Goal: Task Accomplishment & Management: Complete application form

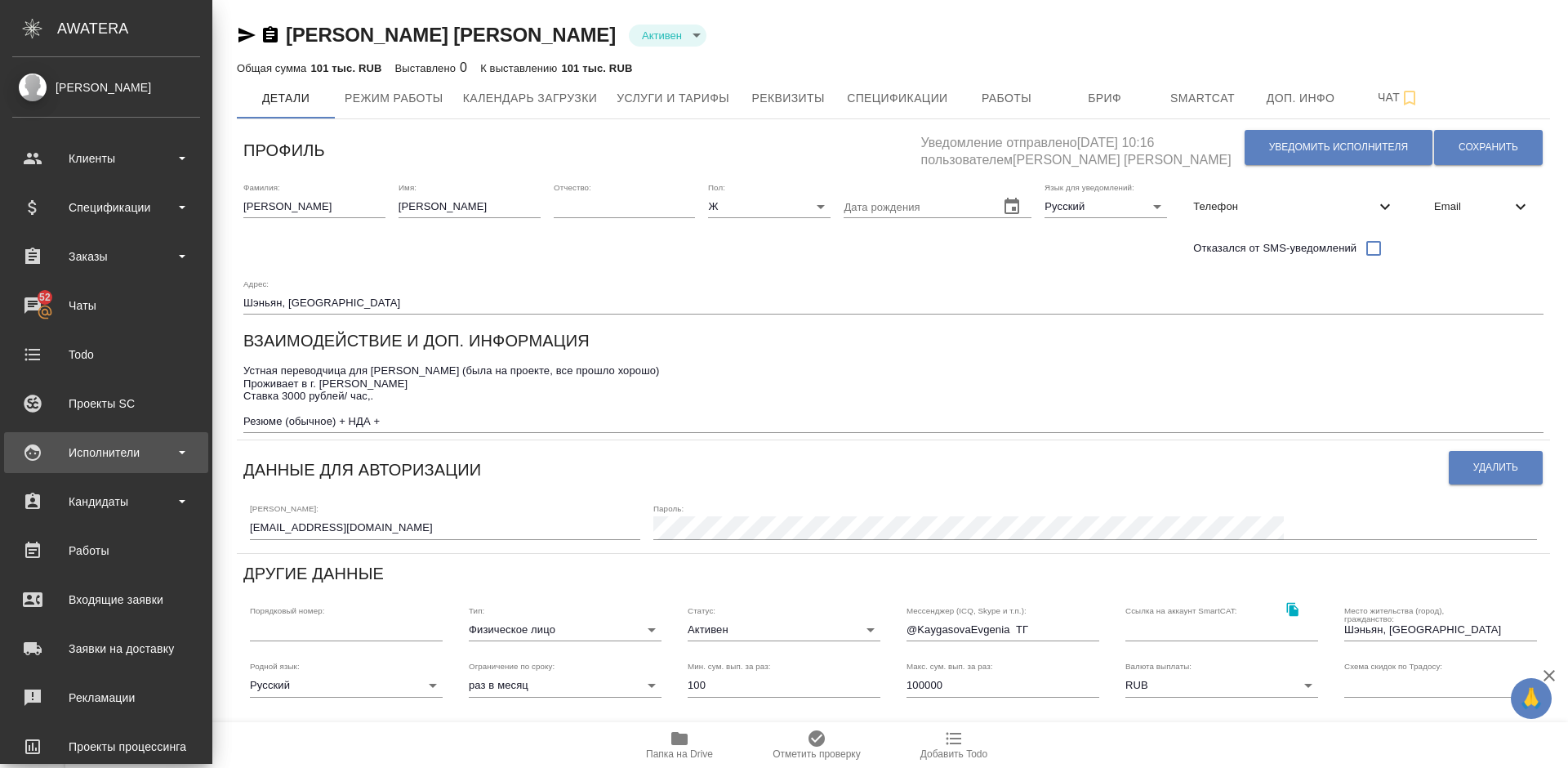
click at [146, 445] on div "Исполнители" at bounding box center [106, 452] width 188 height 25
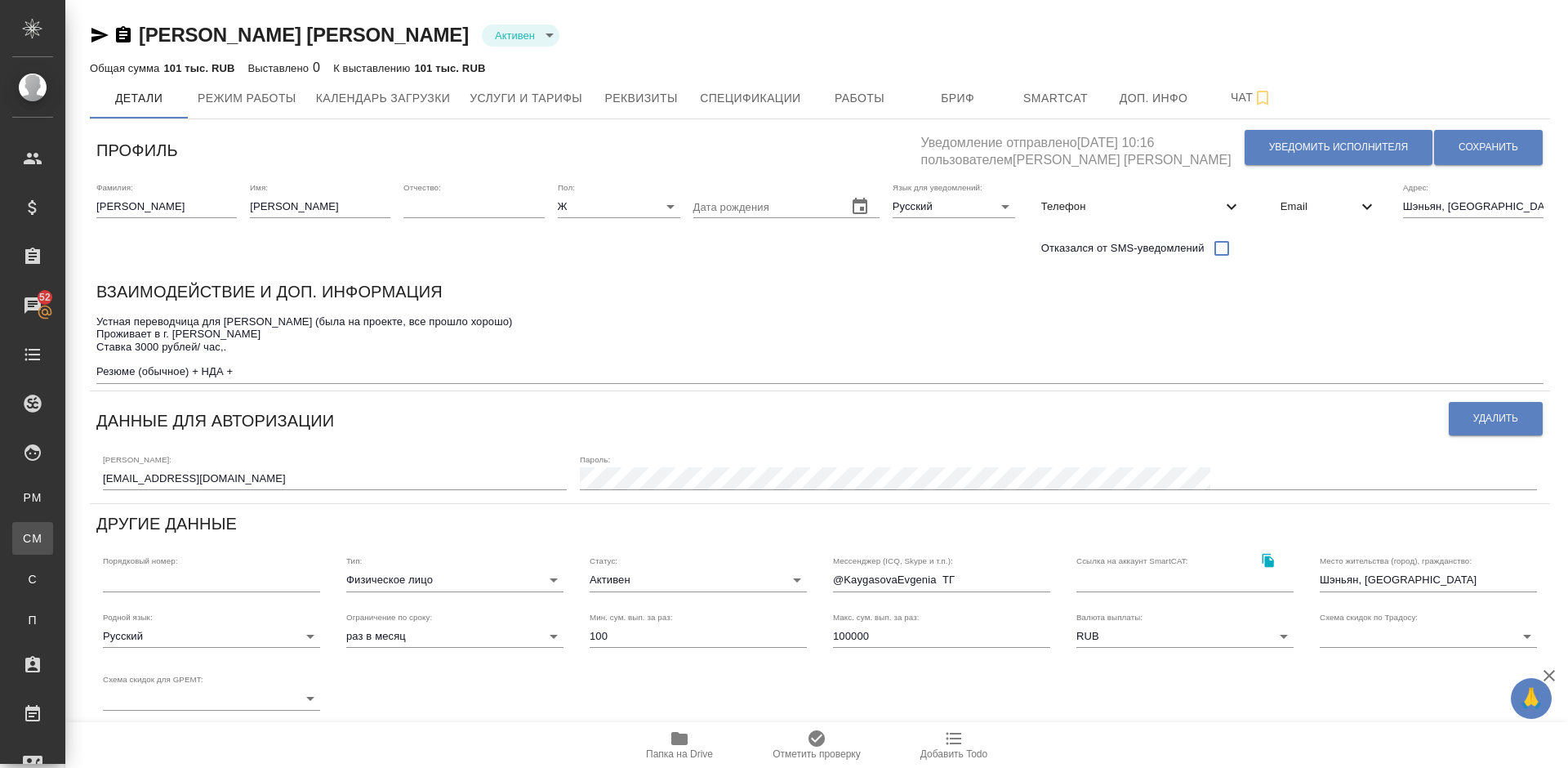
click at [25, 537] on div "Для CM/VM" at bounding box center [12, 538] width 25 height 16
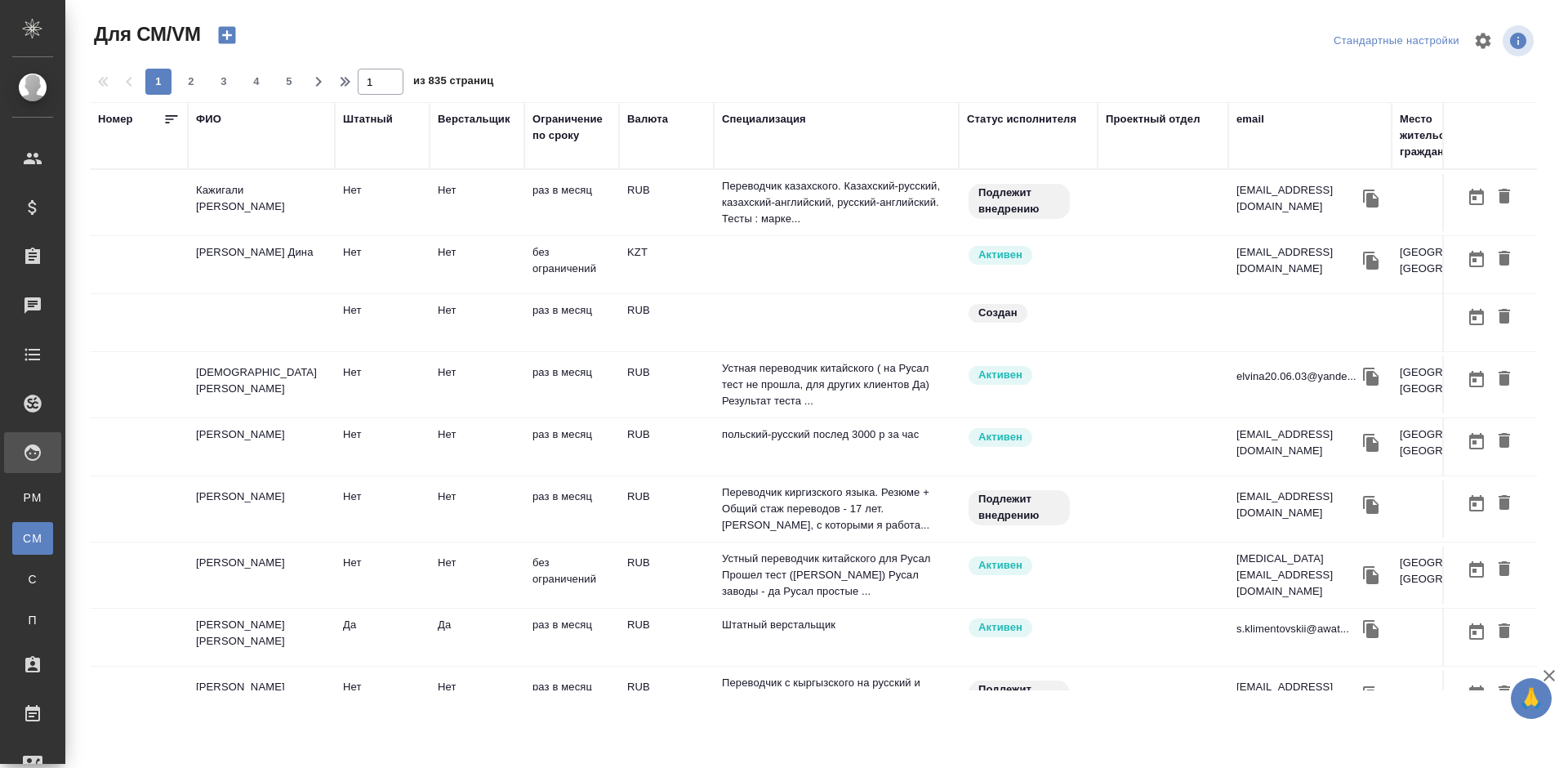
click at [231, 36] on icon "button" at bounding box center [227, 35] width 23 height 23
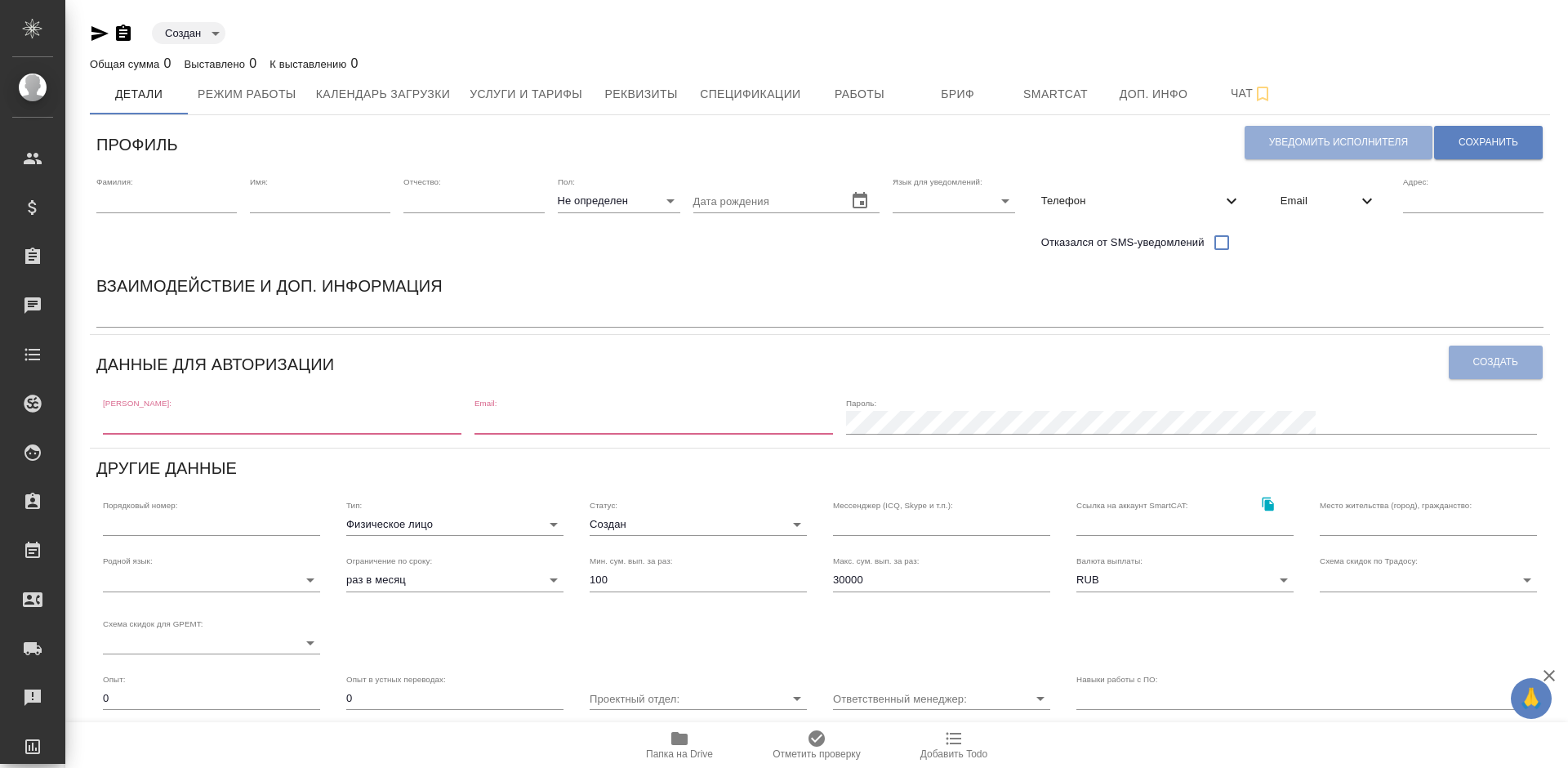
paste input "[EMAIL_ADDRESS][DOMAIN_NAME]"
click at [205, 419] on input "text" at bounding box center [282, 422] width 359 height 23
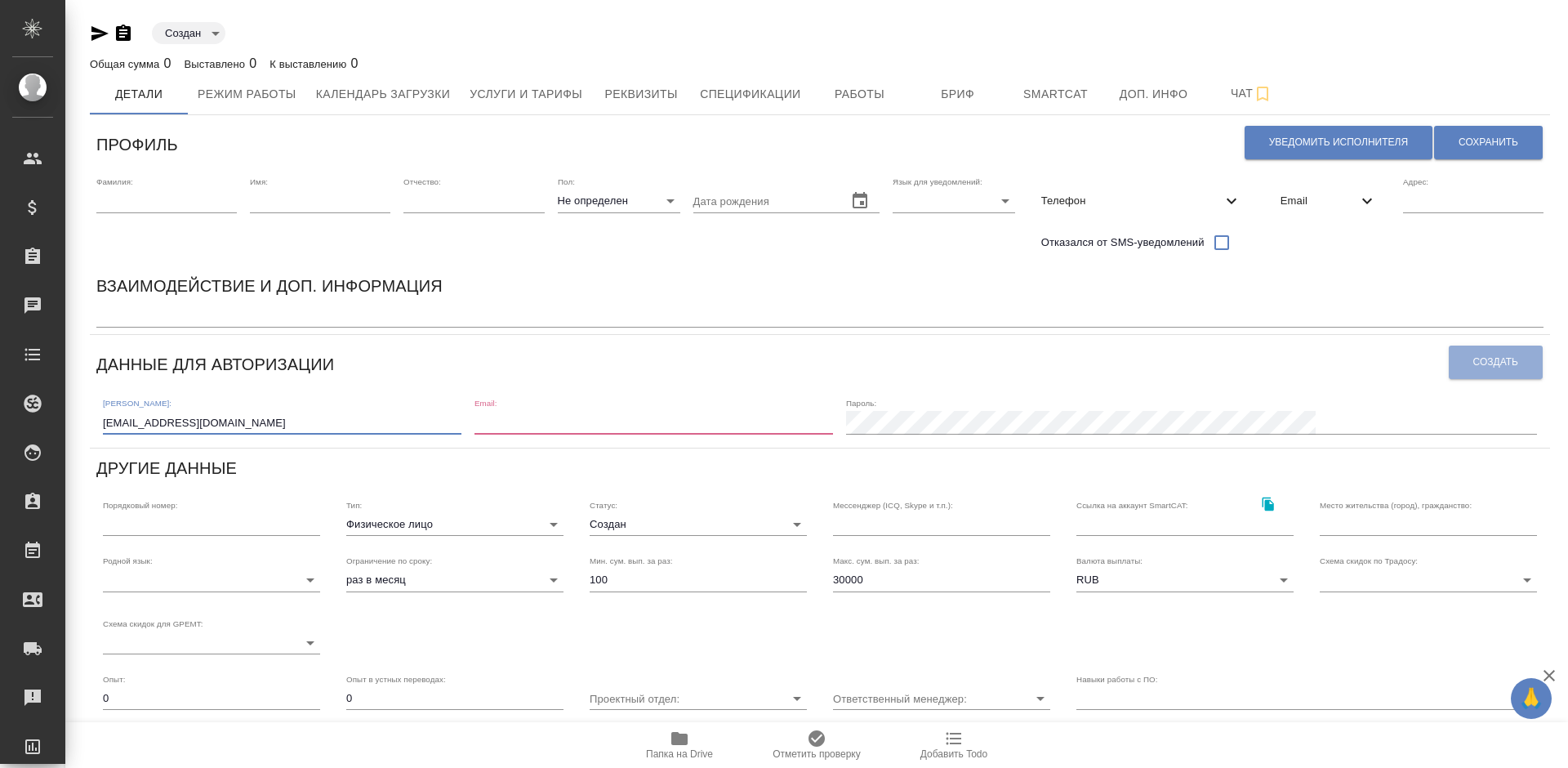
type input "[EMAIL_ADDRESS][DOMAIN_NAME]"
paste input "[EMAIL_ADDRESS][DOMAIN_NAME]"
click at [626, 422] on input "email" at bounding box center [654, 422] width 359 height 23
type input "[EMAIL_ADDRESS][DOMAIN_NAME]"
click at [1509, 360] on span "Создать" at bounding box center [1495, 362] width 45 height 14
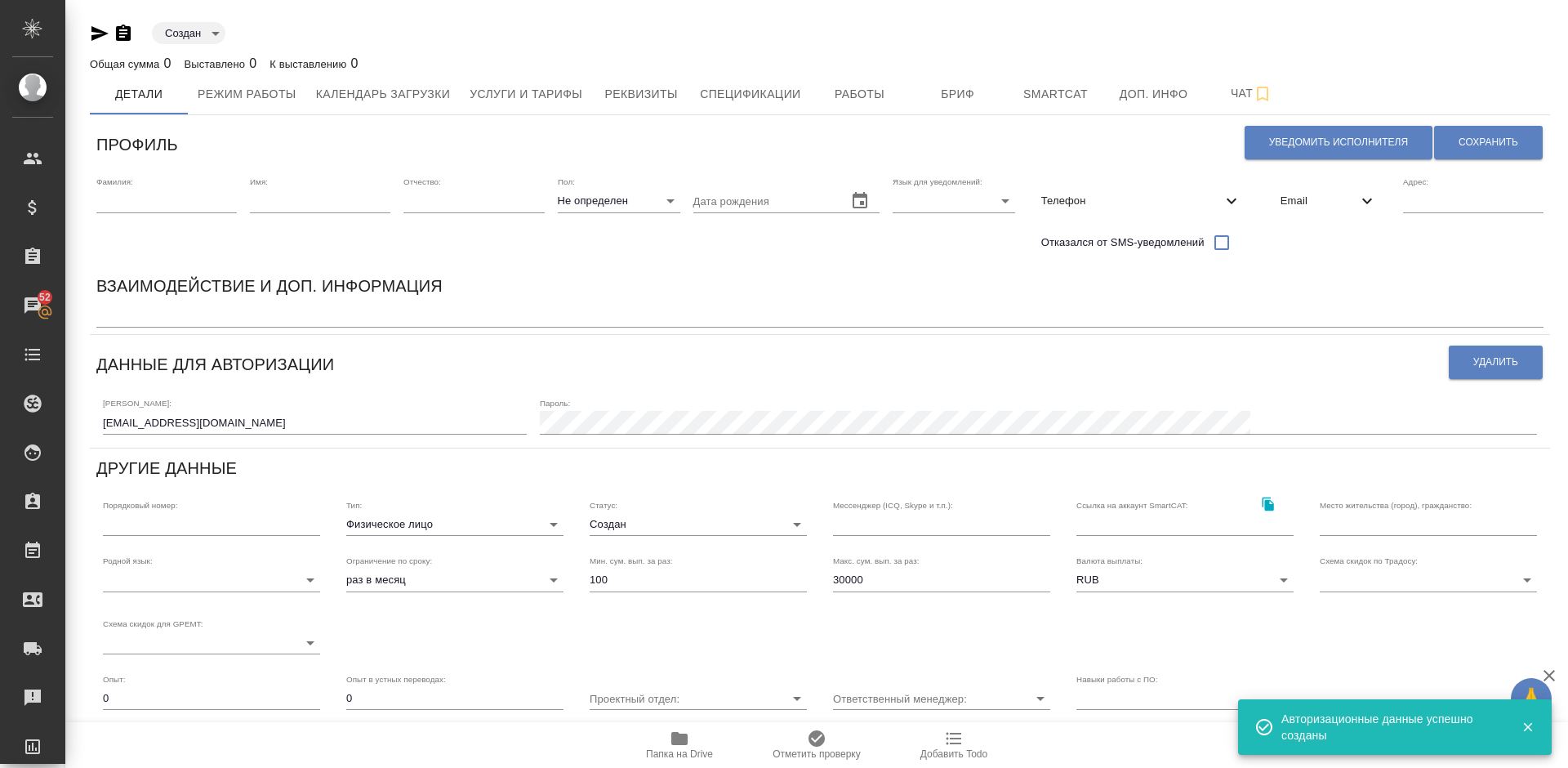
click at [1302, 205] on span "Email" at bounding box center [1319, 201] width 76 height 16
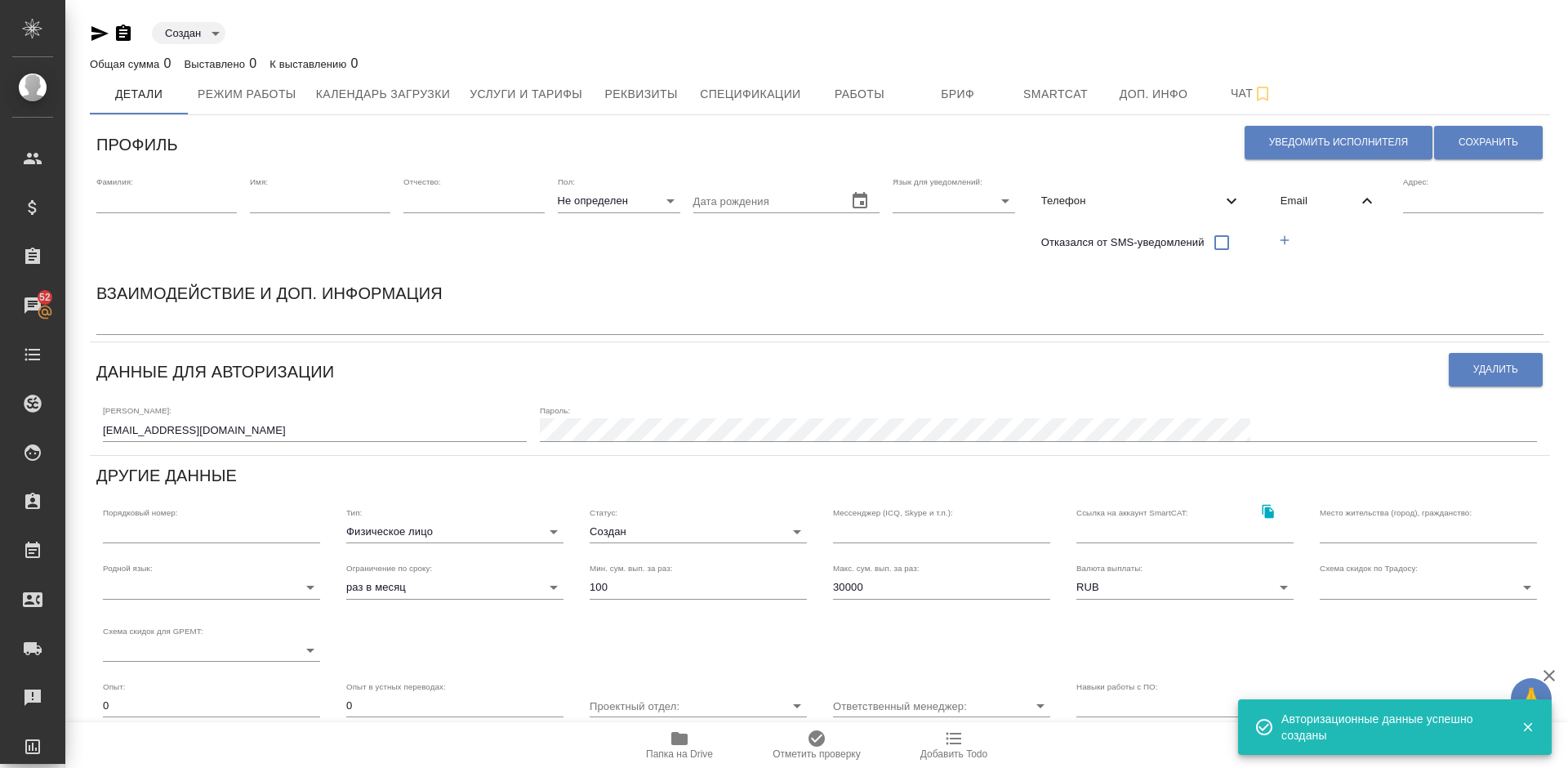
click at [1283, 238] on icon "button" at bounding box center [1284, 241] width 15 height 15
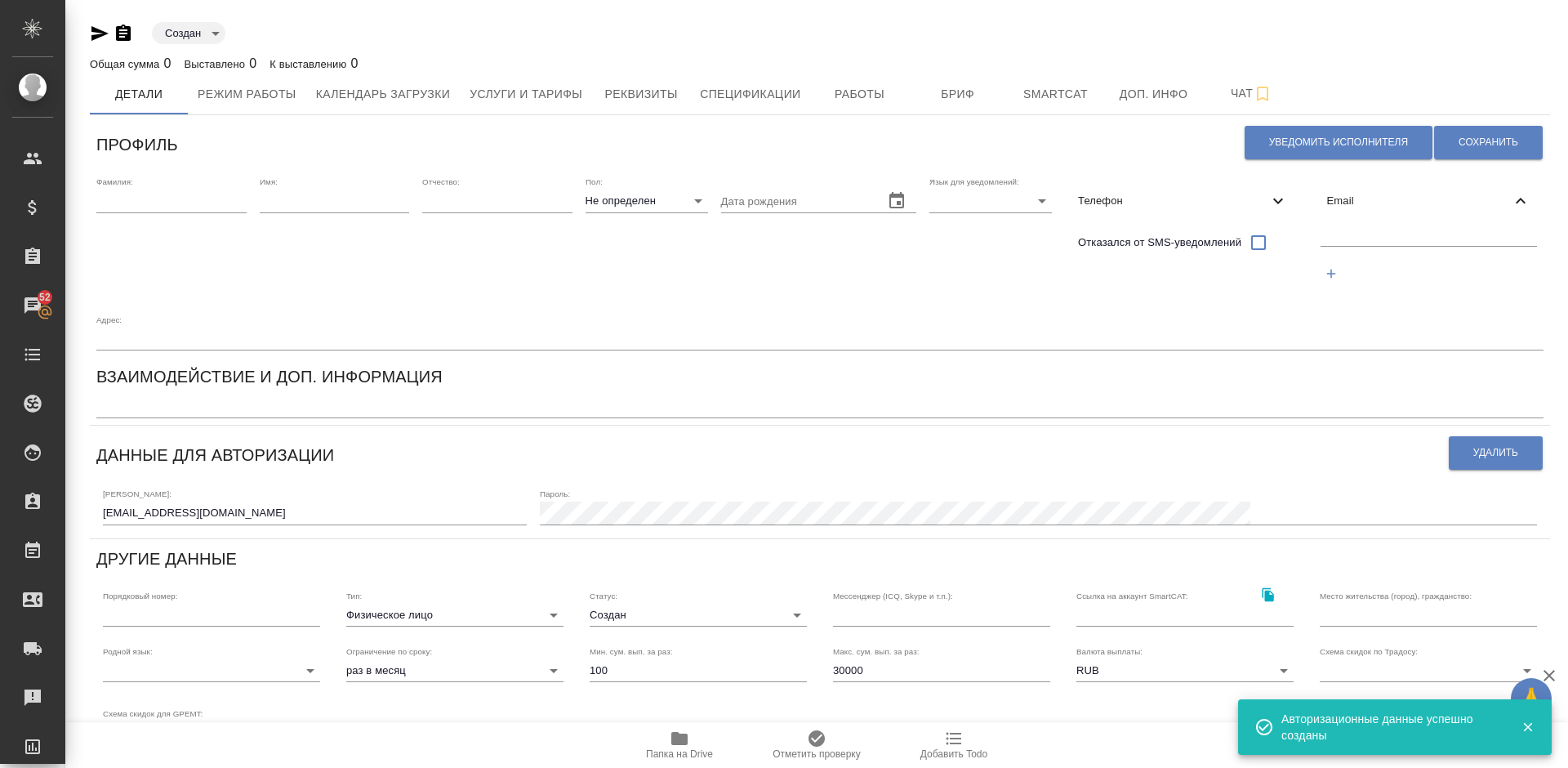
click at [1350, 237] on input "text" at bounding box center [1429, 235] width 218 height 20
paste input "markakova_sa@mail.ru"
type input "markakova_sa@mail.ru"
click at [1466, 147] on span "Сохранить" at bounding box center [1488, 142] width 59 height 14
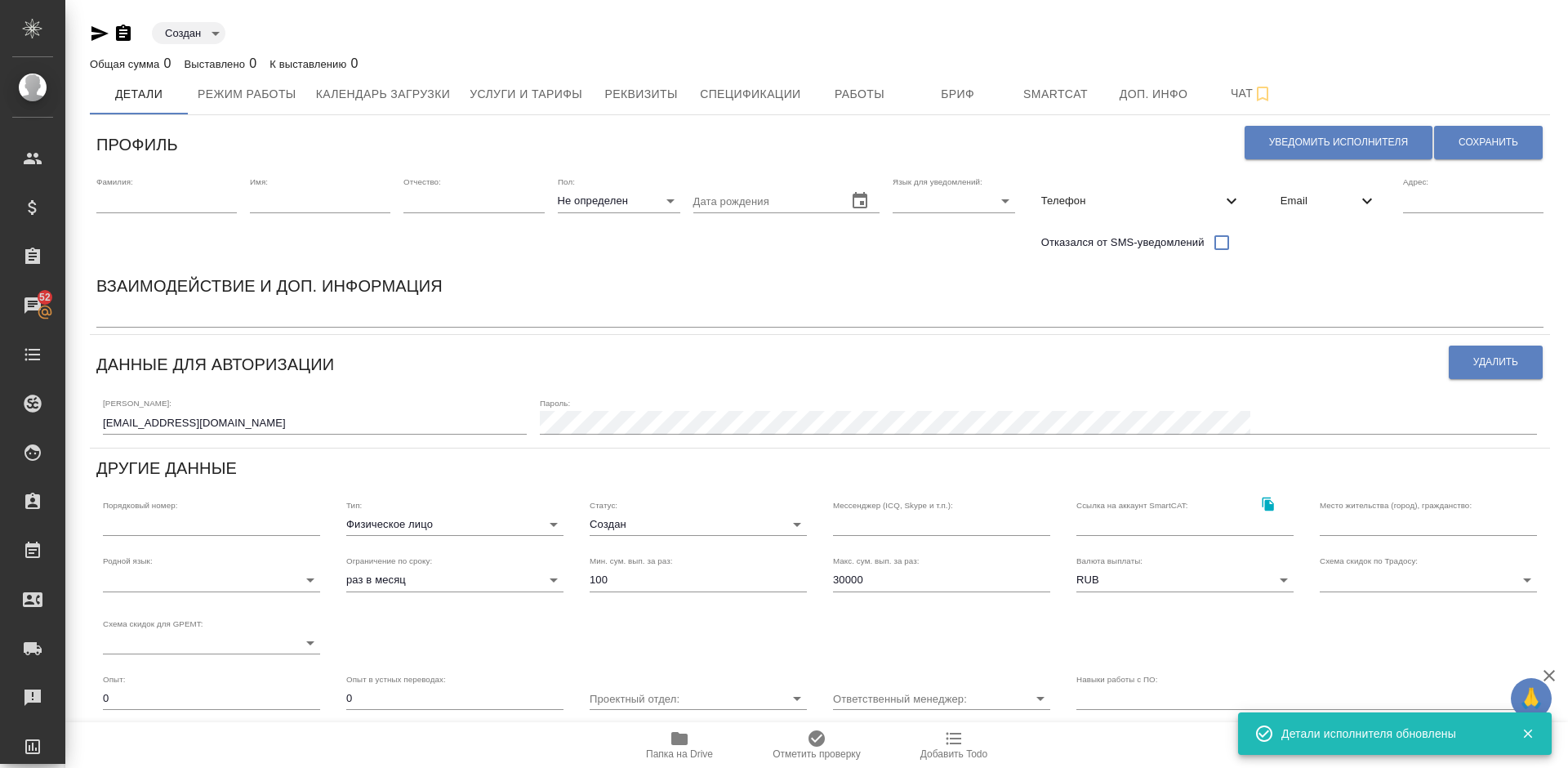
click at [135, 201] on input "text" at bounding box center [167, 200] width 140 height 23
paste input "Кацкова Светлана"
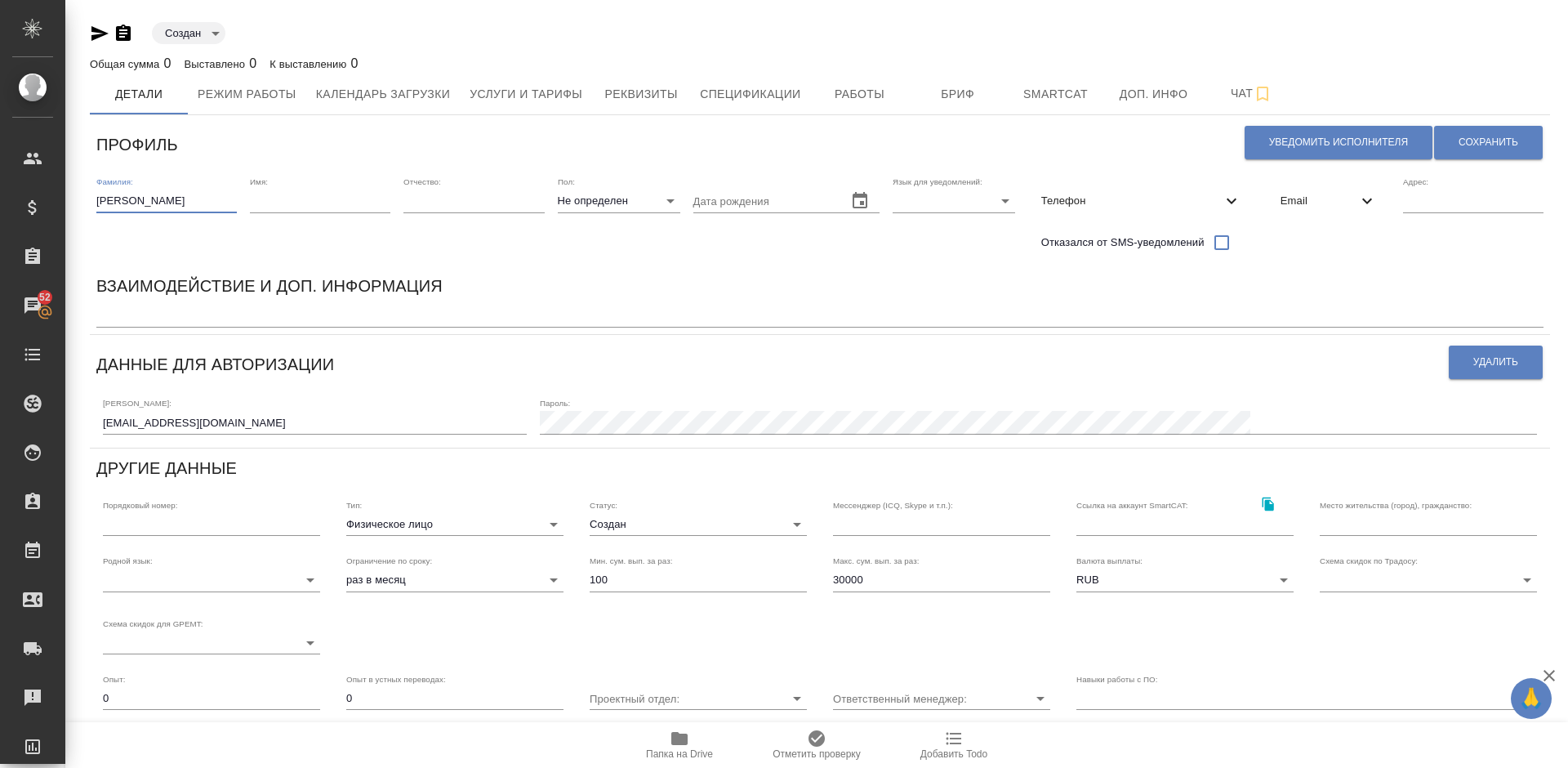
drag, startPoint x: 187, startPoint y: 200, endPoint x: 144, endPoint y: 199, distance: 43.0
click at [144, 199] on input "Кацкова Светлана" at bounding box center [167, 200] width 140 height 23
type input "Кацкова"
click at [277, 198] on input "text" at bounding box center [320, 200] width 140 height 23
paste input "Светлана"
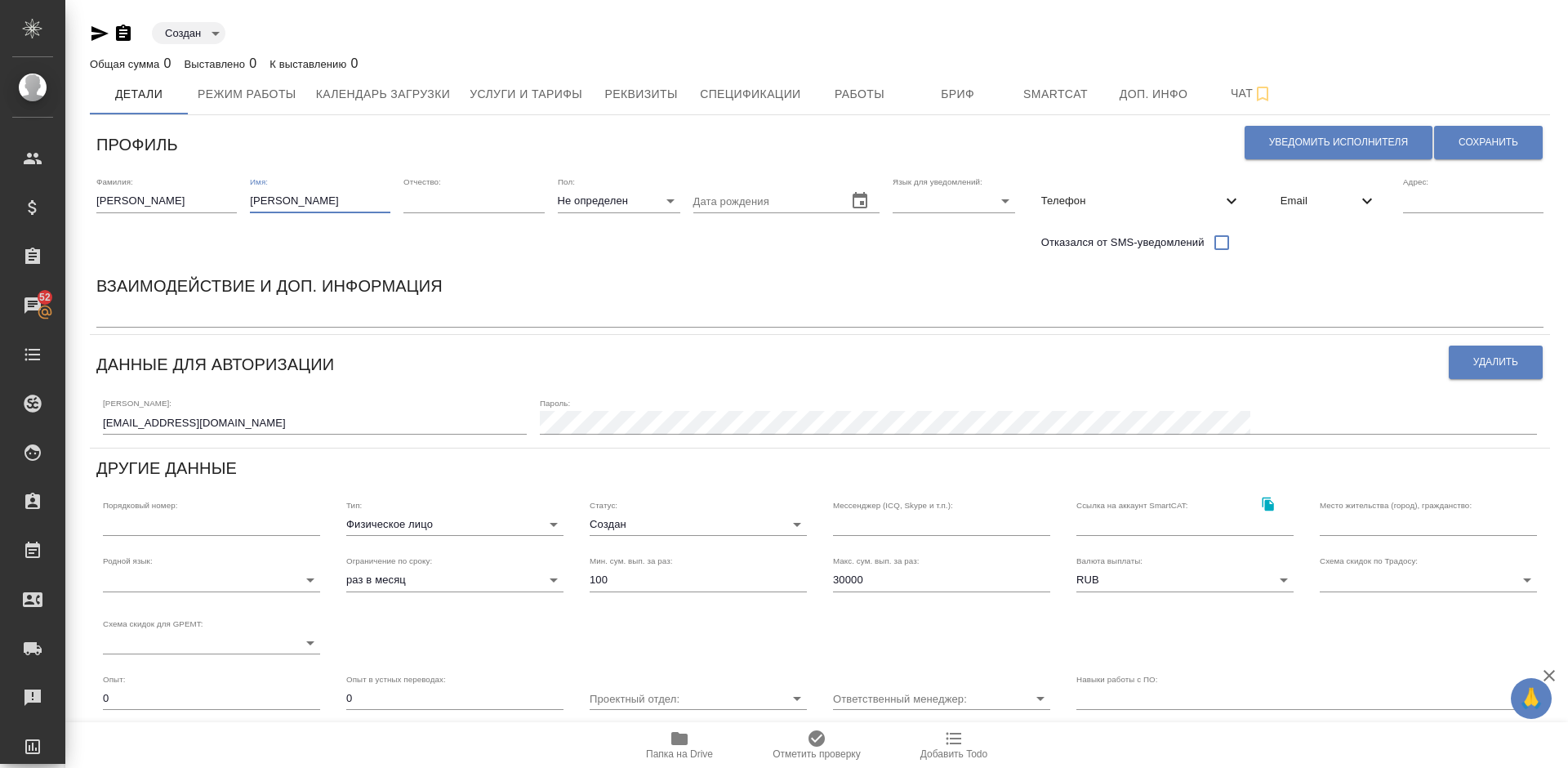
type input "Светлана"
click at [622, 201] on body "🙏 .cls-1 fill:#fff; AWATERA Lazareva Anastasia Клиенты Спецификации Заказы 52 Ч…" at bounding box center [784, 384] width 1568 height 768
click at [627, 251] on li "Ж" at bounding box center [618, 253] width 123 height 26
type input "[DEMOGRAPHIC_DATA]"
click at [948, 202] on body "🙏 .cls-1 fill:#fff; AWATERA Lazareva Anastasia Клиенты Спецификации Заказы 52 Ч…" at bounding box center [784, 384] width 1568 height 768
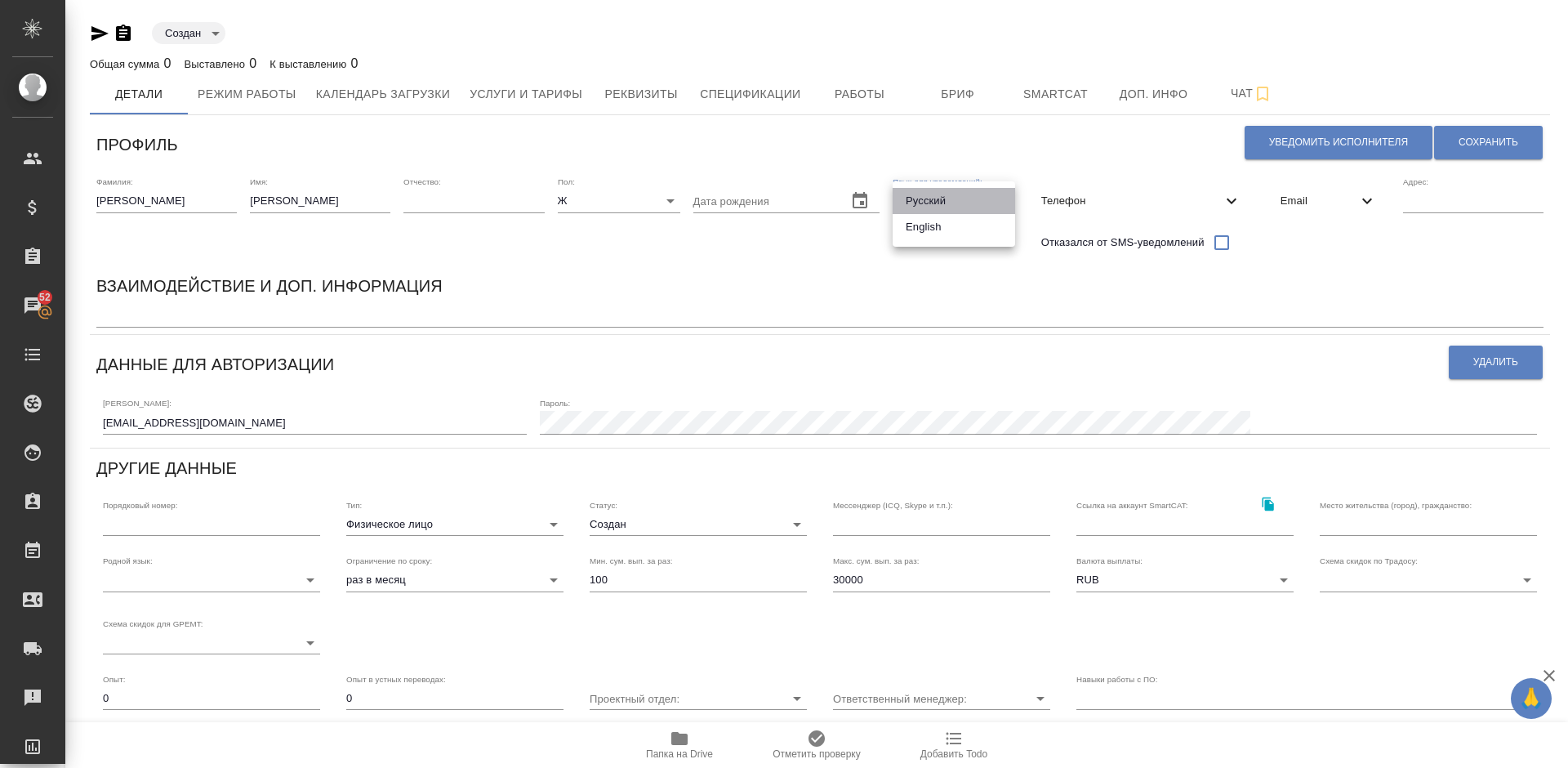
click at [946, 205] on li "Русский" at bounding box center [953, 200] width 123 height 26
type input "RU"
click at [1156, 204] on span "Телефон" at bounding box center [1131, 201] width 180 height 16
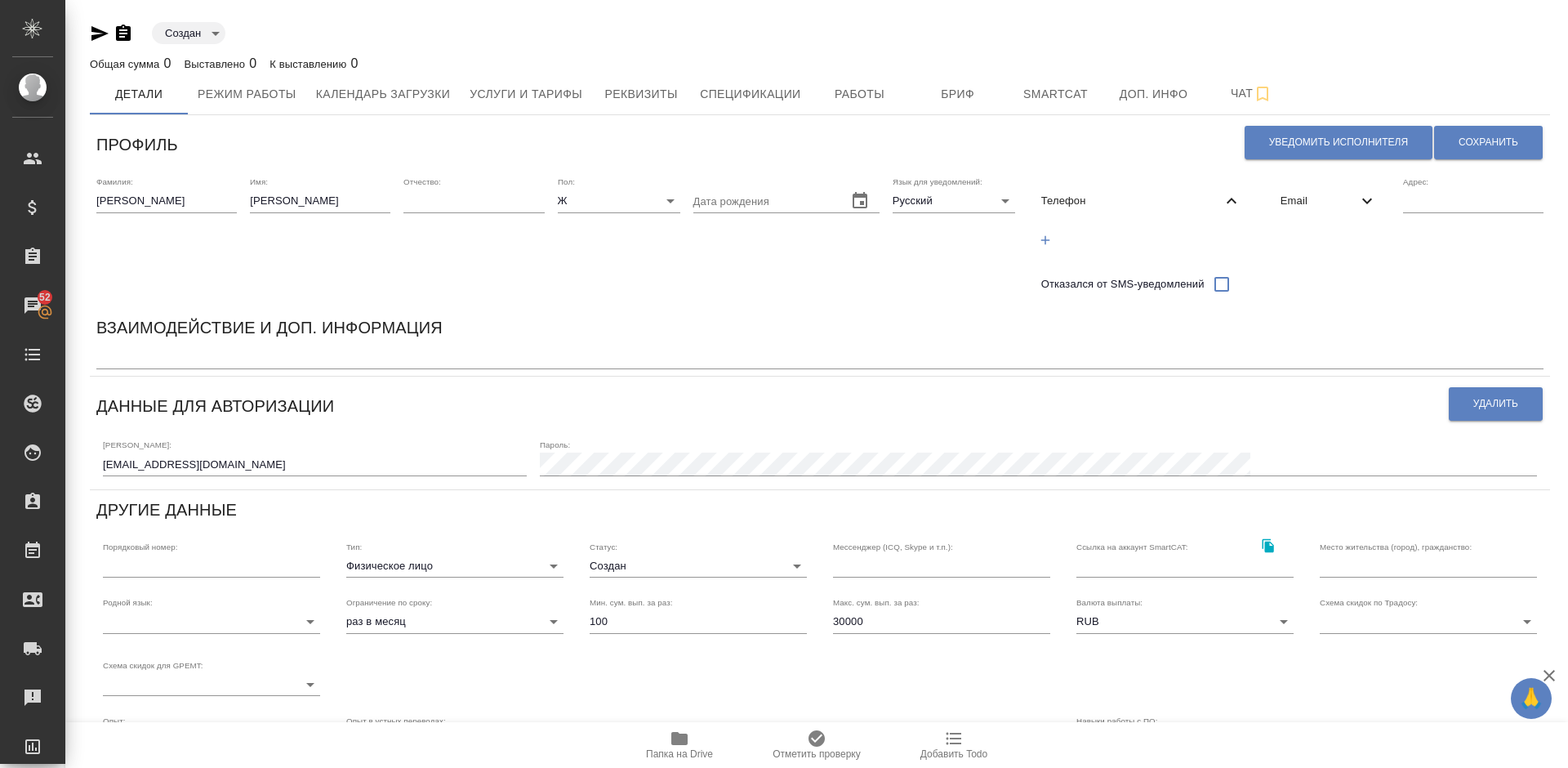
click at [1051, 238] on icon "button" at bounding box center [1045, 241] width 15 height 15
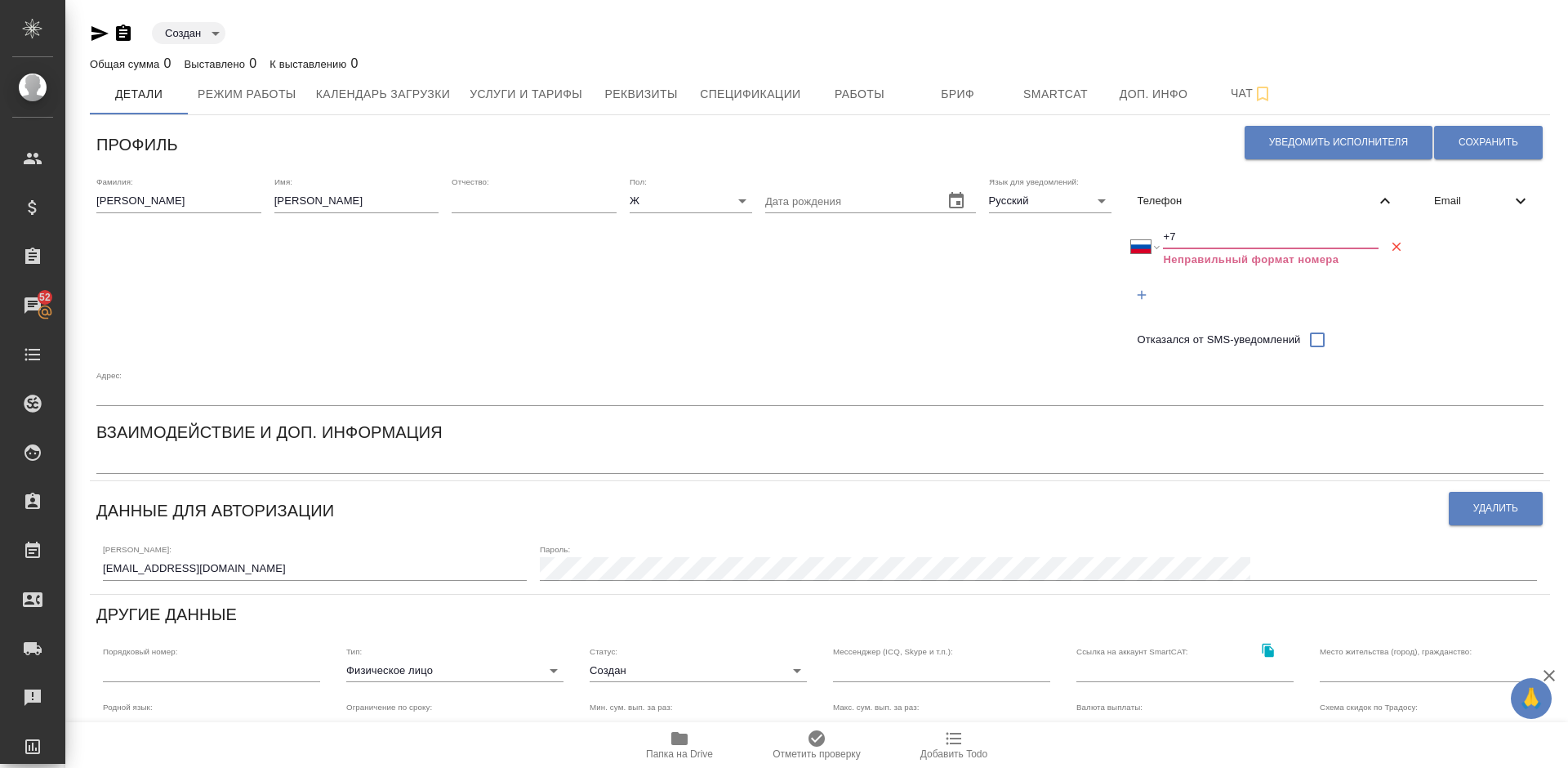
click at [1194, 235] on input "+7" at bounding box center [1270, 236] width 216 height 23
select select "ZZ"
type input "+"
paste input "+7 925 623 00 25"
select select "RU"
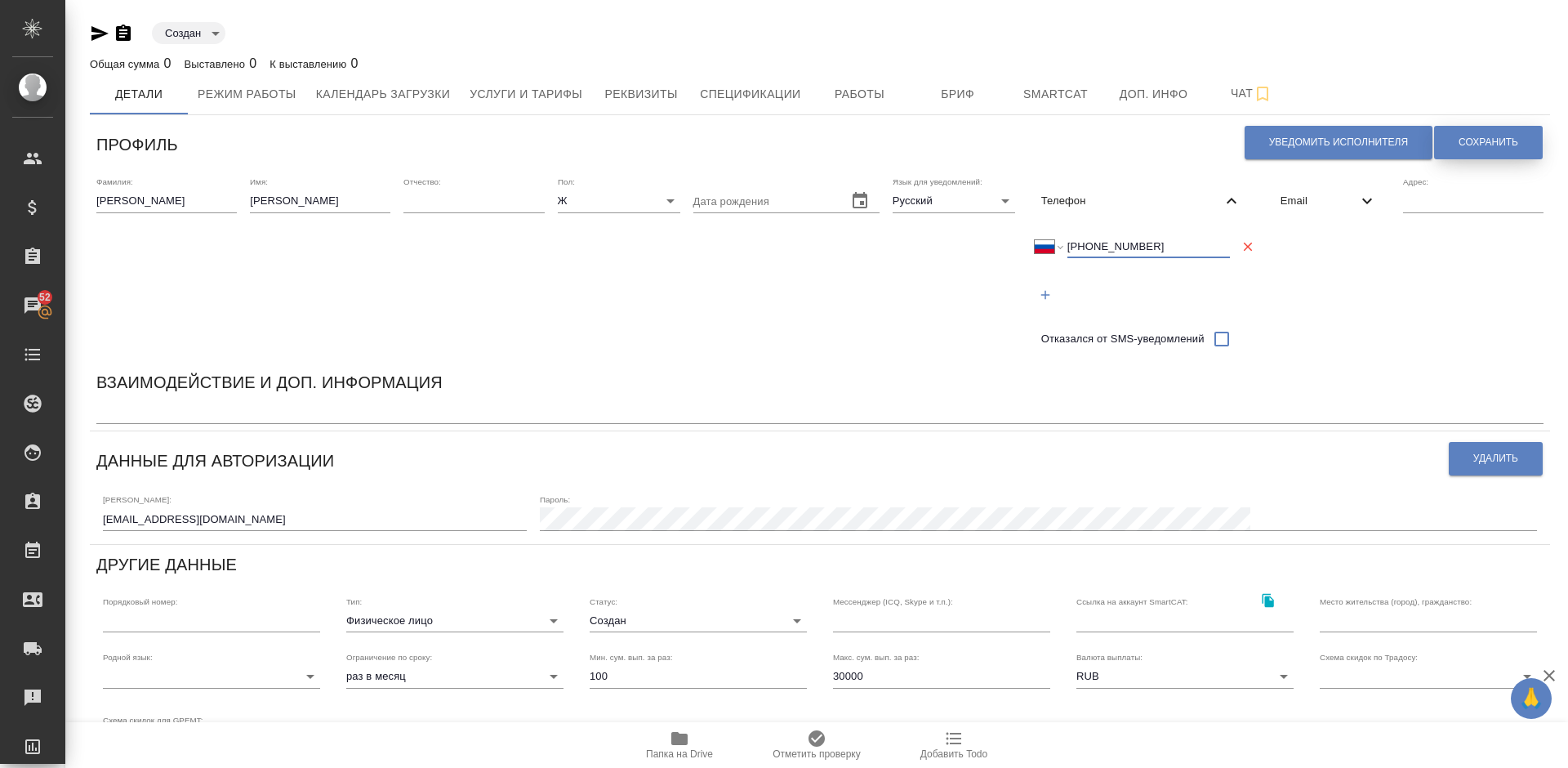
type input "+7 925 623 00 25"
click at [1474, 147] on span "Сохранить" at bounding box center [1488, 142] width 59 height 14
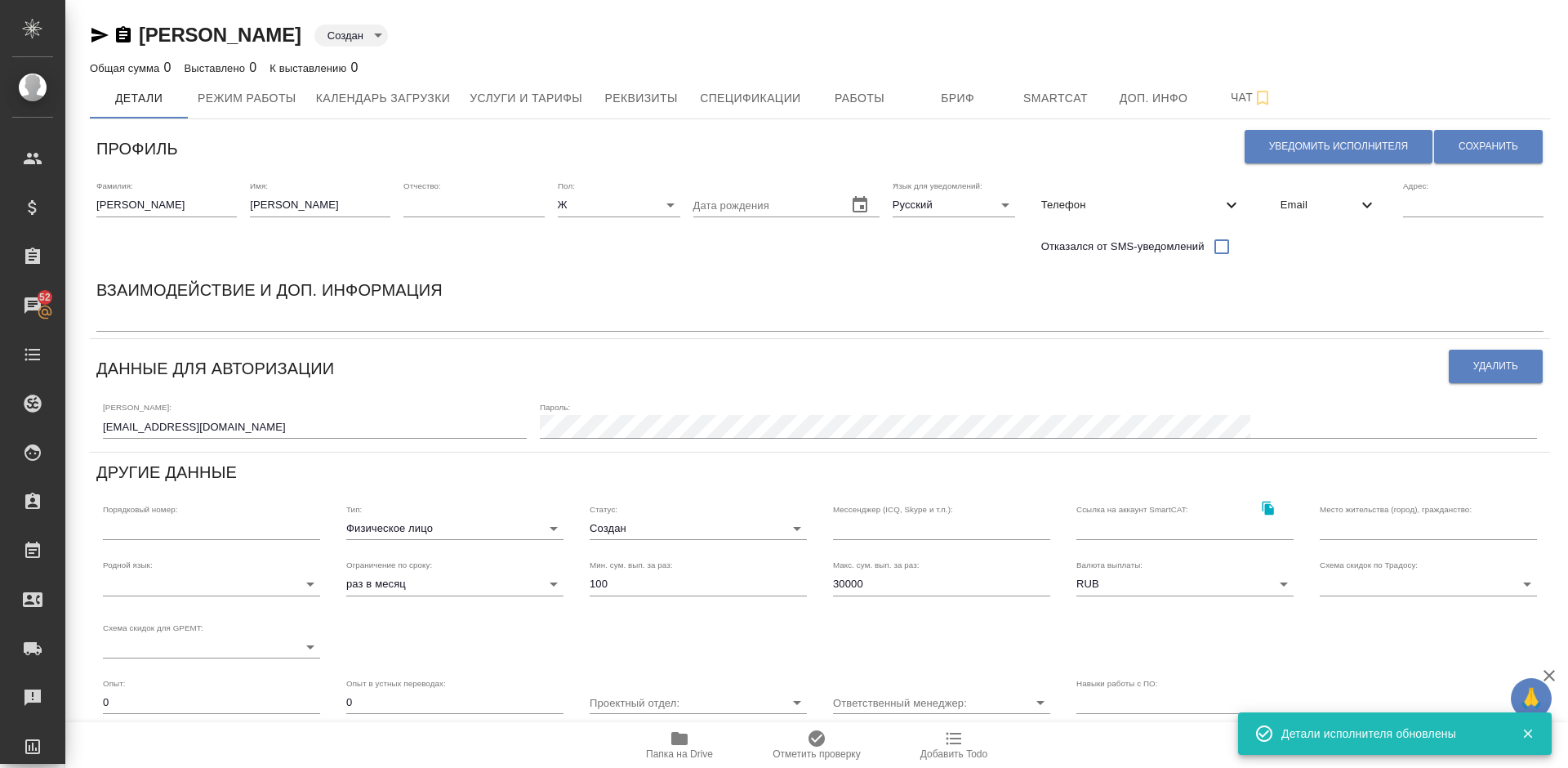
click at [872, 579] on input "30000" at bounding box center [942, 584] width 218 height 23
type input "3"
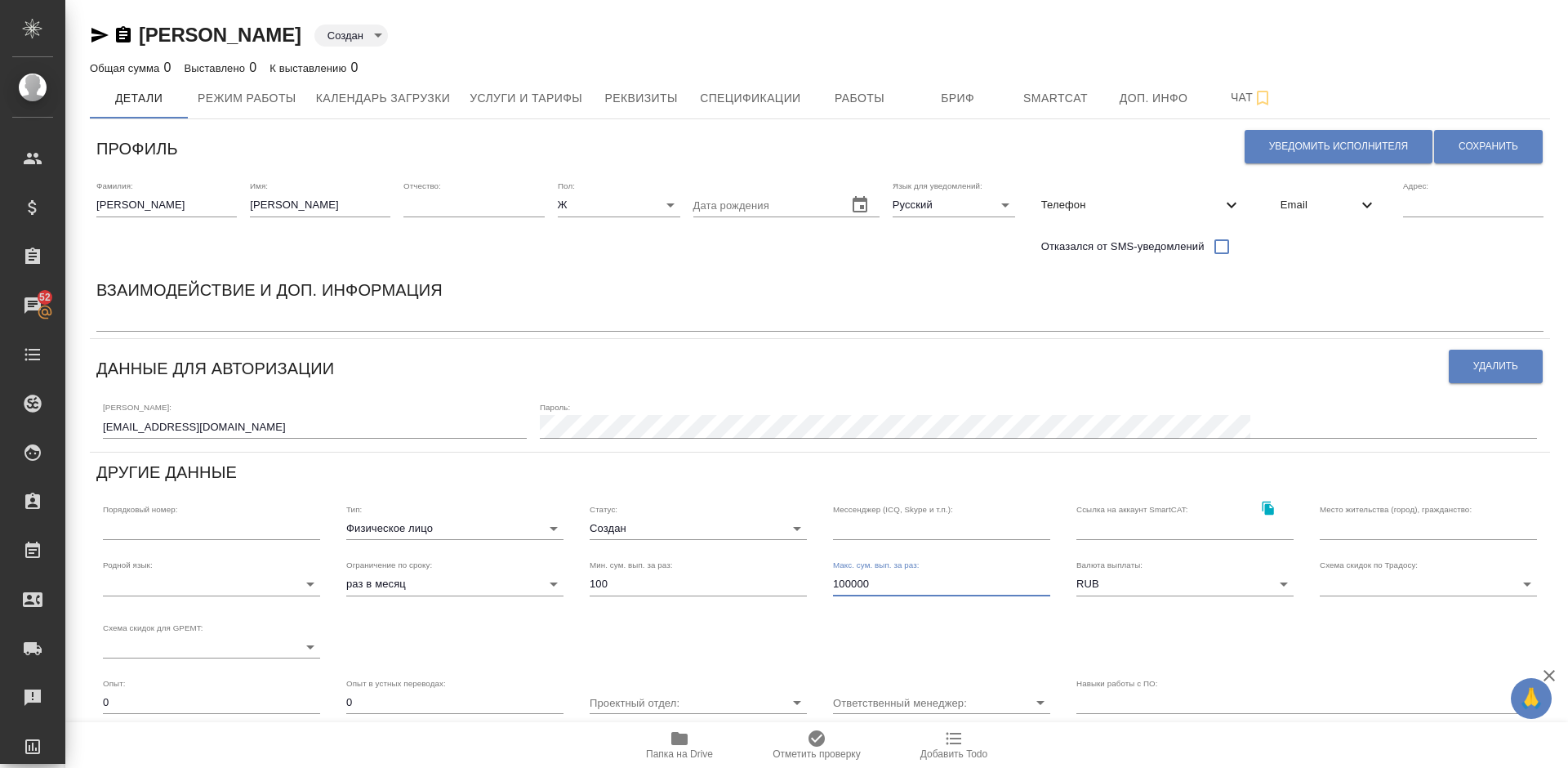
type input "100000"
click at [1352, 531] on input "text" at bounding box center [1428, 528] width 218 height 23
type input "[GEOGRAPHIC_DATA], [GEOGRAPHIC_DATA]"
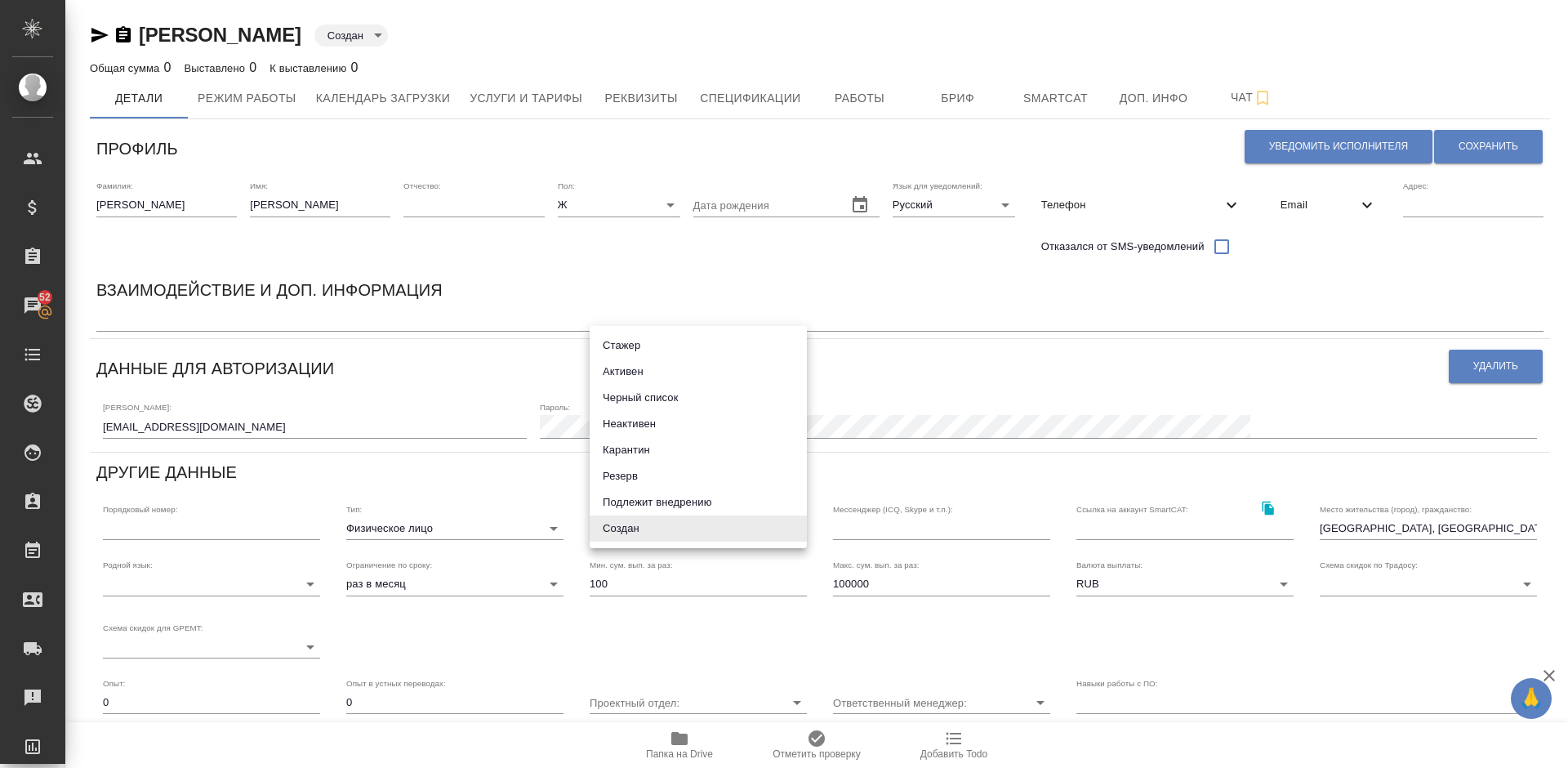
click at [686, 533] on body "🙏 .cls-1 fill:#fff; AWATERA Lazareva Anastasia Клиенты Спецификации Заказы 52 Ч…" at bounding box center [784, 384] width 1568 height 768
click at [647, 371] on li "Активен" at bounding box center [697, 372] width 218 height 26
type input "active"
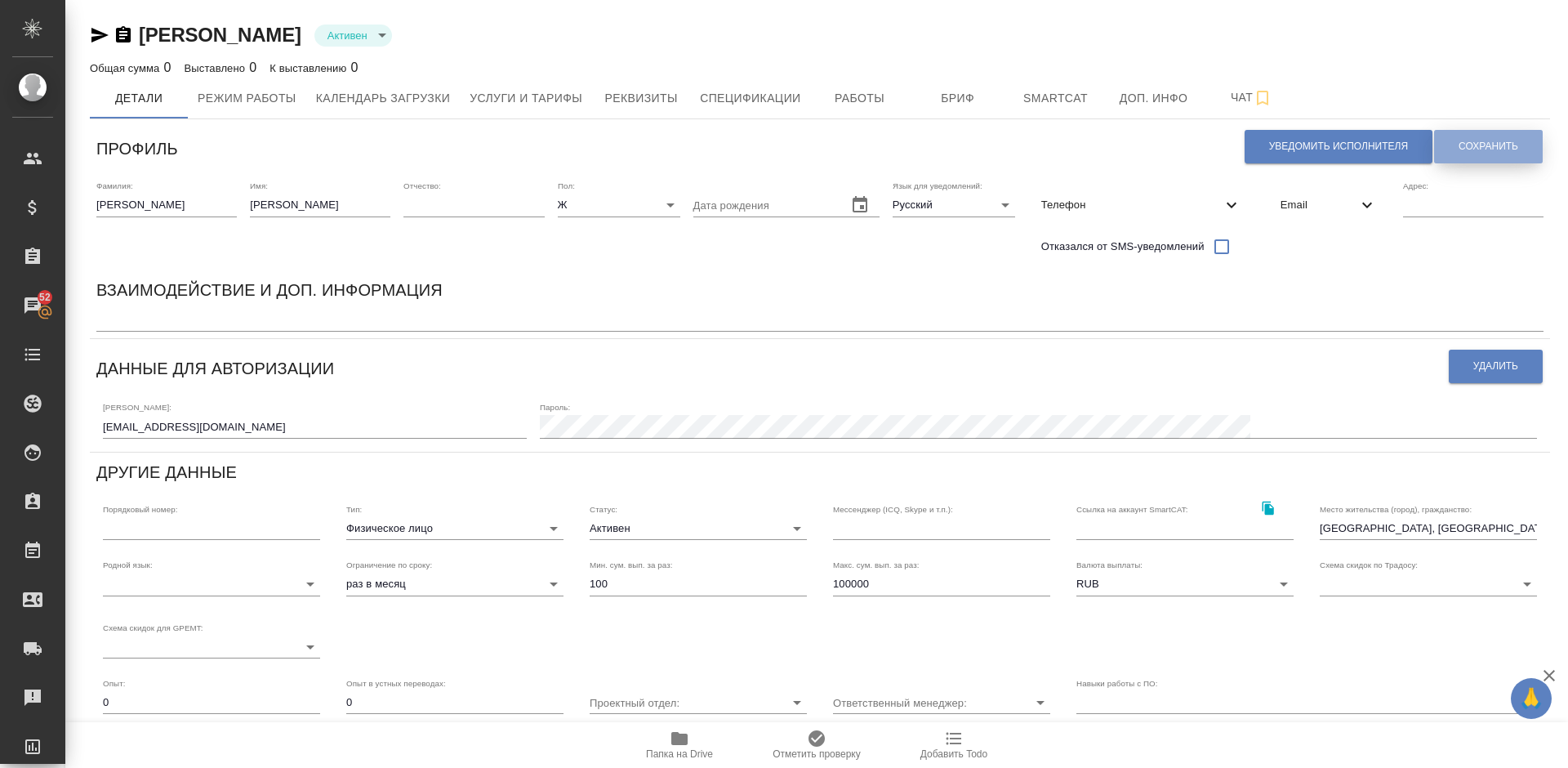
click at [1473, 138] on button "Сохранить" at bounding box center [1488, 147] width 108 height 34
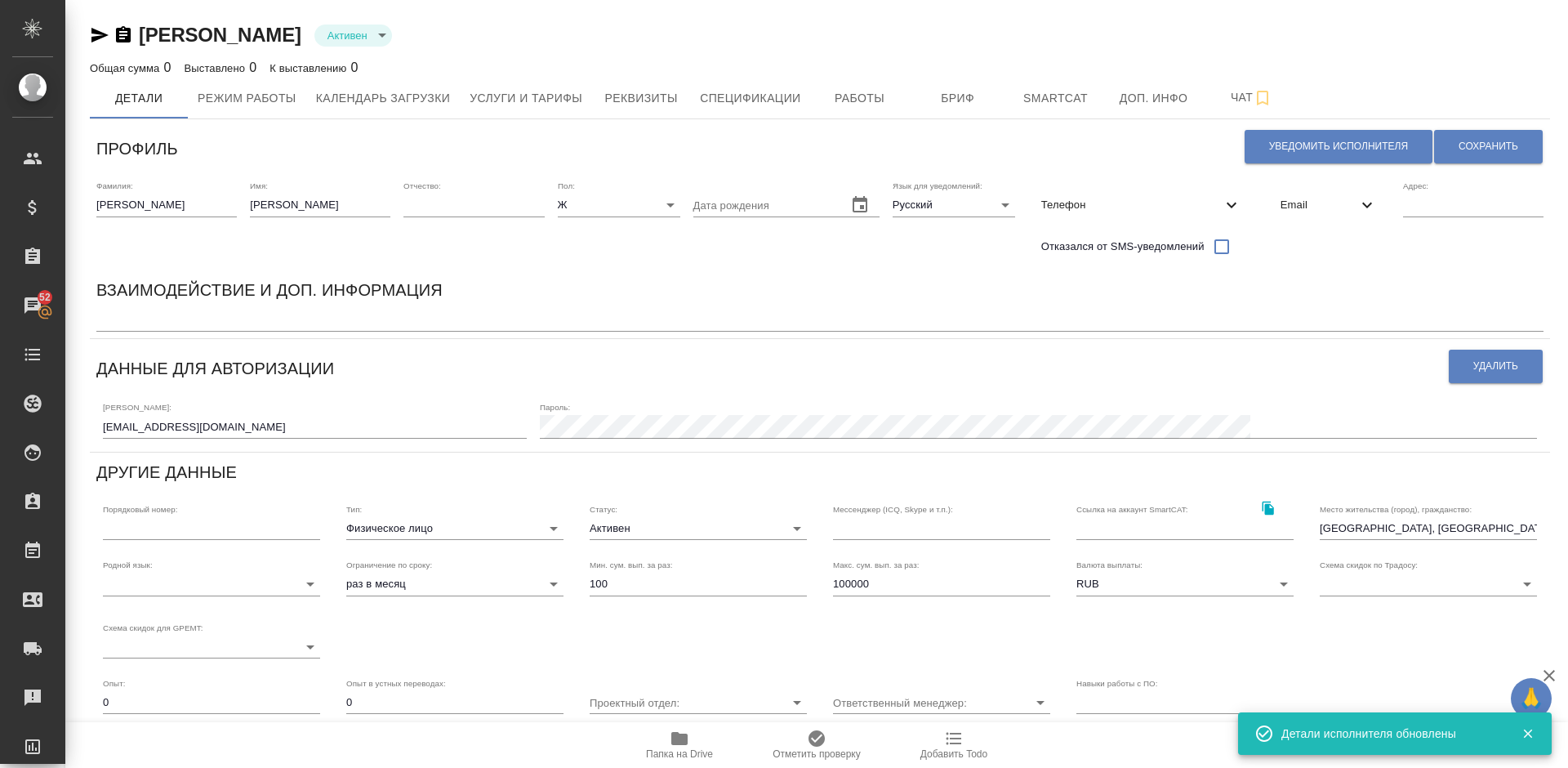
click at [122, 322] on textarea at bounding box center [820, 319] width 1447 height 12
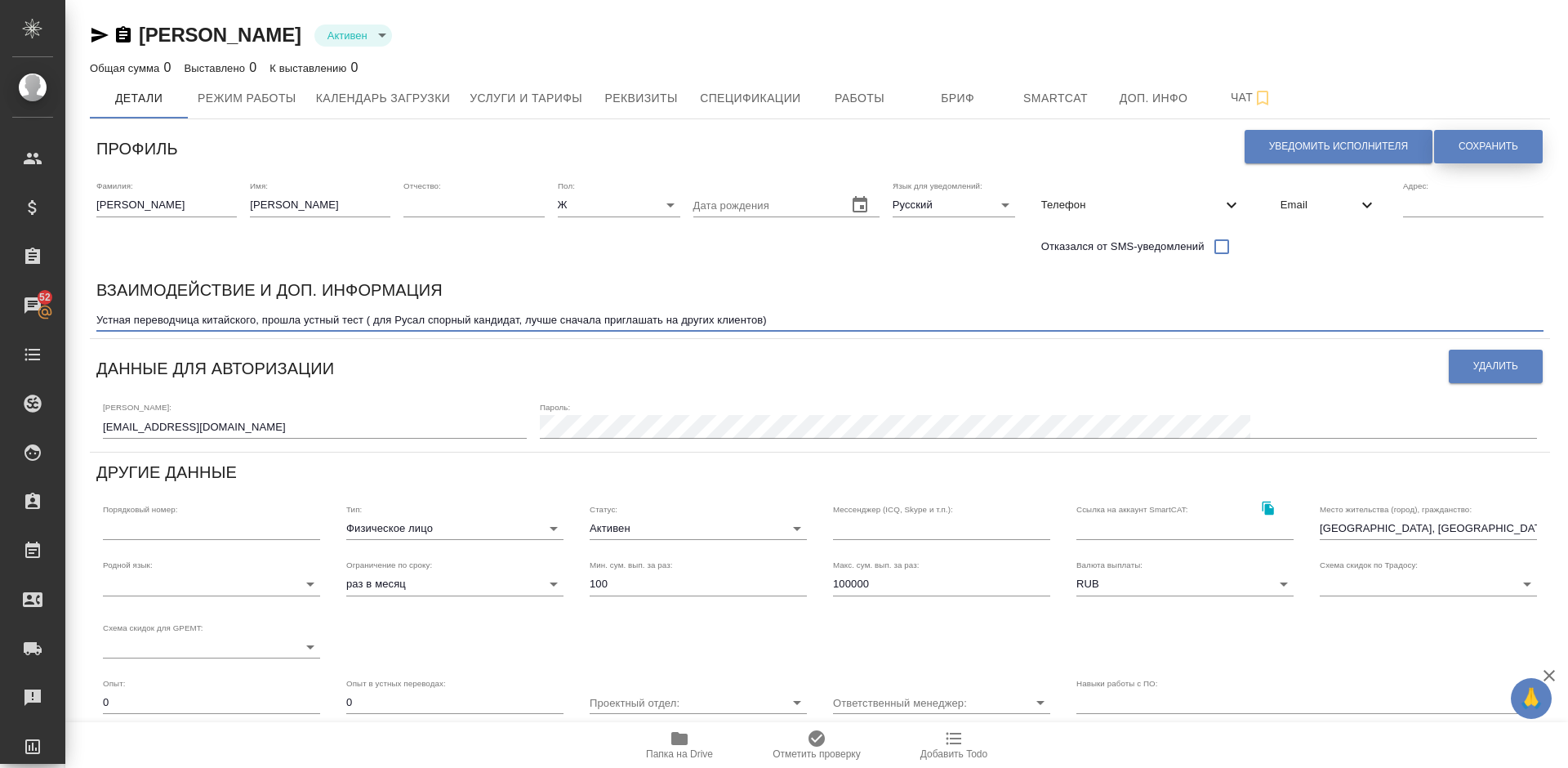
type textarea "Устная переводчица китайского, прошла устный тест ( для Русал спорный кандидат,…"
click at [1499, 143] on span "Сохранить" at bounding box center [1488, 146] width 59 height 14
click at [1309, 149] on span "Уведомить исполнителя" at bounding box center [1339, 146] width 138 height 14
type textarea "Добрый день, Светлана! Ознакомиться с подробной информацией по выполненным рабо…"
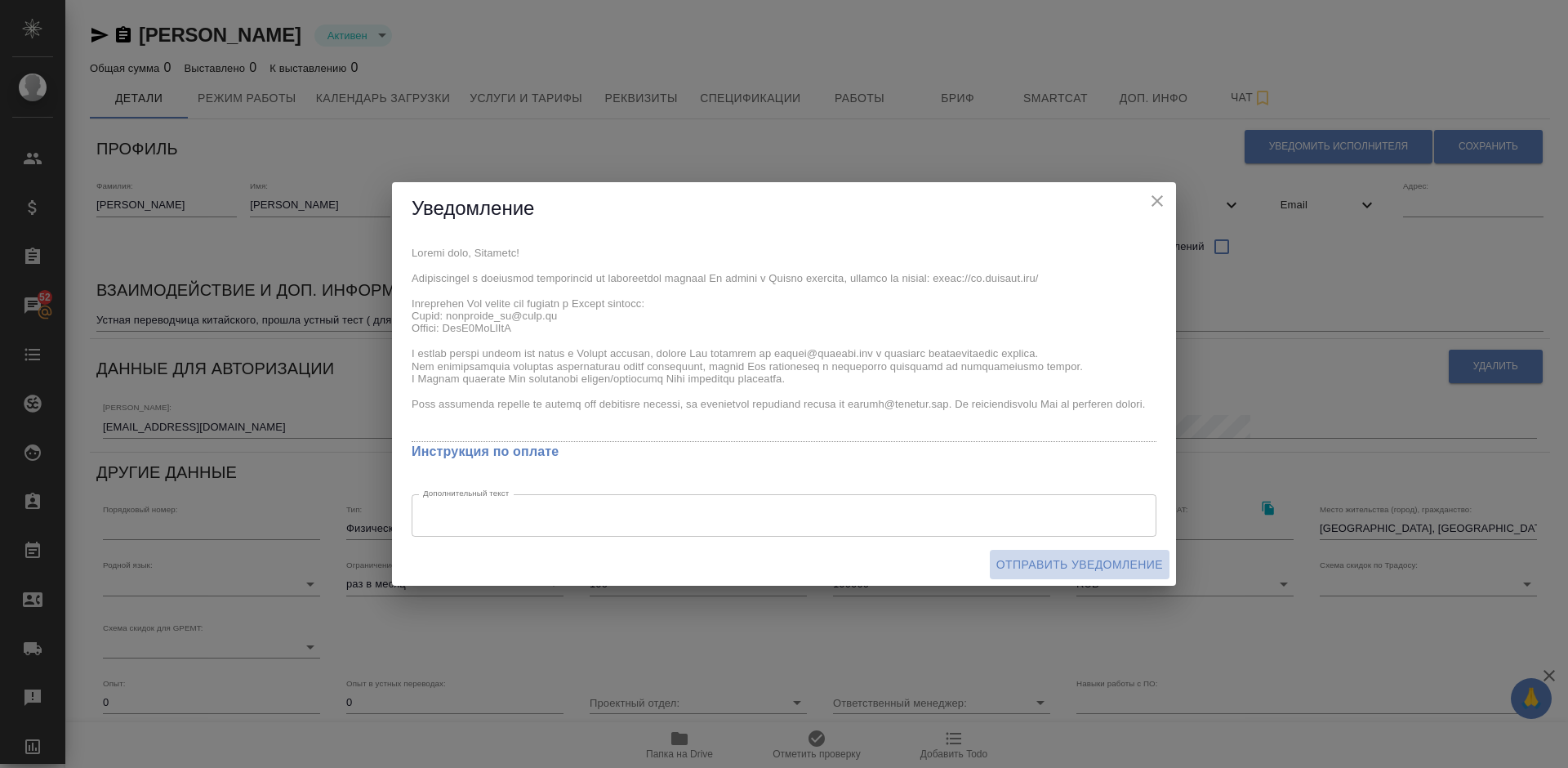
click at [1047, 562] on span "Отправить уведомление" at bounding box center [1079, 565] width 167 height 20
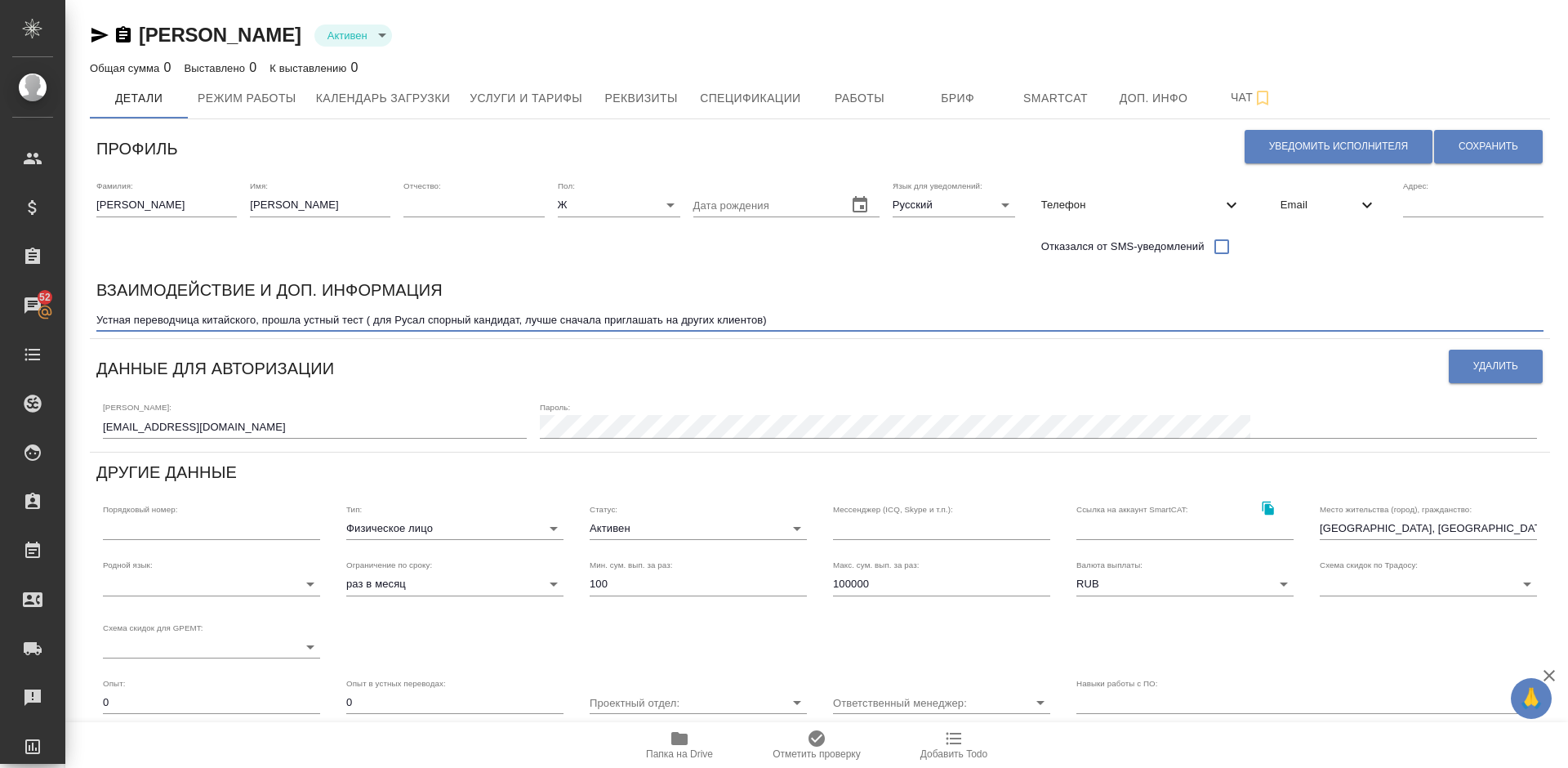
click at [775, 324] on textarea "Устная переводчица китайского, прошла устный тест ( для Русал спорный кандидат,…" at bounding box center [820, 319] width 1447 height 12
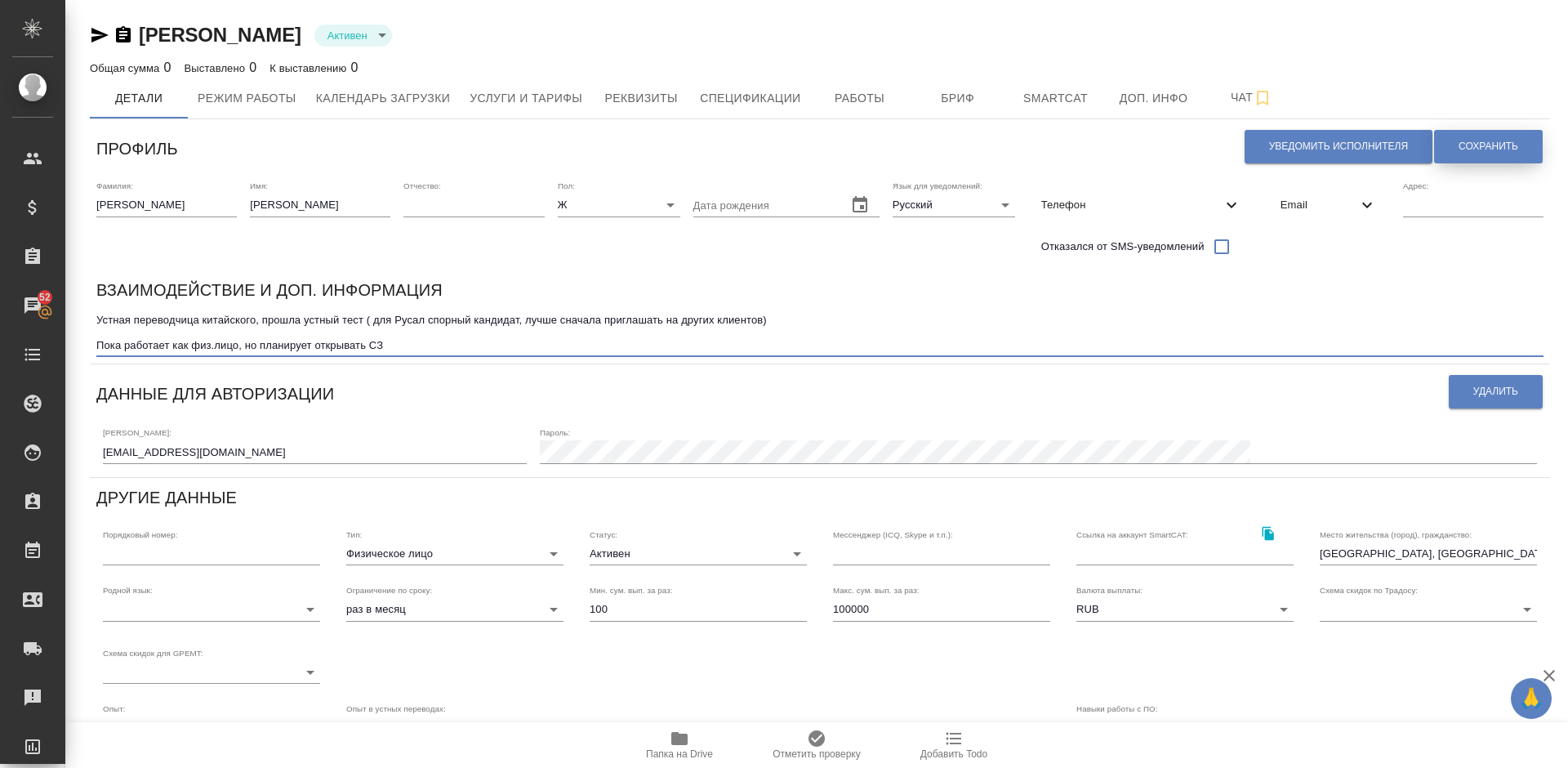
type textarea "Устная переводчица китайского, прошла устный тест ( для Русал спорный кандидат,…"
click at [1482, 148] on span "Сохранить" at bounding box center [1488, 146] width 59 height 14
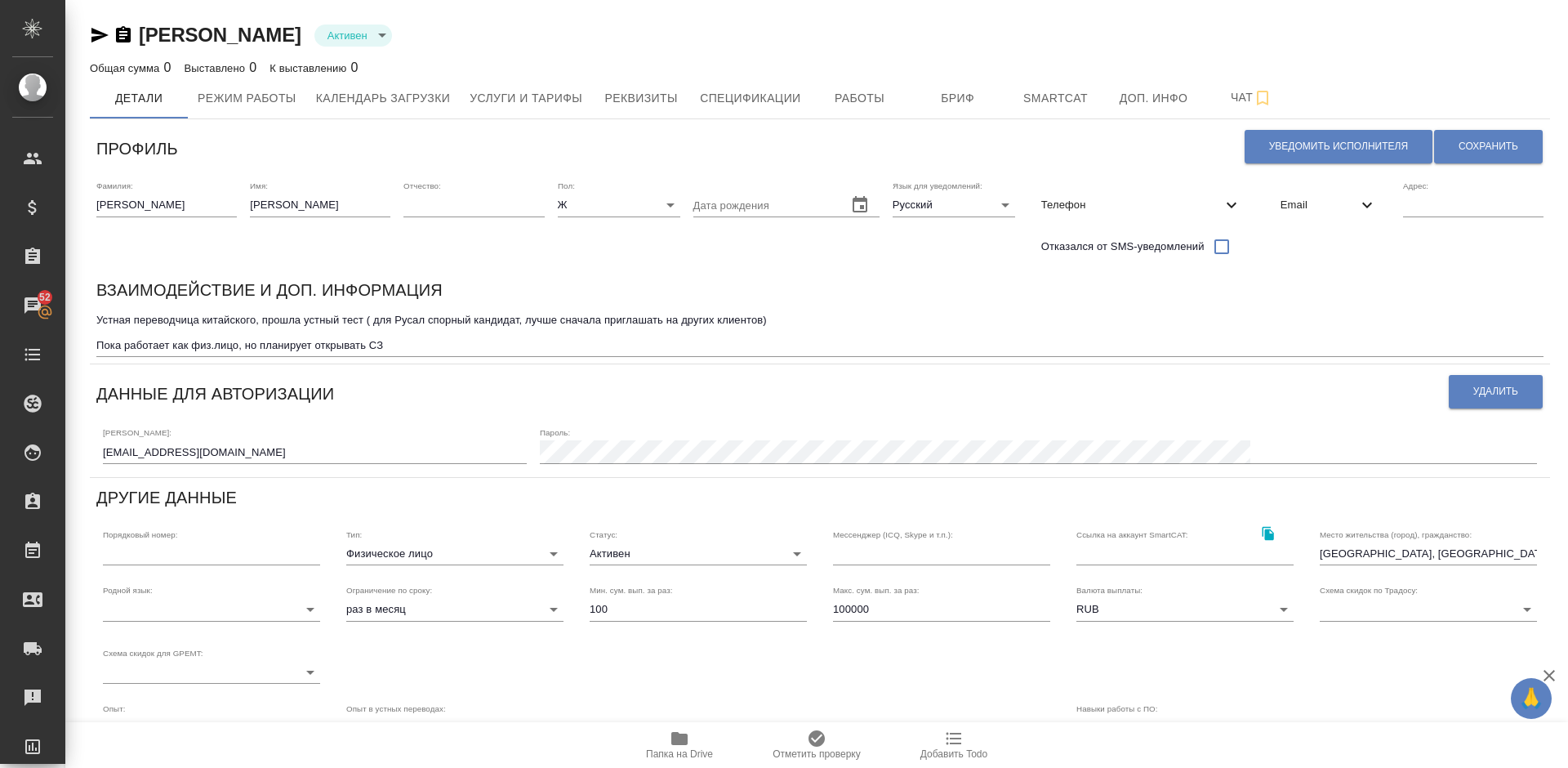
click at [783, 317] on textarea "Устная переводчица китайского, прошла устный тест ( для Русал спорный кандидат,…" at bounding box center [820, 332] width 1447 height 37
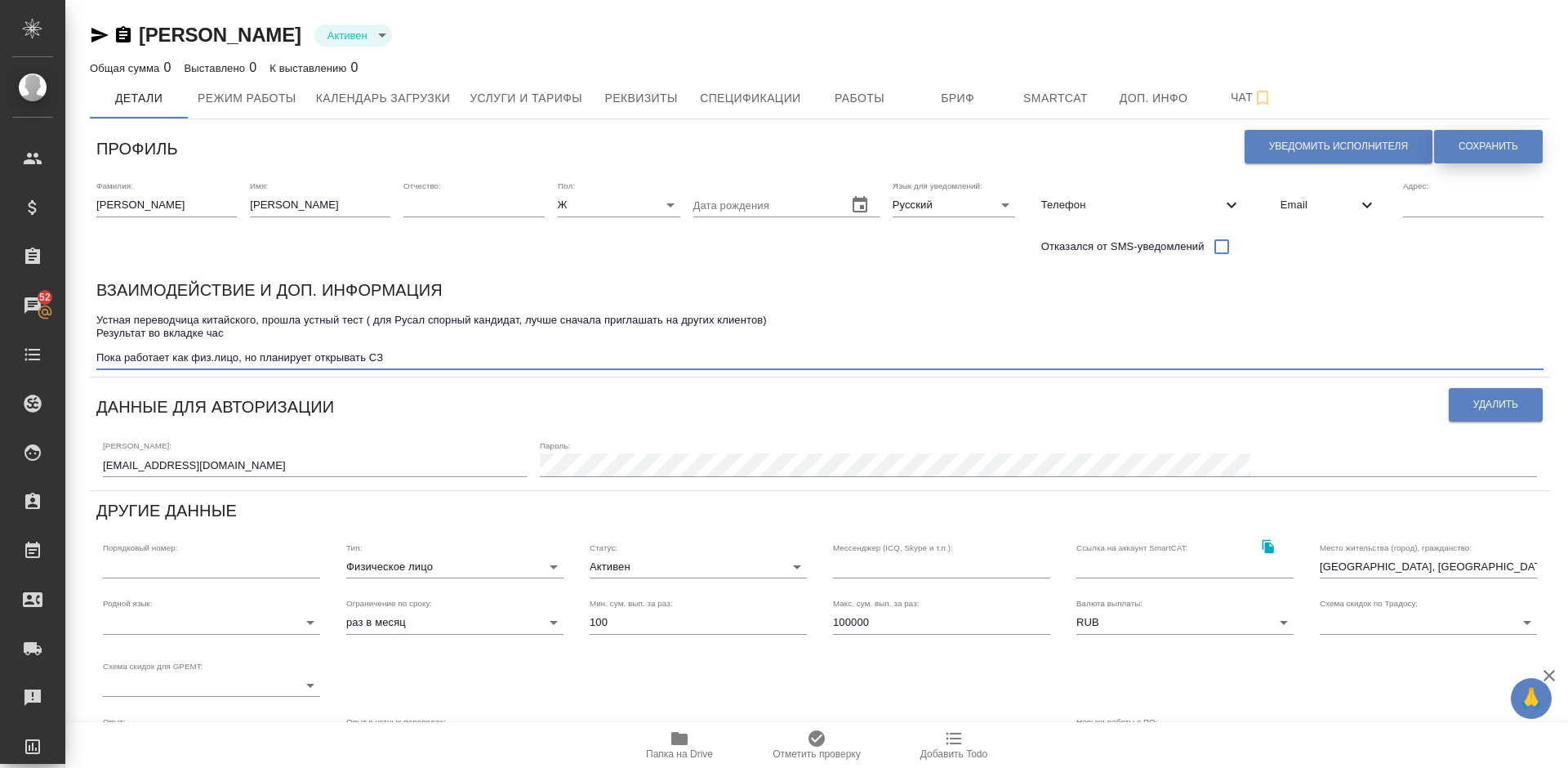
type textarea "Устная переводчица китайского, прошла устный тест ( для Русал спорный кандидат,…"
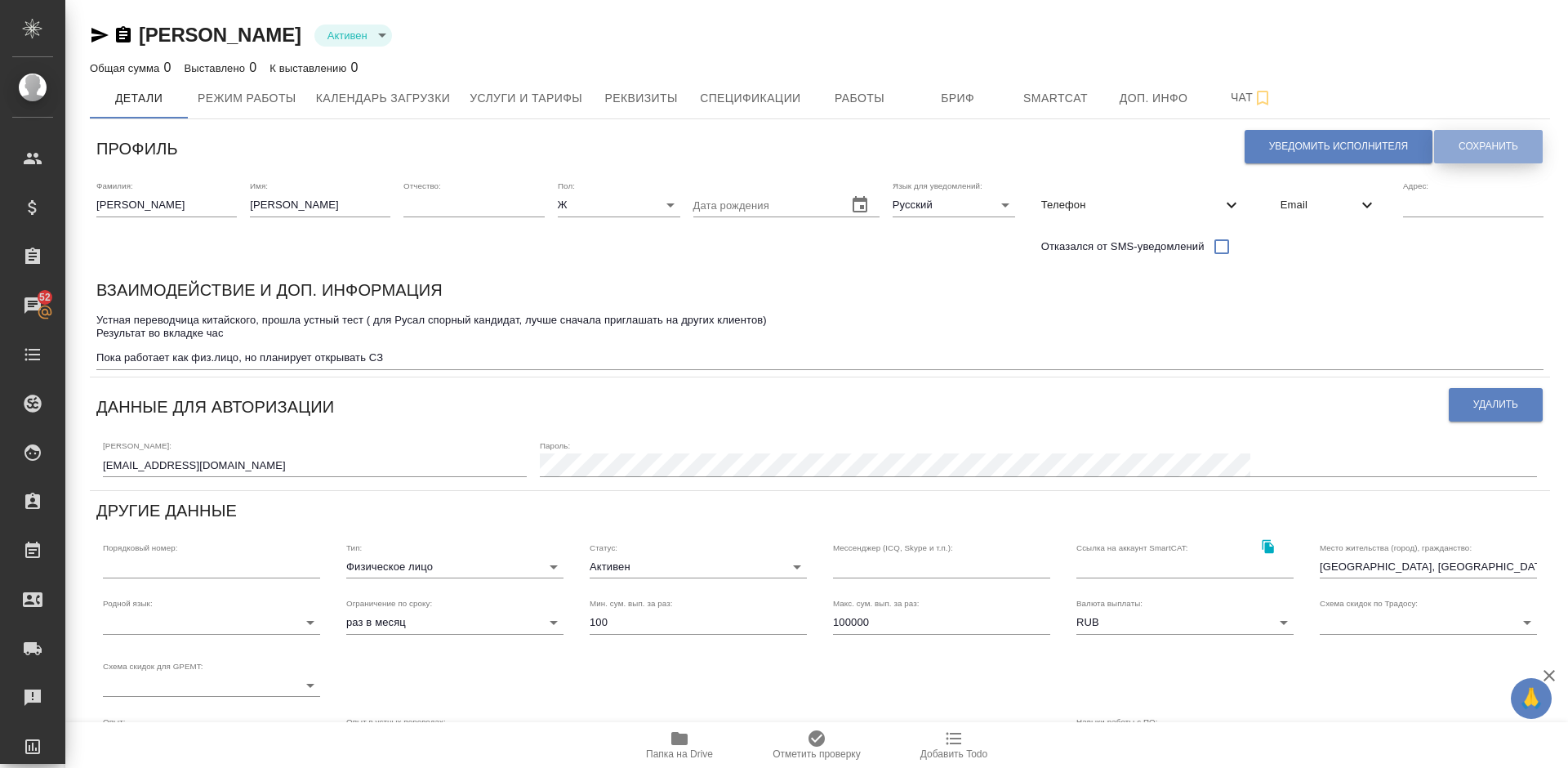
click at [1508, 148] on span "Сохранить" at bounding box center [1488, 146] width 59 height 14
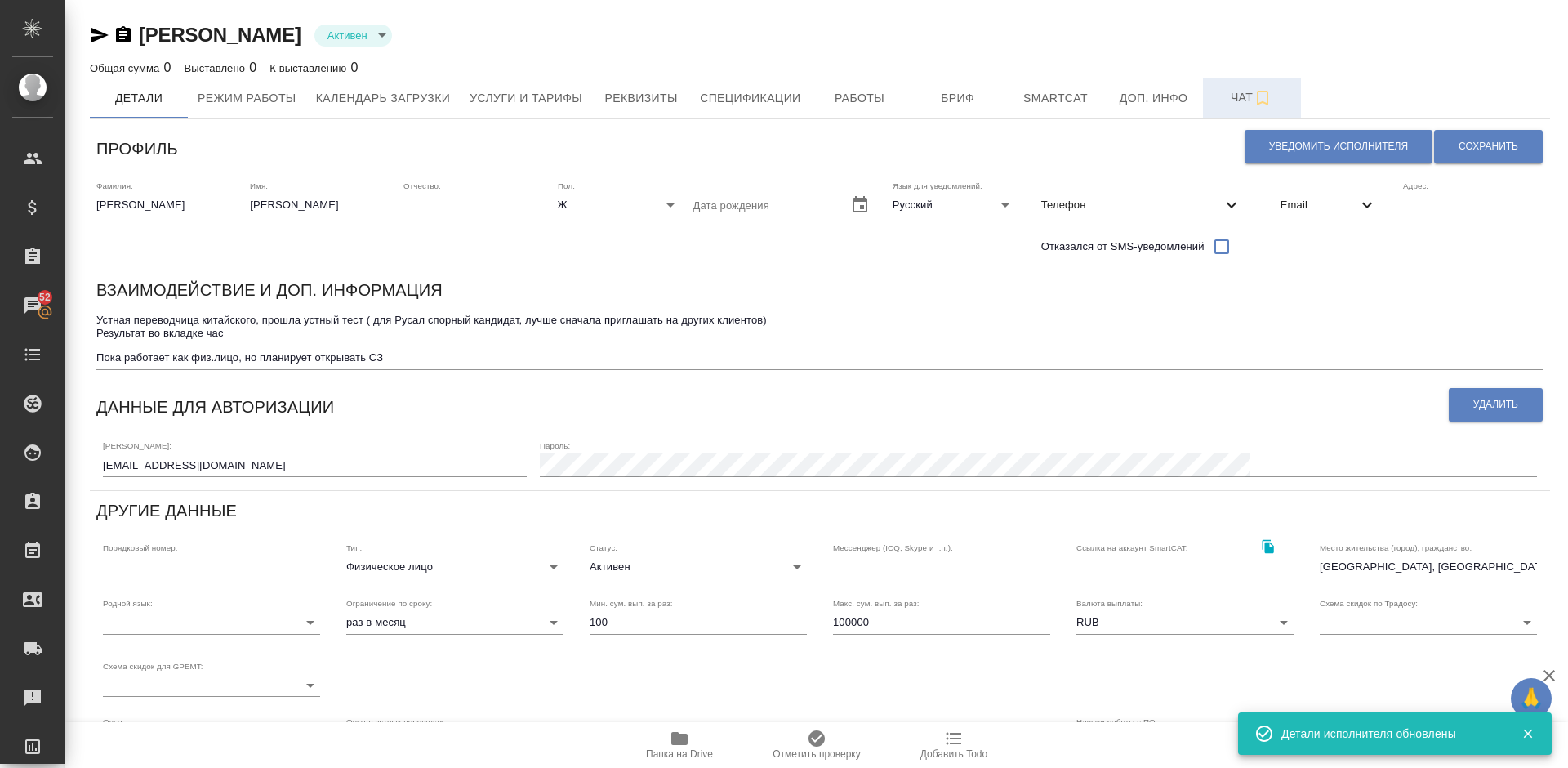
click at [1232, 97] on span "Чат" at bounding box center [1252, 97] width 78 height 20
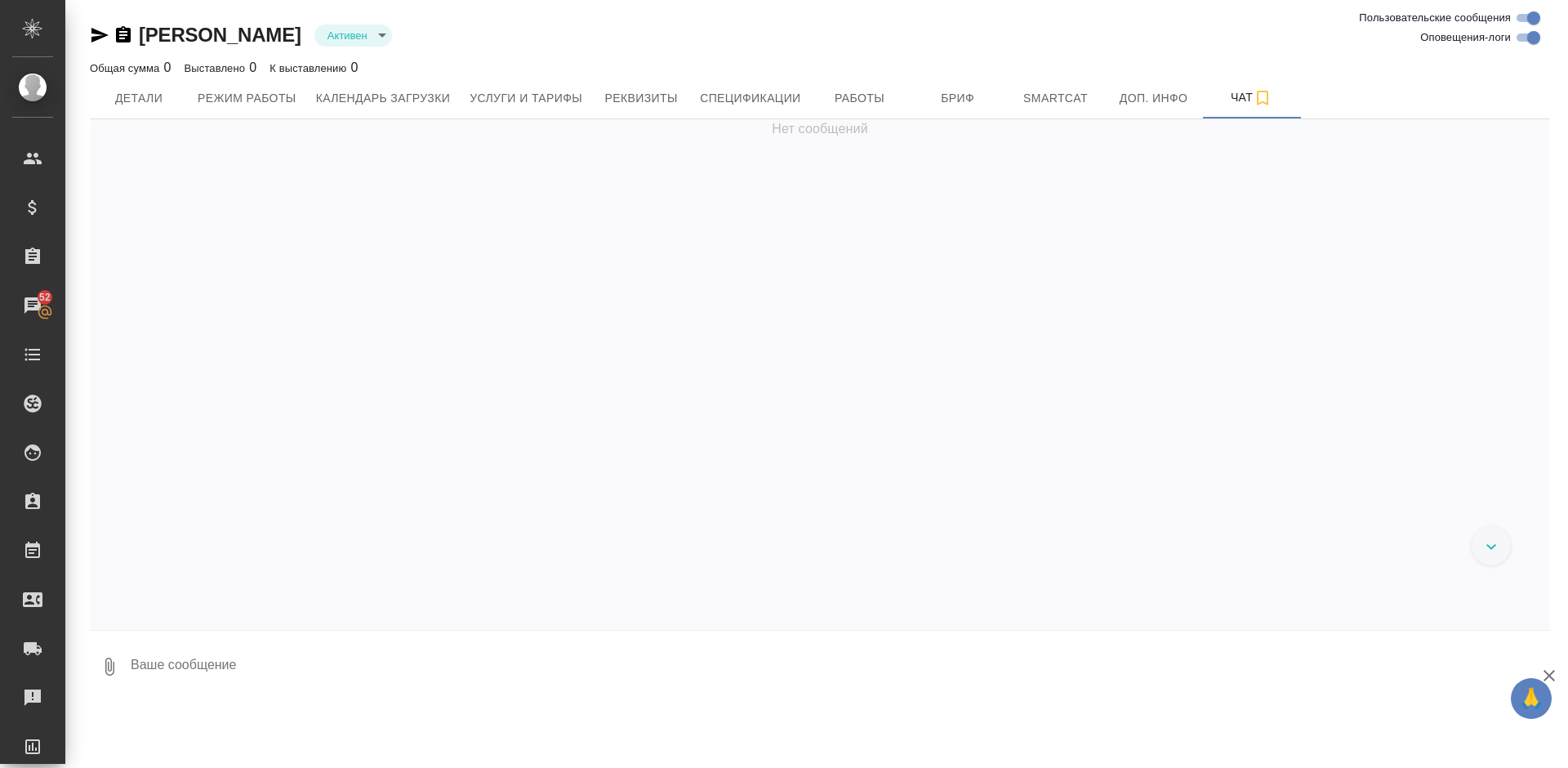
paste textarea "Русал заводы - возможно (но сначала стоит попробовать на других клиентах) Русал…"
click at [738, 660] on textarea at bounding box center [840, 666] width 1420 height 56
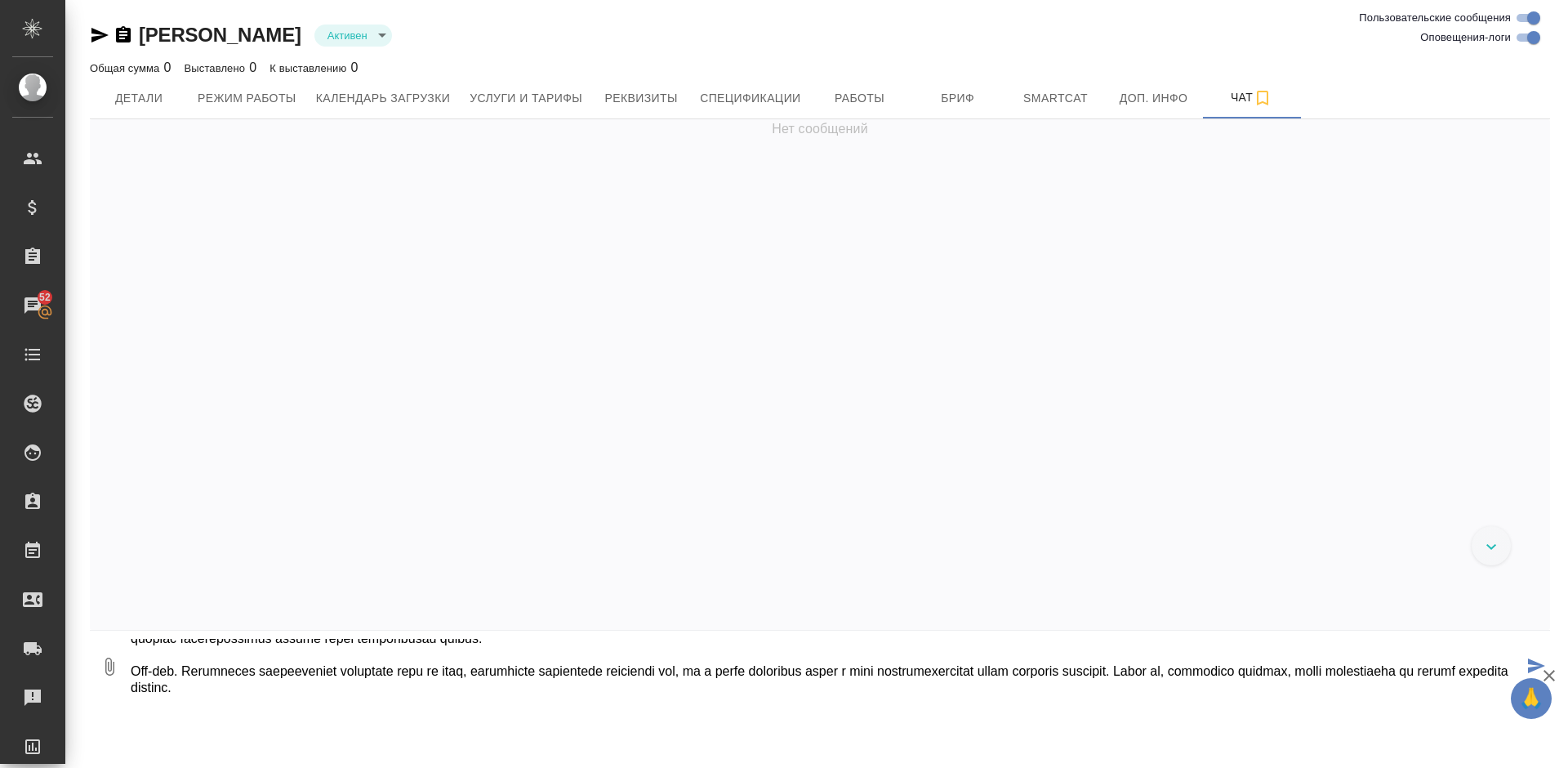
type textarea "Русал заводы - возможно (но сначала стоит попробовать на других клиентах) Русал…"
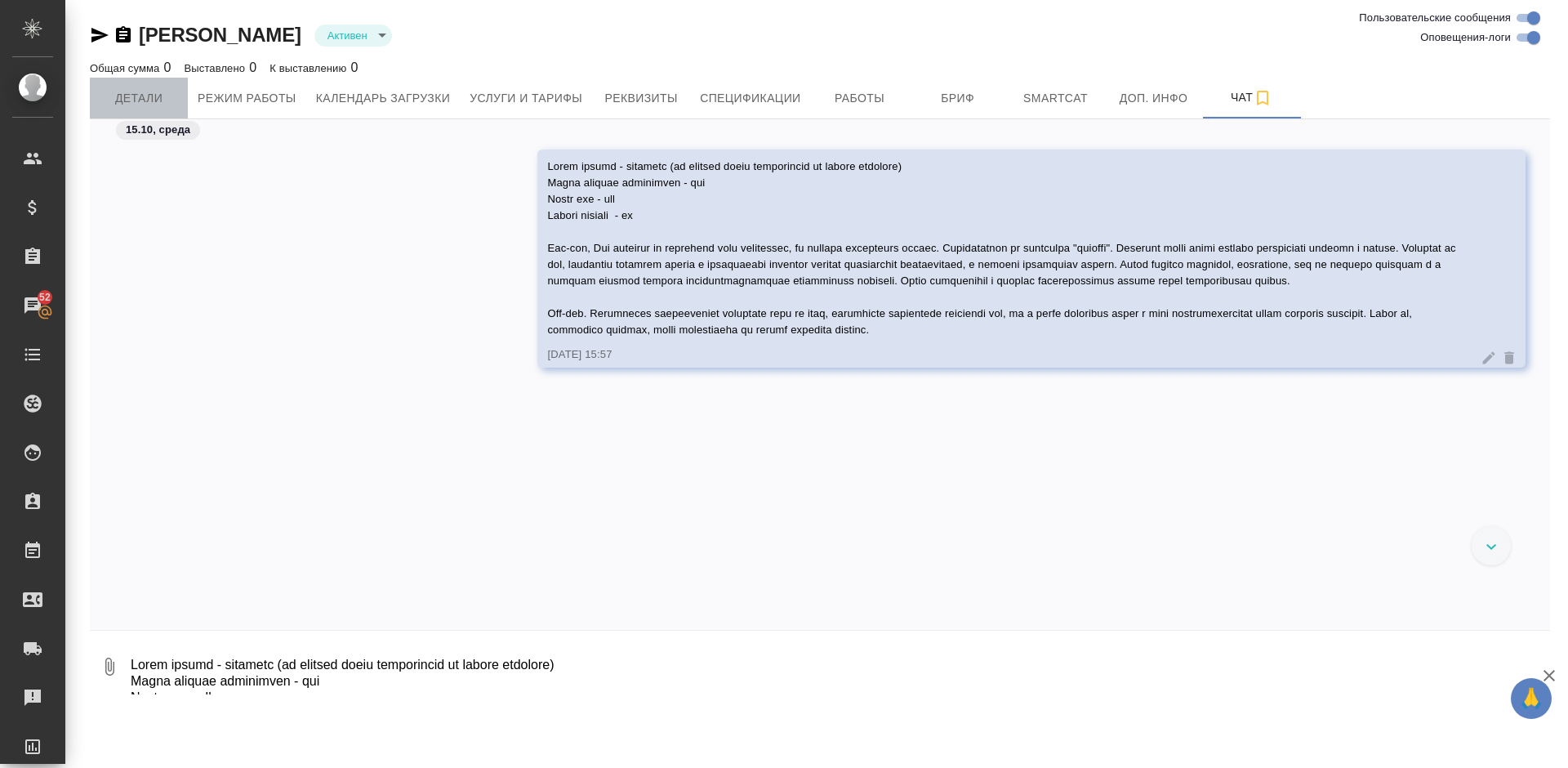
click at [178, 82] on button "Детали" at bounding box center [139, 97] width 98 height 41
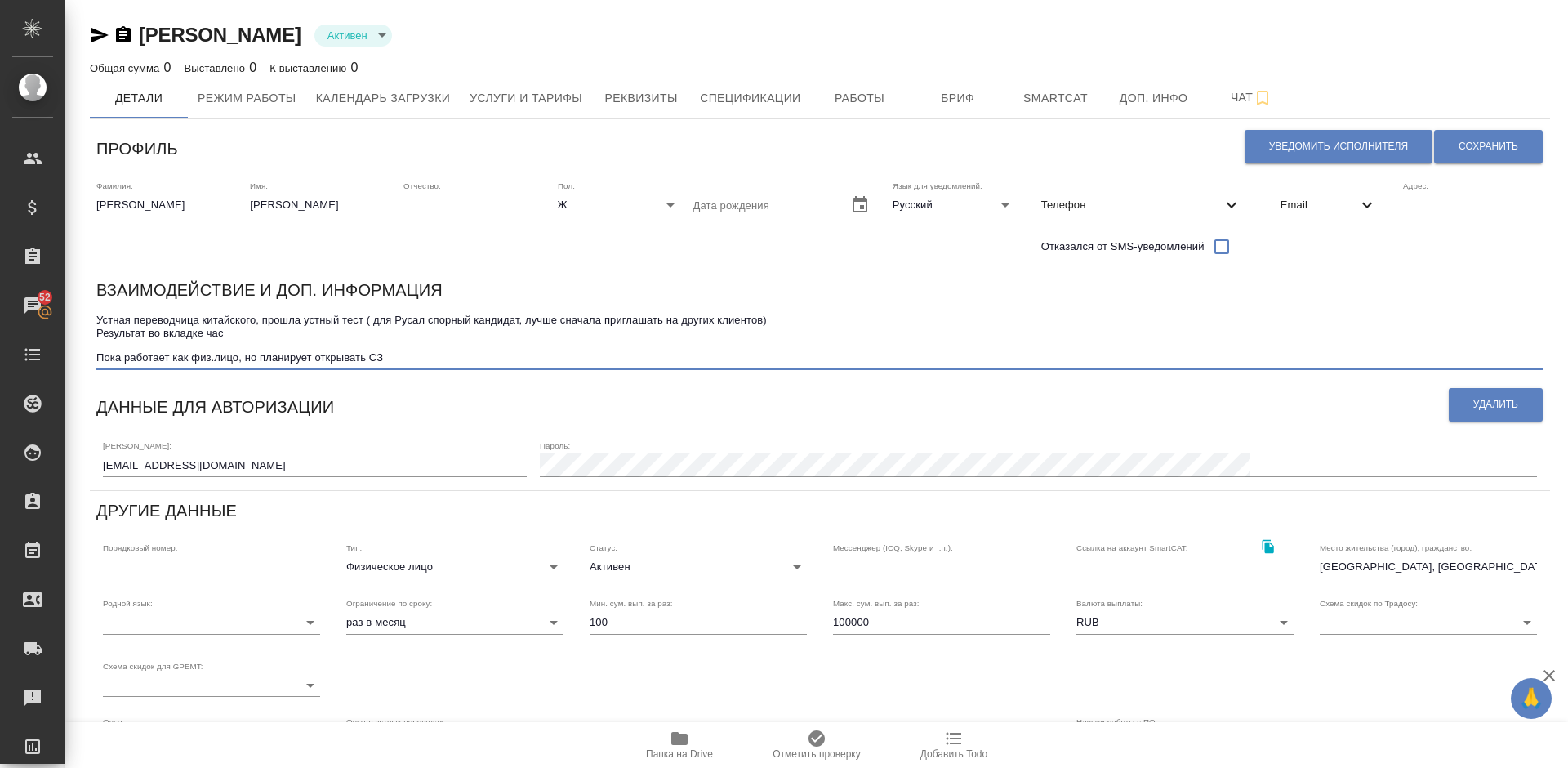
click at [403, 355] on textarea "Устная переводчица китайского, прошла устный тест ( для Русал спорный кандидат,…" at bounding box center [820, 339] width 1447 height 51
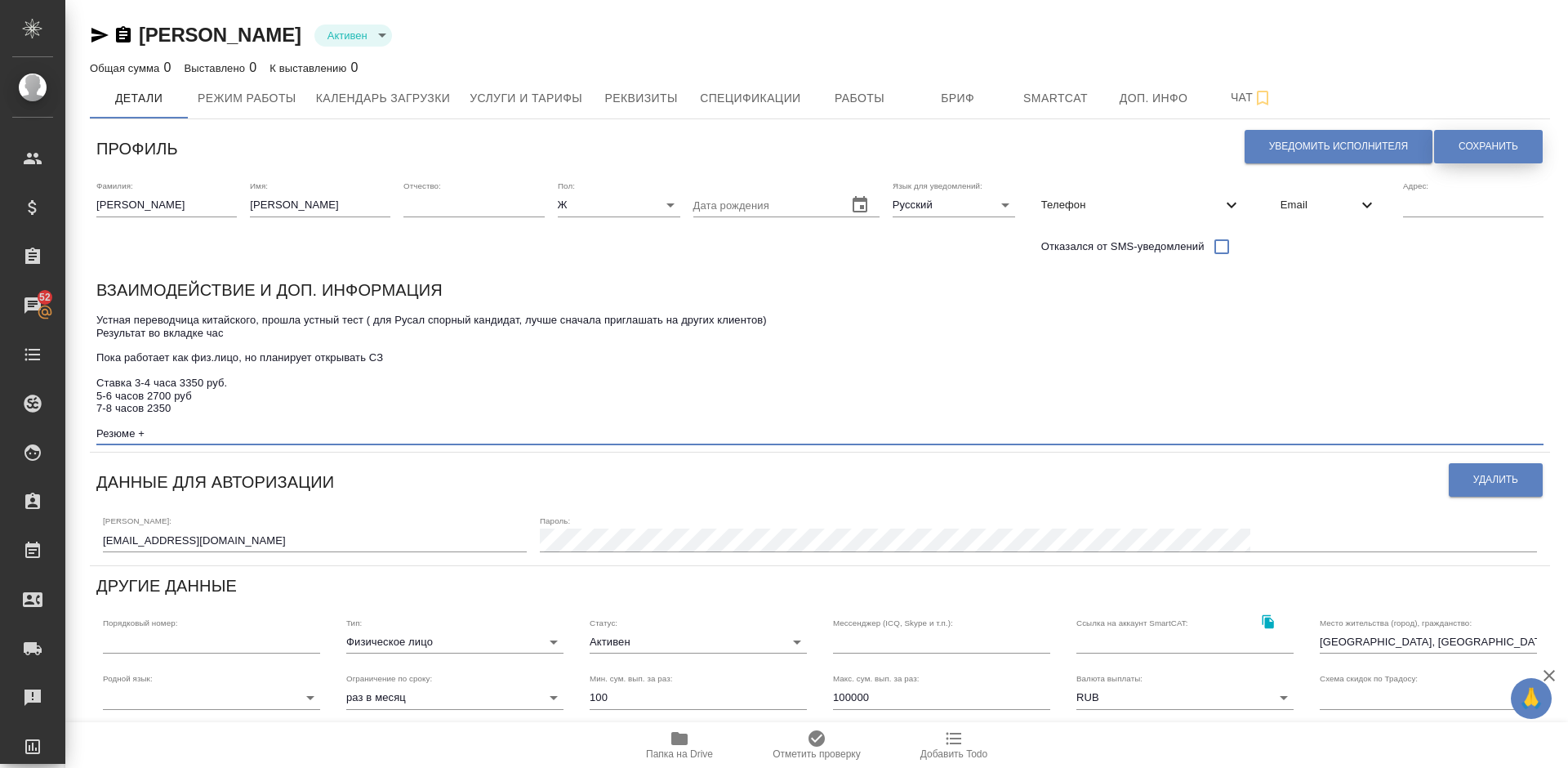
type textarea "Устная переводчица китайского, прошла устный тест ( для Русал спорный кандидат,…"
click at [1510, 138] on button "Сохранить" at bounding box center [1488, 147] width 108 height 34
click at [197, 406] on textarea "Устная переводчица китайского, прошла устный тест ( для Русал спорный кандидат,…" at bounding box center [820, 376] width 1447 height 126
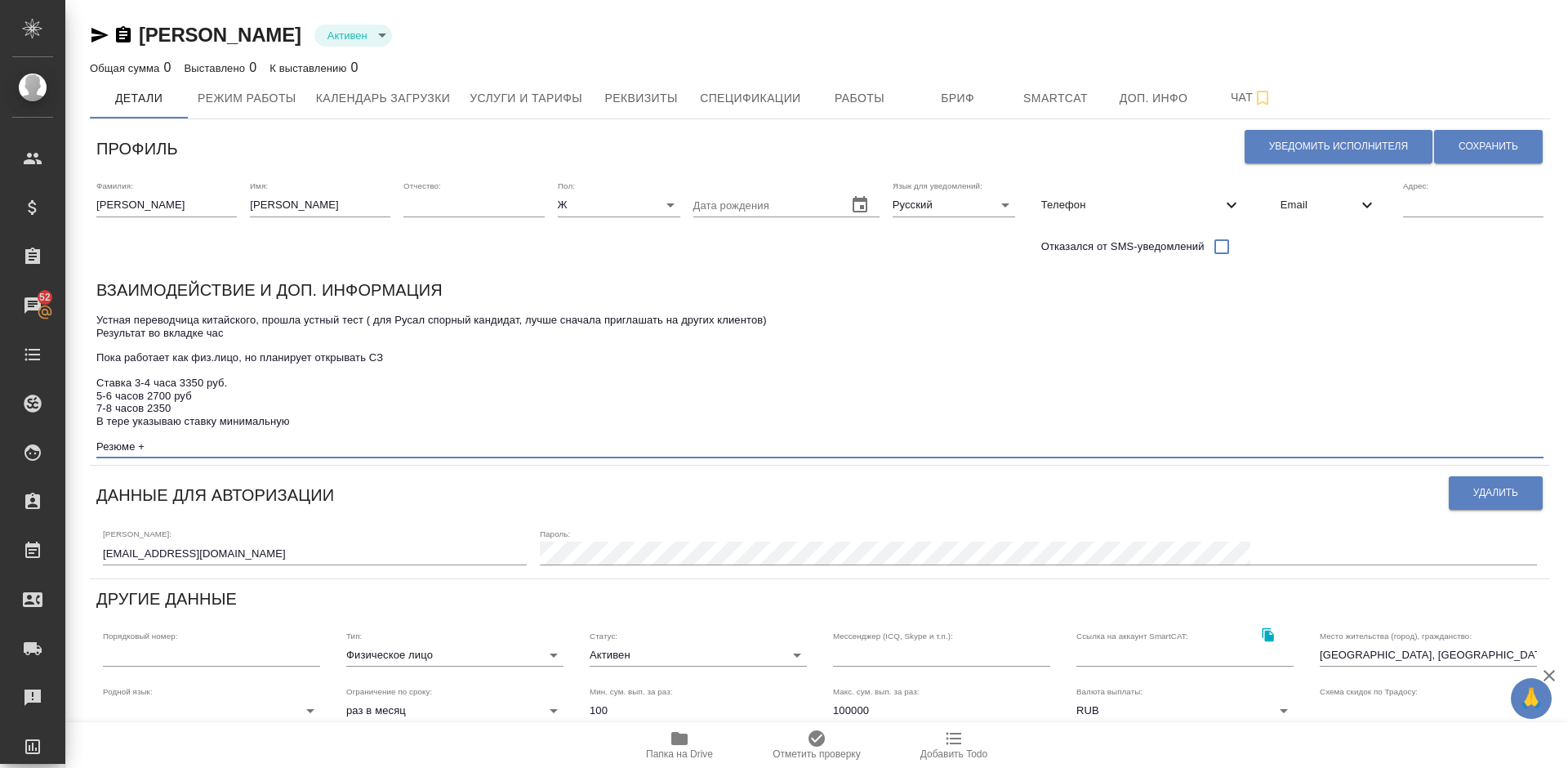
click at [181, 421] on textarea "Устная переводчица китайского, прошла устный тест ( для Русал спорный кандидат,…" at bounding box center [820, 383] width 1447 height 138
type textarea "Устная переводчица китайского, прошла устный тест ( для Русал спорный кандидат,…"
click at [1483, 138] on button "Сохранить" at bounding box center [1488, 147] width 108 height 34
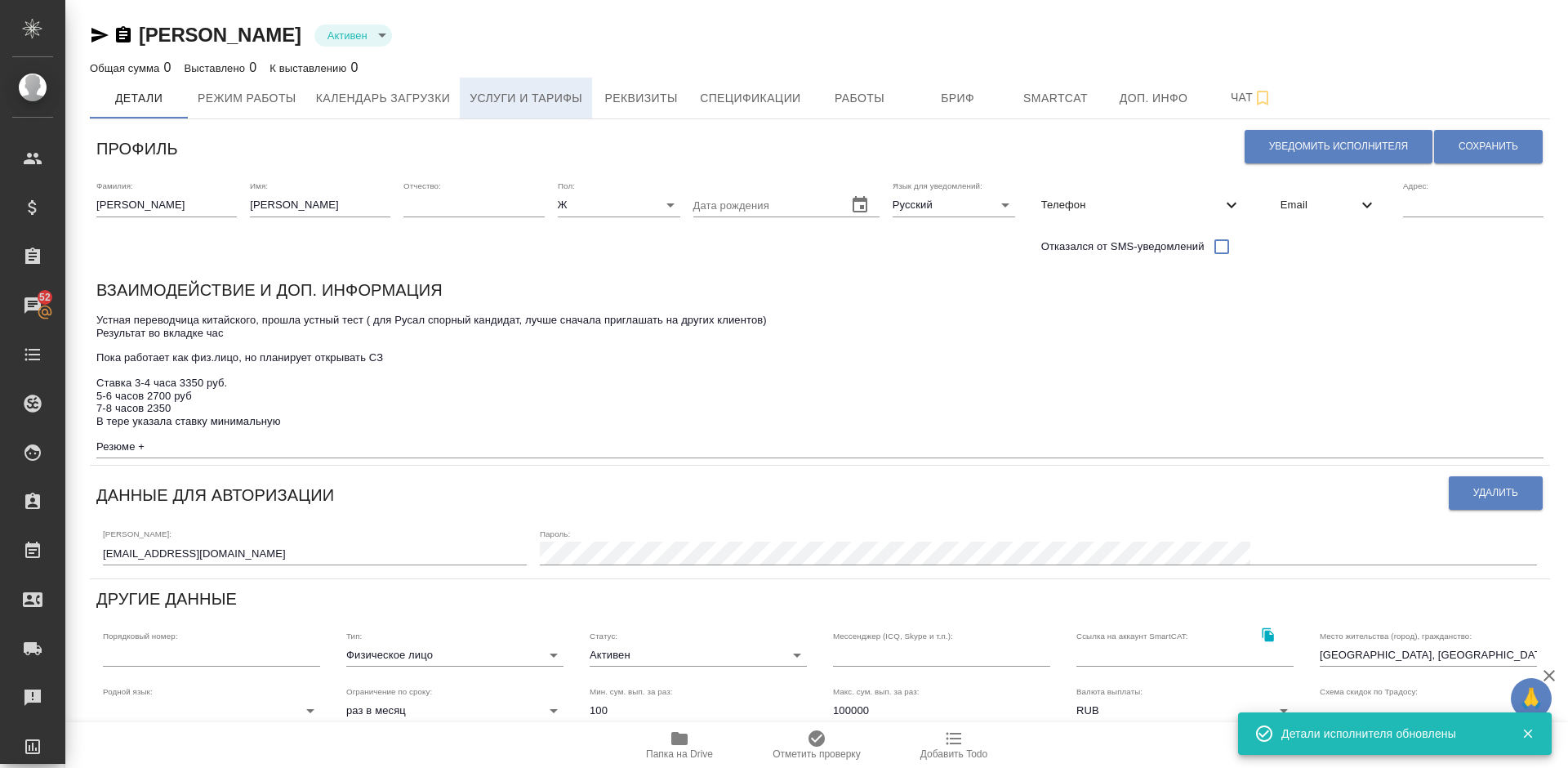
click at [529, 99] on span "Услуги и тарифы" at bounding box center [526, 98] width 113 height 20
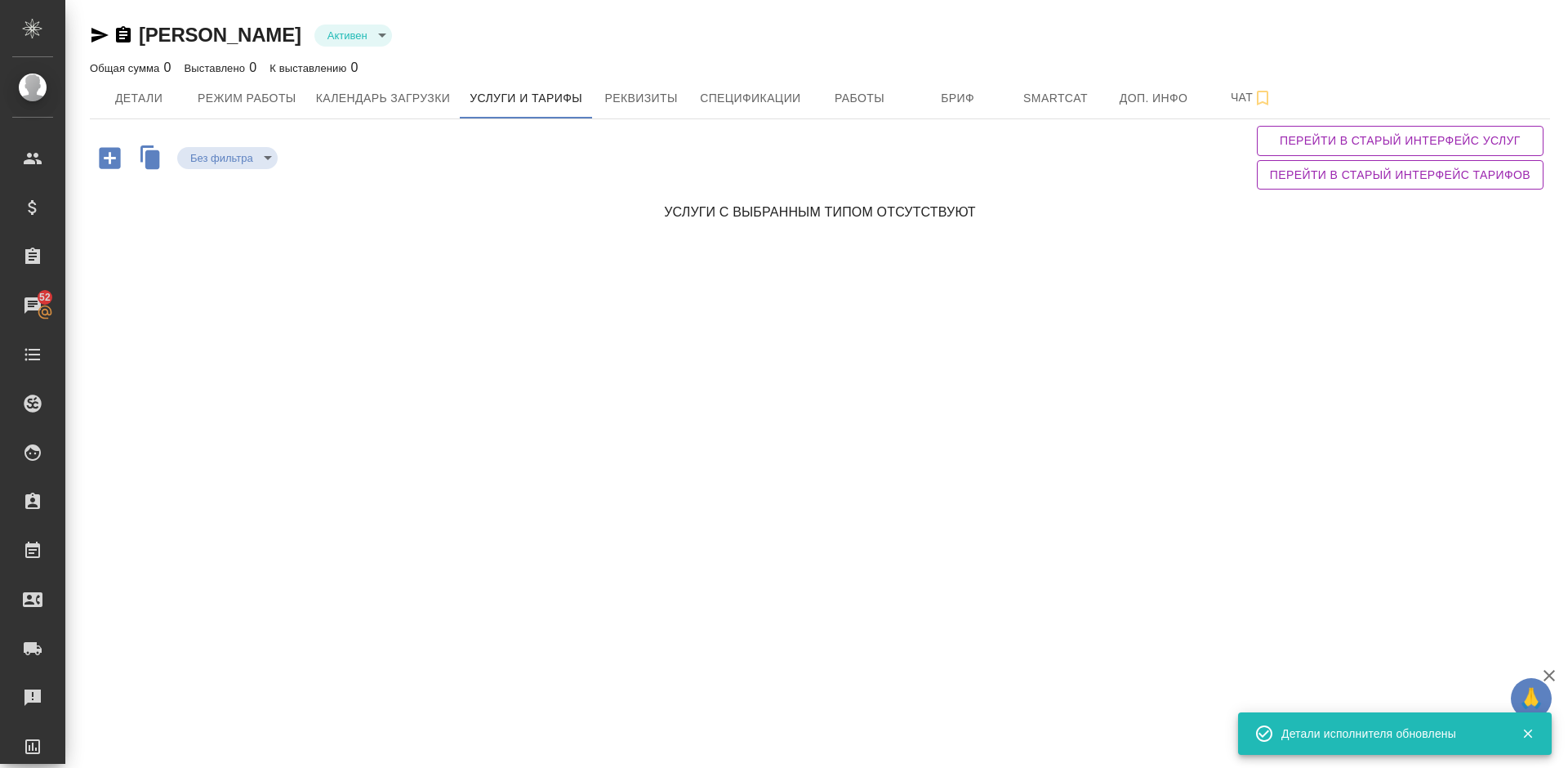
click at [117, 162] on icon "button" at bounding box center [109, 157] width 21 height 21
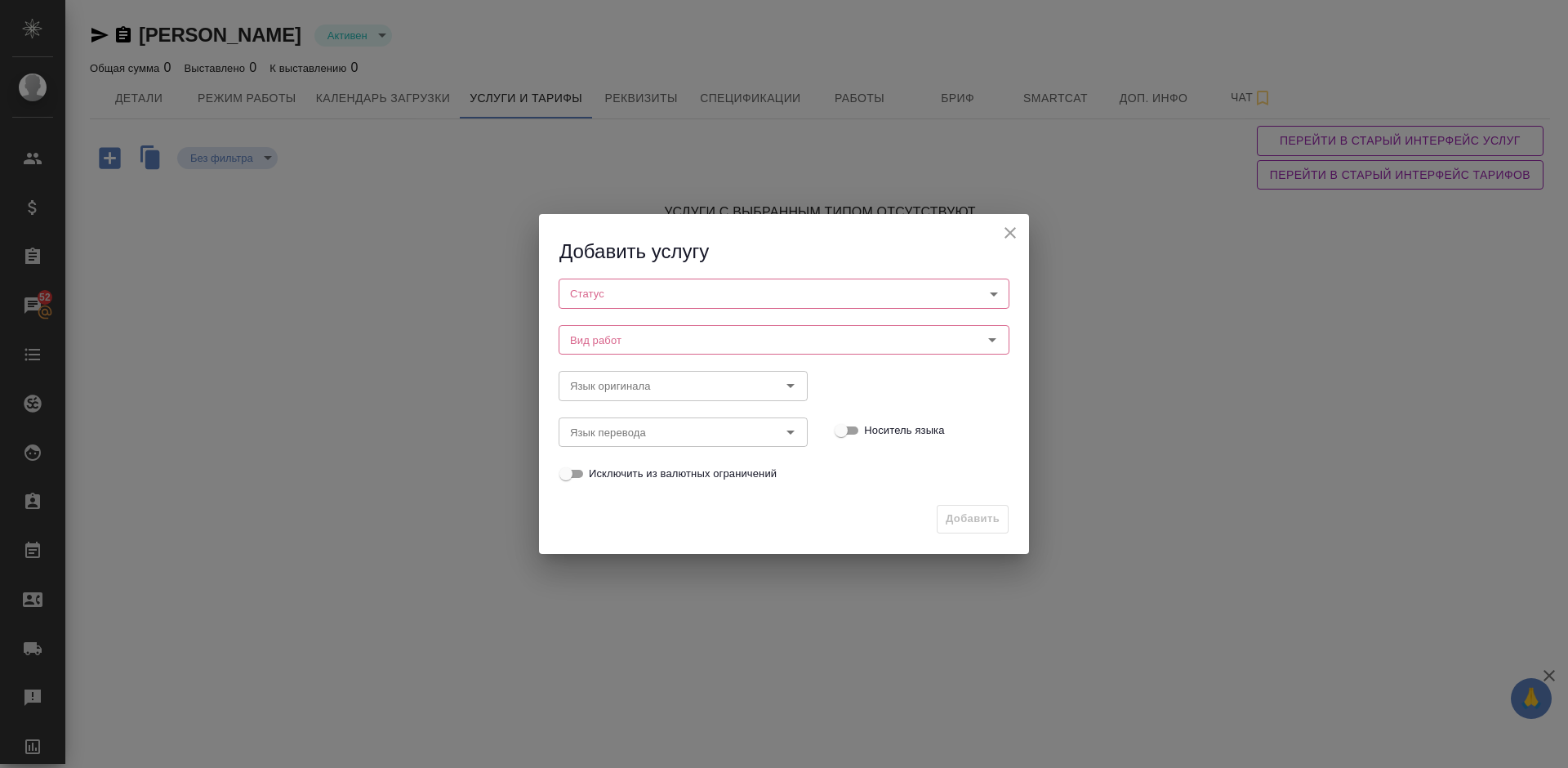
click at [652, 300] on body "🙏 .cls-1 fill:#fff; AWATERA Lazareva Anastasia Клиенты Спецификации Заказы 52 Ч…" at bounding box center [784, 384] width 1568 height 768
click at [652, 314] on li "Активен" at bounding box center [783, 321] width 451 height 27
type input "active"
click at [680, 331] on input "Вид работ" at bounding box center [757, 341] width 386 height 20
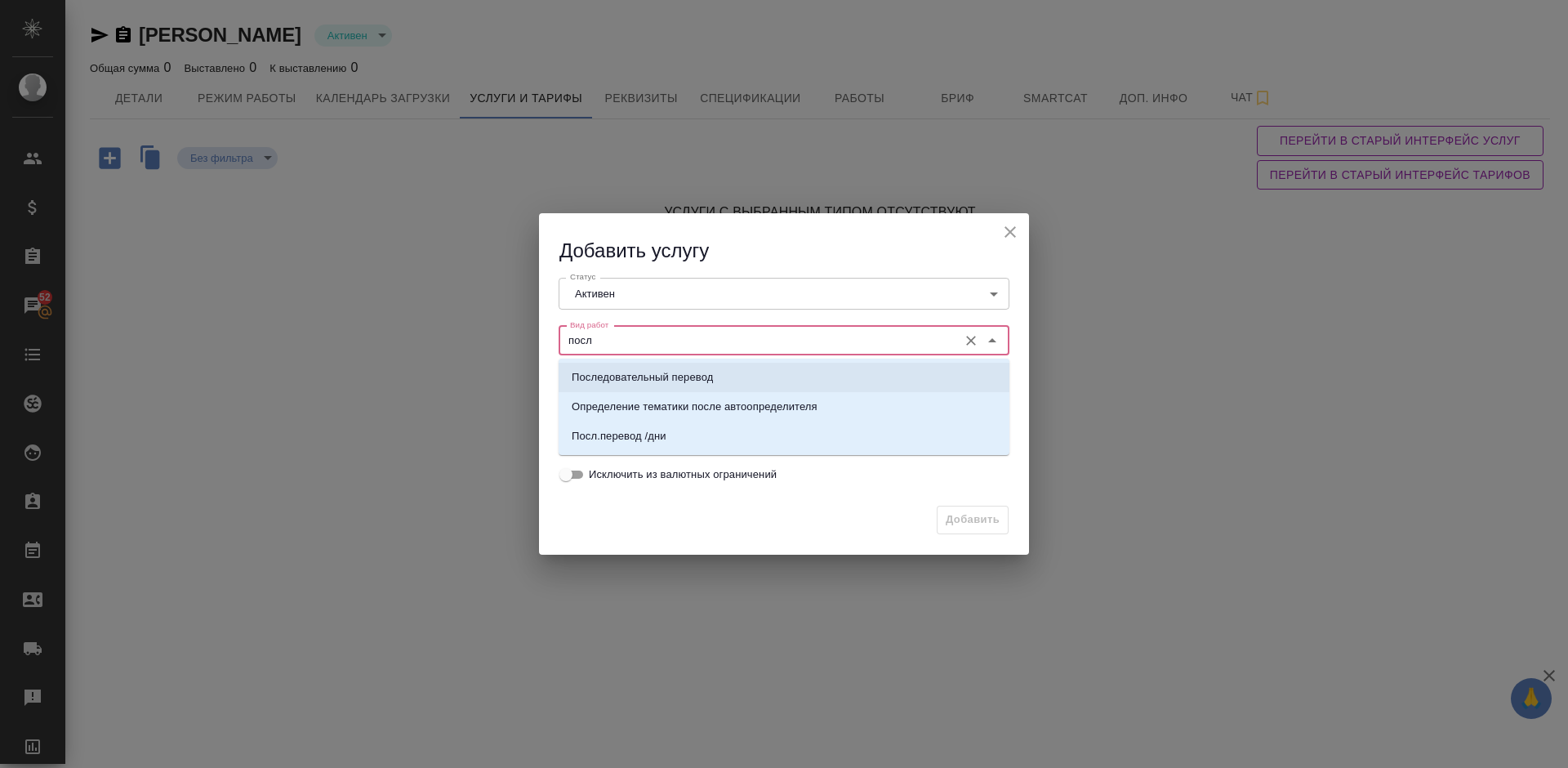
click at [702, 378] on p "Последовательный перевод" at bounding box center [642, 377] width 141 height 16
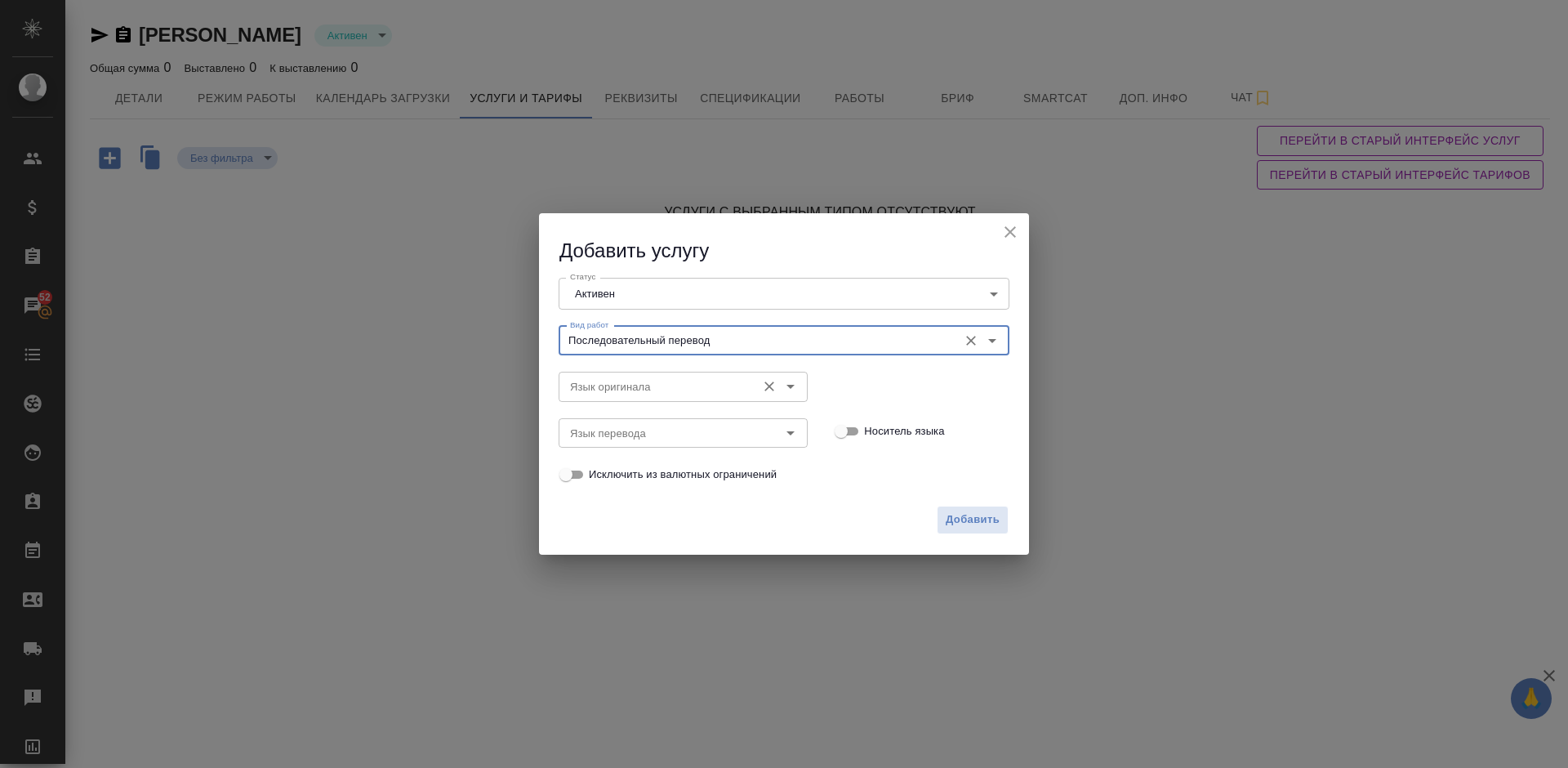
type input "Последовательный перевод"
click at [617, 392] on input "Язык оригинала" at bounding box center [656, 386] width 185 height 20
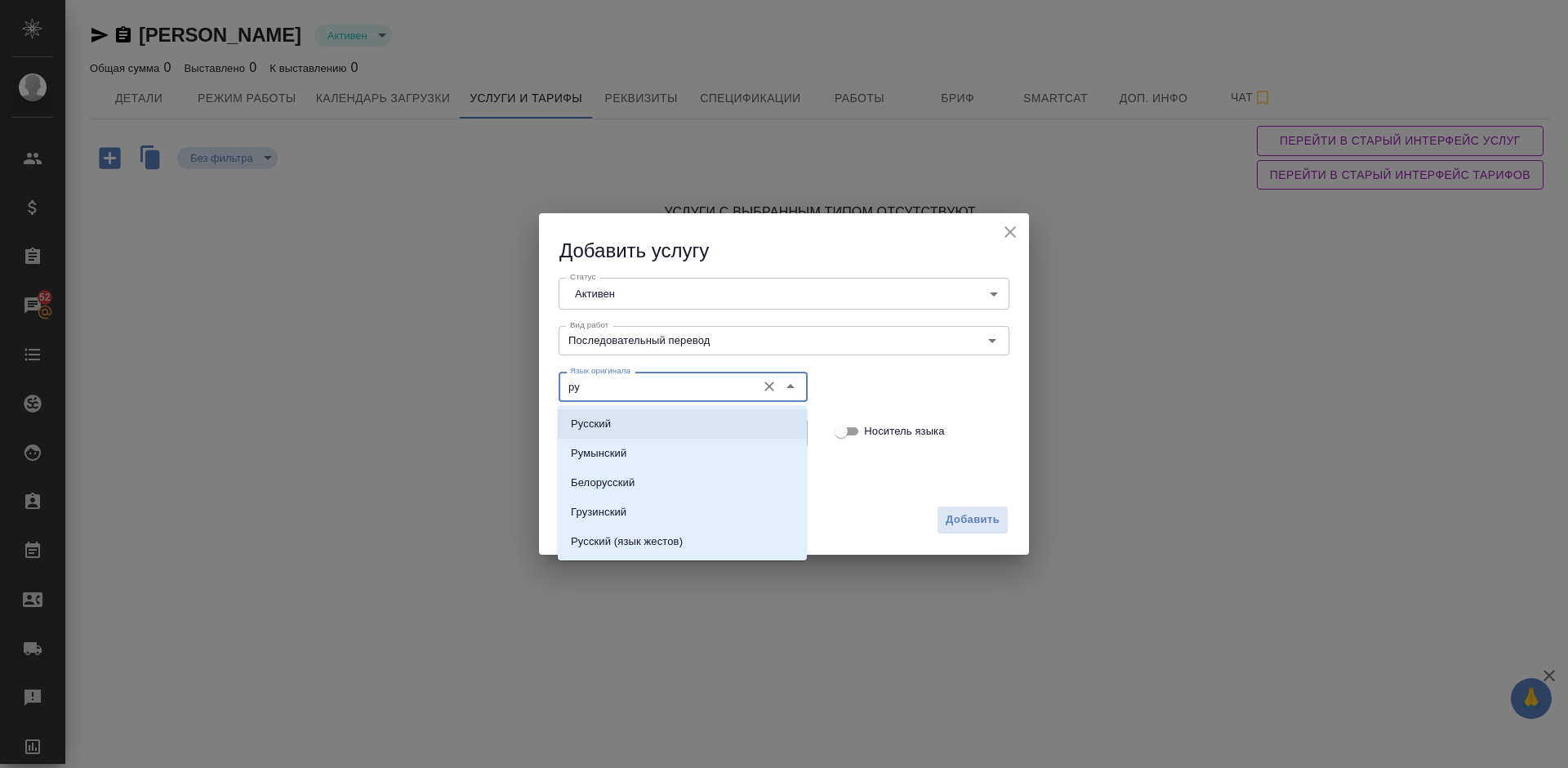
click at [653, 424] on li "Русский" at bounding box center [682, 424] width 249 height 29
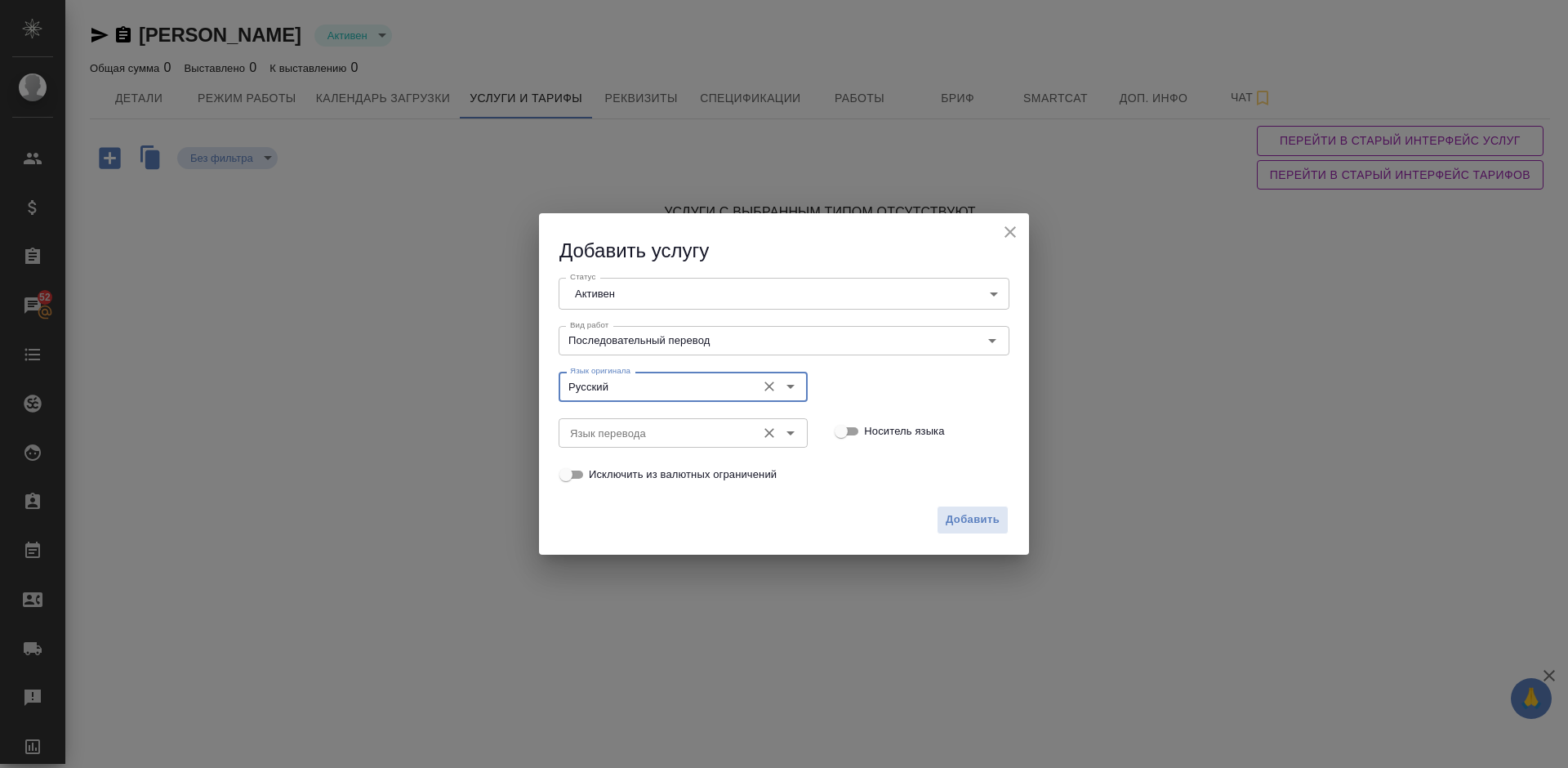
type input "Русский"
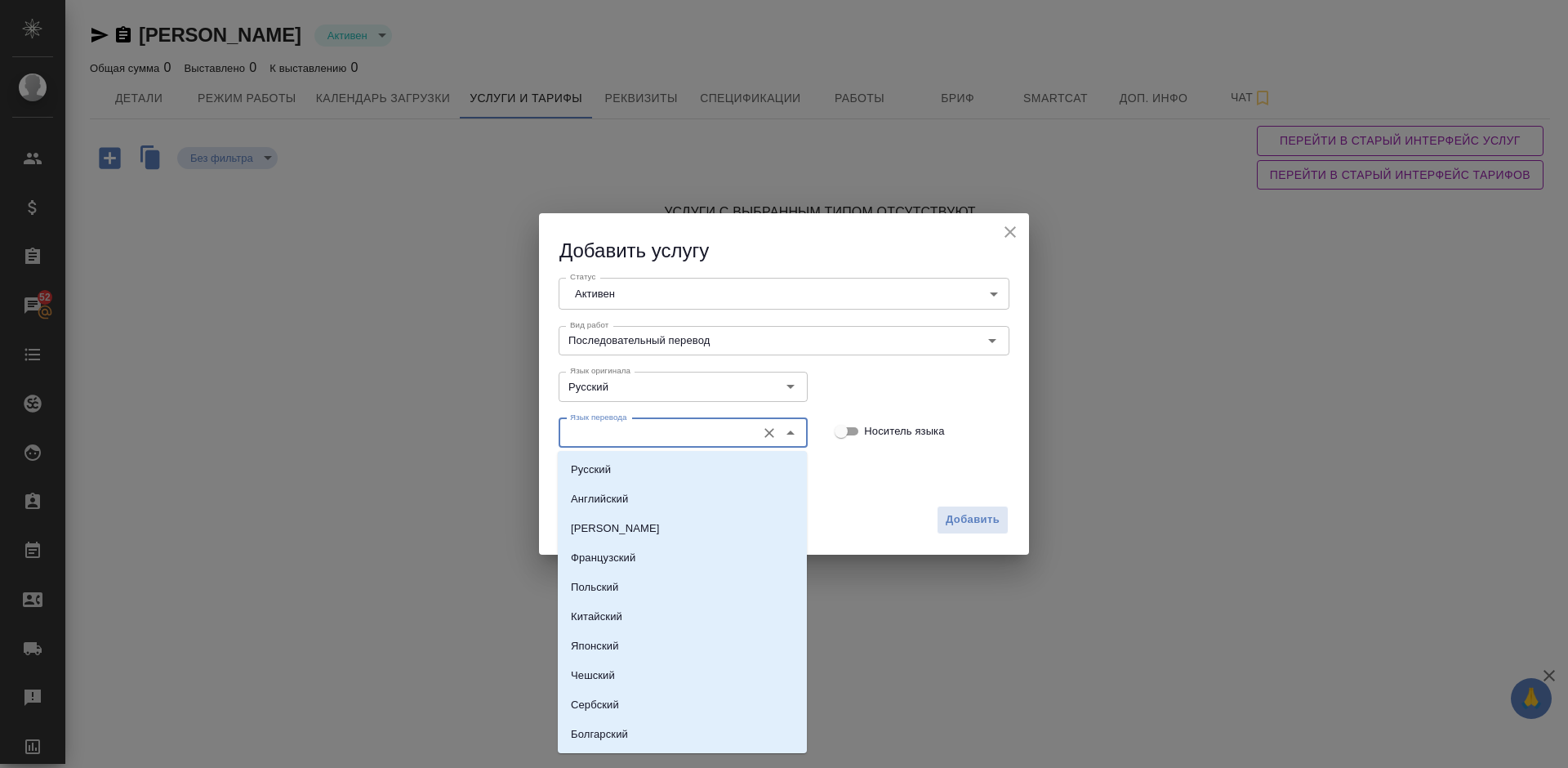
click at [669, 440] on input "Язык перевода" at bounding box center [656, 434] width 185 height 20
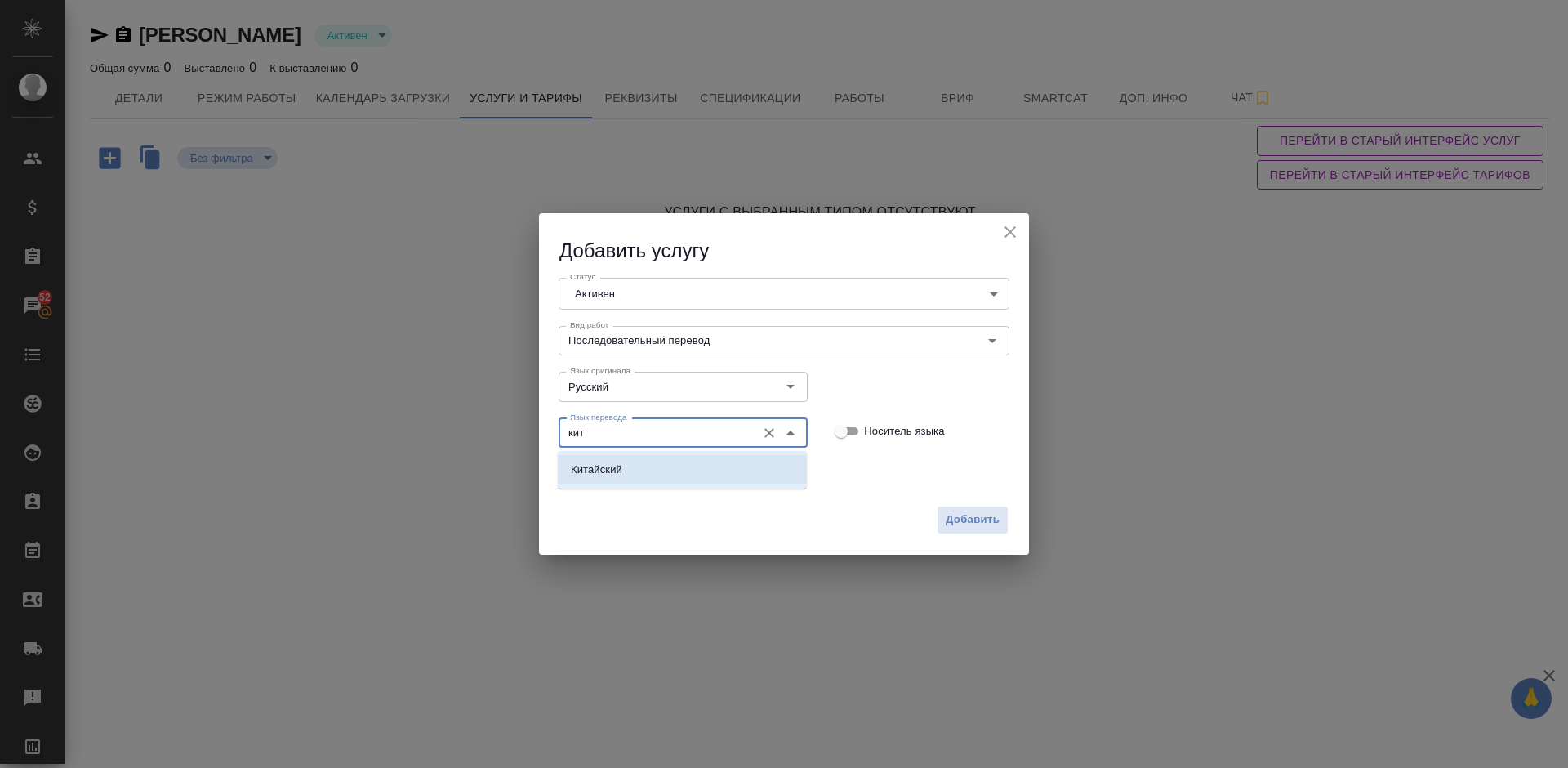
click at [687, 468] on li "Китайский" at bounding box center [682, 469] width 249 height 29
type input "Китайский"
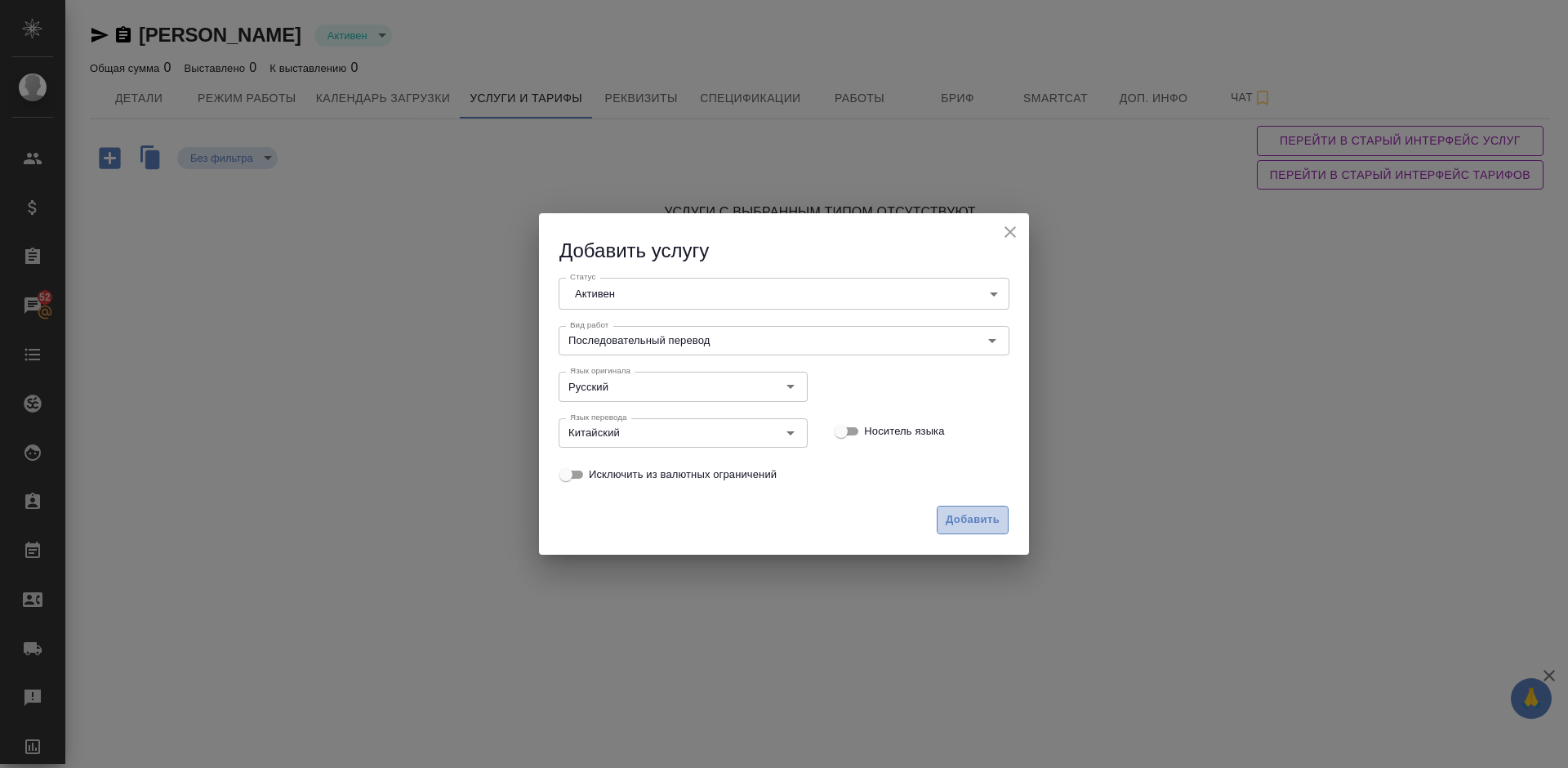
click at [963, 528] on span "Добавить" at bounding box center [972, 519] width 54 height 19
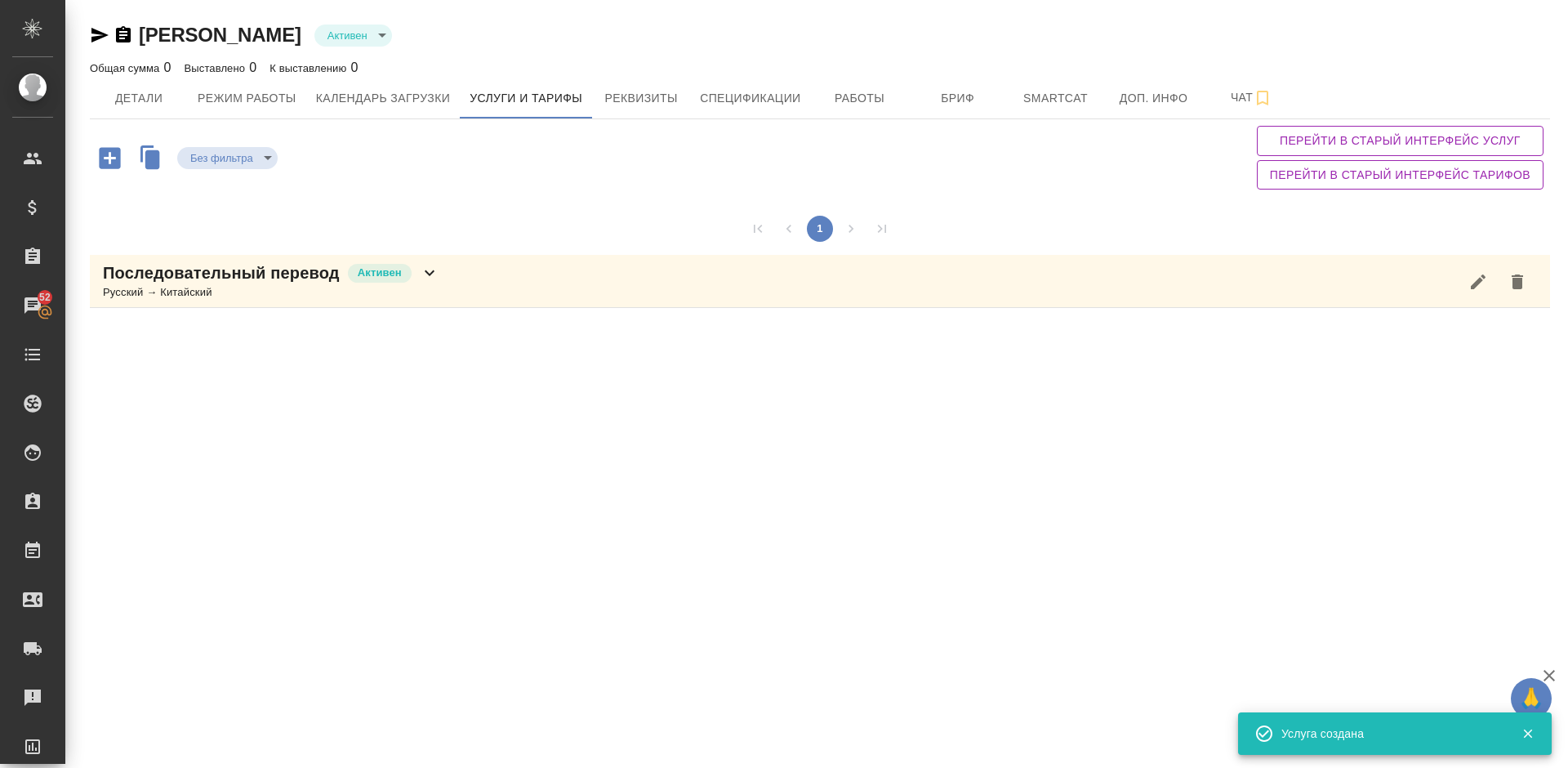
click at [117, 159] on icon "button" at bounding box center [109, 157] width 21 height 21
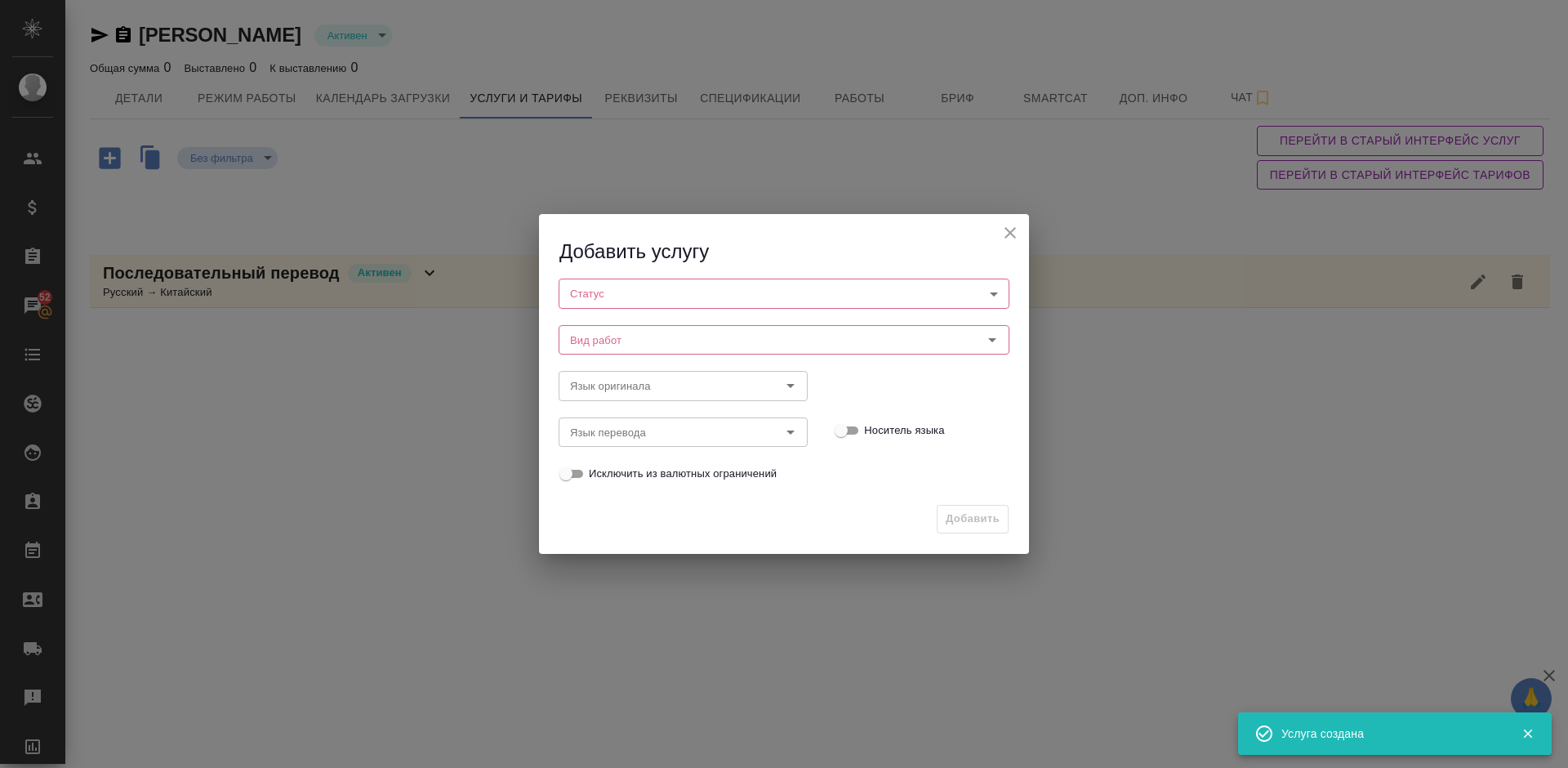
click at [688, 284] on body "🙏 .cls-1 fill:#fff; AWATERA Lazareva Anastasia Клиенты Спецификации Заказы 52 Ч…" at bounding box center [784, 384] width 1568 height 768
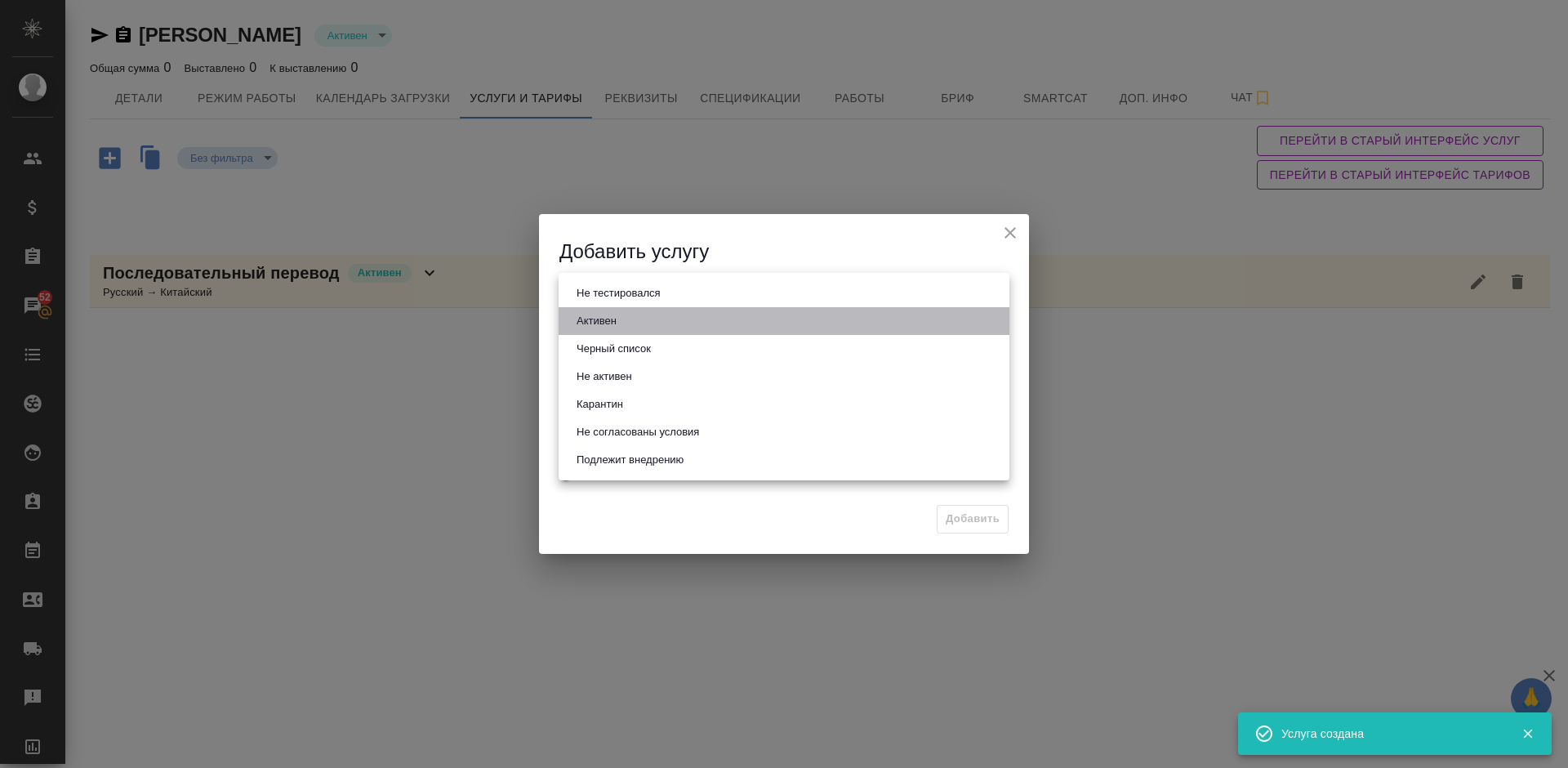
click at [589, 315] on button "Активен" at bounding box center [596, 322] width 50 height 18
type input "active"
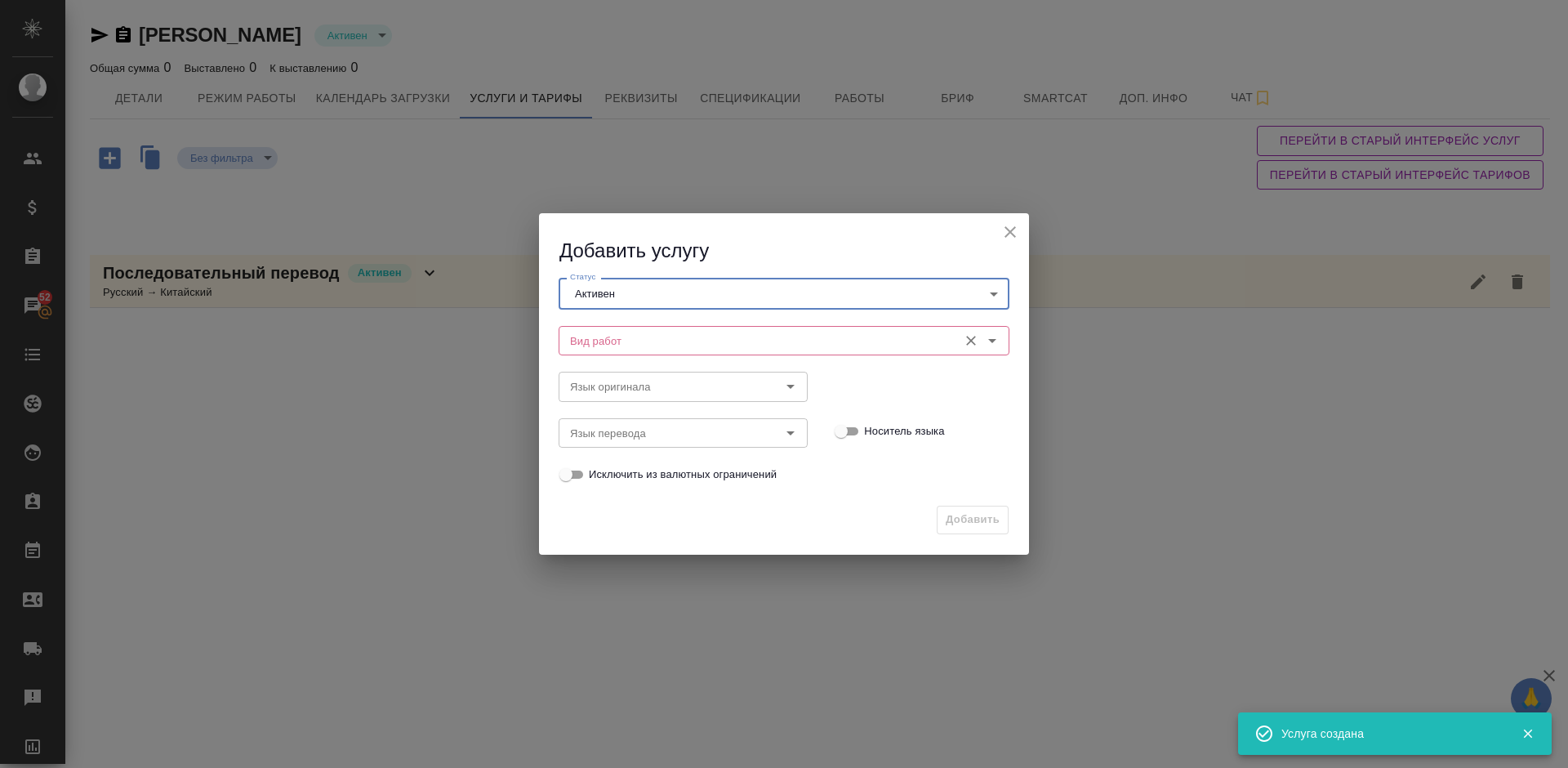
click at [662, 340] on input "Вид работ" at bounding box center [757, 341] width 386 height 20
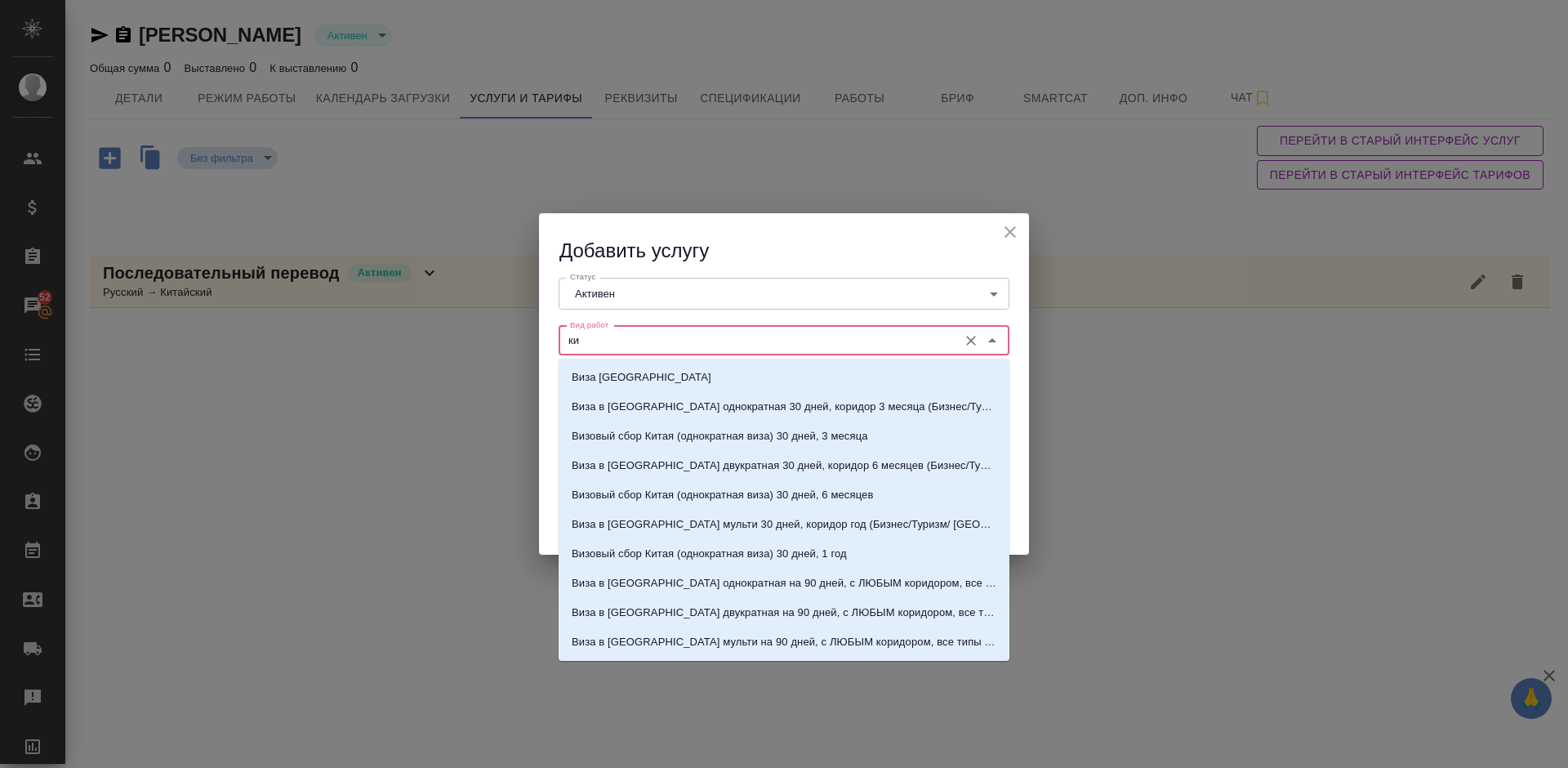
type input "к"
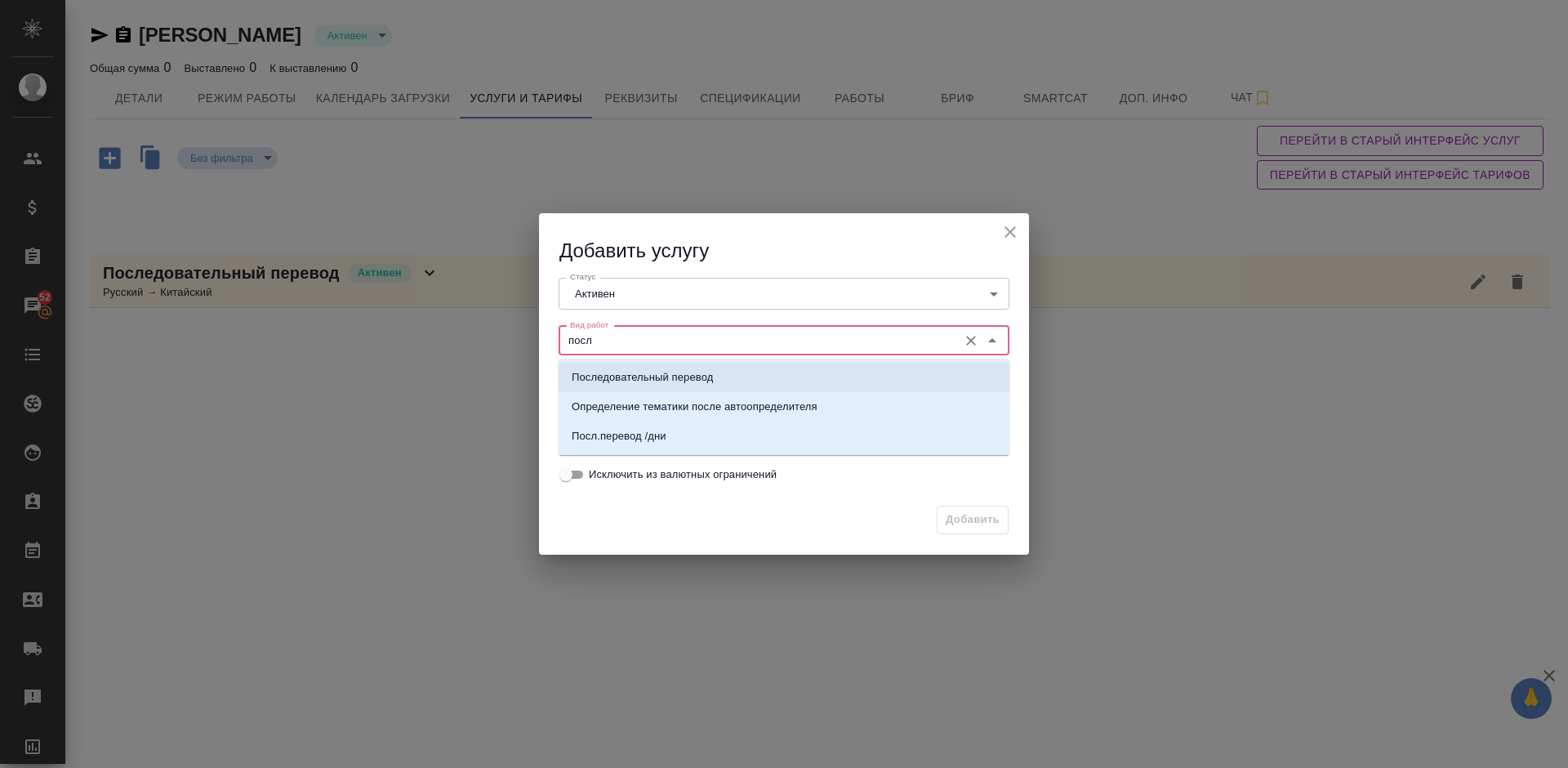
click at [685, 369] on p "Последовательный перевод" at bounding box center [642, 377] width 141 height 16
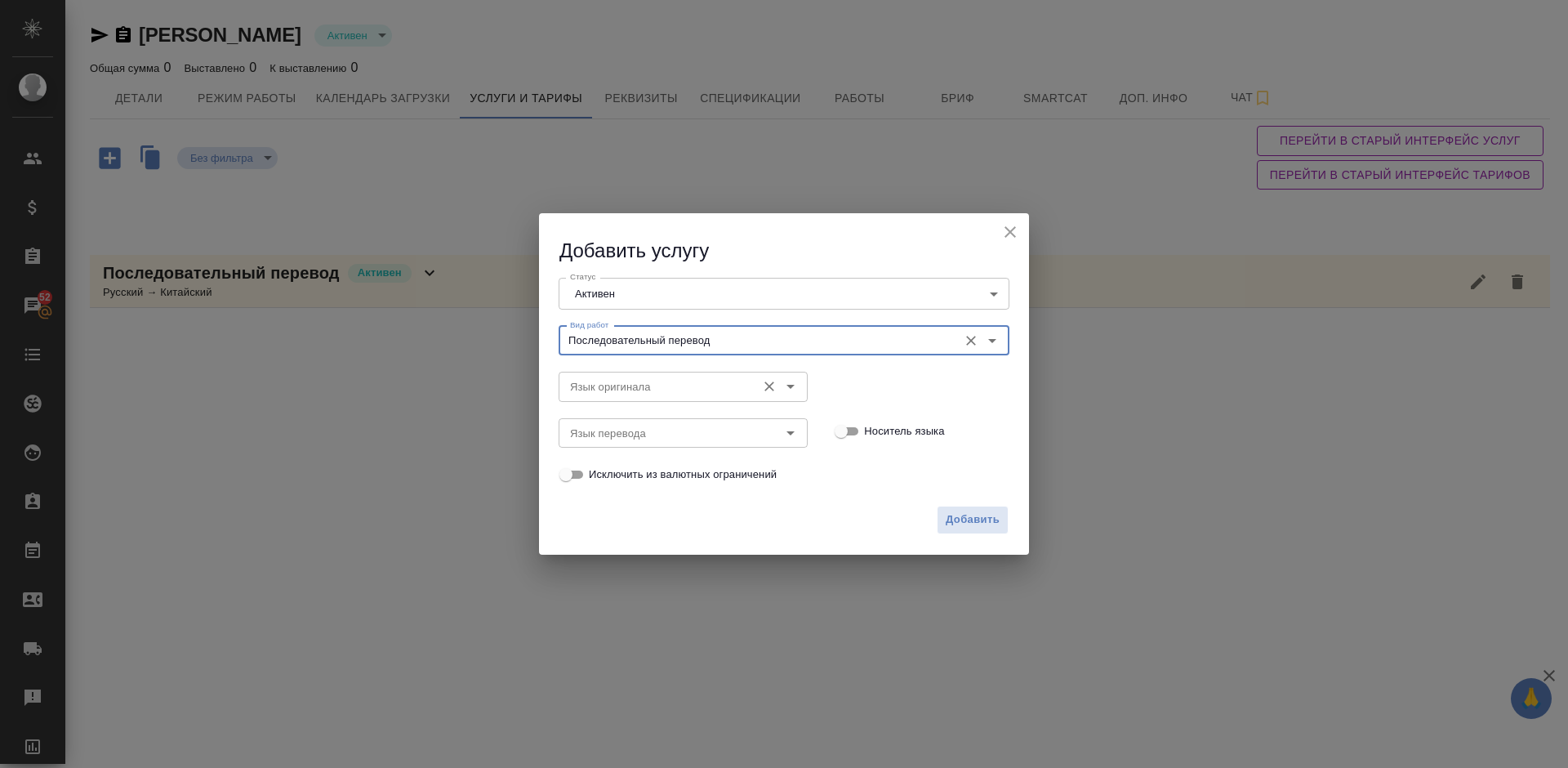
type input "Последовательный перевод"
click at [645, 380] on input "Язык оригинала" at bounding box center [656, 386] width 185 height 20
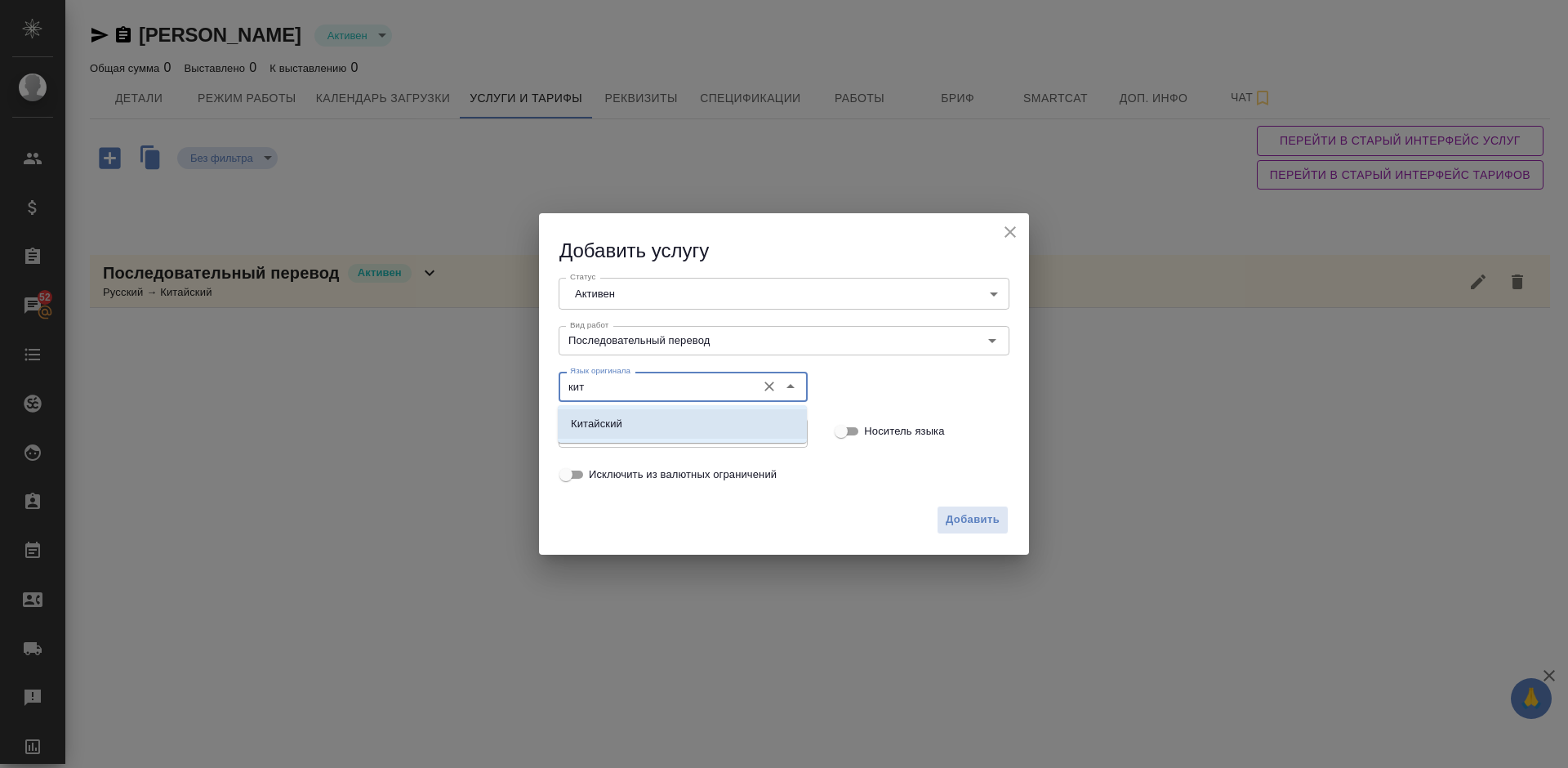
click at [670, 411] on li "Китайский" at bounding box center [682, 424] width 249 height 29
type input "Китайский"
click at [639, 427] on input "Язык перевода" at bounding box center [656, 434] width 185 height 20
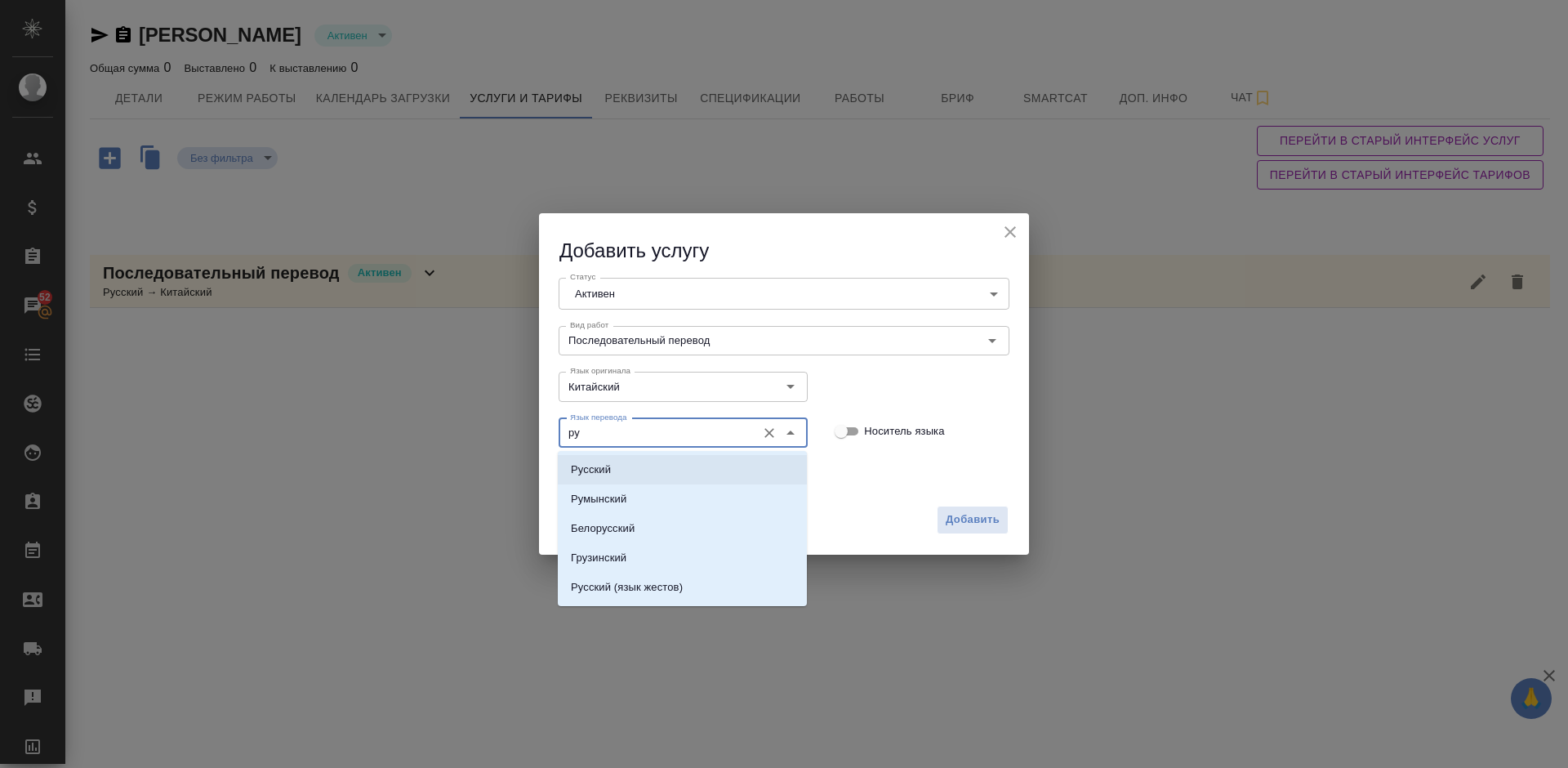
click at [657, 468] on li "Русский" at bounding box center [682, 469] width 249 height 29
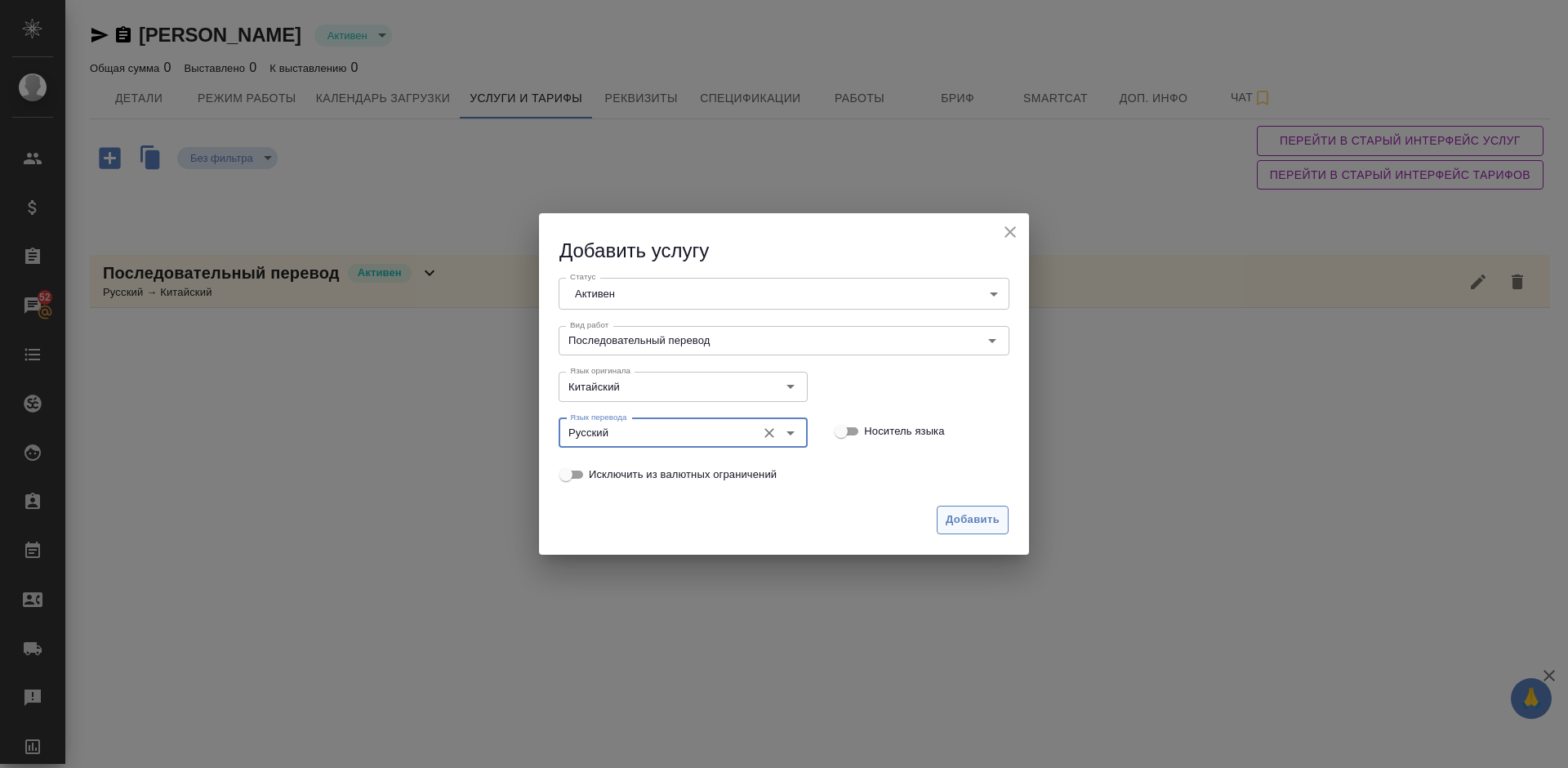
type input "Русский"
click at [979, 518] on span "Добавить" at bounding box center [972, 519] width 54 height 19
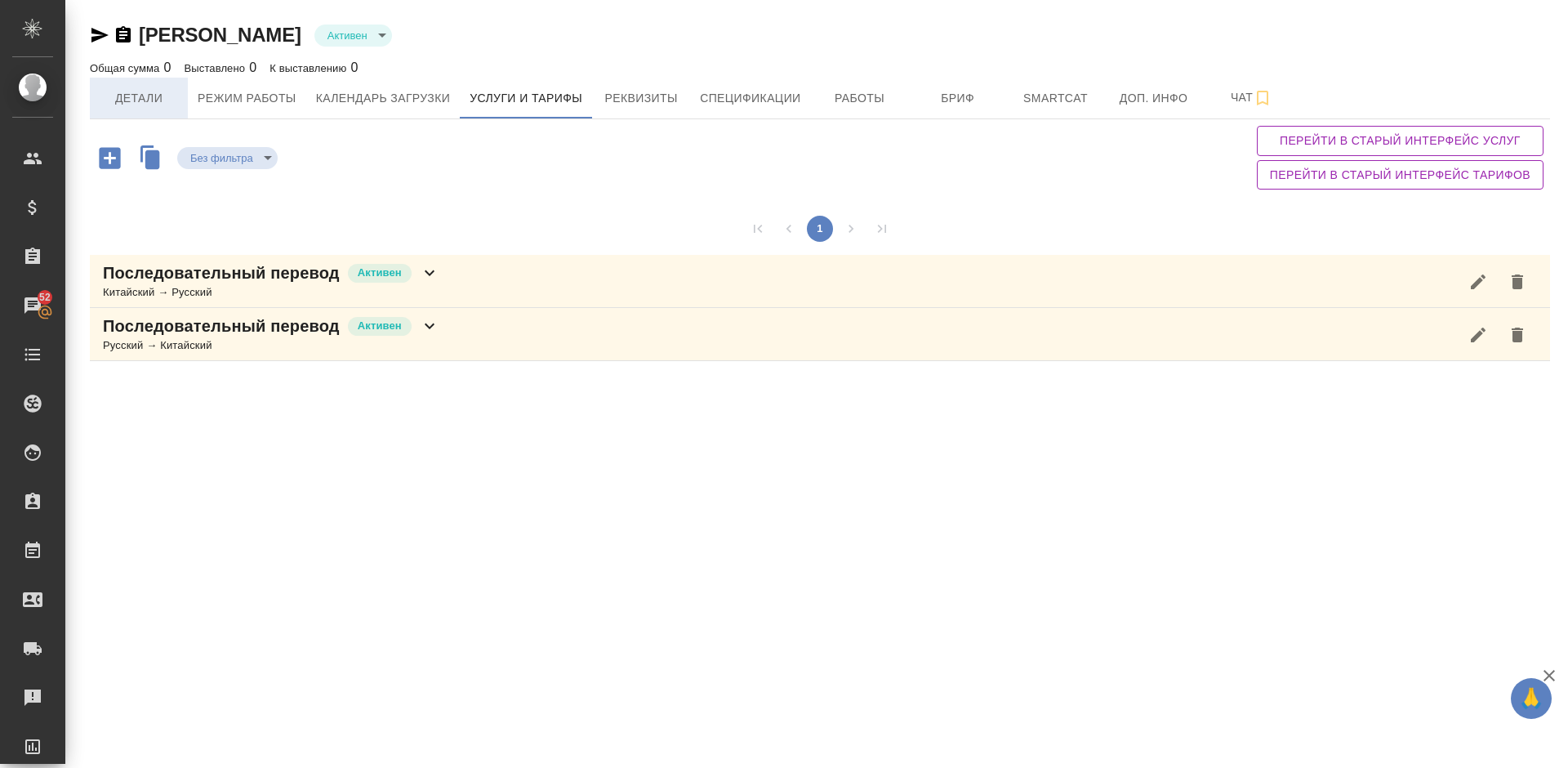
click at [148, 115] on button "Детали" at bounding box center [139, 97] width 98 height 41
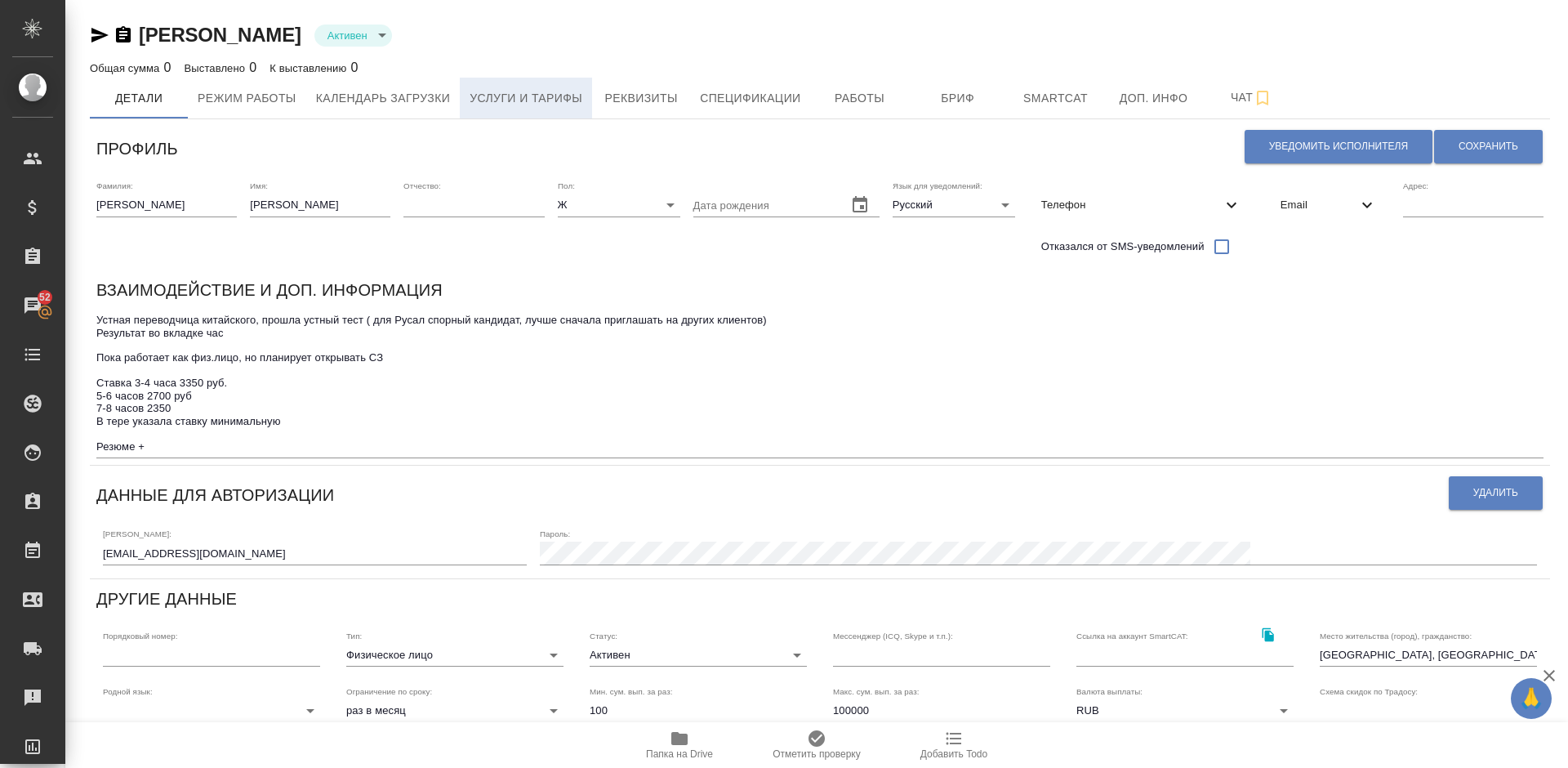
click at [539, 98] on span "Услуги и тарифы" at bounding box center [526, 98] width 113 height 20
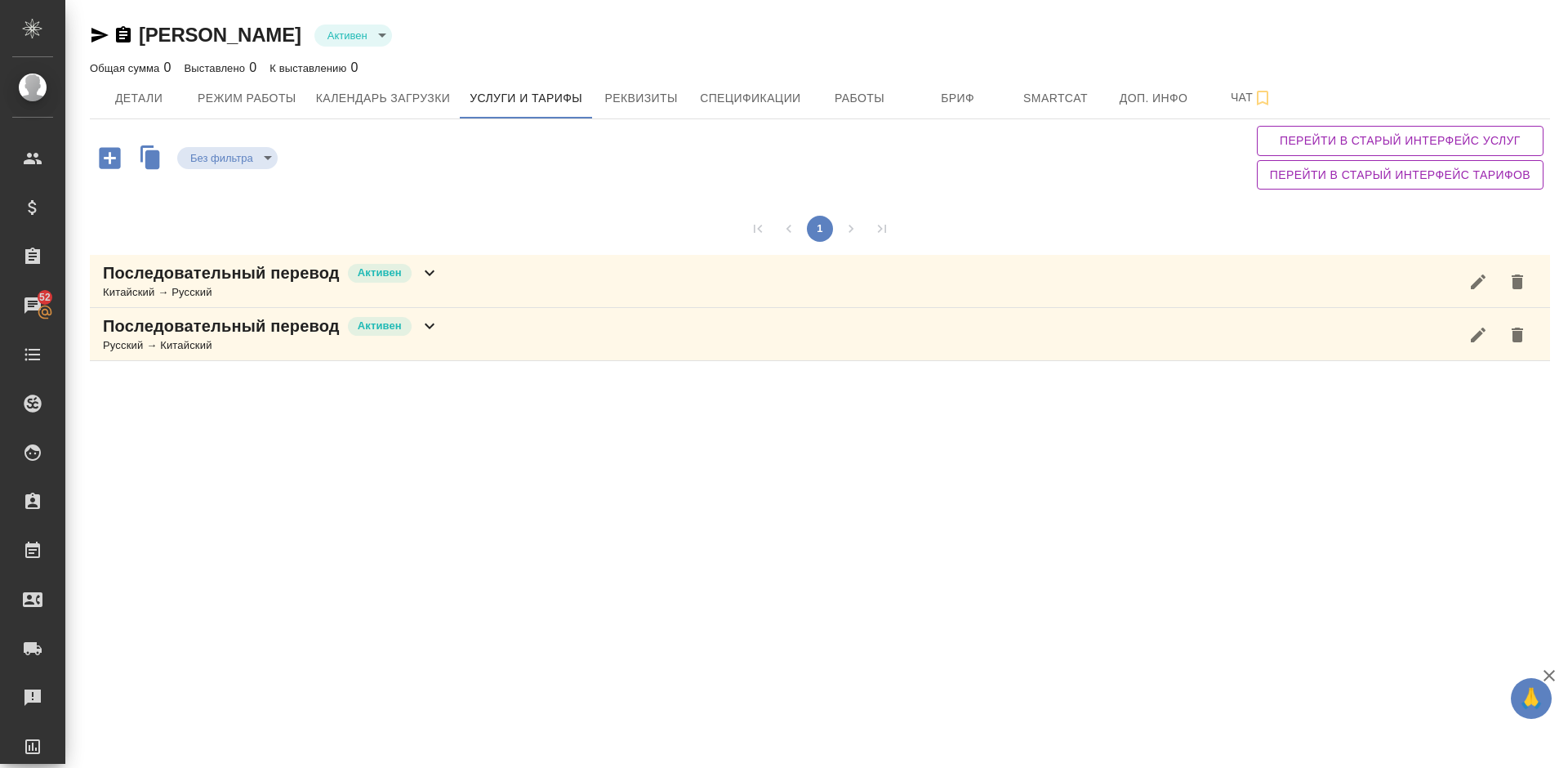
click at [478, 288] on div "Последовательный перевод Активен Китайский → Русский" at bounding box center [820, 282] width 1460 height 53
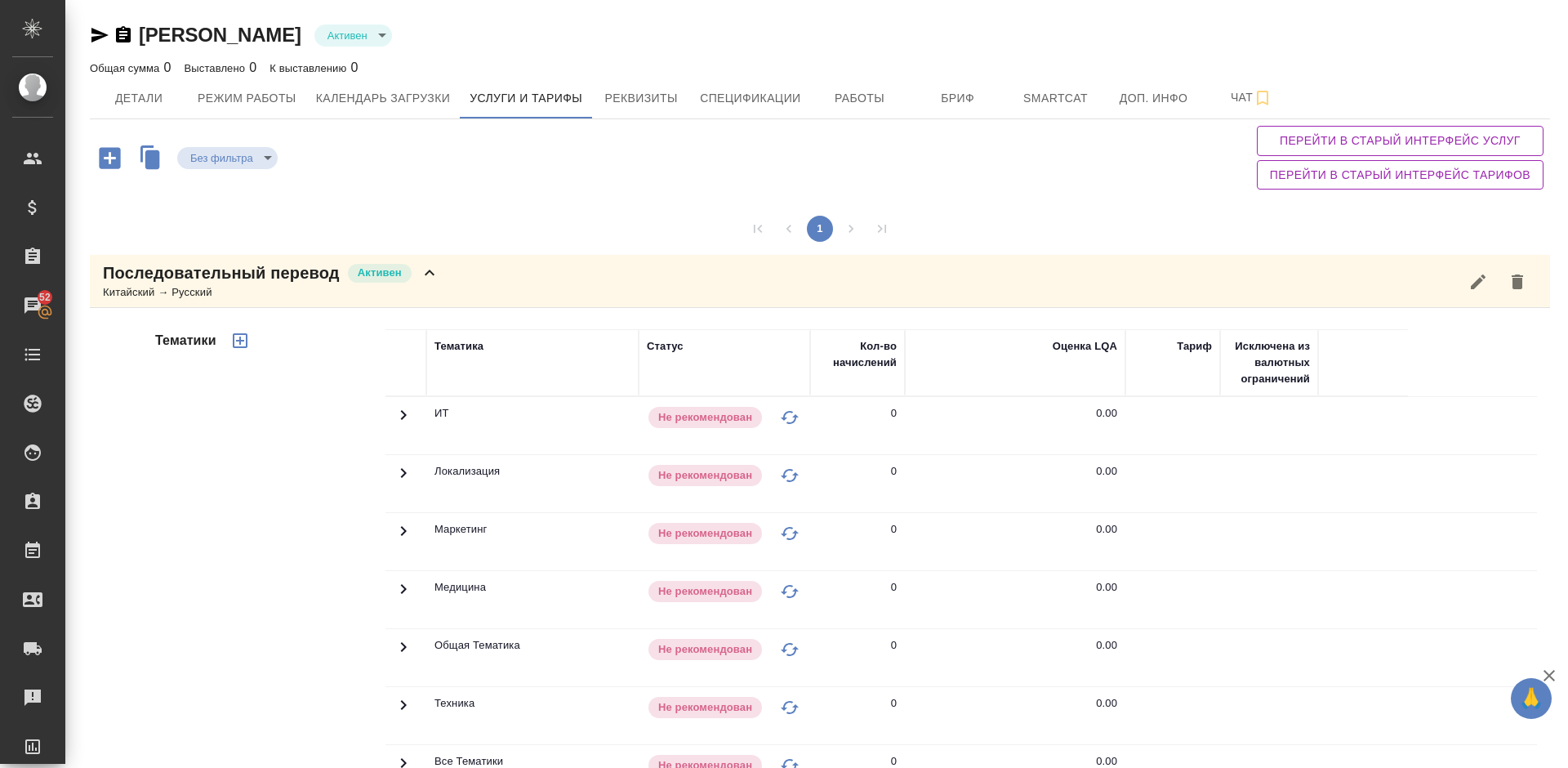
click at [289, 495] on div "Тематики" at bounding box center [269, 591] width 233 height 547
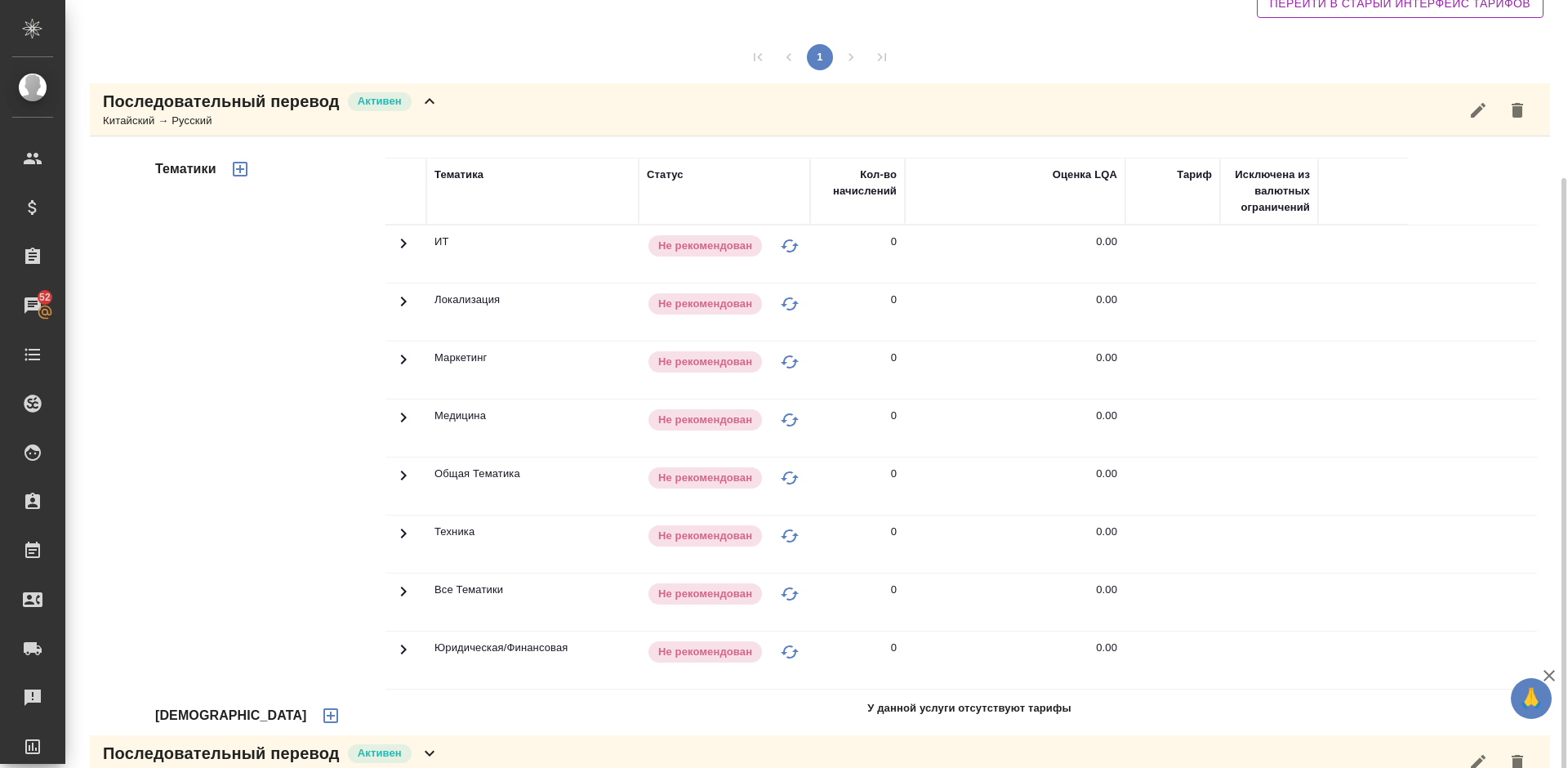
scroll to position [208, 0]
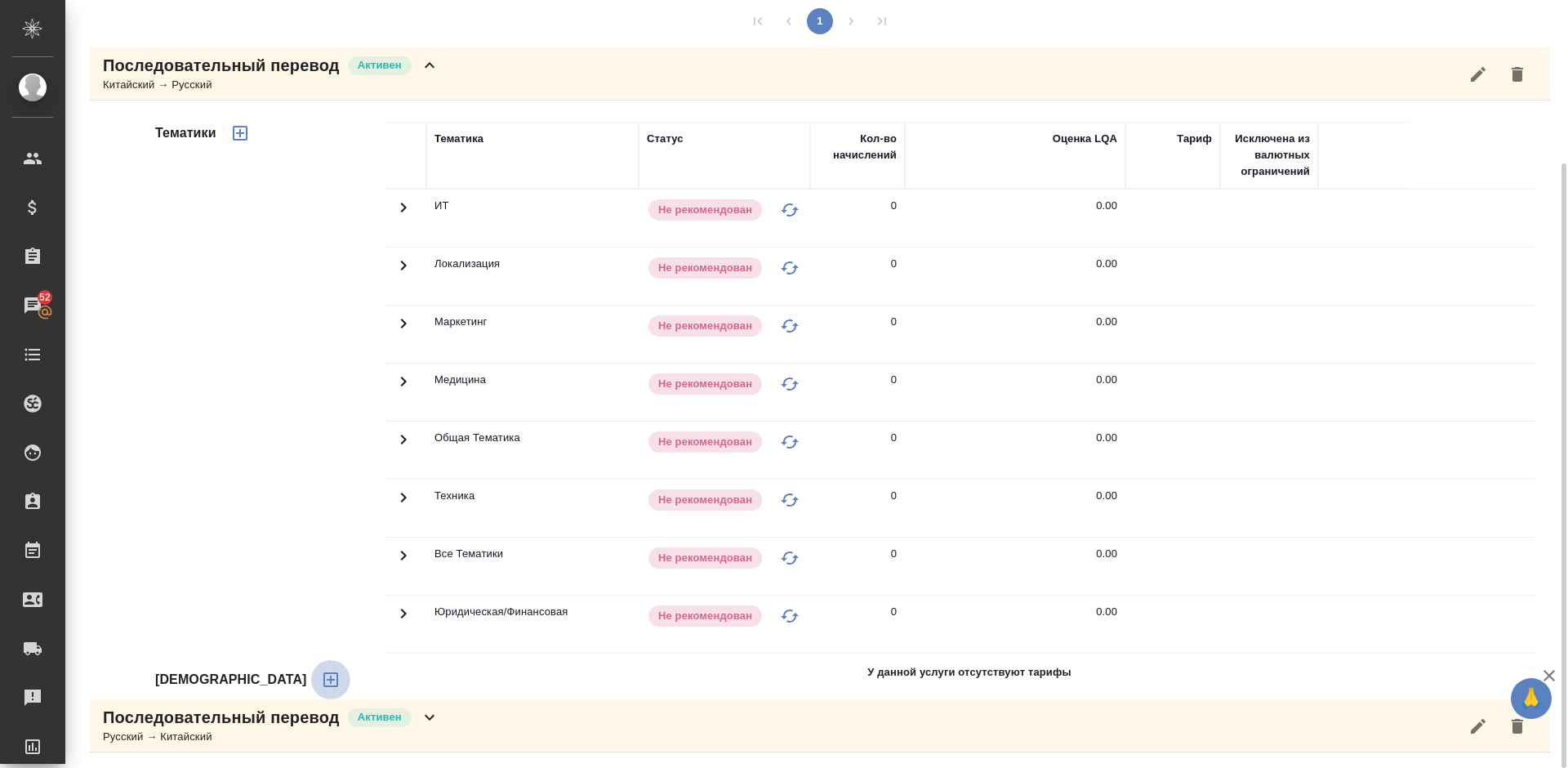
click at [323, 681] on icon "button" at bounding box center [331, 680] width 15 height 15
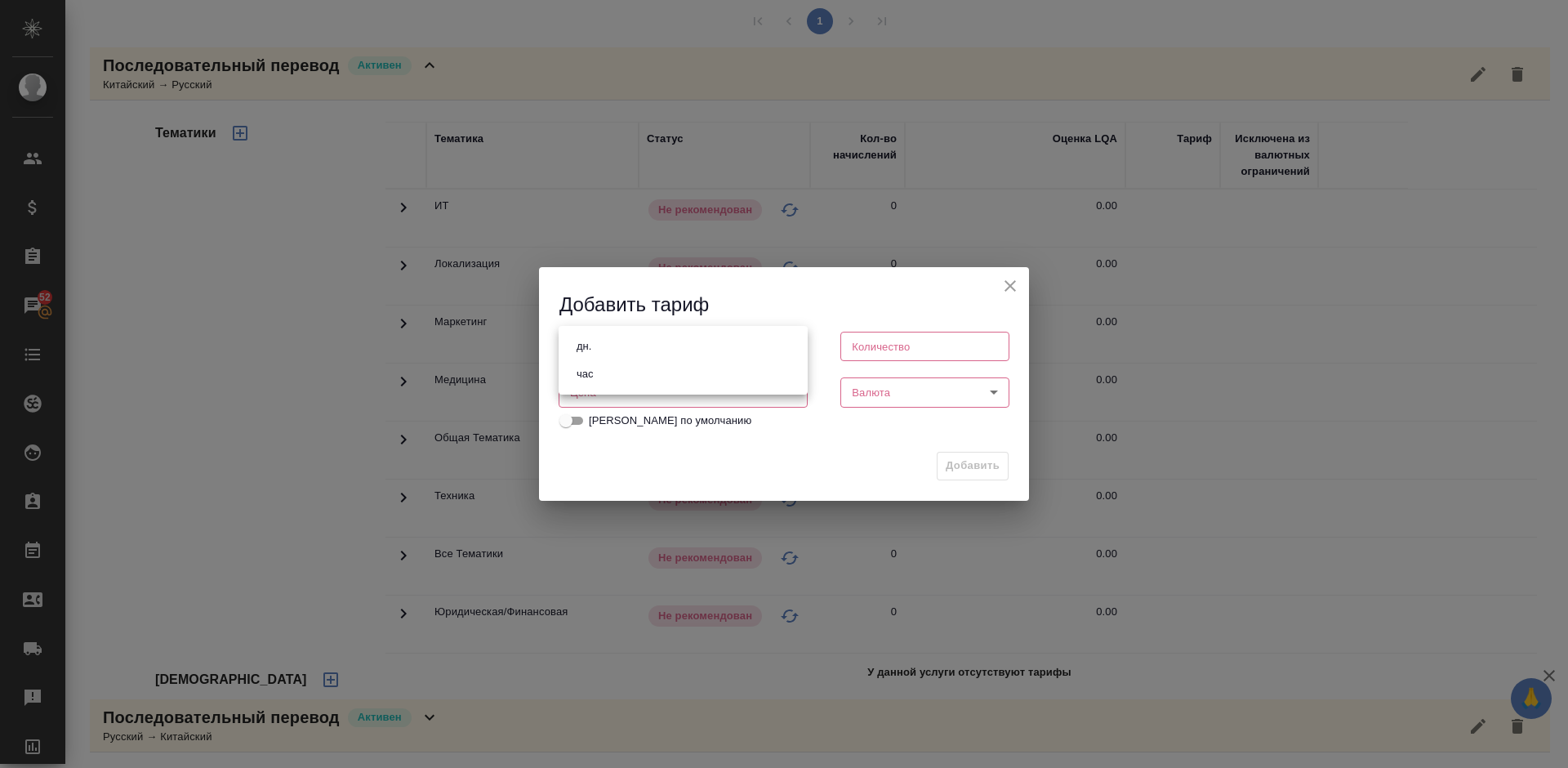
click at [738, 352] on body "🙏 .cls-1 fill:#fff; AWATERA Lazareva Anastasia Клиенты Спецификации Заказы 52 Ч…" at bounding box center [784, 384] width 1568 height 768
click at [647, 374] on li "час" at bounding box center [683, 374] width 249 height 27
type input "5a8b1489cc6b4906c91bfd93"
click at [880, 349] on input "number" at bounding box center [925, 346] width 169 height 29
type input "2"
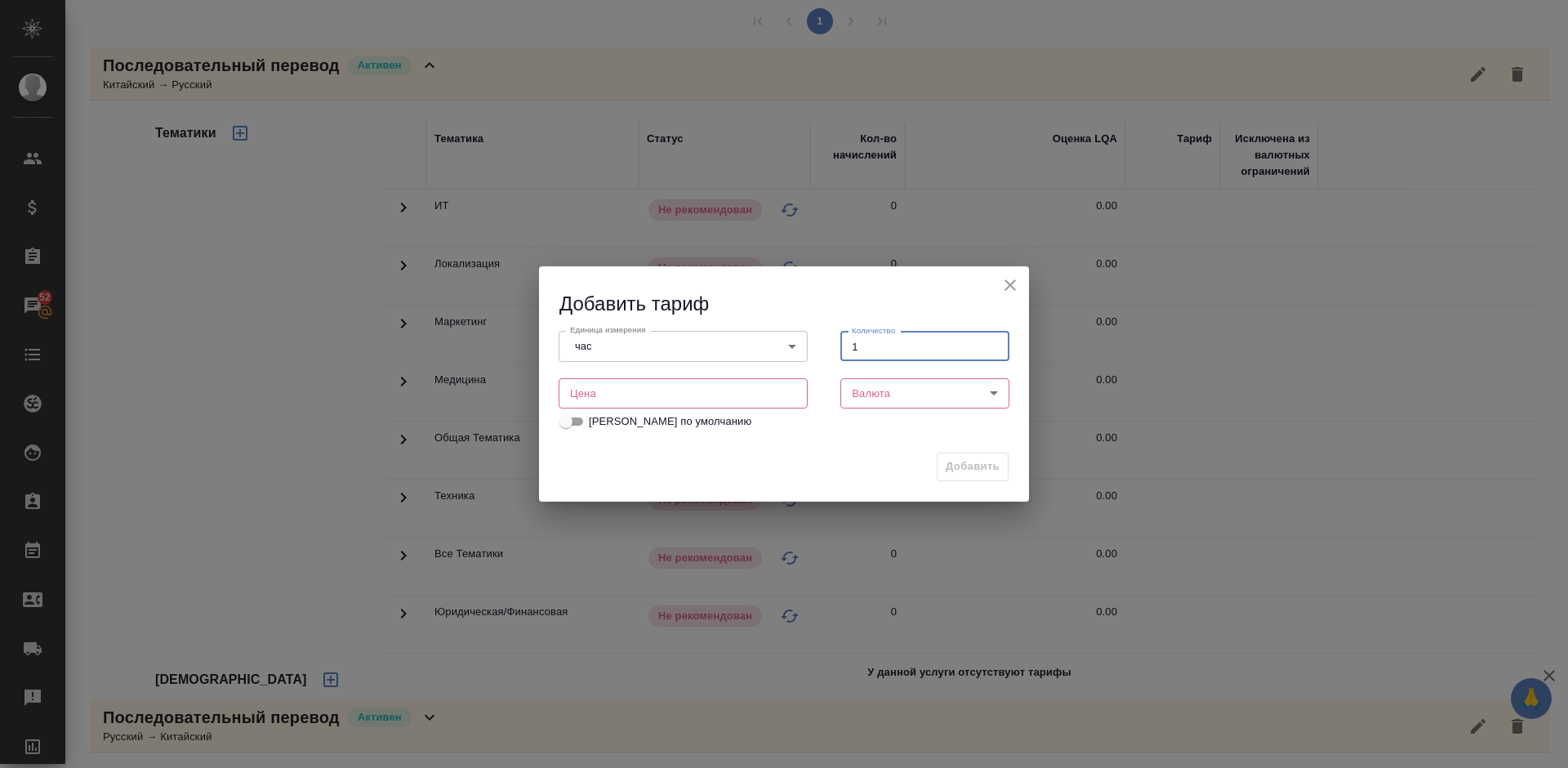
type input "1"
click at [695, 388] on input "number" at bounding box center [683, 393] width 249 height 29
type input "2350"
click at [929, 385] on body "🙏 .cls-1 fill:#fff; AWATERA Lazareva Anastasia Клиенты Спецификации Заказы 52 Ч…" at bounding box center [784, 384] width 1568 height 768
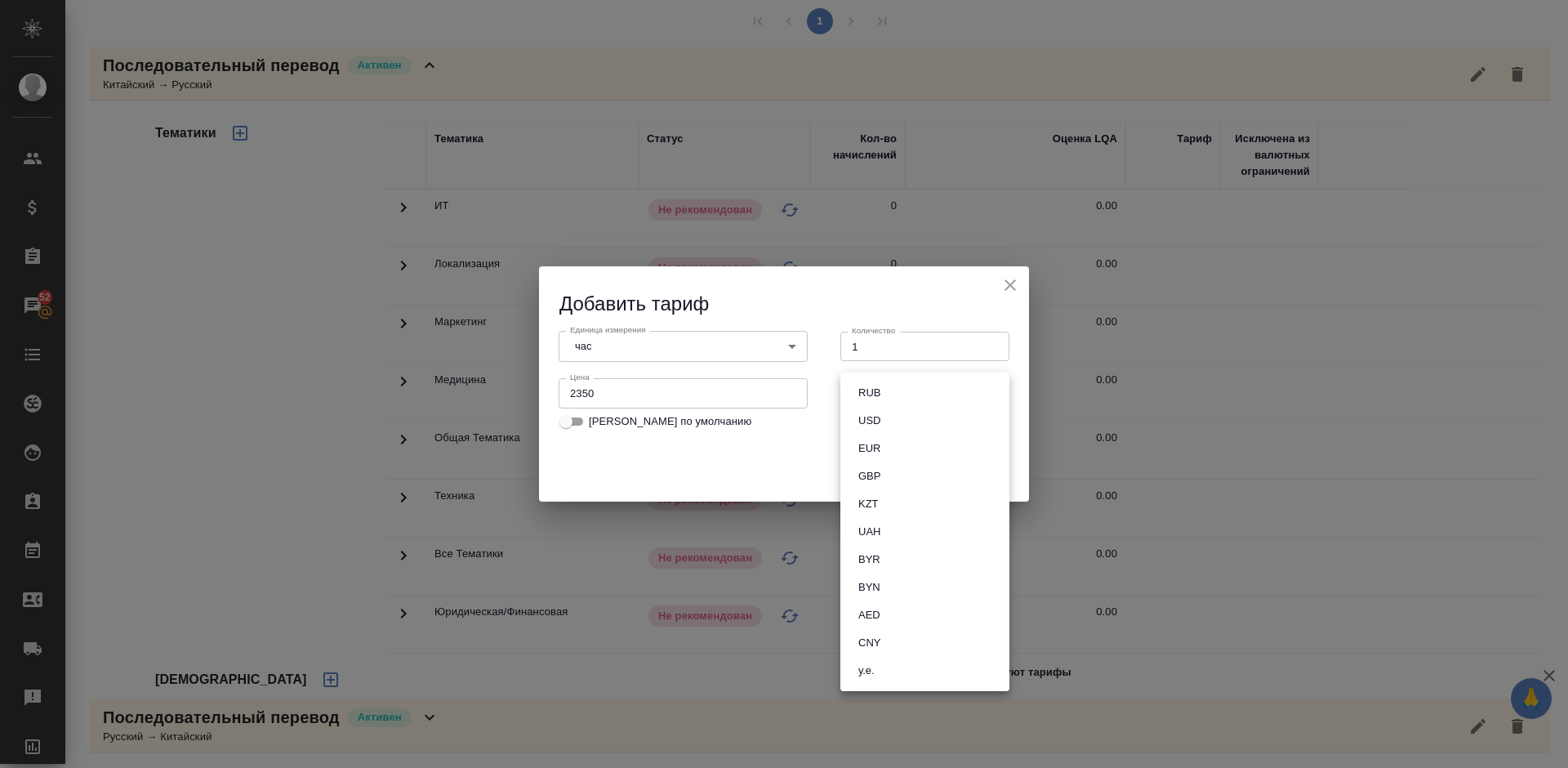
click at [900, 392] on li "RUB" at bounding box center [925, 393] width 169 height 27
type input "RUB"
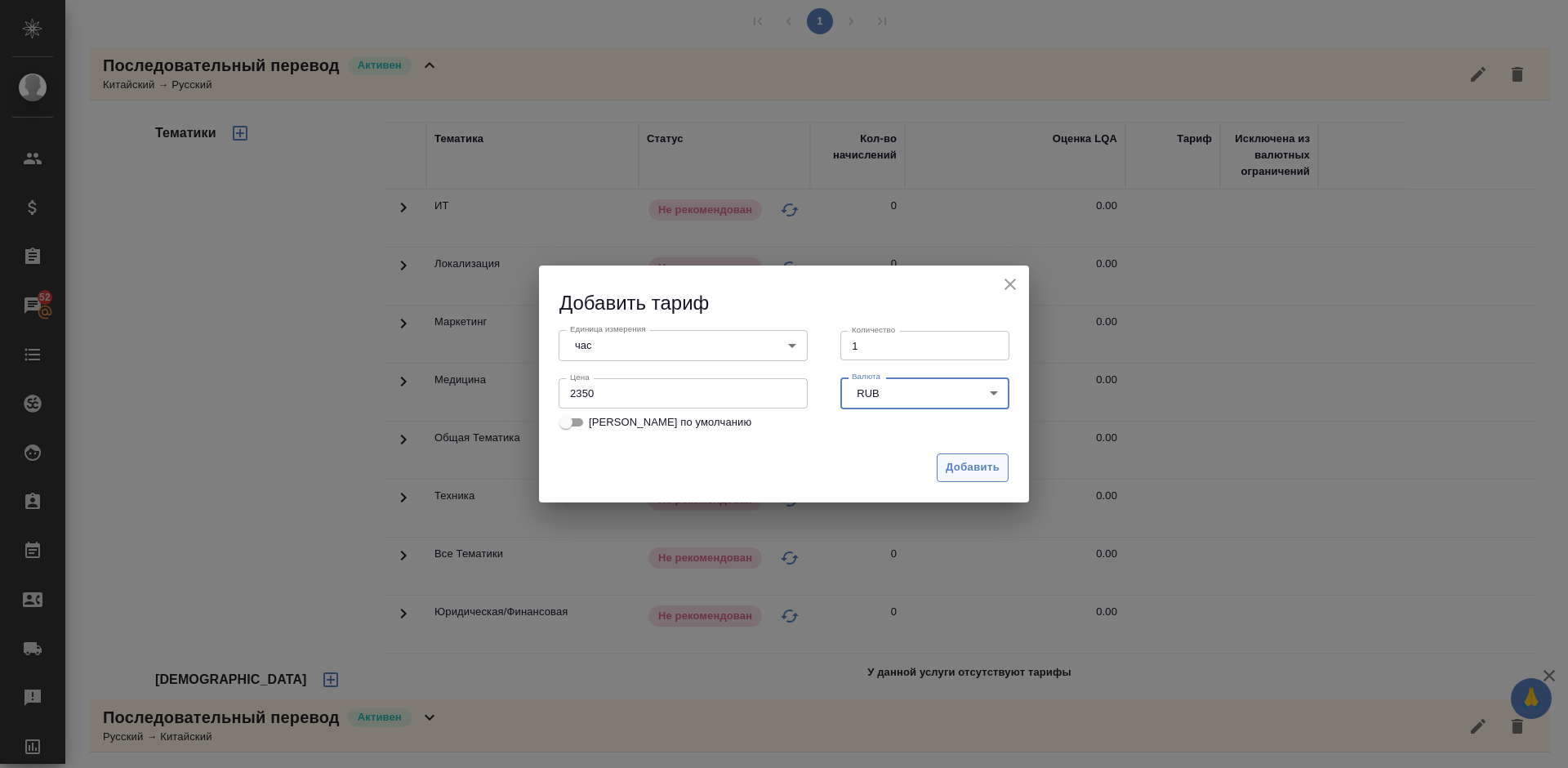
click at [977, 473] on span "Добавить" at bounding box center [972, 467] width 54 height 19
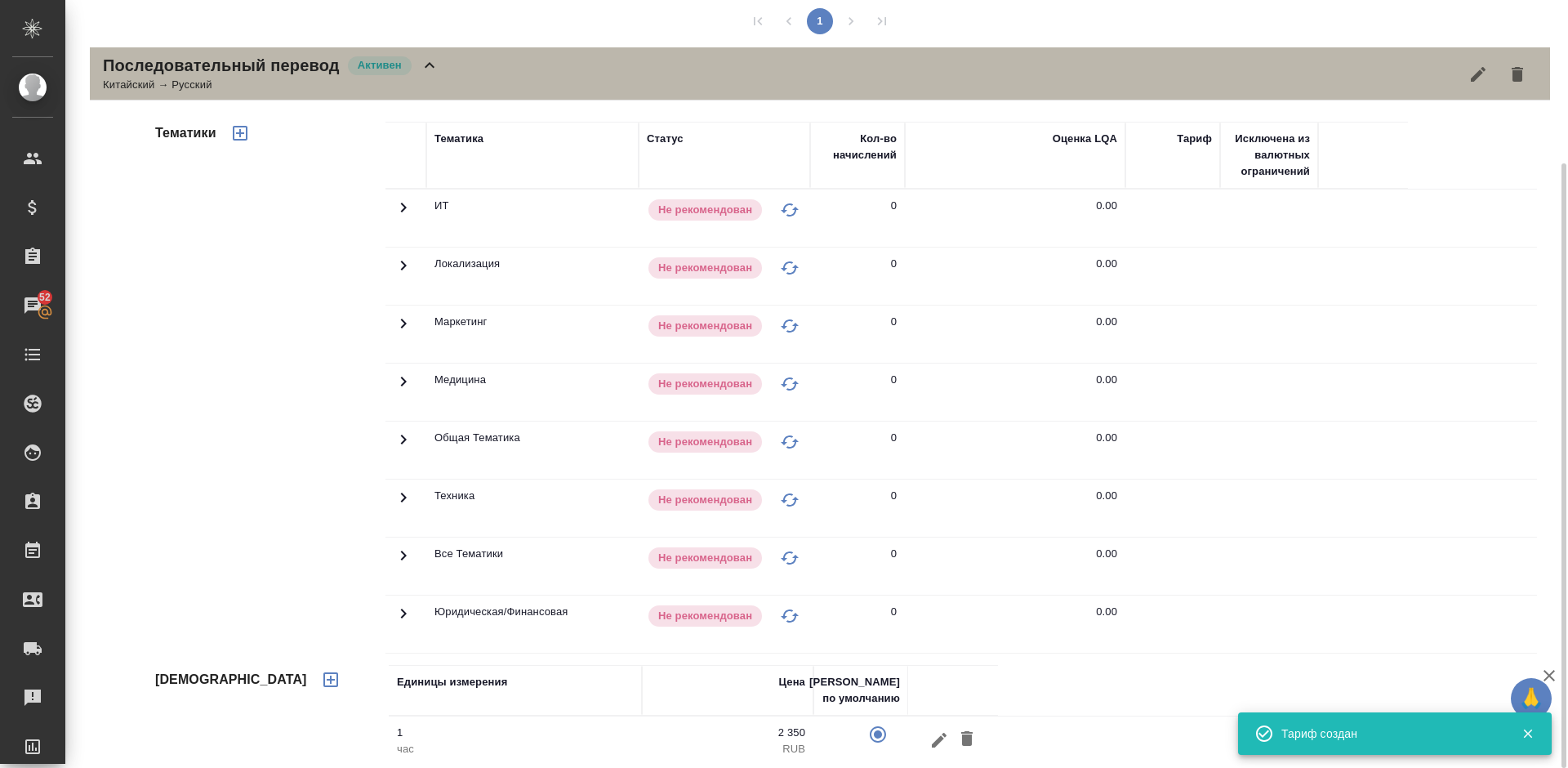
click at [471, 71] on div "Последовательный перевод Активен Китайский → Русский" at bounding box center [820, 74] width 1460 height 53
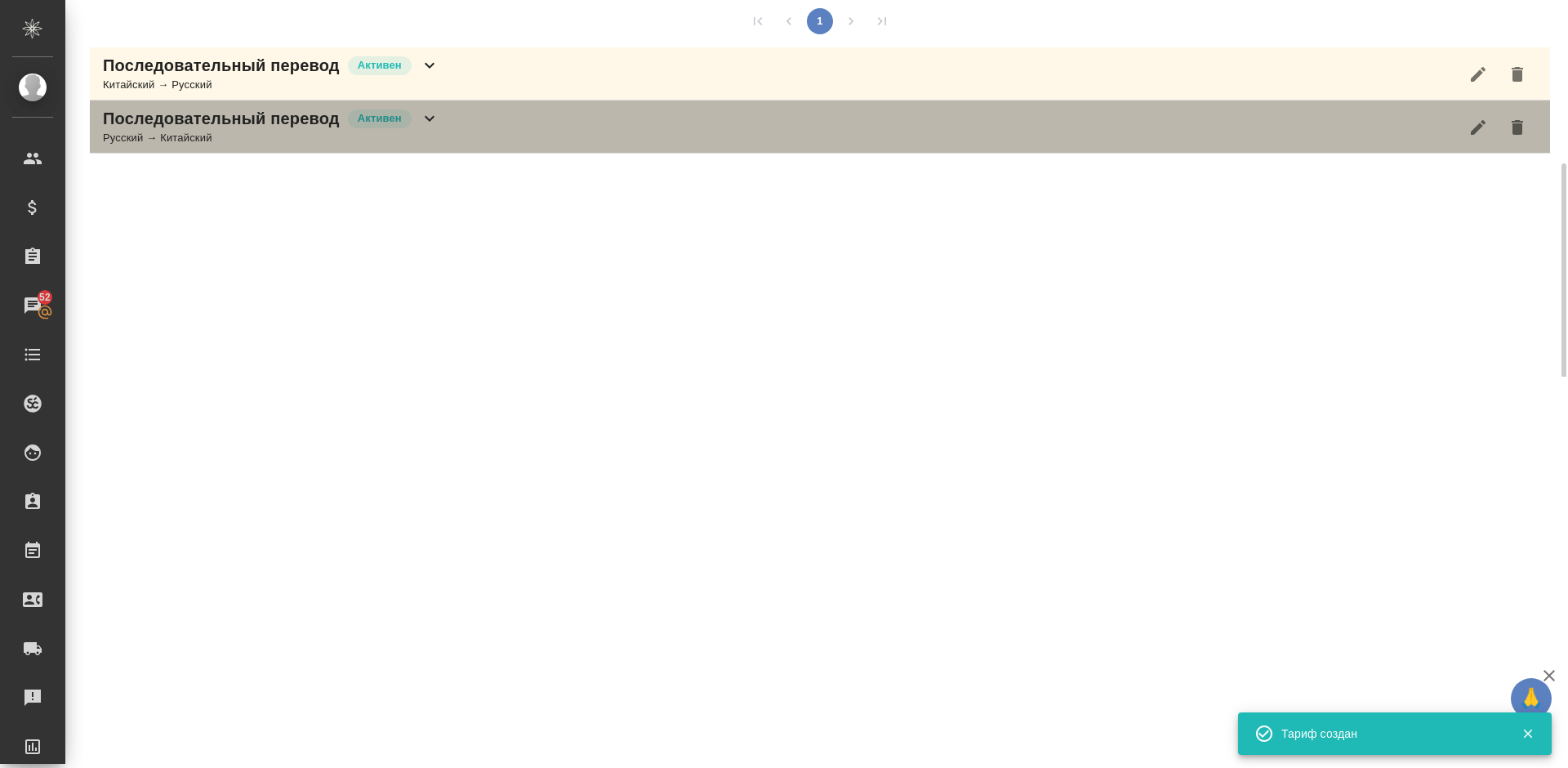
click at [430, 148] on div "Последовательный перевод Активен Русский → Китайский" at bounding box center [820, 127] width 1460 height 53
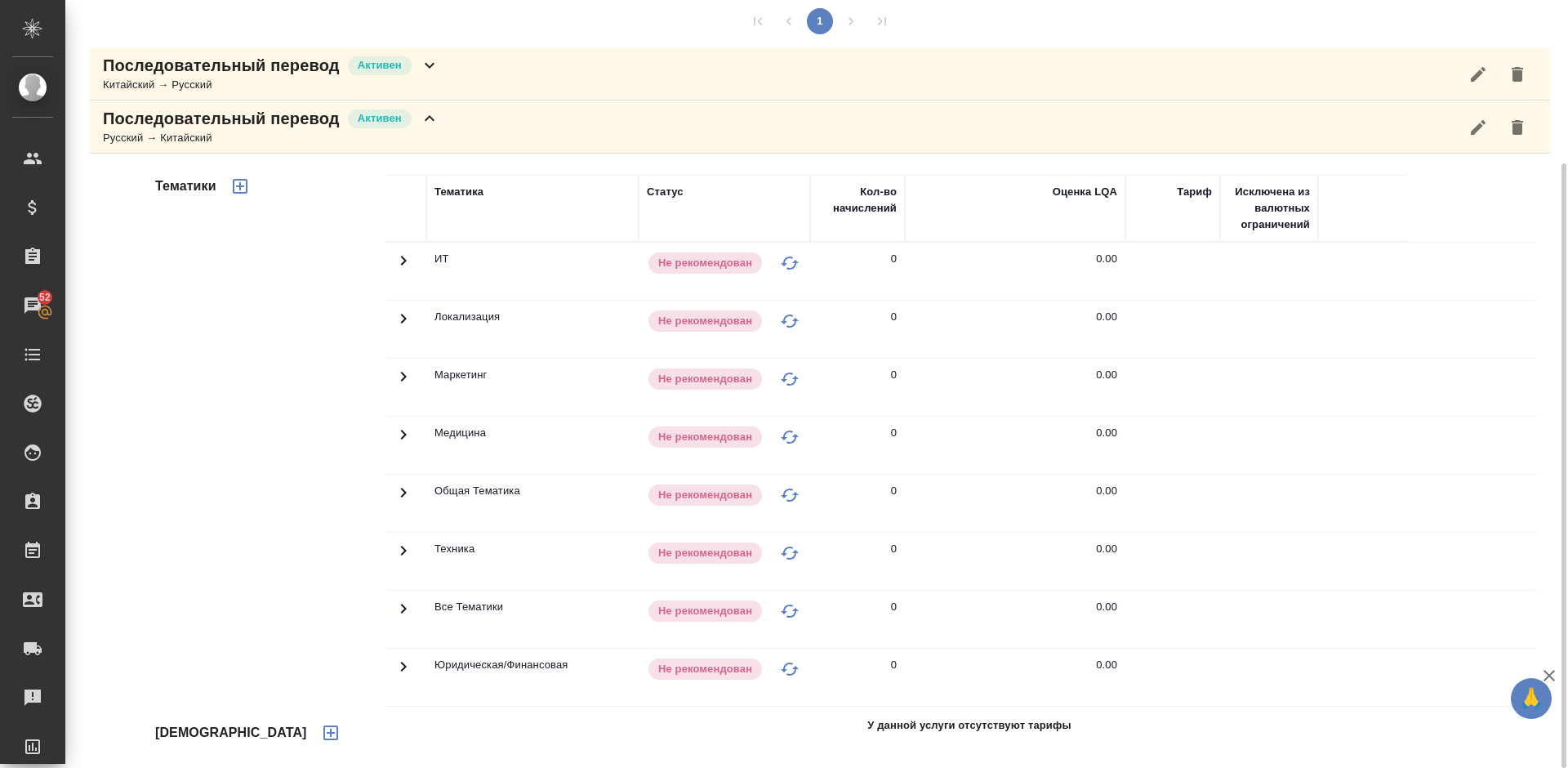
click at [321, 732] on icon "button" at bounding box center [331, 733] width 20 height 20
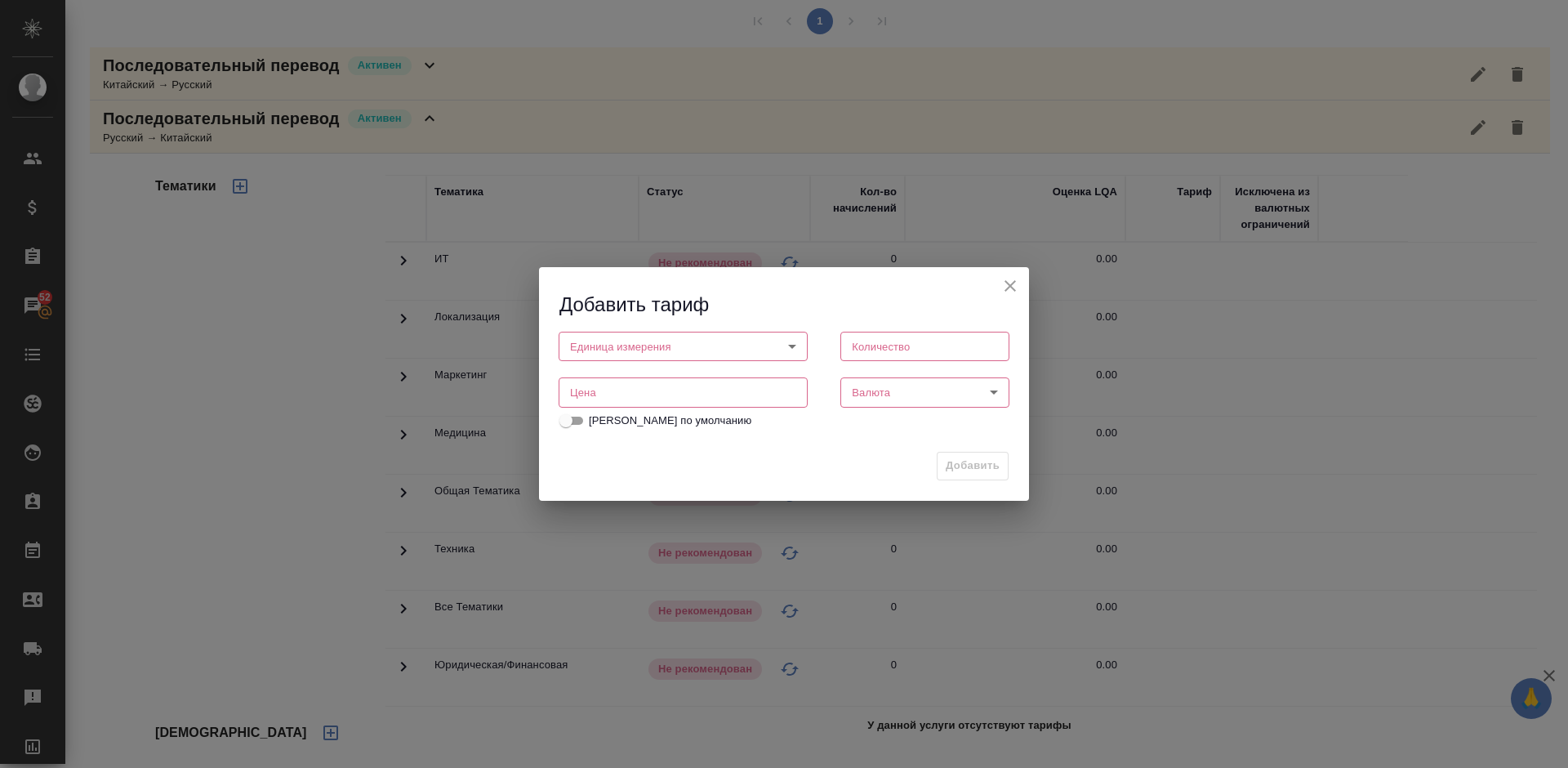
click at [699, 345] on body "🙏 .cls-1 fill:#fff; AWATERA Lazareva Anastasia Клиенты Спецификации Заказы 52 Ч…" at bounding box center [784, 384] width 1568 height 768
click at [606, 375] on li "час" at bounding box center [683, 374] width 249 height 27
type input "5a8b1489cc6b4906c91bfd93"
click at [863, 352] on input "number" at bounding box center [925, 346] width 169 height 29
type input "1"
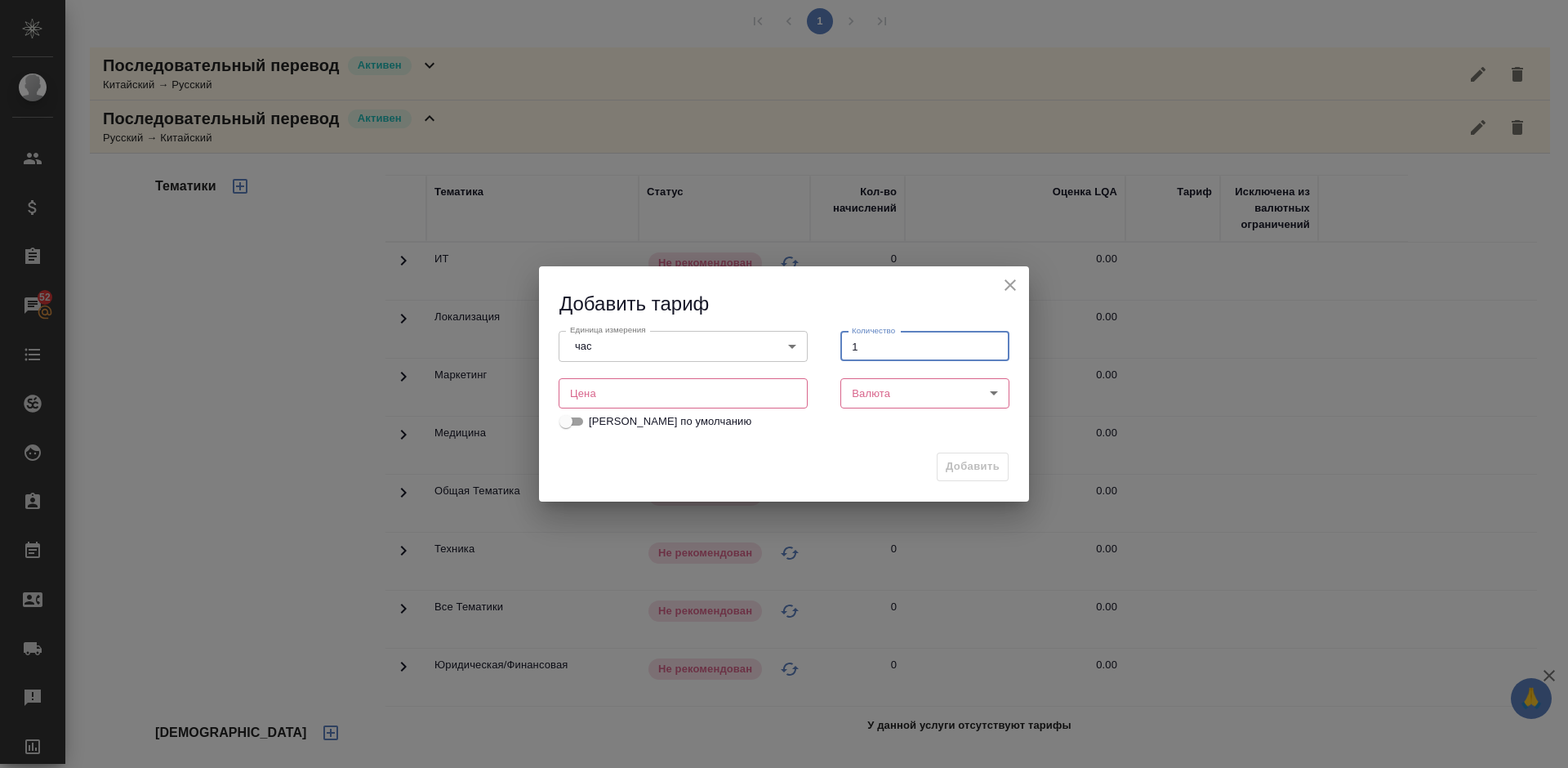
click at [726, 386] on input "number" at bounding box center [683, 393] width 249 height 29
type input "2350"
click at [913, 384] on body "🙏 .cls-1 fill:#fff; AWATERA Lazareva Anastasia Клиенты Спецификации Заказы 52 Ч…" at bounding box center [784, 384] width 1568 height 768
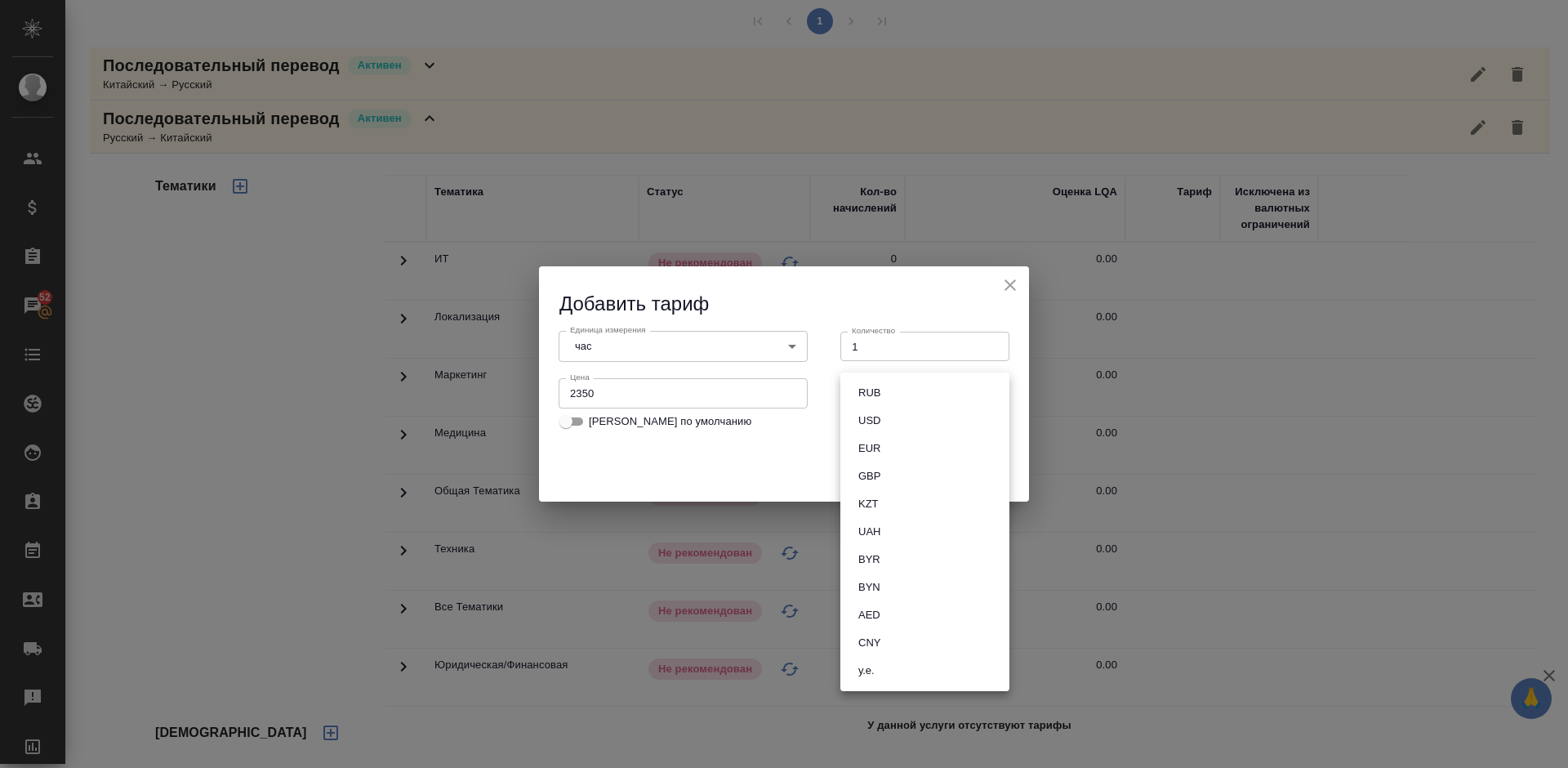
click at [877, 387] on button "RUB" at bounding box center [869, 393] width 32 height 18
type input "RUB"
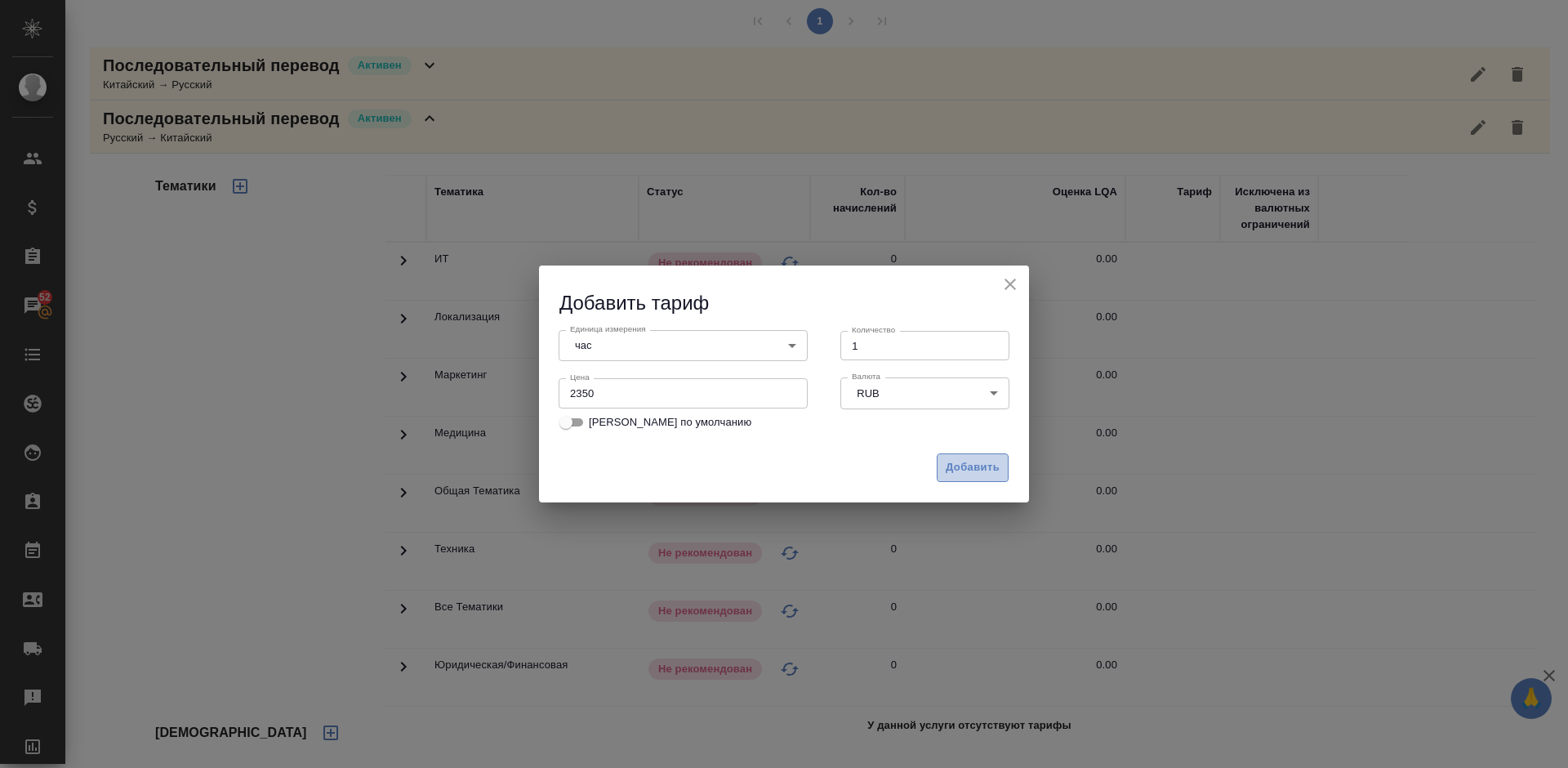
click at [958, 464] on span "Добавить" at bounding box center [972, 467] width 54 height 19
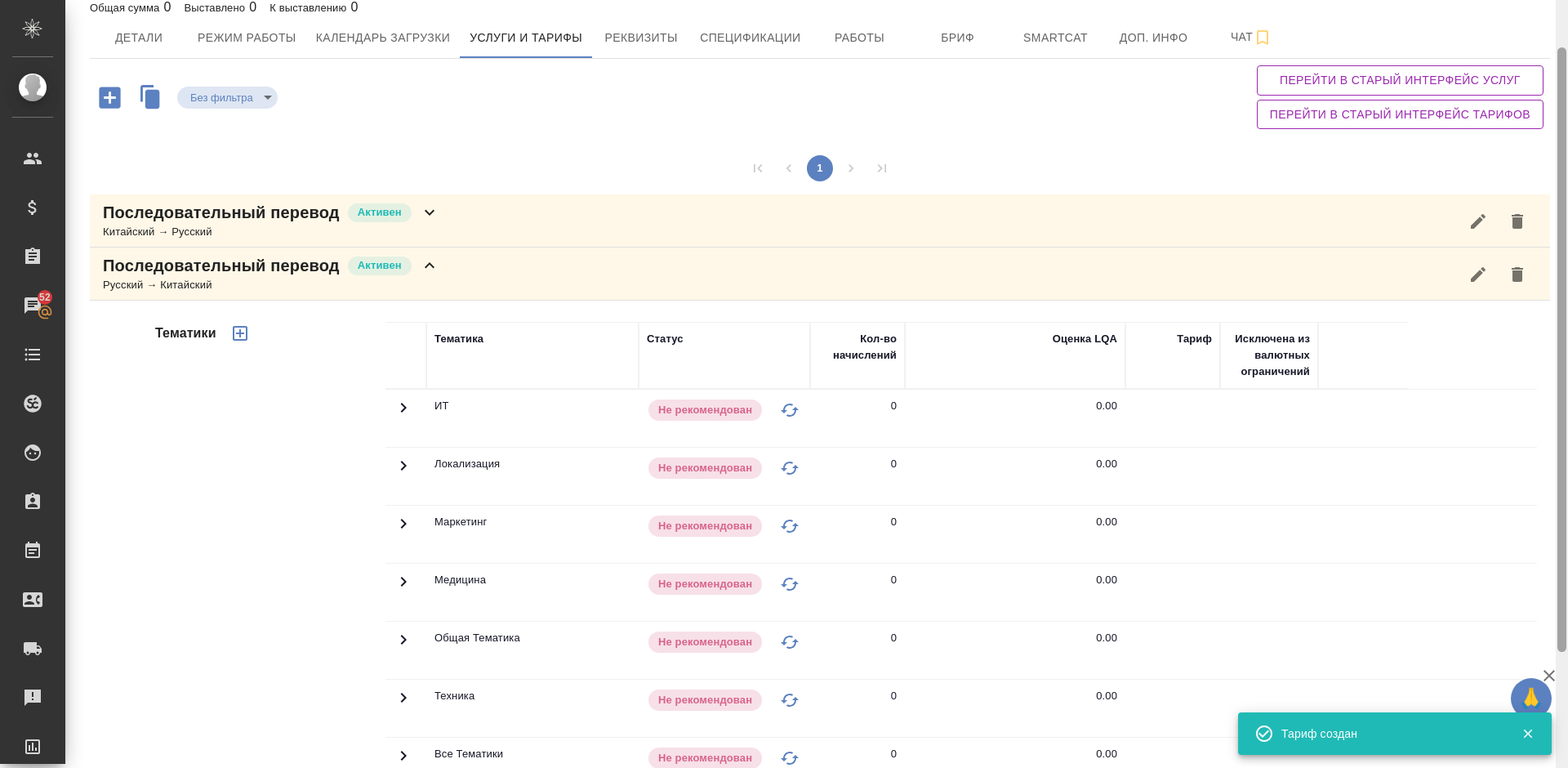
scroll to position [0, 0]
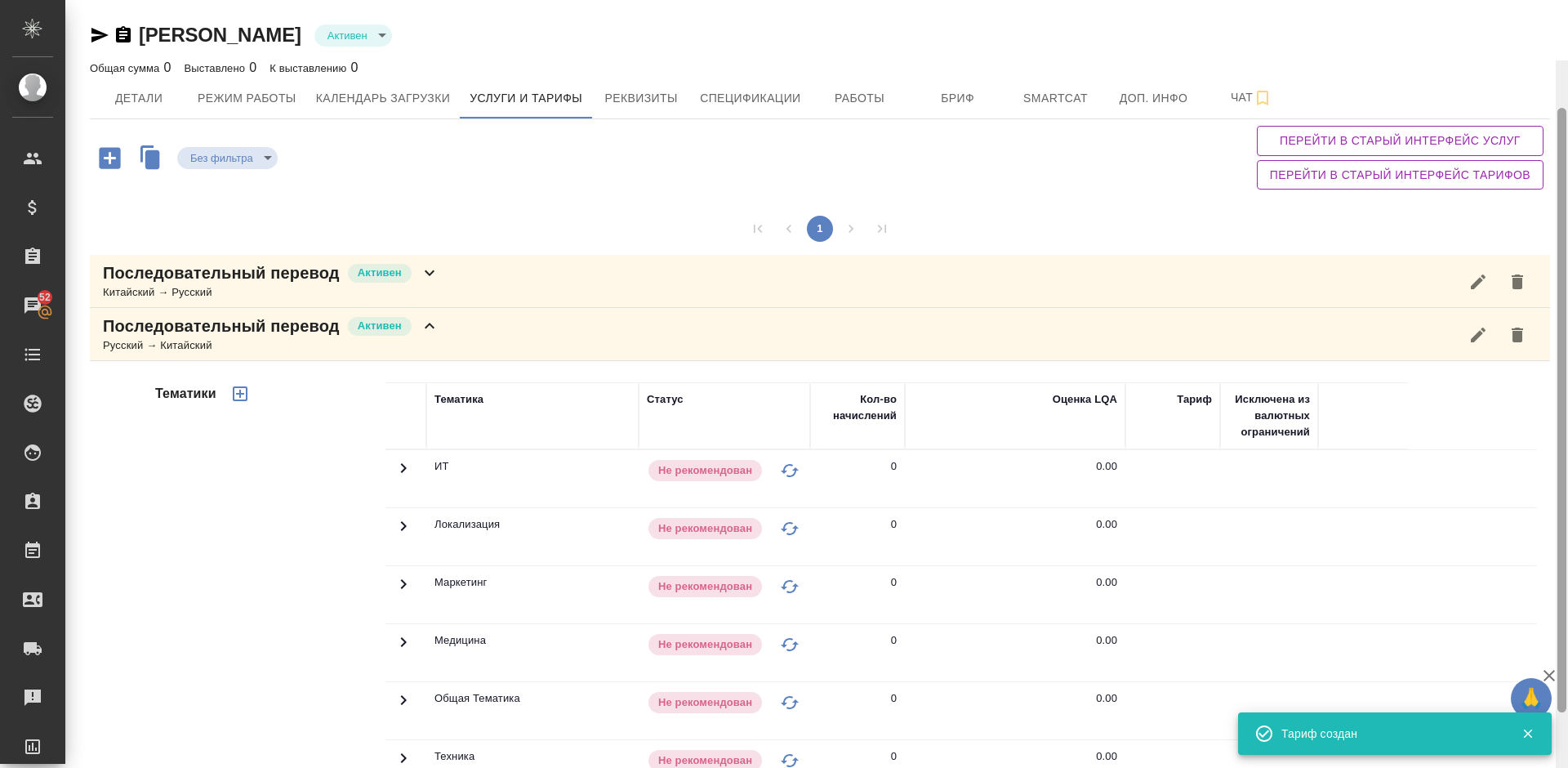
drag, startPoint x: 1563, startPoint y: 226, endPoint x: 1566, endPoint y: 26, distance: 200.0
click at [1566, 60] on div at bounding box center [1561, 444] width 12 height 768
click at [117, 98] on span "Детали" at bounding box center [138, 98] width 78 height 20
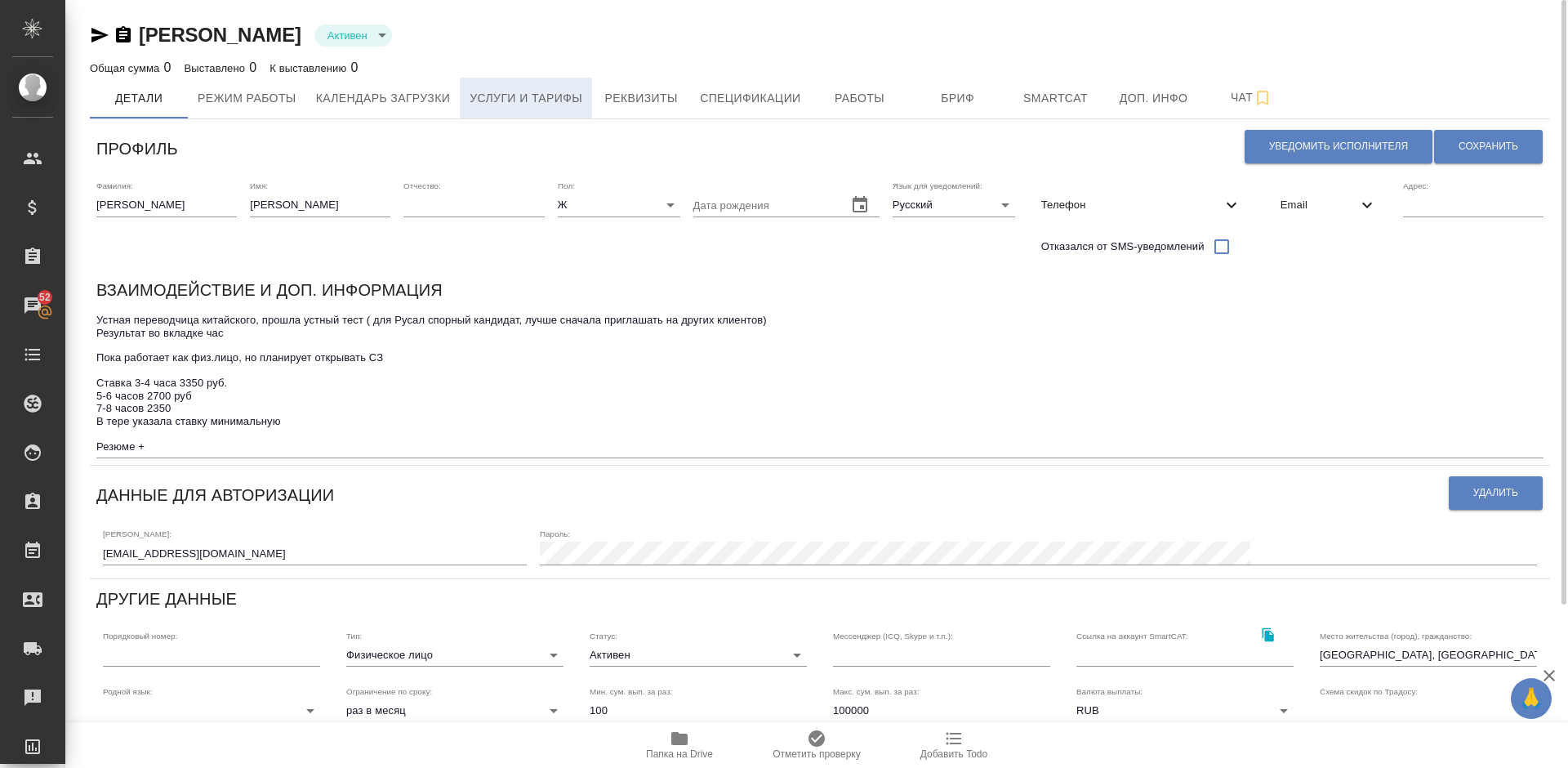
click at [531, 88] on span "Услуги и тарифы" at bounding box center [526, 98] width 113 height 20
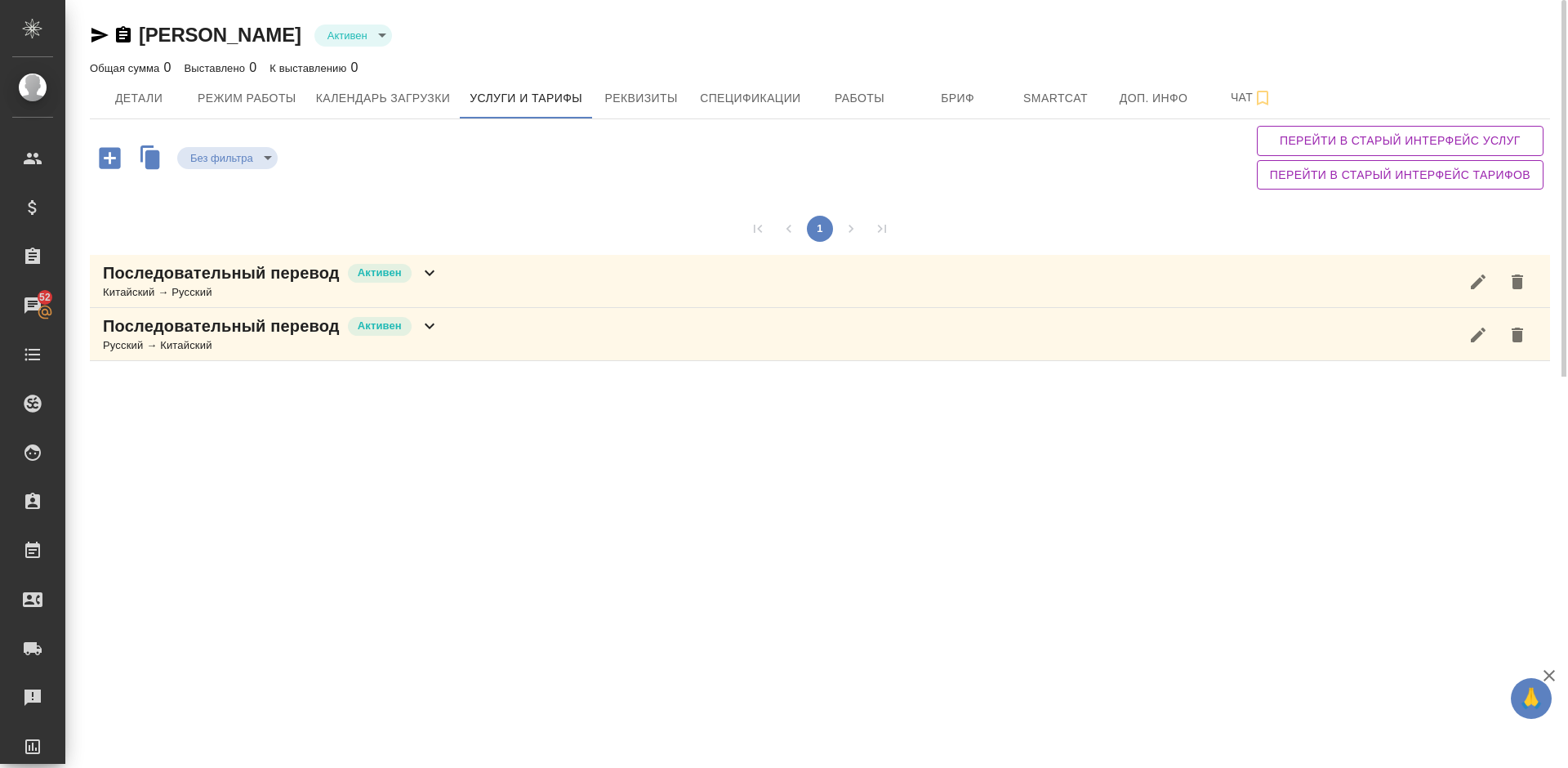
click at [479, 270] on div "Последовательный перевод Активен Китайский → Русский" at bounding box center [820, 282] width 1460 height 53
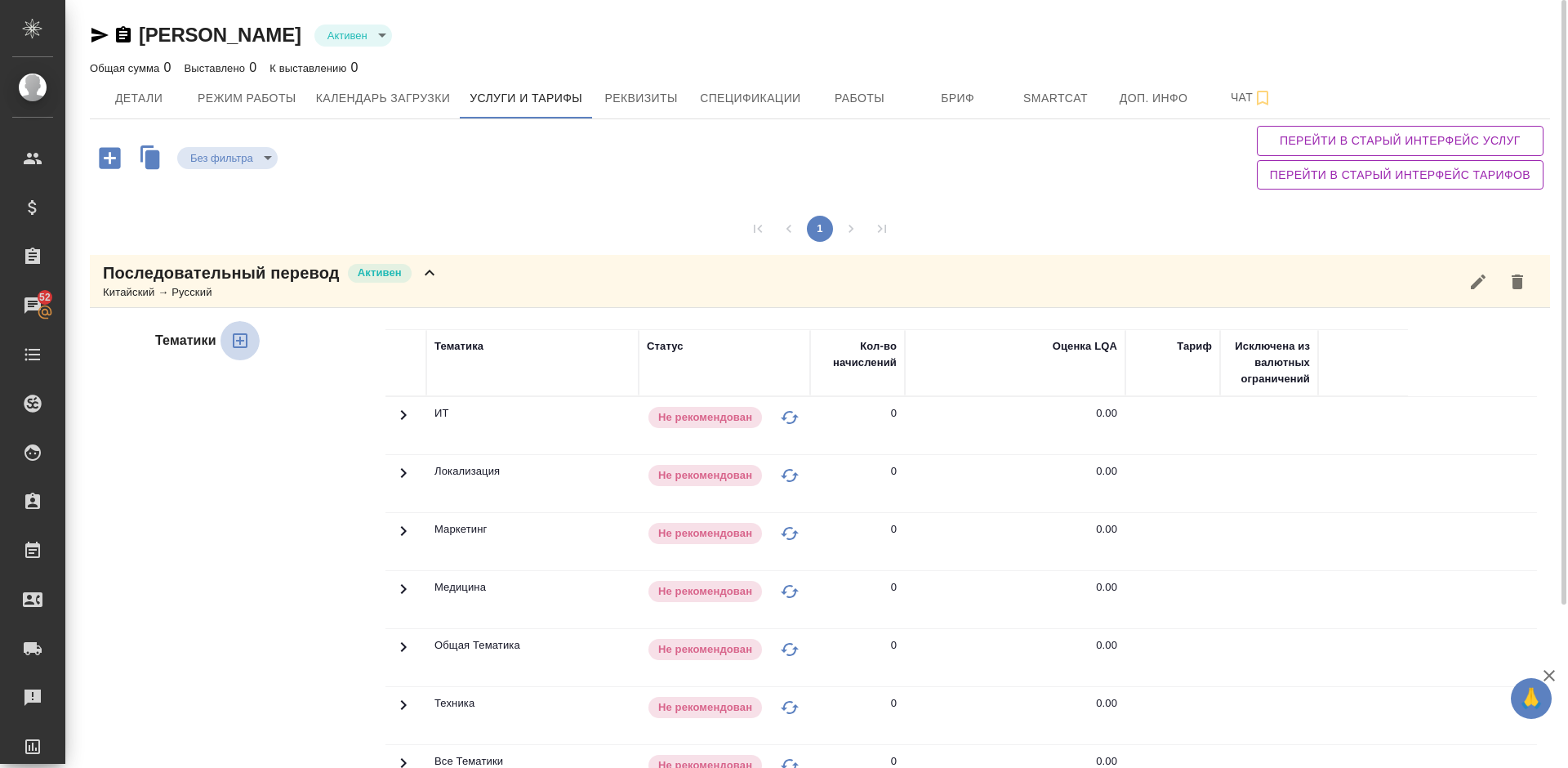
click at [241, 341] on icon "button" at bounding box center [240, 341] width 15 height 15
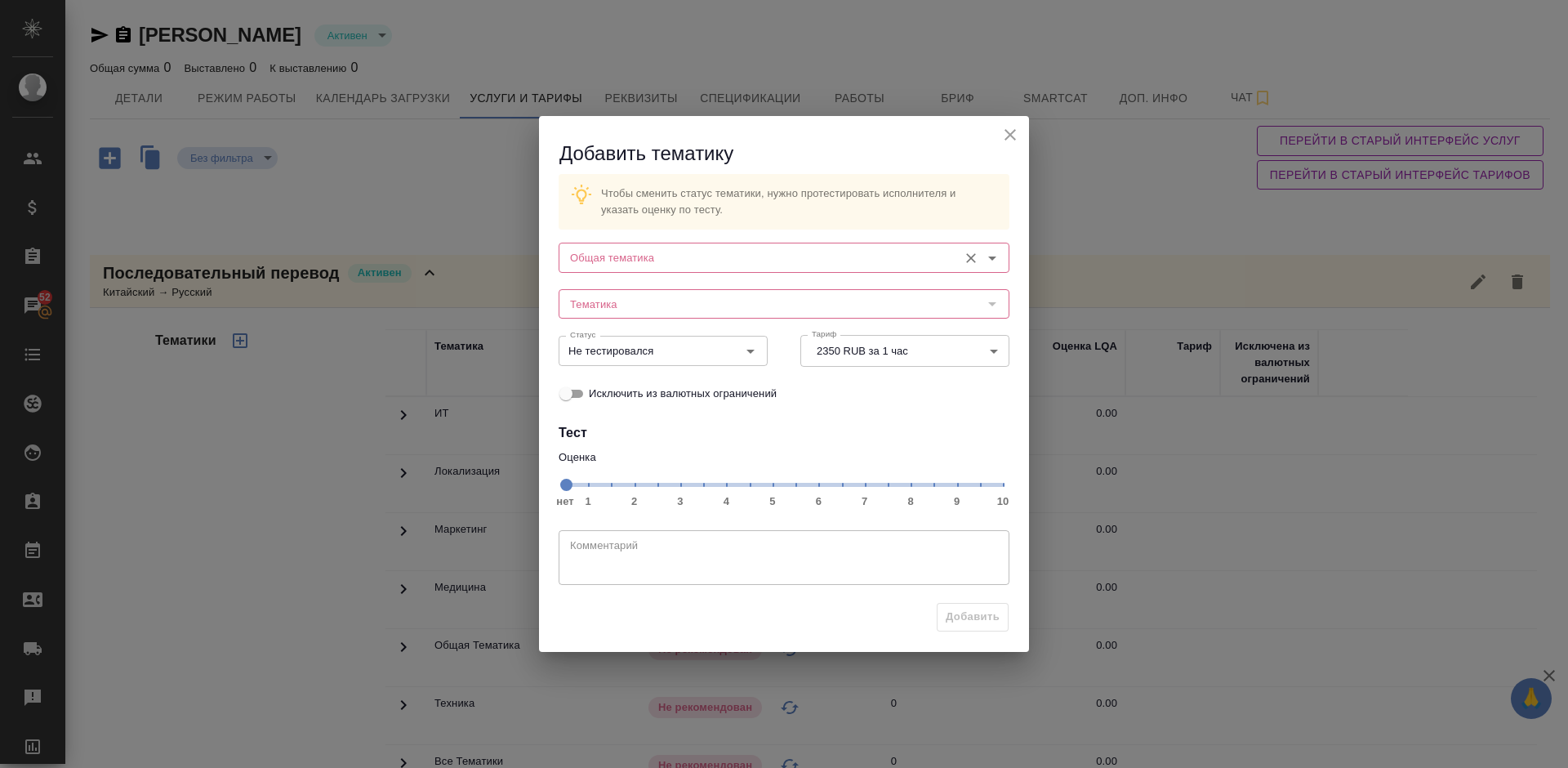
click at [647, 253] on input "Общая тематика" at bounding box center [757, 258] width 386 height 20
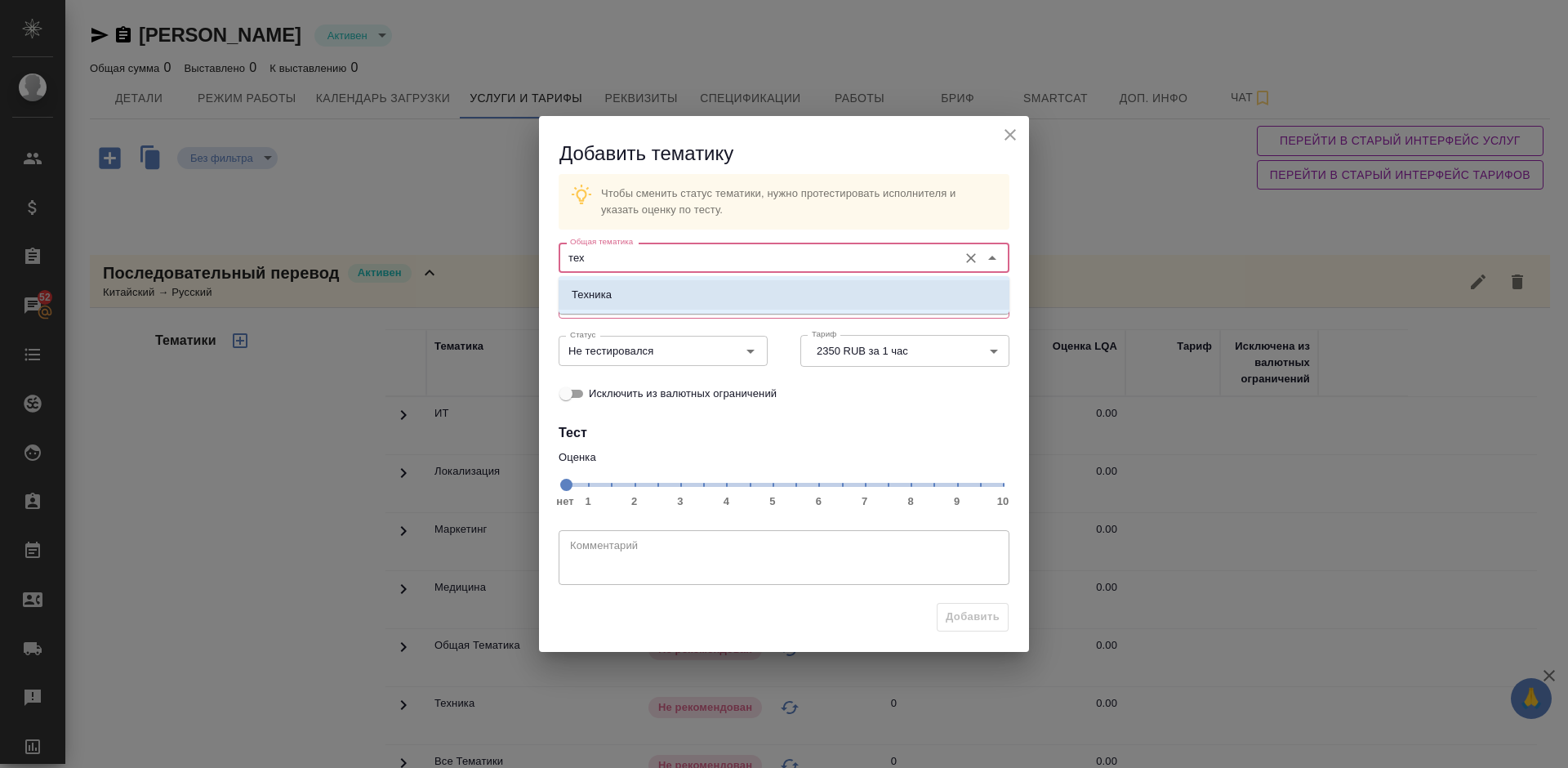
click at [657, 285] on li "Техника" at bounding box center [783, 295] width 451 height 29
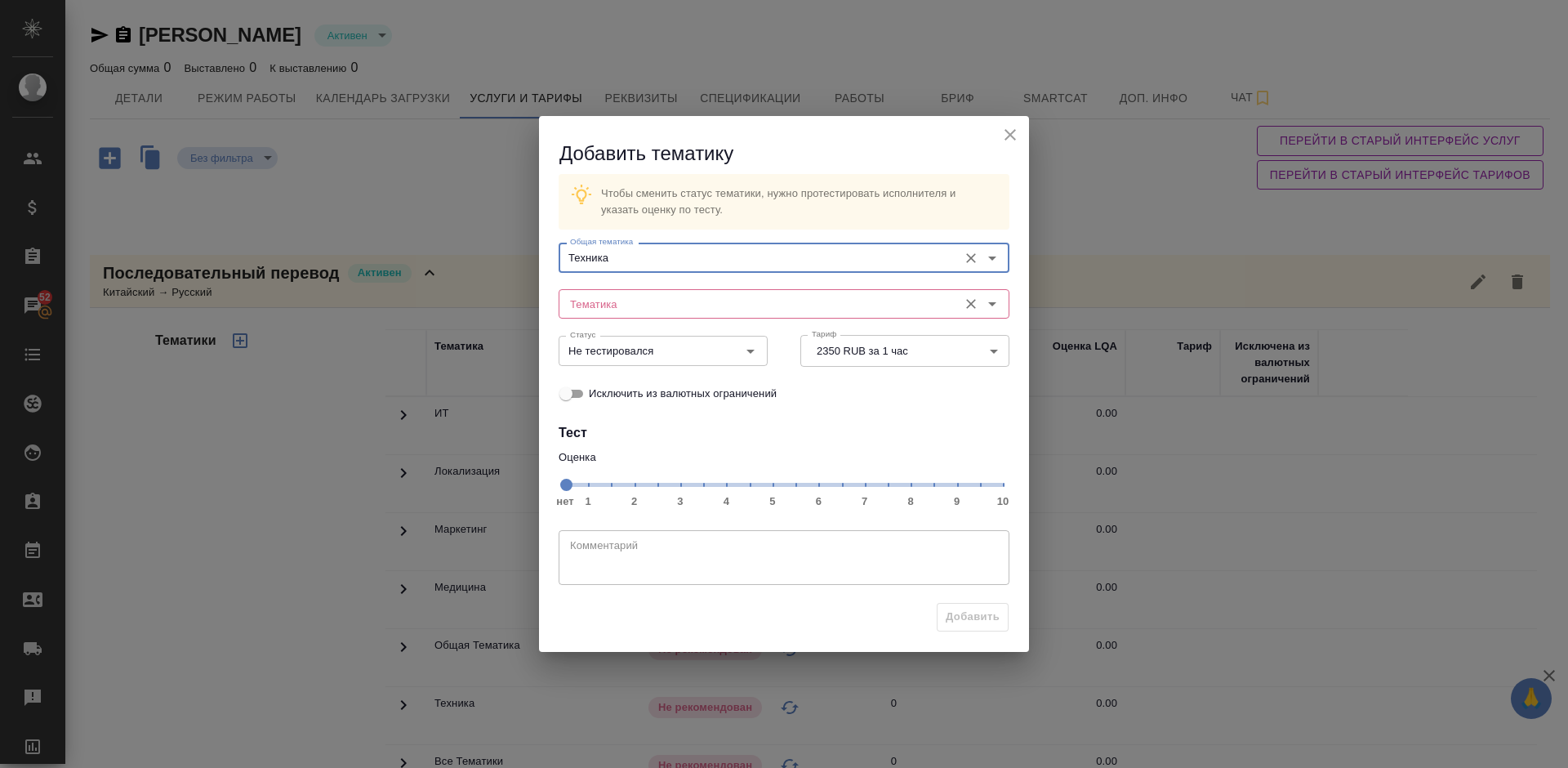
type input "Техника"
click at [617, 304] on input "Тематика" at bounding box center [757, 304] width 386 height 20
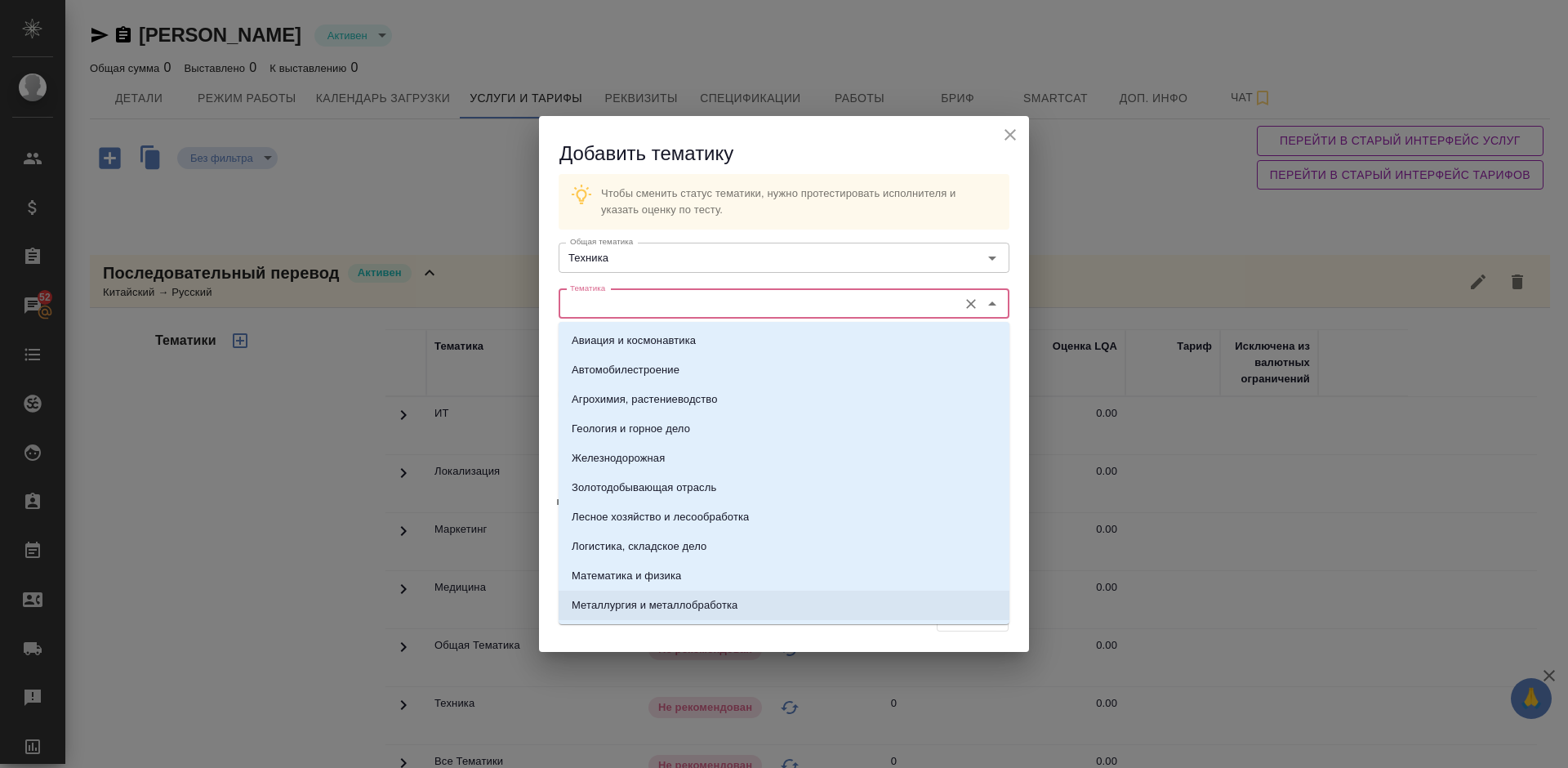
click at [676, 601] on p "Металлургия и металлобработка" at bounding box center [655, 606] width 166 height 16
type input "Металлургия и металлобработка"
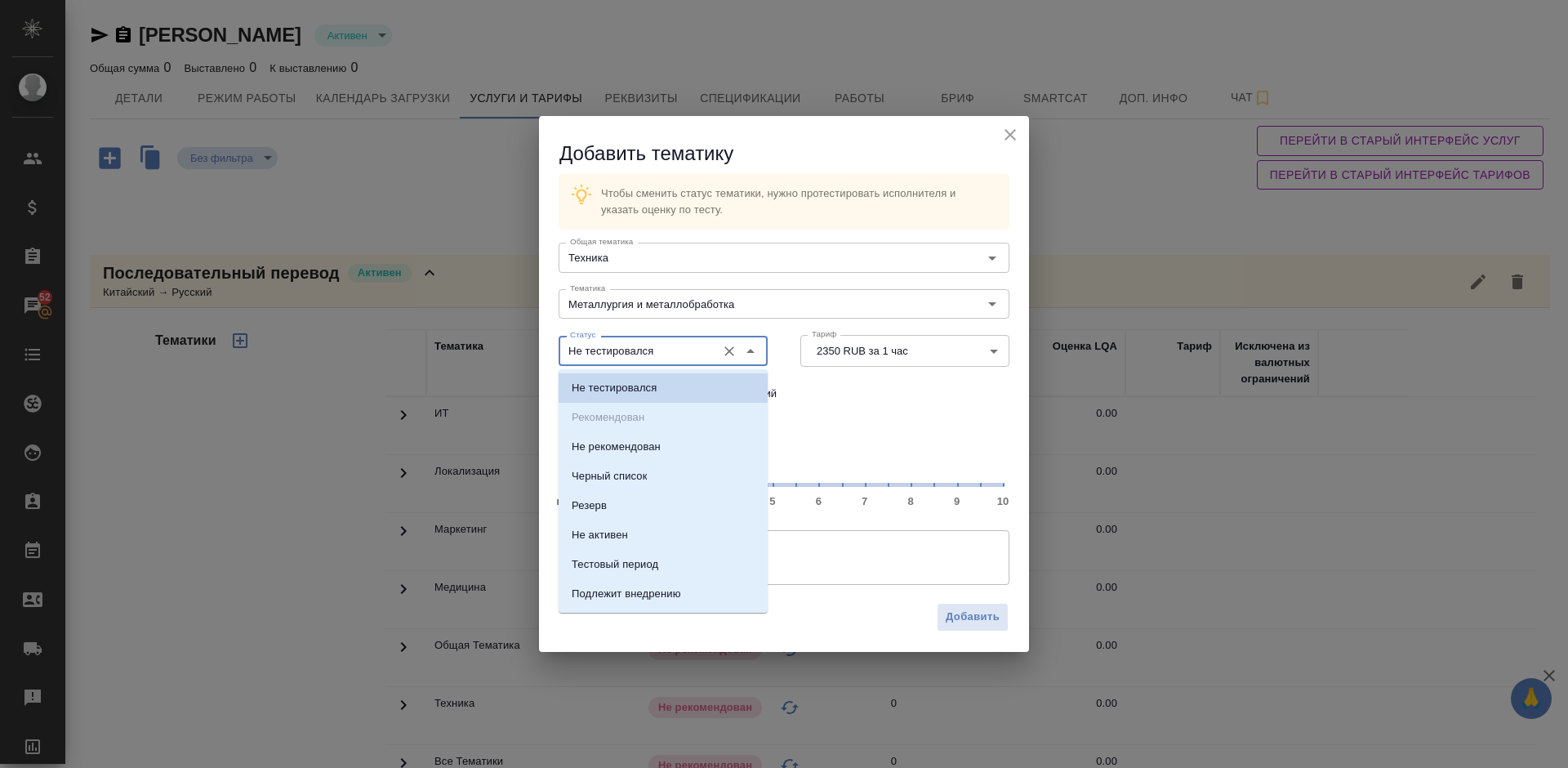
click at [667, 353] on input "Не тестировался" at bounding box center [636, 351] width 145 height 20
click at [829, 462] on p "Оценка" at bounding box center [783, 457] width 451 height 16
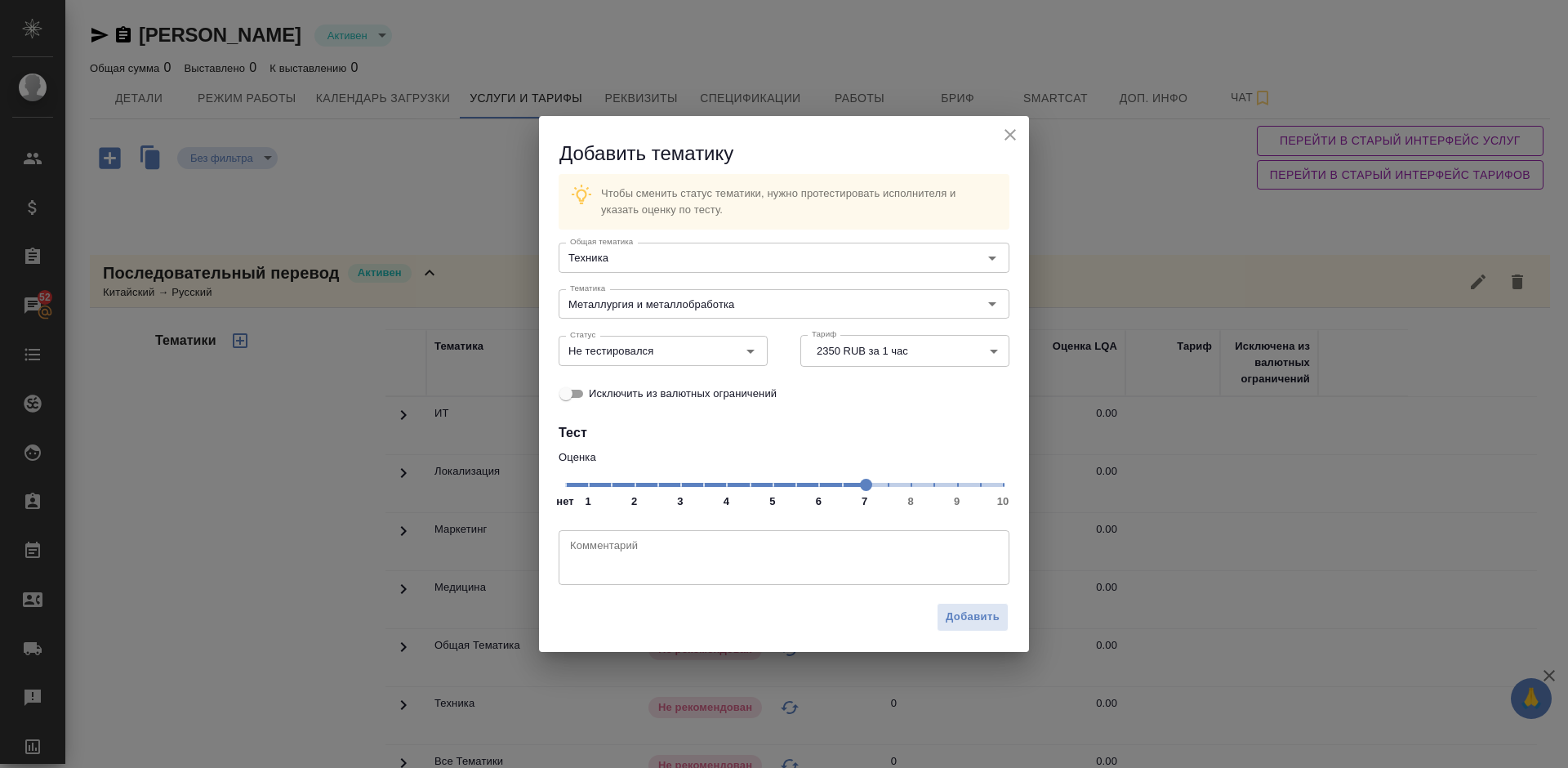
drag, startPoint x: 566, startPoint y: 478, endPoint x: 861, endPoint y: 486, distance: 295.1
click at [861, 486] on span at bounding box center [865, 484] width 12 height 12
click at [676, 348] on input "Не тестировался" at bounding box center [636, 351] width 145 height 20
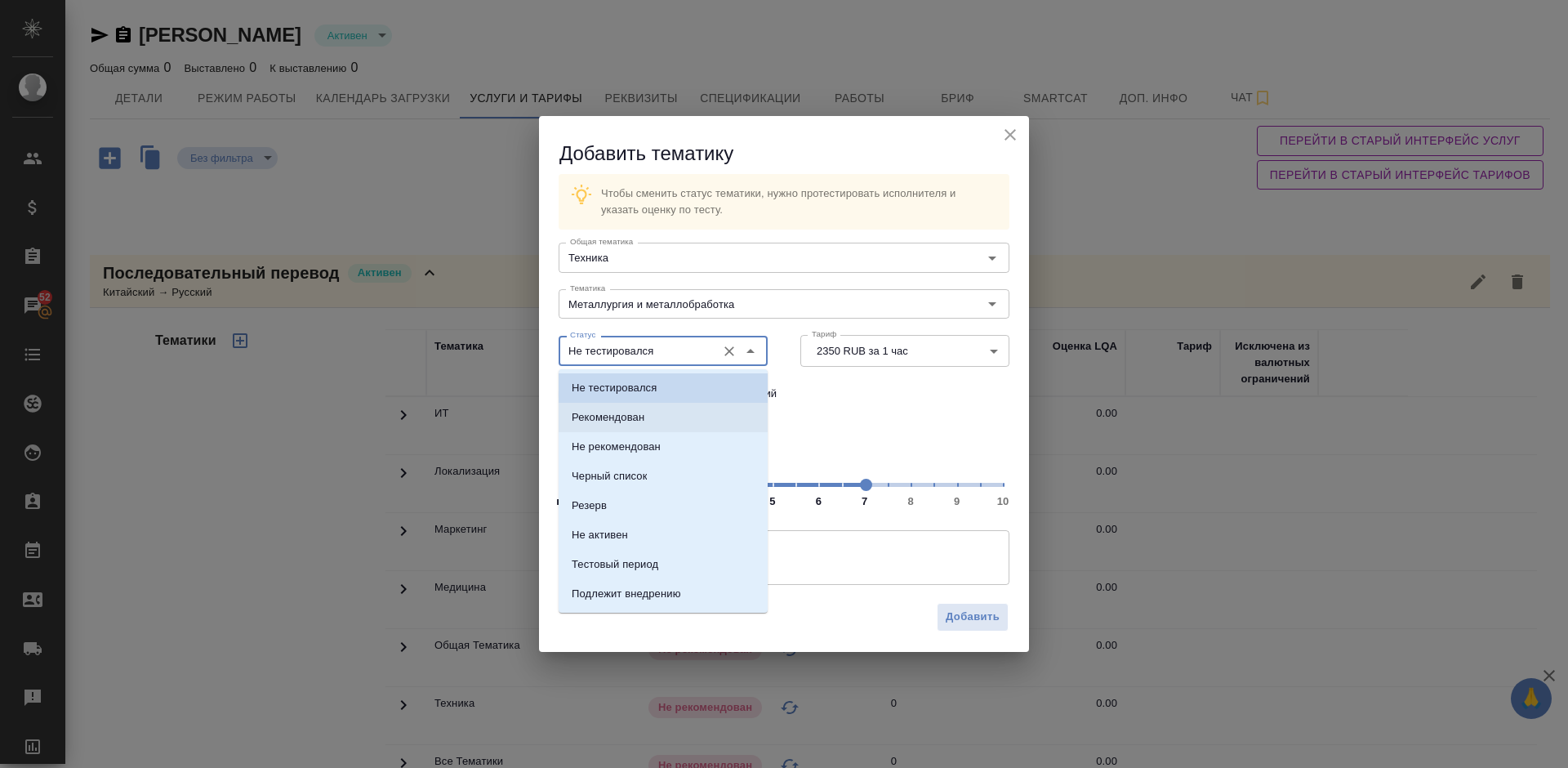
click at [677, 415] on li "Рекомендован" at bounding box center [663, 417] width 209 height 29
type input "Рекомендован"
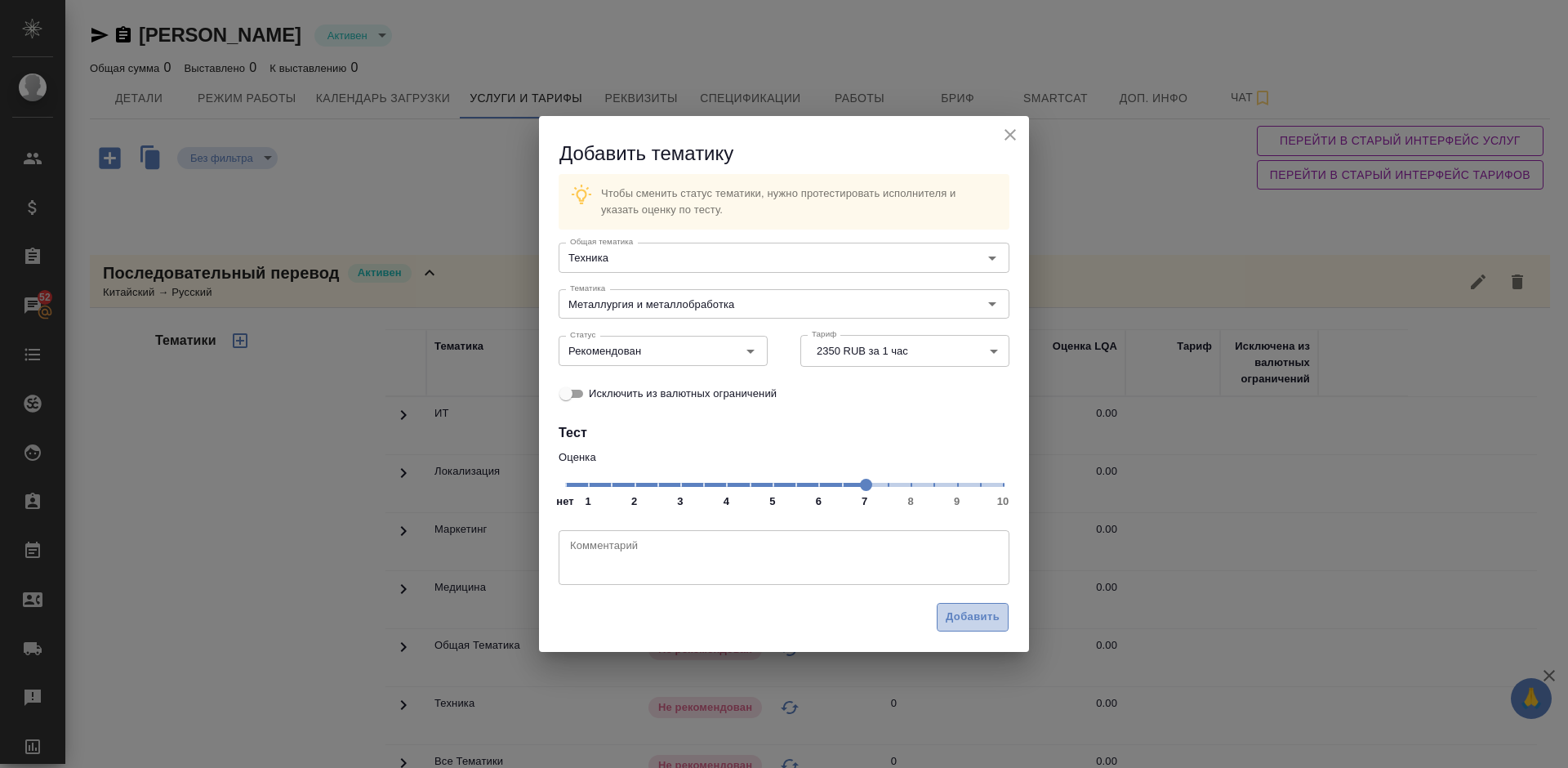
click at [981, 609] on span "Добавить" at bounding box center [972, 617] width 54 height 19
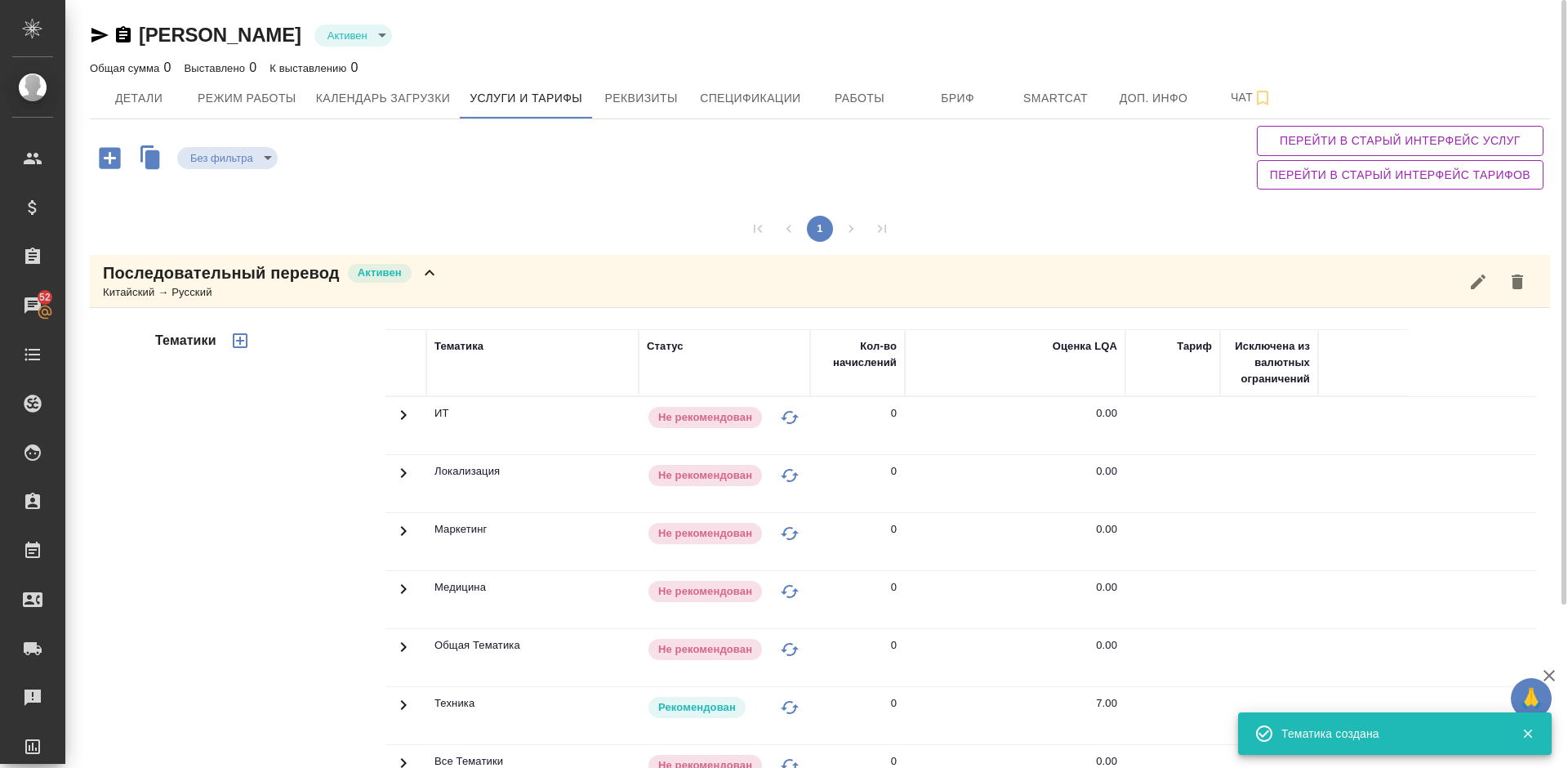
click at [464, 288] on div "Последовательный перевод Активен Китайский → Русский" at bounding box center [820, 282] width 1460 height 53
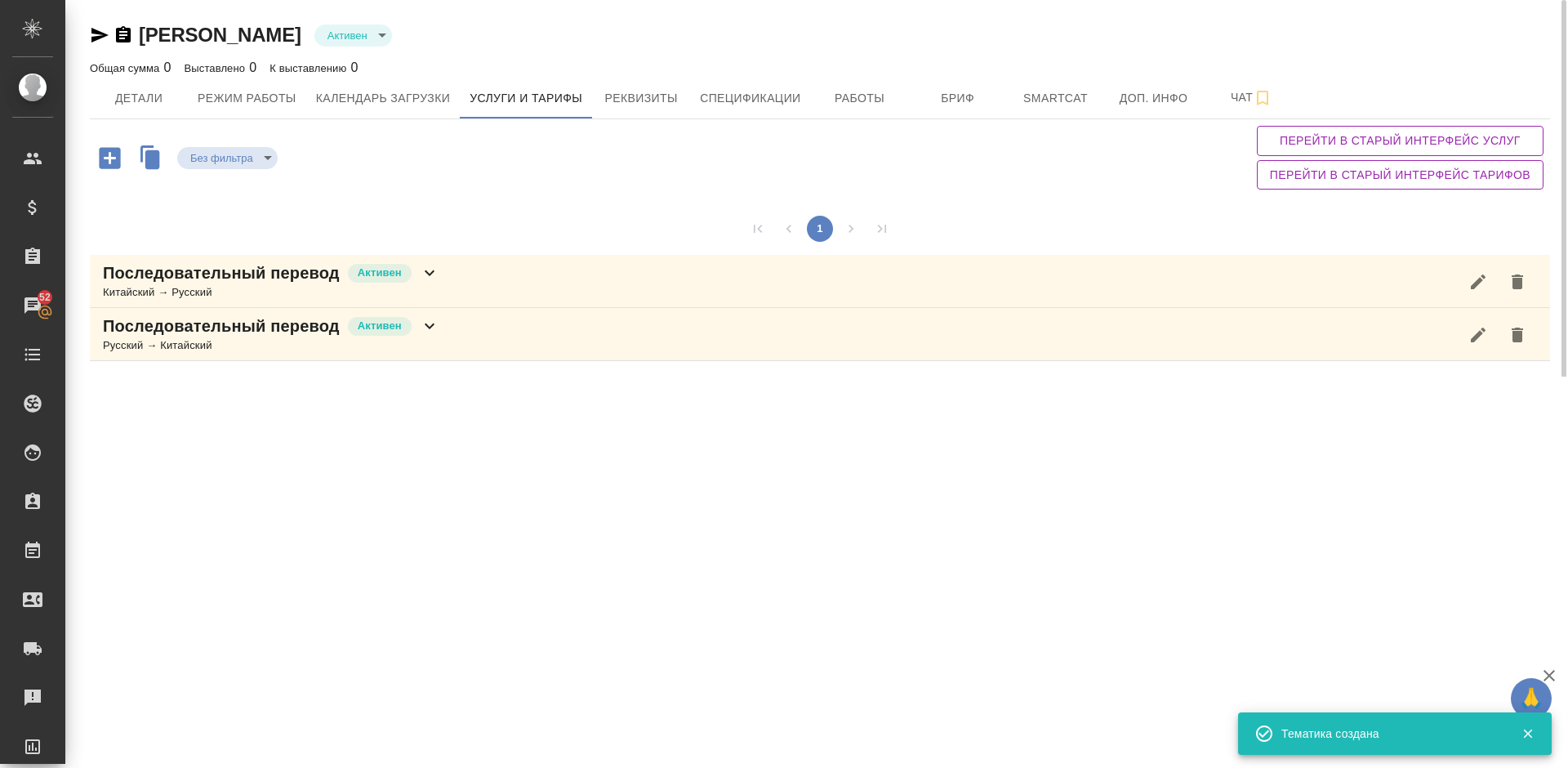
click at [492, 335] on div "Последовательный перевод Активен Русский → Китайский" at bounding box center [820, 334] width 1460 height 53
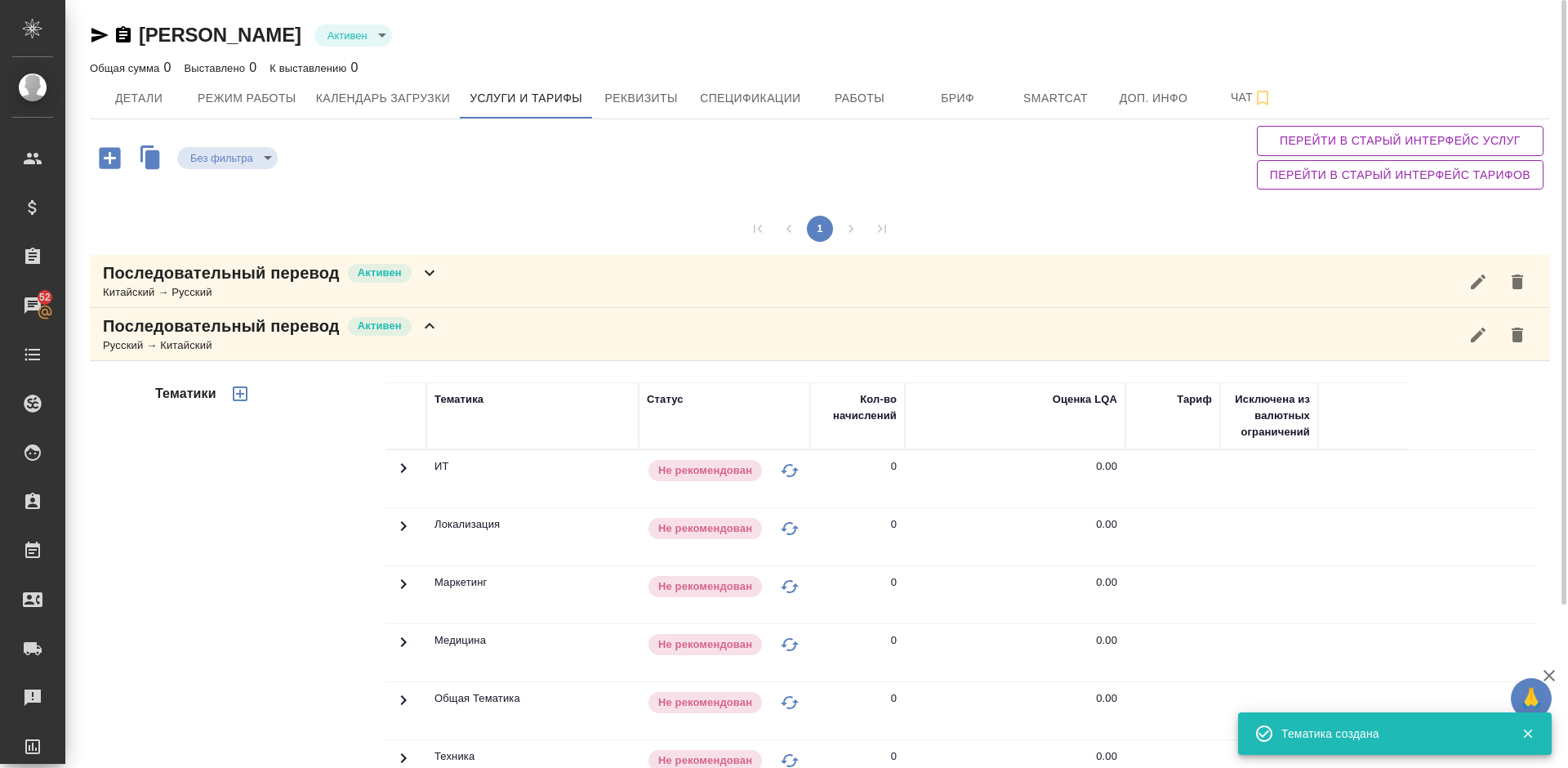
click at [286, 536] on div "Тематики" at bounding box center [269, 644] width 233 height 547
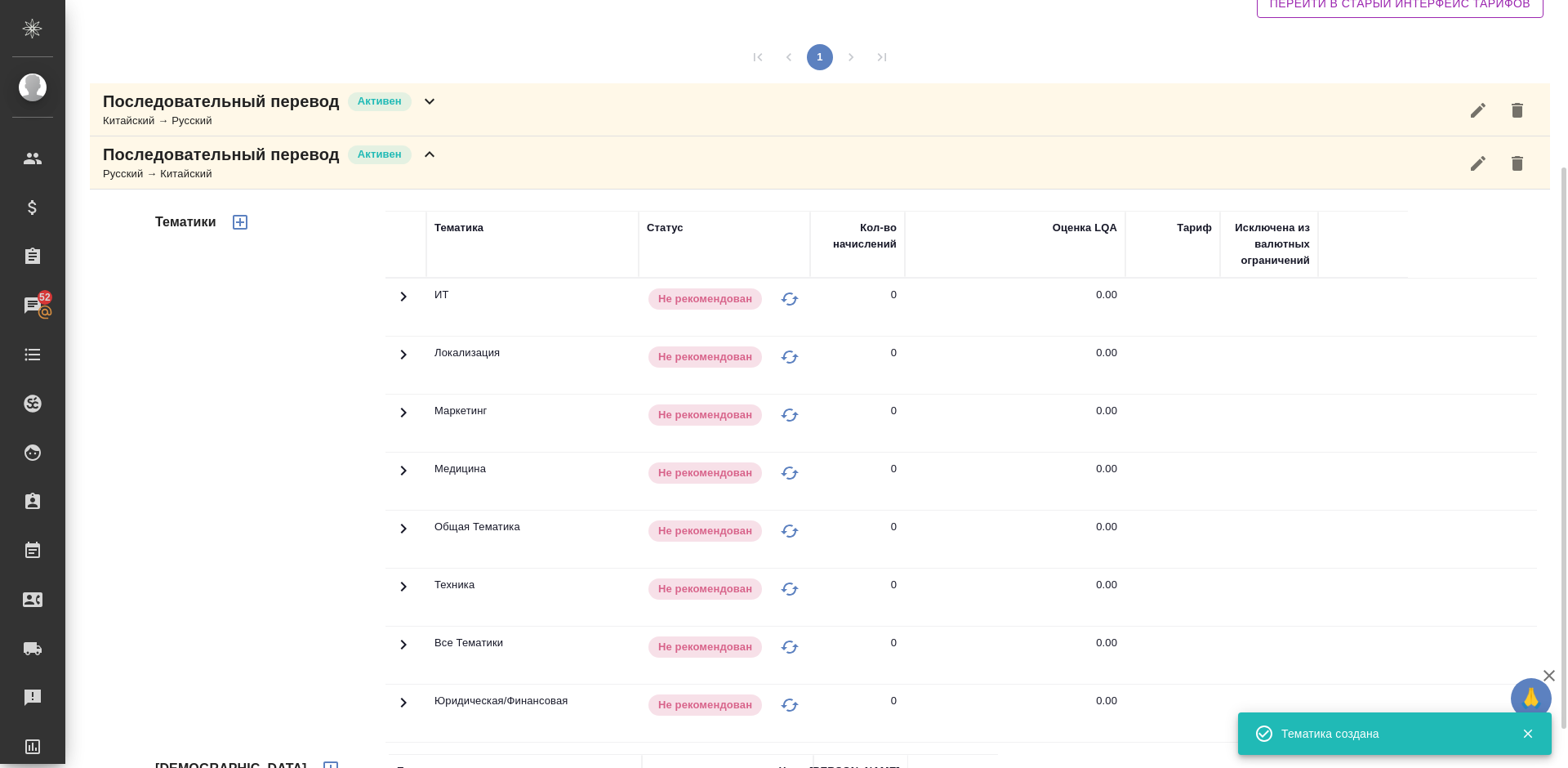
scroll to position [282, 0]
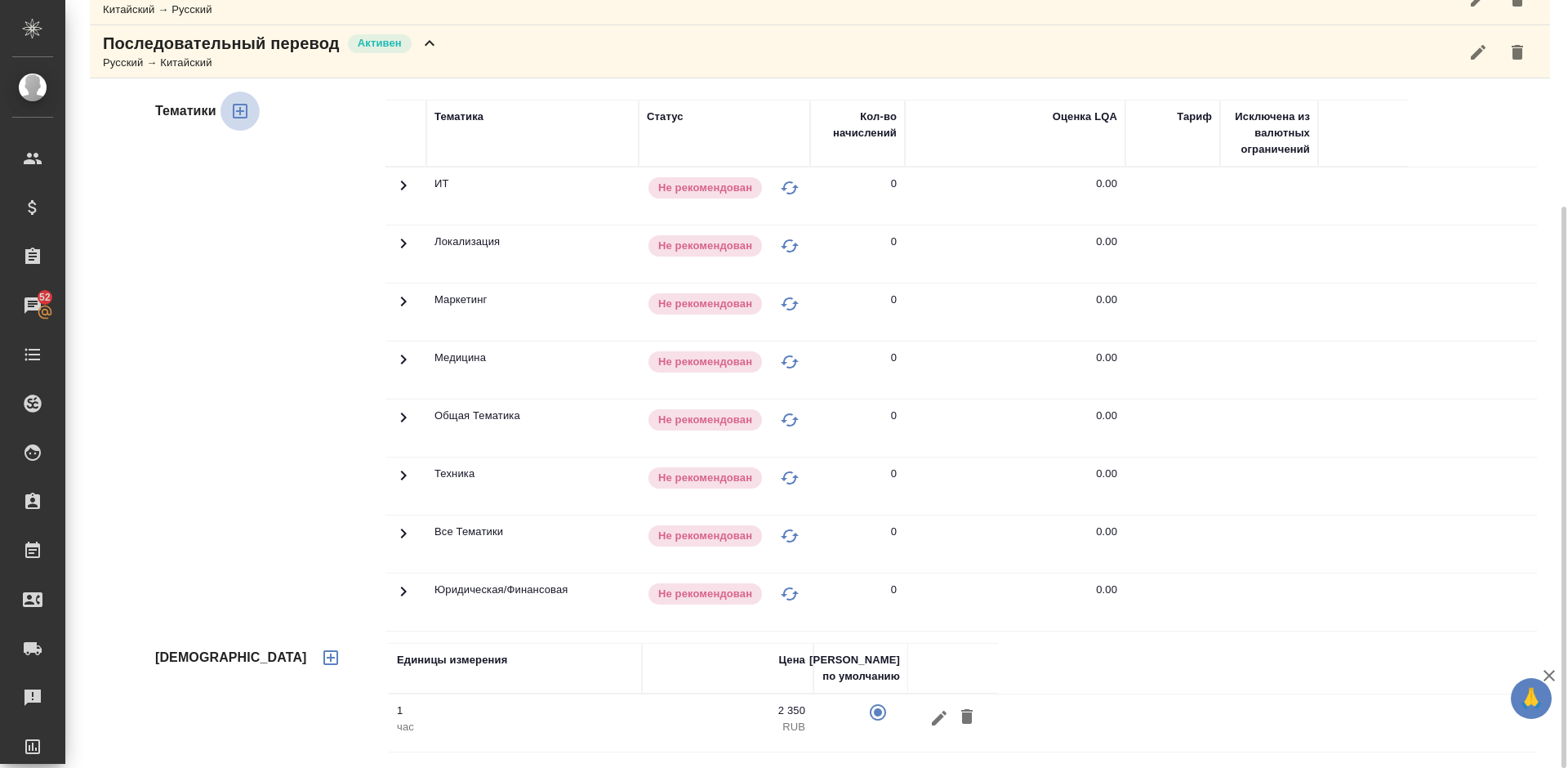
click at [244, 108] on icon "button" at bounding box center [240, 111] width 20 height 20
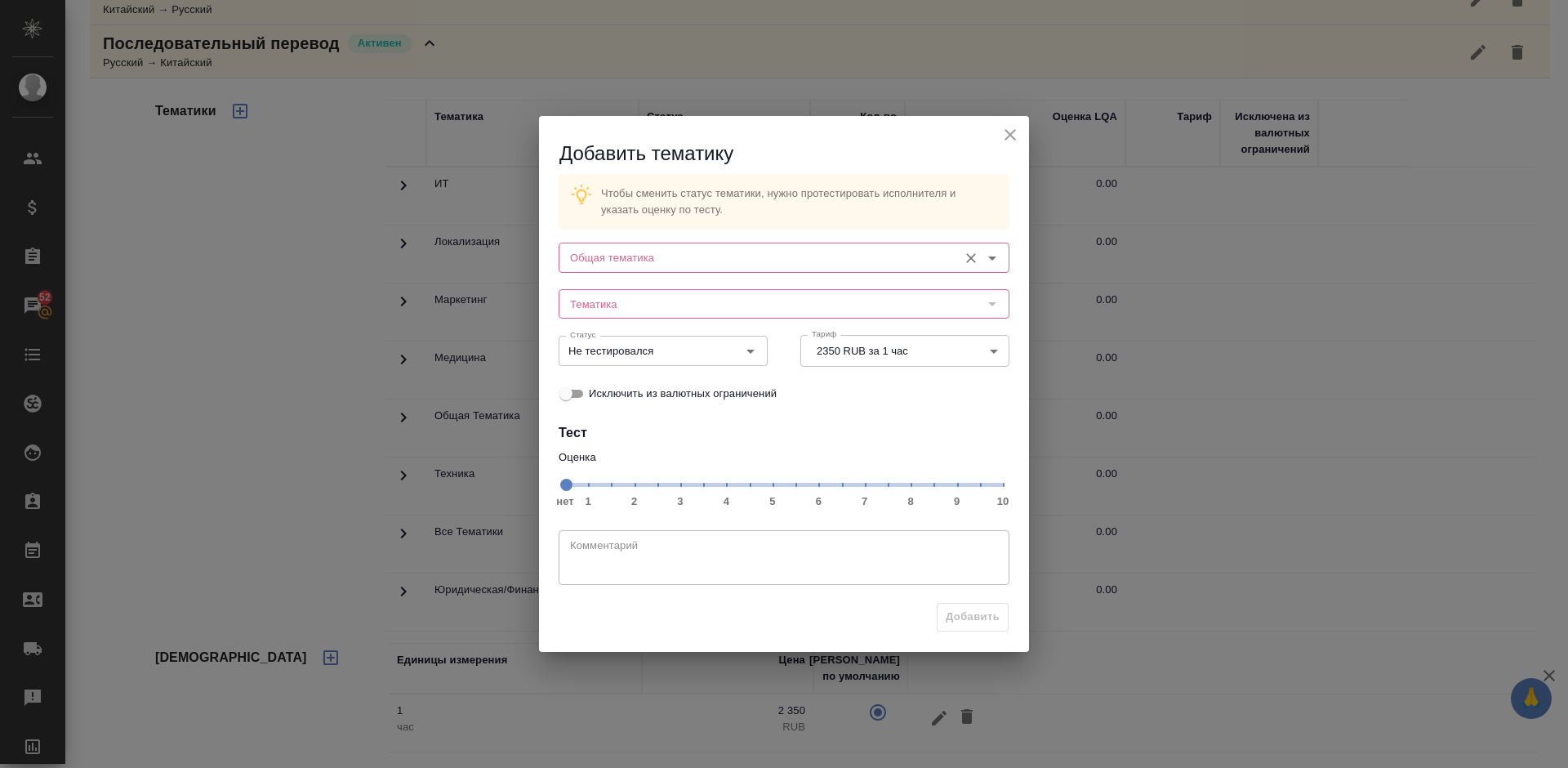
click at [706, 254] on input "Общая тематика" at bounding box center [757, 258] width 386 height 20
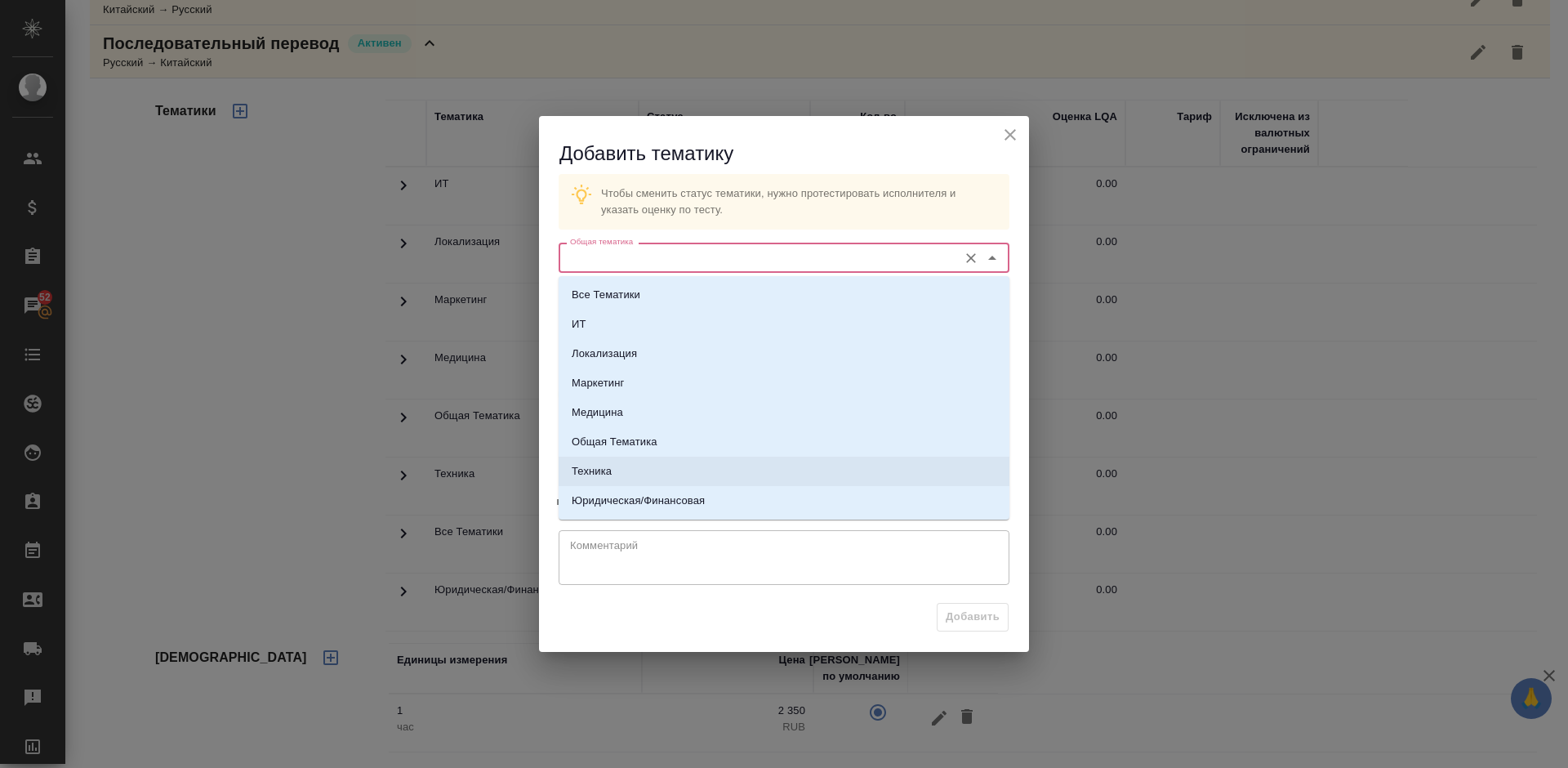
click at [626, 471] on li "Техника" at bounding box center [783, 471] width 451 height 29
type input "Техника"
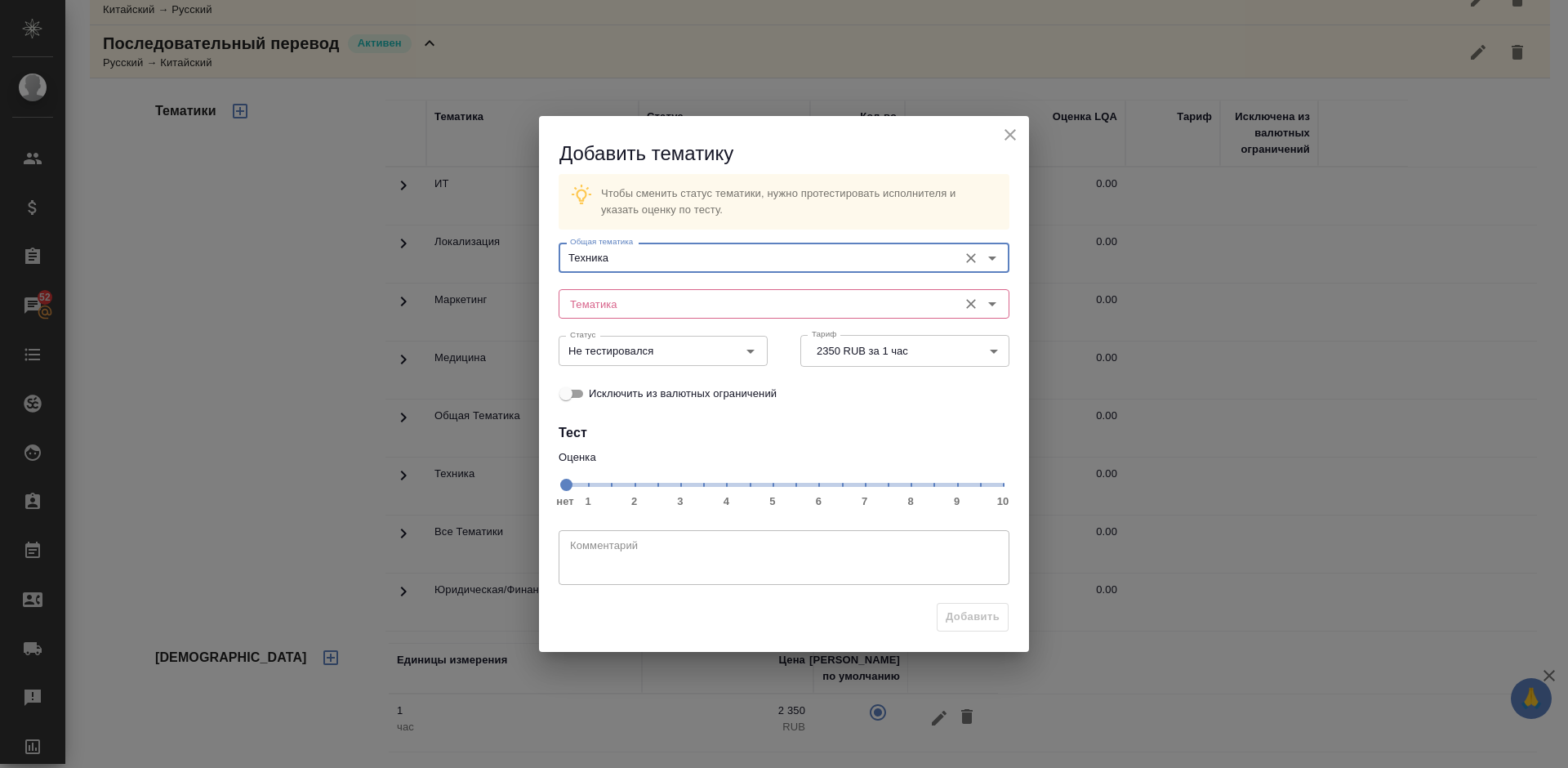
click at [677, 306] on input "Тематика" at bounding box center [757, 304] width 386 height 20
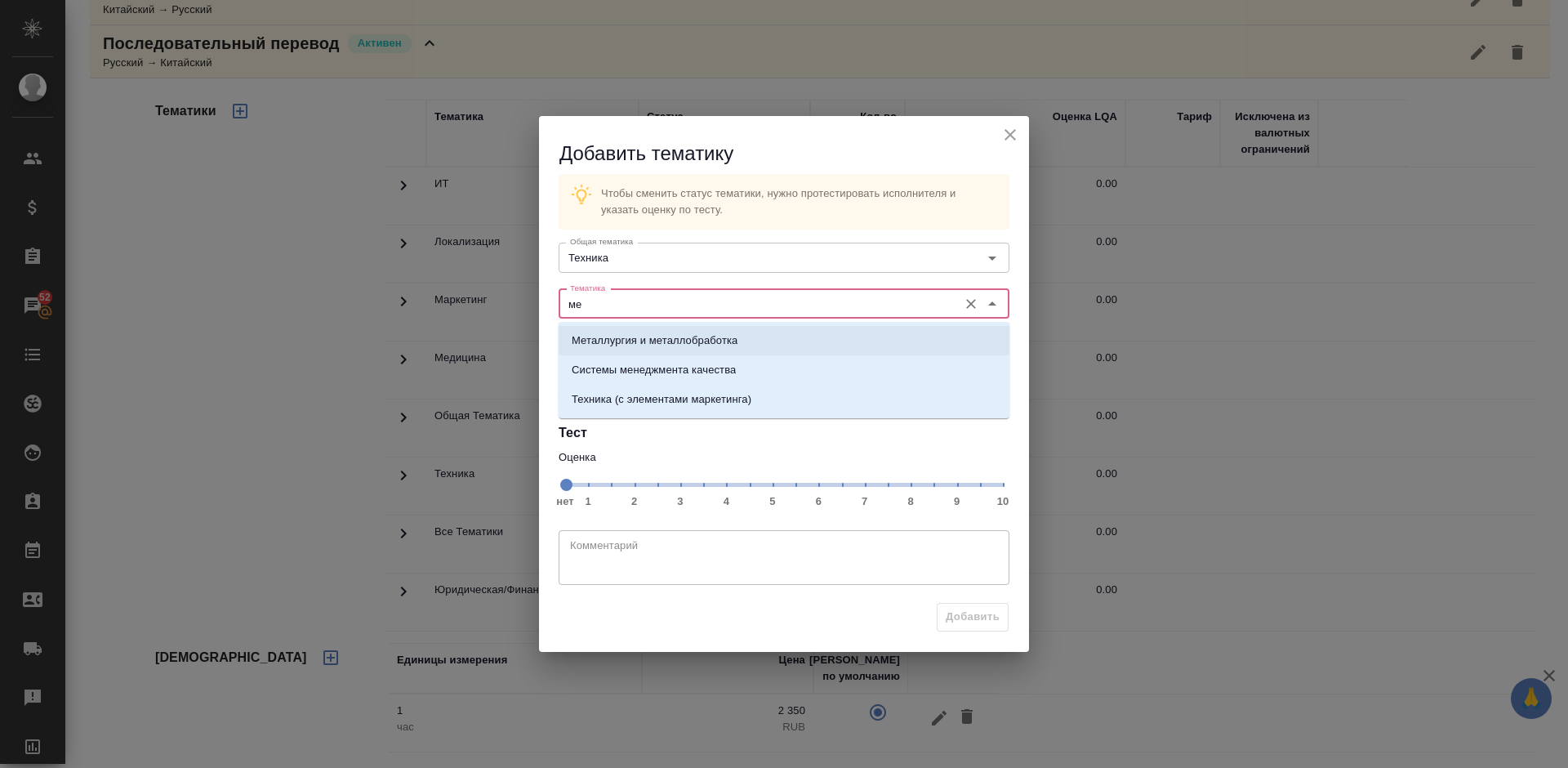
click at [693, 335] on p "Металлургия и металлобработка" at bounding box center [655, 341] width 166 height 16
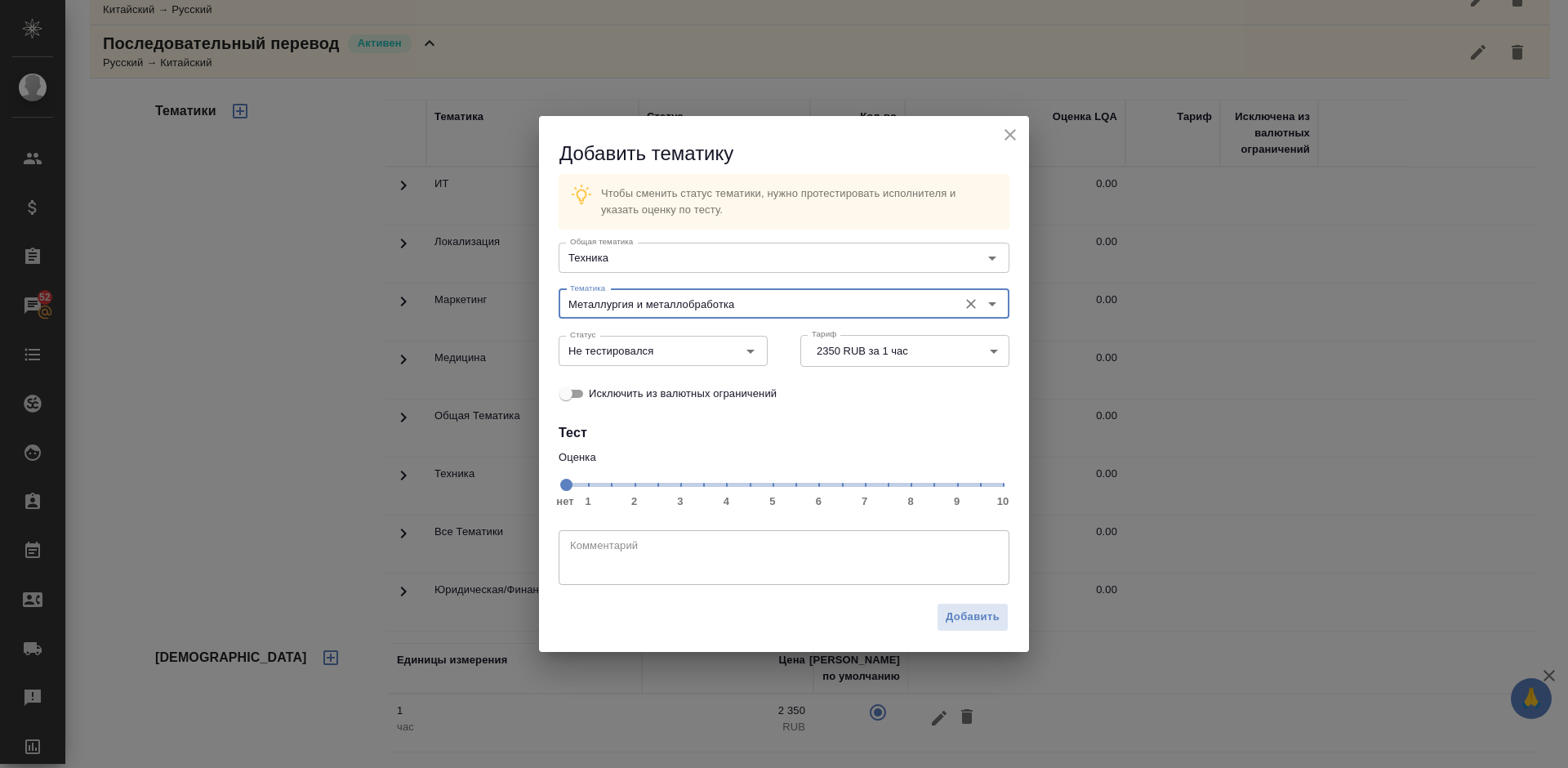
type input "Металлургия и металлобработка"
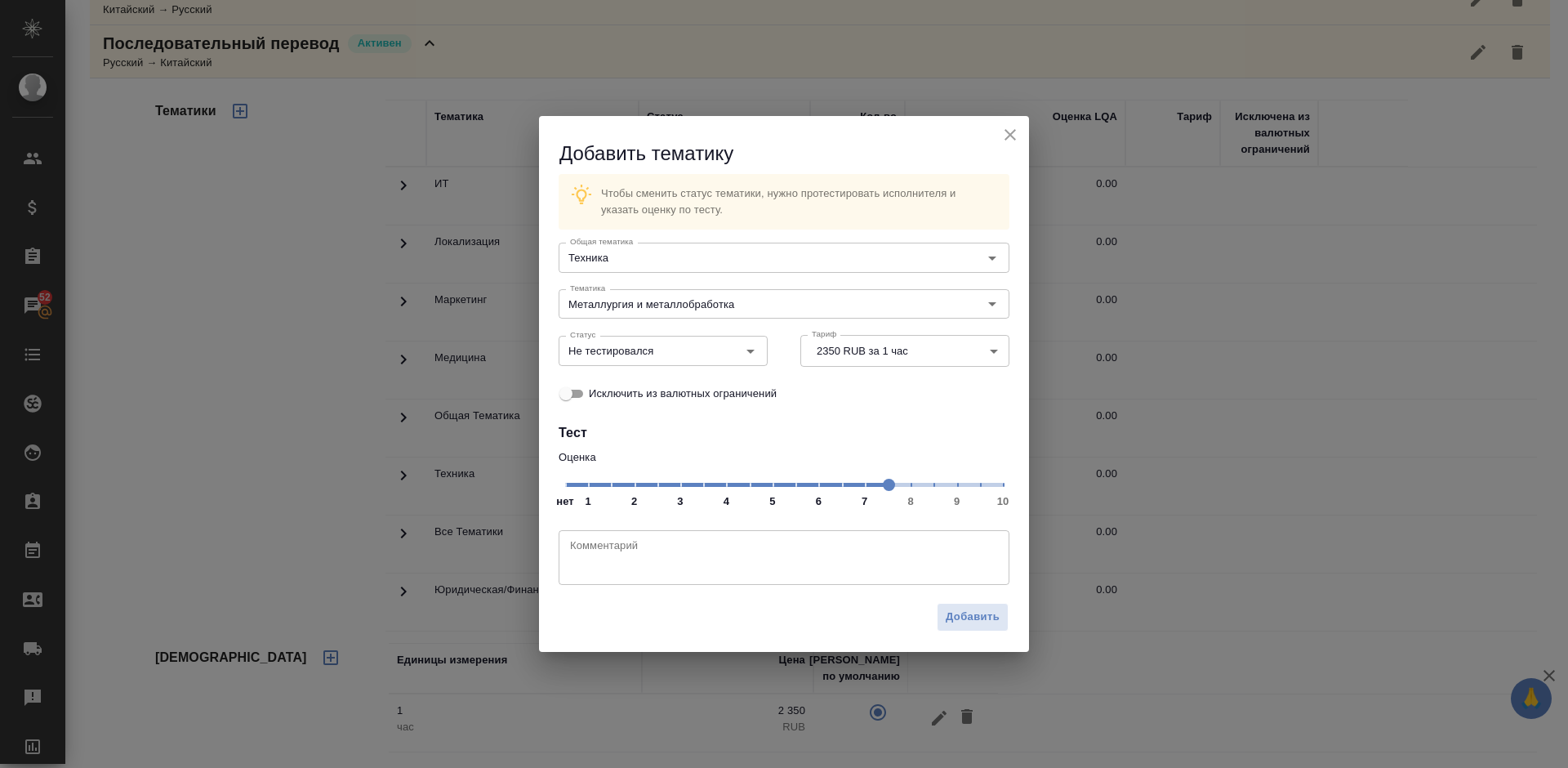
drag, startPoint x: 572, startPoint y: 485, endPoint x: 884, endPoint y: 486, distance: 312.0
click at [884, 486] on span at bounding box center [888, 484] width 12 height 12
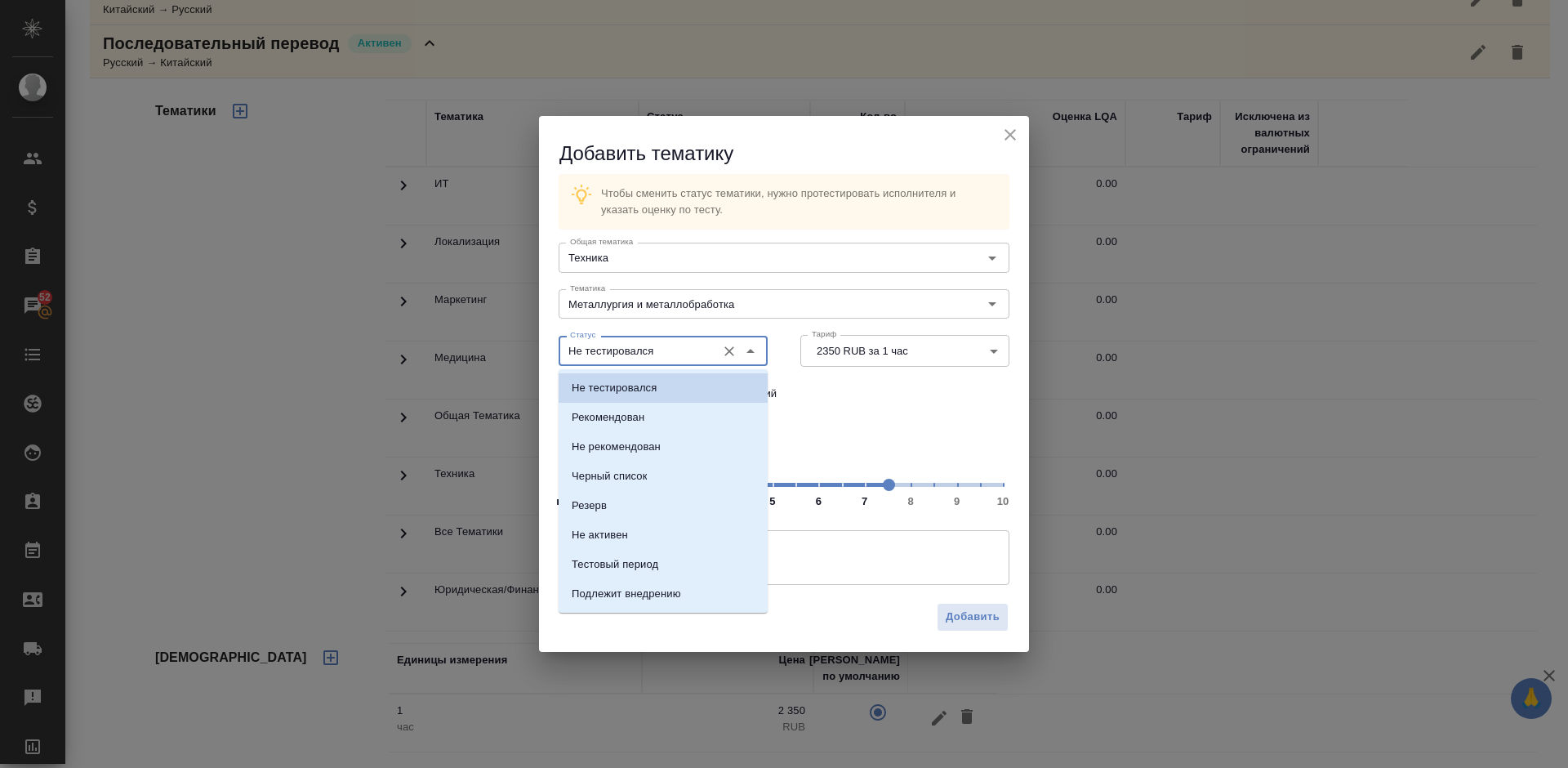
click at [659, 349] on input "Не тестировался" at bounding box center [636, 351] width 145 height 20
click at [657, 425] on li "Рекомендован" at bounding box center [663, 417] width 209 height 29
type input "Рекомендован"
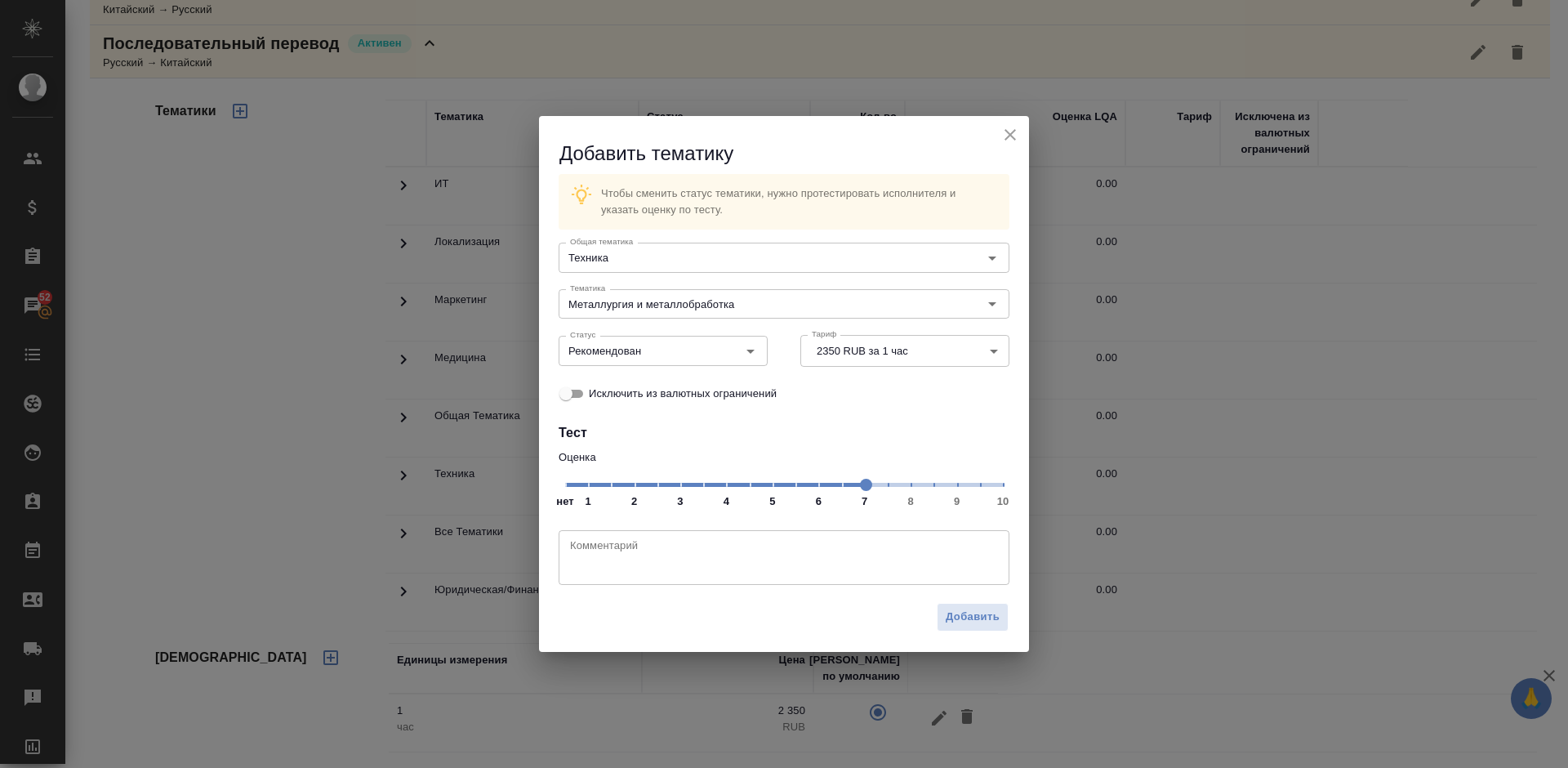
drag, startPoint x: 891, startPoint y: 483, endPoint x: 866, endPoint y: 483, distance: 25.0
click at [866, 483] on span at bounding box center [865, 484] width 12 height 12
click at [970, 613] on span "Добавить" at bounding box center [972, 617] width 54 height 19
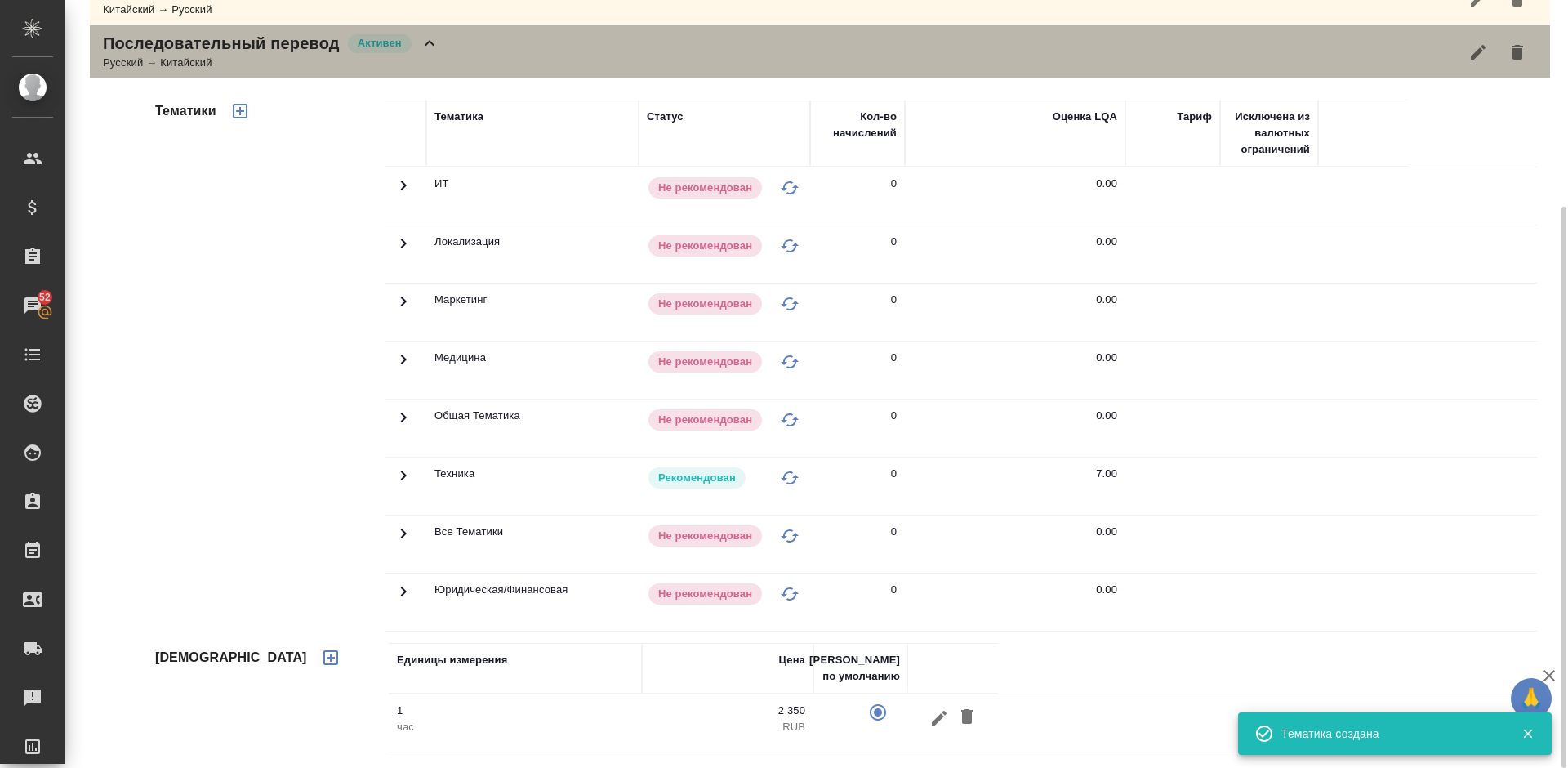
click at [473, 39] on div "Последовательный перевод Активен Русский → Китайский" at bounding box center [820, 52] width 1460 height 53
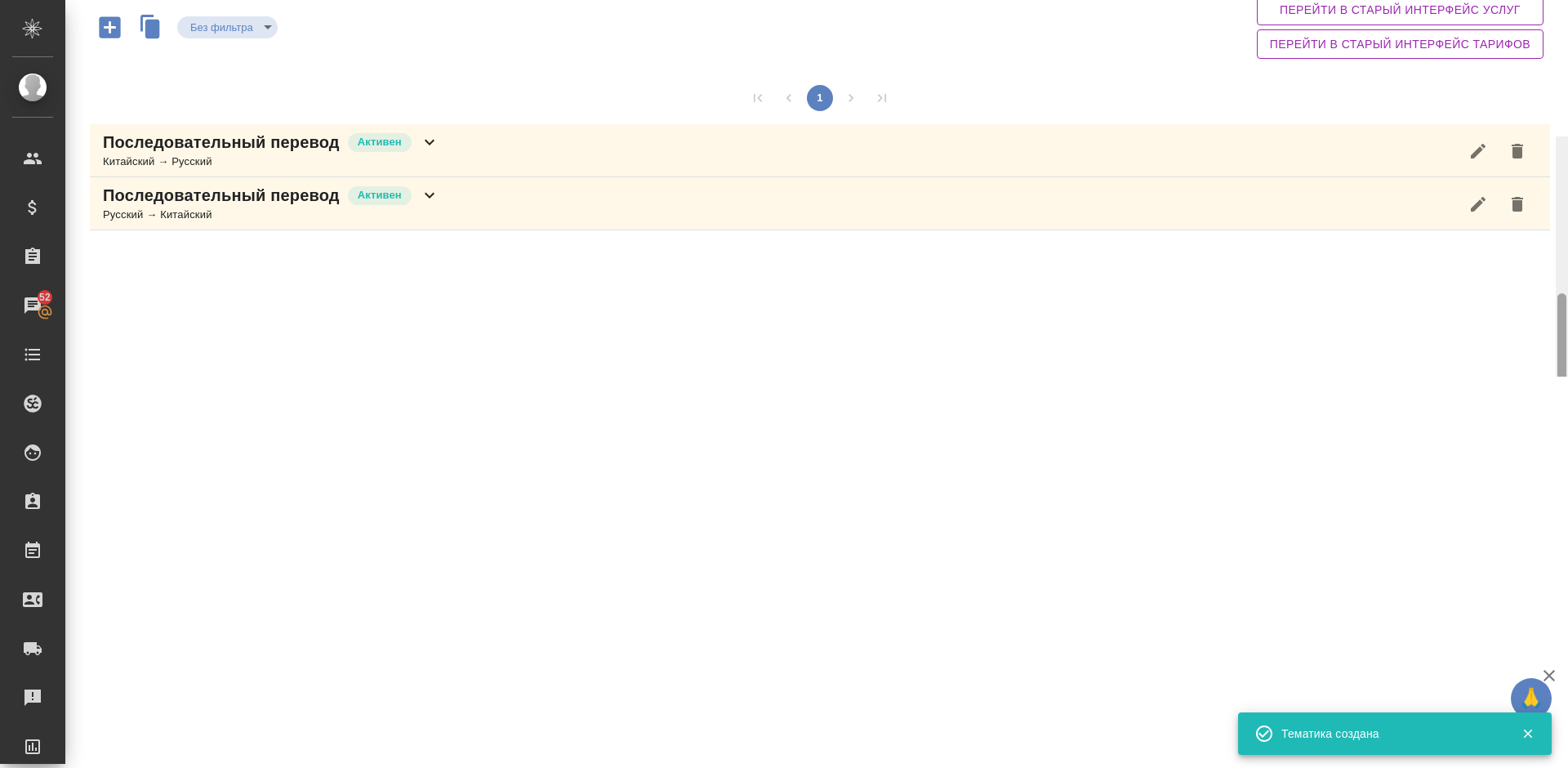
scroll to position [0, 0]
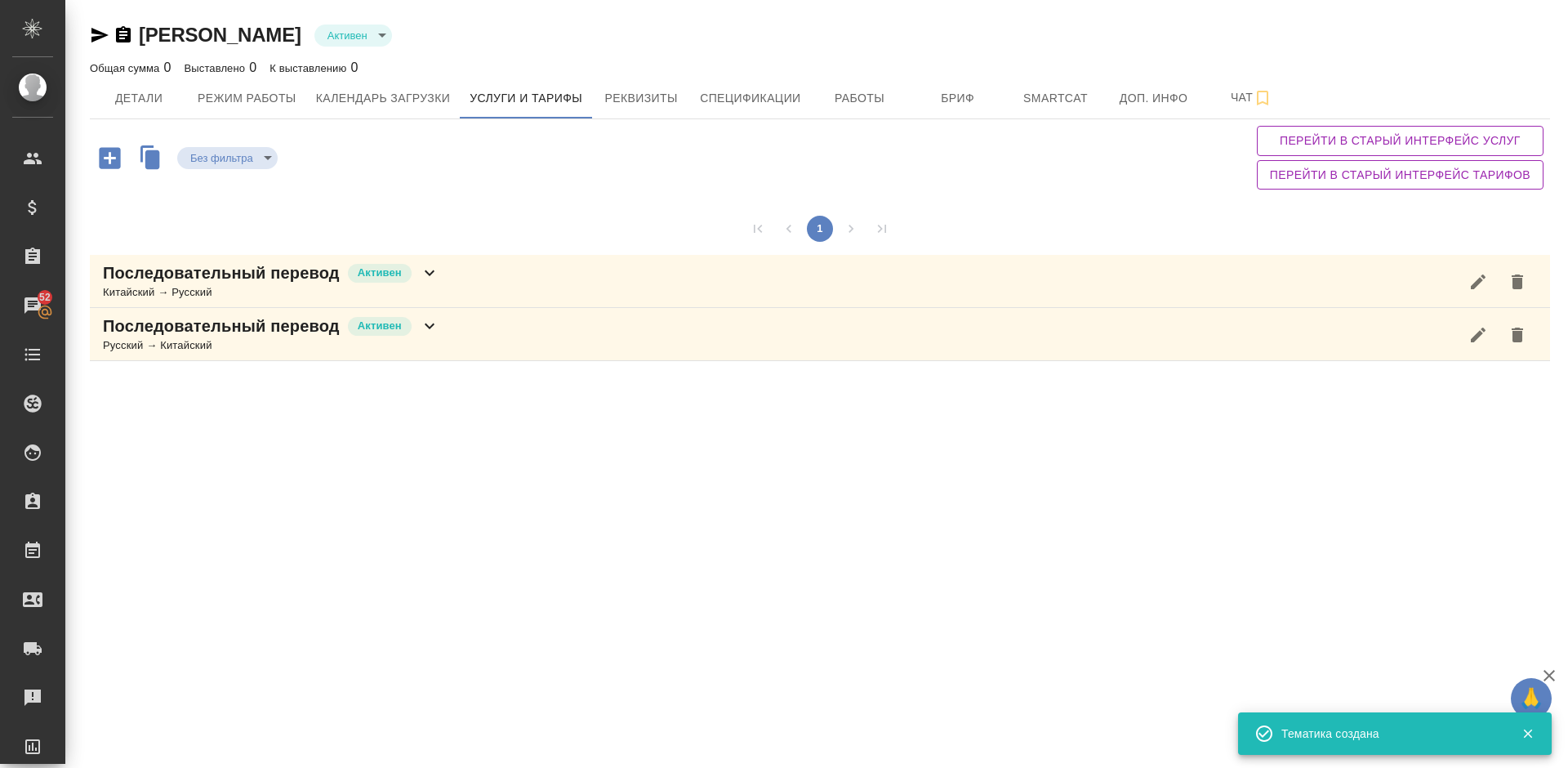
drag, startPoint x: 1564, startPoint y: 306, endPoint x: 1559, endPoint y: 5, distance: 301.0
click at [1559, 5] on div "Кацкова Светлана Активен active Общая сумма 0 Выставлено 0 К выставлению 0 Дета…" at bounding box center [817, 188] width 1502 height 376
click at [149, 108] on span "Детали" at bounding box center [138, 98] width 78 height 20
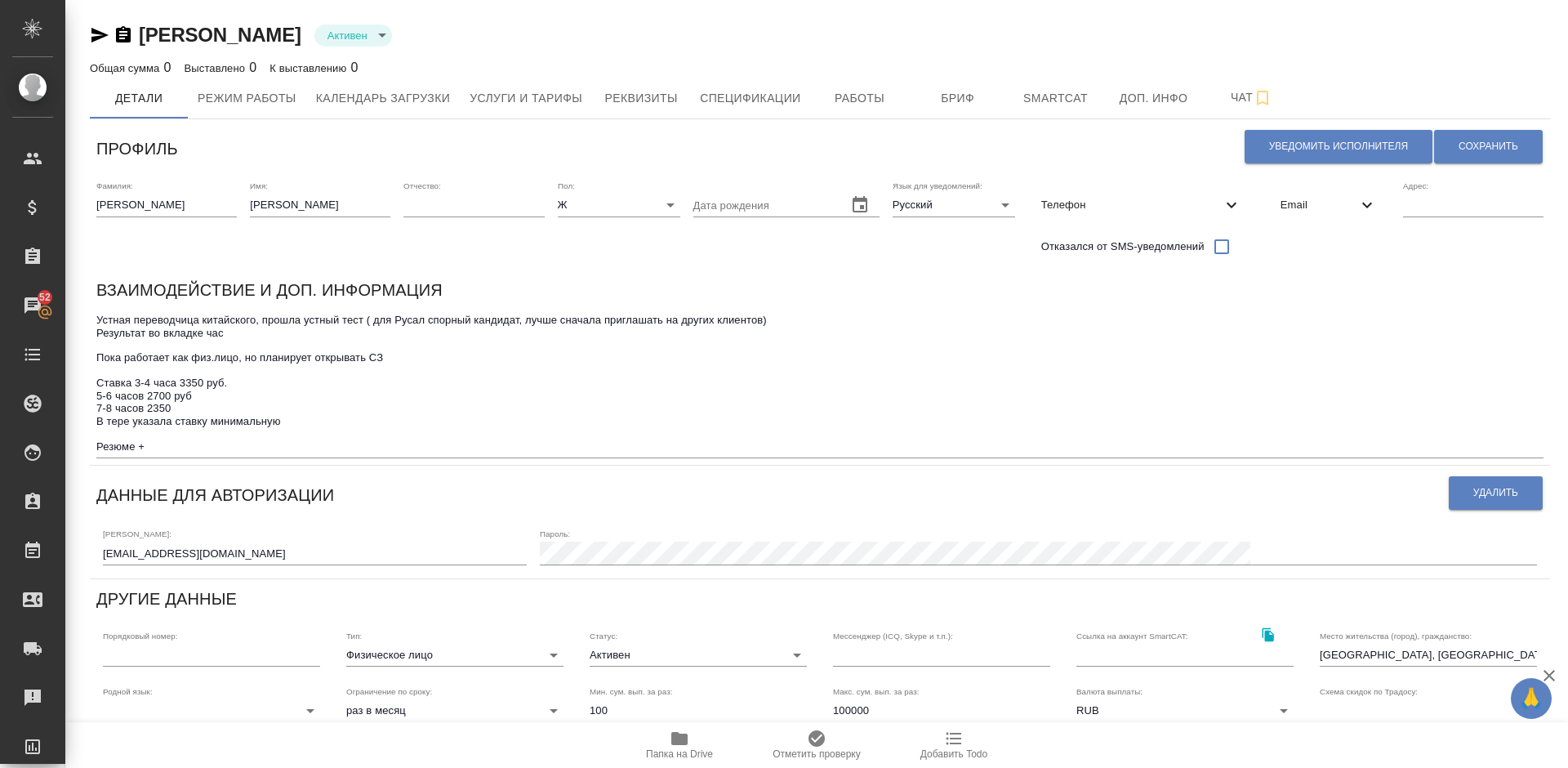
click at [688, 741] on icon "button" at bounding box center [679, 739] width 20 height 20
click at [681, 744] on icon "button" at bounding box center [679, 738] width 16 height 13
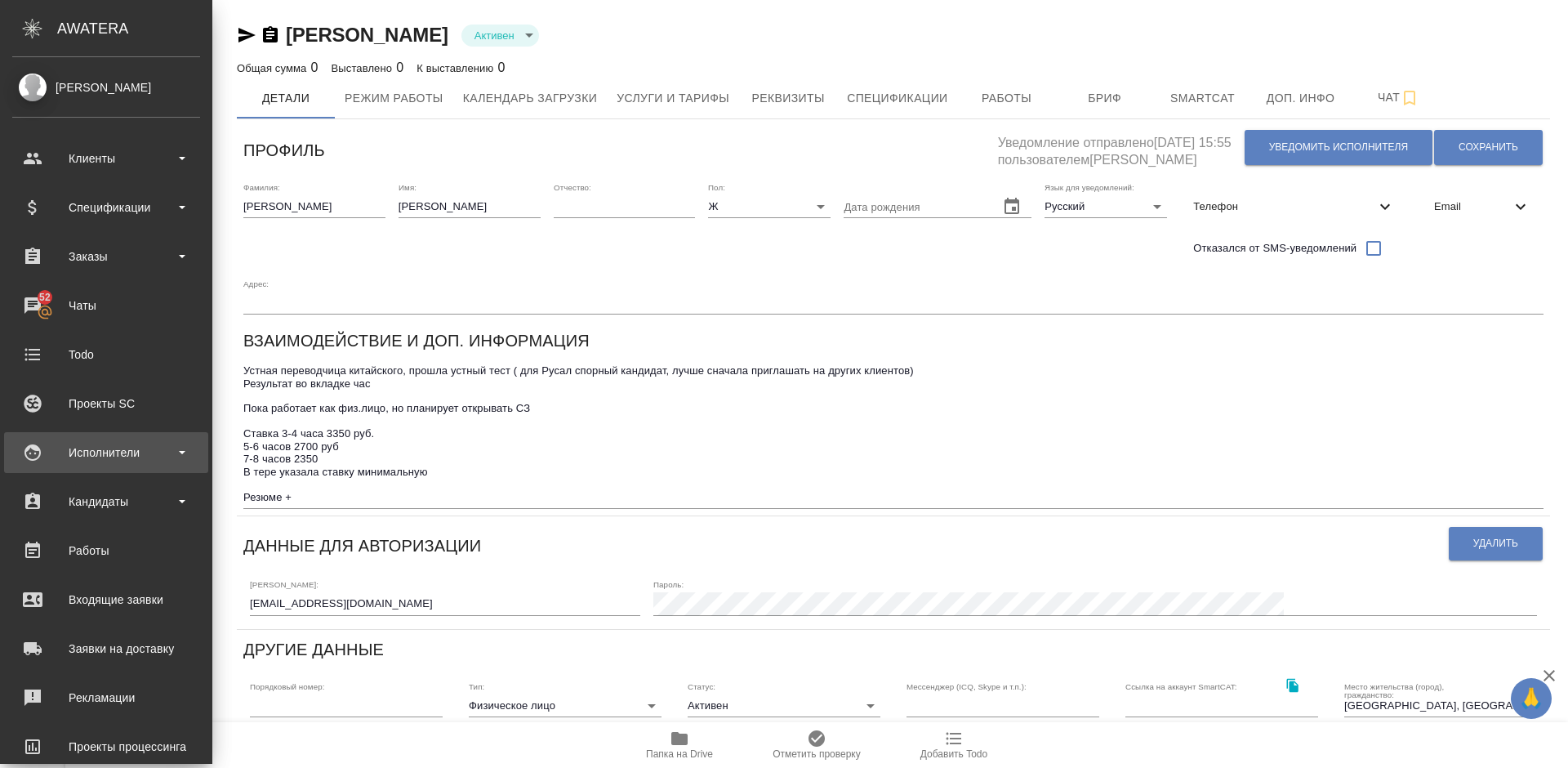
click at [138, 457] on div "Исполнители" at bounding box center [106, 452] width 188 height 25
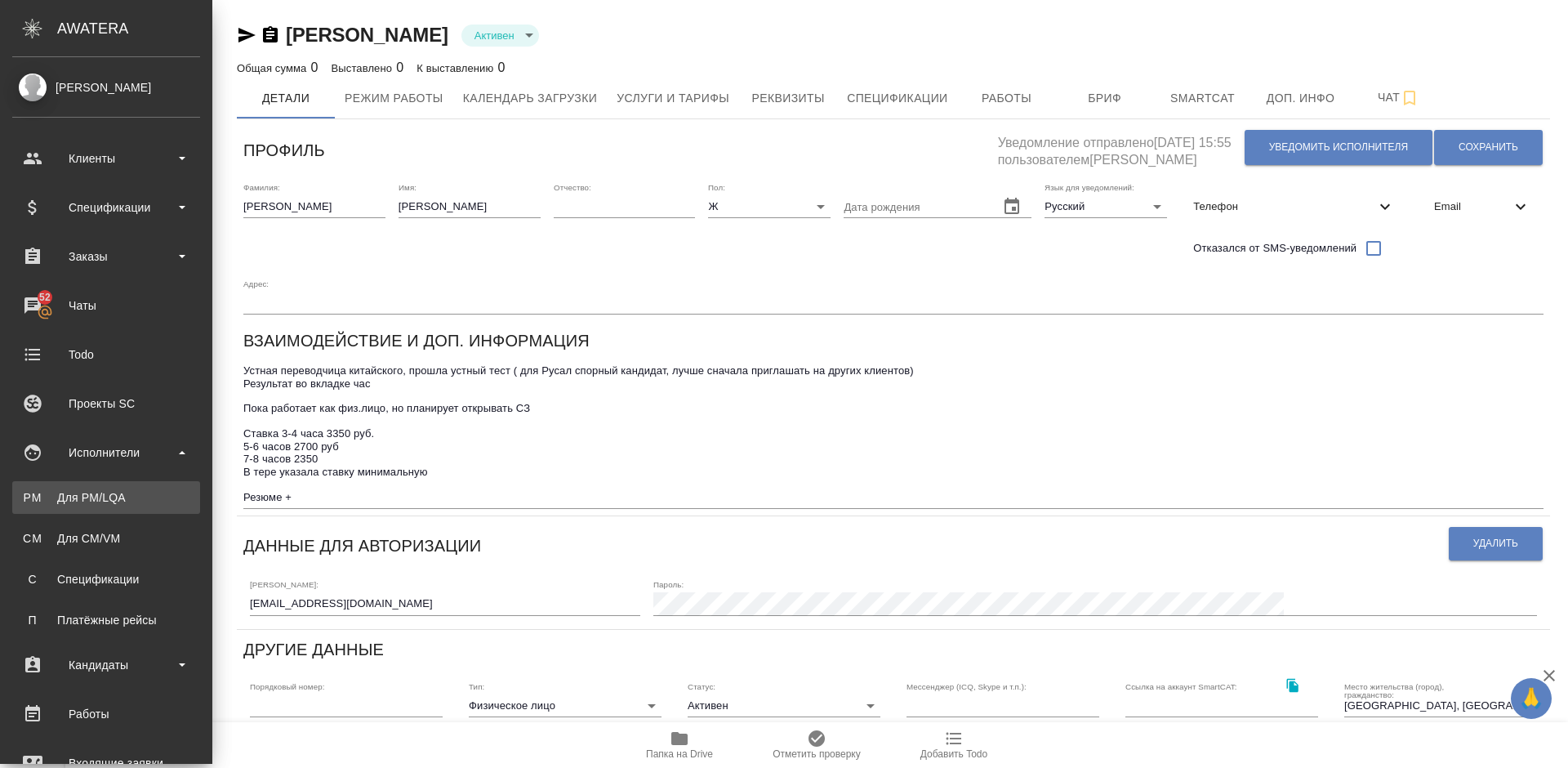
click at [149, 497] on div "Для PM/LQA" at bounding box center [106, 497] width 171 height 16
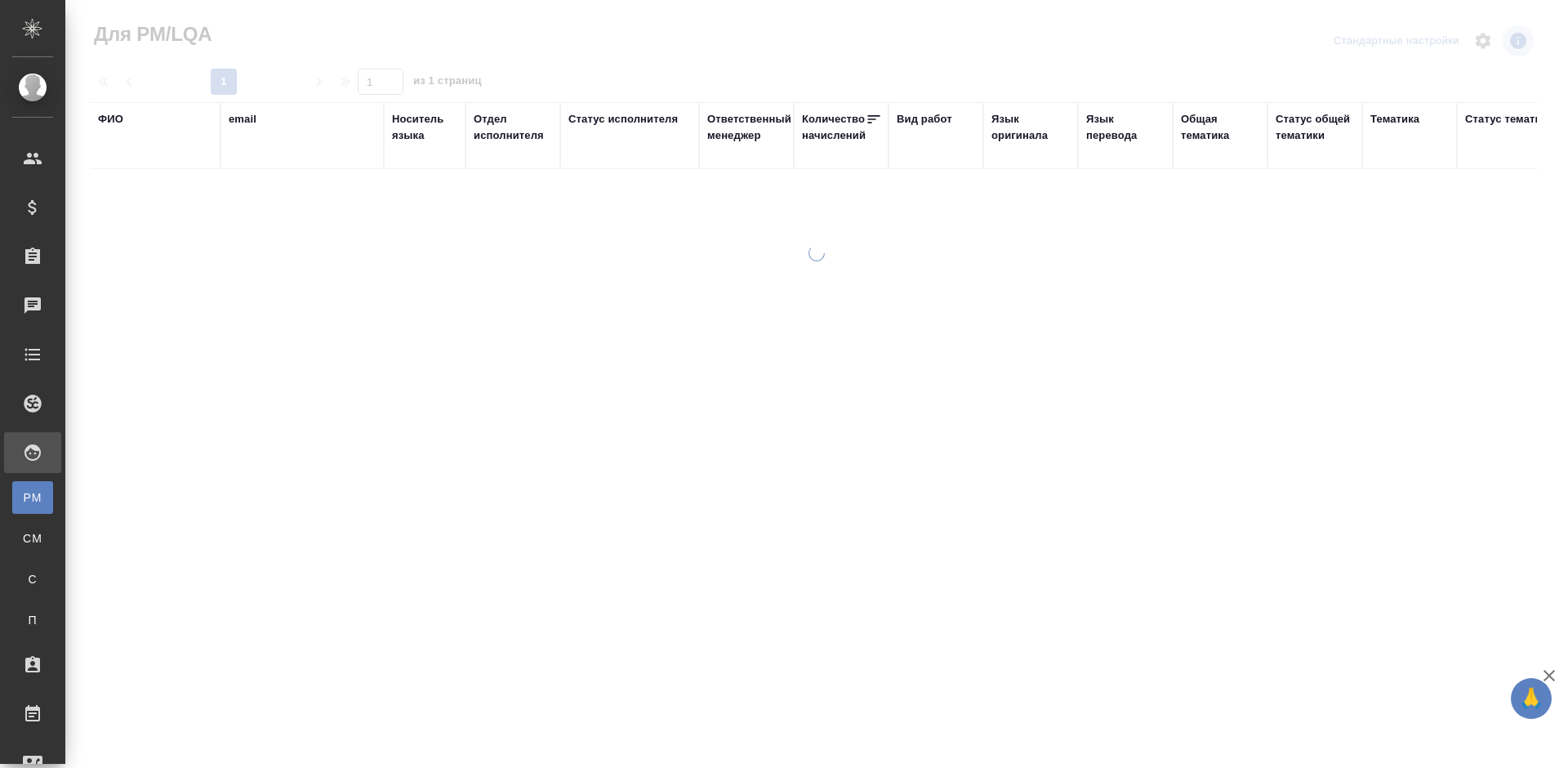
click at [114, 118] on div "ФИО" at bounding box center [111, 119] width 25 height 16
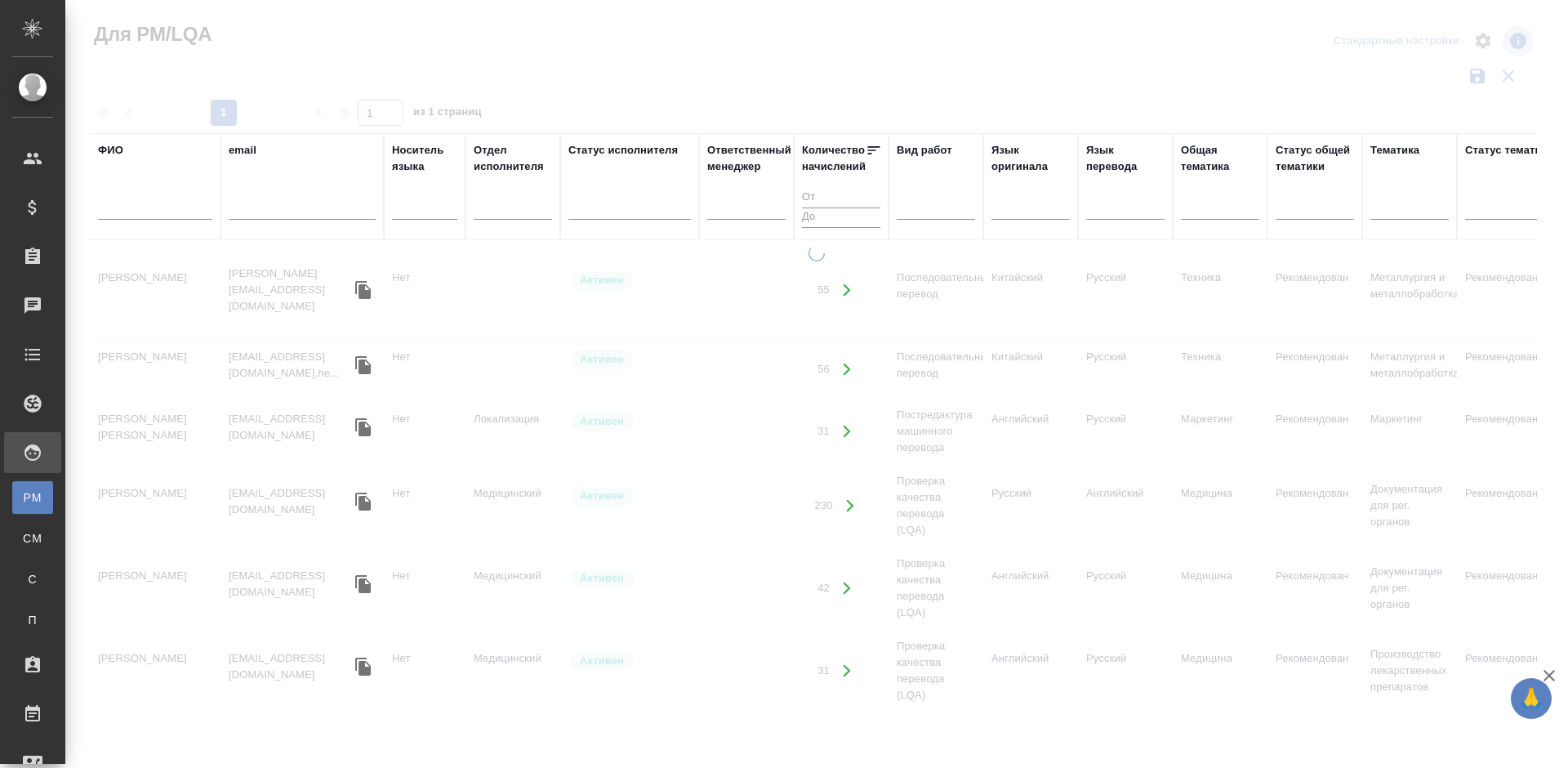
click at [109, 116] on div at bounding box center [817, 365] width 1502 height 731
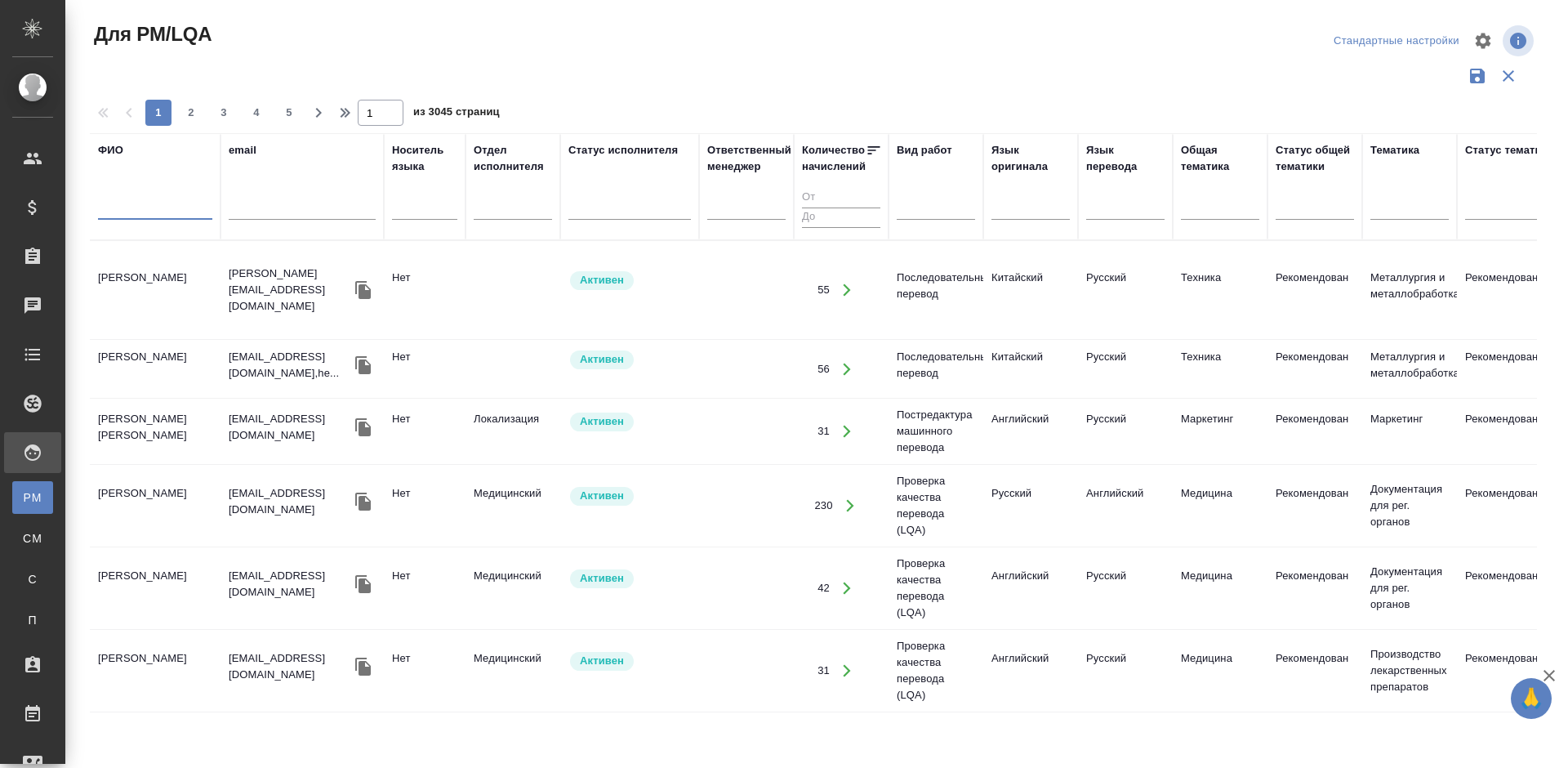
click at [173, 210] on input "text" at bounding box center [156, 210] width 115 height 20
type input "О"
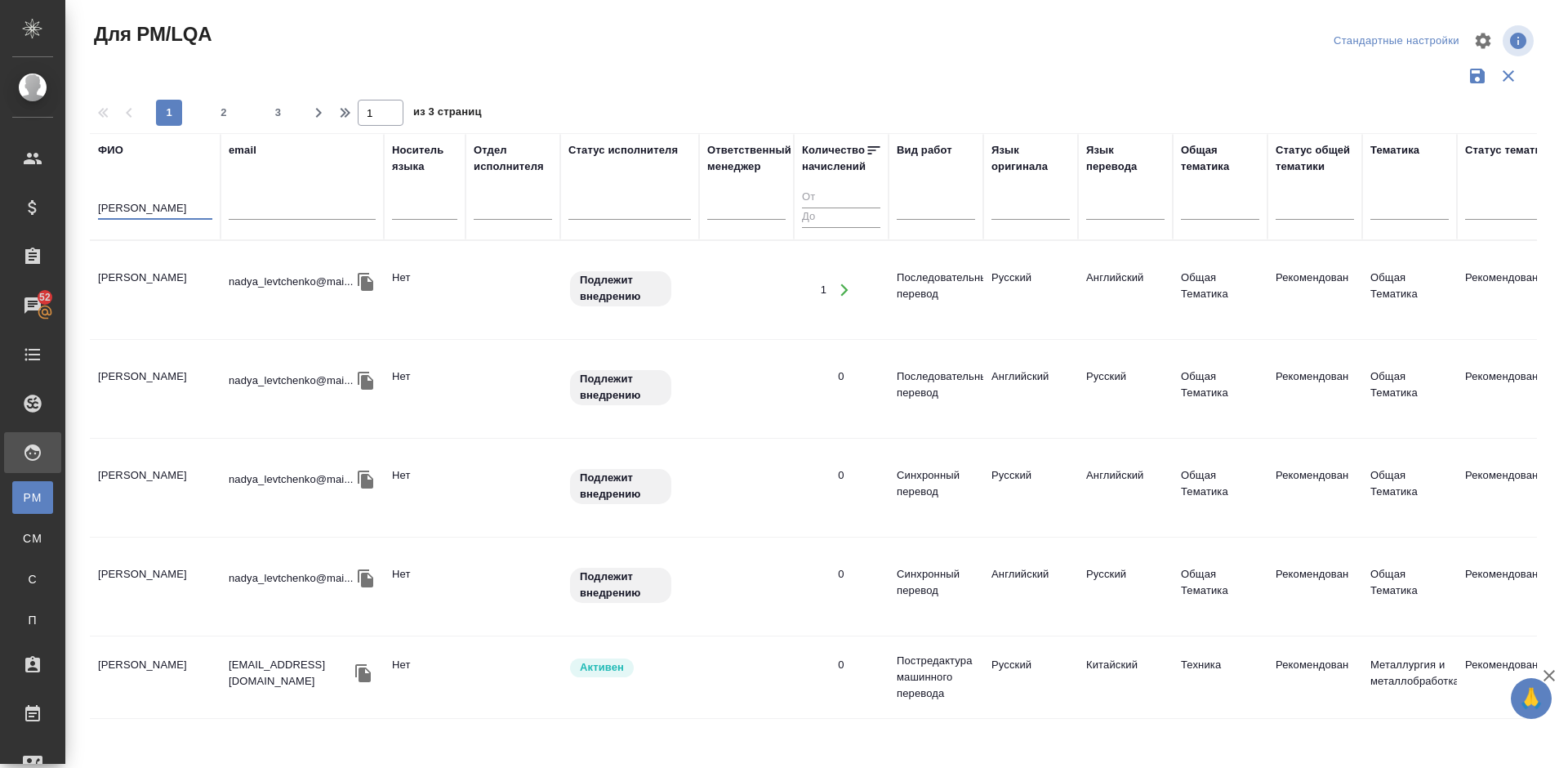
type input "Левченко"
click at [177, 313] on td "Левченко Надежда" at bounding box center [155, 290] width 130 height 57
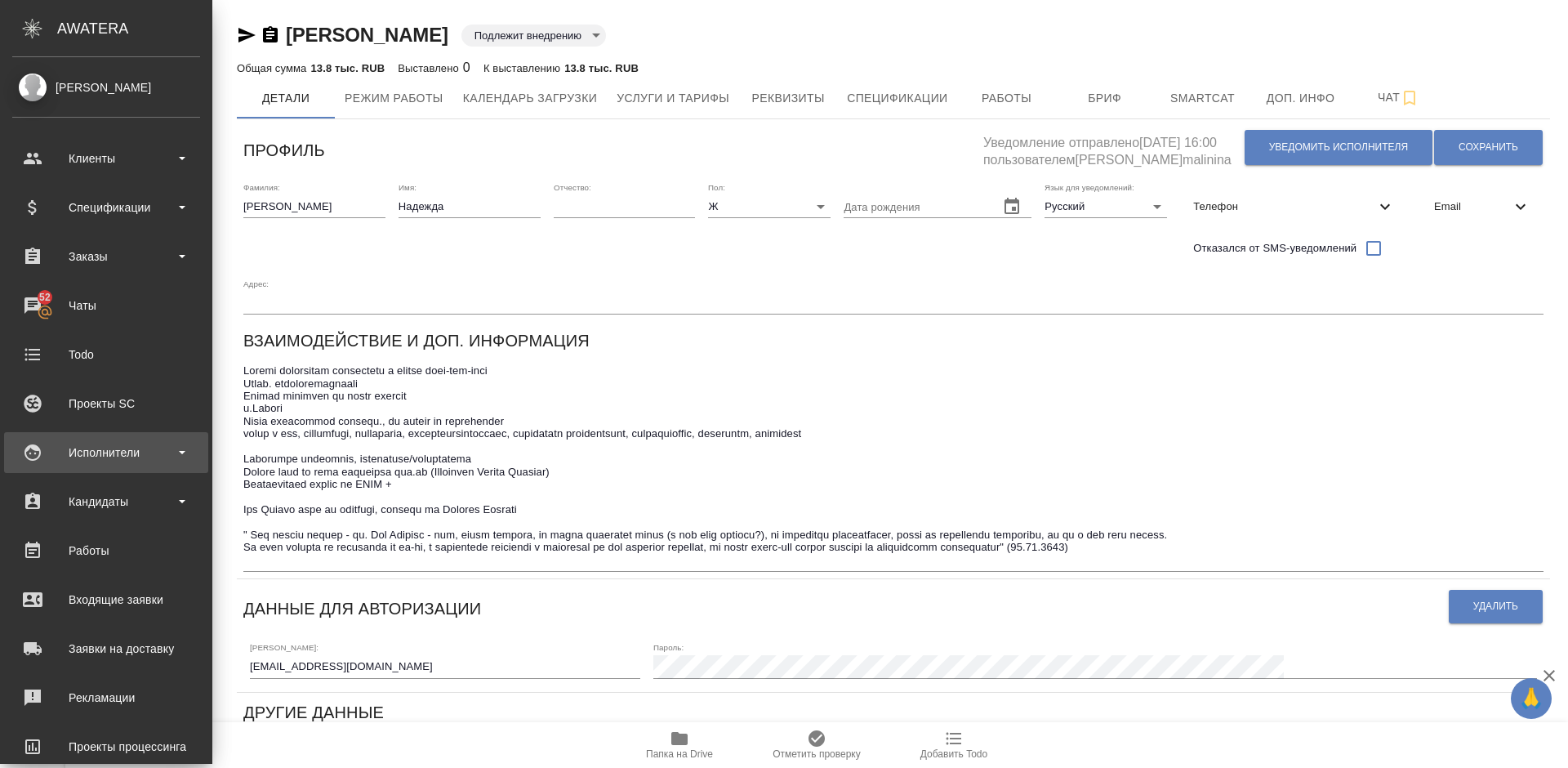
click at [134, 450] on div "Исполнители" at bounding box center [106, 452] width 188 height 25
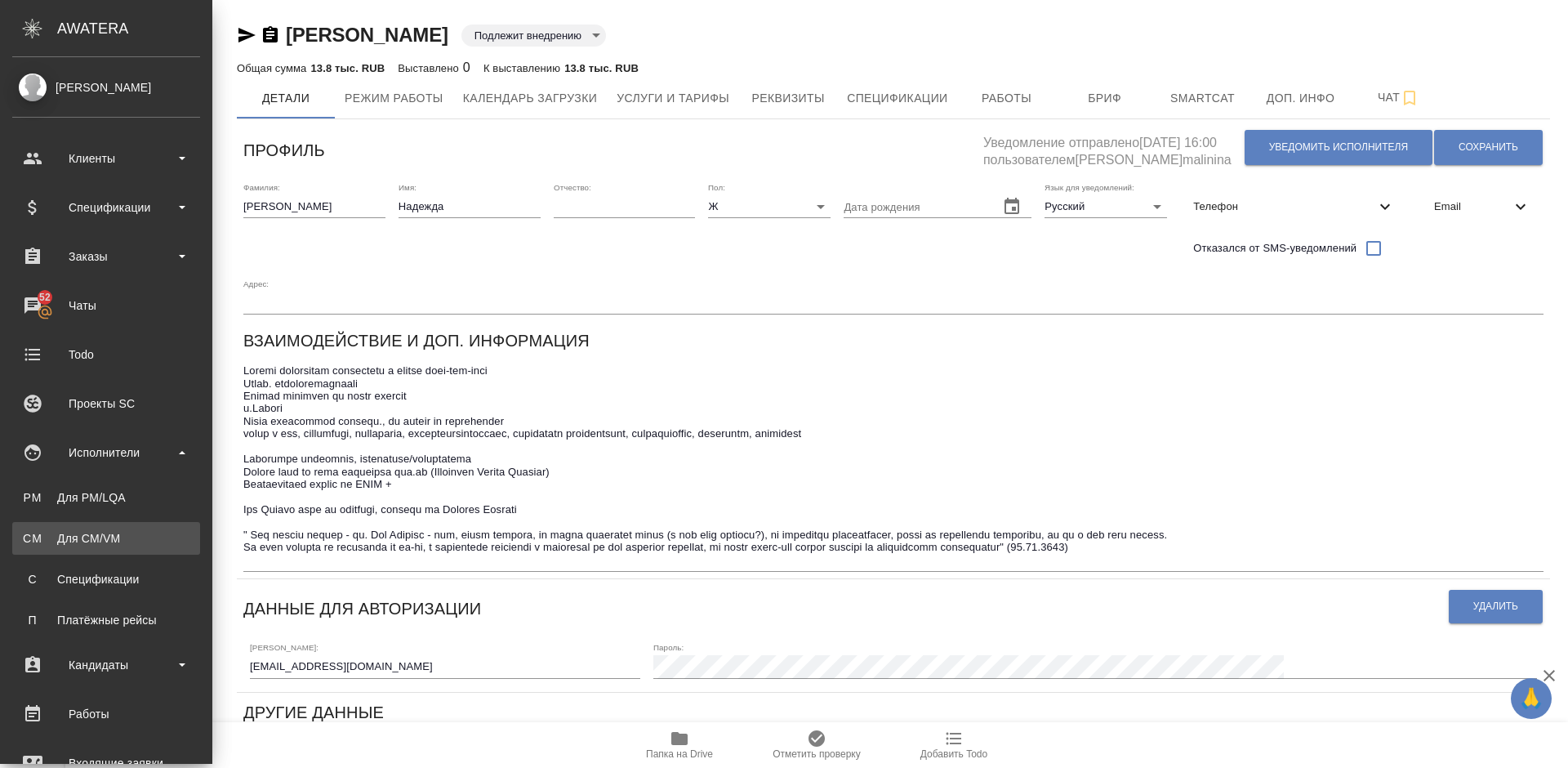
click at [139, 536] on div "Для CM/VM" at bounding box center [106, 538] width 171 height 16
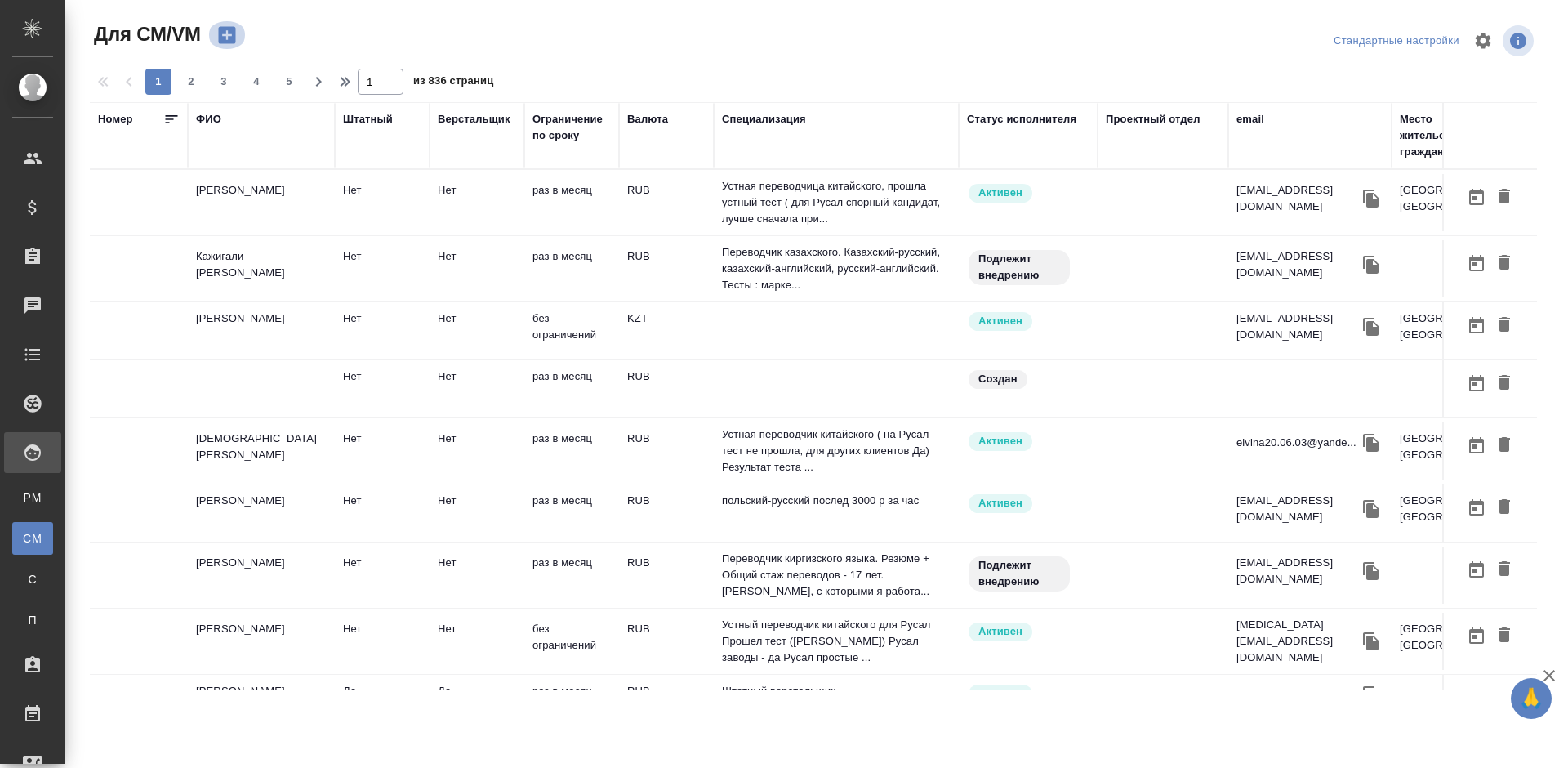
click at [225, 34] on icon "button" at bounding box center [226, 36] width 17 height 17
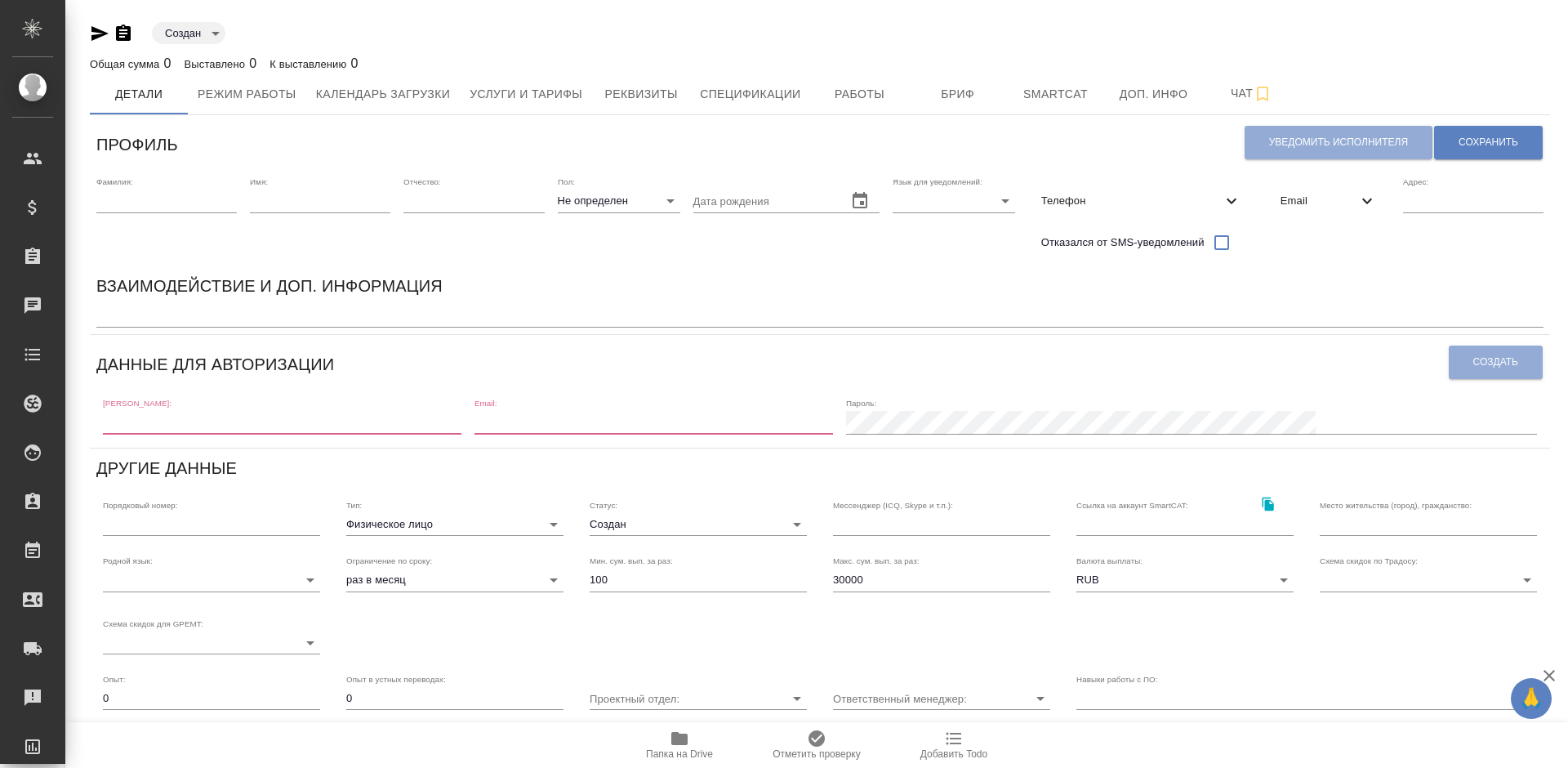
click at [161, 426] on input "text" at bounding box center [282, 422] width 359 height 23
paste input "[EMAIL_ADDRESS][DOMAIN_NAME]"
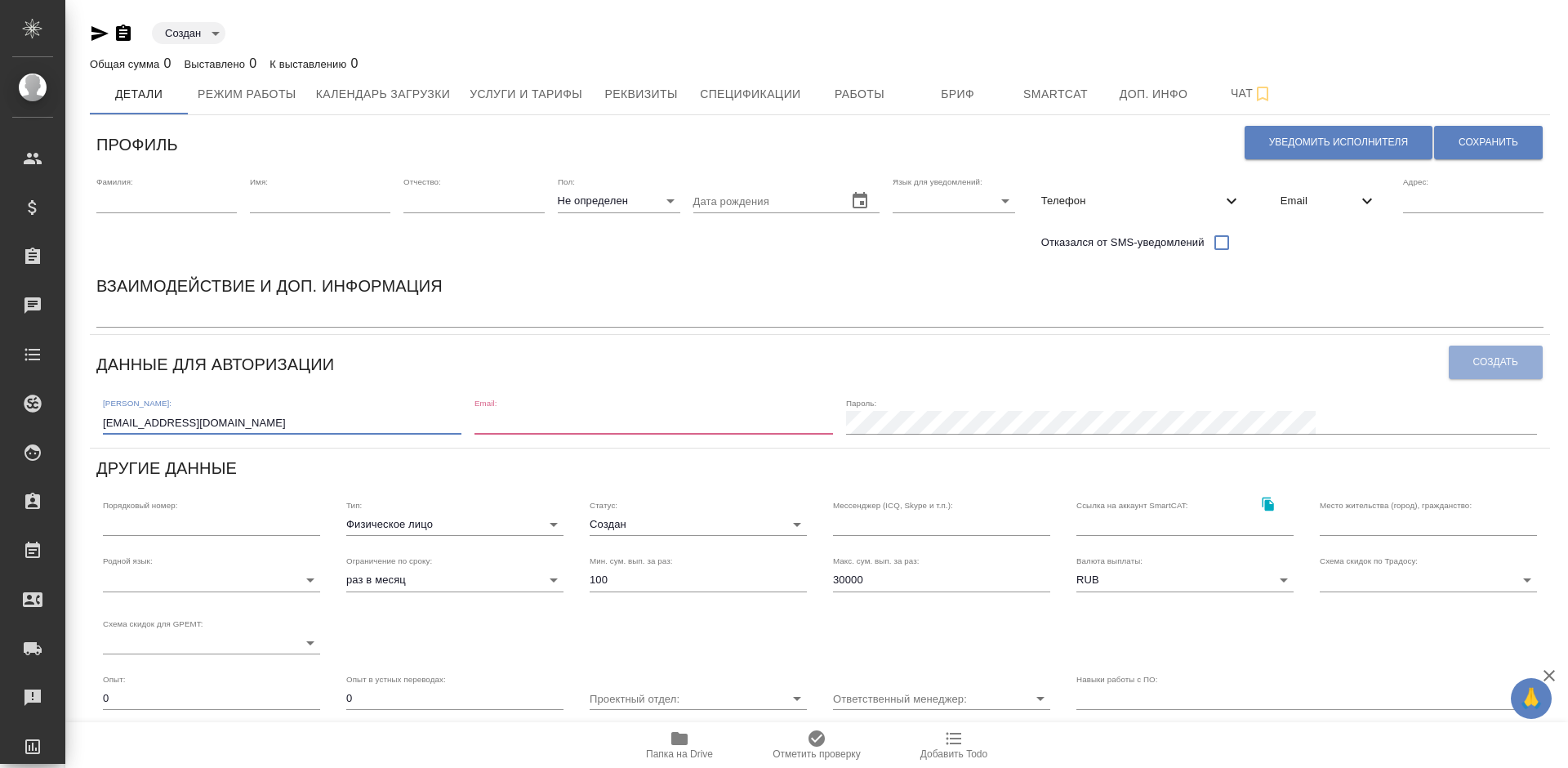
type input "[EMAIL_ADDRESS][DOMAIN_NAME]"
click at [606, 415] on input "email" at bounding box center [654, 422] width 359 height 23
paste input "[EMAIL_ADDRESS][DOMAIN_NAME]"
type input "[EMAIL_ADDRESS][DOMAIN_NAME]"
click at [1491, 363] on span "Создать" at bounding box center [1495, 362] width 45 height 14
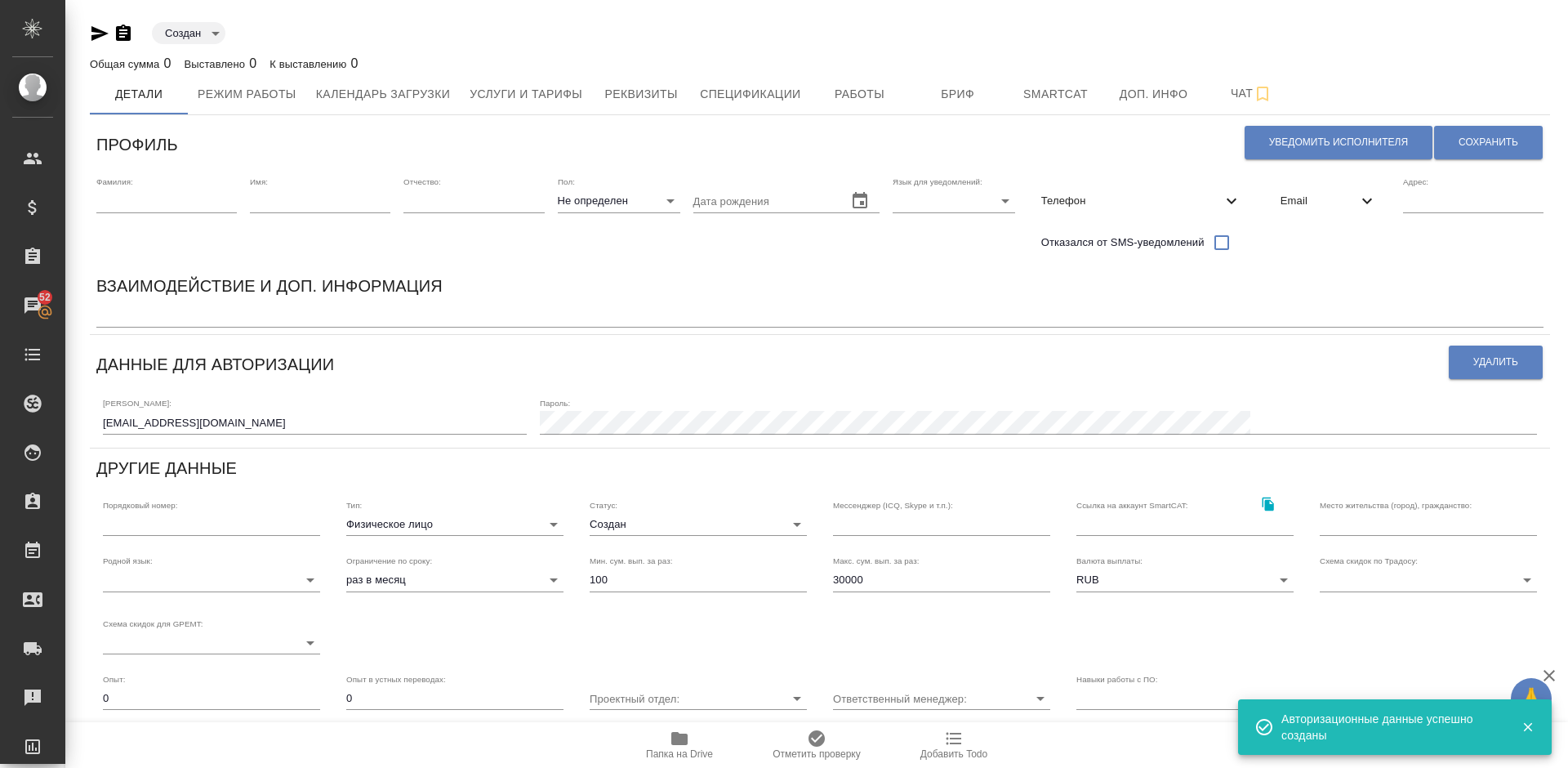
click at [1297, 202] on span "Email" at bounding box center [1319, 201] width 76 height 16
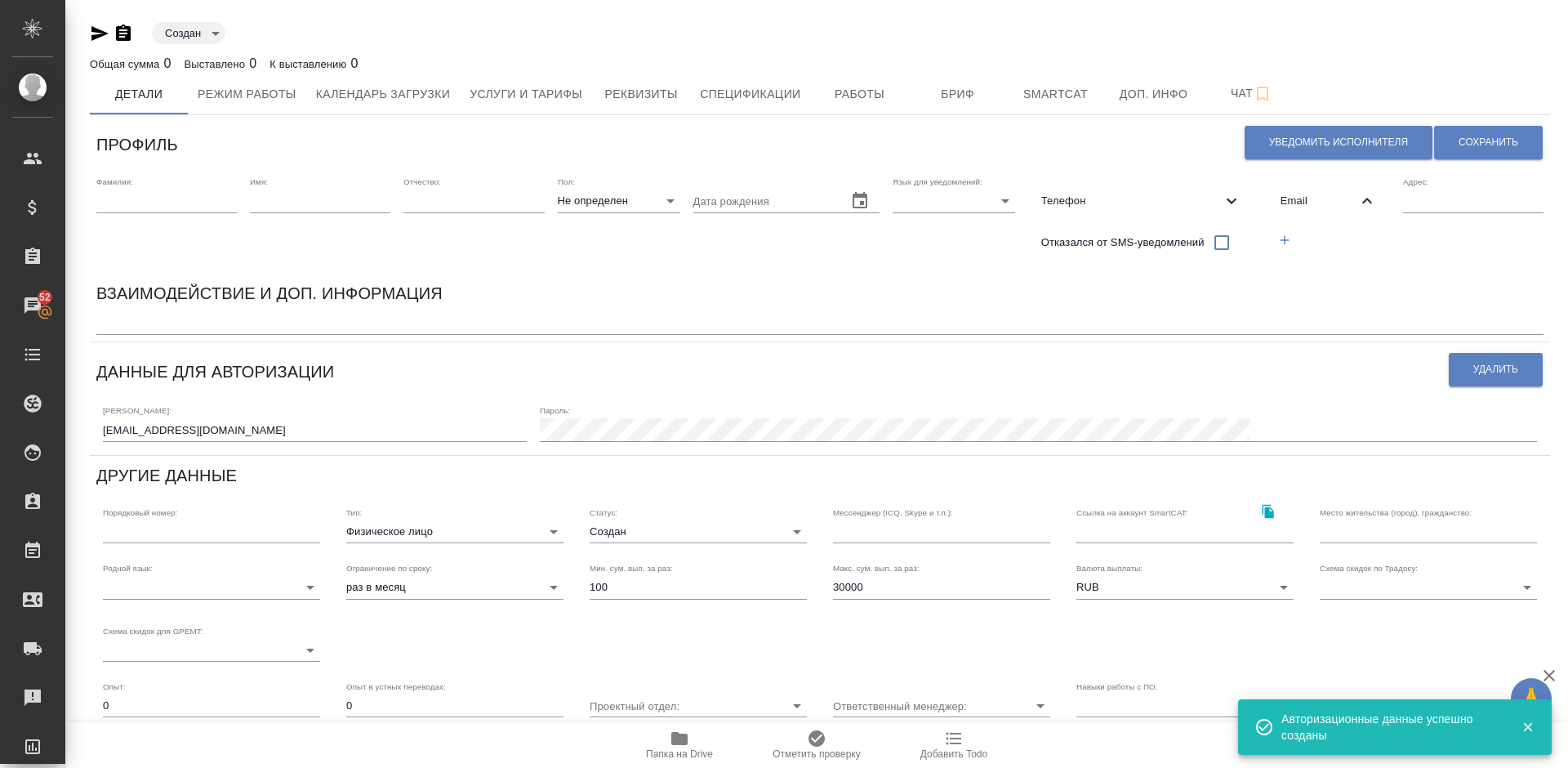
click at [1286, 234] on icon "button" at bounding box center [1284, 241] width 15 height 15
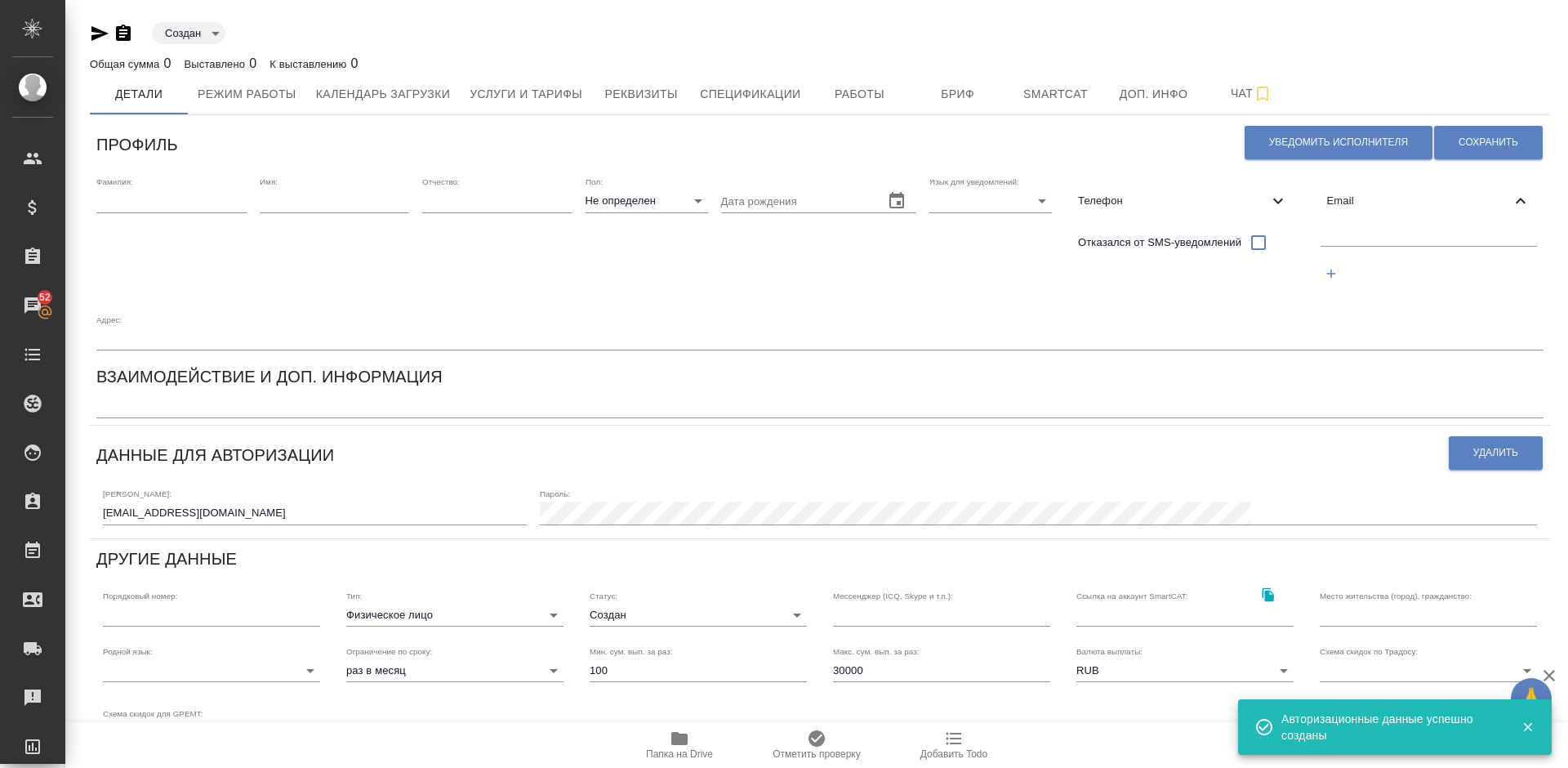
click at [1360, 235] on input "text" at bounding box center [1429, 235] width 218 height 20
paste input "haydarowa.leysa@yandex.ru"
type input "haydarowa.leysa@yandex.ru"
click at [1496, 140] on span "Сохранить" at bounding box center [1488, 142] width 59 height 14
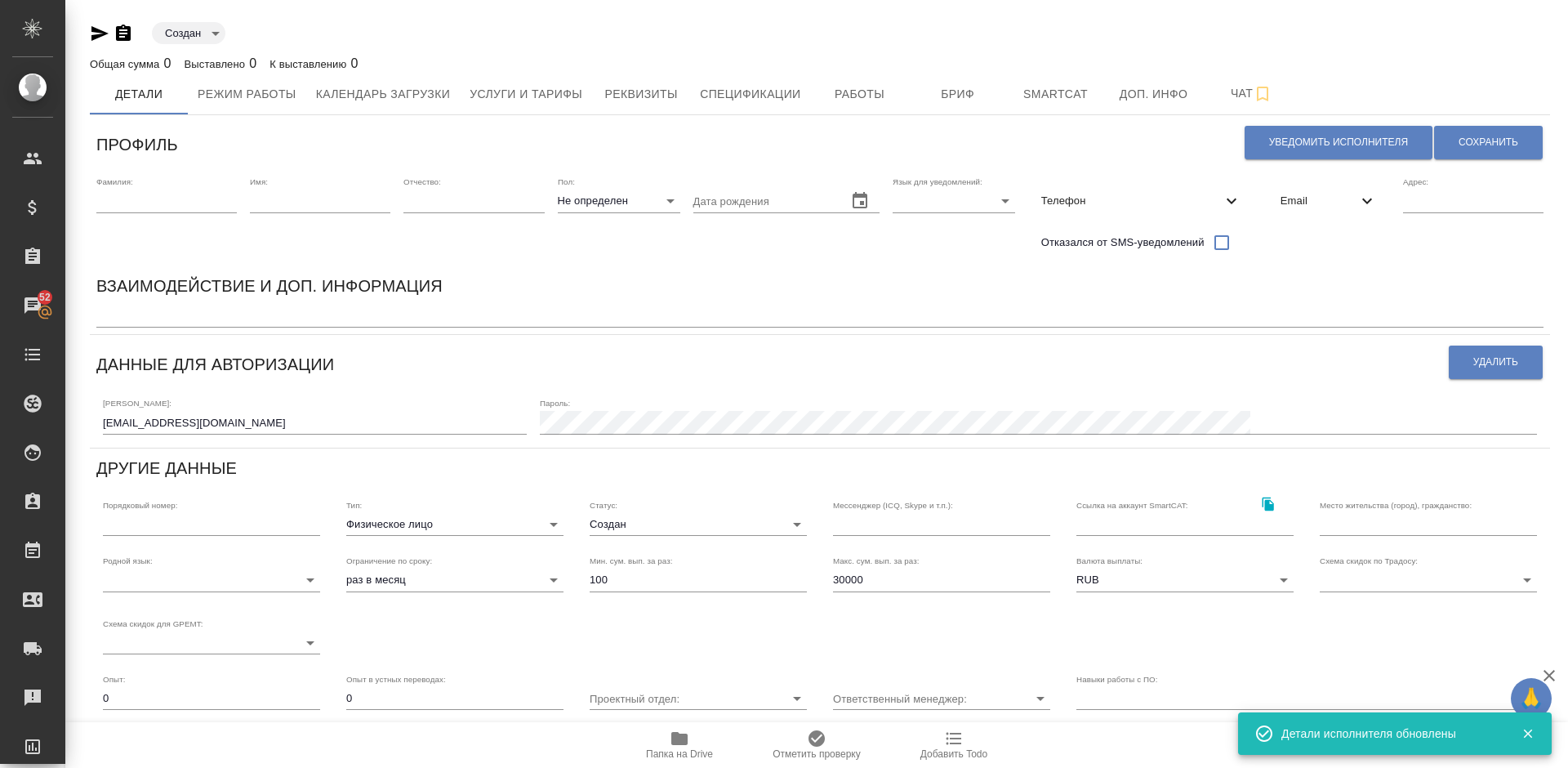
click at [867, 581] on input "30000" at bounding box center [942, 579] width 218 height 23
type input "3"
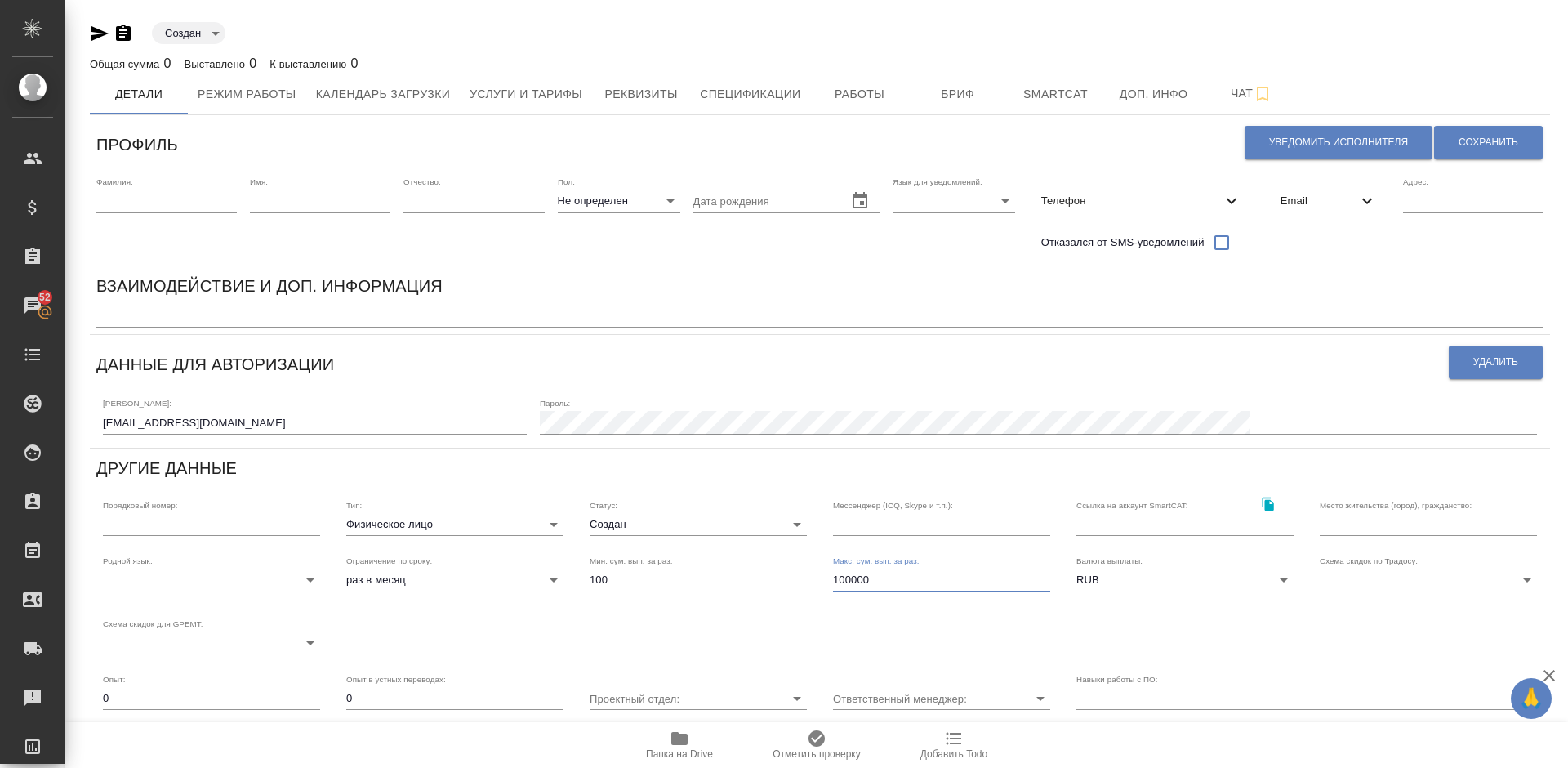
type input "100000"
click at [1351, 530] on input "text" at bounding box center [1428, 524] width 218 height 23
type input "Шанхай, РФ"
click at [680, 525] on body "🙏 .cls-1 fill:#fff; AWATERA Lazareva Anastasia Клиенты Спецификации Заказы 52 Ч…" at bounding box center [784, 384] width 1568 height 768
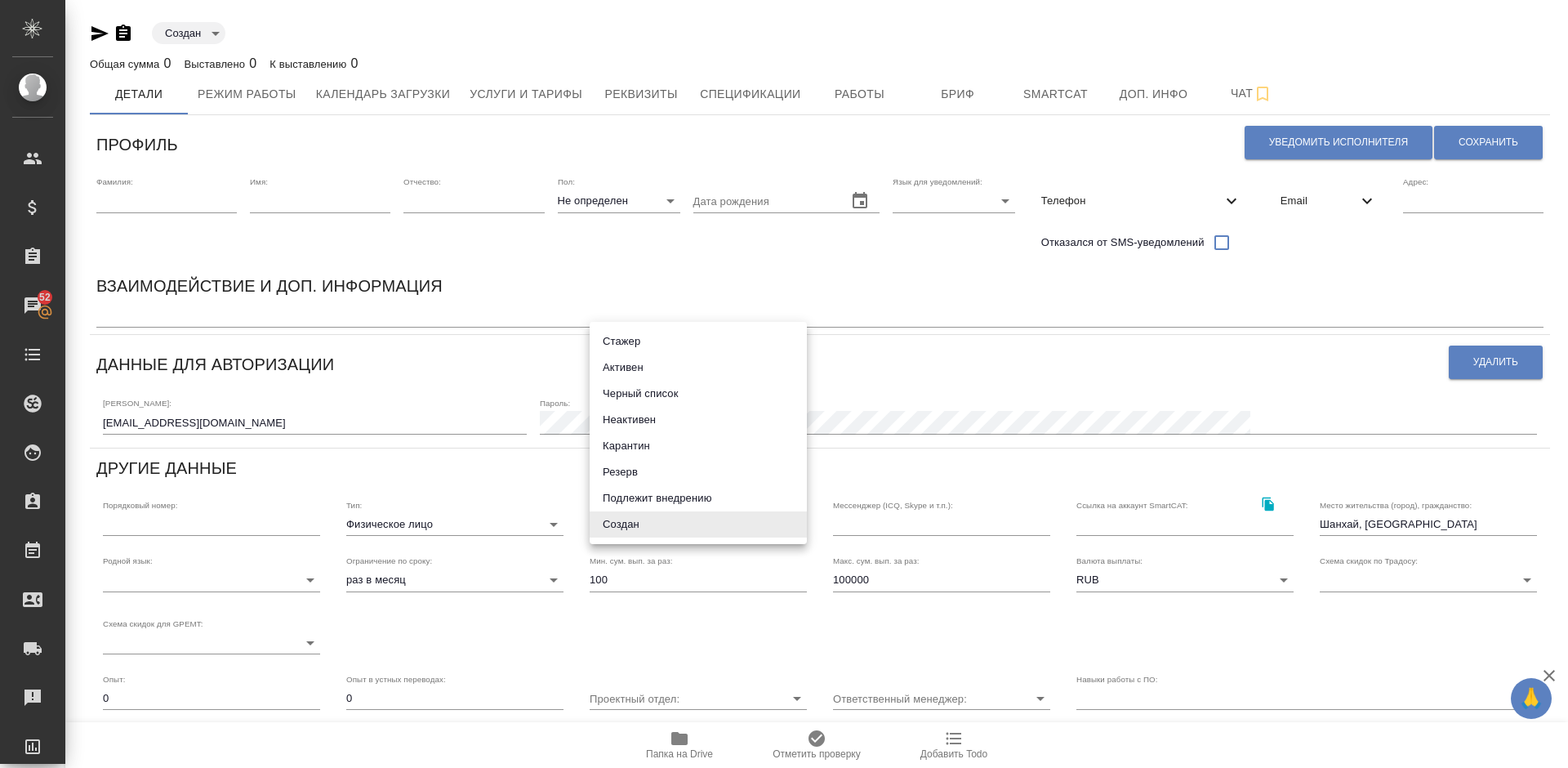
click at [642, 368] on li "Активен" at bounding box center [697, 367] width 218 height 26
type input "active"
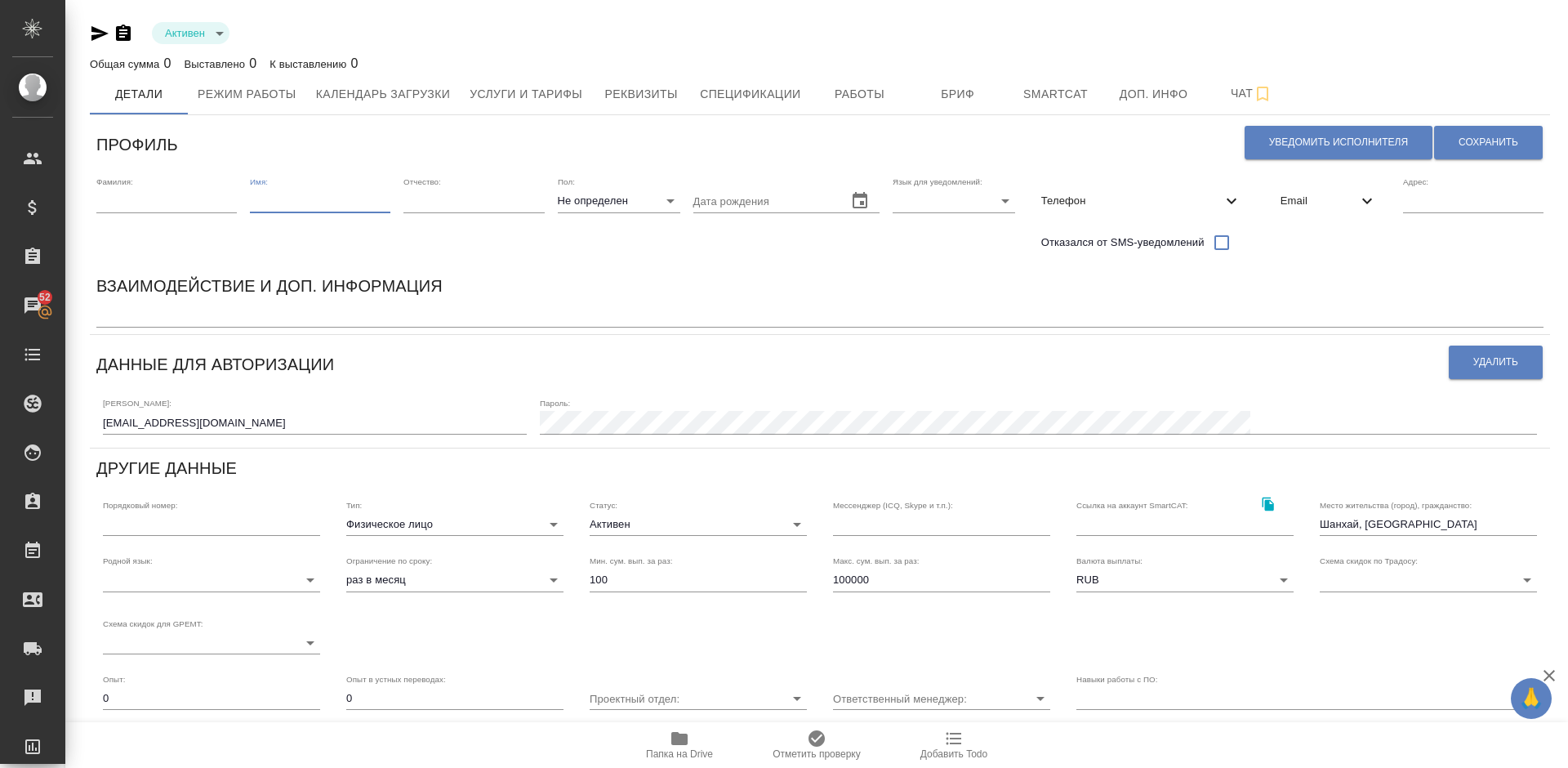
click at [285, 204] on input "text" at bounding box center [320, 200] width 140 height 23
type input "Лейсан"
click at [178, 205] on input "text" at bounding box center [167, 200] width 140 height 23
type input "З"
type input "Хайдарова"
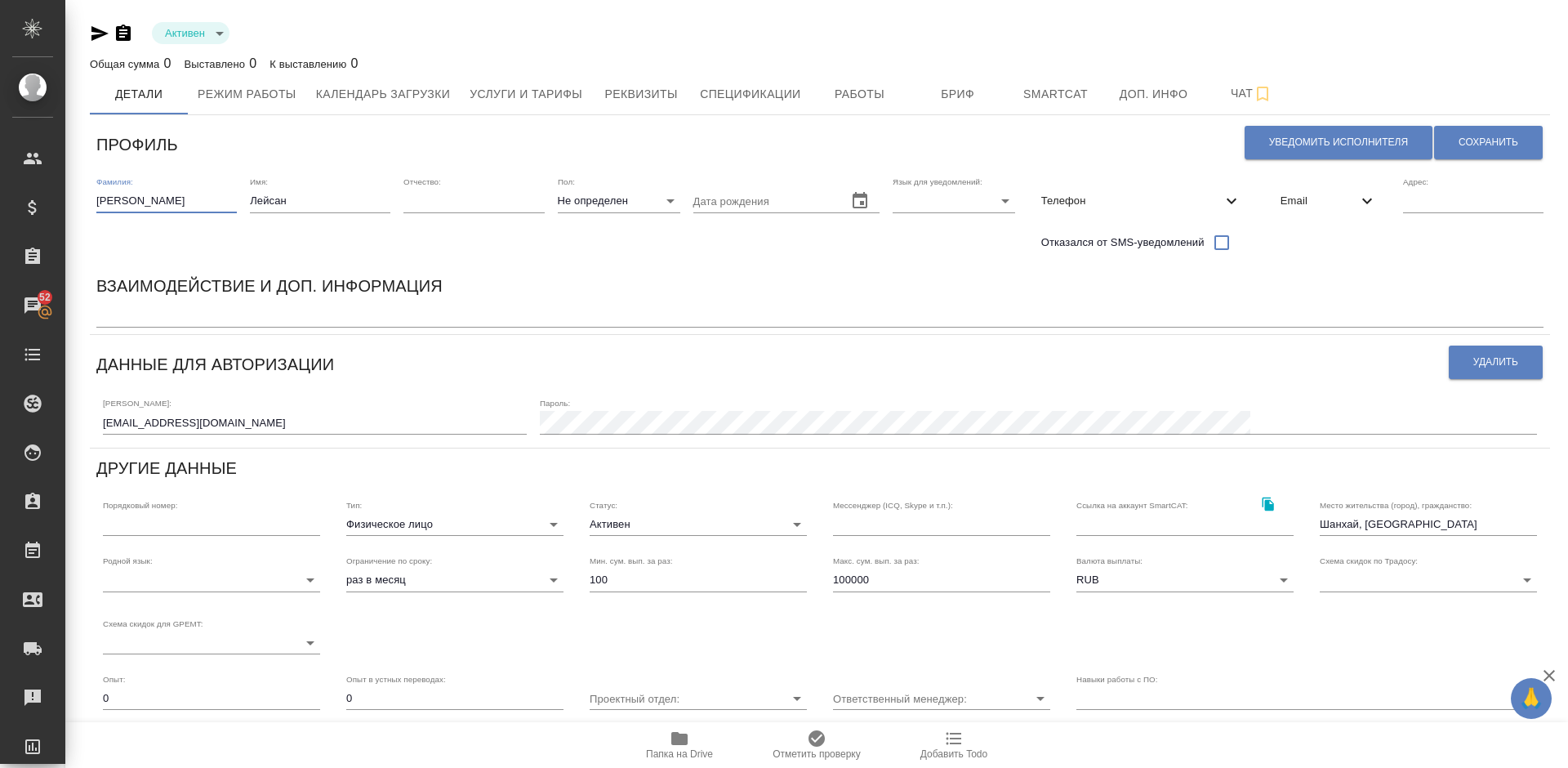
click at [629, 194] on body "🙏 .cls-1 fill:#fff; AWATERA Lazareva Anastasia Клиенты Спецификации Заказы 52 Ч…" at bounding box center [784, 384] width 1568 height 768
click at [606, 257] on li "Ж" at bounding box center [618, 253] width 123 height 26
type input "female"
click at [1517, 132] on button "Сохранить" at bounding box center [1488, 142] width 108 height 34
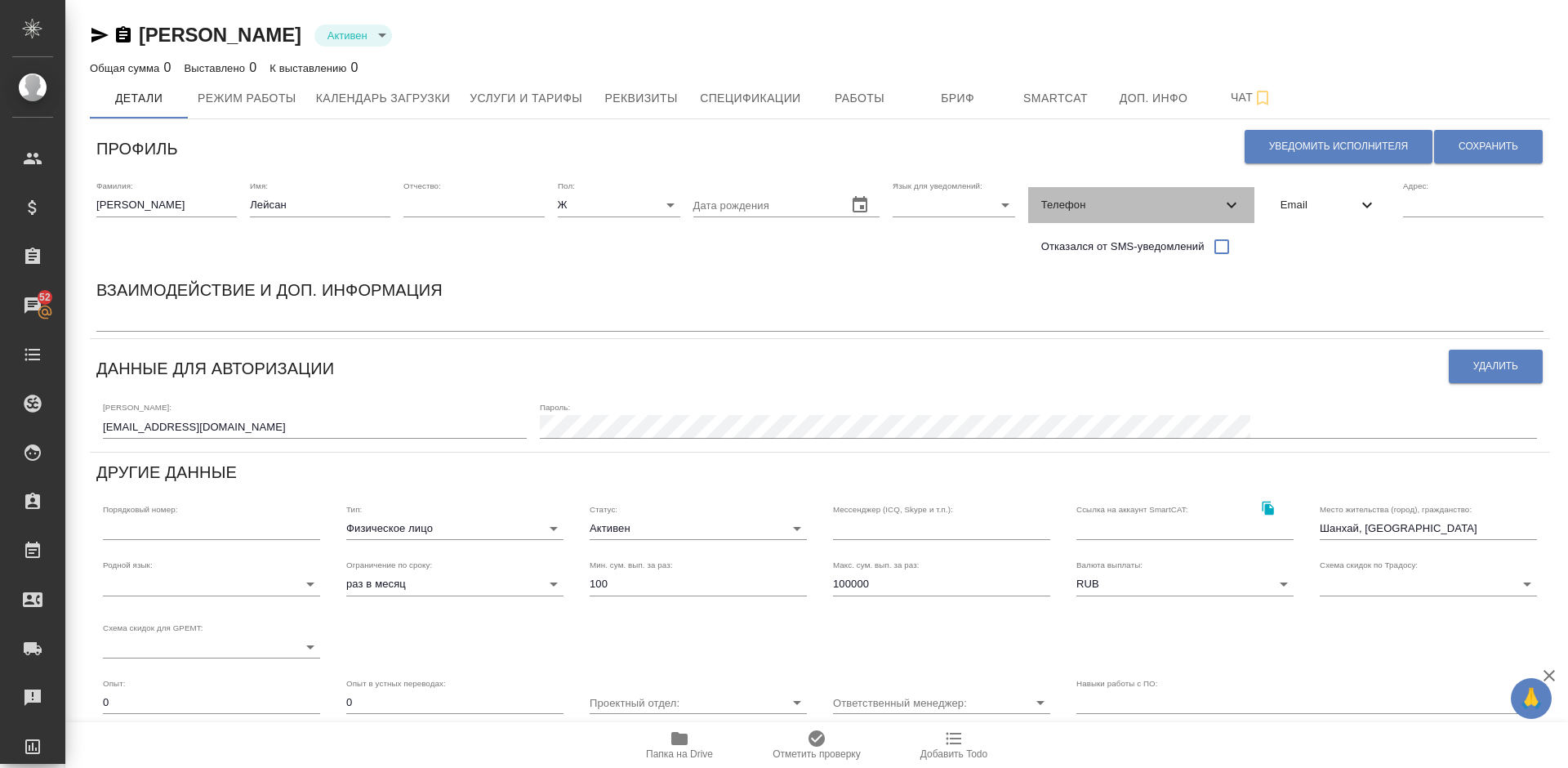
click at [1197, 194] on div "Телефон" at bounding box center [1141, 204] width 226 height 36
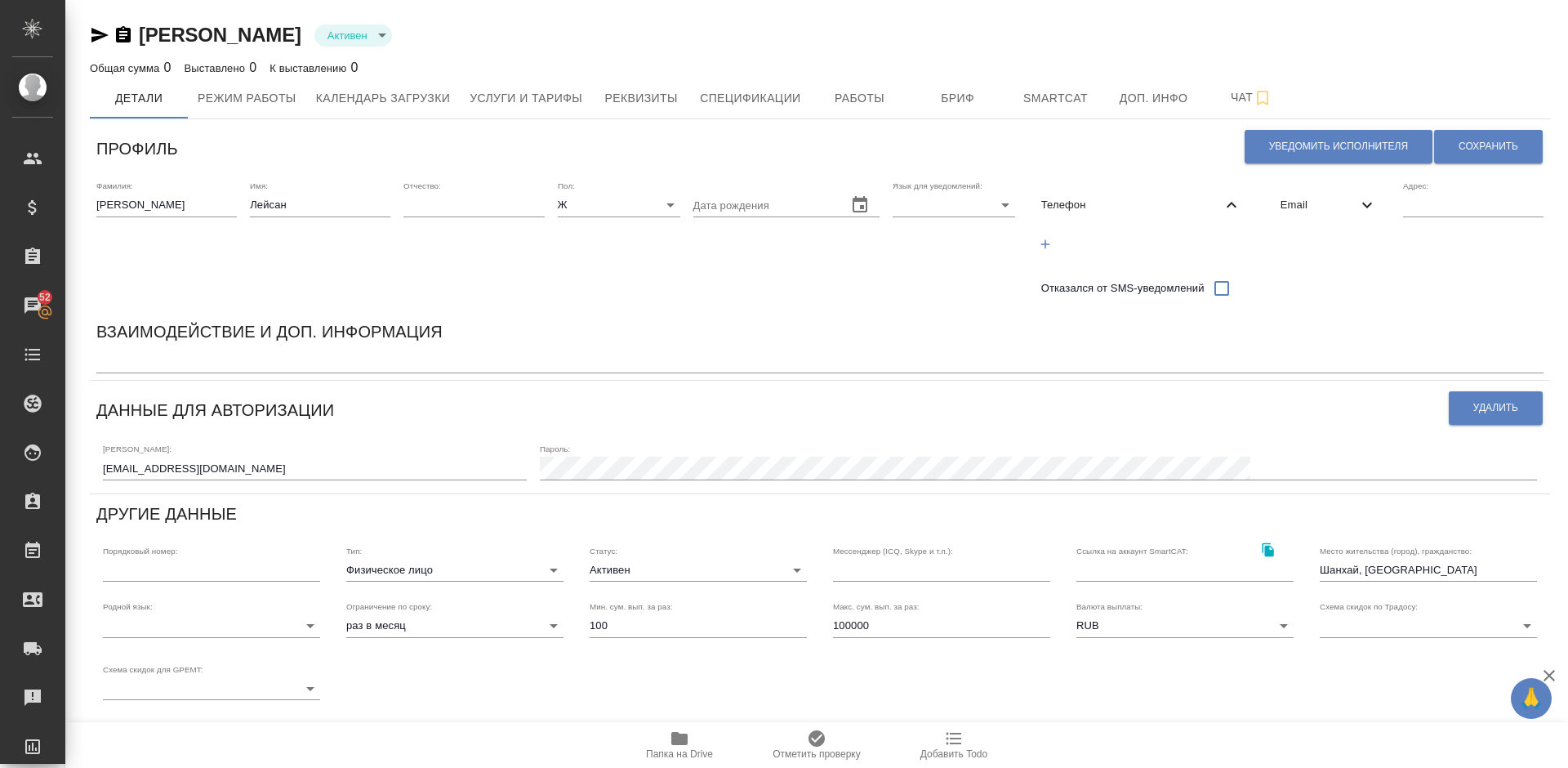
click at [1038, 248] on icon "button" at bounding box center [1045, 244] width 15 height 15
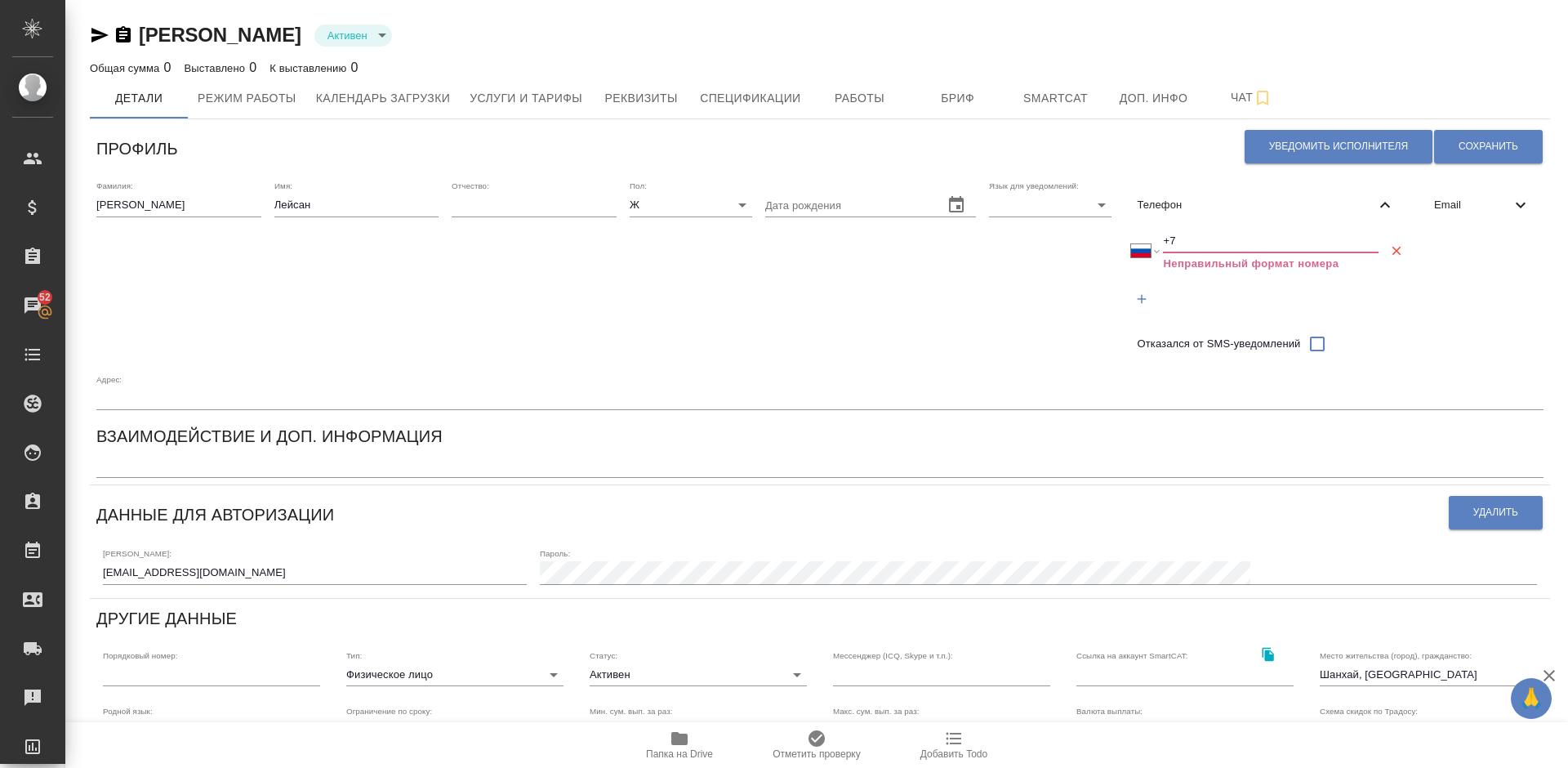
click at [1186, 240] on input "+7" at bounding box center [1270, 241] width 216 height 23
select select "ZZ"
type input "+"
paste input "+86 136 6179 0060"
select select "CN"
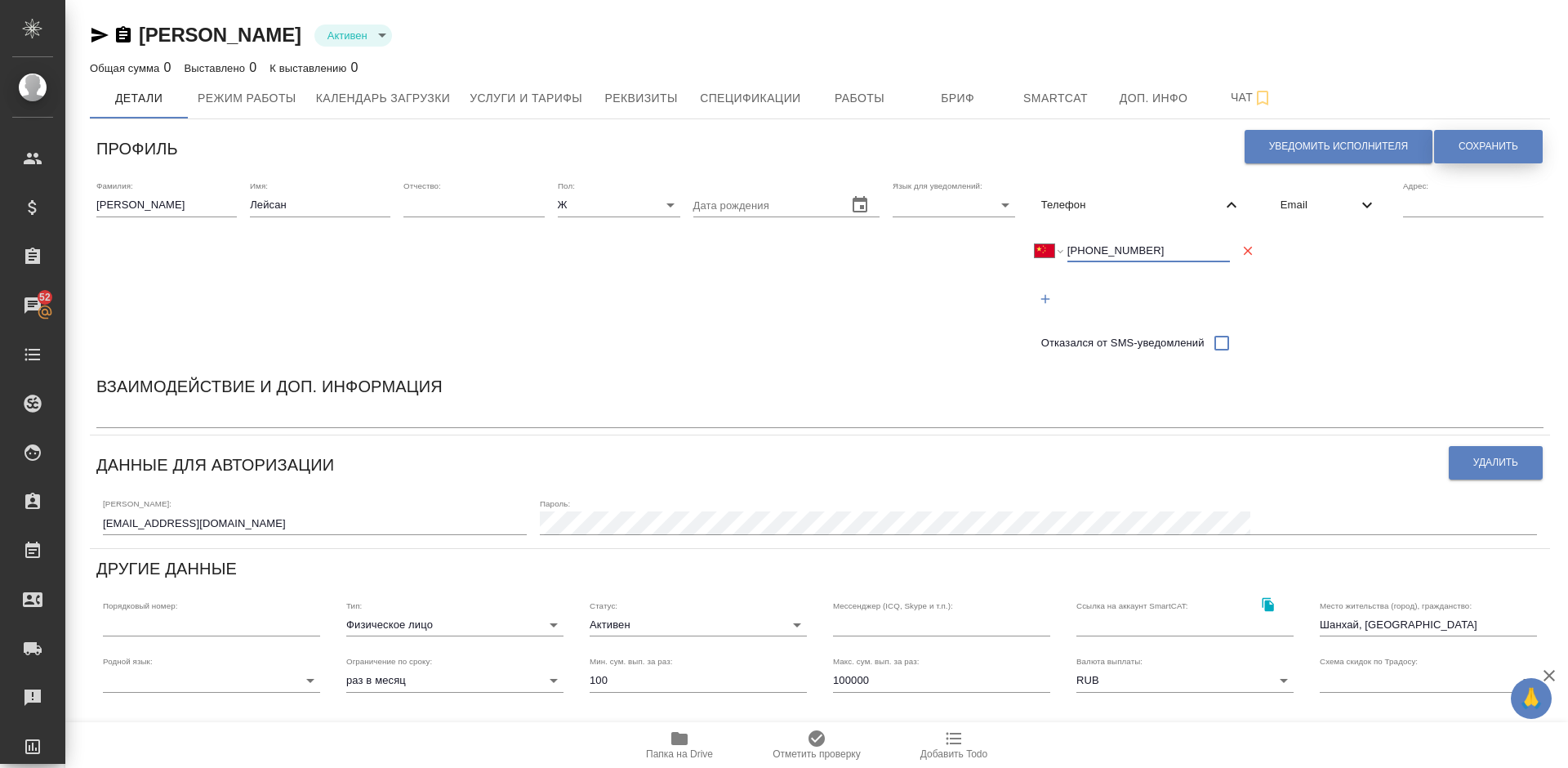
type input "+86 136 6179 0060"
click at [1476, 143] on span "Сохранить" at bounding box center [1488, 146] width 59 height 14
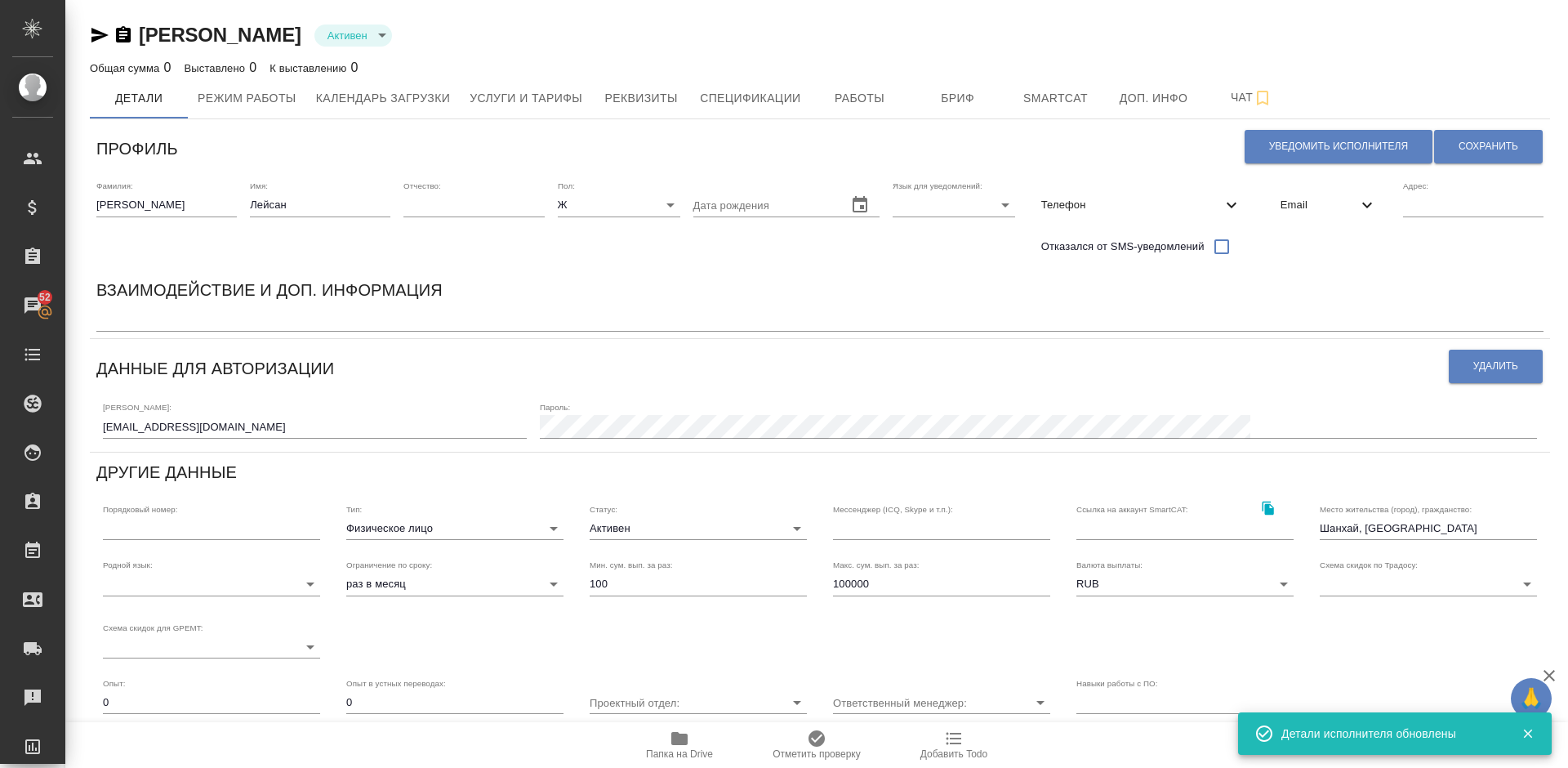
click at [158, 324] on textarea at bounding box center [820, 319] width 1447 height 12
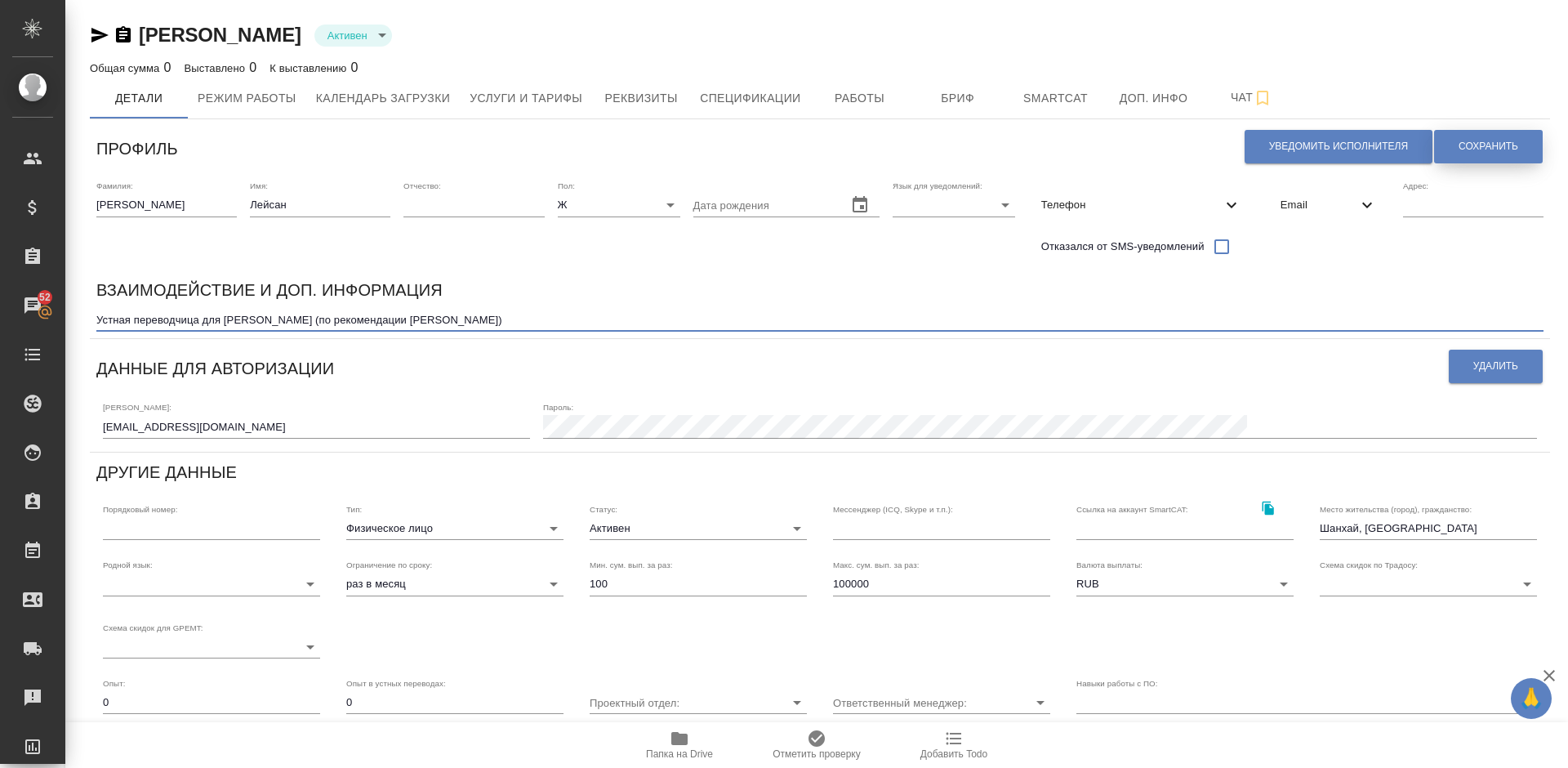
type textarea "Устная переводчица для Русал (по рекомендации Цзян Екатерины)"
click at [1490, 135] on button "Сохранить" at bounding box center [1488, 147] width 108 height 34
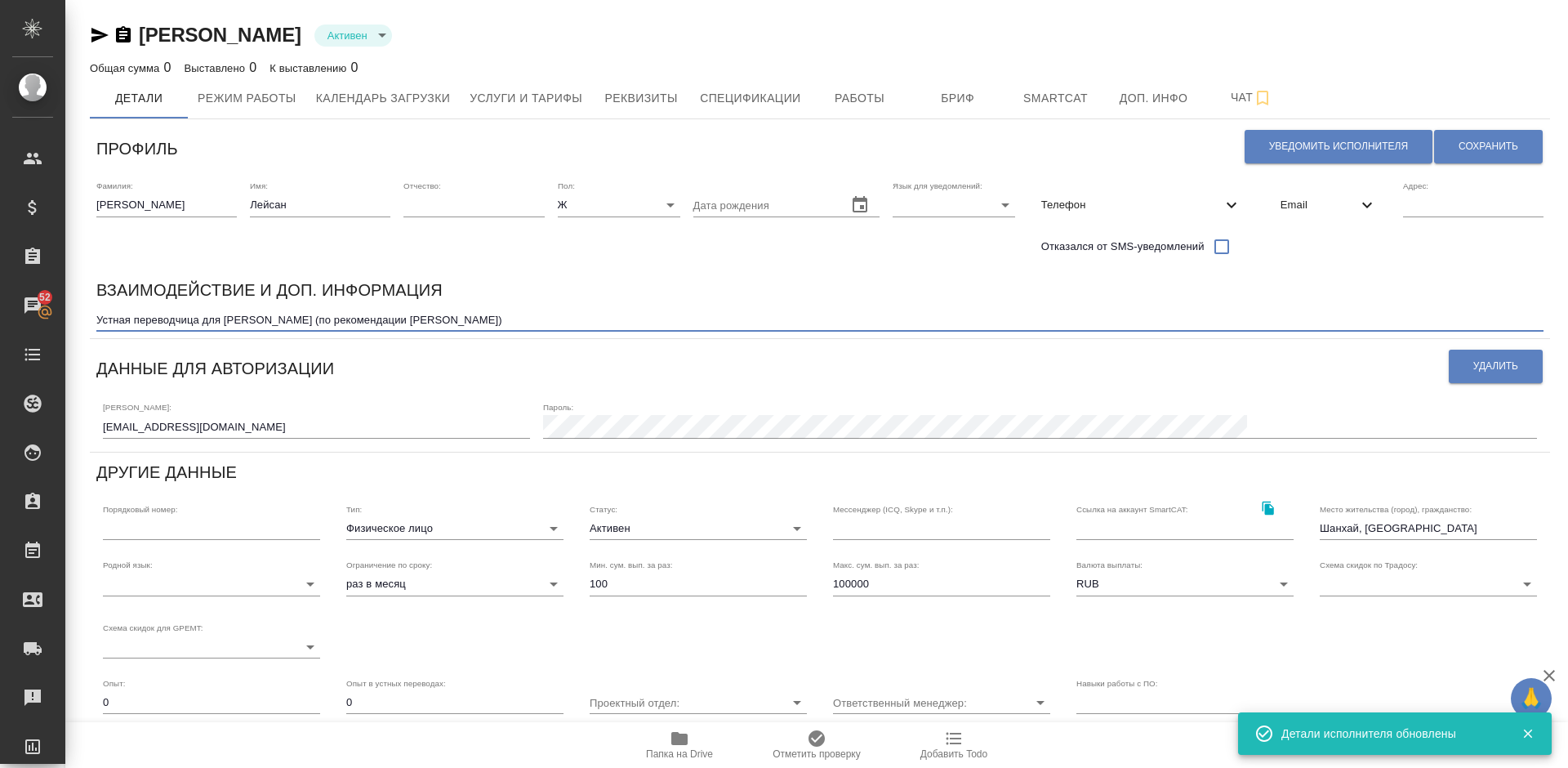
click at [478, 317] on textarea "Устная переводчица для Русал (по рекомендации Цзян Екатерины)" at bounding box center [820, 319] width 1447 height 12
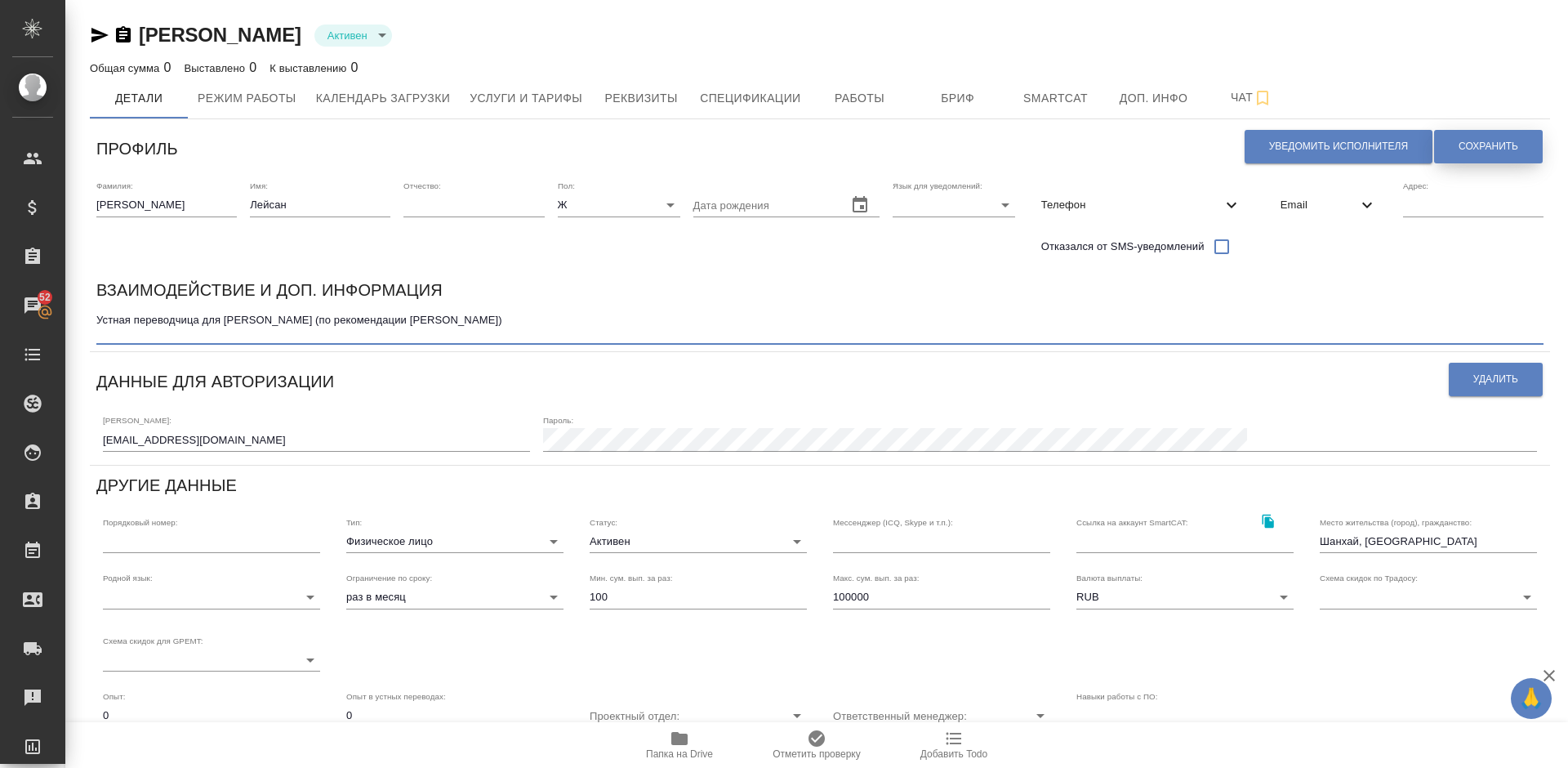
type textarea "Устная переводчица для Русал (по рекомендации Цзян Екатерины)"
click at [1460, 144] on span "Сохранить" at bounding box center [1488, 146] width 59 height 14
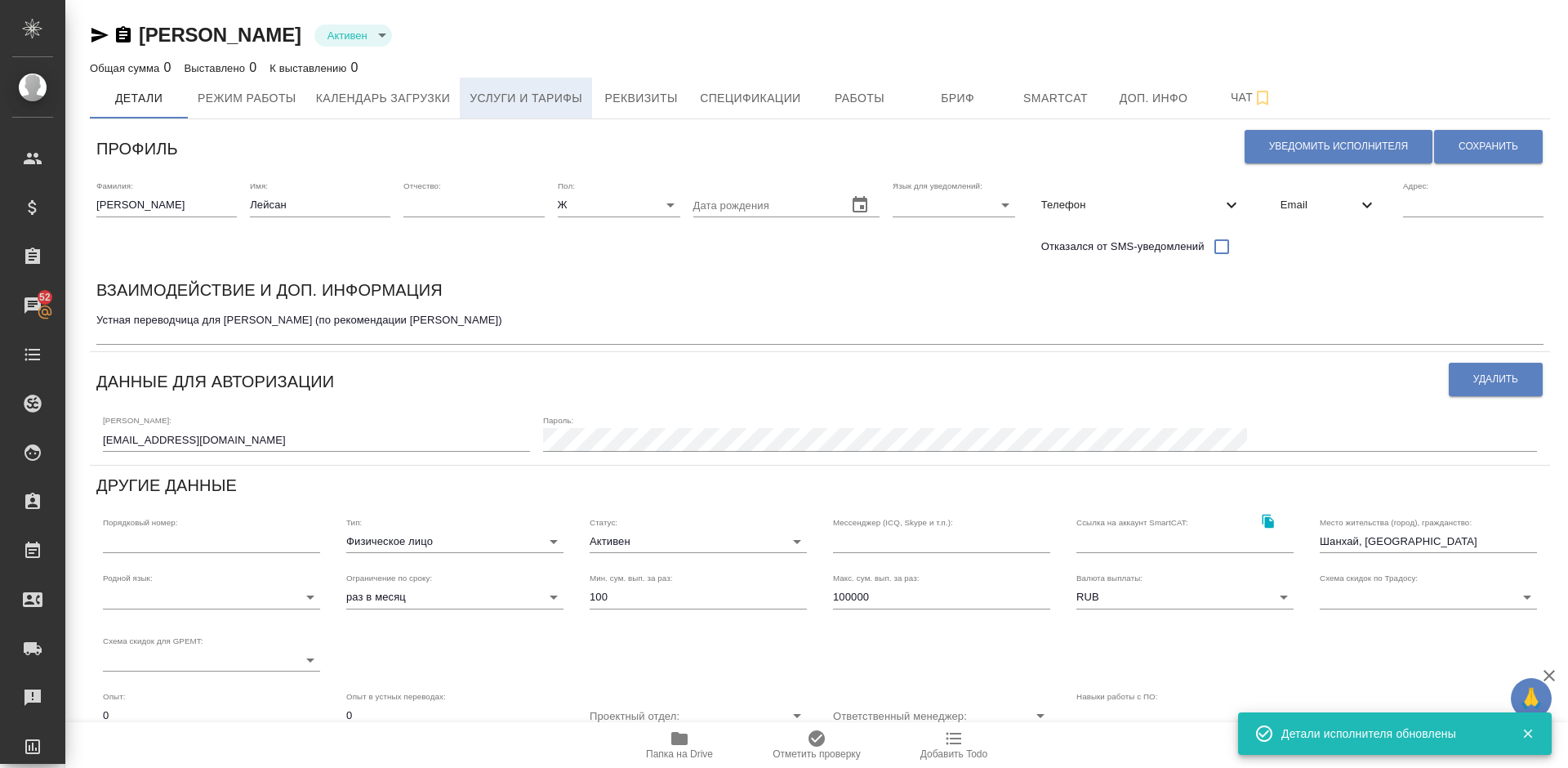
click at [557, 92] on span "Услуги и тарифы" at bounding box center [526, 98] width 113 height 20
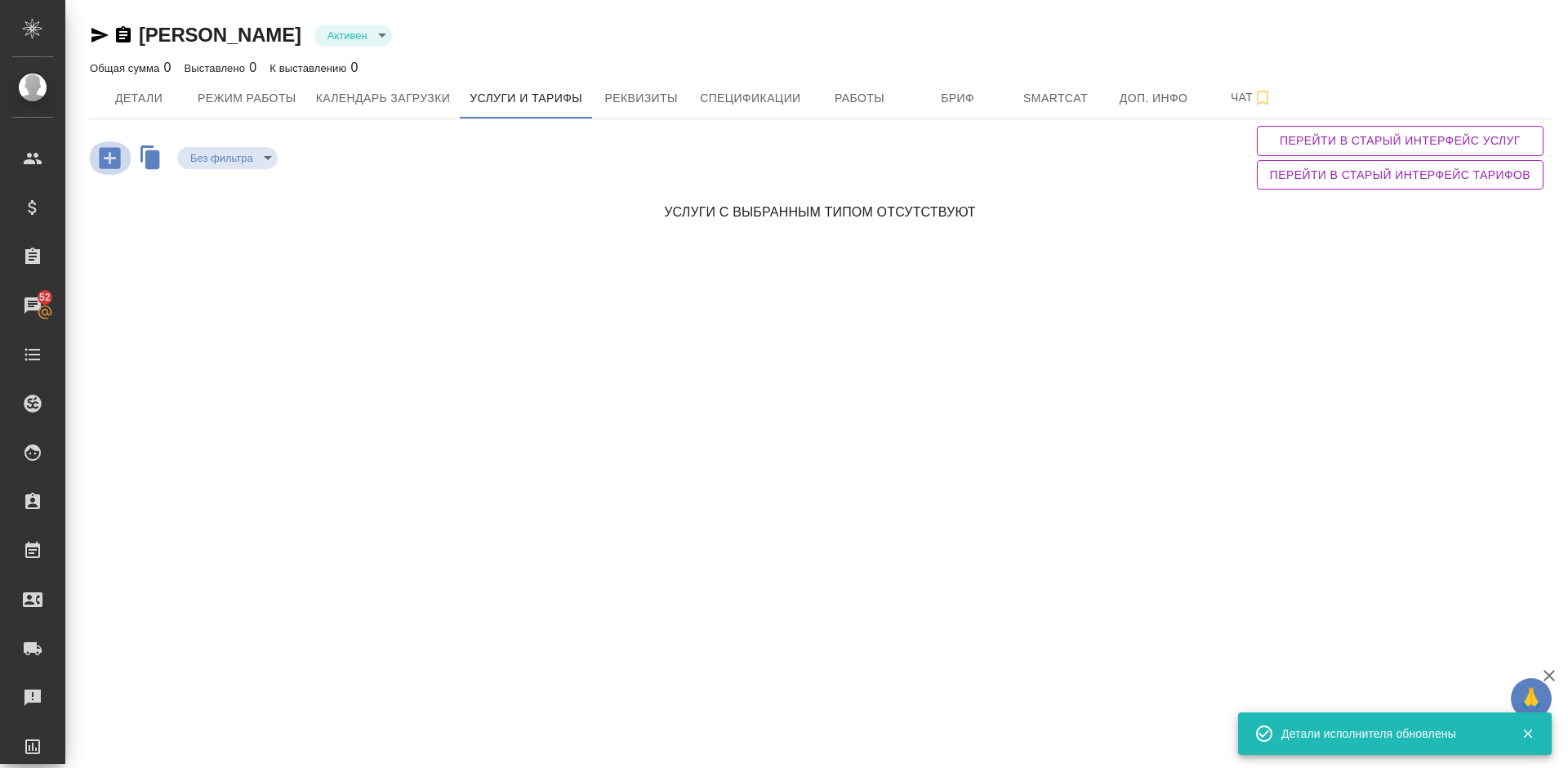
click at [116, 159] on icon "button" at bounding box center [109, 157] width 21 height 21
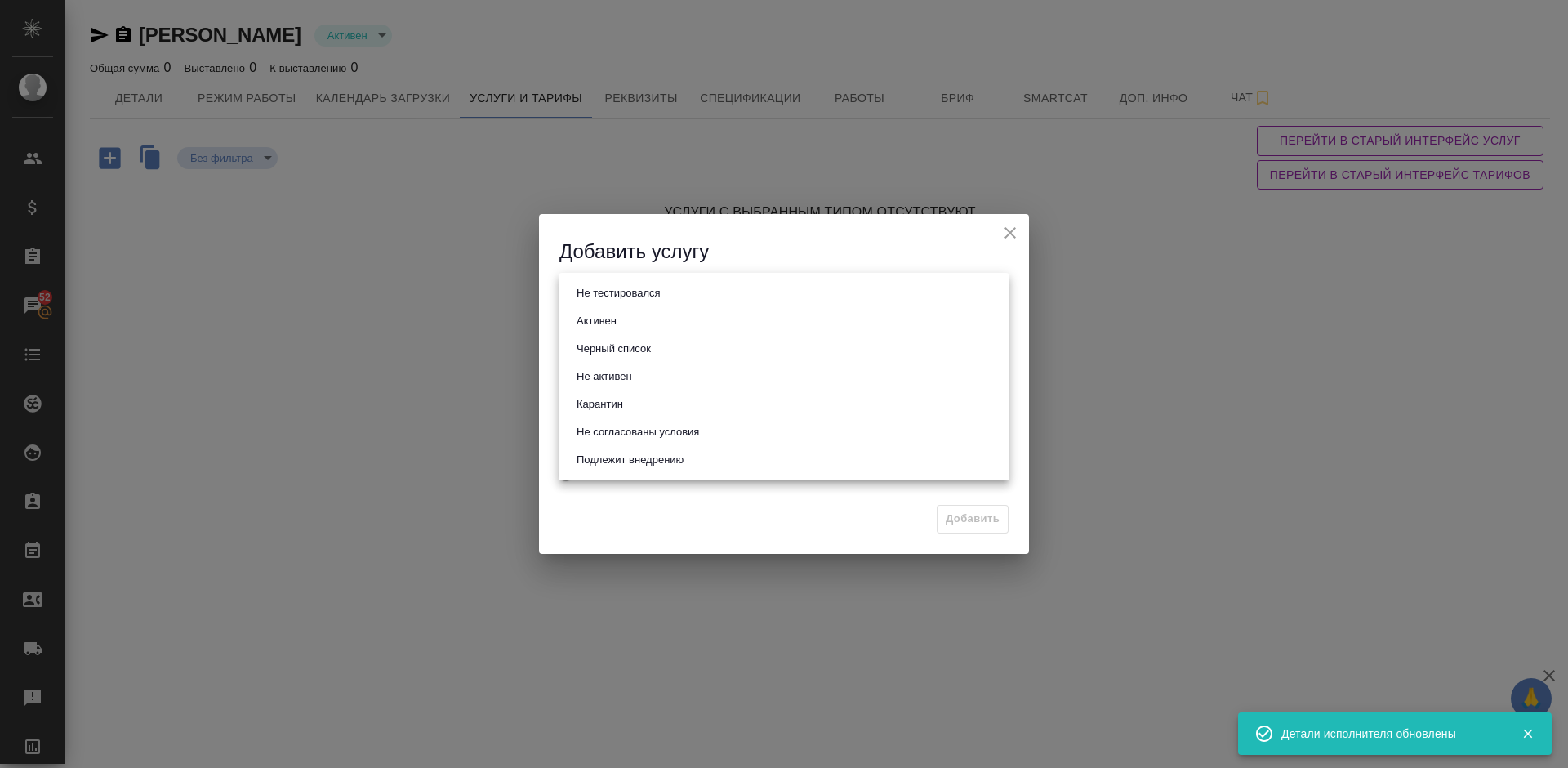
click at [636, 296] on body "🙏 .cls-1 fill:#fff; AWATERA Lazareva Anastasia Клиенты Спецификации Заказы 52 Ч…" at bounding box center [784, 384] width 1568 height 768
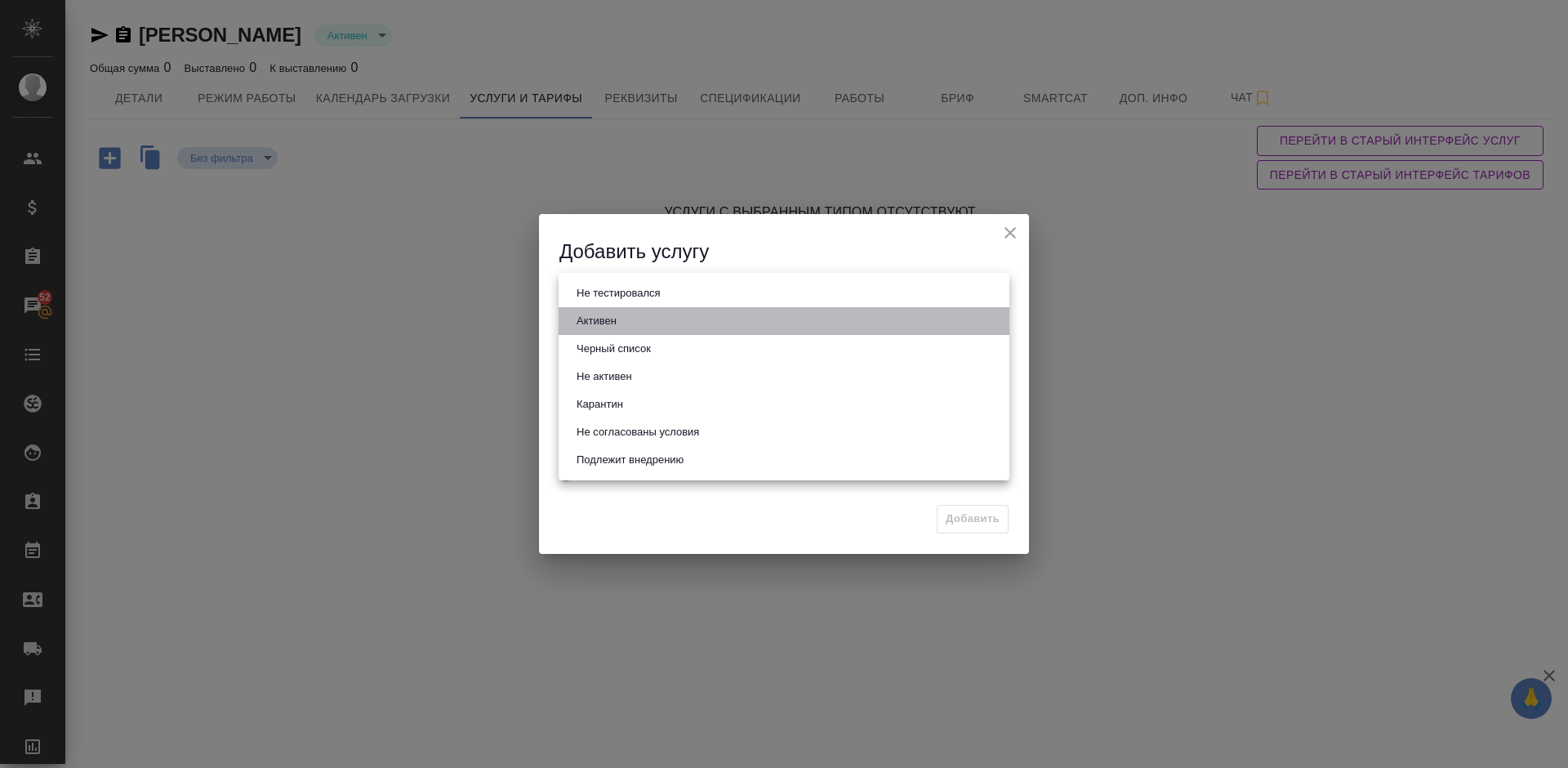
click at [648, 324] on li "Активен" at bounding box center [783, 321] width 451 height 27
type input "active"
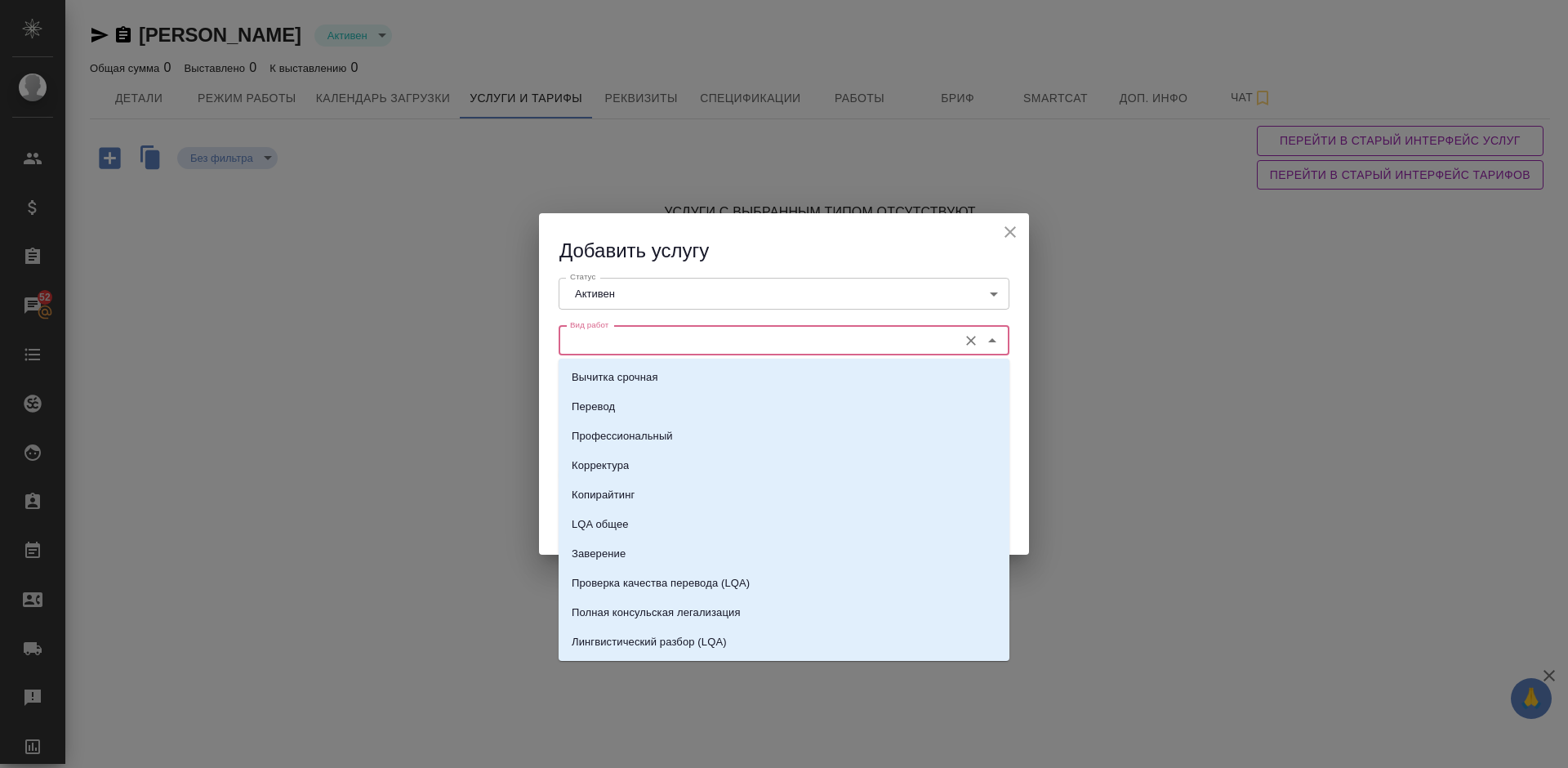
click at [684, 344] on input "Вид работ" at bounding box center [757, 341] width 386 height 20
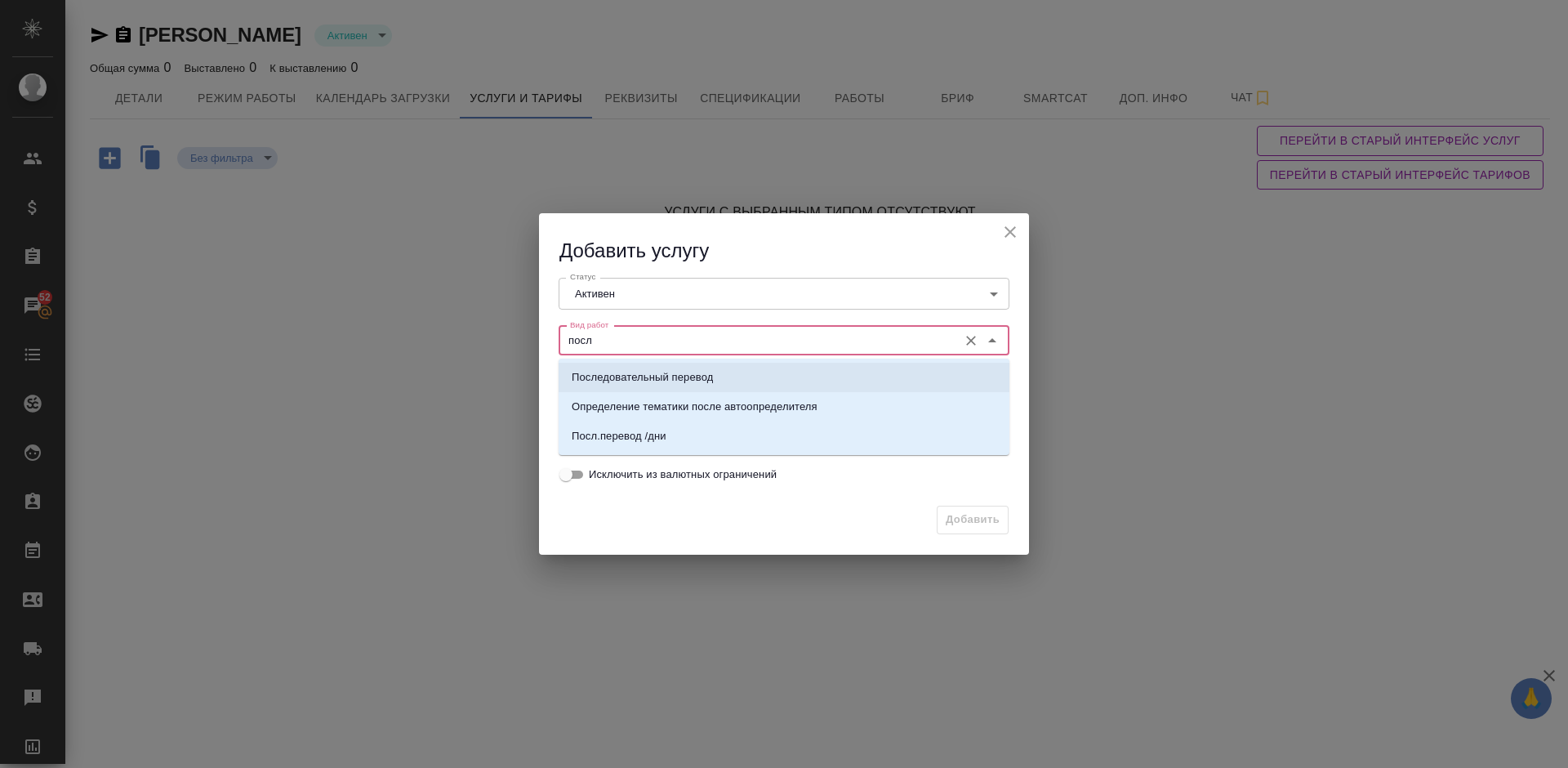
click at [708, 375] on p "Последовательный перевод" at bounding box center [642, 377] width 141 height 16
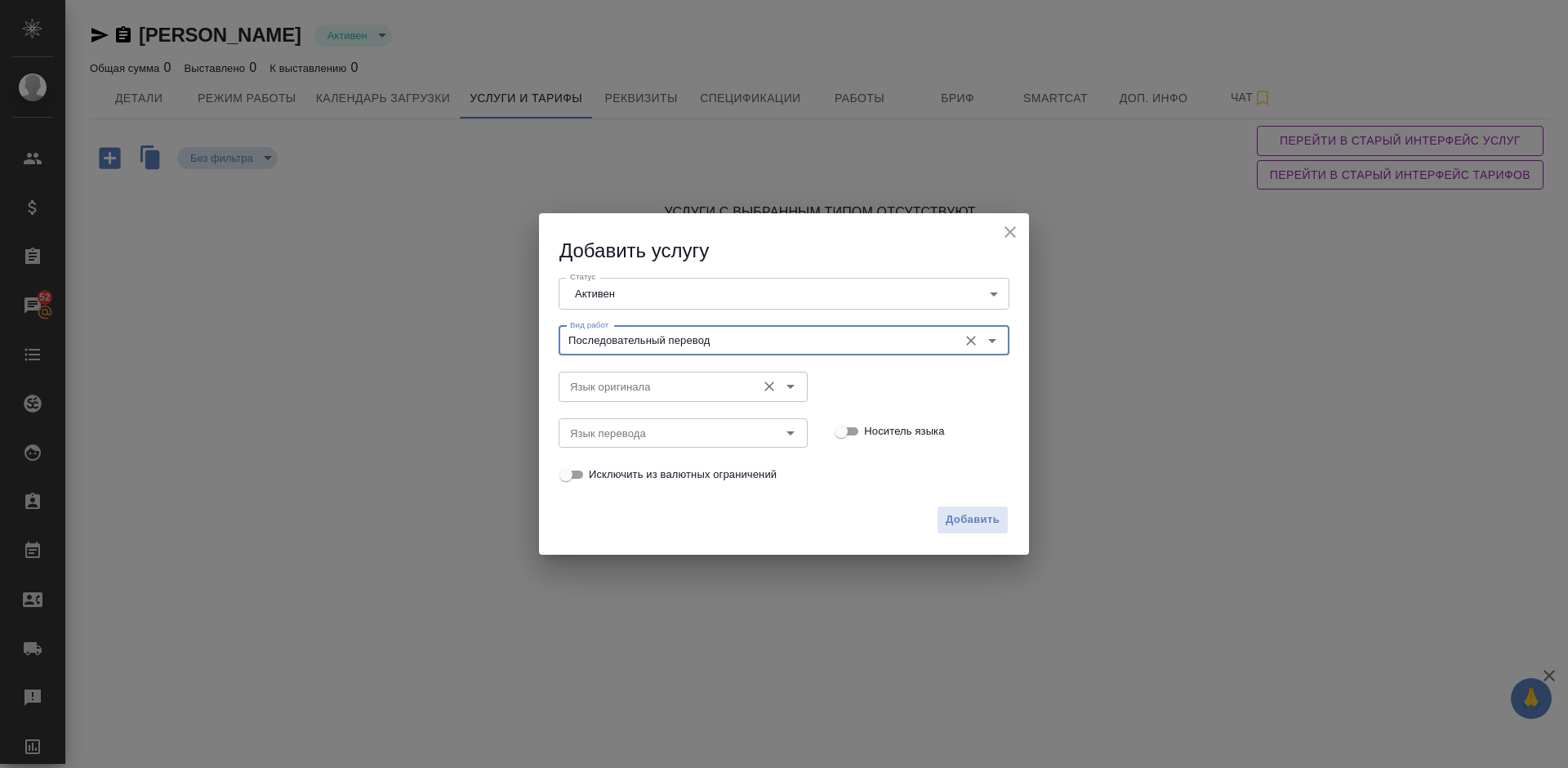
type input "Последовательный перевод"
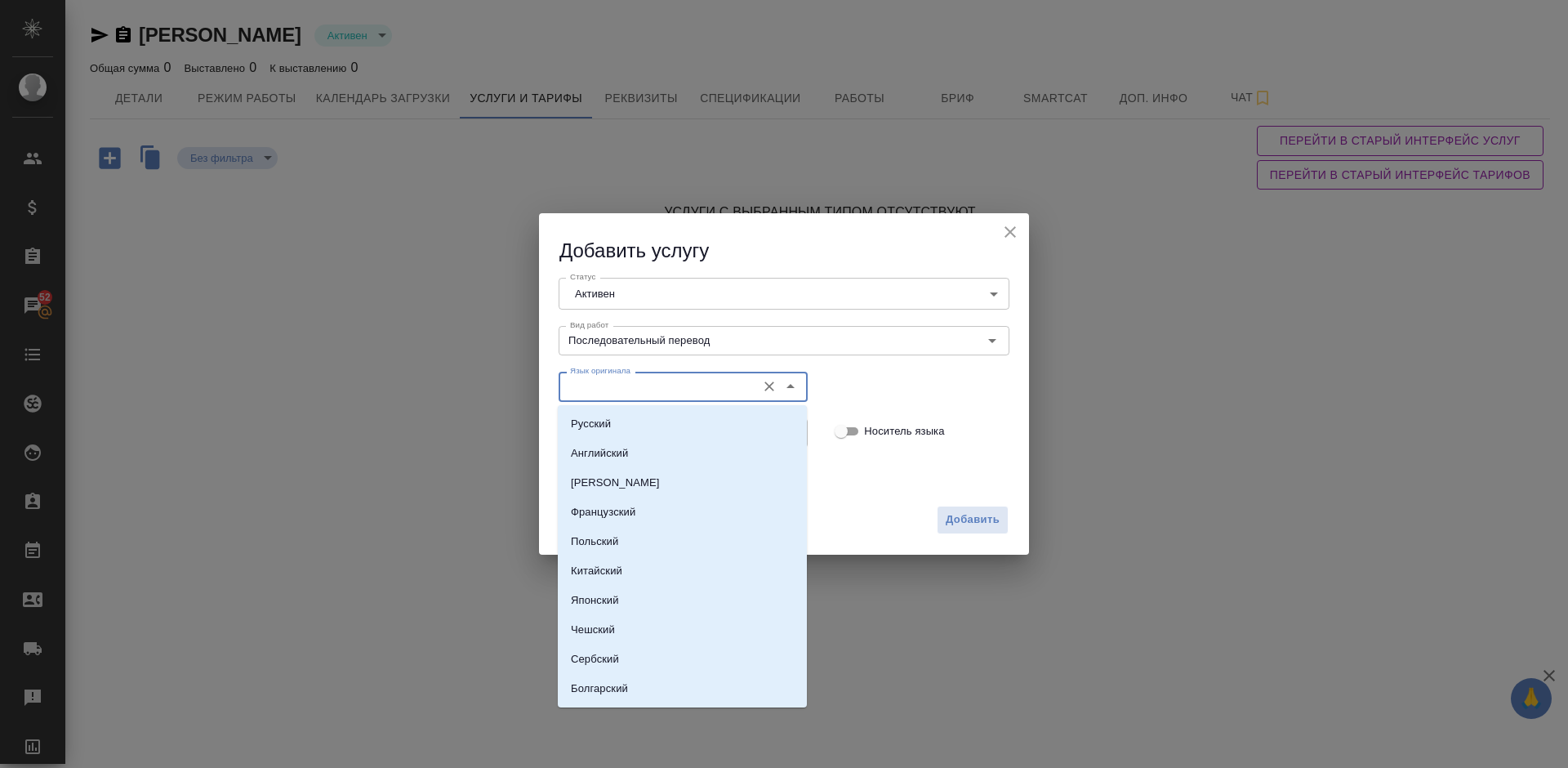
click at [623, 385] on input "Язык оригинала" at bounding box center [656, 386] width 185 height 20
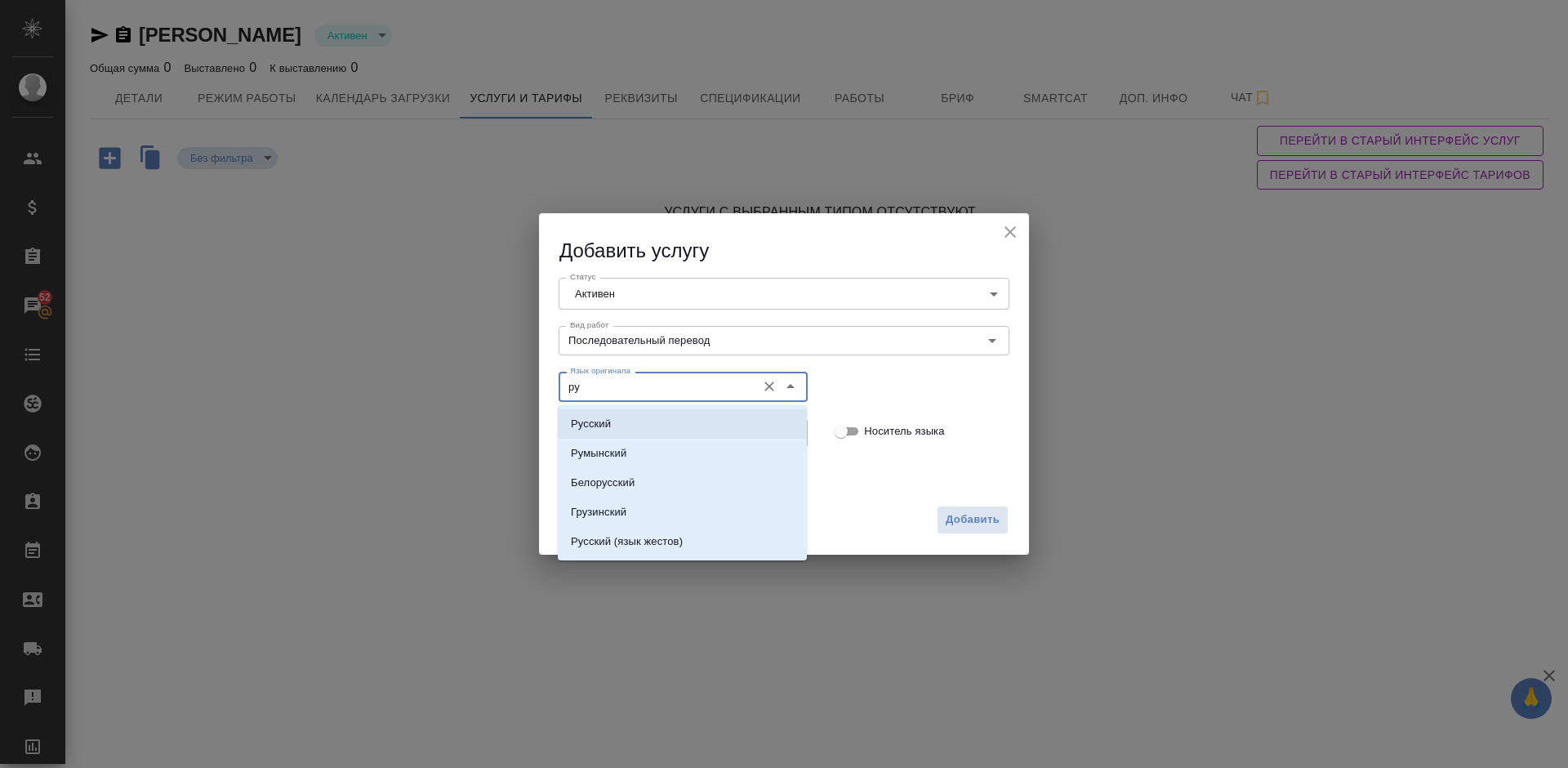
click at [637, 425] on li "Русский" at bounding box center [682, 424] width 249 height 29
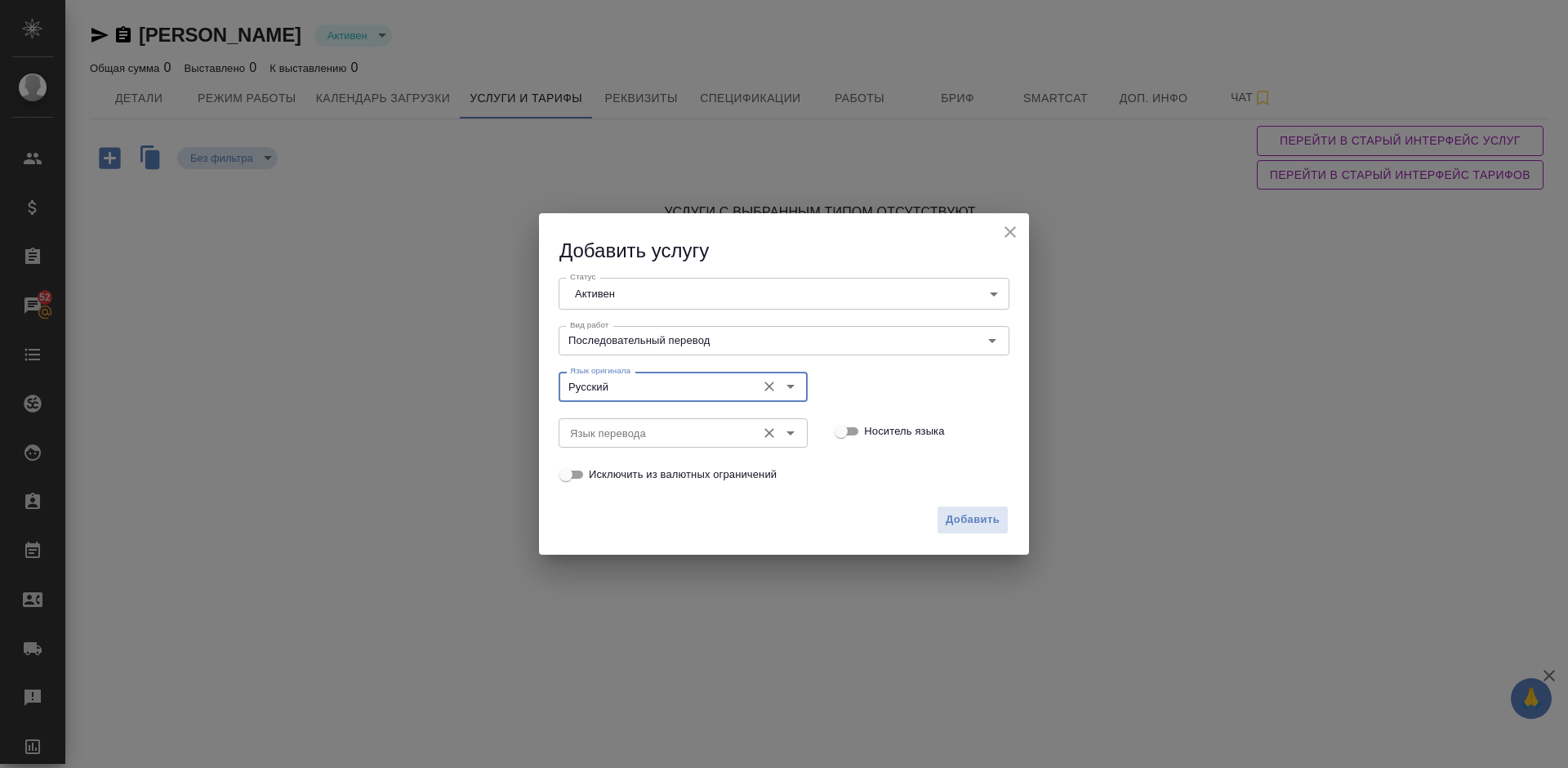
type input "Русский"
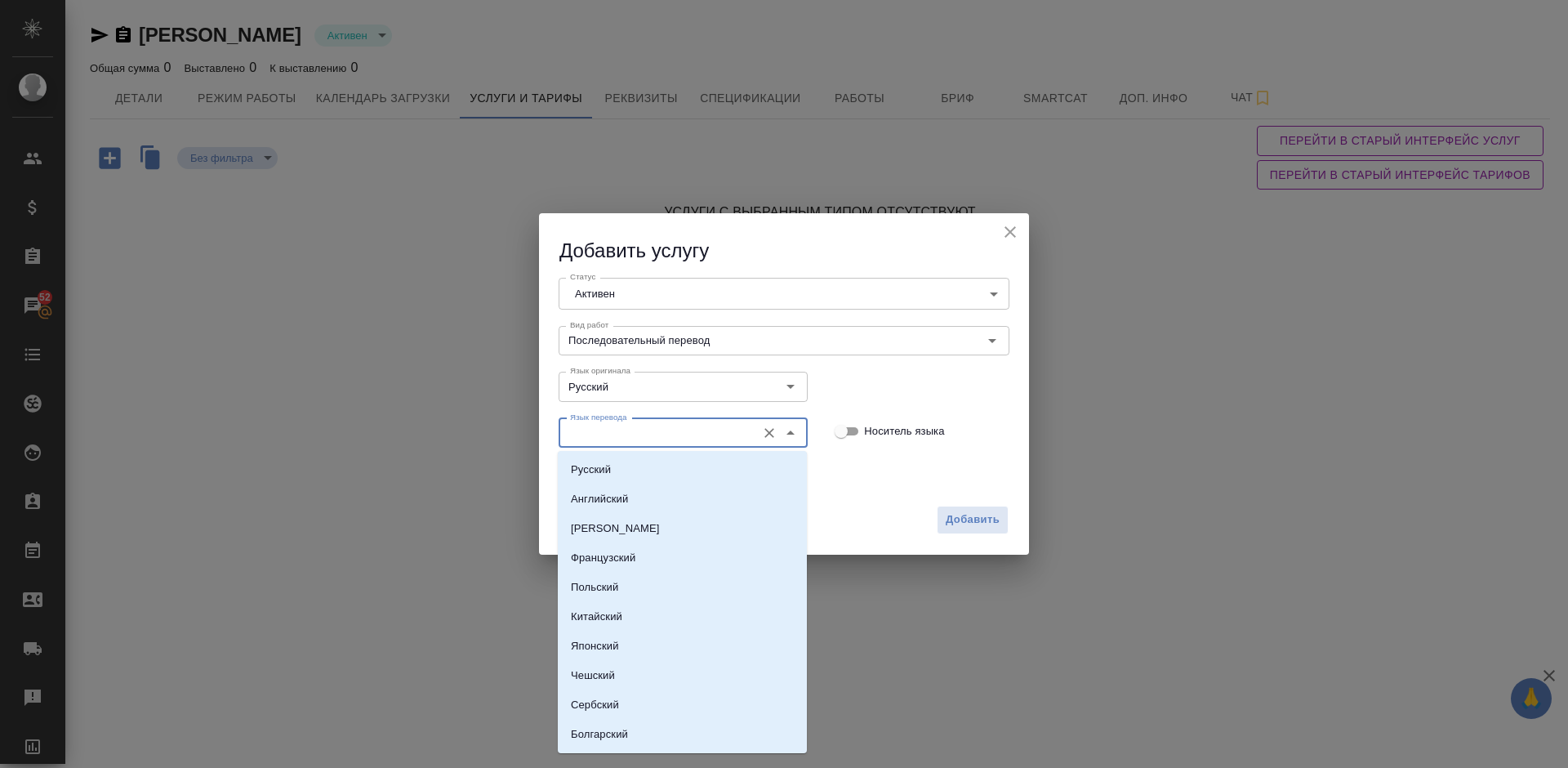
click at [652, 438] on input "Язык перевода" at bounding box center [656, 434] width 185 height 20
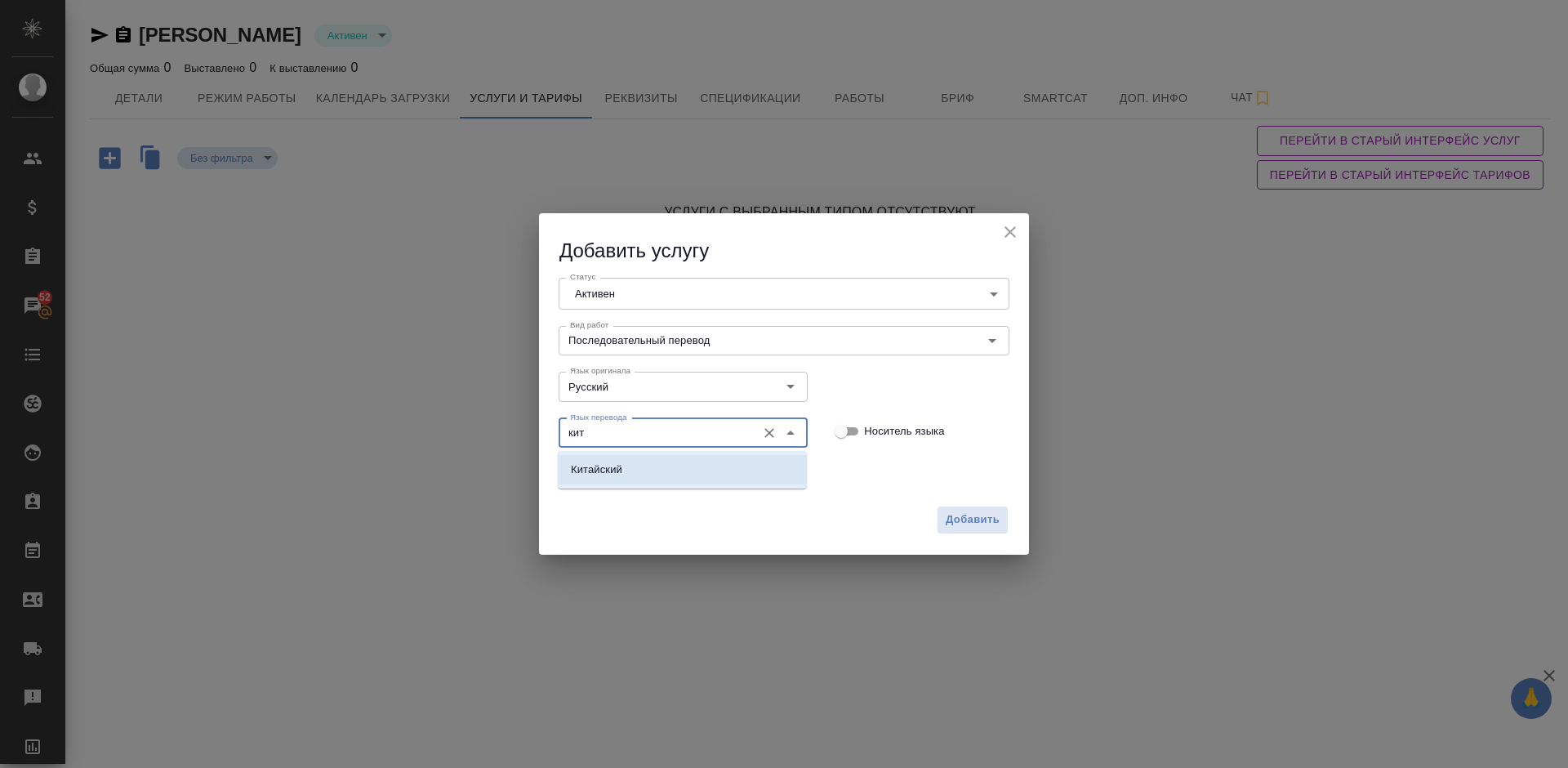
click at [684, 463] on li "Китайский" at bounding box center [682, 469] width 249 height 29
type input "Китайский"
click at [971, 513] on span "Добавить" at bounding box center [972, 519] width 54 height 19
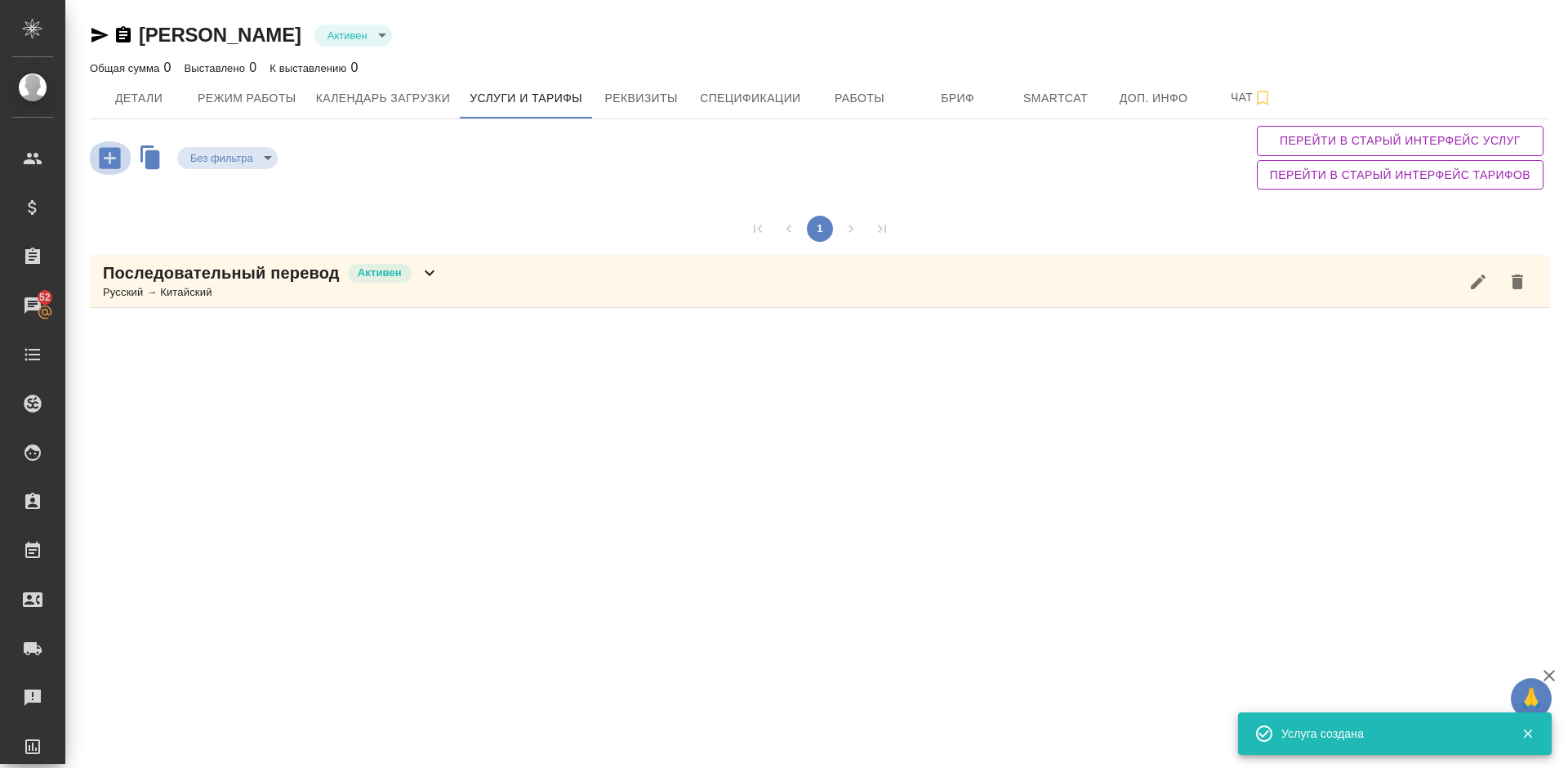
click at [109, 151] on icon "button" at bounding box center [109, 157] width 21 height 21
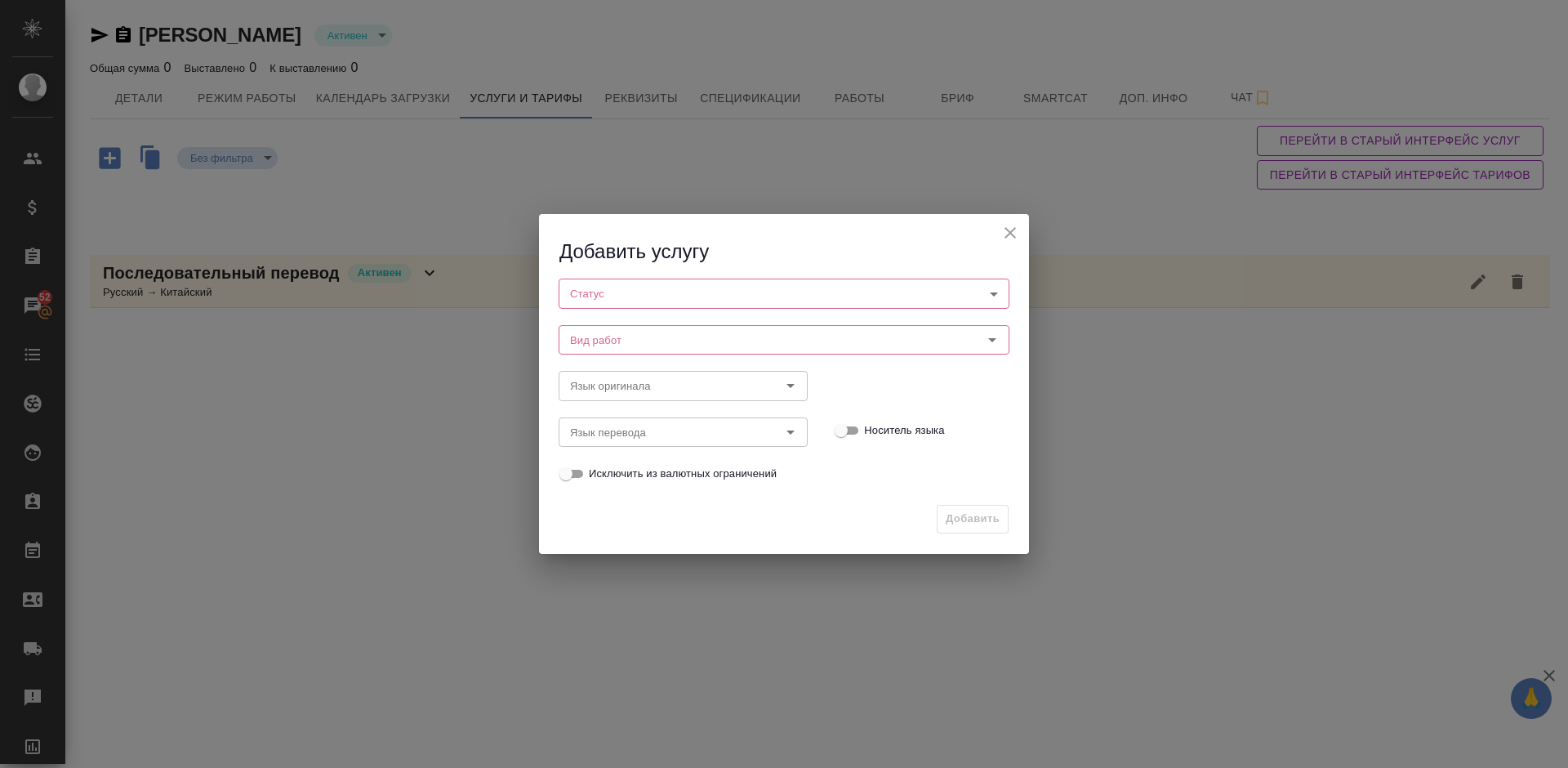
click at [606, 293] on body "🙏 .cls-1 fill:#fff; AWATERA Lazareva Anastasia Клиенты Спецификации Заказы 52 Ч…" at bounding box center [784, 384] width 1568 height 768
click at [634, 321] on li "Активен" at bounding box center [783, 321] width 451 height 27
type input "active"
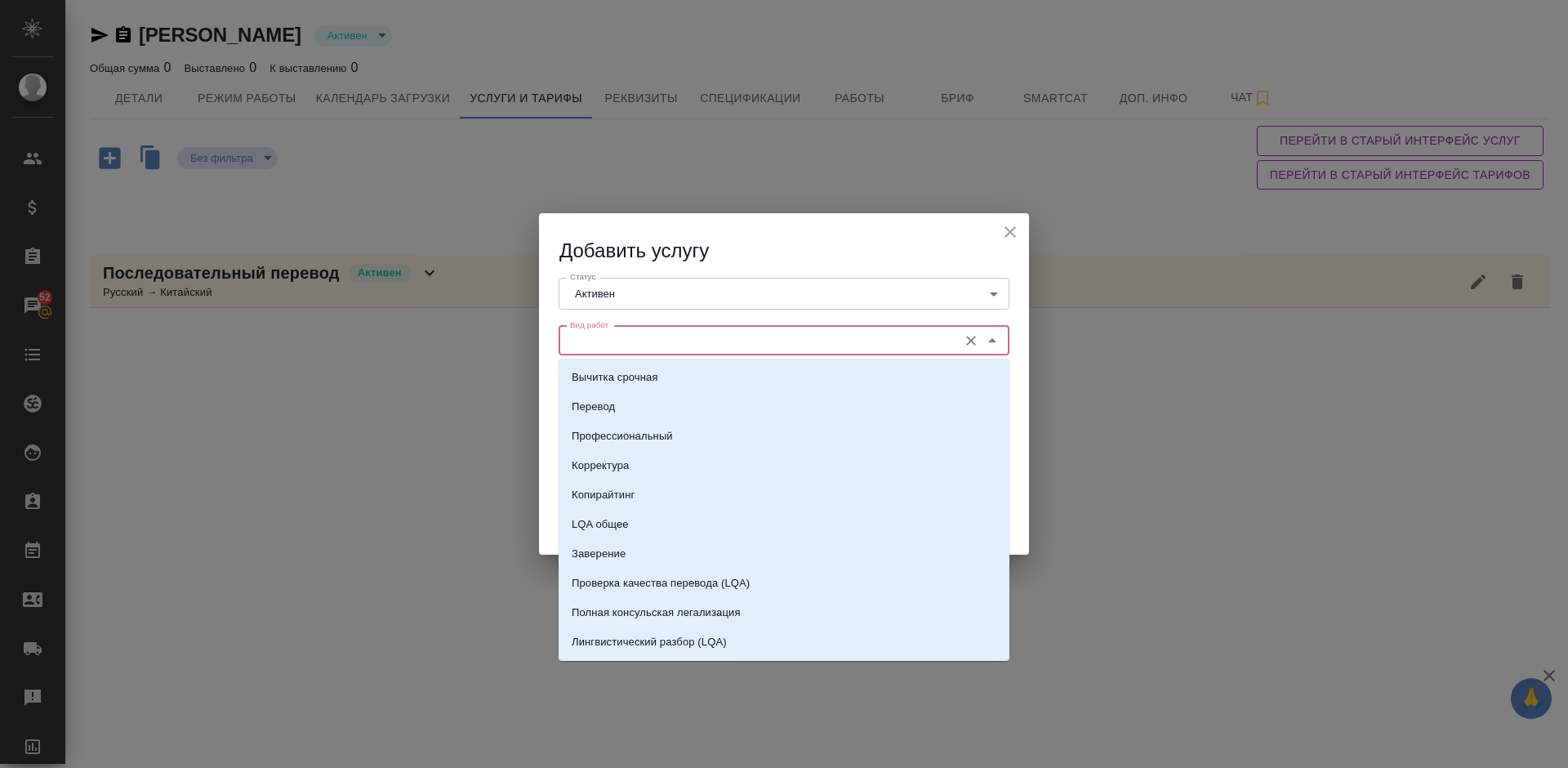
click at [669, 343] on input "Вид работ" at bounding box center [757, 341] width 386 height 20
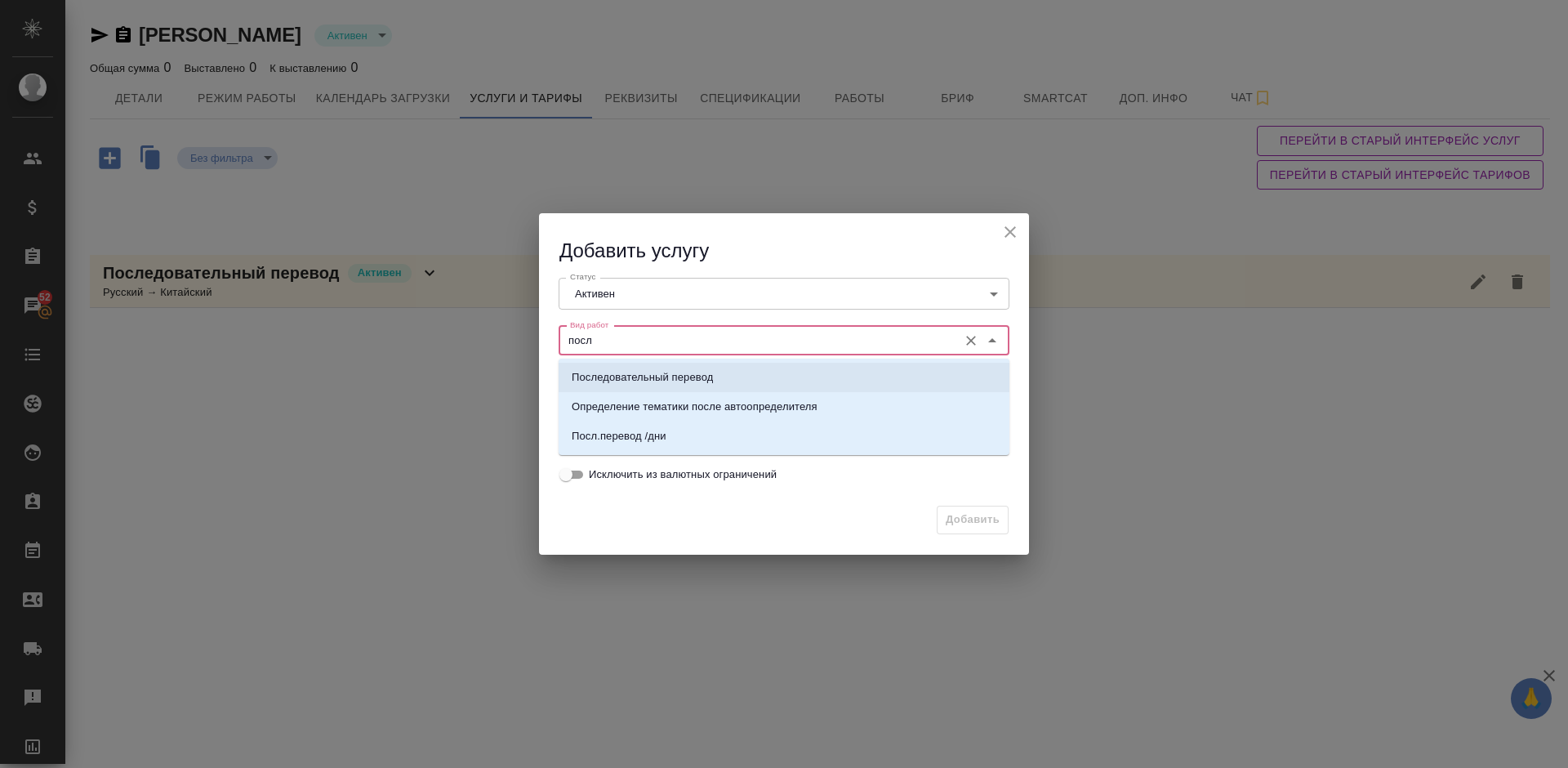
click at [689, 375] on p "Последовательный перевод" at bounding box center [642, 377] width 141 height 16
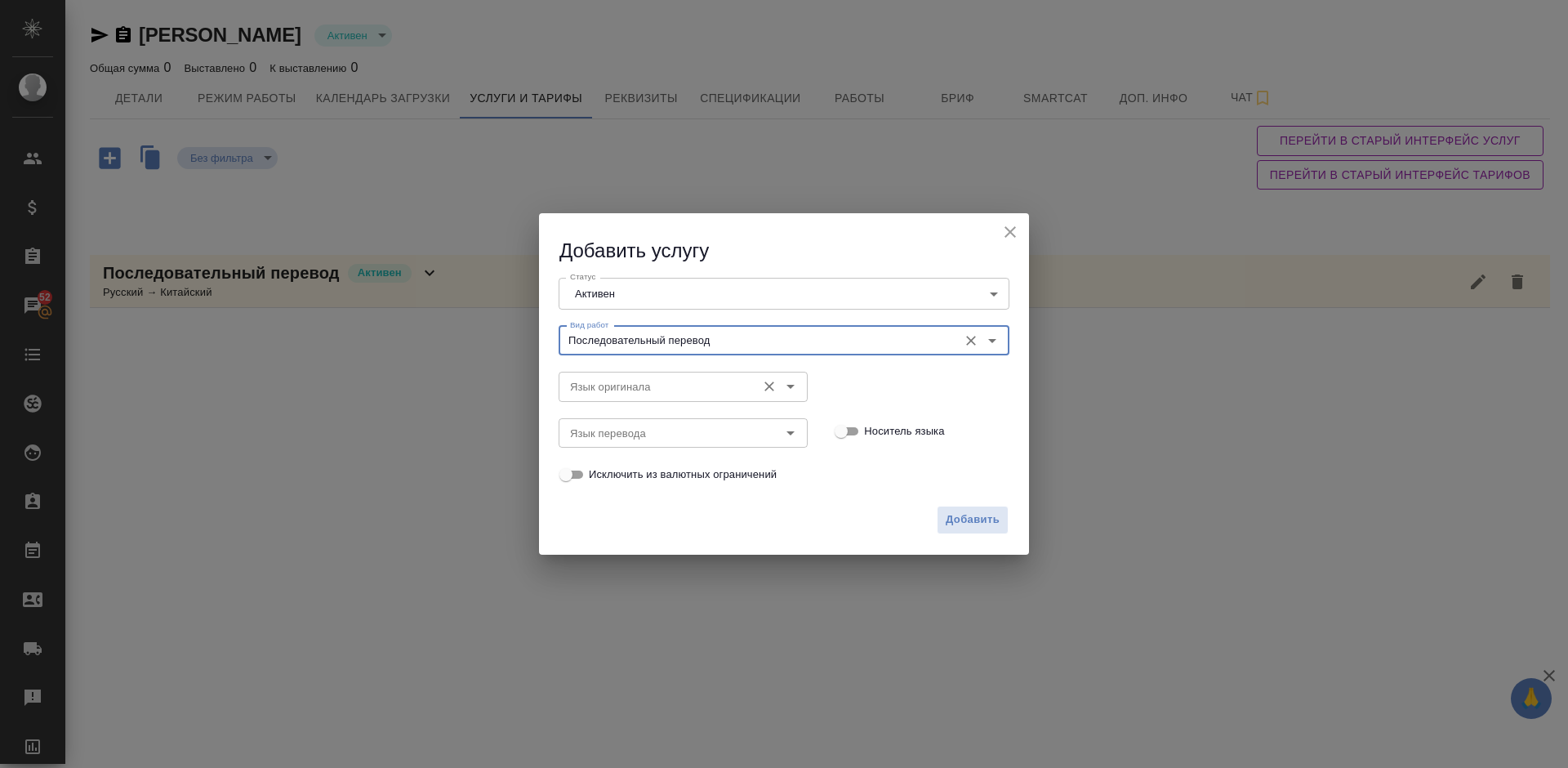
type input "Последовательный перевод"
click at [630, 389] on input "Язык оригинала" at bounding box center [656, 386] width 185 height 20
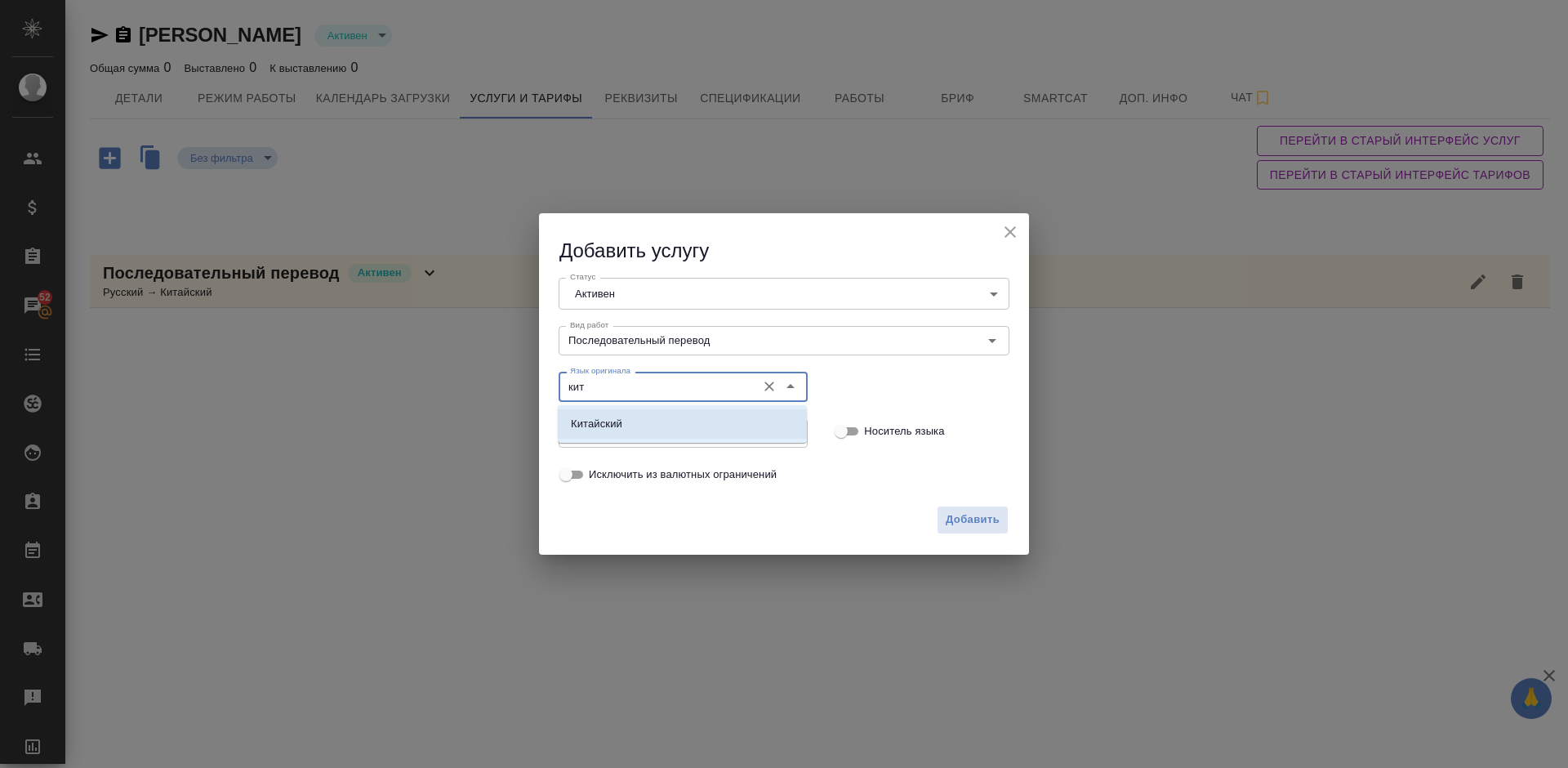
click at [663, 433] on li "Китайский" at bounding box center [682, 424] width 249 height 29
type input "Китайский"
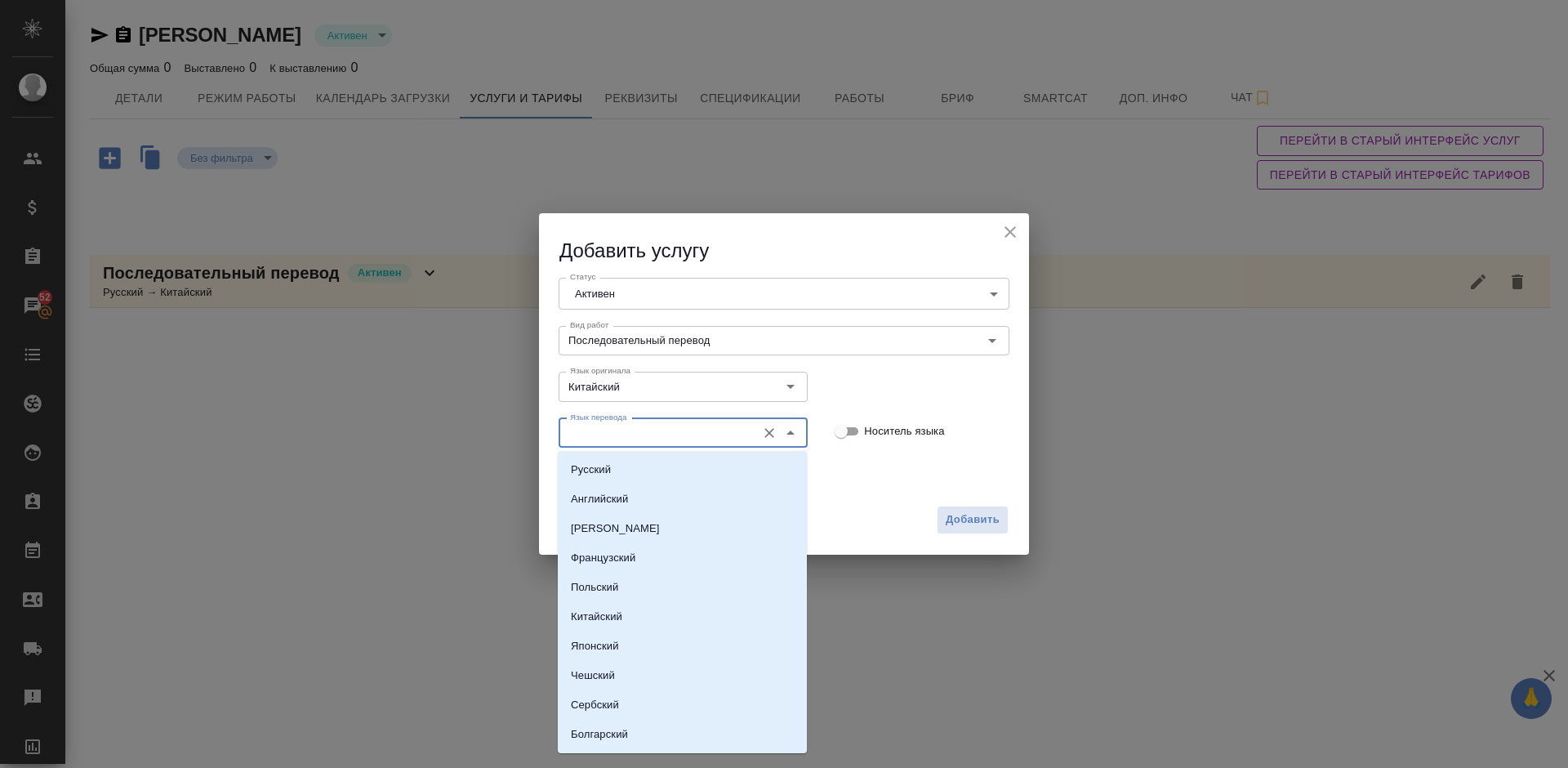
click at [637, 429] on input "Язык перевода" at bounding box center [656, 434] width 185 height 20
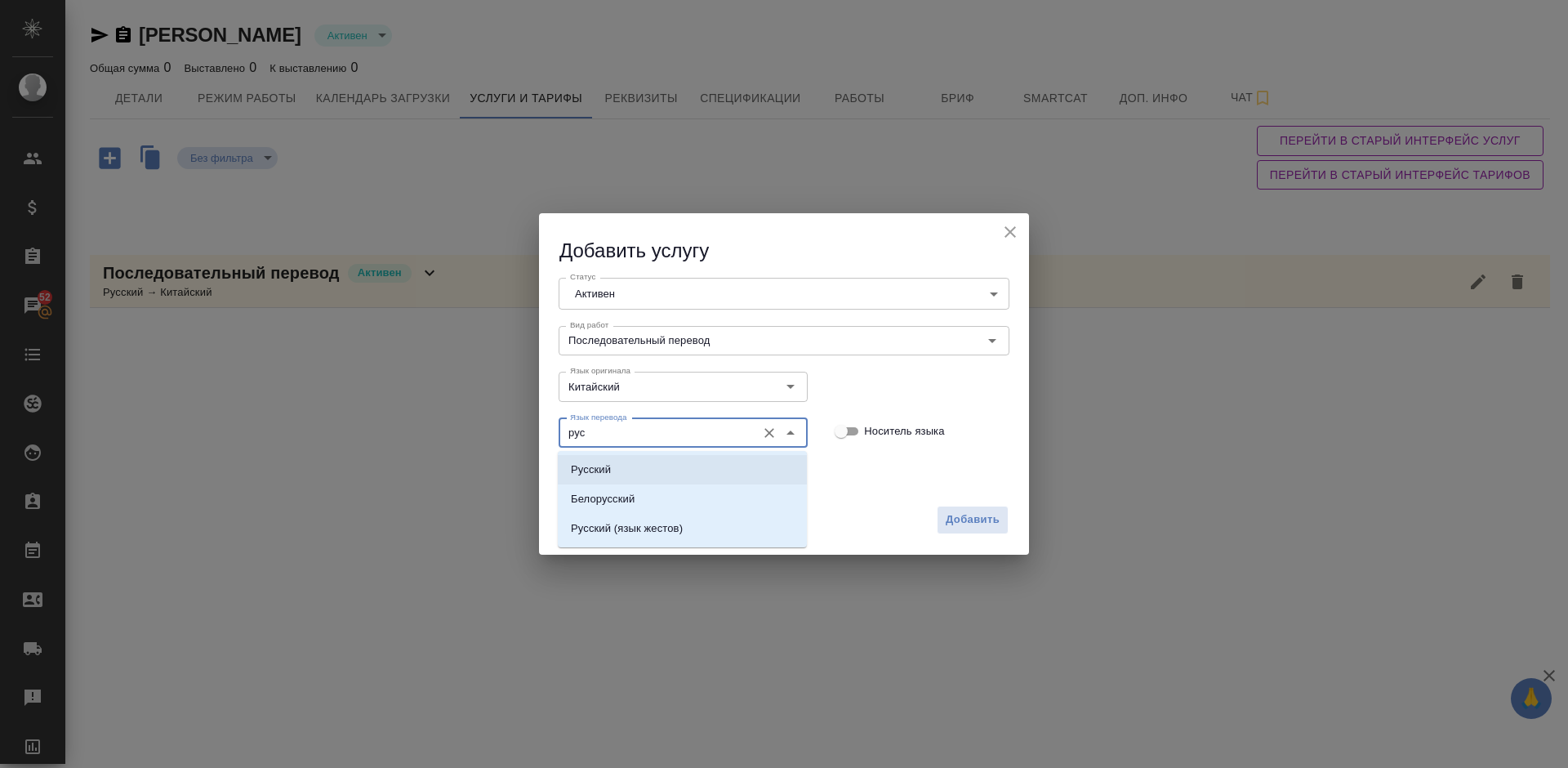
click at [656, 467] on li "Русский" at bounding box center [682, 469] width 249 height 29
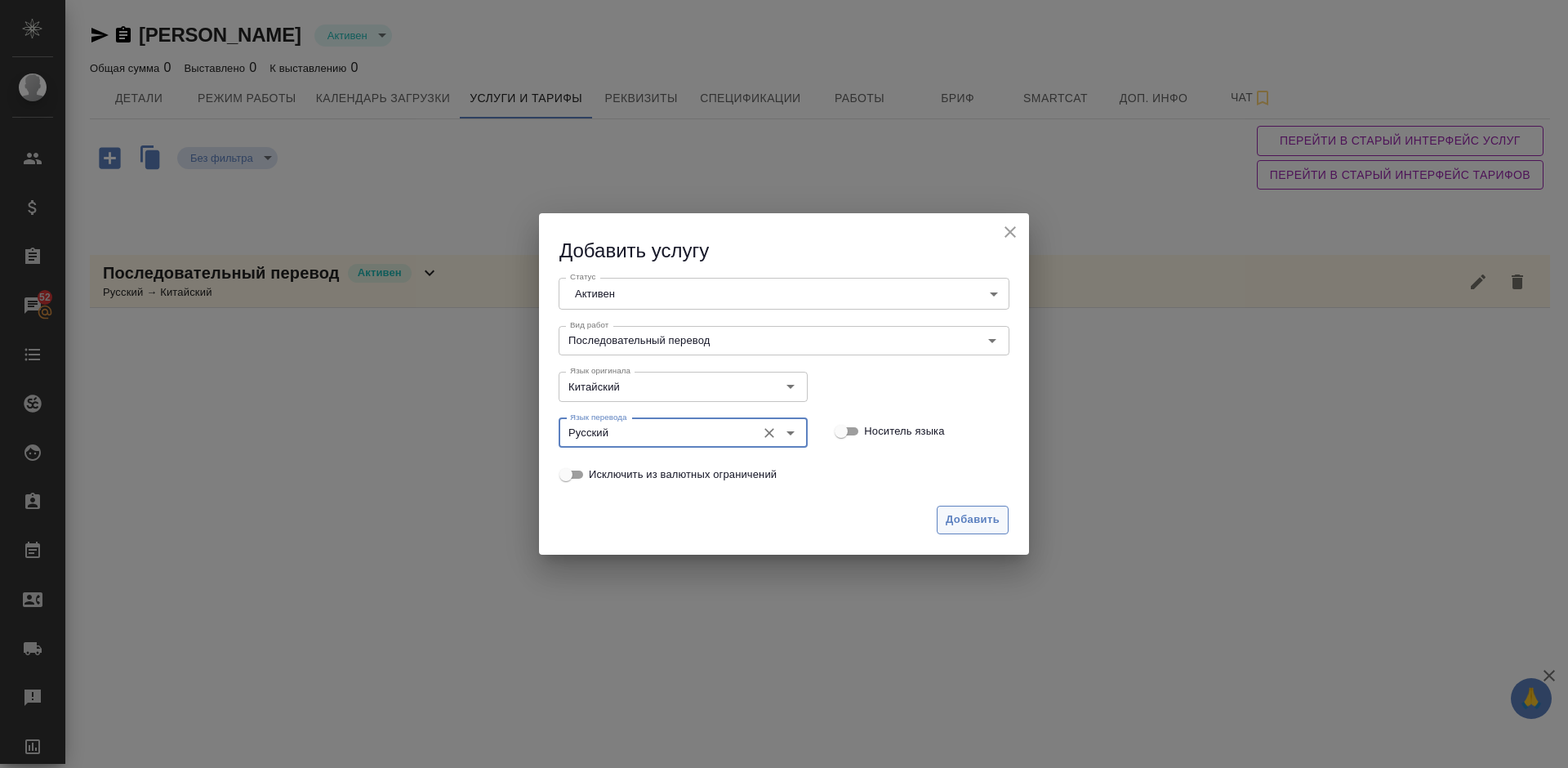
type input "Русский"
click at [976, 517] on span "Добавить" at bounding box center [972, 519] width 54 height 19
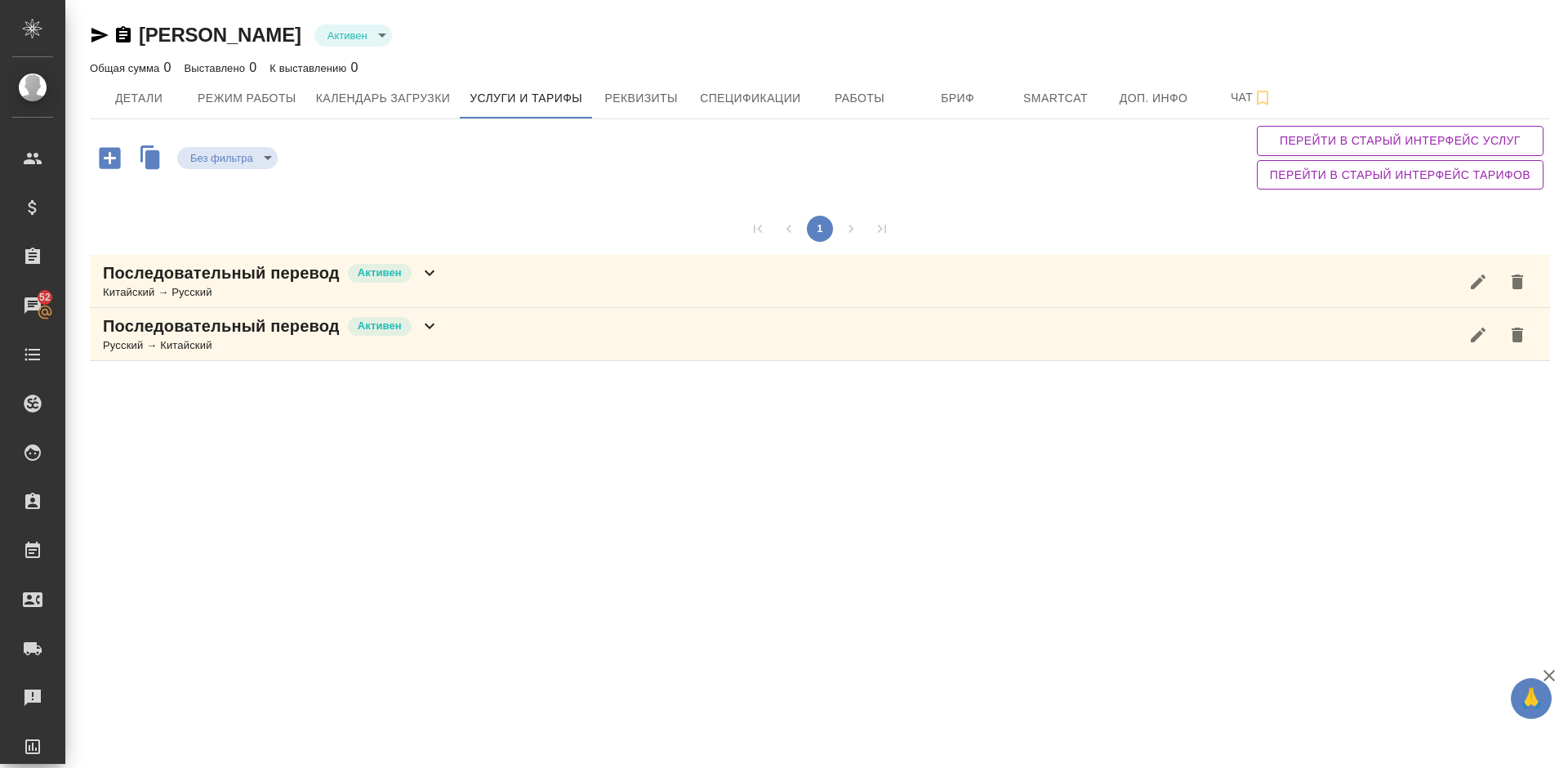
click at [470, 290] on div "Последовательный перевод Активен Китайский → Русский" at bounding box center [820, 282] width 1460 height 53
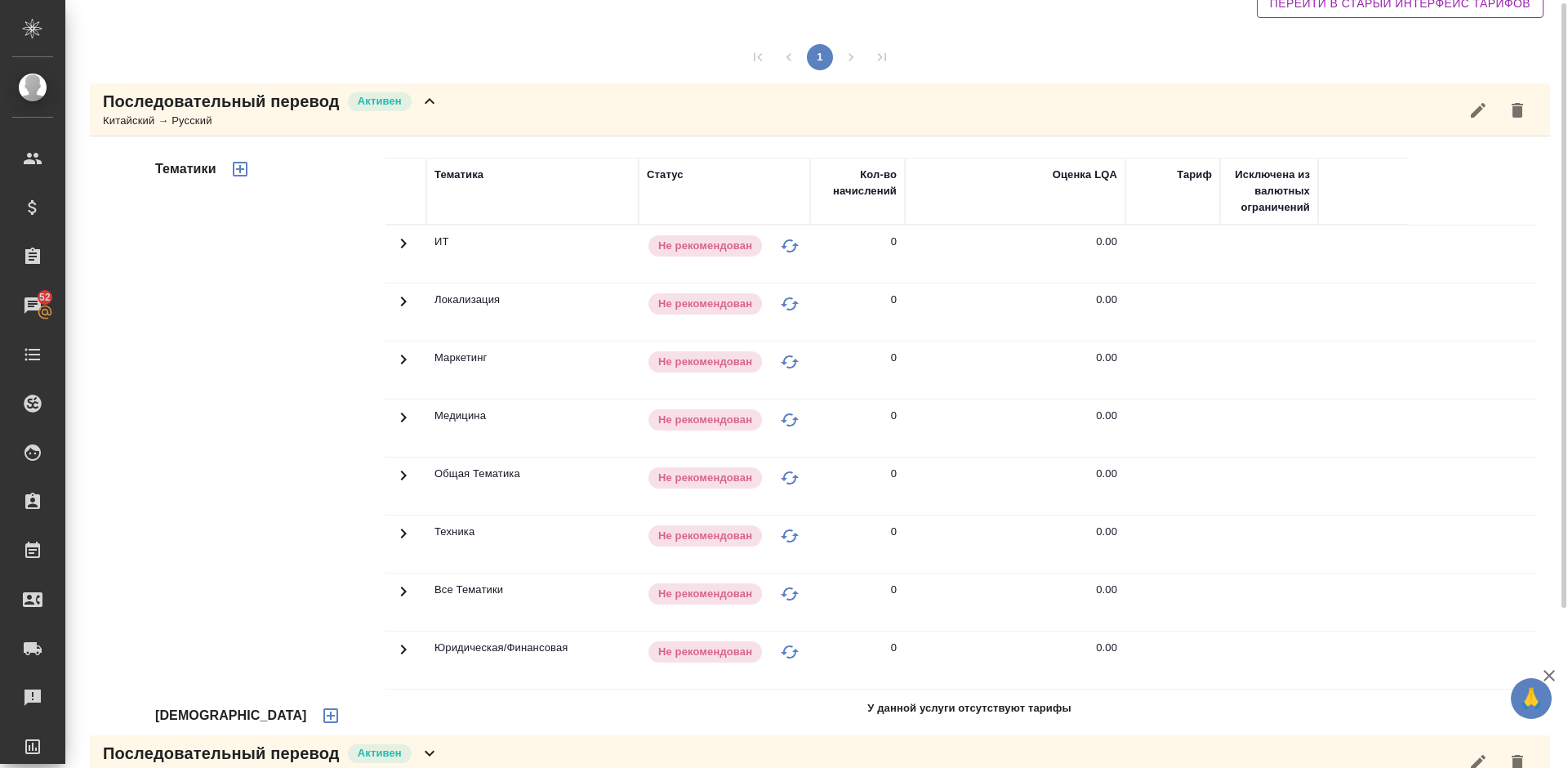
scroll to position [208, 0]
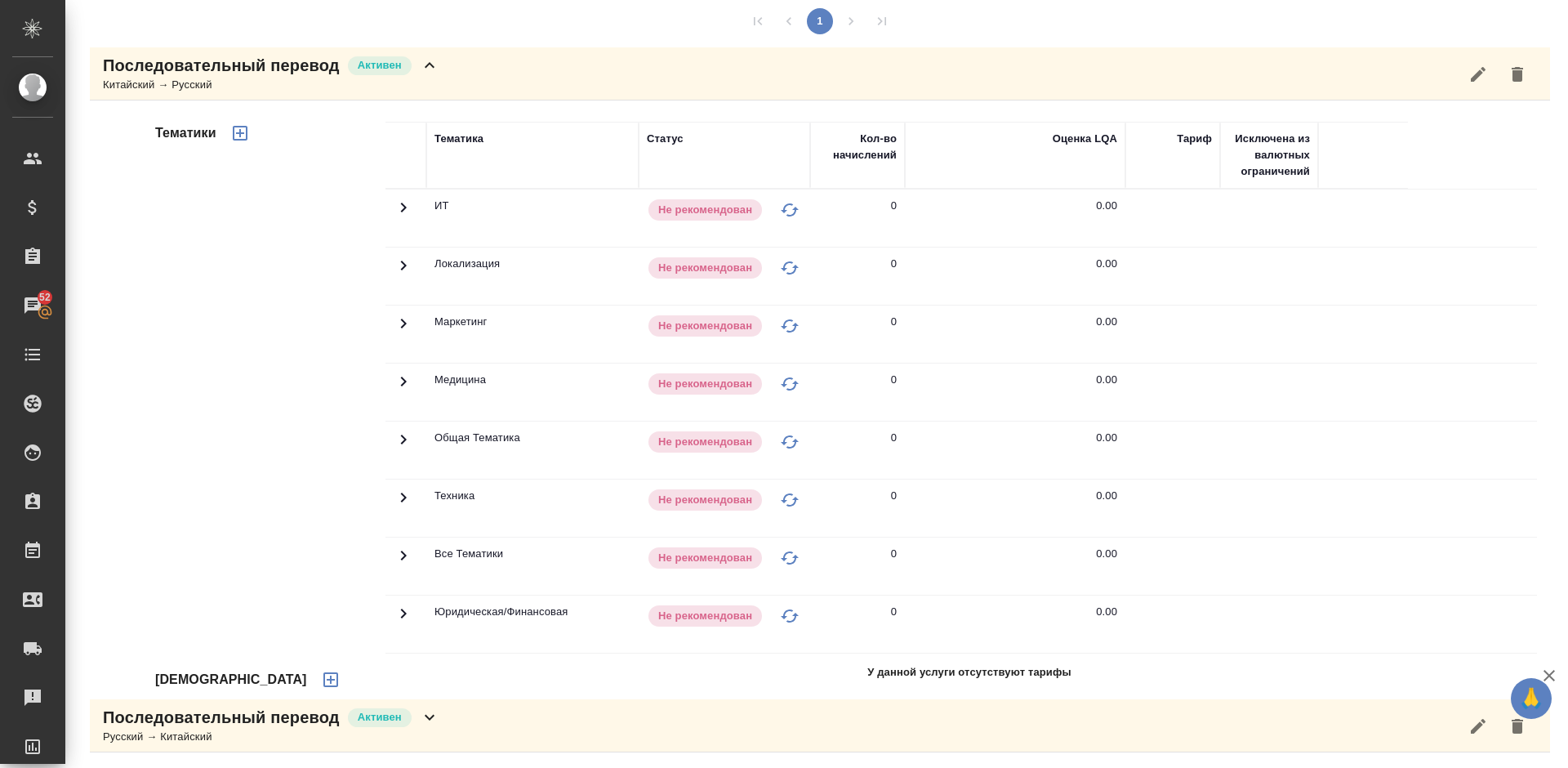
click at [321, 672] on icon "button" at bounding box center [331, 680] width 20 height 20
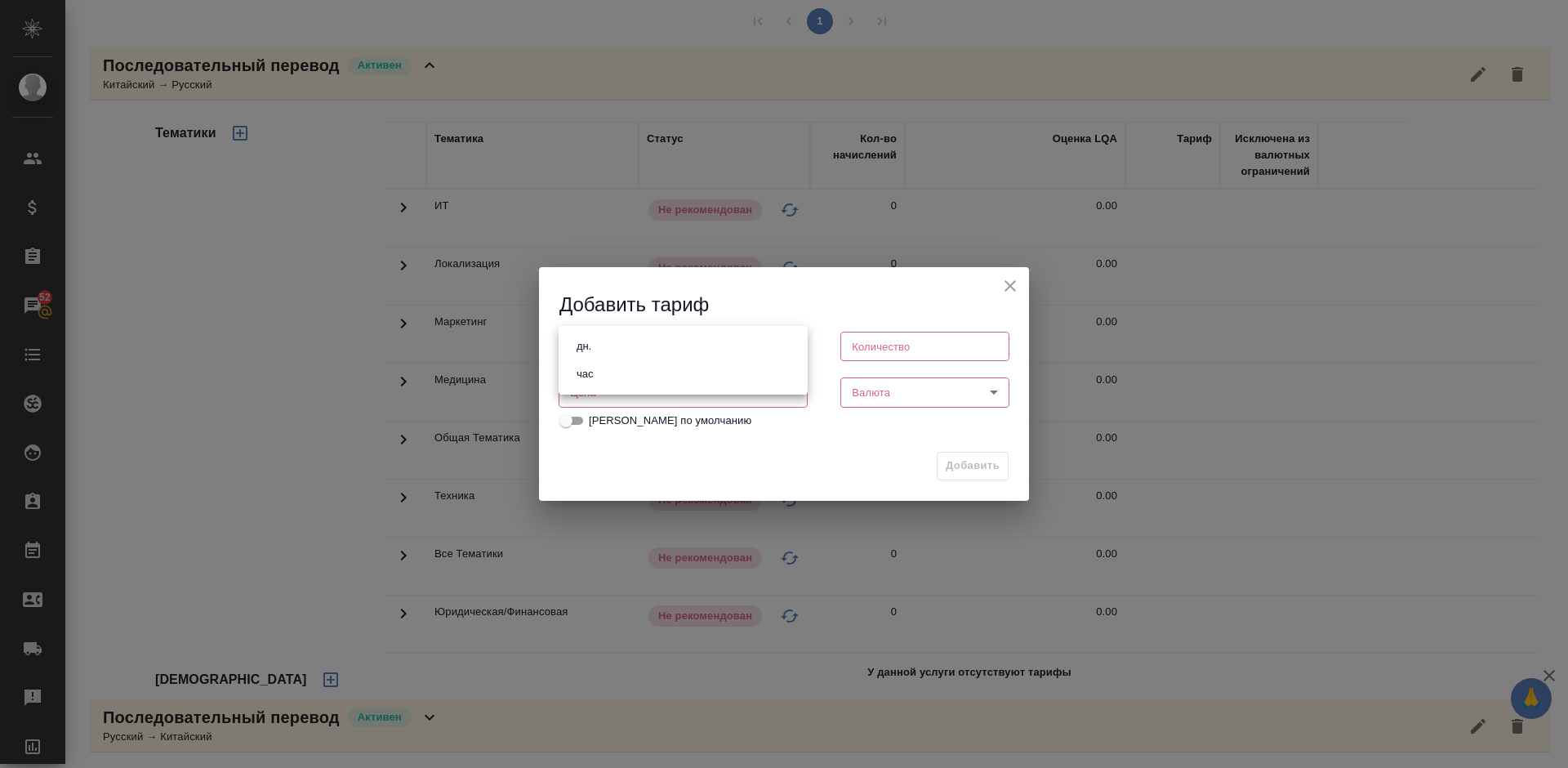
click at [729, 349] on body "🙏 .cls-1 fill:#fff; AWATERA Lazareva Anastasia Клиенты Спецификации Заказы 52 Ч…" at bounding box center [784, 384] width 1568 height 768
click at [652, 374] on li "час" at bounding box center [683, 374] width 249 height 27
type input "5a8b1489cc6b4906c91bfd93"
click at [884, 352] on input "number" at bounding box center [925, 346] width 169 height 29
type input "1"
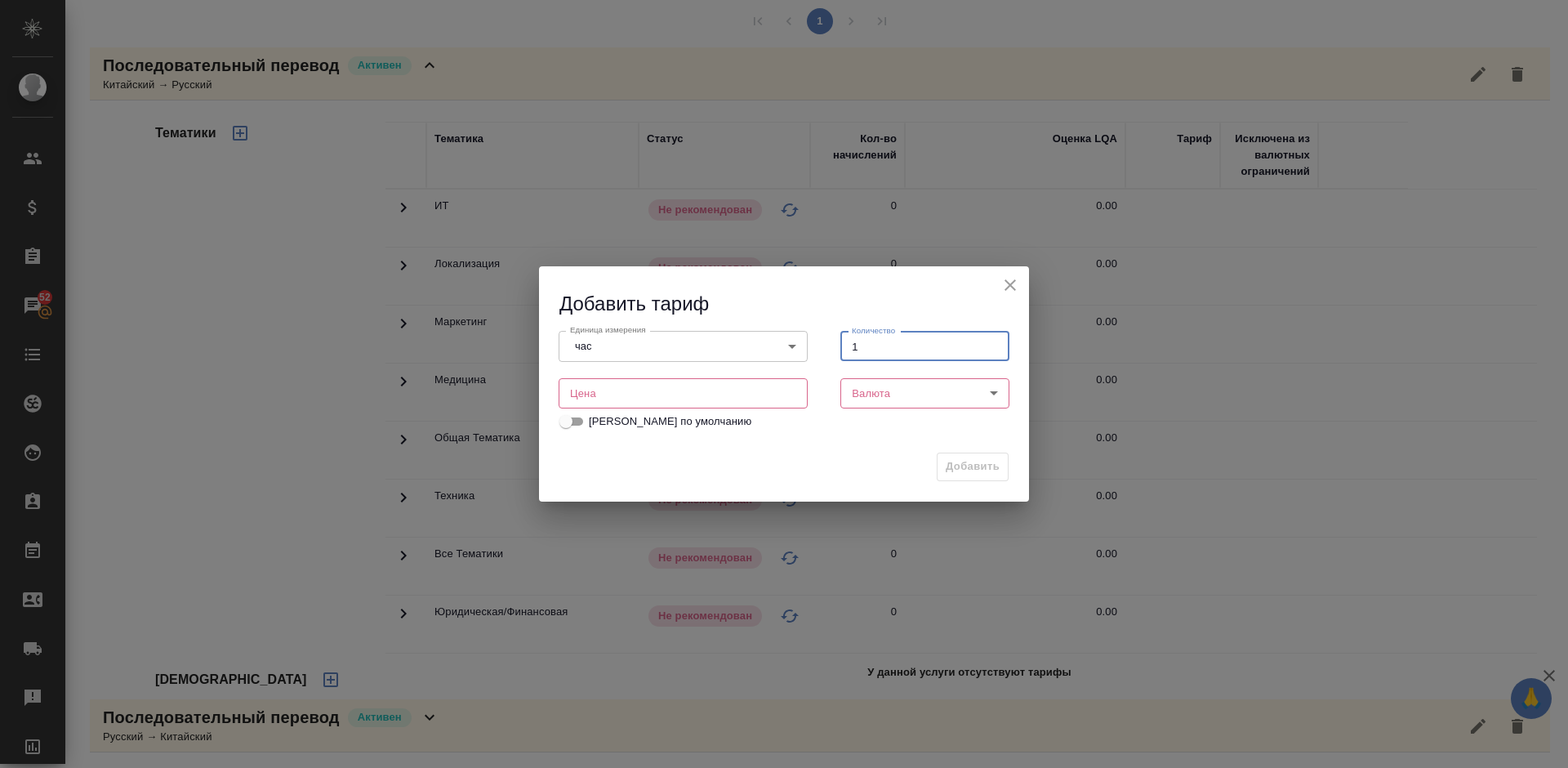
click at [734, 395] on input "number" at bounding box center [683, 393] width 249 height 29
type input "3000"
click at [919, 390] on body "🙏 .cls-1 fill:#fff; AWATERA Lazareva Anastasia Клиенты Спецификации Заказы 52 Ч…" at bounding box center [784, 384] width 1568 height 768
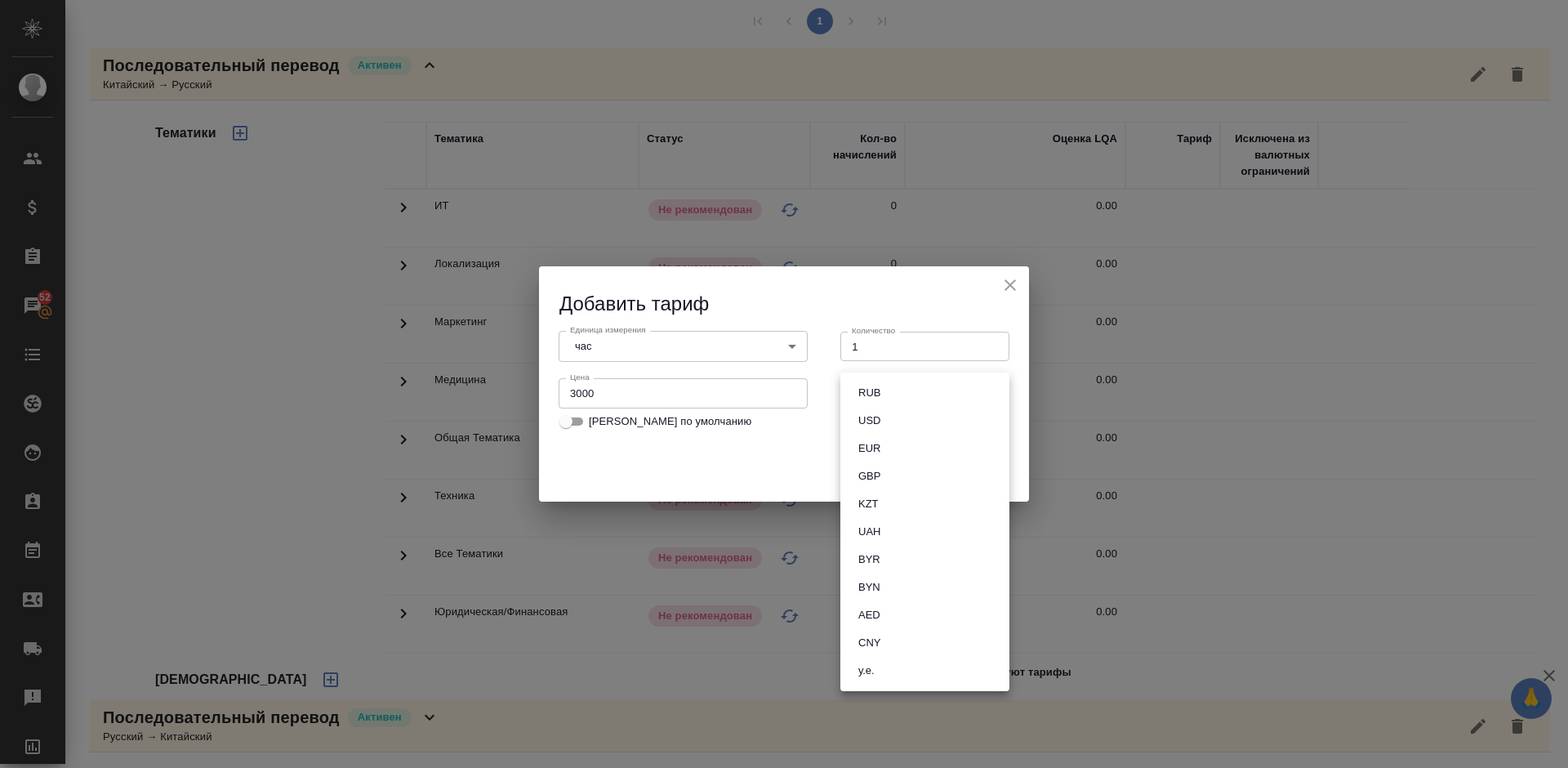
click at [894, 393] on li "RUB" at bounding box center [925, 393] width 169 height 27
type input "RUB"
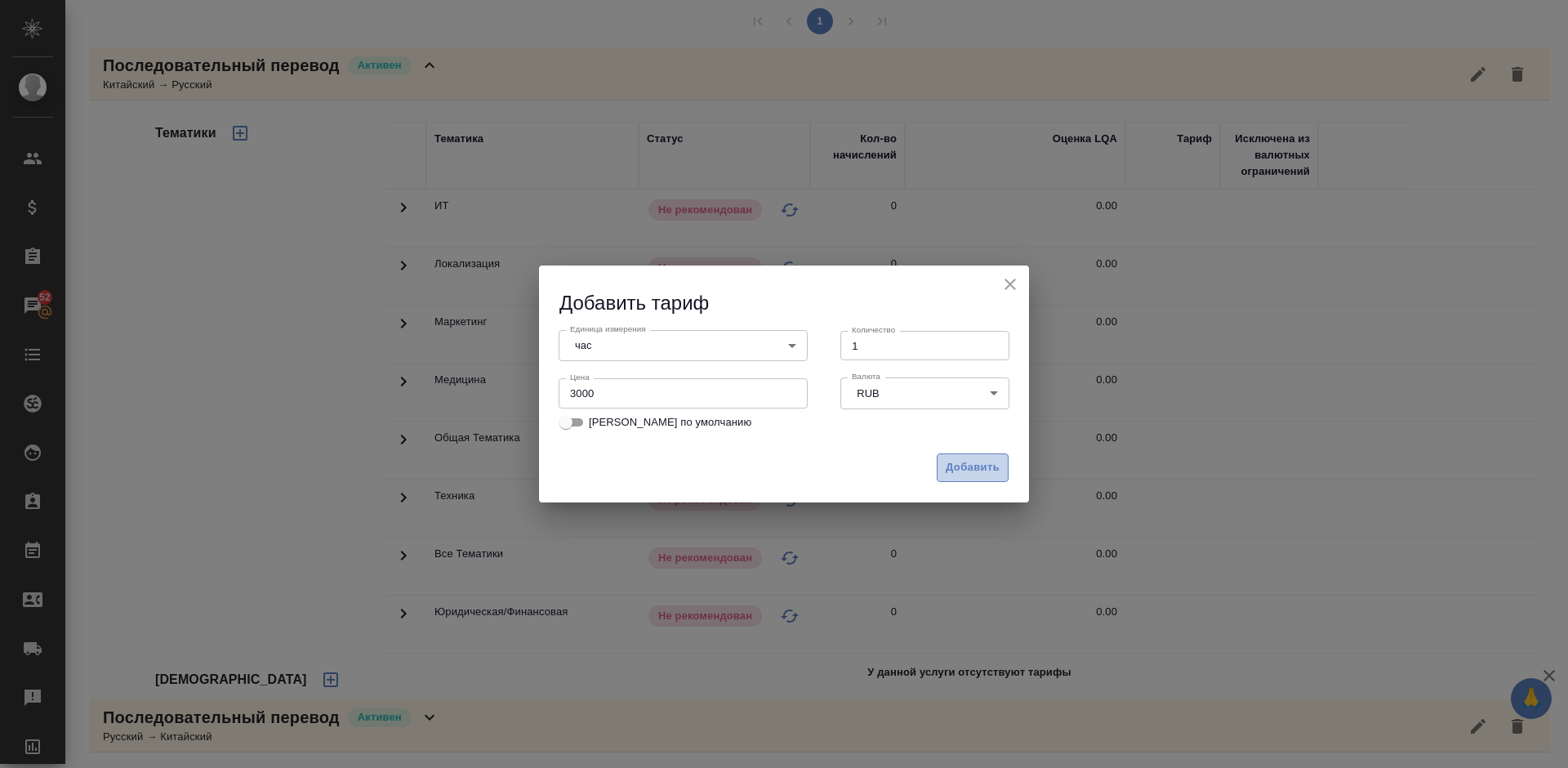
click at [970, 462] on span "Добавить" at bounding box center [972, 467] width 54 height 19
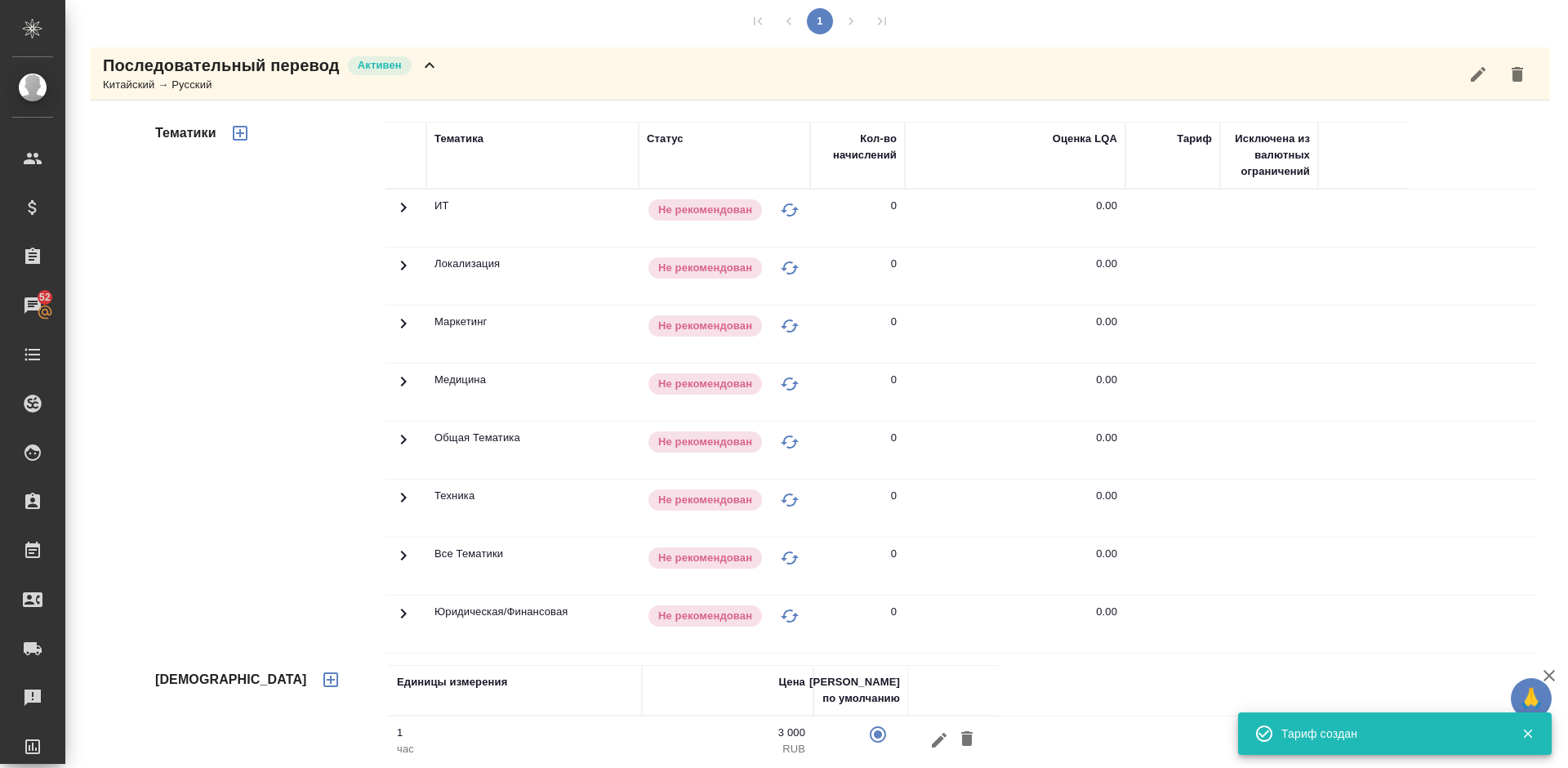
click at [243, 128] on icon "button" at bounding box center [240, 133] width 20 height 20
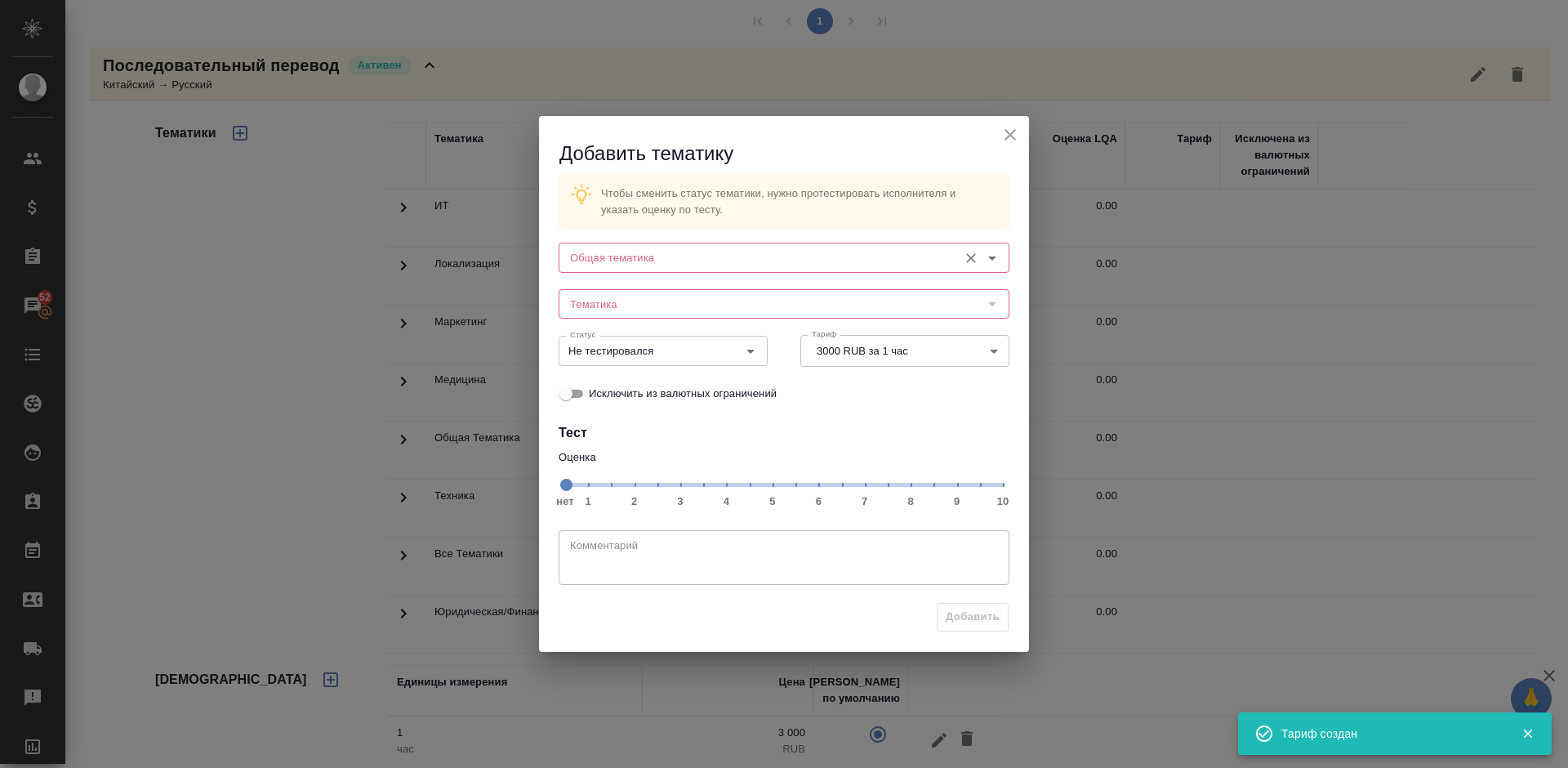
click at [668, 251] on input "Общая тематика" at bounding box center [757, 258] width 386 height 20
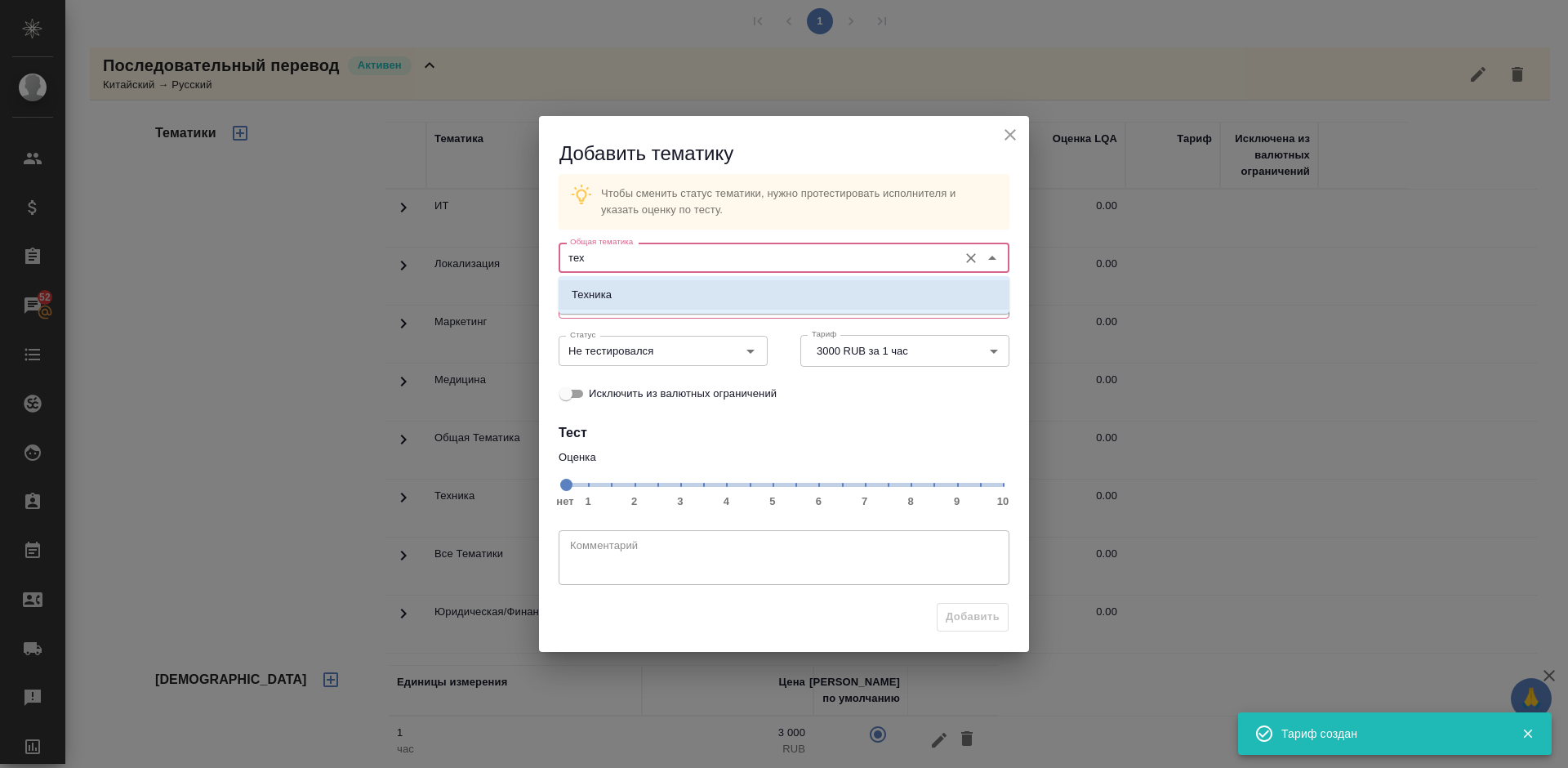
click at [688, 289] on li "Техника" at bounding box center [783, 295] width 451 height 29
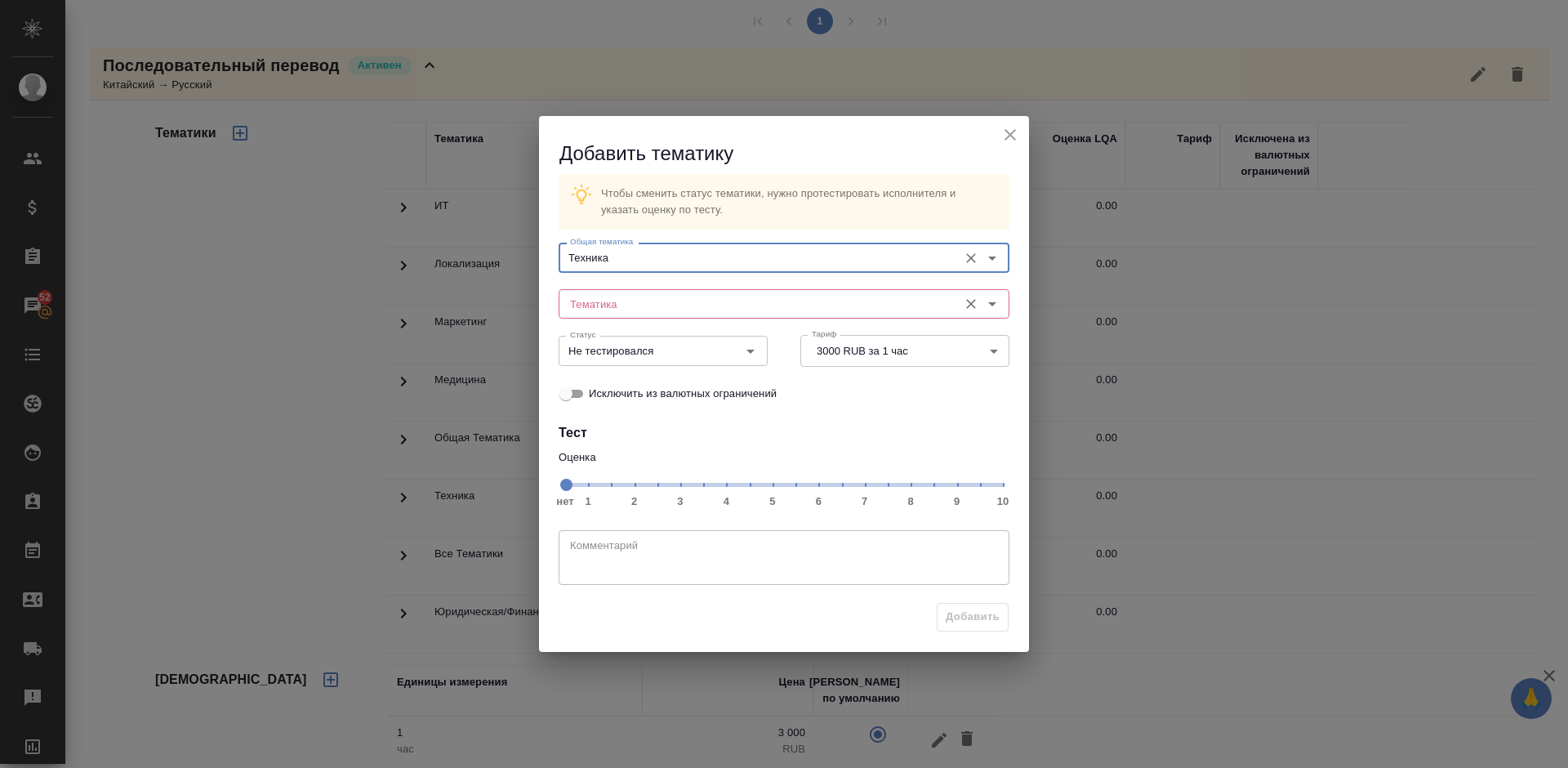
type input "Техника"
click at [683, 302] on input "Тематика" at bounding box center [757, 304] width 386 height 20
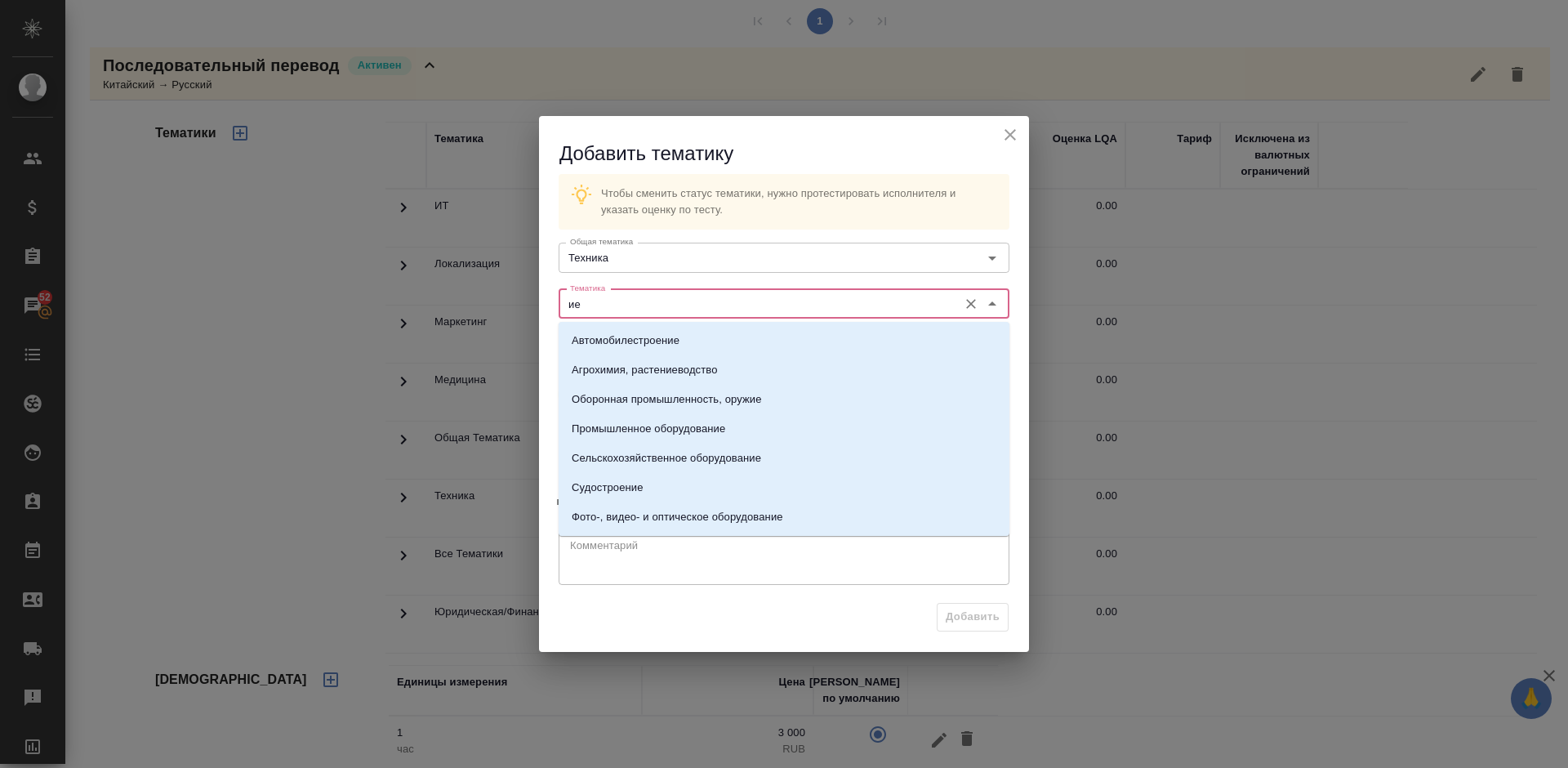
type input "и"
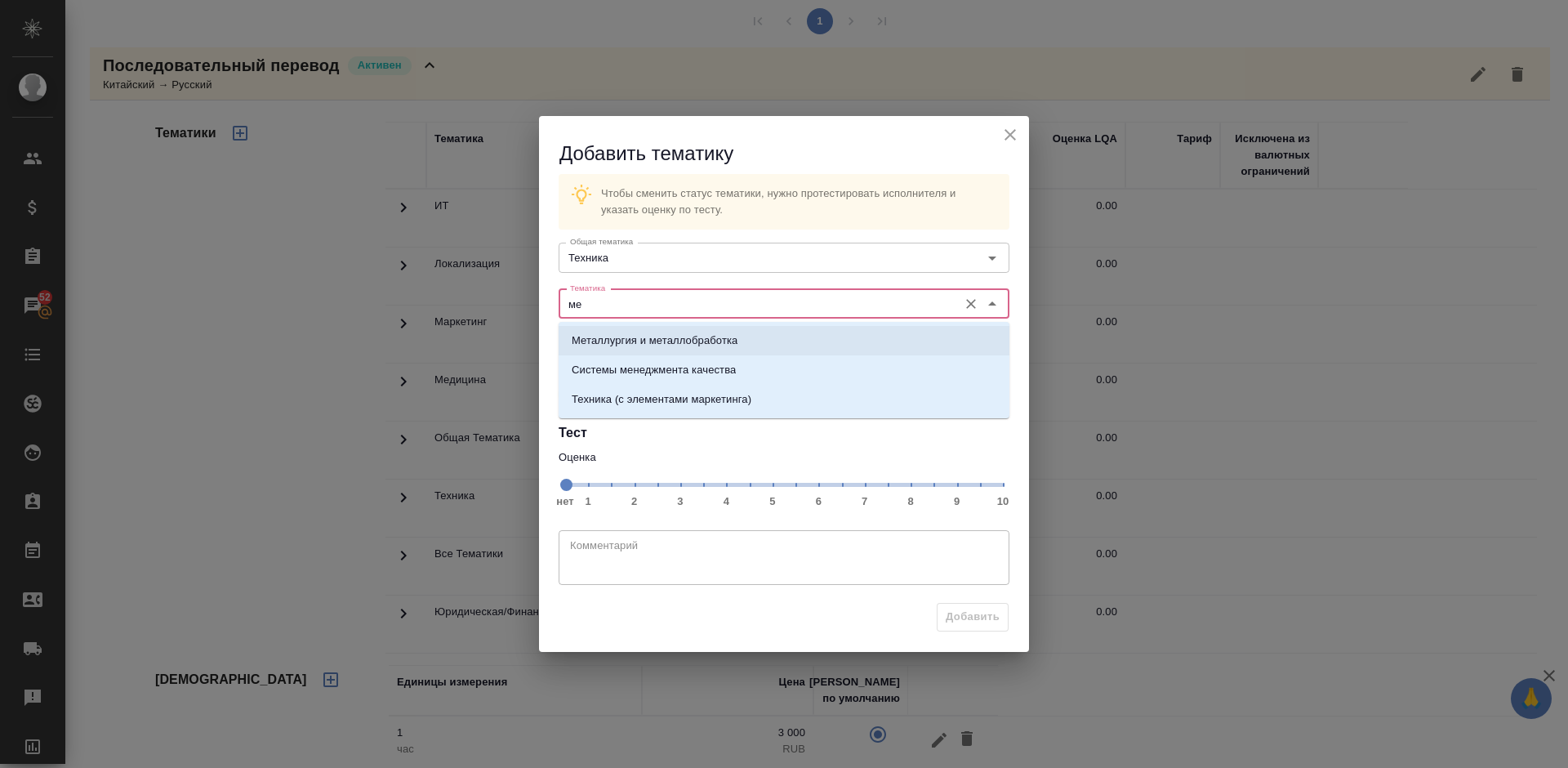
click at [697, 333] on p "Металлургия и металлобработка" at bounding box center [655, 341] width 166 height 16
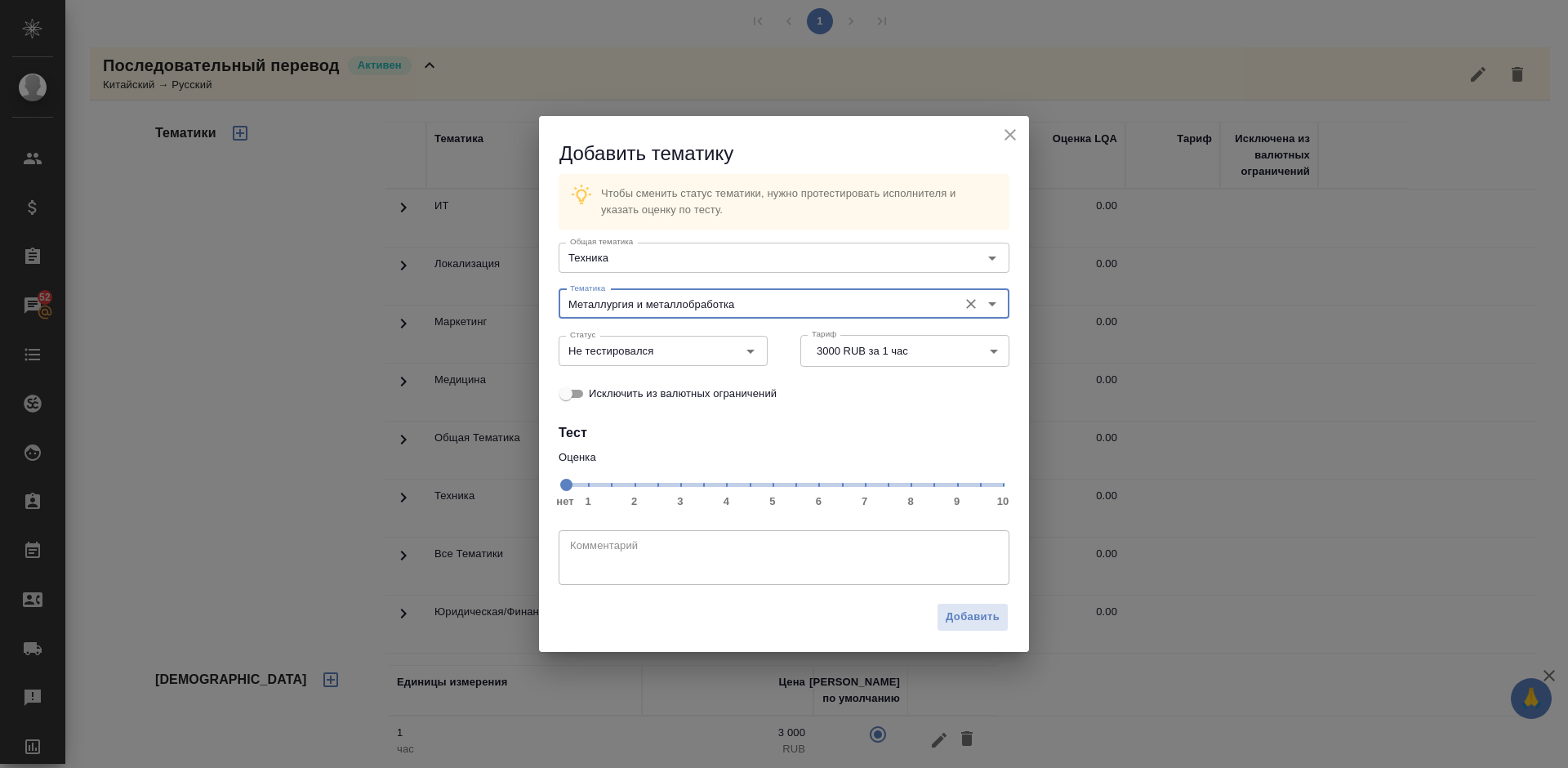
type input "Металлургия и металлобработка"
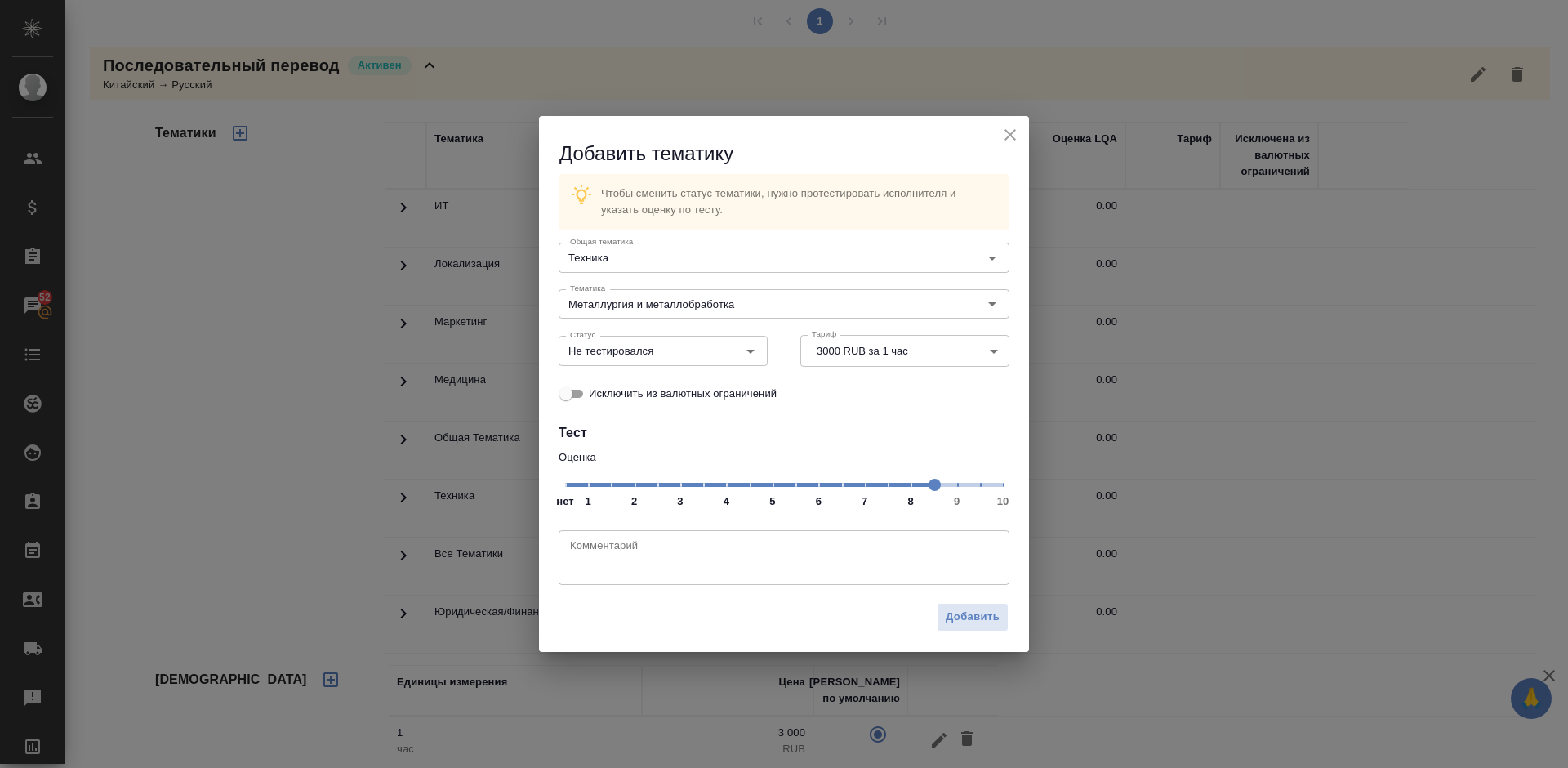
drag, startPoint x: 570, startPoint y: 484, endPoint x: 932, endPoint y: 486, distance: 362.0
click at [932, 486] on span at bounding box center [934, 484] width 12 height 12
drag, startPoint x: 936, startPoint y: 489, endPoint x: 958, endPoint y: 486, distance: 22.2
click at [958, 486] on span at bounding box center [958, 484] width 12 height 12
click at [673, 350] on input "Не тестировался" at bounding box center [636, 351] width 145 height 20
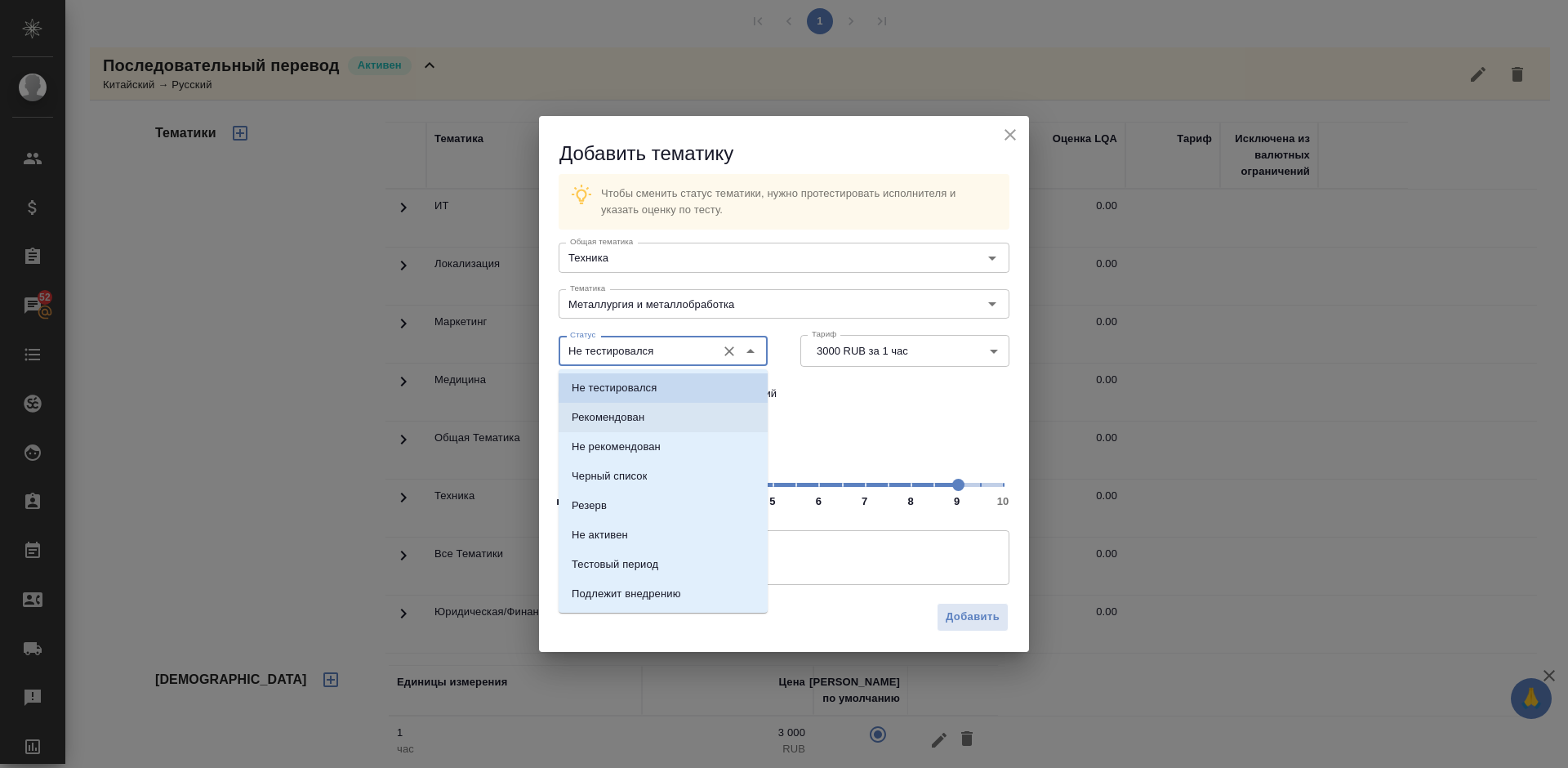
click at [664, 410] on li "Рекомендован" at bounding box center [663, 417] width 209 height 29
type input "Рекомендован"
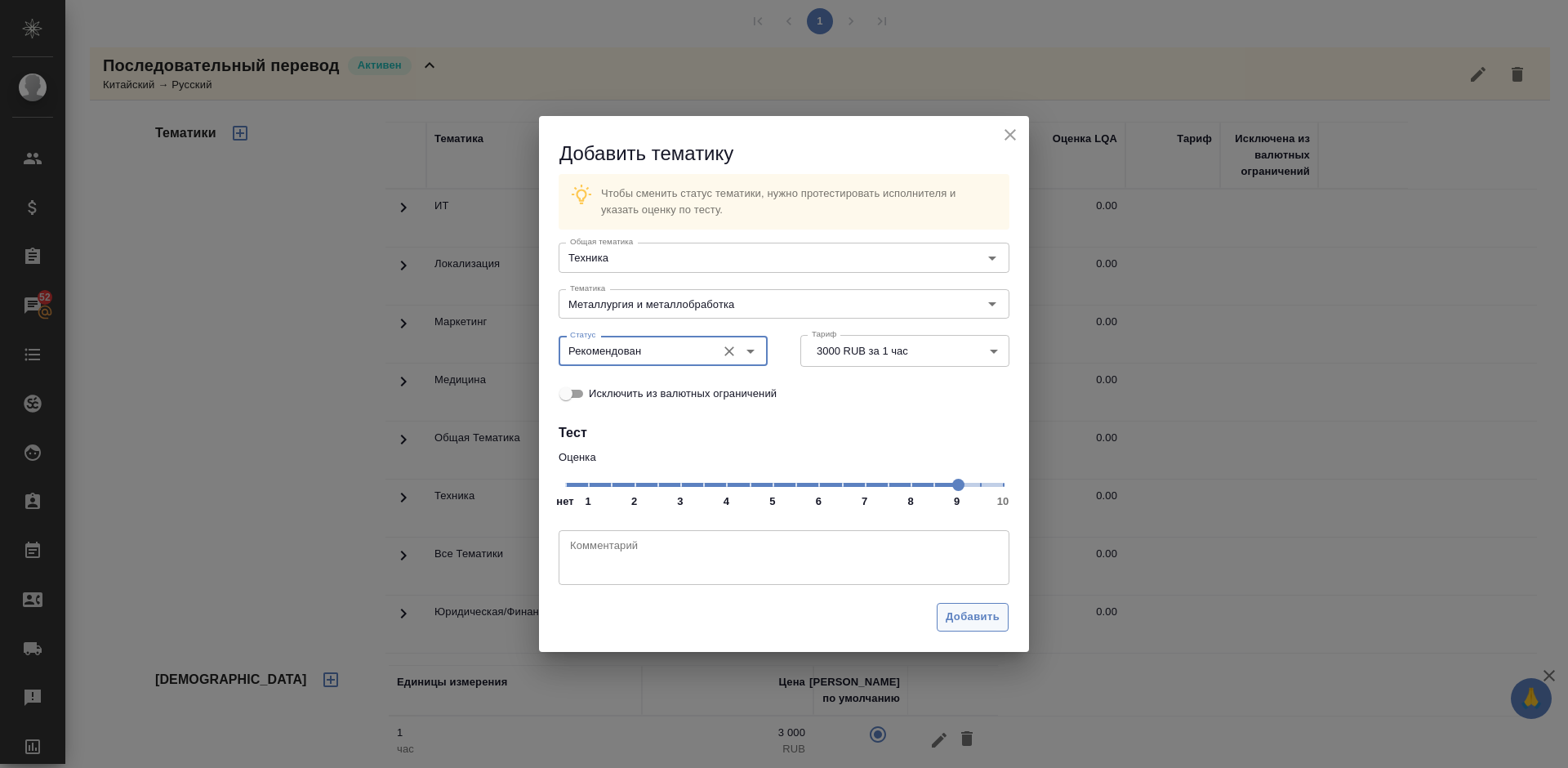
click at [977, 611] on span "Добавить" at bounding box center [972, 617] width 54 height 19
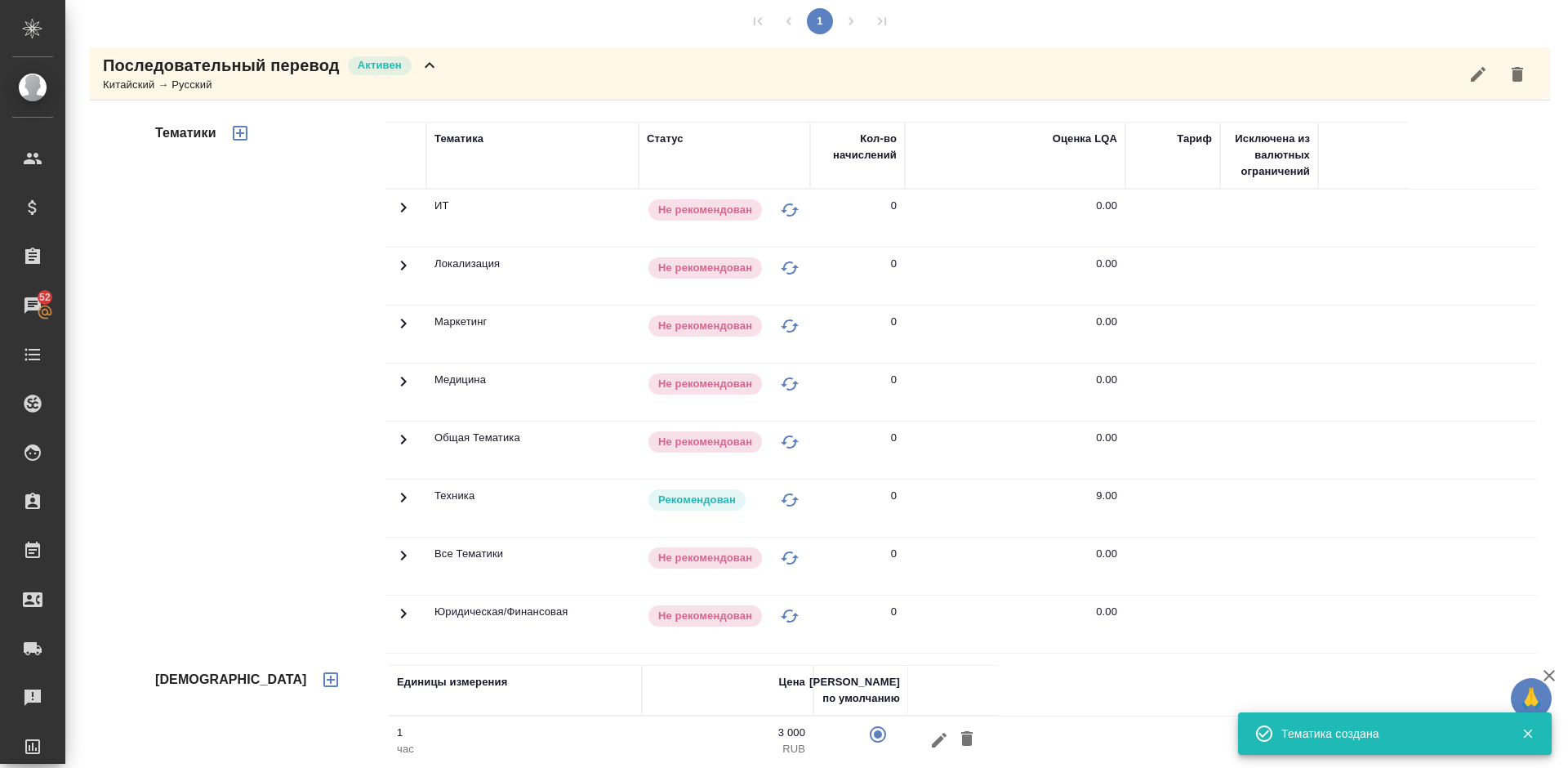
click at [462, 77] on div "Последовательный перевод Активен Китайский → Русский" at bounding box center [820, 74] width 1460 height 53
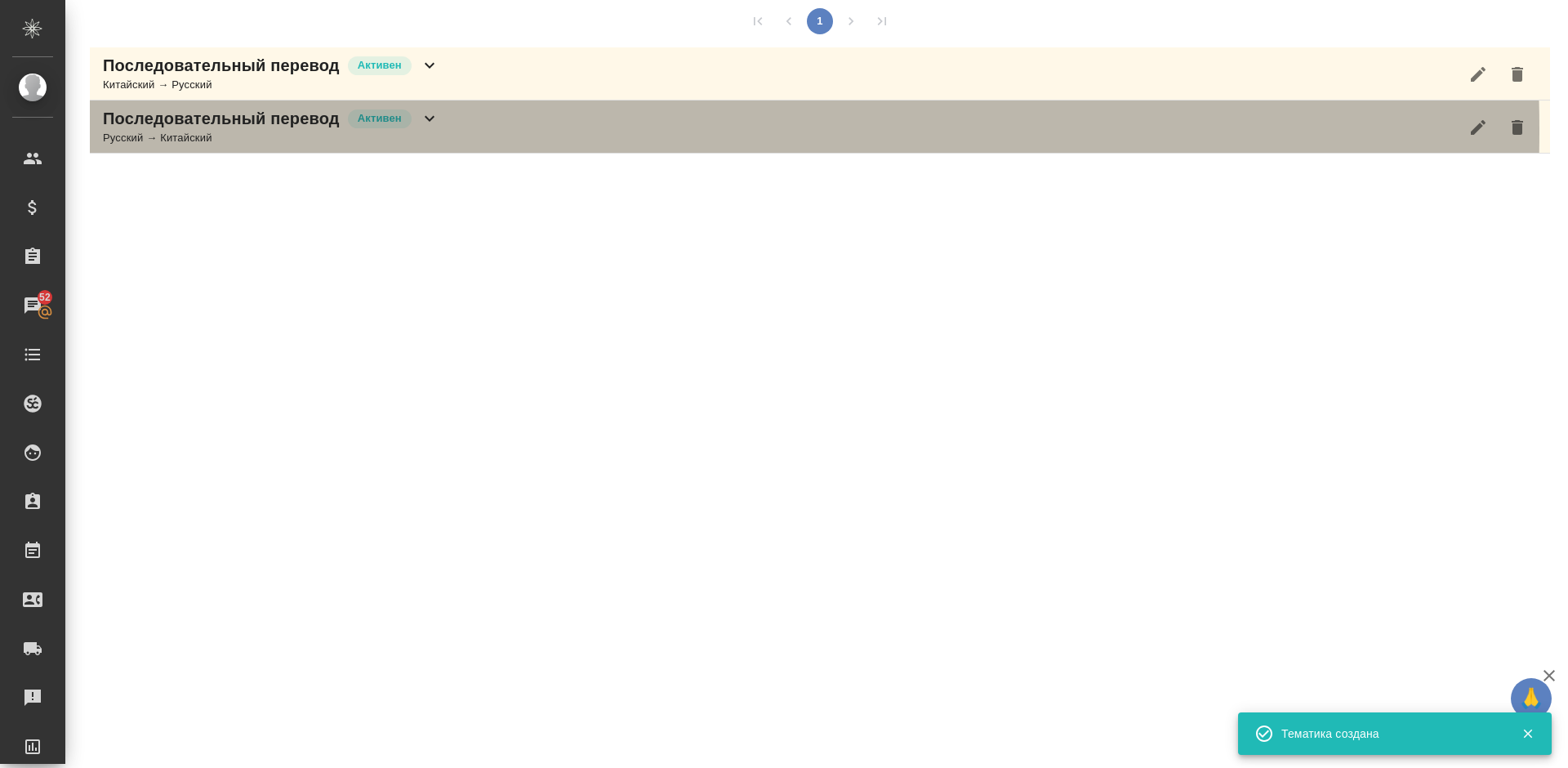
click at [444, 130] on div "Последовательный перевод Активен Русский → Китайский" at bounding box center [820, 127] width 1460 height 53
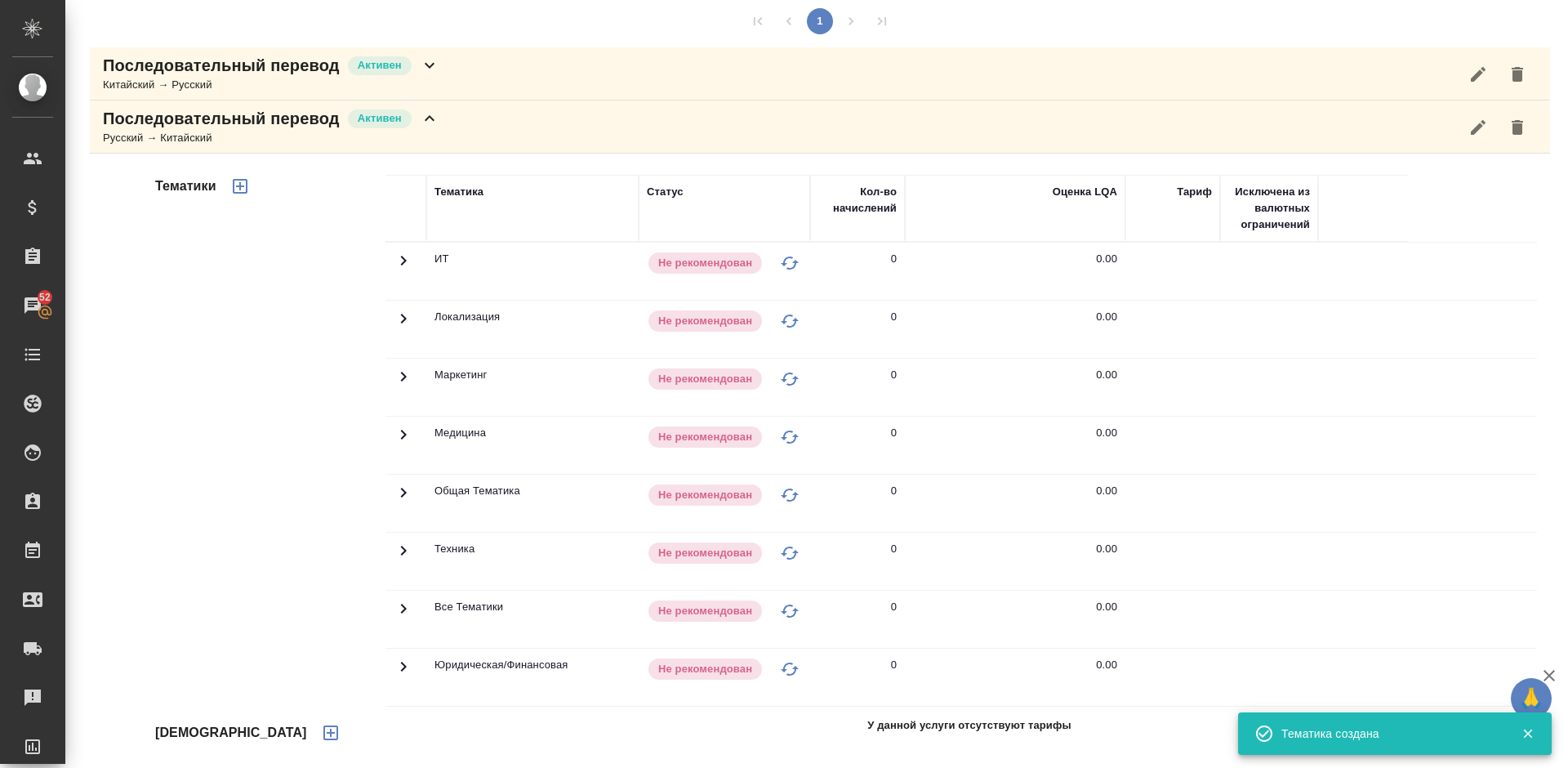
click at [321, 736] on icon "button" at bounding box center [331, 733] width 20 height 20
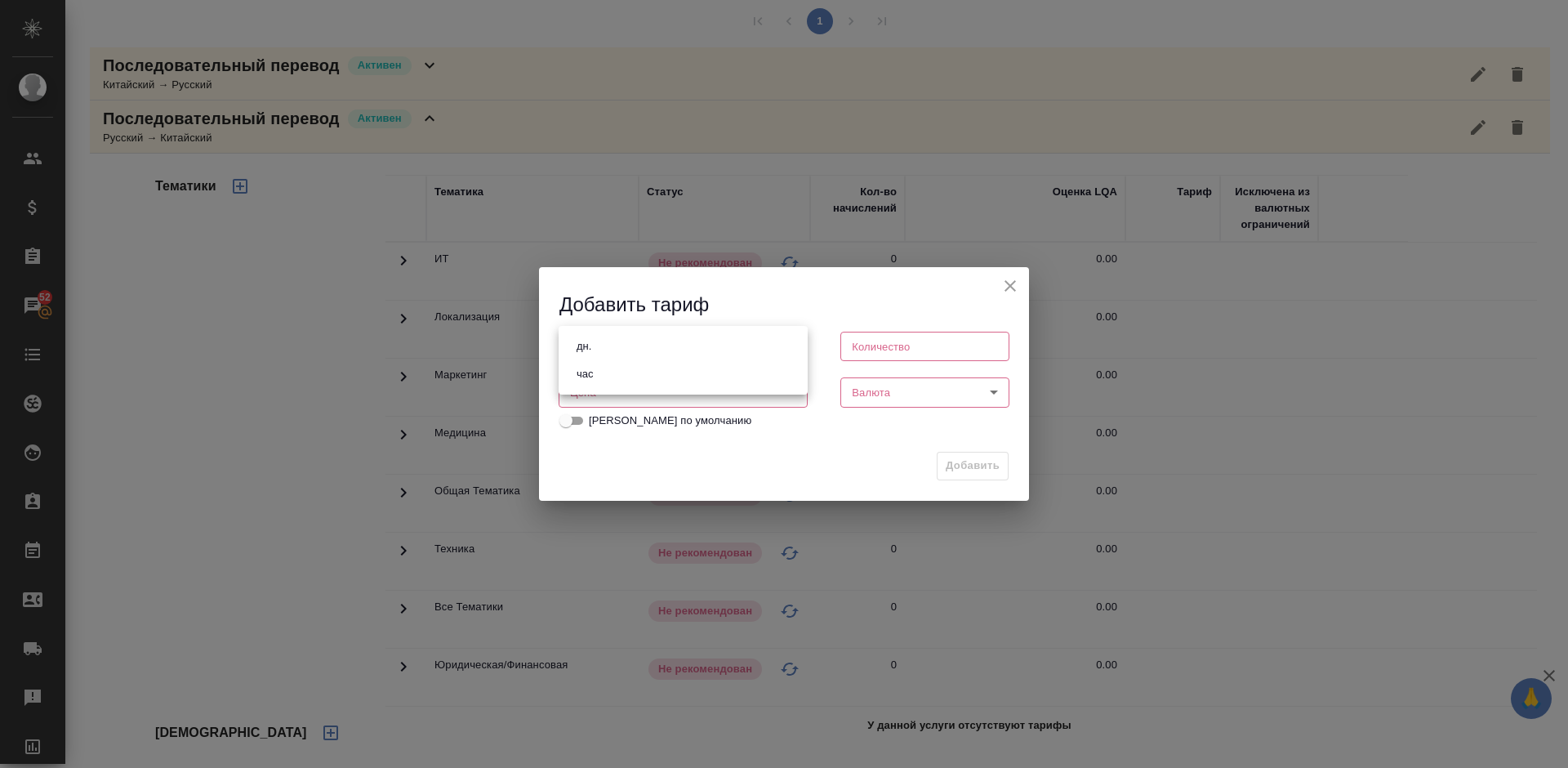
click at [687, 344] on body "🙏 .cls-1 fill:#fff; AWATERA Lazareva Anastasia Клиенты Спецификации Заказы 52 Ч…" at bounding box center [784, 384] width 1568 height 768
click at [628, 375] on li "час" at bounding box center [683, 374] width 249 height 27
type input "5a8b1489cc6b4906c91bfd93"
click at [886, 349] on input "number" at bounding box center [925, 346] width 169 height 29
type input "1"
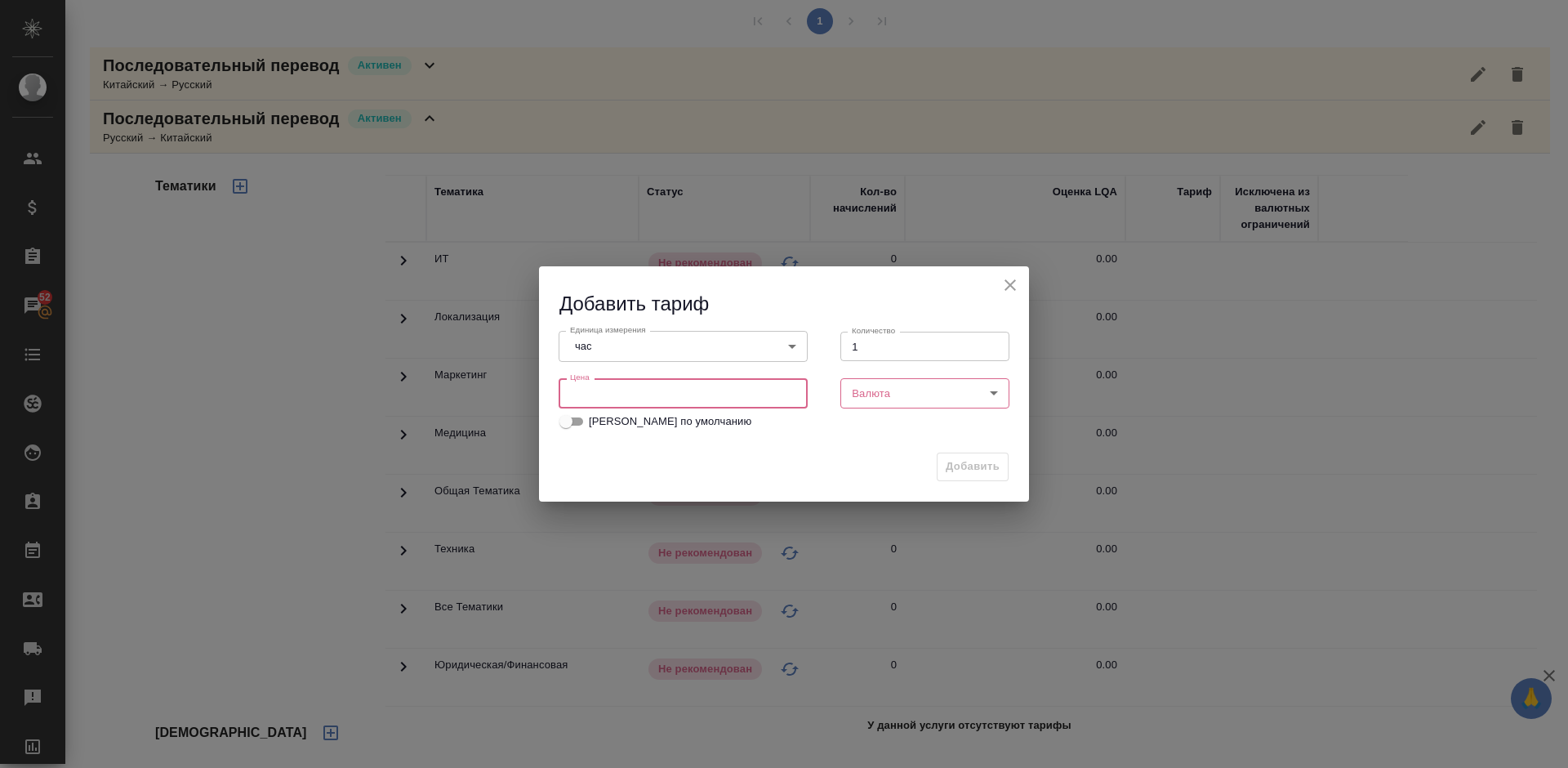
click at [738, 398] on input "number" at bounding box center [683, 393] width 249 height 29
type input "3000"
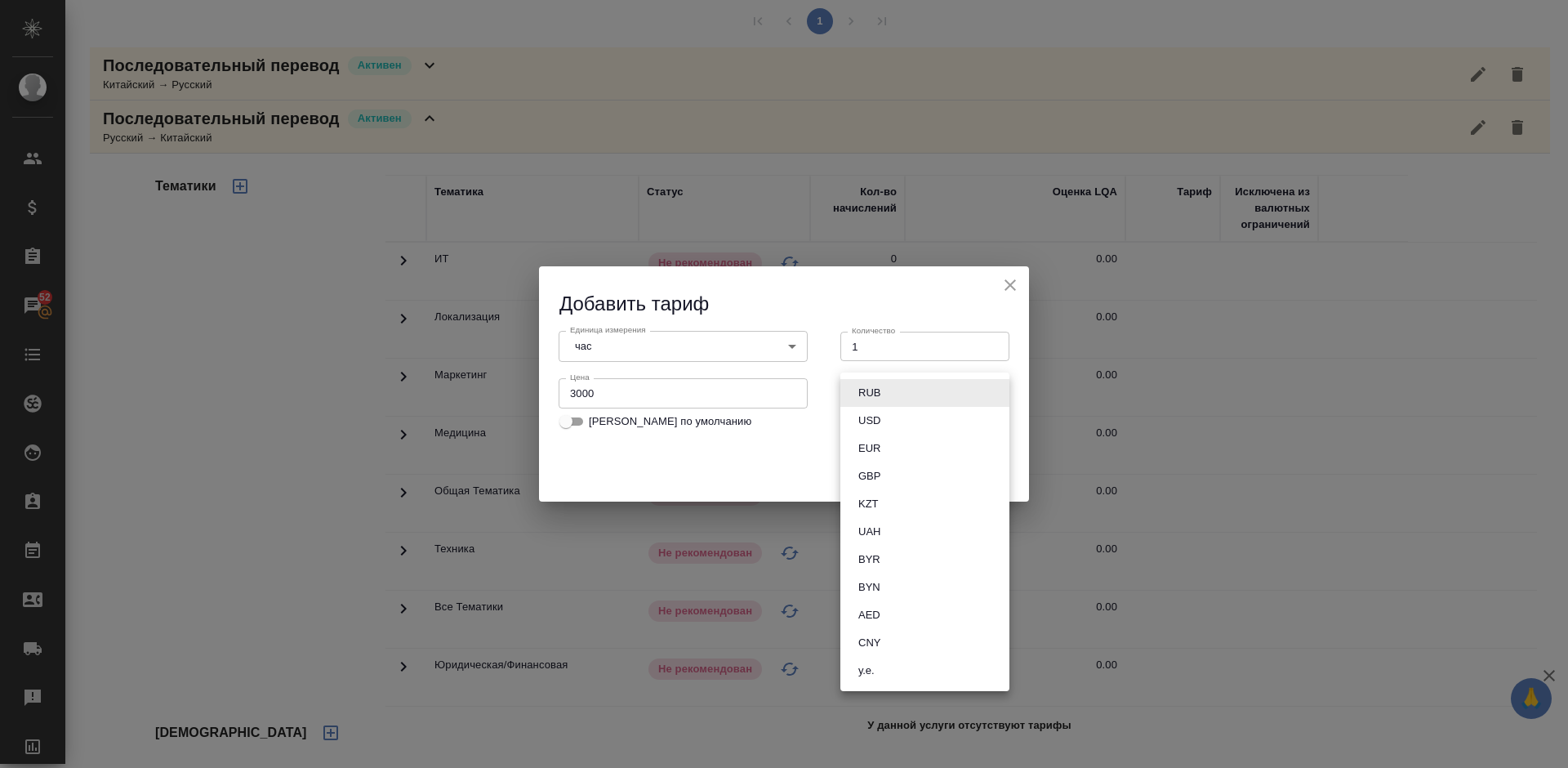
click at [935, 404] on body "🙏 .cls-1 fill:#fff; AWATERA Lazareva Anastasia Клиенты Спецификации Заказы 52 Ч…" at bounding box center [784, 384] width 1568 height 768
click at [881, 395] on button "RUB" at bounding box center [869, 393] width 32 height 18
type input "RUB"
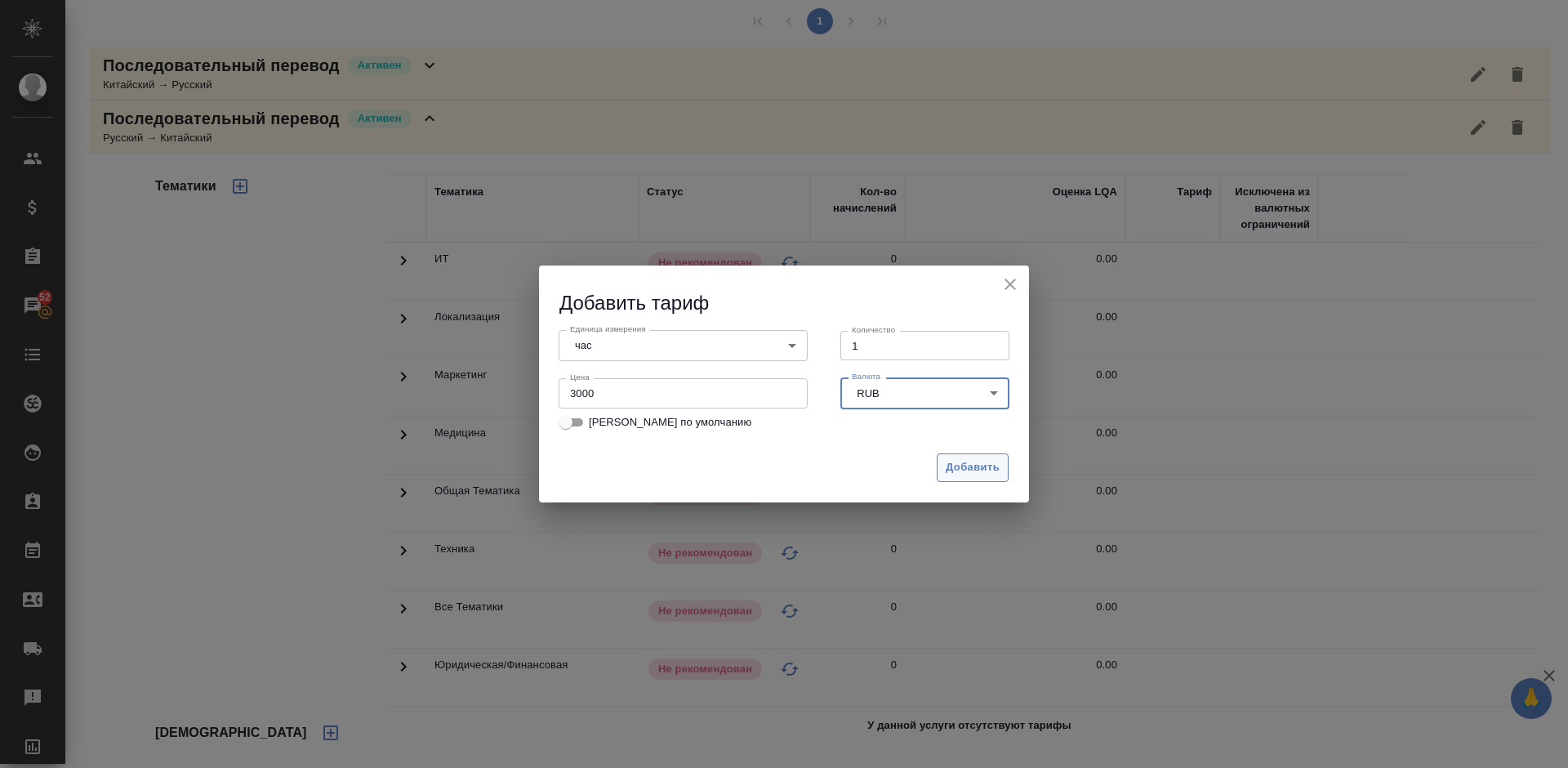
click at [972, 462] on span "Добавить" at bounding box center [972, 467] width 54 height 19
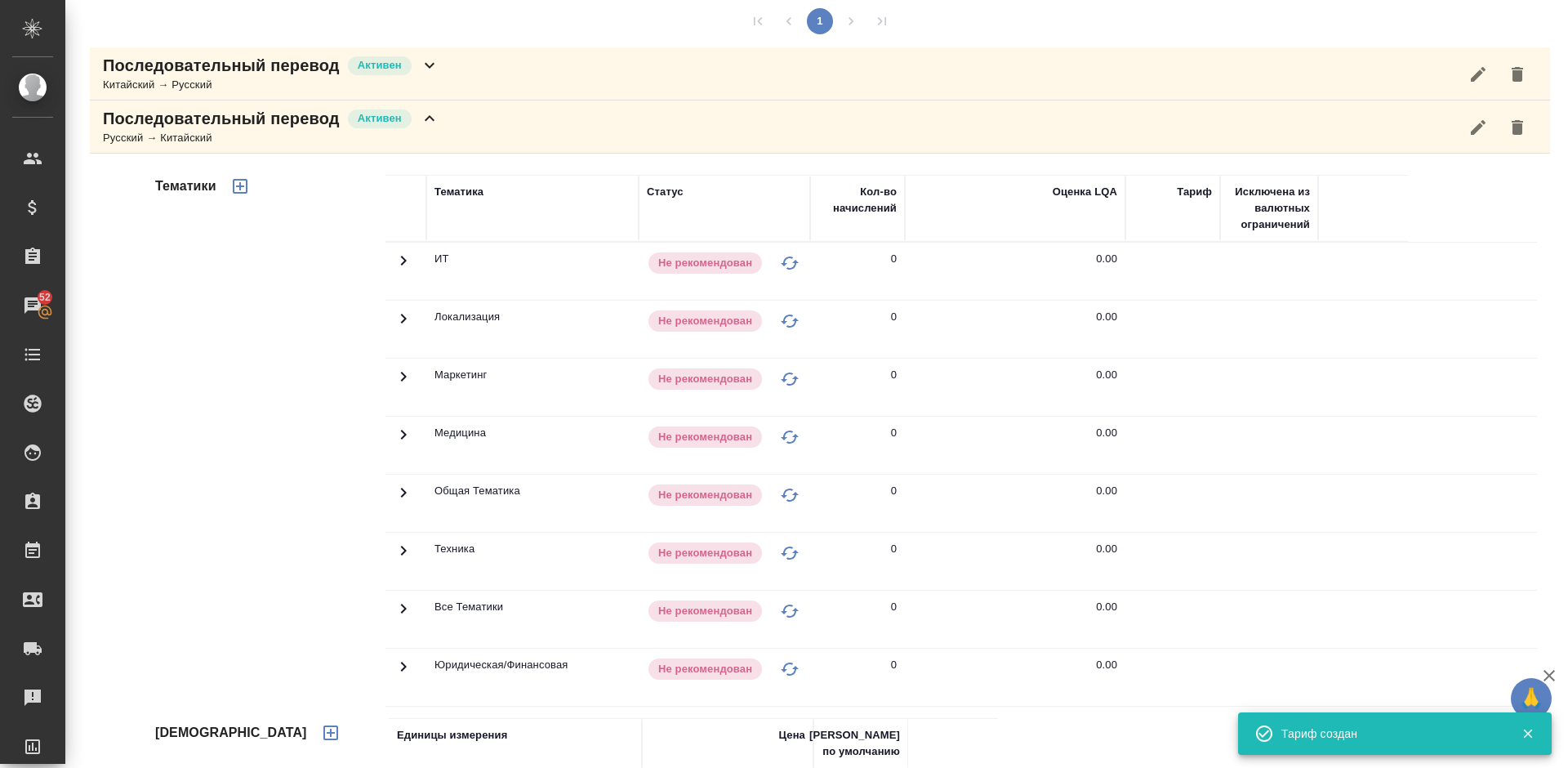
click at [242, 186] on icon "button" at bounding box center [240, 186] width 15 height 15
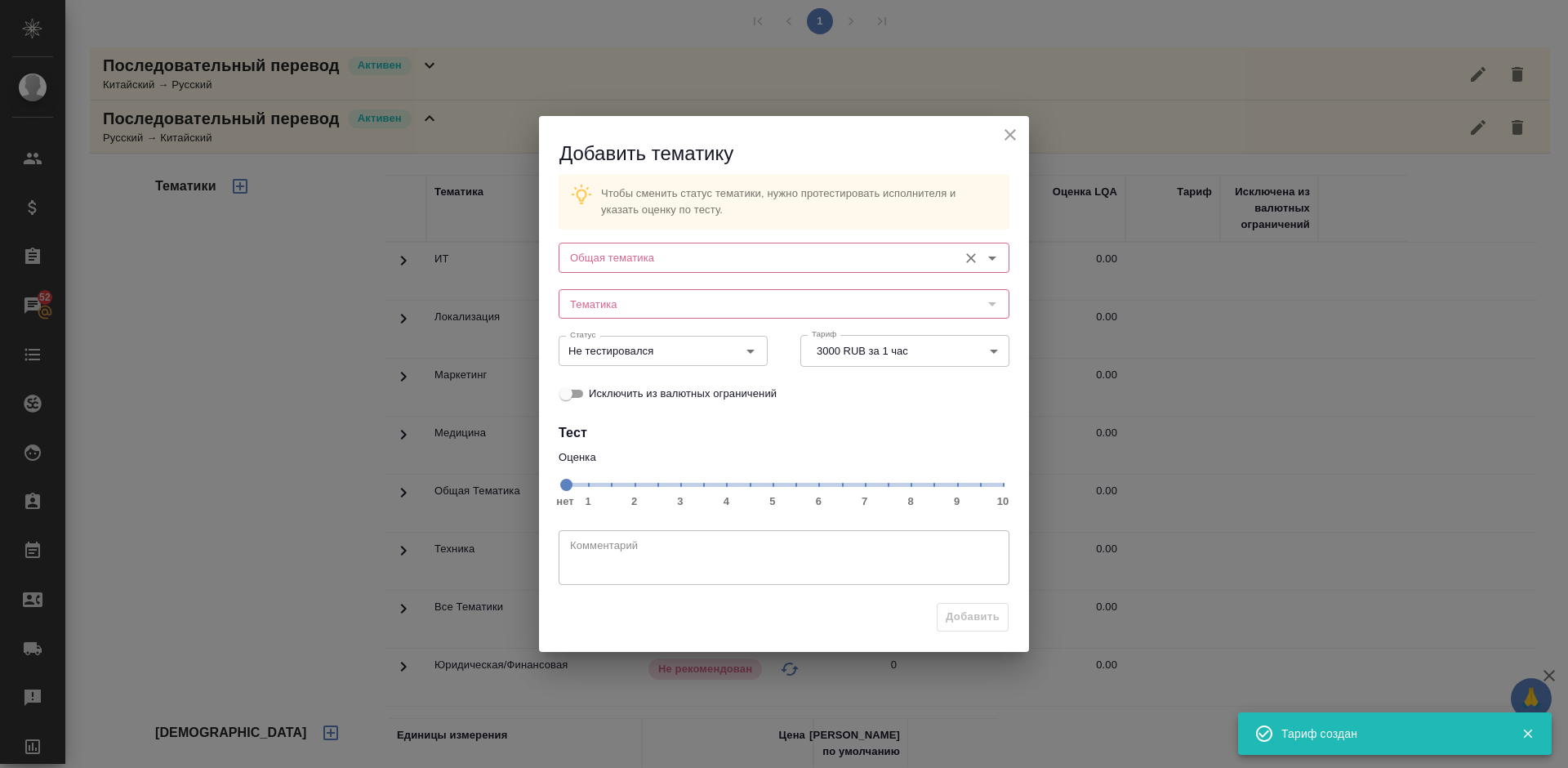
click at [652, 255] on input "Общая тематика" at bounding box center [757, 258] width 386 height 20
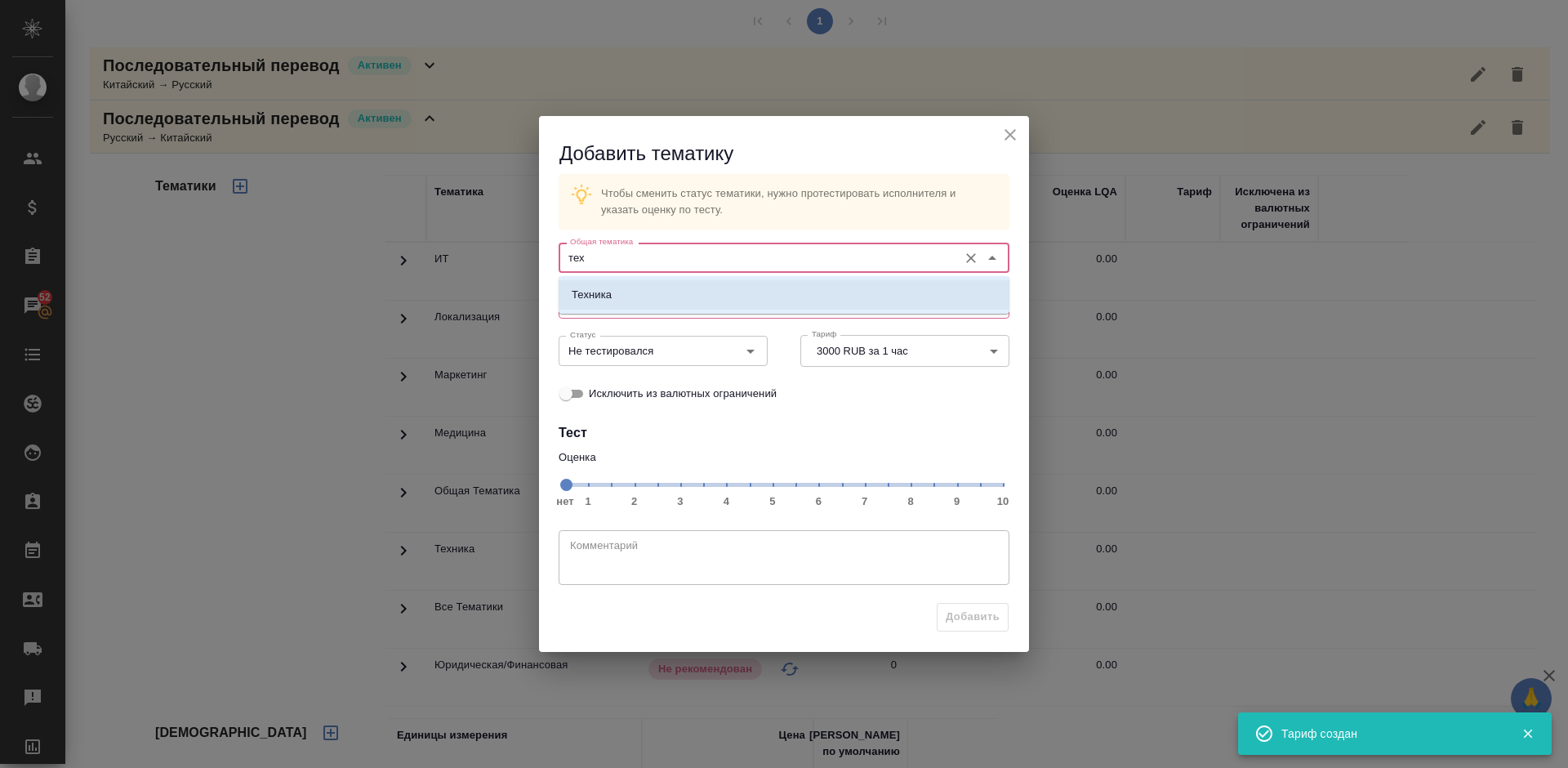
click at [681, 298] on li "Техника" at bounding box center [783, 295] width 451 height 29
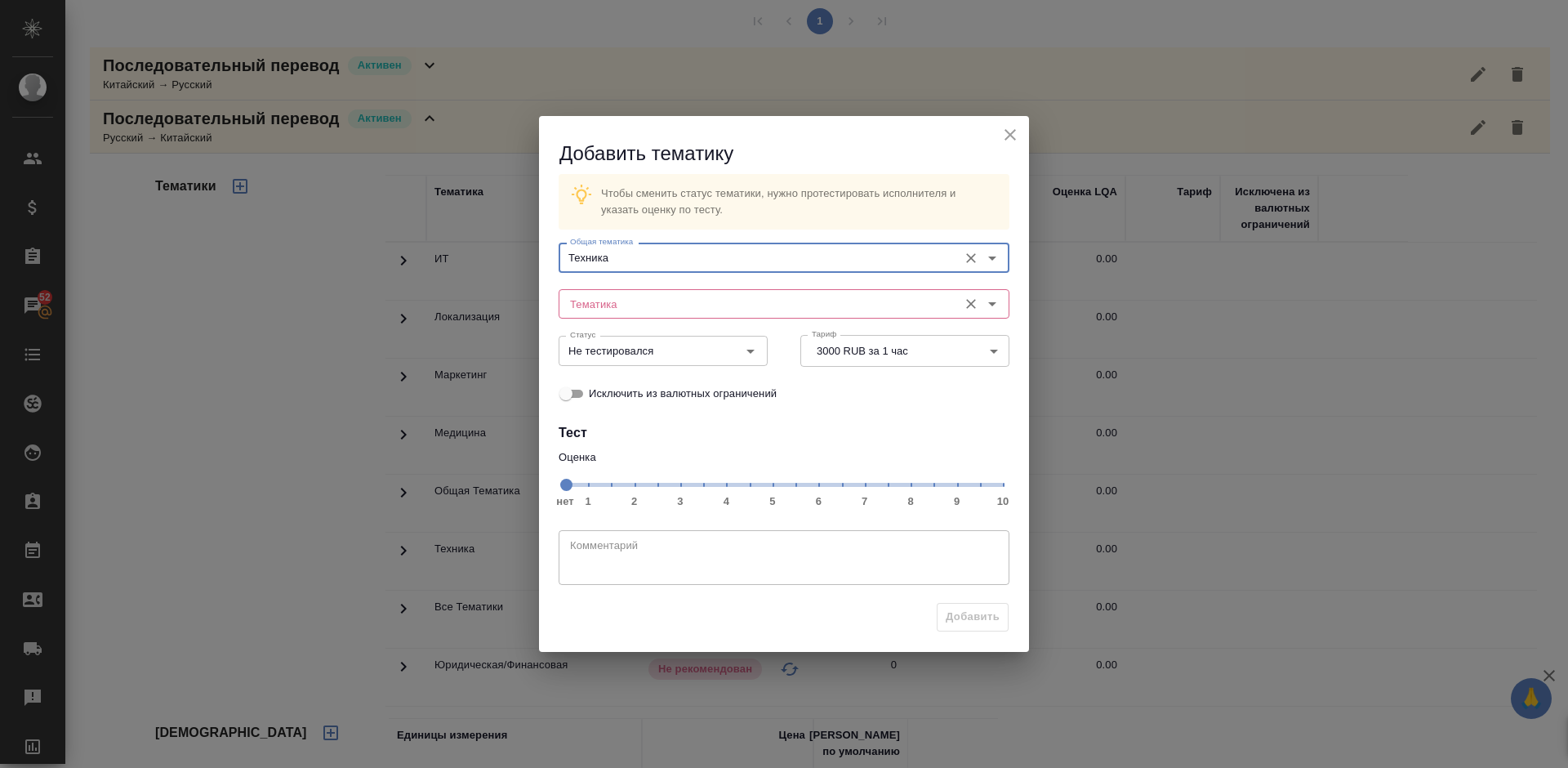
type input "Техника"
click at [645, 302] on input "Тематика" at bounding box center [757, 304] width 386 height 20
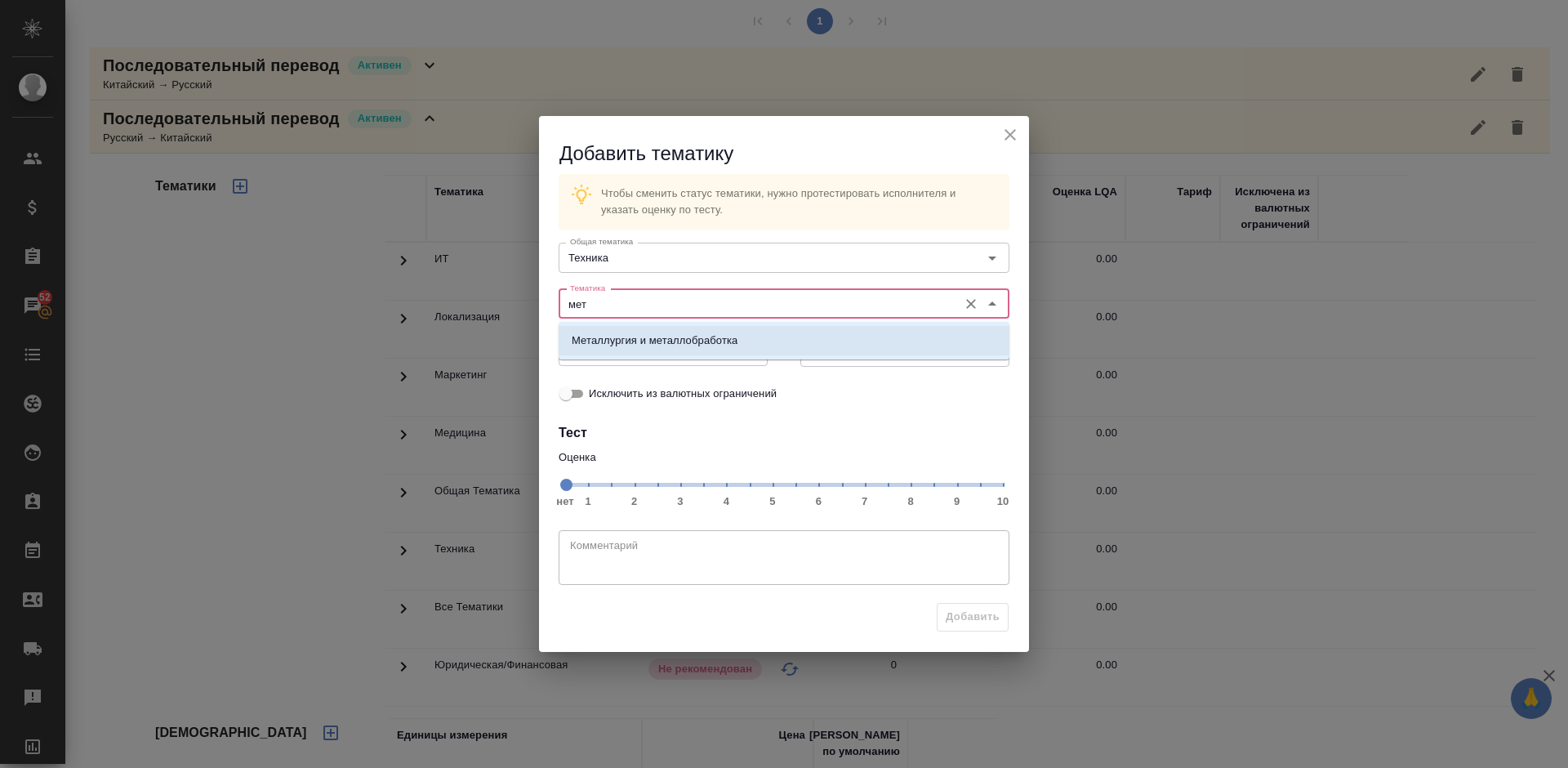
click at [685, 334] on p "Металлургия и металлобработка" at bounding box center [655, 341] width 166 height 16
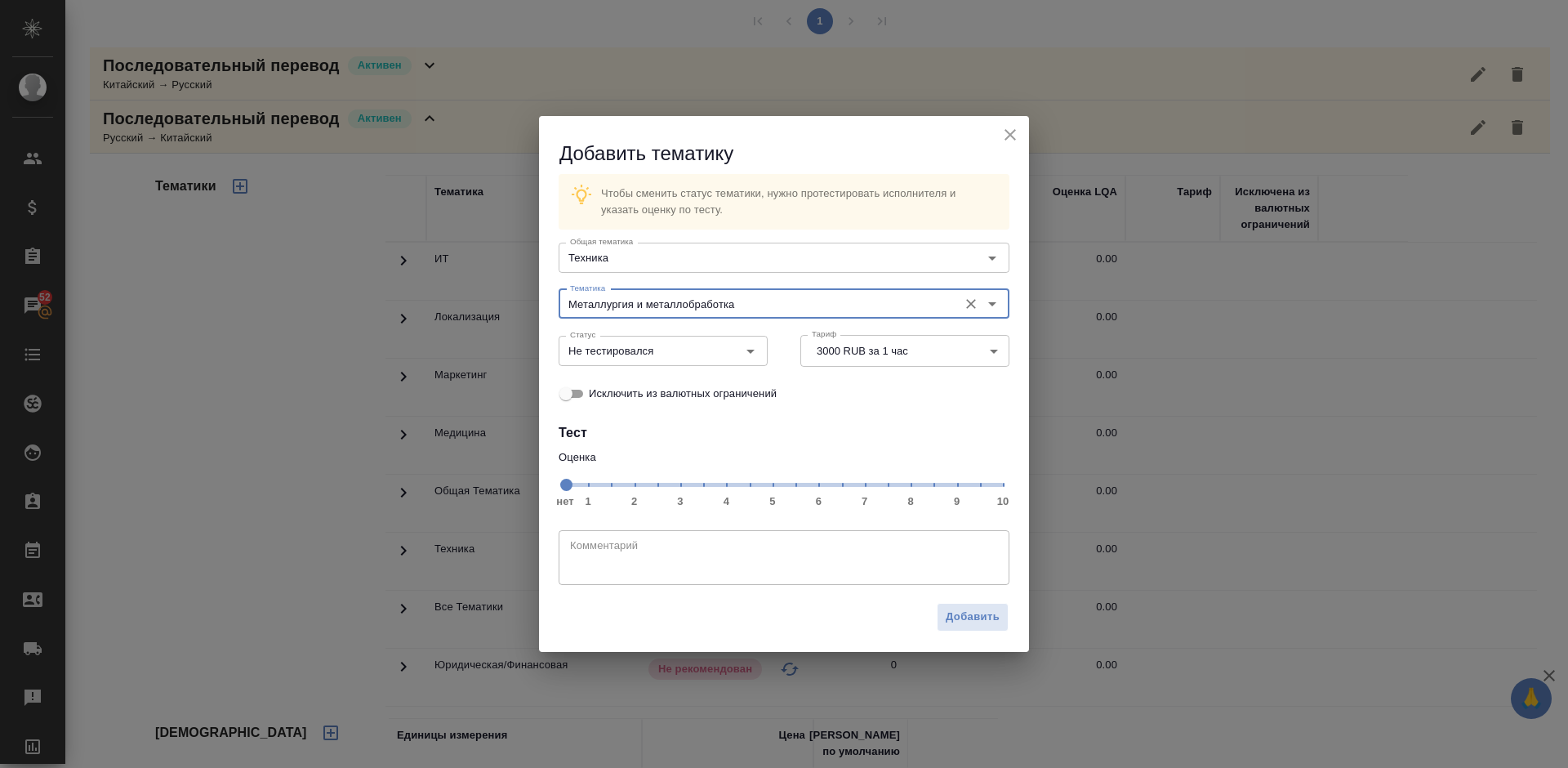
type input "Металлургия и металлобработка"
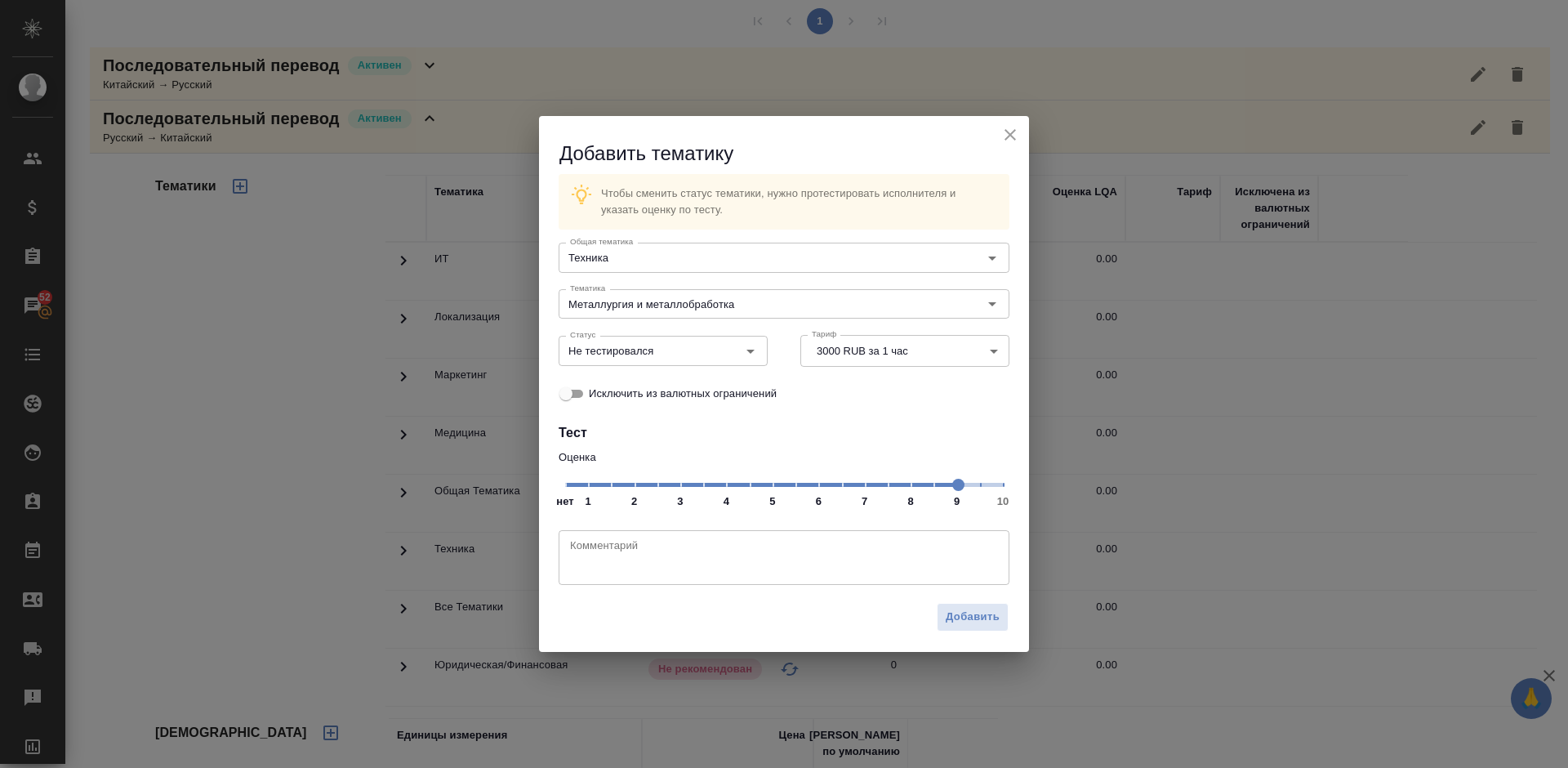
drag, startPoint x: 572, startPoint y: 478, endPoint x: 793, endPoint y: 395, distance: 236.1
click at [956, 491] on span at bounding box center [958, 484] width 12 height 12
click at [674, 341] on input "Не тестировался" at bounding box center [636, 351] width 145 height 20
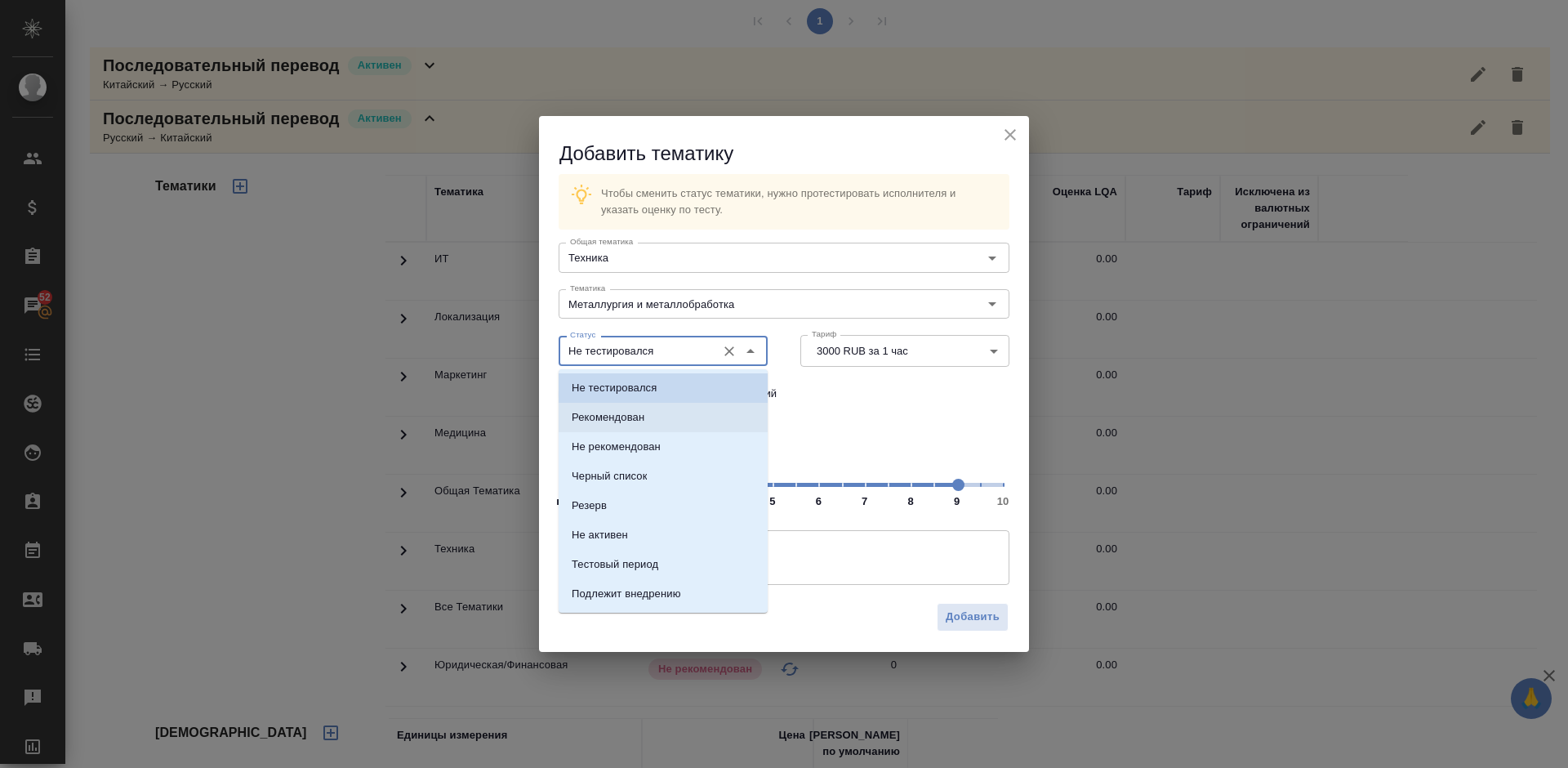
click at [676, 415] on li "Рекомендован" at bounding box center [663, 417] width 209 height 29
type input "Рекомендован"
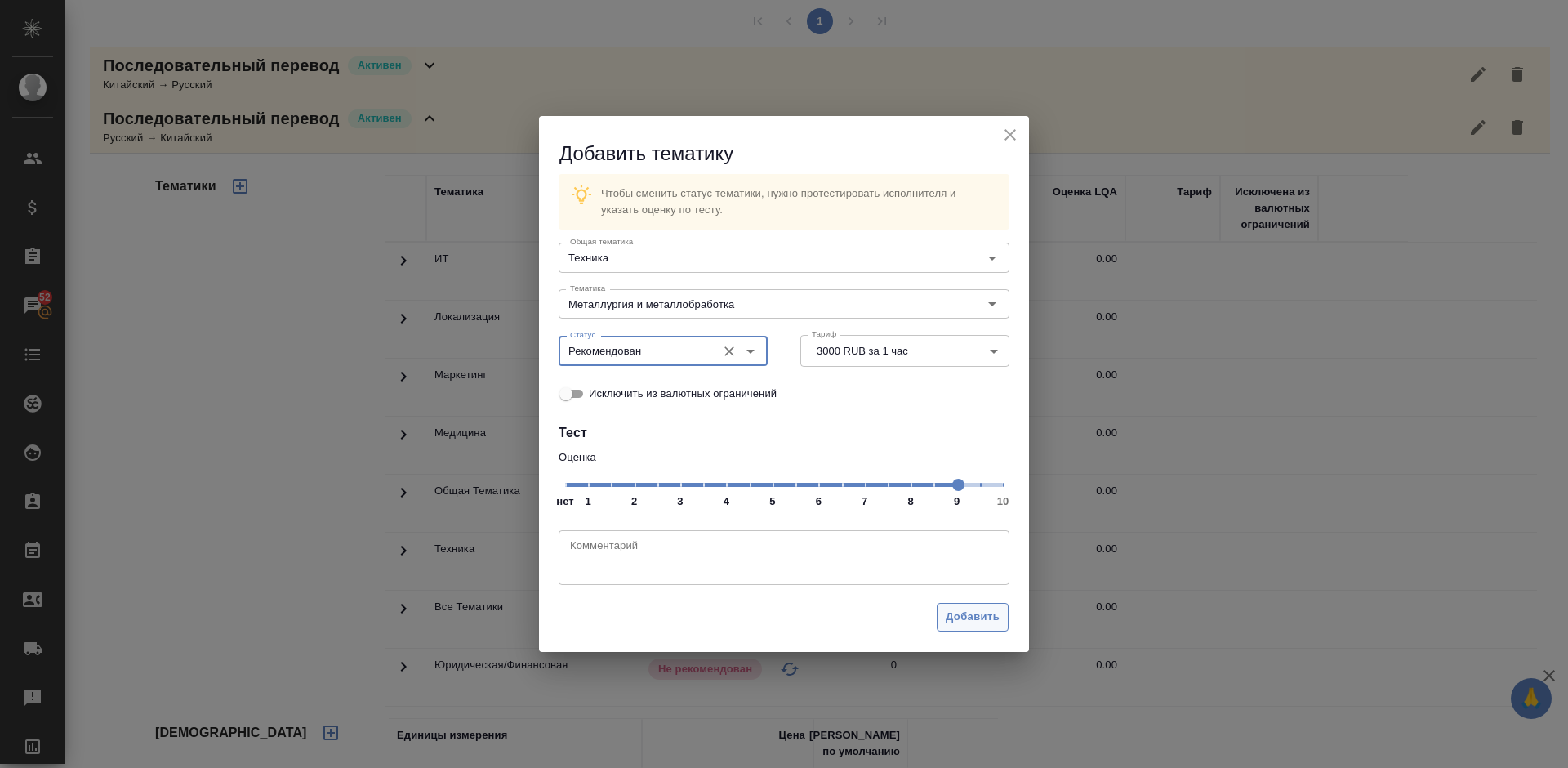
click at [982, 609] on span "Добавить" at bounding box center [972, 617] width 54 height 19
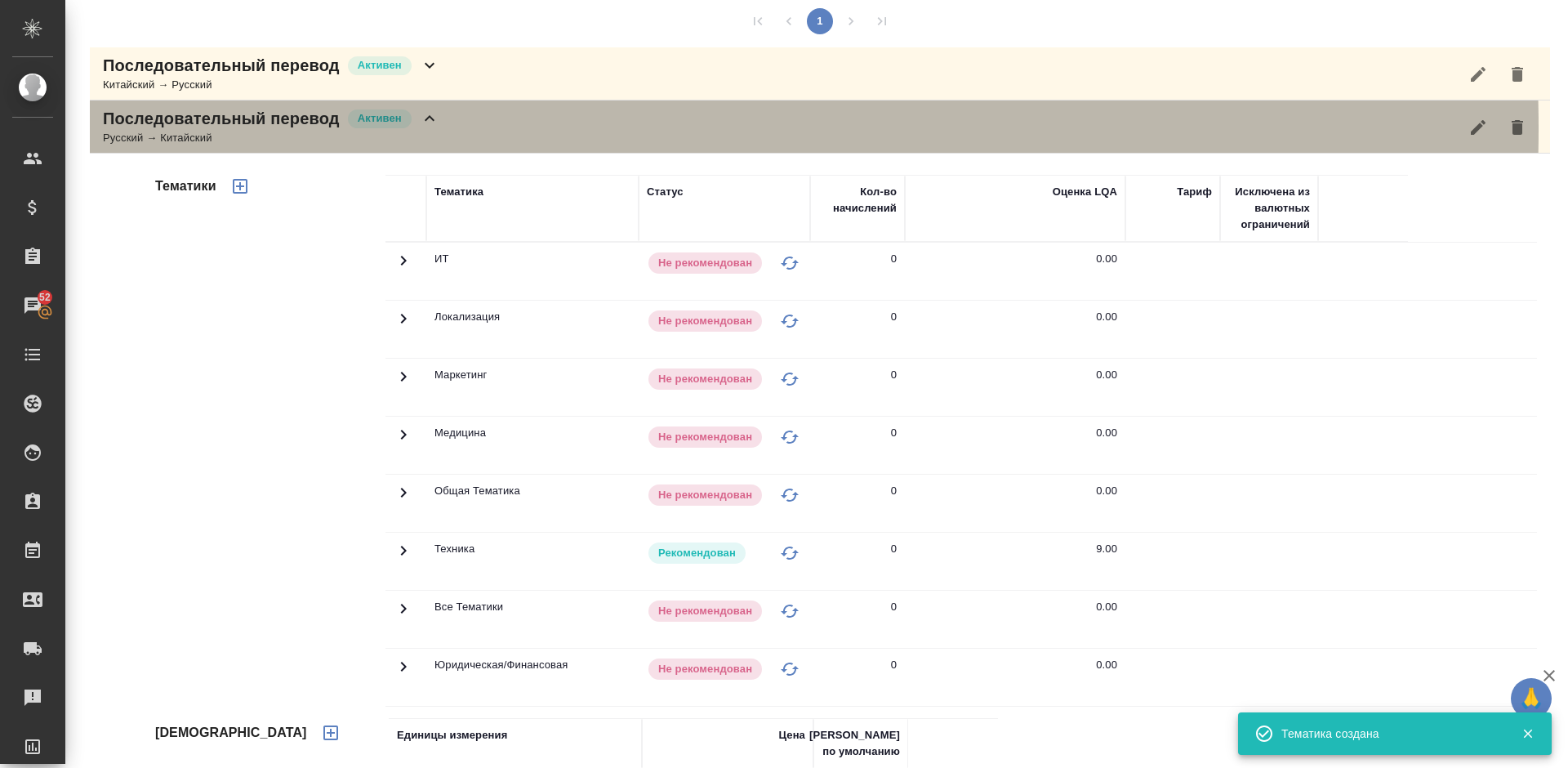
click at [442, 128] on div "Последовательный перевод Активен Русский → Китайский" at bounding box center [820, 127] width 1460 height 53
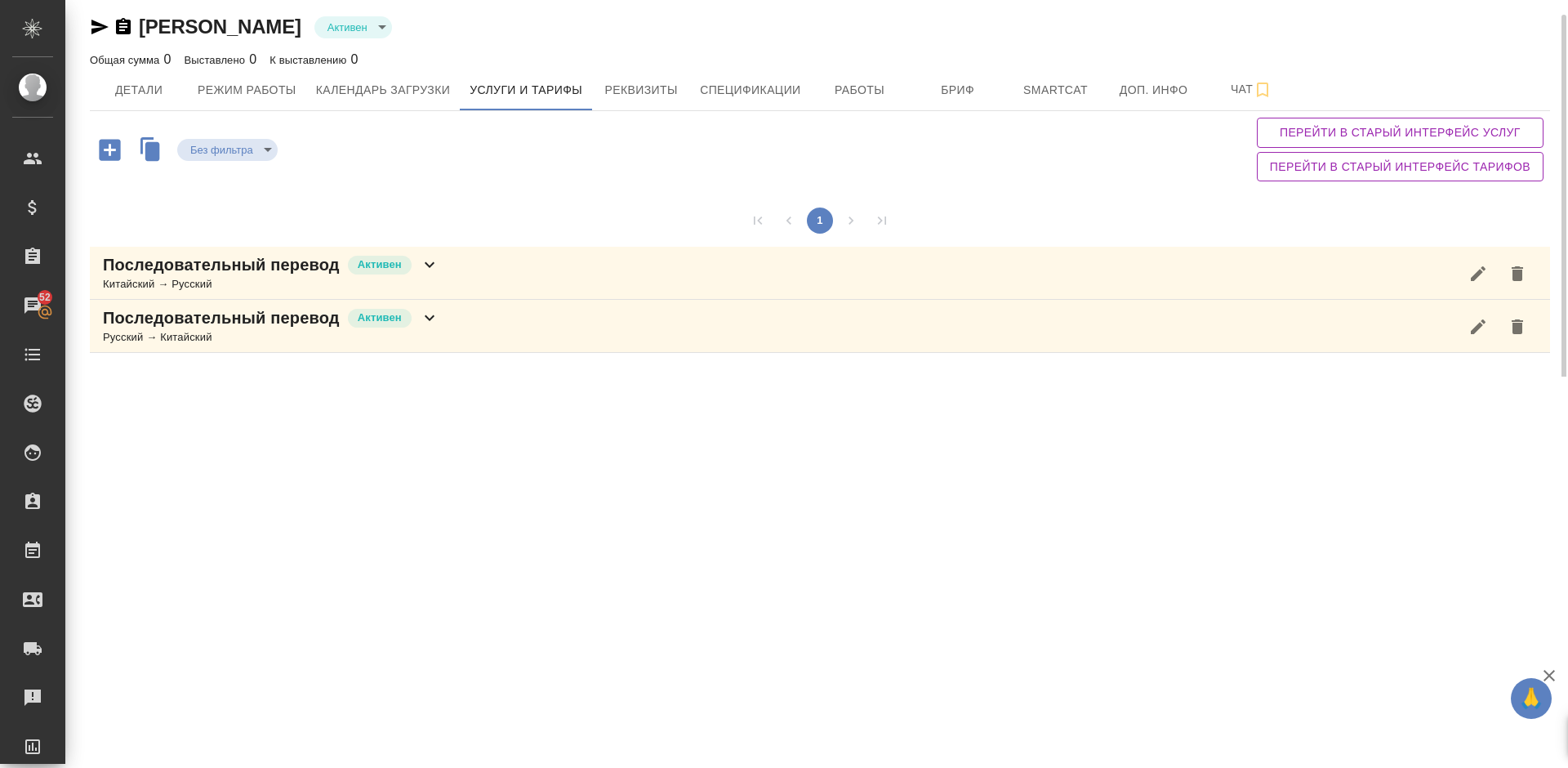
scroll to position [0, 0]
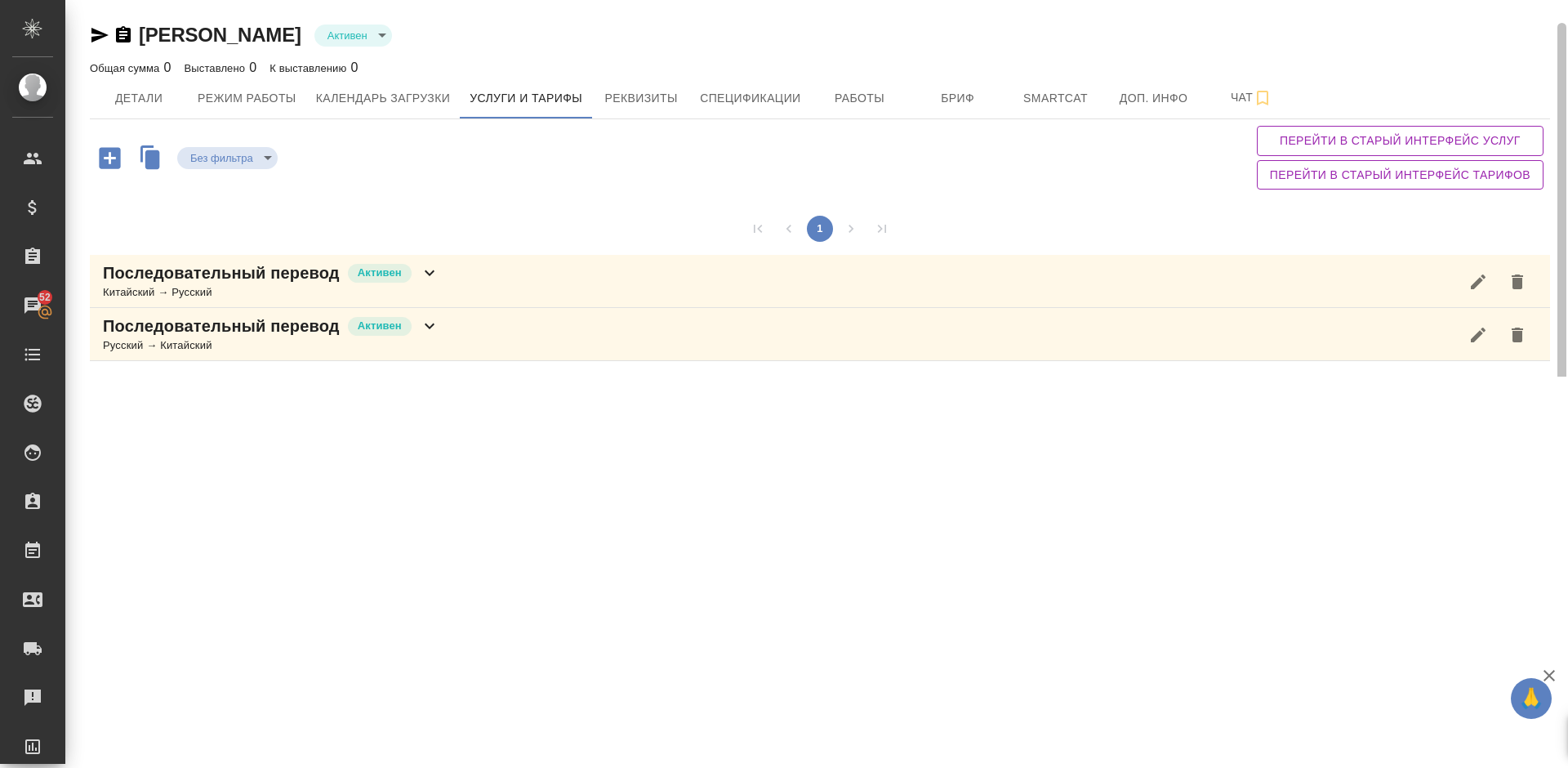
drag, startPoint x: 1561, startPoint y: 128, endPoint x: 1565, endPoint y: 4, distance: 124.1
click at [1565, 4] on div "Хайдарова Лейсан Активен active Общая сумма 0 Выставлено 0 К выставлению 0 Дета…" at bounding box center [817, 188] width 1502 height 376
click at [123, 94] on span "Детали" at bounding box center [138, 98] width 78 height 20
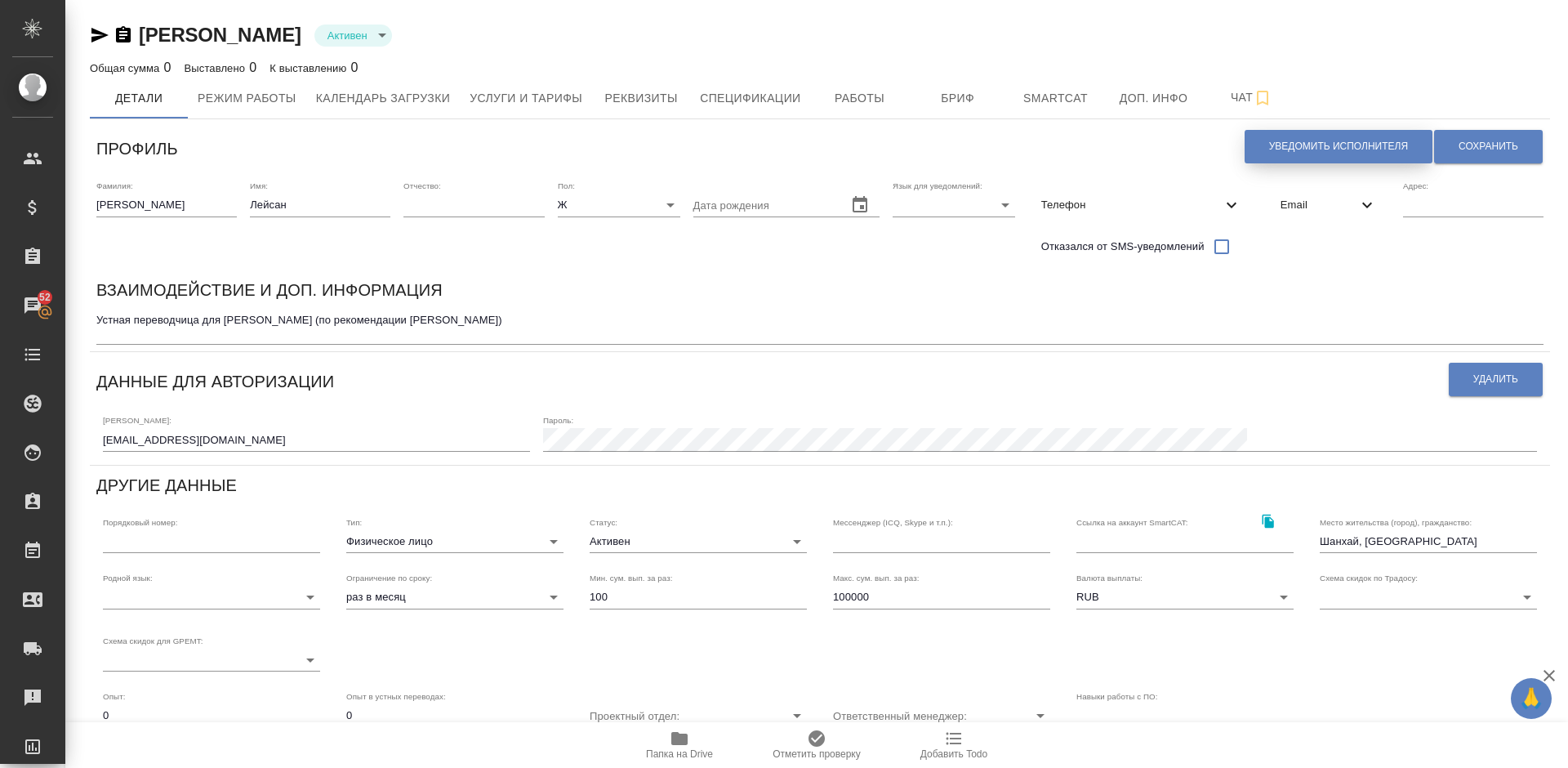
click at [1339, 148] on span "Уведомить исполнителя" at bounding box center [1339, 146] width 138 height 14
type textarea "Добрый день, Лейсан! Ознакомиться с подробной информацией по выполненным работа…"
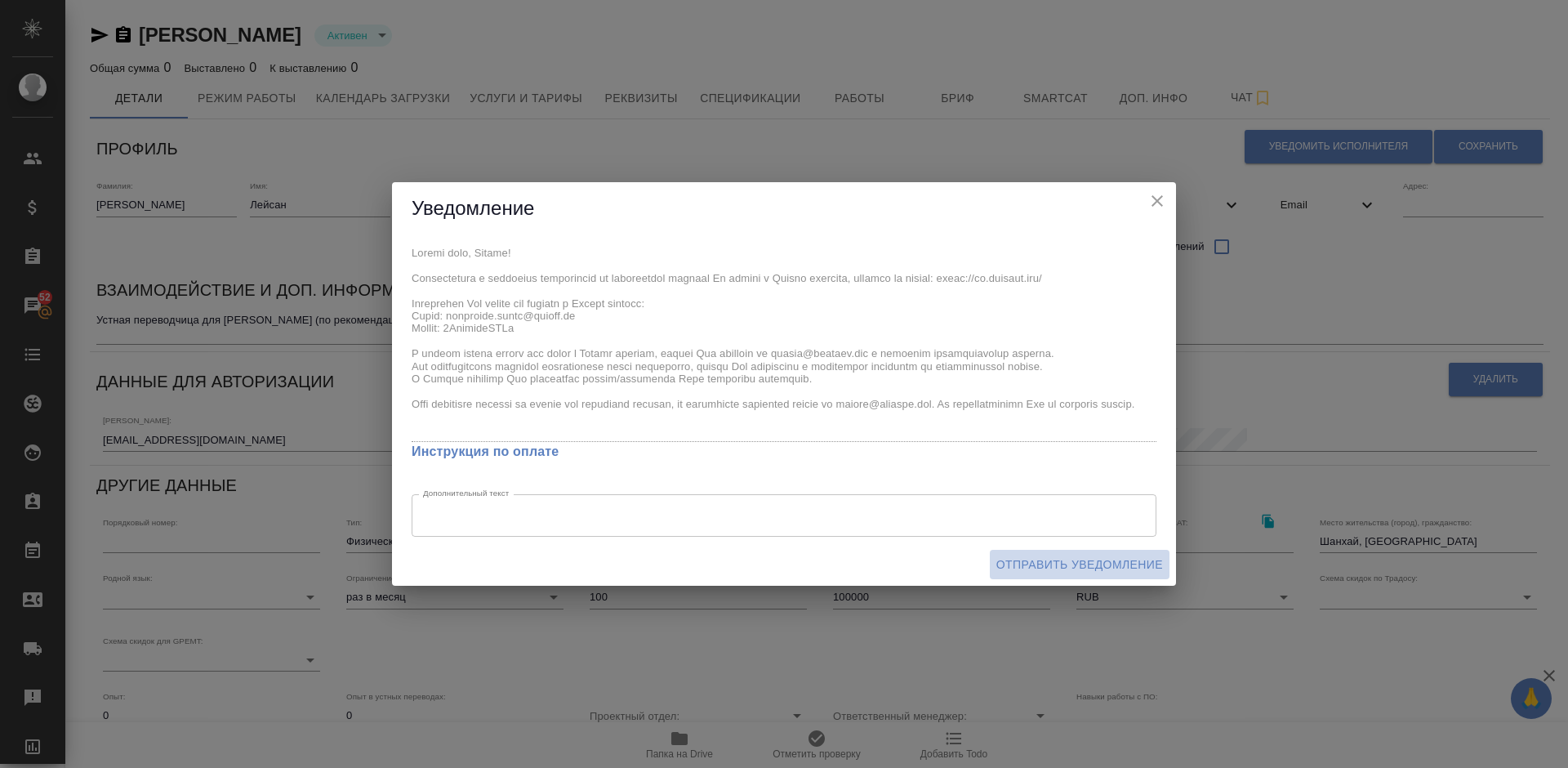
click at [1067, 567] on span "Отправить уведомление" at bounding box center [1079, 565] width 167 height 20
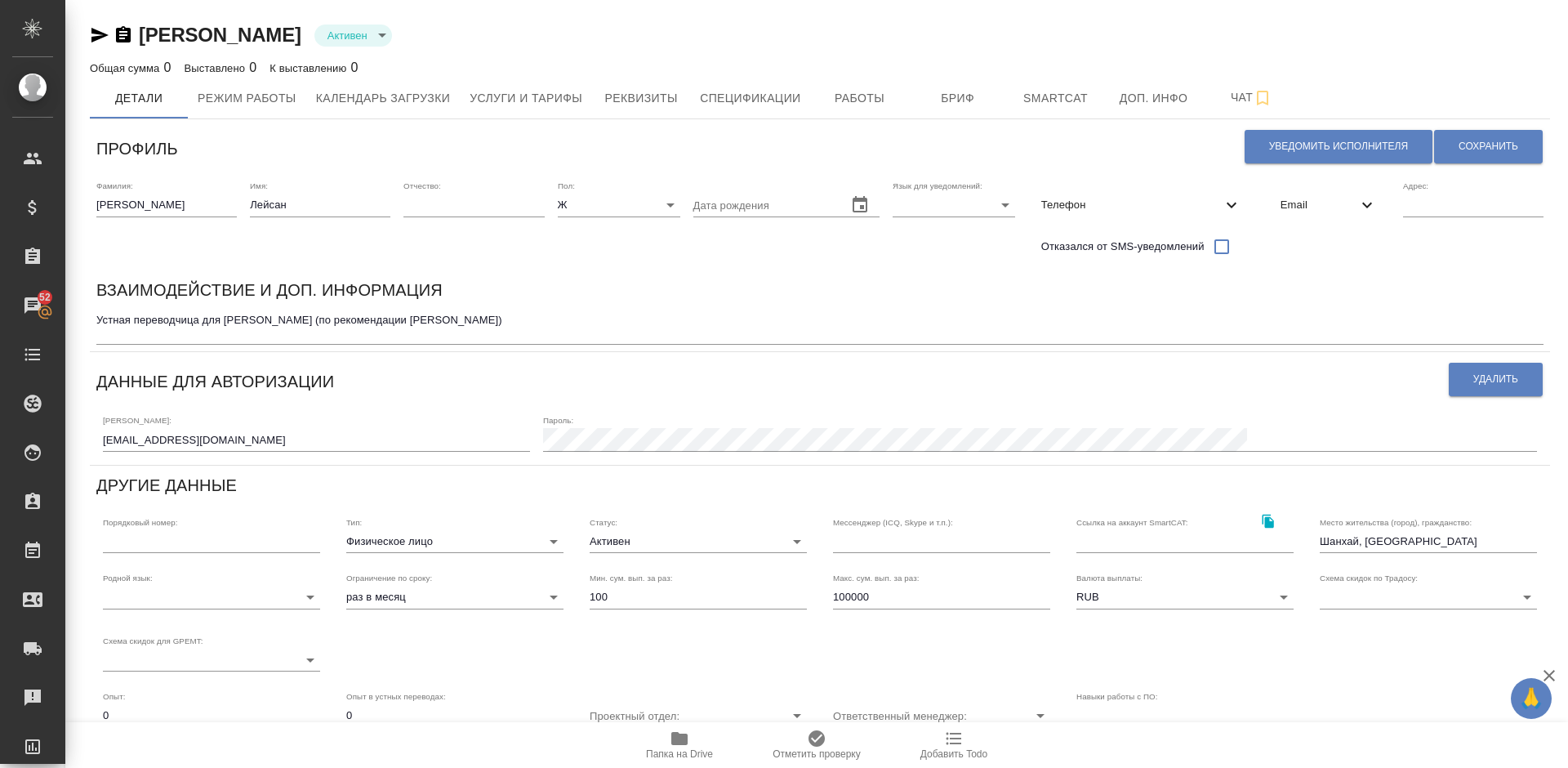
click at [118, 336] on textarea "Устная переводчица для Русал (по рекомендации Цзян Екатерины)" at bounding box center [820, 326] width 1447 height 26
paste textarea "CN–RU–EN"
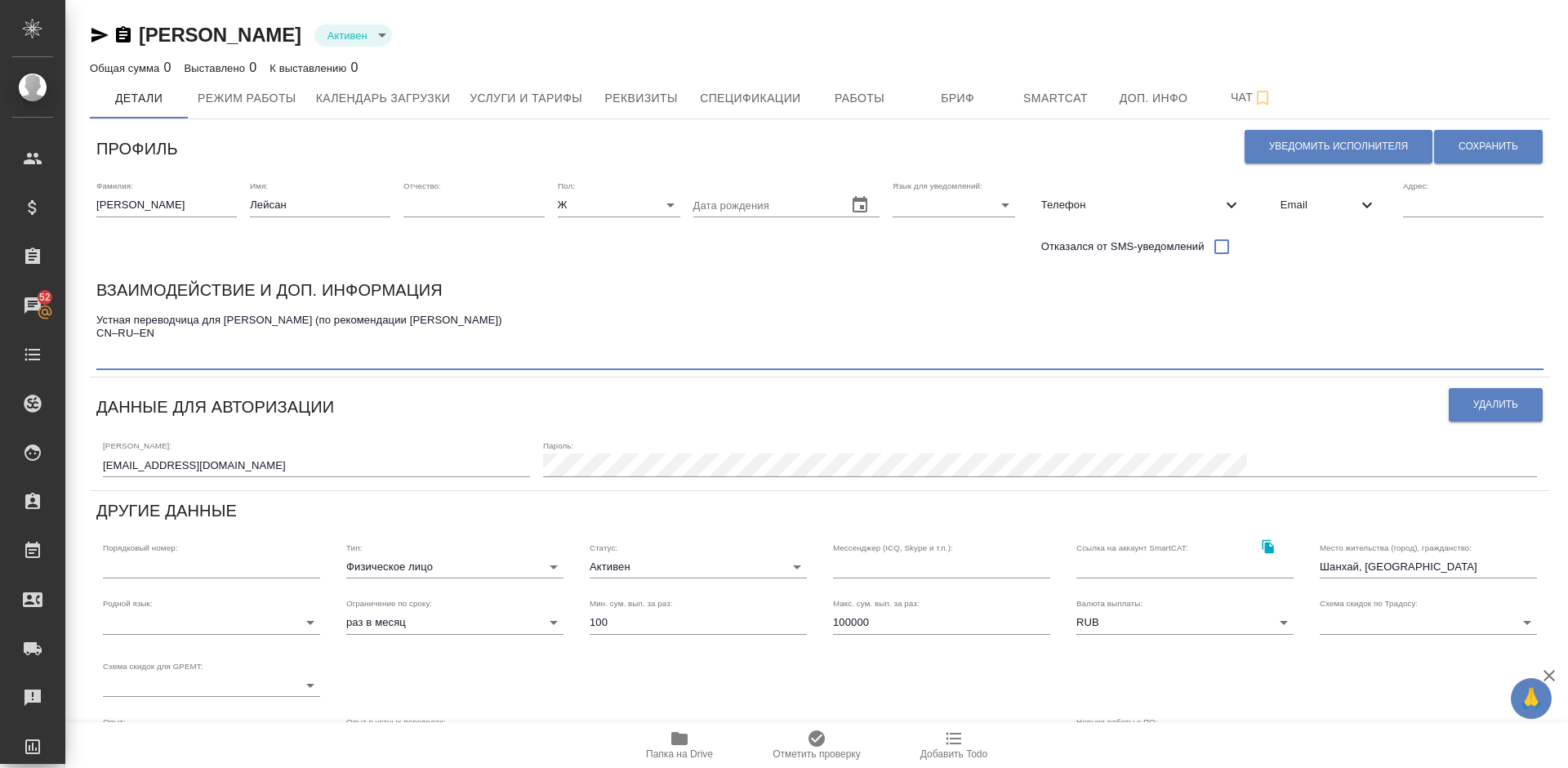
paste textarea "WeChat: q136905j"
type textarea "Устная переводчица для Русал (по рекомендации Цзян Екатерины) CN–RU–EN WeChat: …"
click at [1466, 143] on span "Сохранить" at bounding box center [1488, 146] width 59 height 14
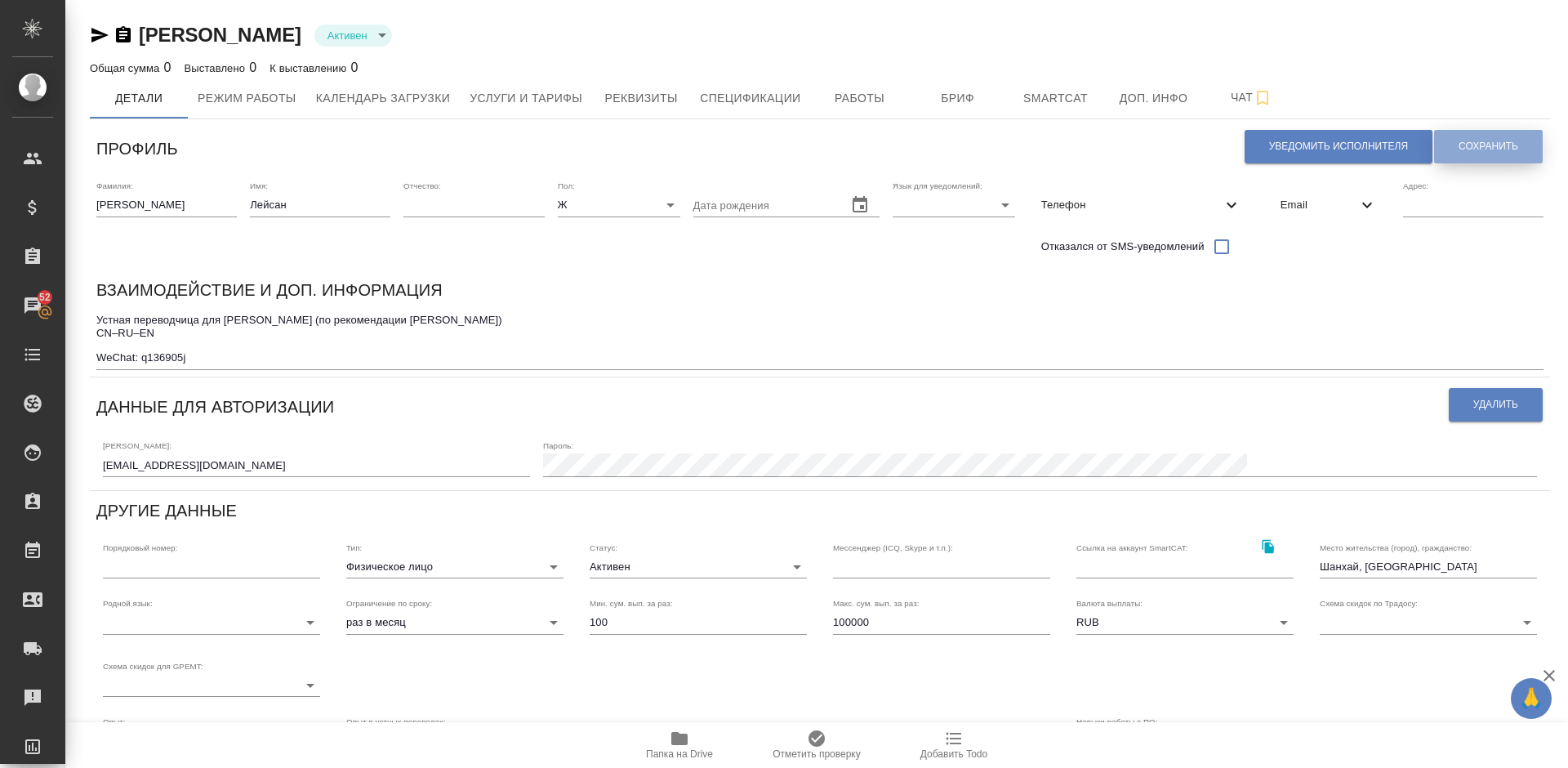
click at [1477, 145] on span "Сохранить" at bounding box center [1488, 146] width 59 height 14
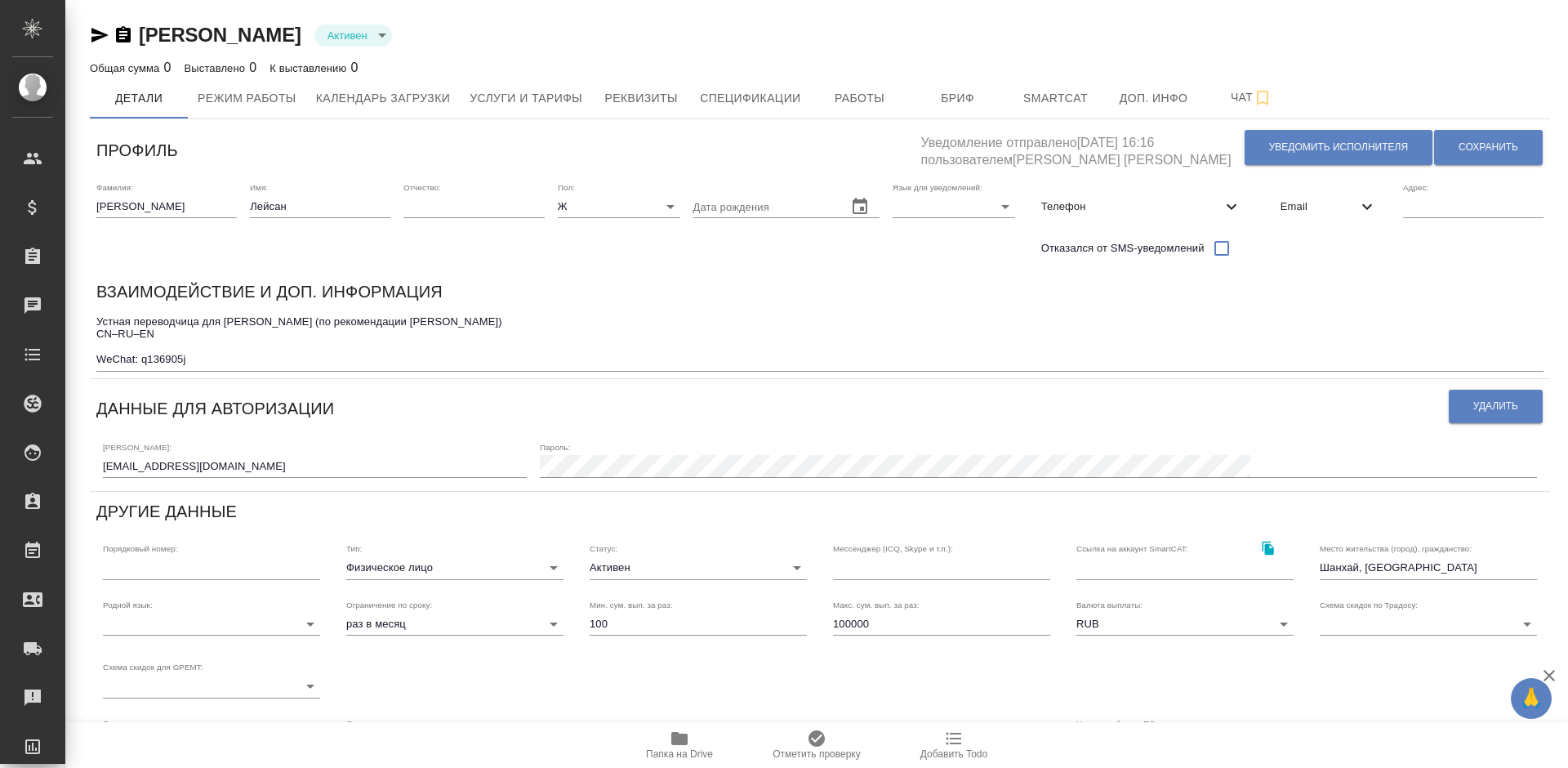
click at [684, 740] on icon "button" at bounding box center [679, 738] width 16 height 13
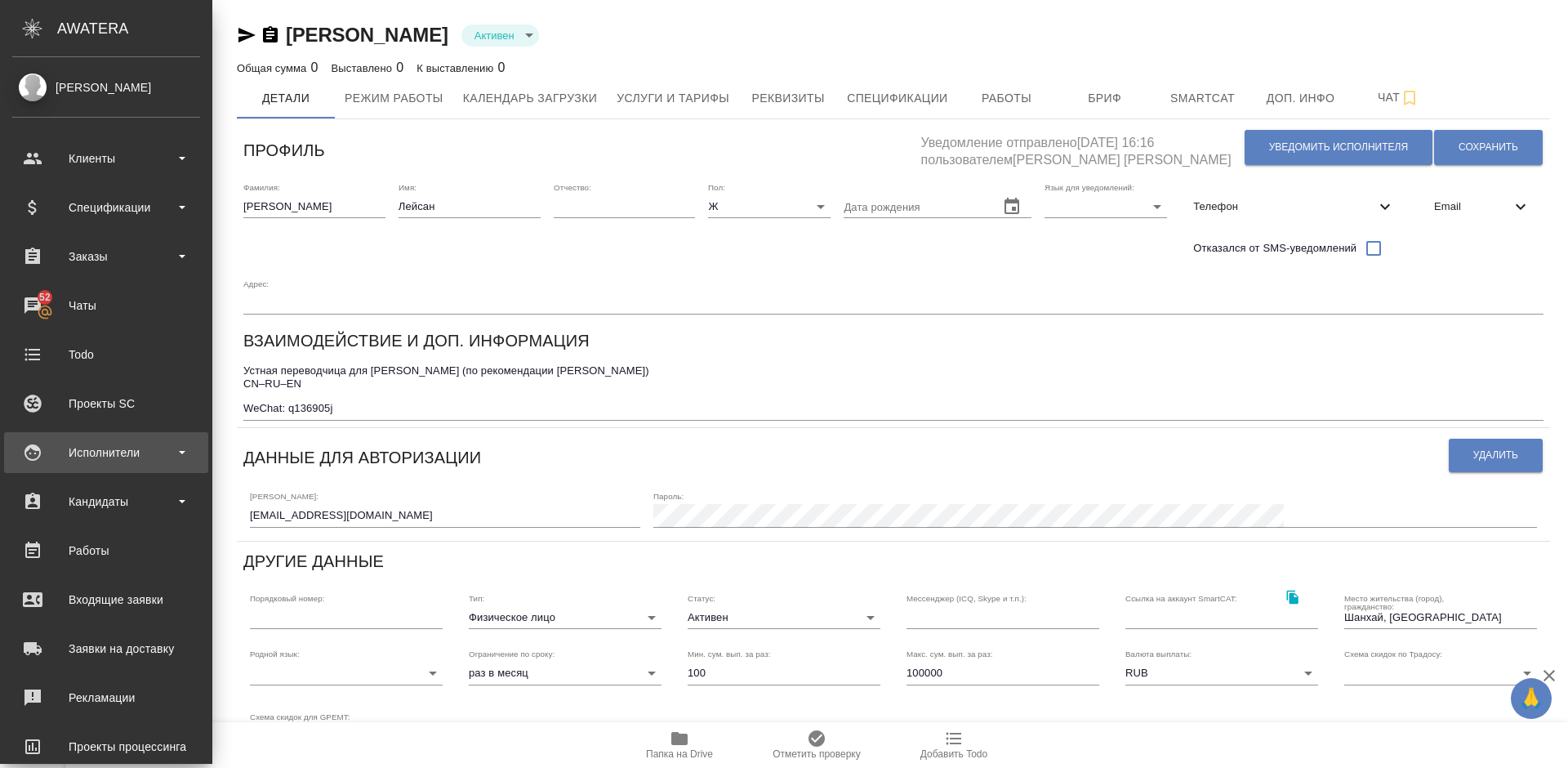
click at [107, 446] on div "Исполнители" at bounding box center [106, 452] width 188 height 25
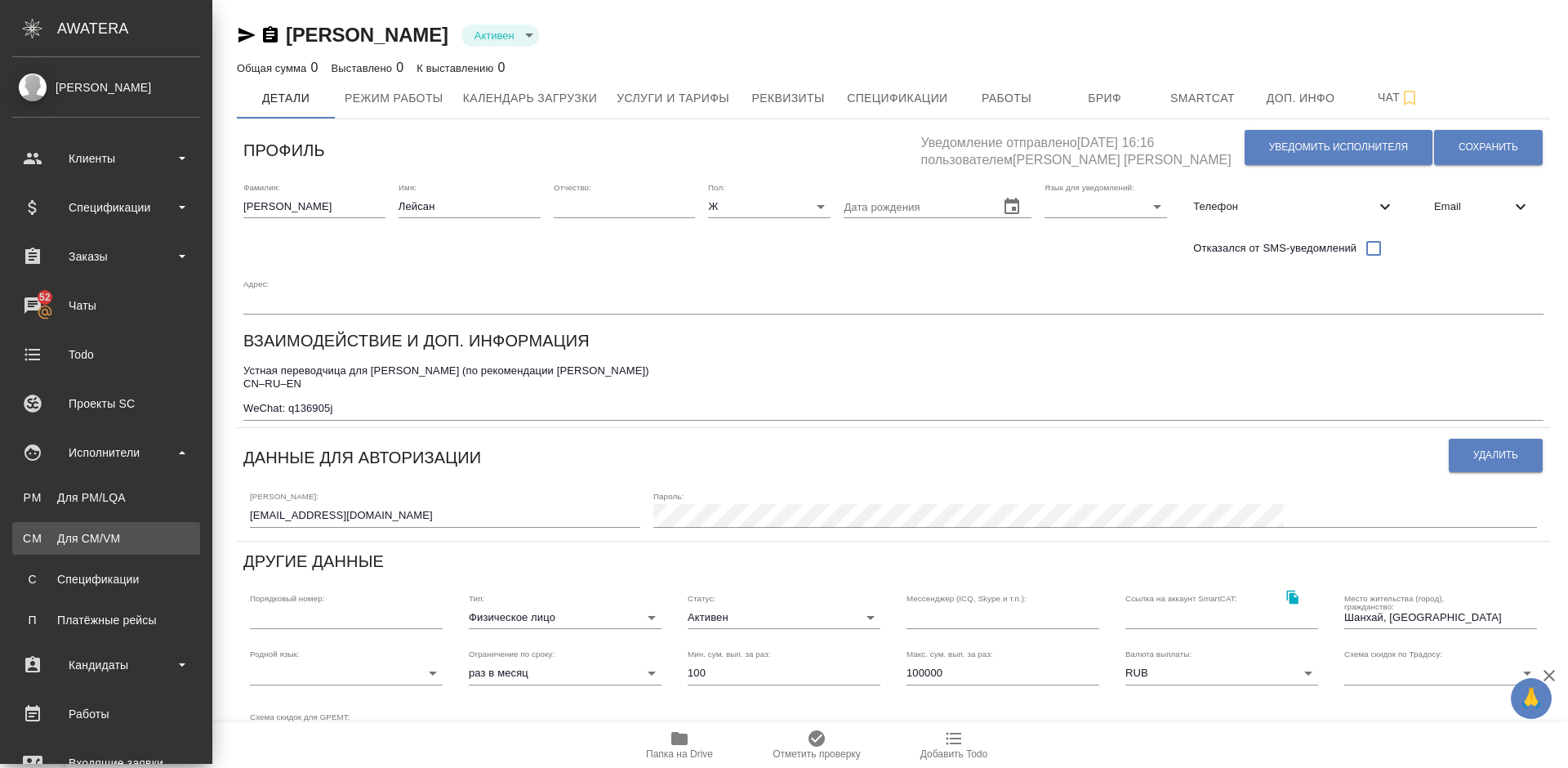
click at [137, 539] on div "Для CM/VM" at bounding box center [106, 538] width 171 height 16
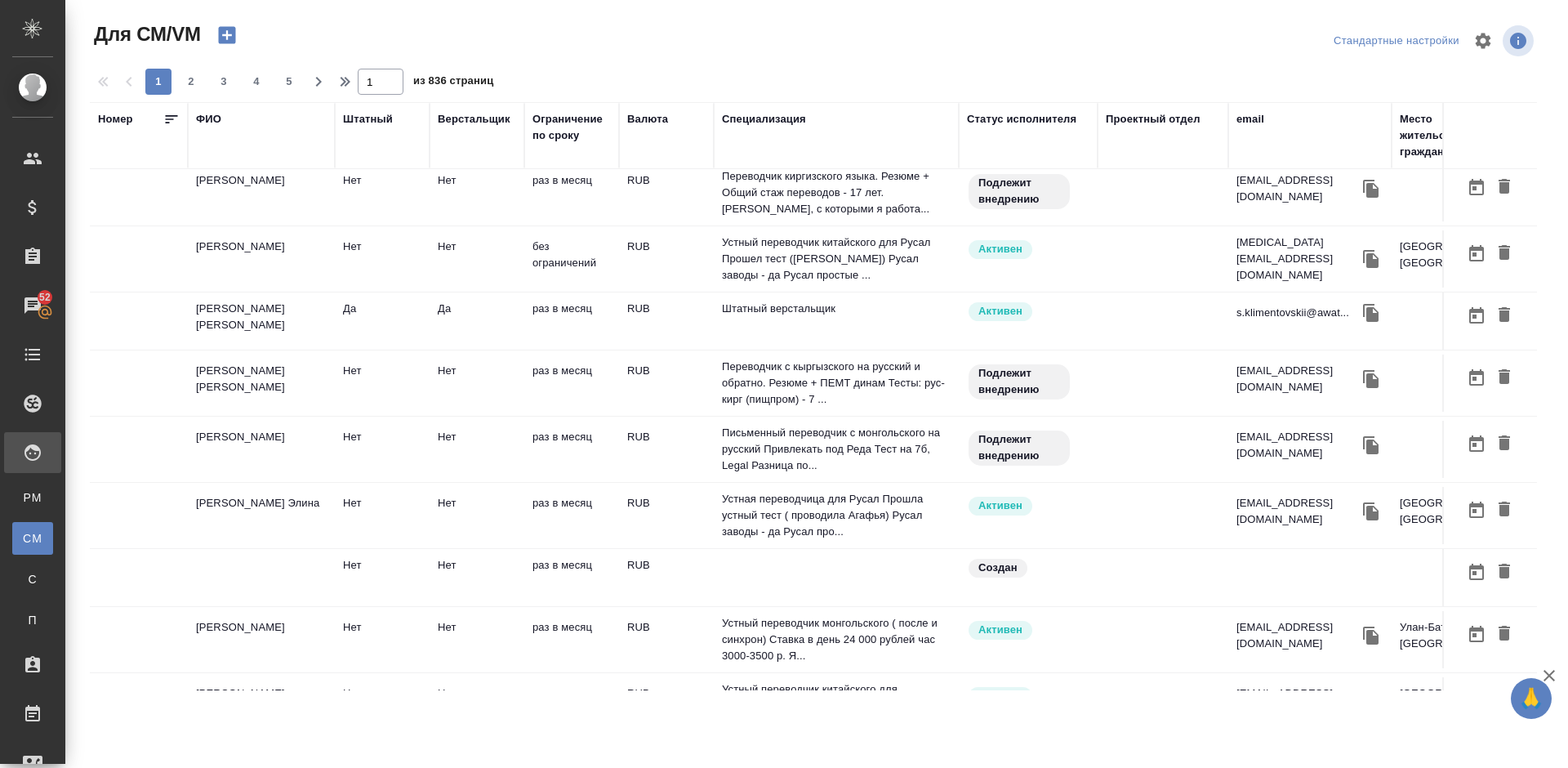
scroll to position [554, 0]
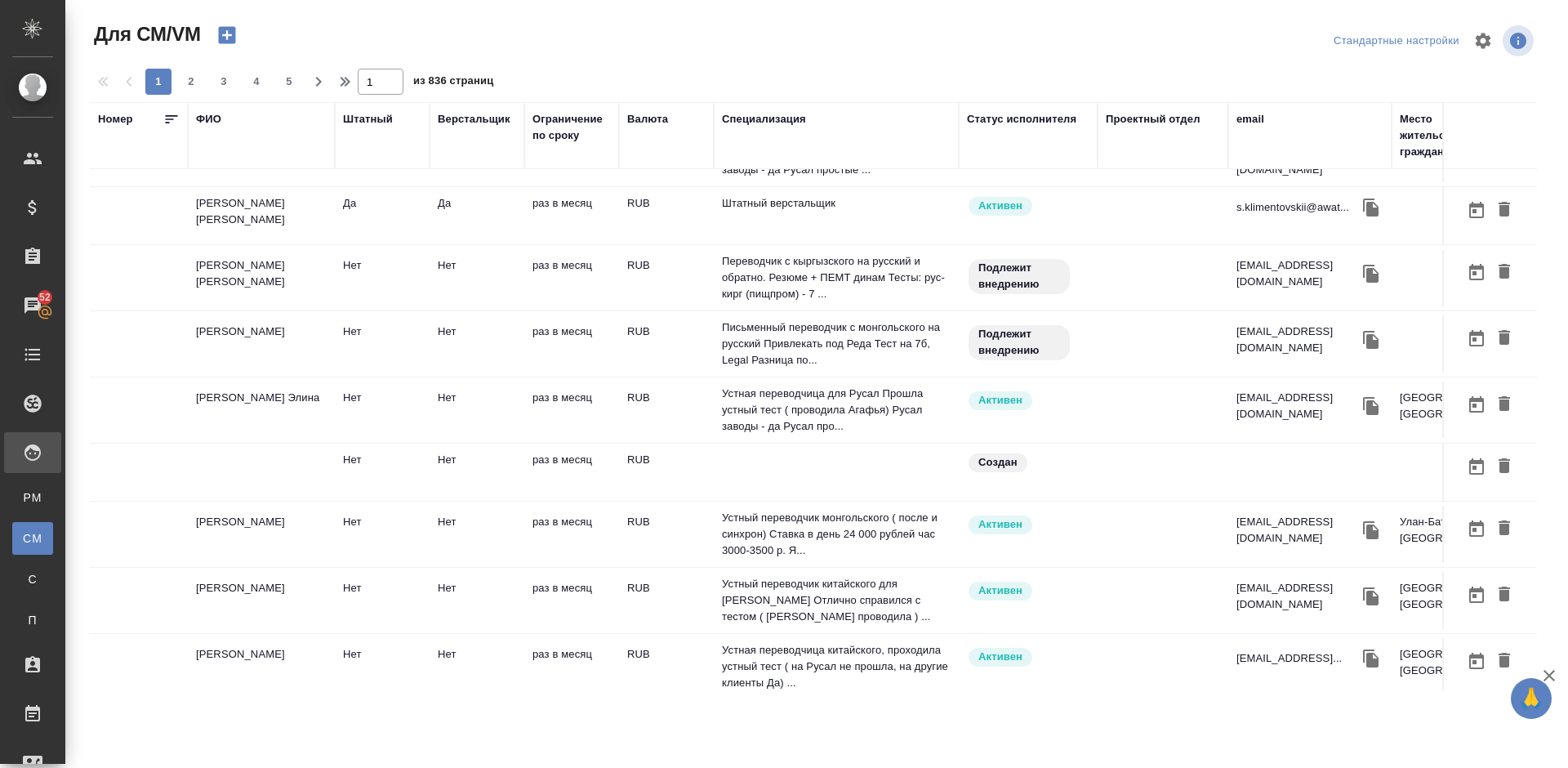
click at [289, 411] on td "[PERSON_NAME] Элина" at bounding box center [260, 410] width 147 height 57
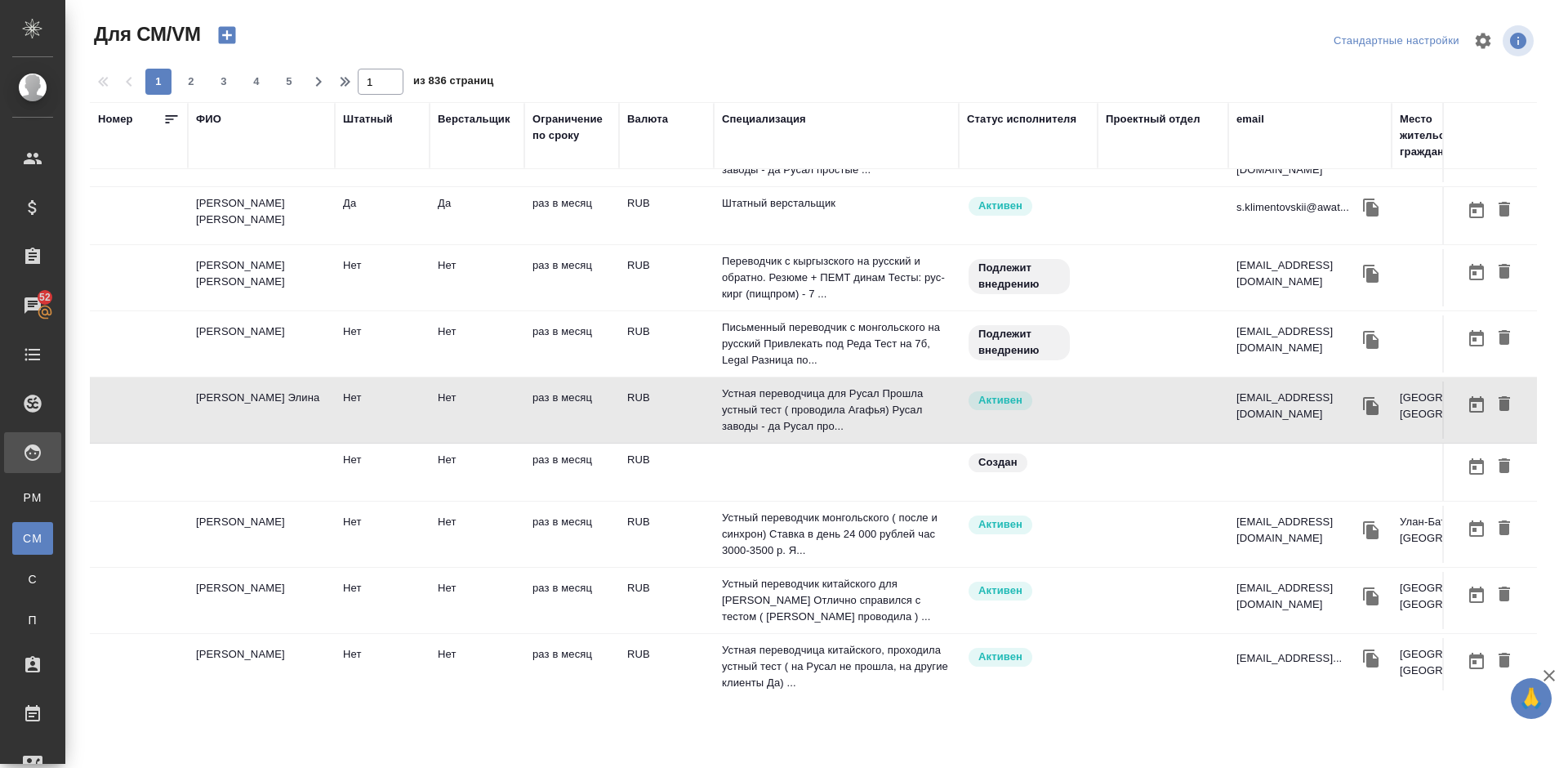
click at [290, 542] on td "[PERSON_NAME]" at bounding box center [260, 534] width 147 height 57
click at [290, 542] on td "Батбуян Мунхбат" at bounding box center [260, 534] width 147 height 57
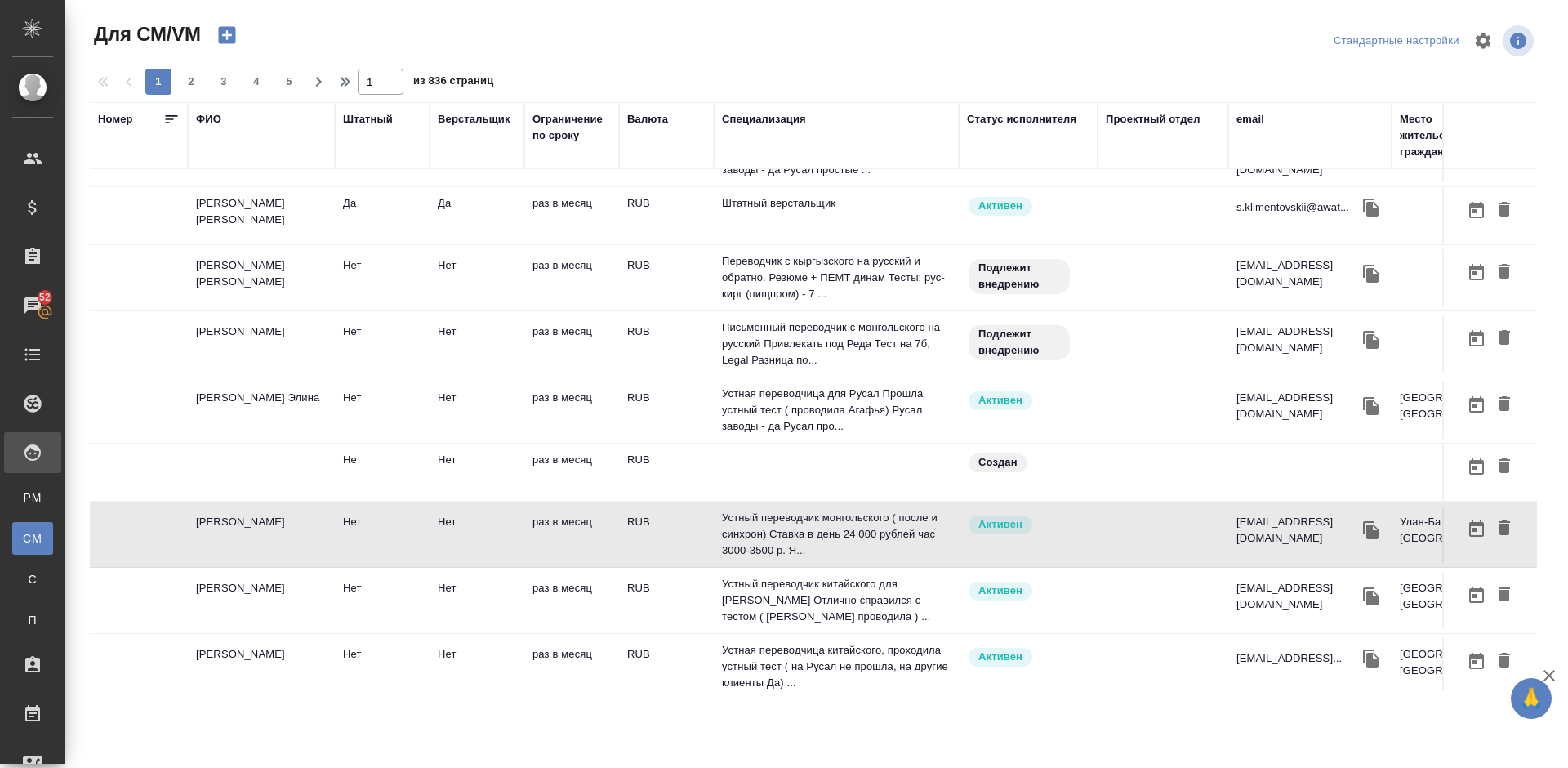
click at [296, 599] on td "Ли Антон" at bounding box center [260, 600] width 147 height 57
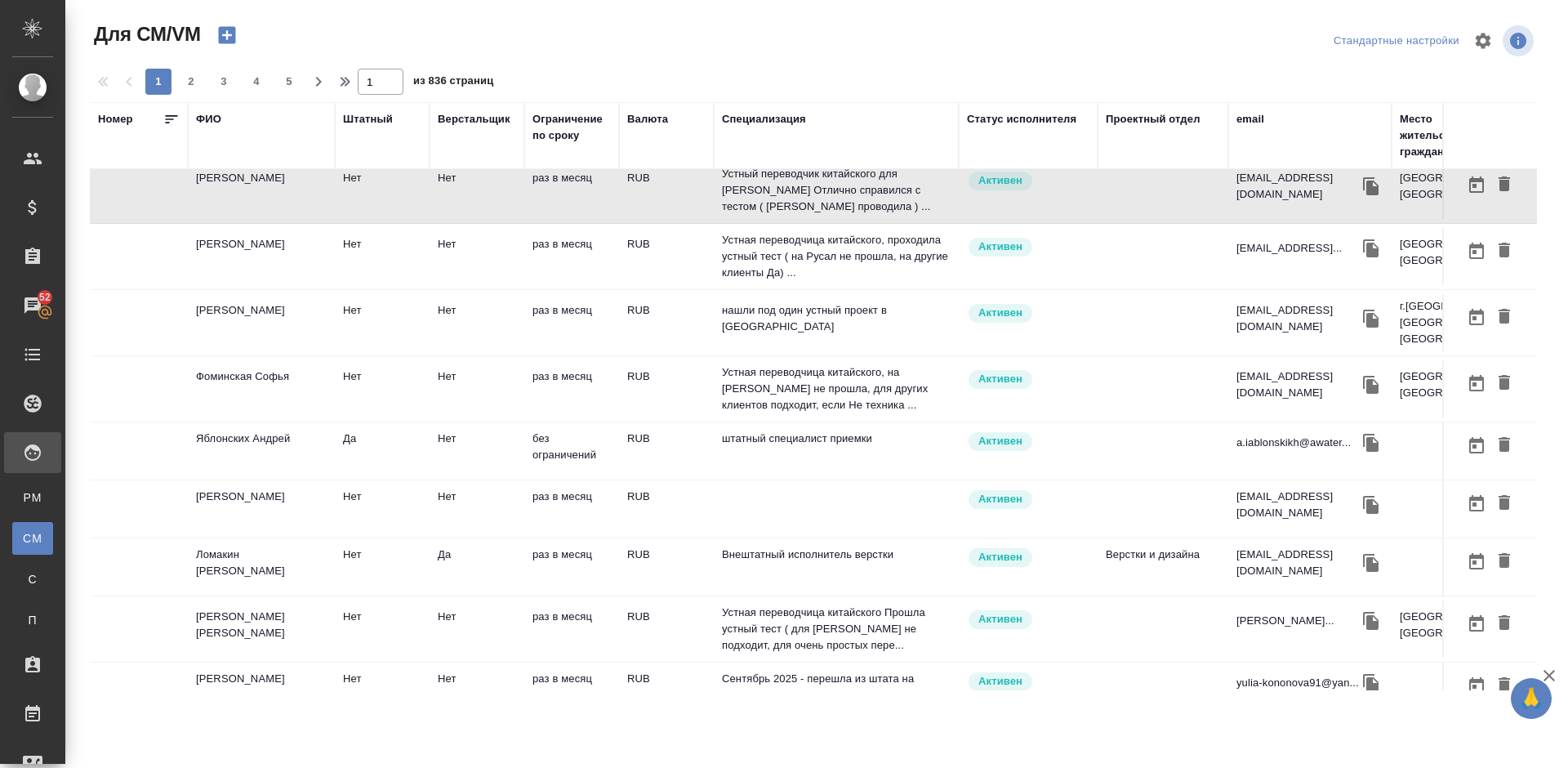
scroll to position [993, 0]
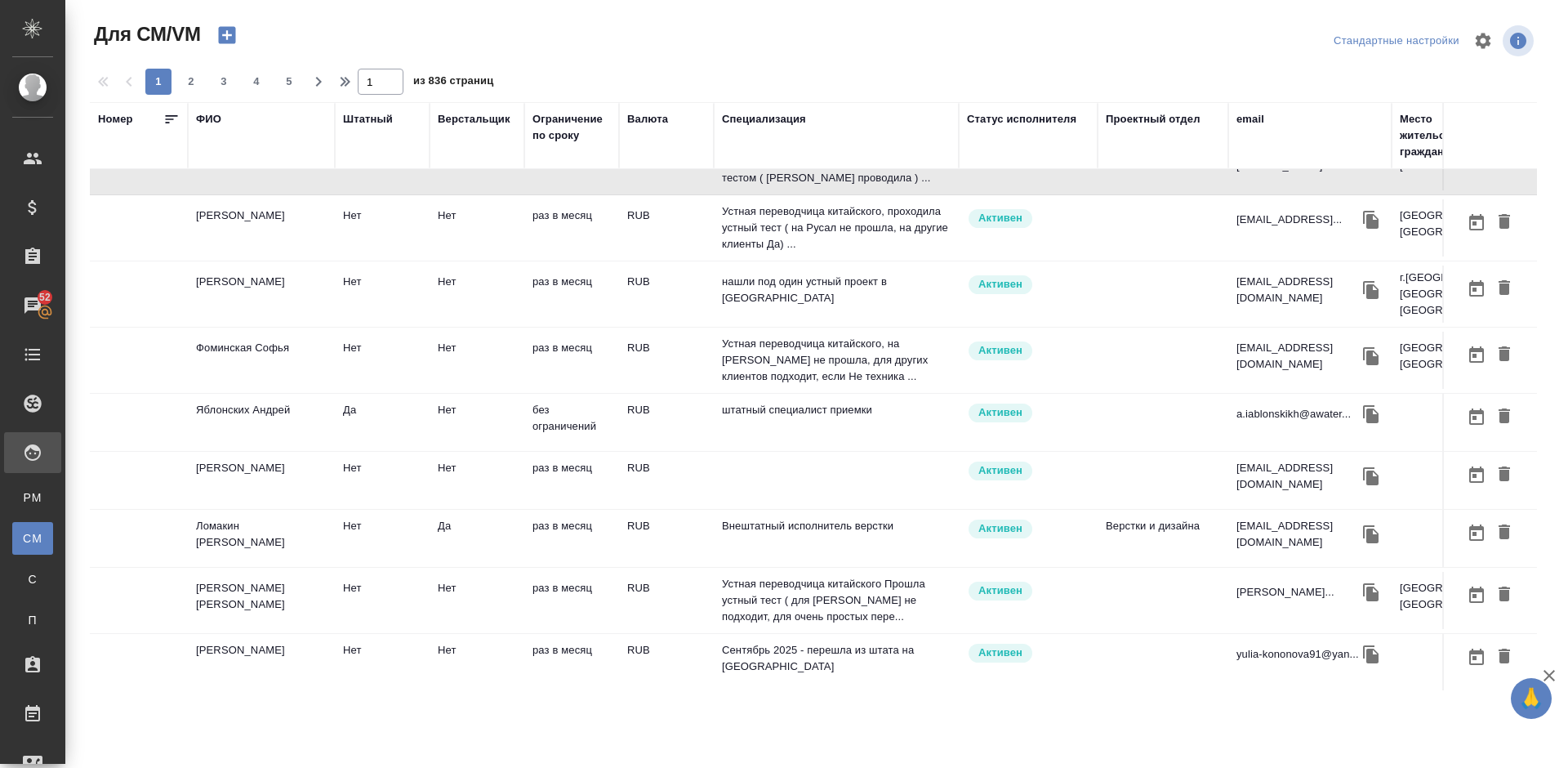
click at [292, 488] on td "Кобзева Елизавета" at bounding box center [260, 480] width 147 height 57
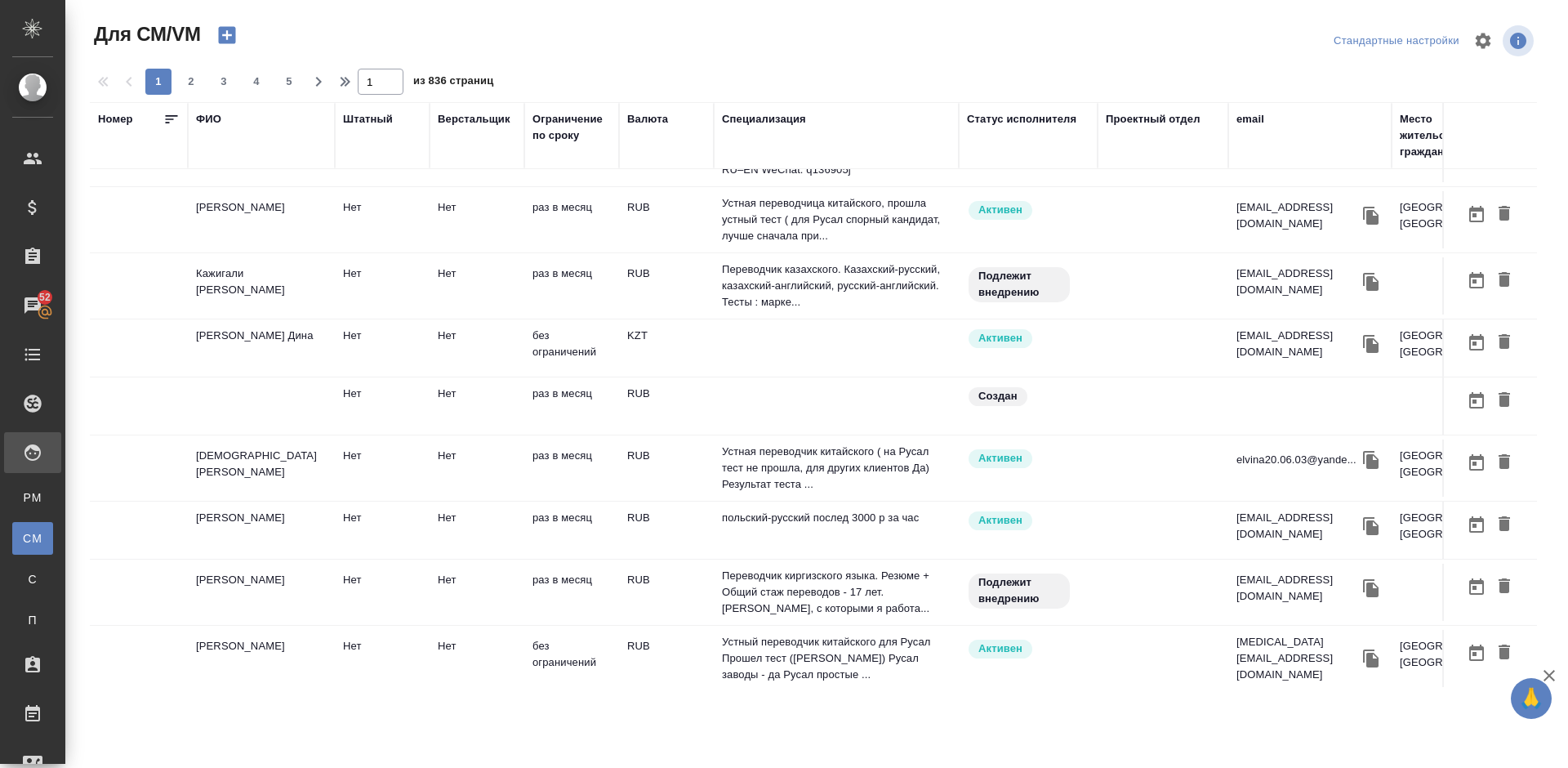
scroll to position [0, 0]
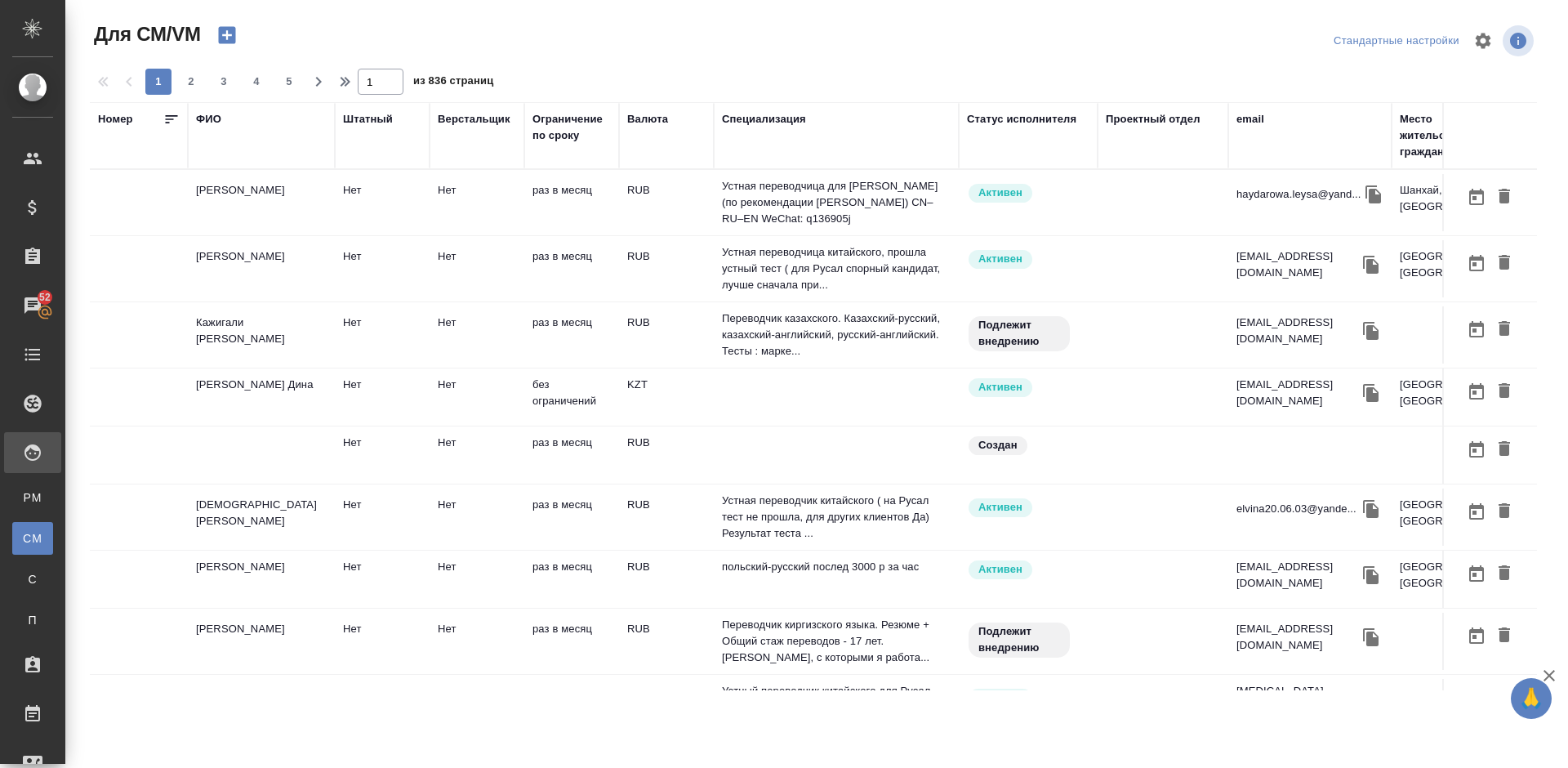
click at [210, 118] on div "ФИО" at bounding box center [209, 119] width 25 height 16
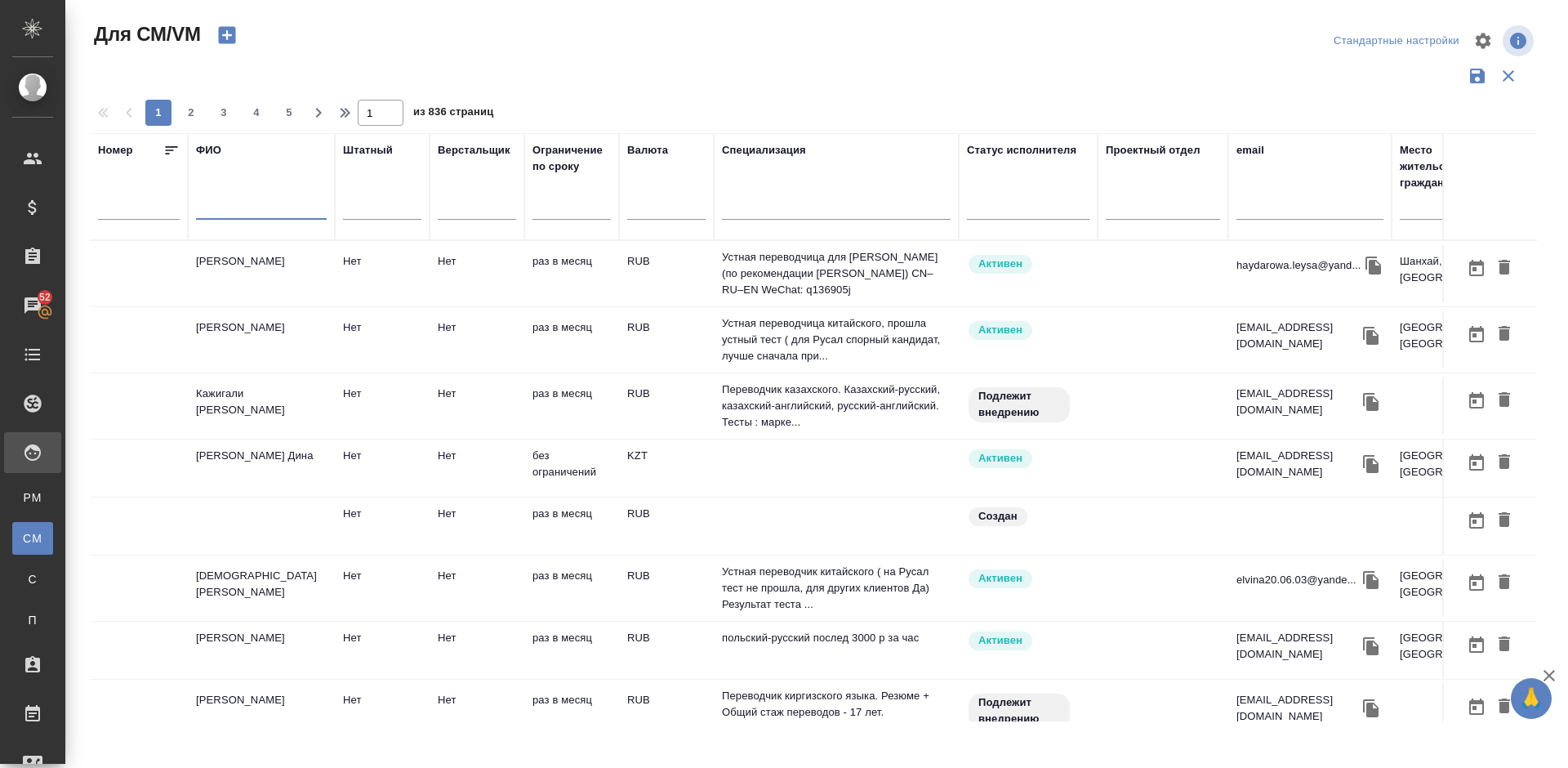
click at [249, 210] on input "text" at bounding box center [260, 210] width 130 height 20
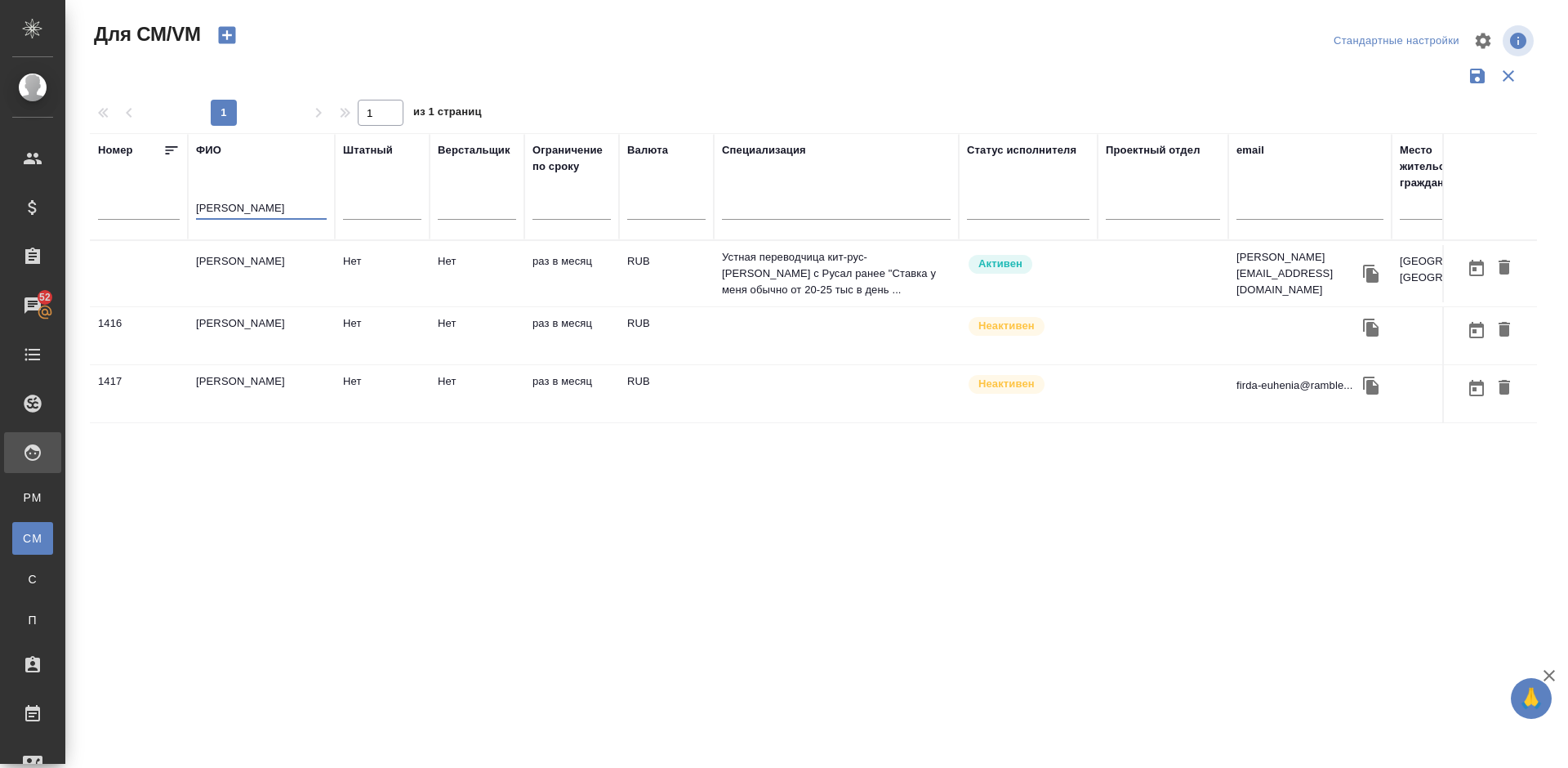
type input "[PERSON_NAME]"
click at [272, 297] on td "[PERSON_NAME]" at bounding box center [260, 273] width 147 height 57
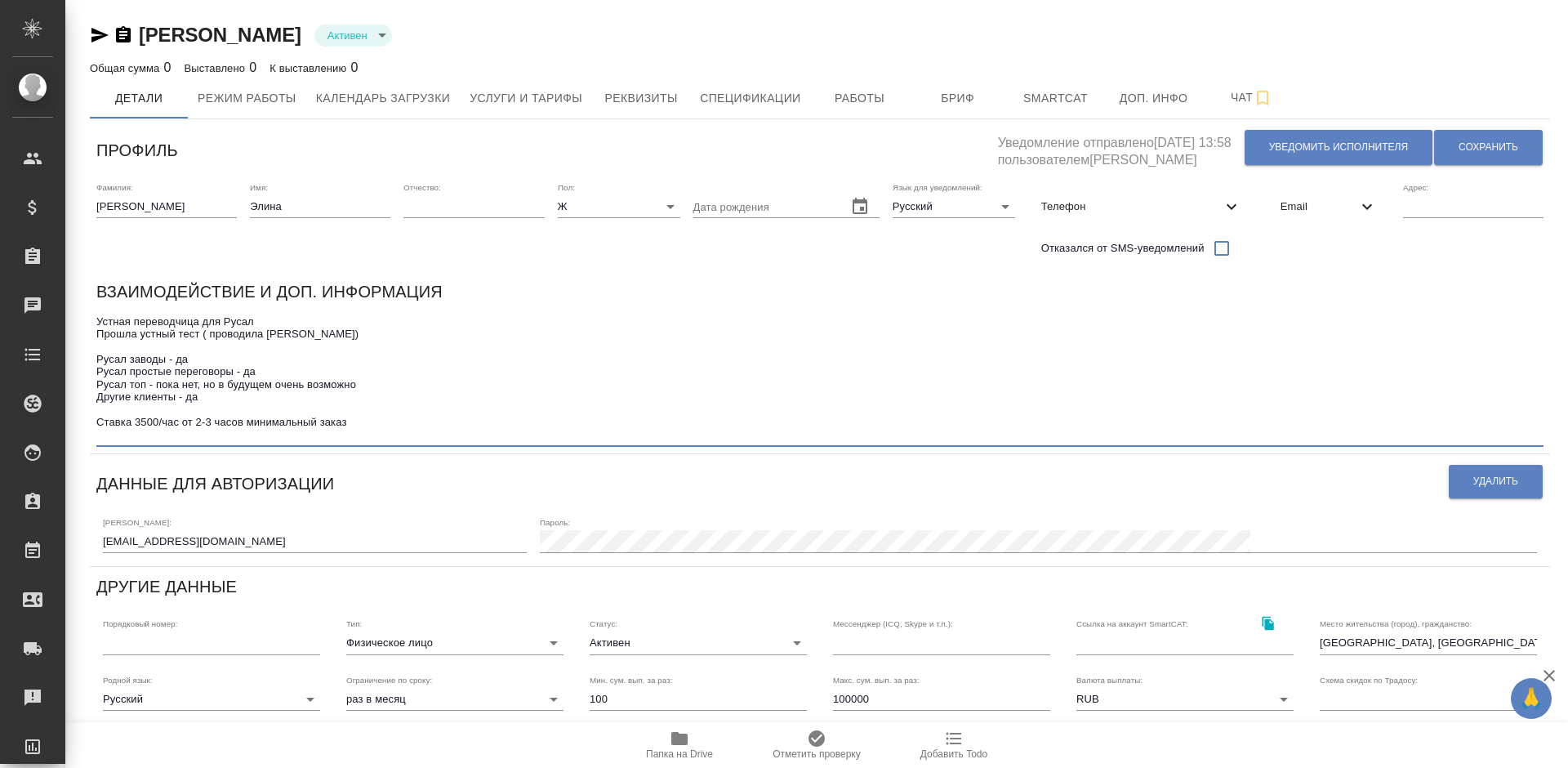
click at [402, 429] on textarea "Устная переводчица для Русал Прошла устный тест ( проводила [PERSON_NAME]) Руса…" at bounding box center [820, 378] width 1447 height 126
type textarea "Устная переводчица для Русал Прошла устный тест ( проводила [PERSON_NAME]) Руса…"
click at [1481, 145] on span "Сохранить" at bounding box center [1488, 147] width 59 height 14
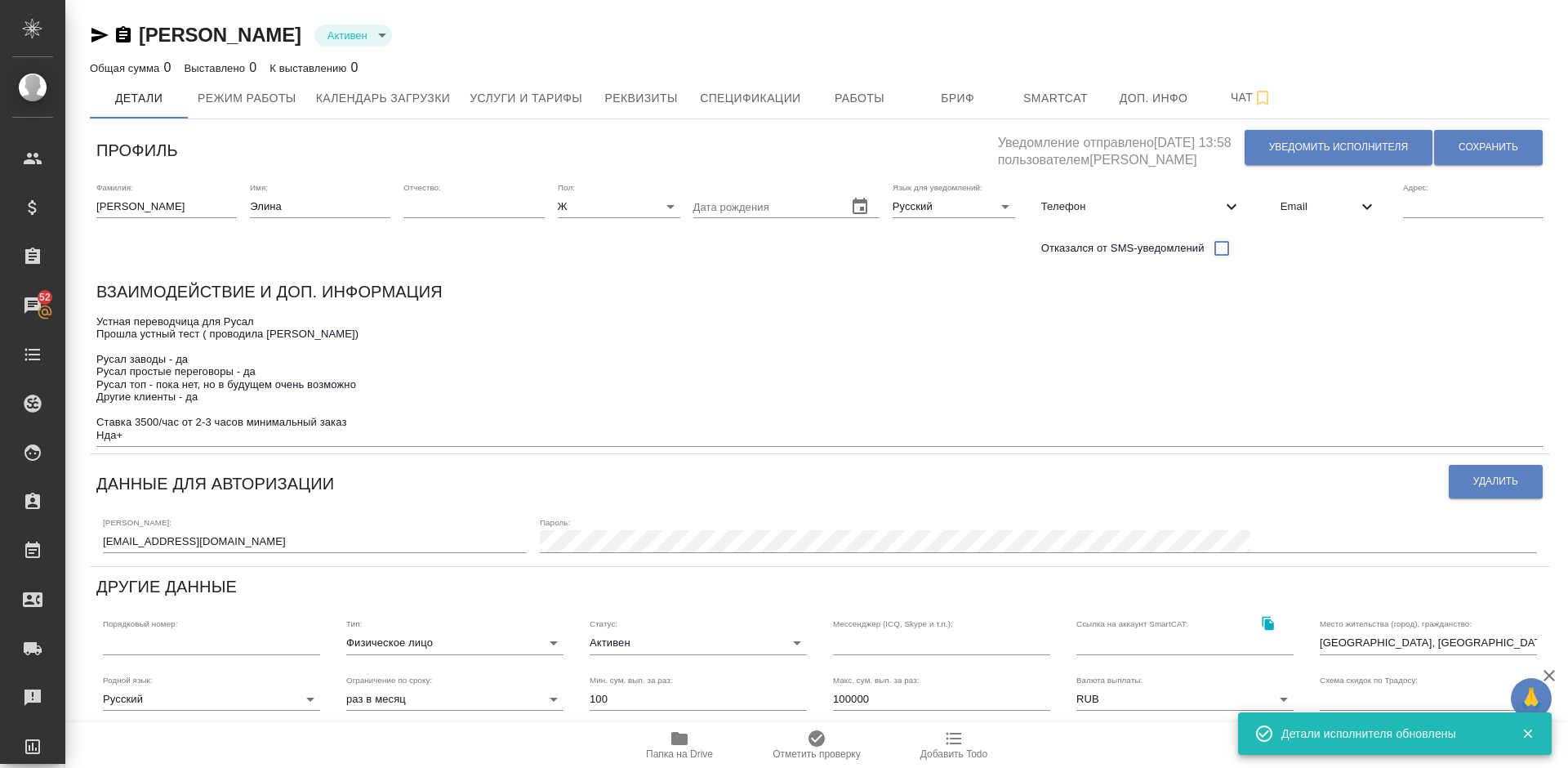
click at [684, 744] on icon "button" at bounding box center [679, 738] width 16 height 13
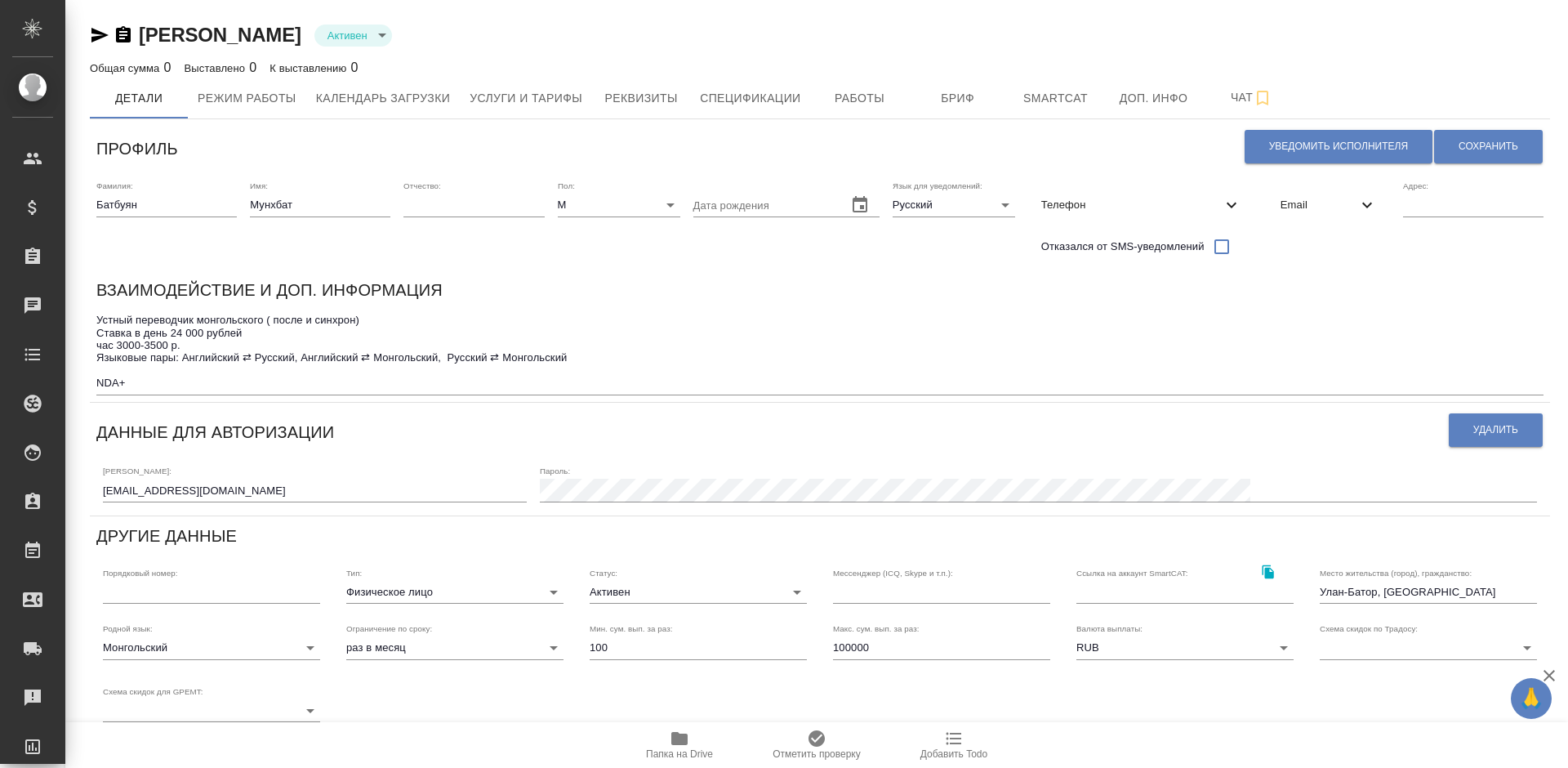
click at [682, 740] on icon "button" at bounding box center [679, 738] width 16 height 13
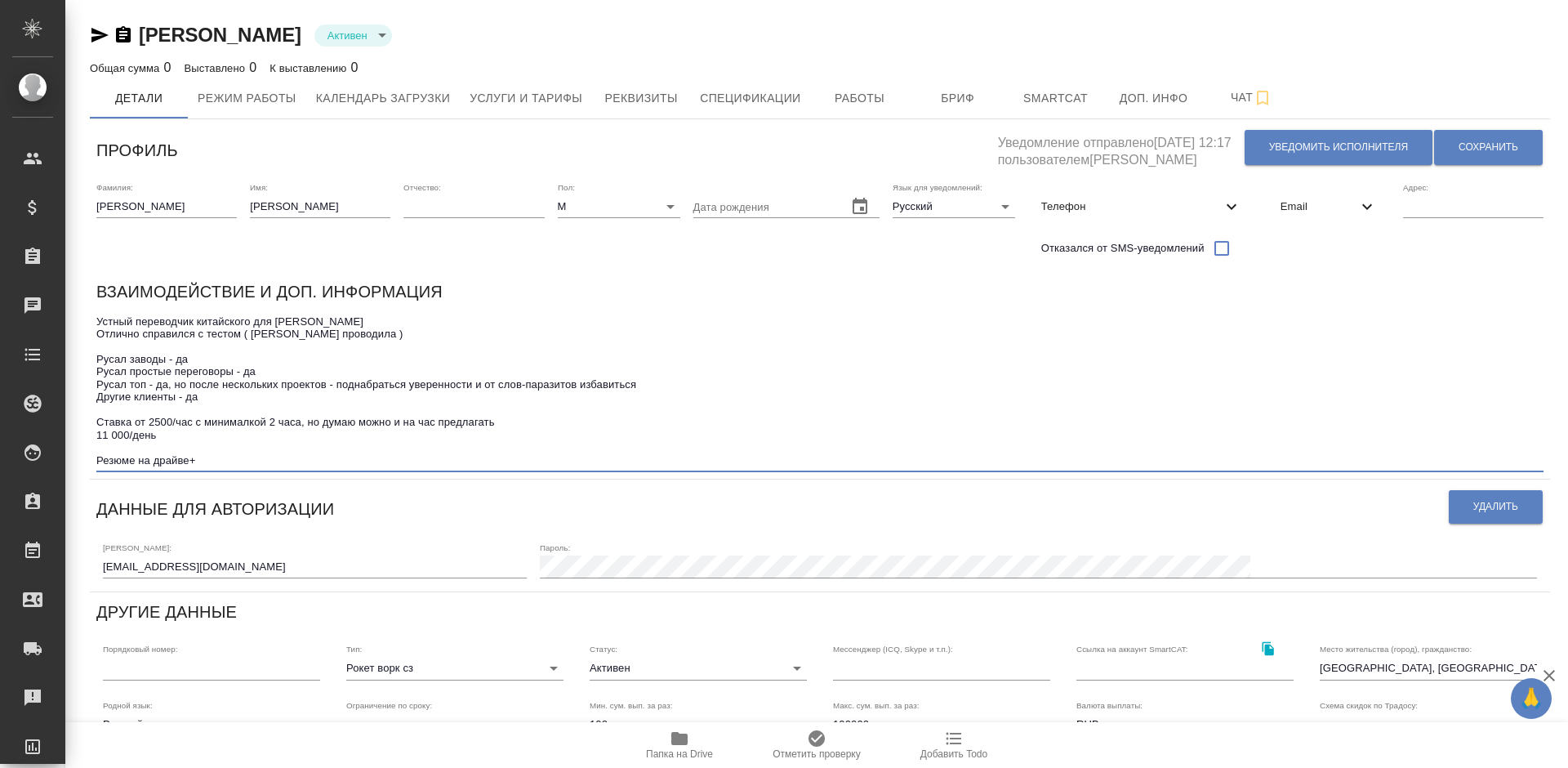
click at [219, 461] on textarea "Устный переводчик китайского для [PERSON_NAME] Отлично справился с тестом ( [PE…" at bounding box center [820, 391] width 1447 height 151
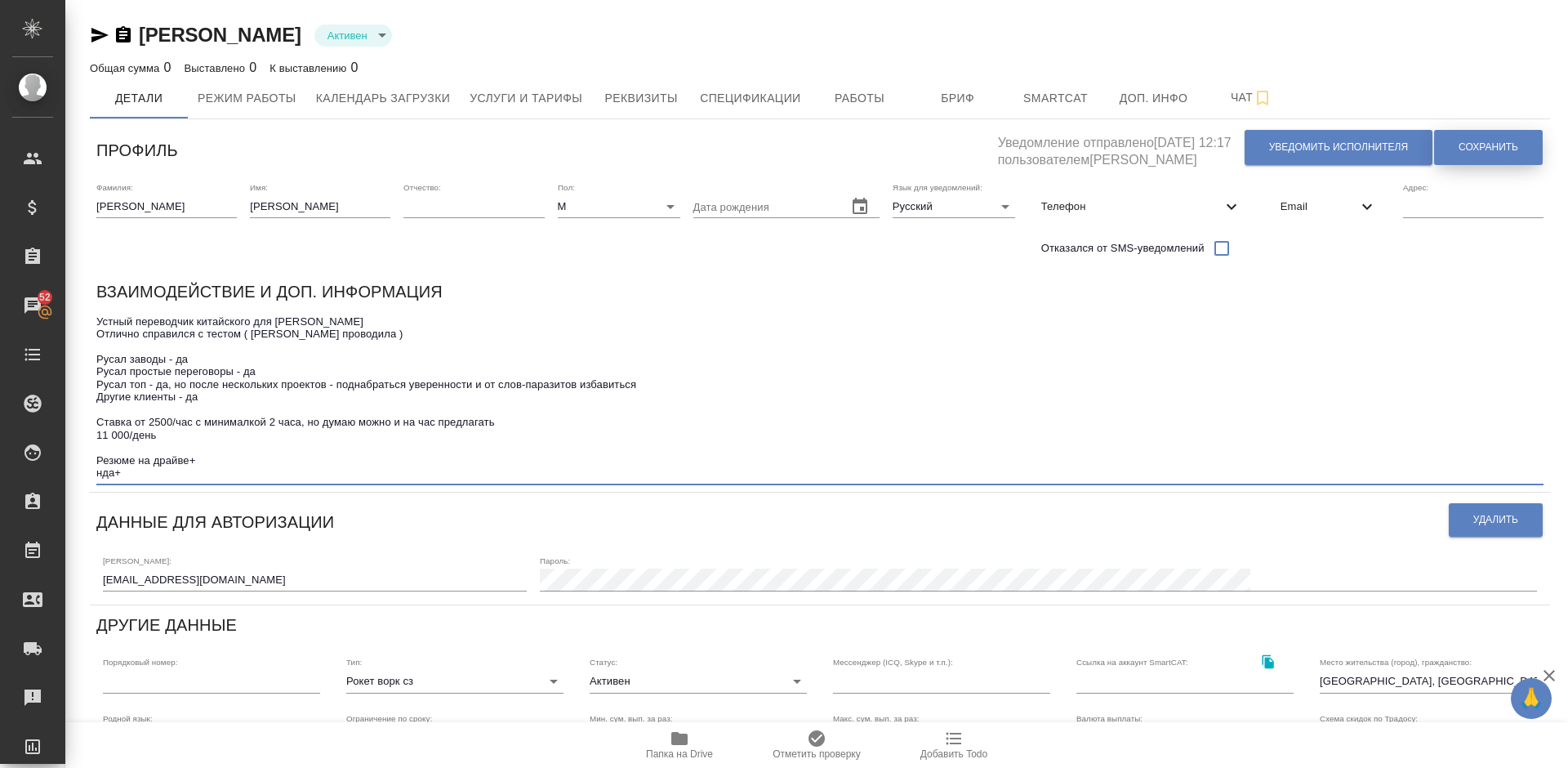
type textarea "Устный переводчик китайского для [PERSON_NAME] Отлично справился с тестом ( [PE…"
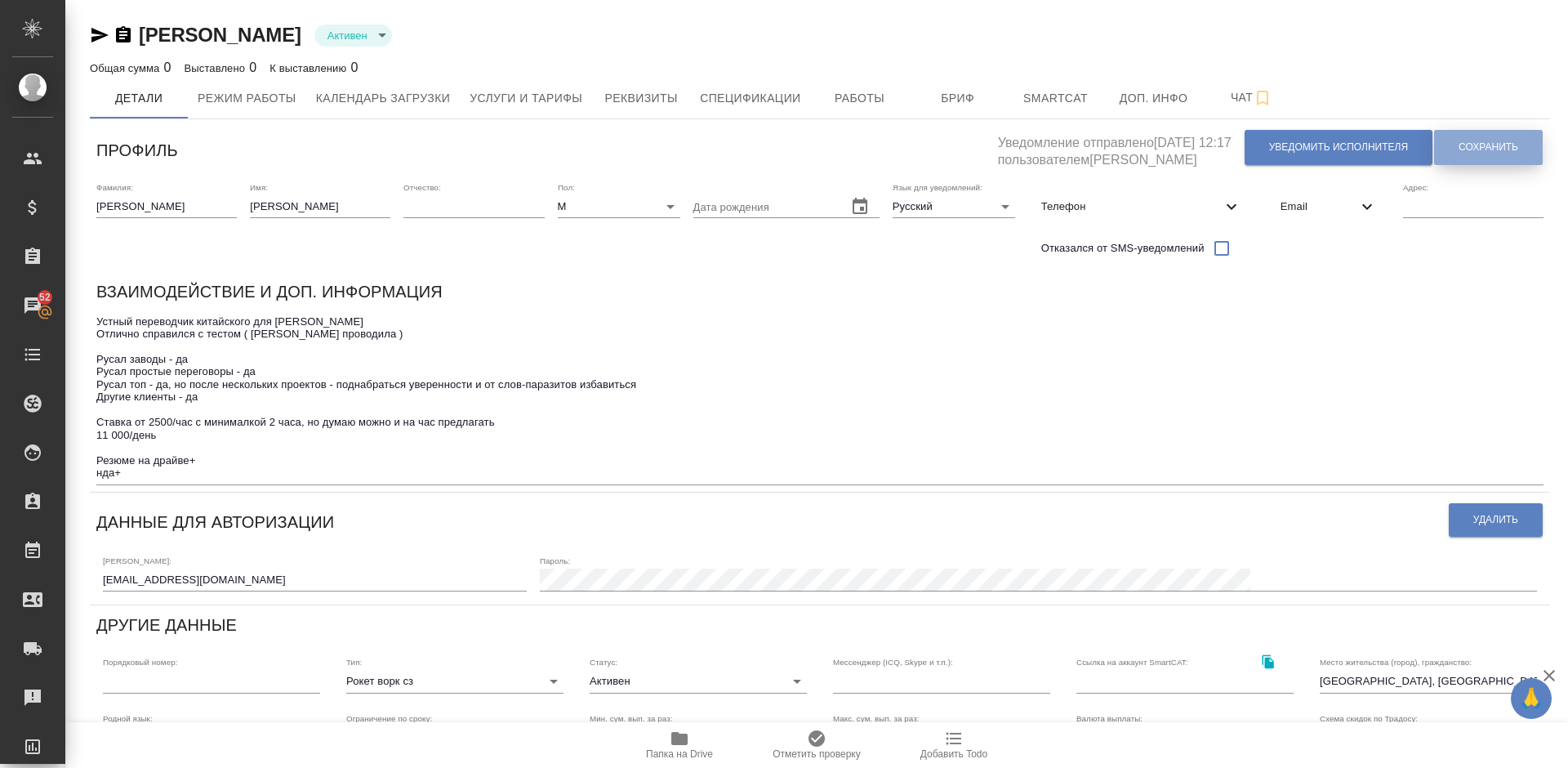
click at [1480, 145] on span "Сохранить" at bounding box center [1488, 147] width 59 height 14
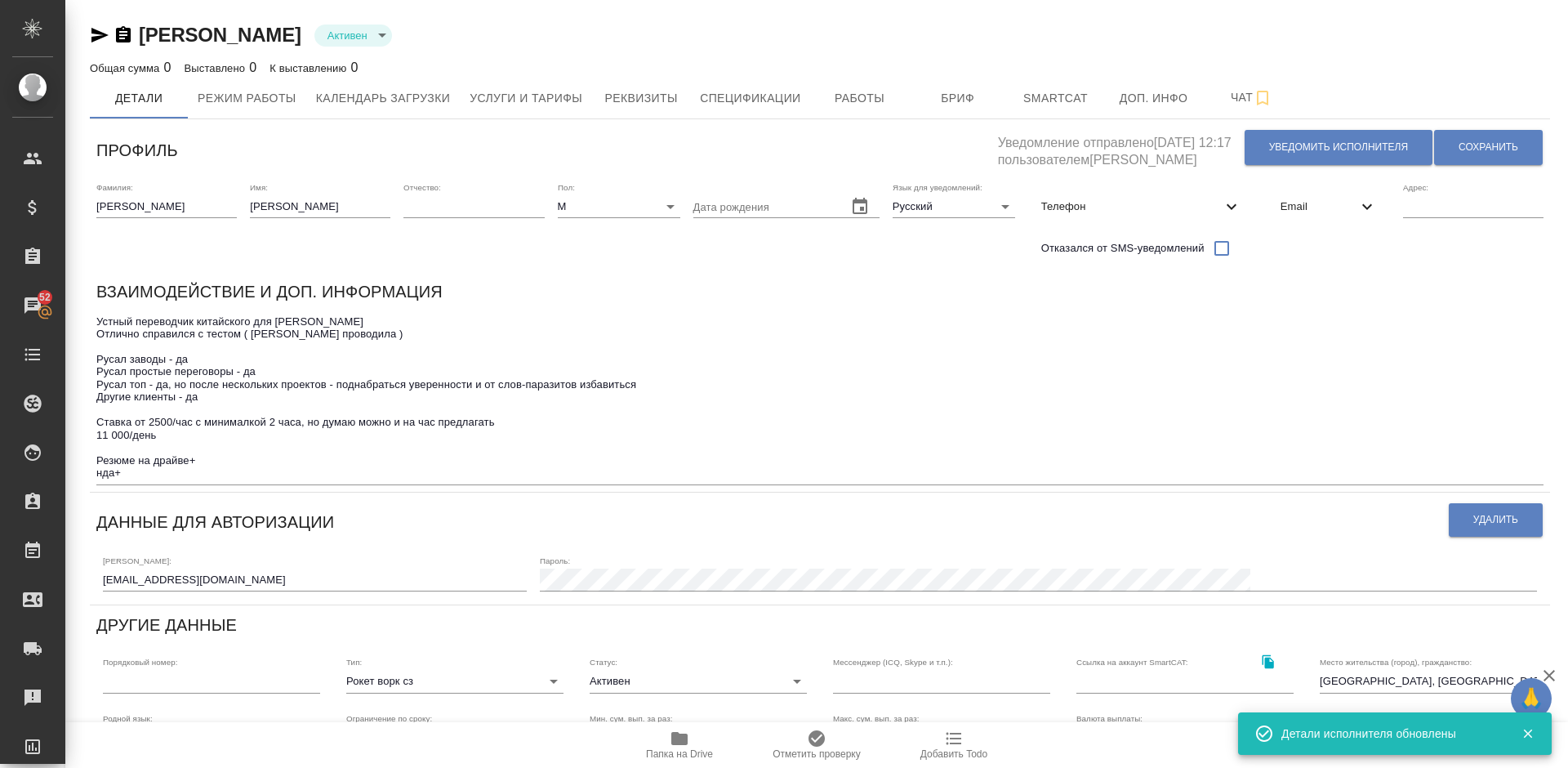
click at [682, 734] on icon "button" at bounding box center [679, 738] width 16 height 13
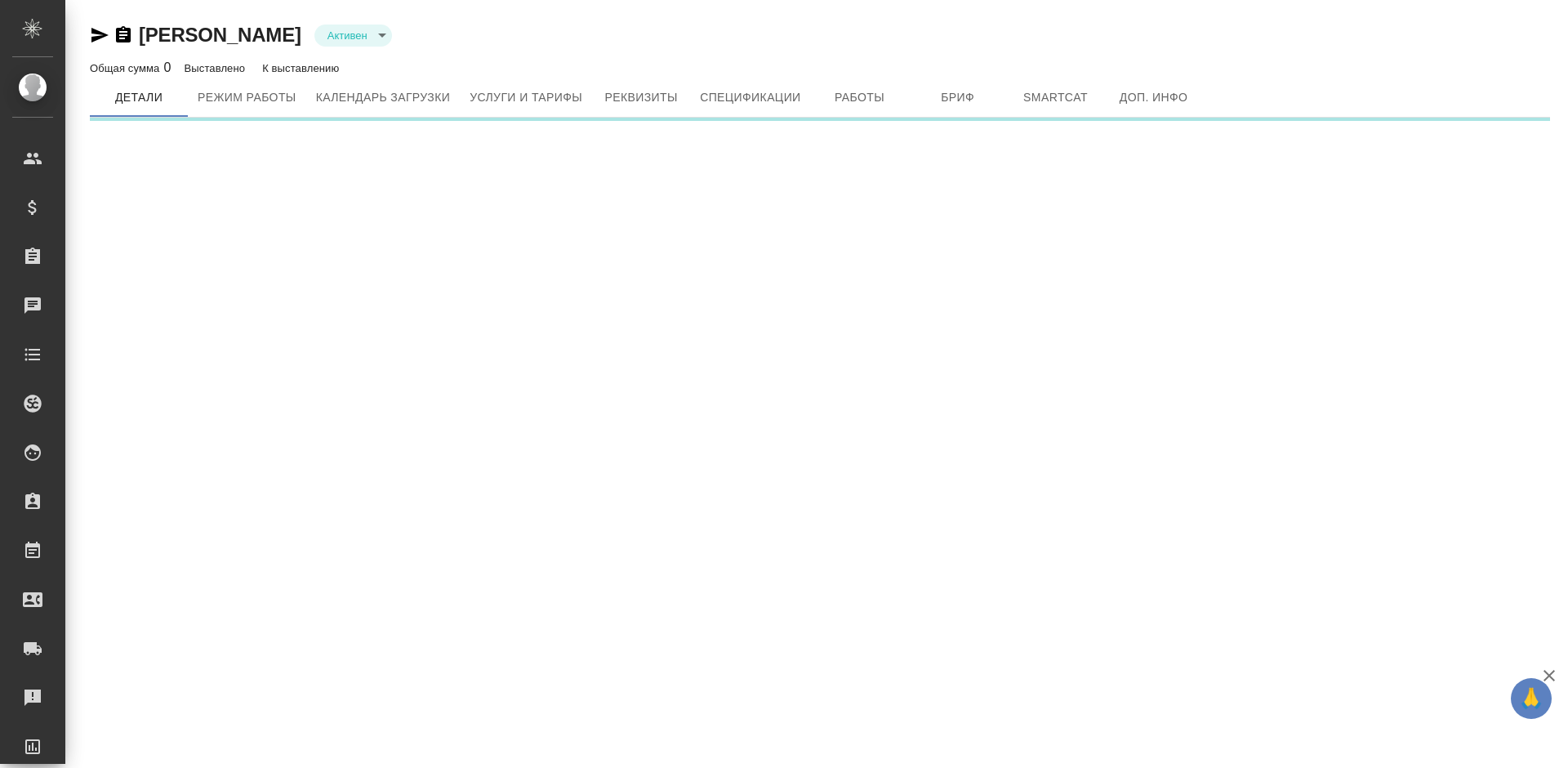
type input "active"
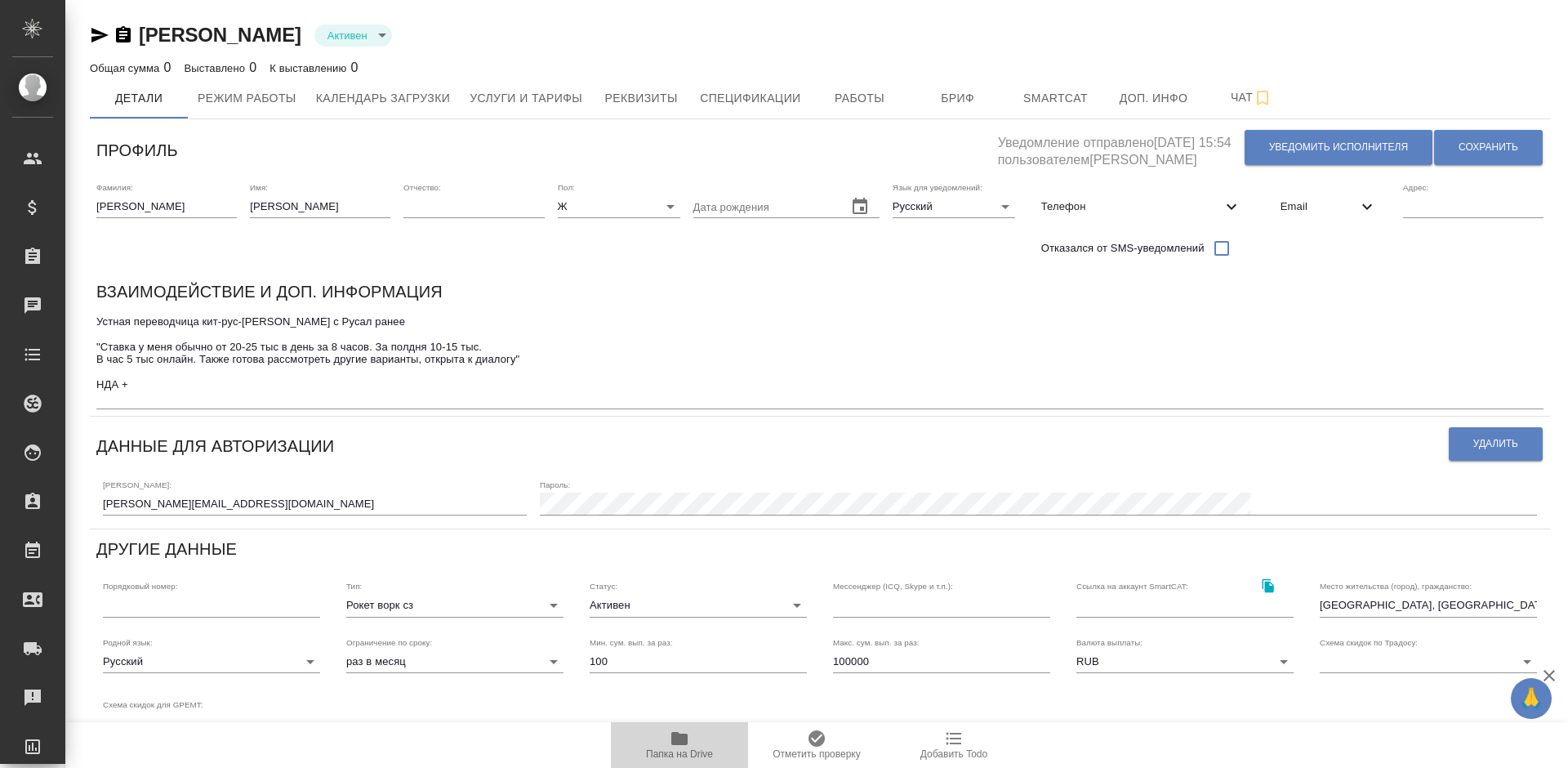
click at [687, 740] on icon "button" at bounding box center [679, 738] width 16 height 13
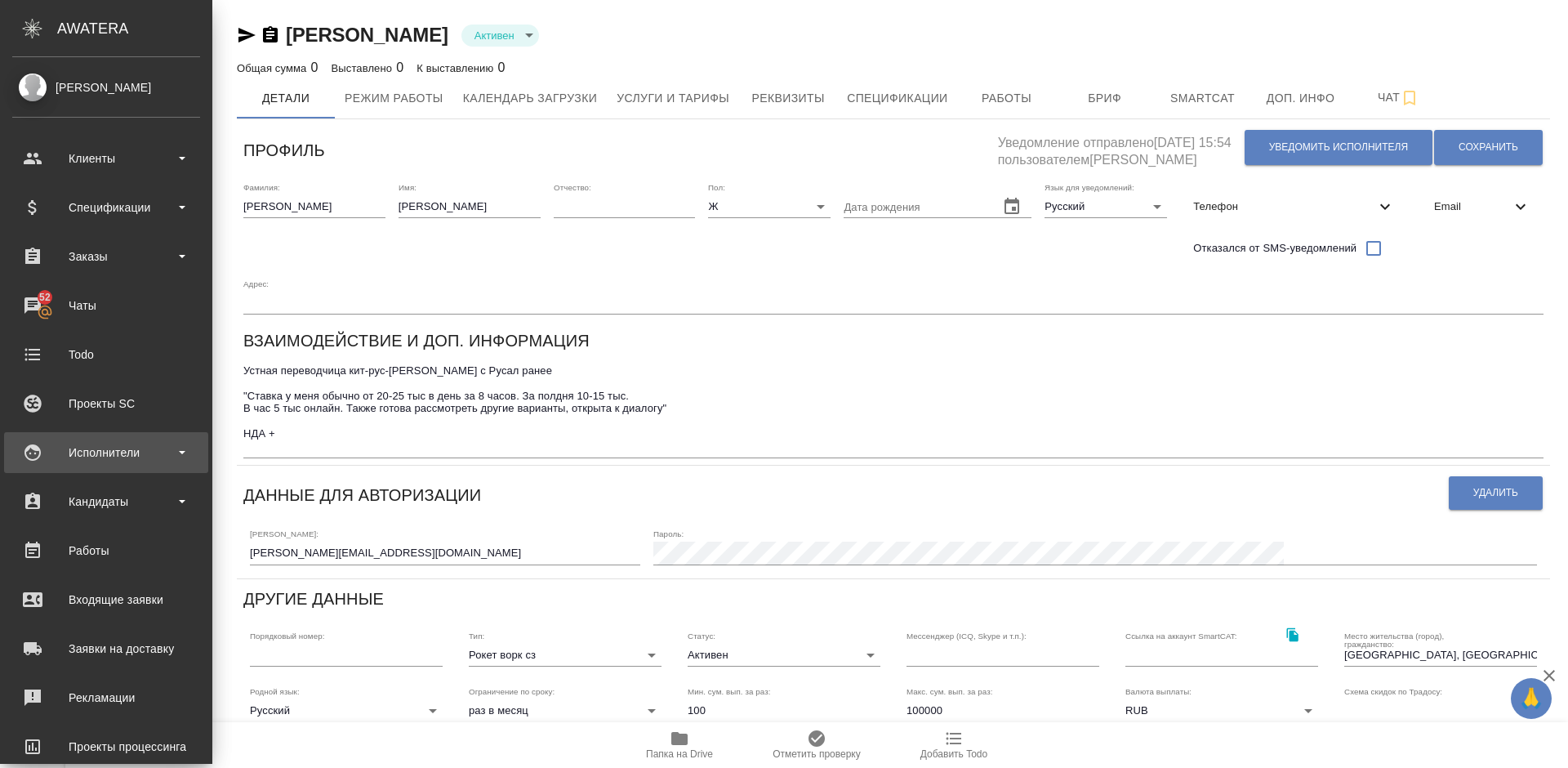
click at [118, 450] on div "Исполнители" at bounding box center [106, 452] width 188 height 25
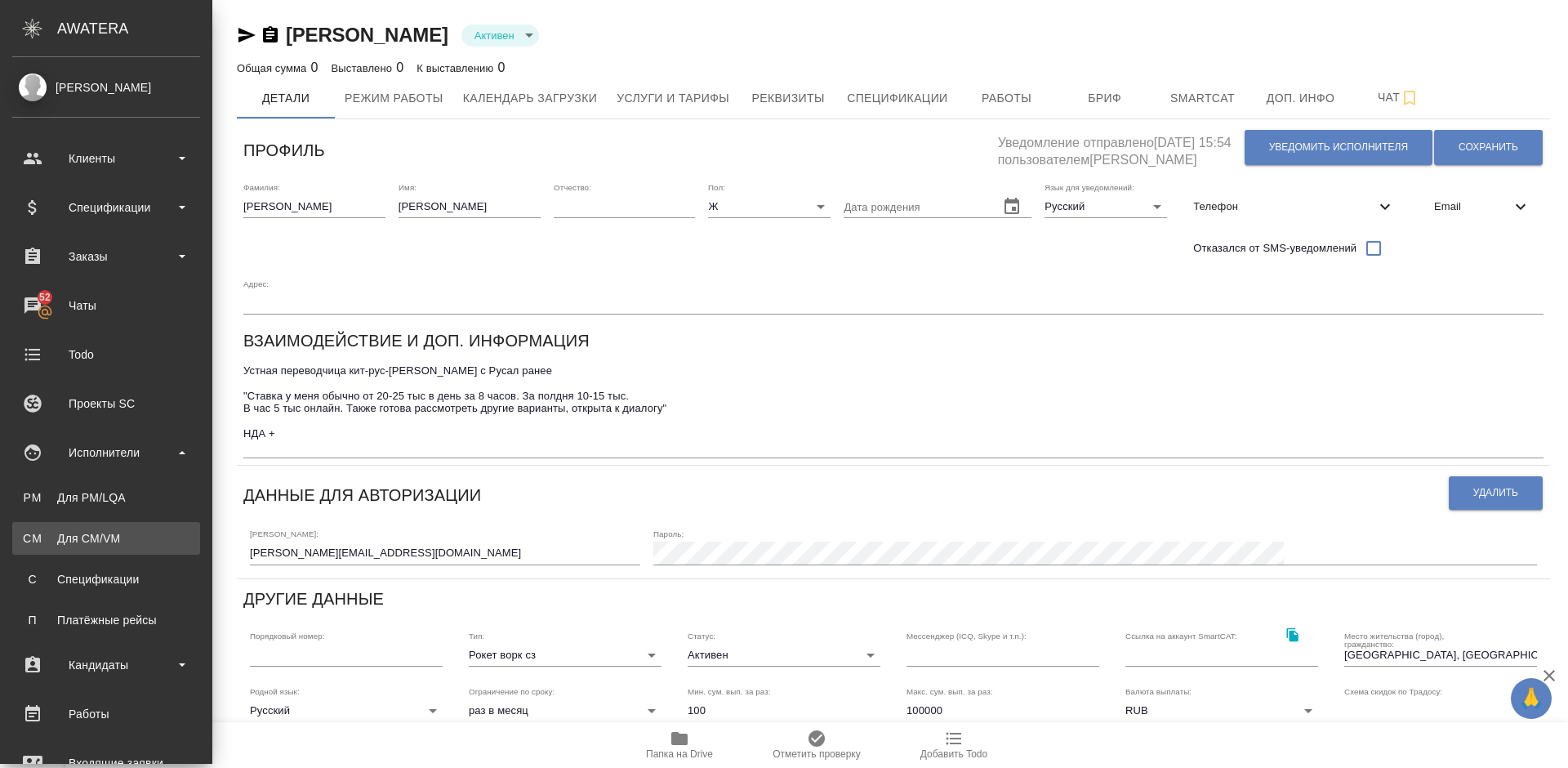
click at [143, 541] on div "Для CM/VM" at bounding box center [106, 538] width 171 height 16
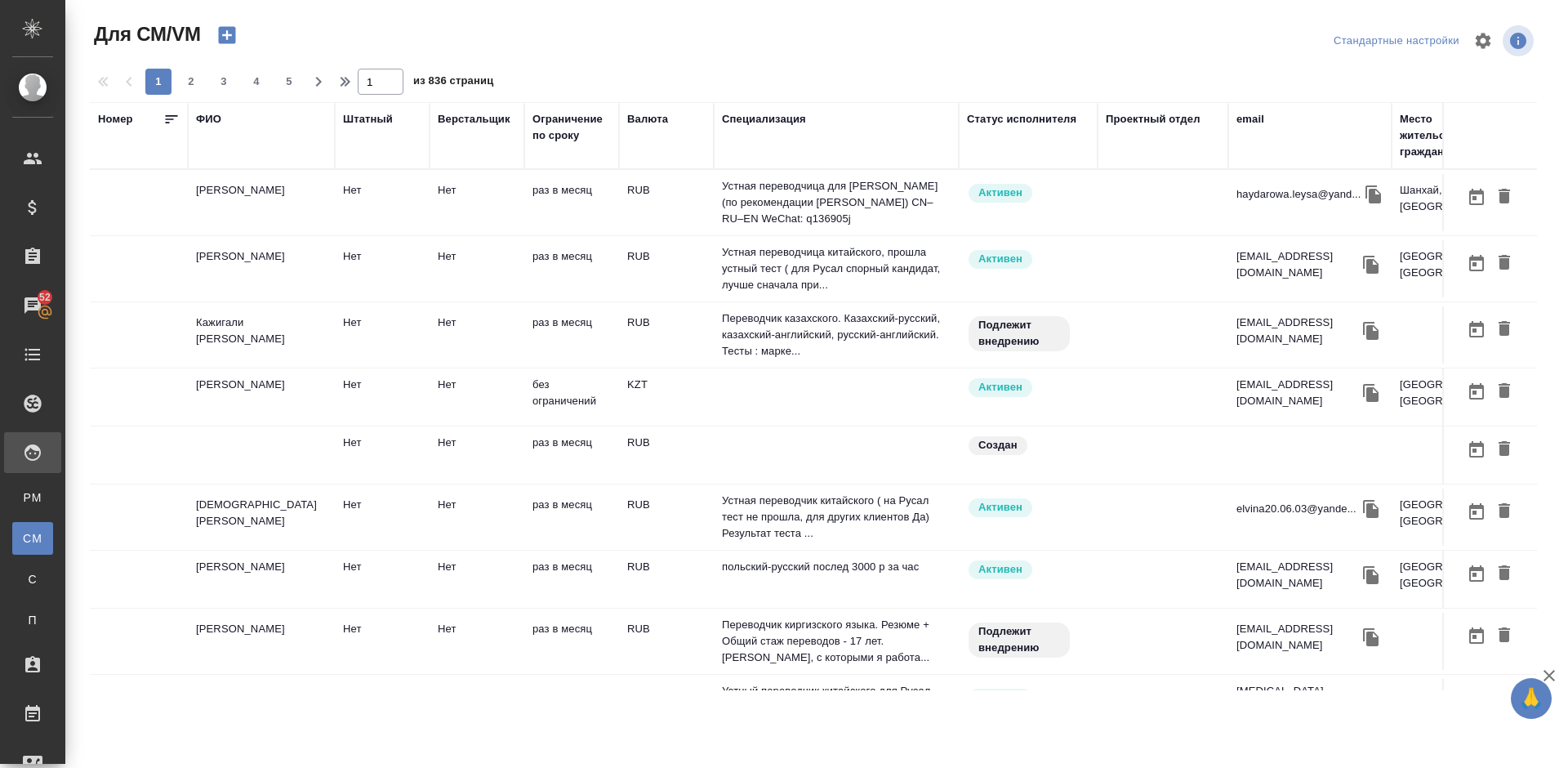
click at [216, 123] on div "ФИО" at bounding box center [209, 119] width 25 height 16
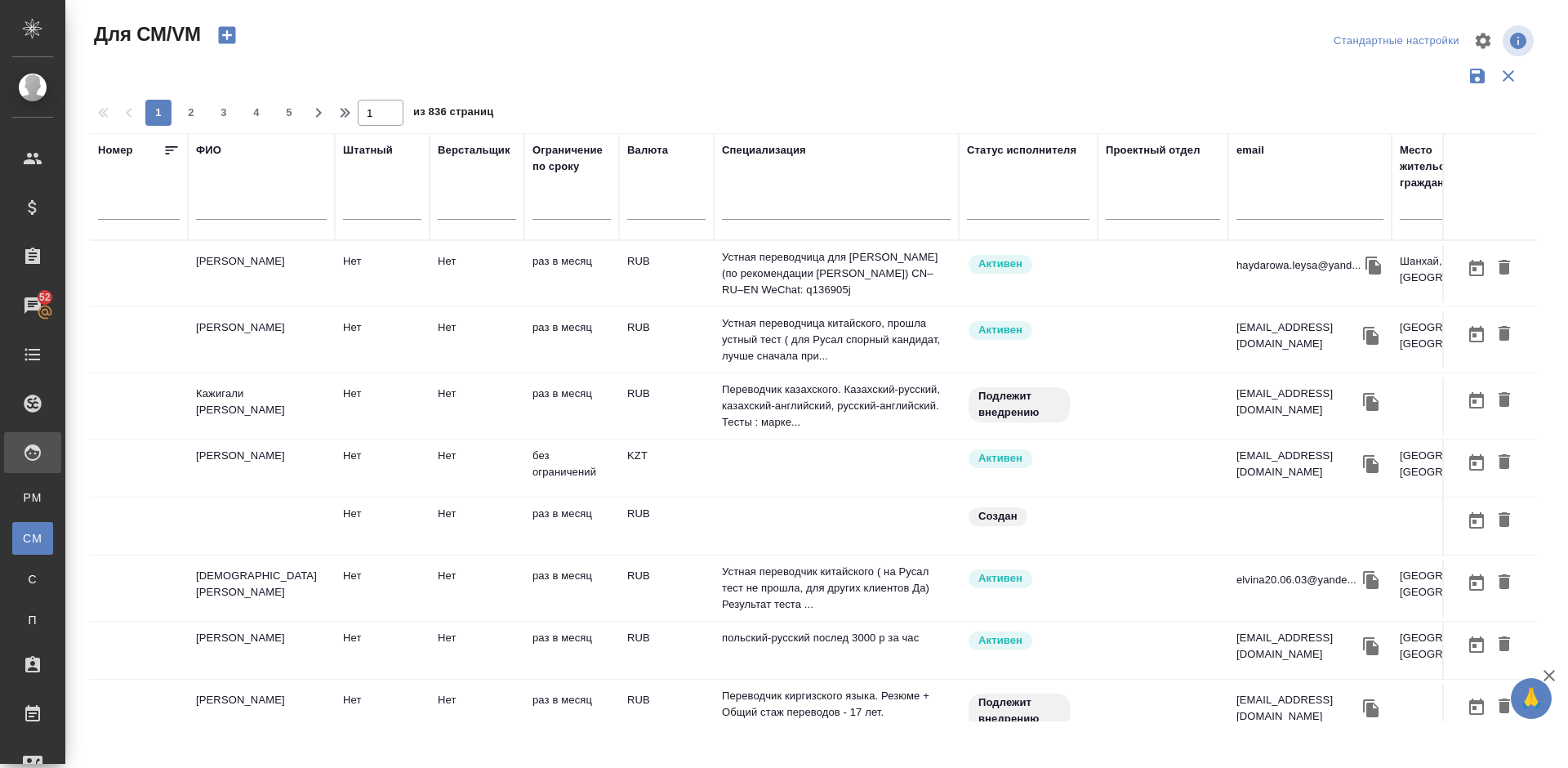
click at [233, 209] on input "text" at bounding box center [260, 210] width 130 height 20
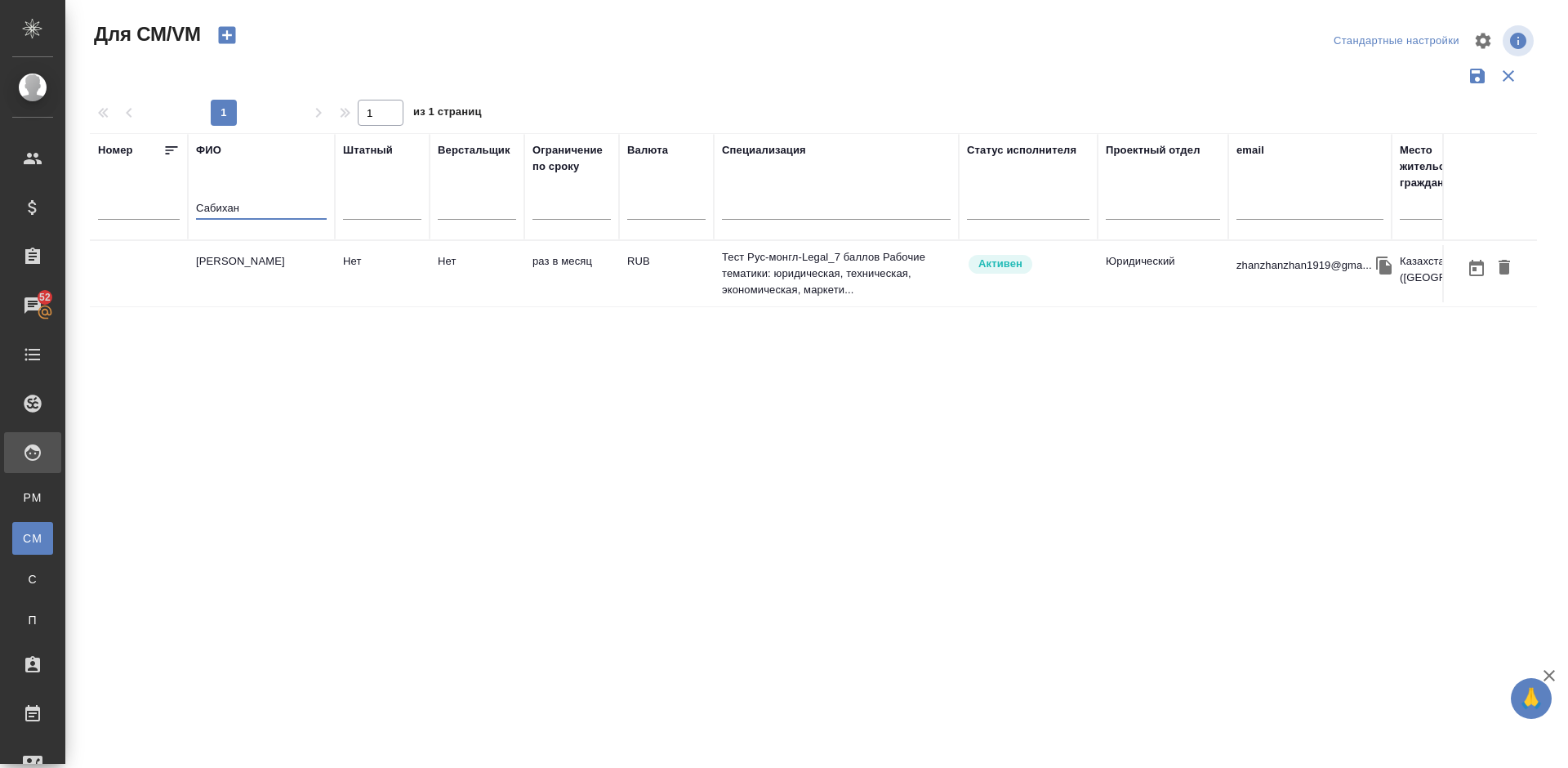
type input "Сабихан"
click at [252, 286] on td "[PERSON_NAME]" at bounding box center [260, 273] width 147 height 57
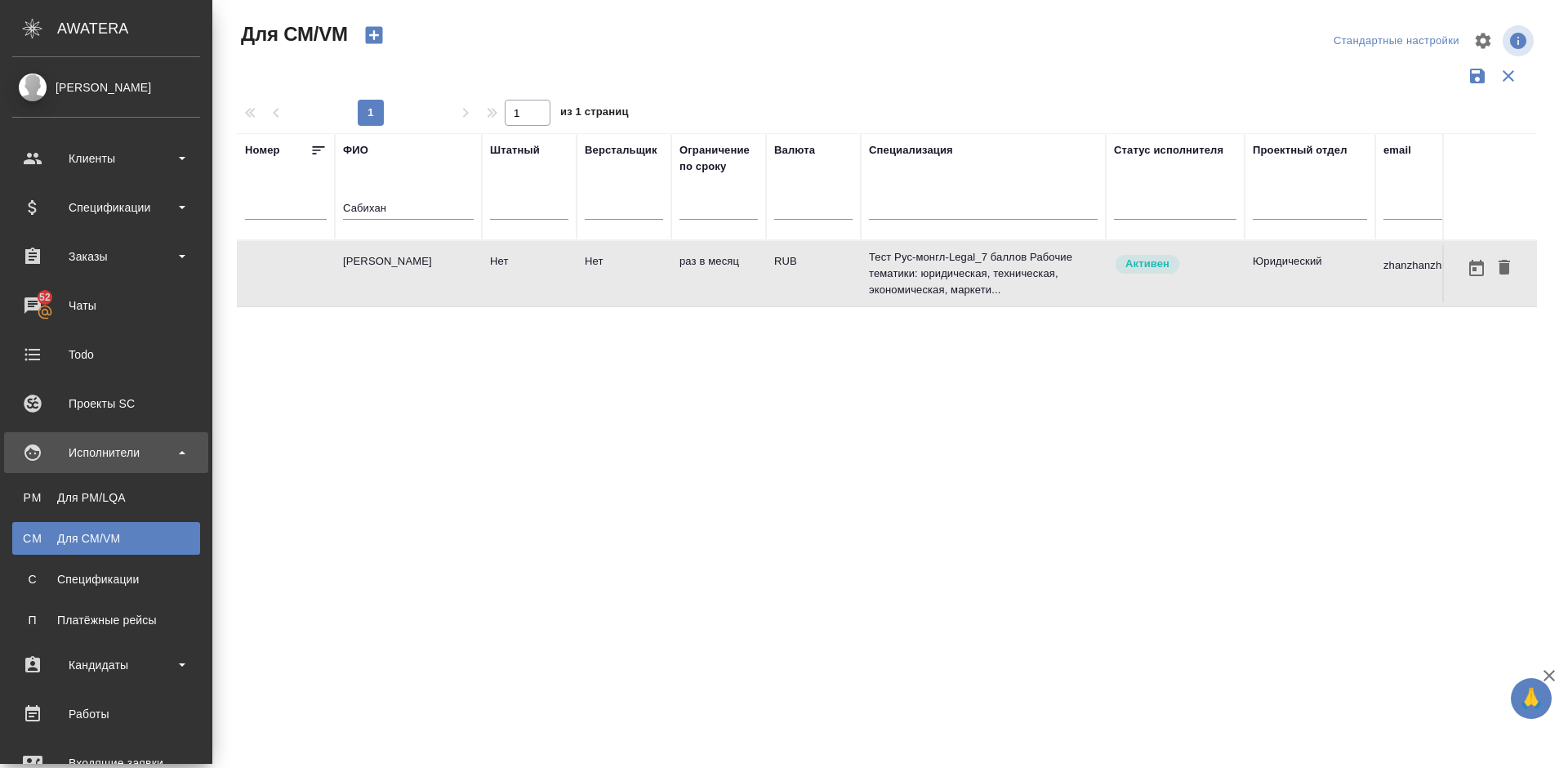
click at [120, 537] on div "Для CM/VM" at bounding box center [106, 538] width 171 height 16
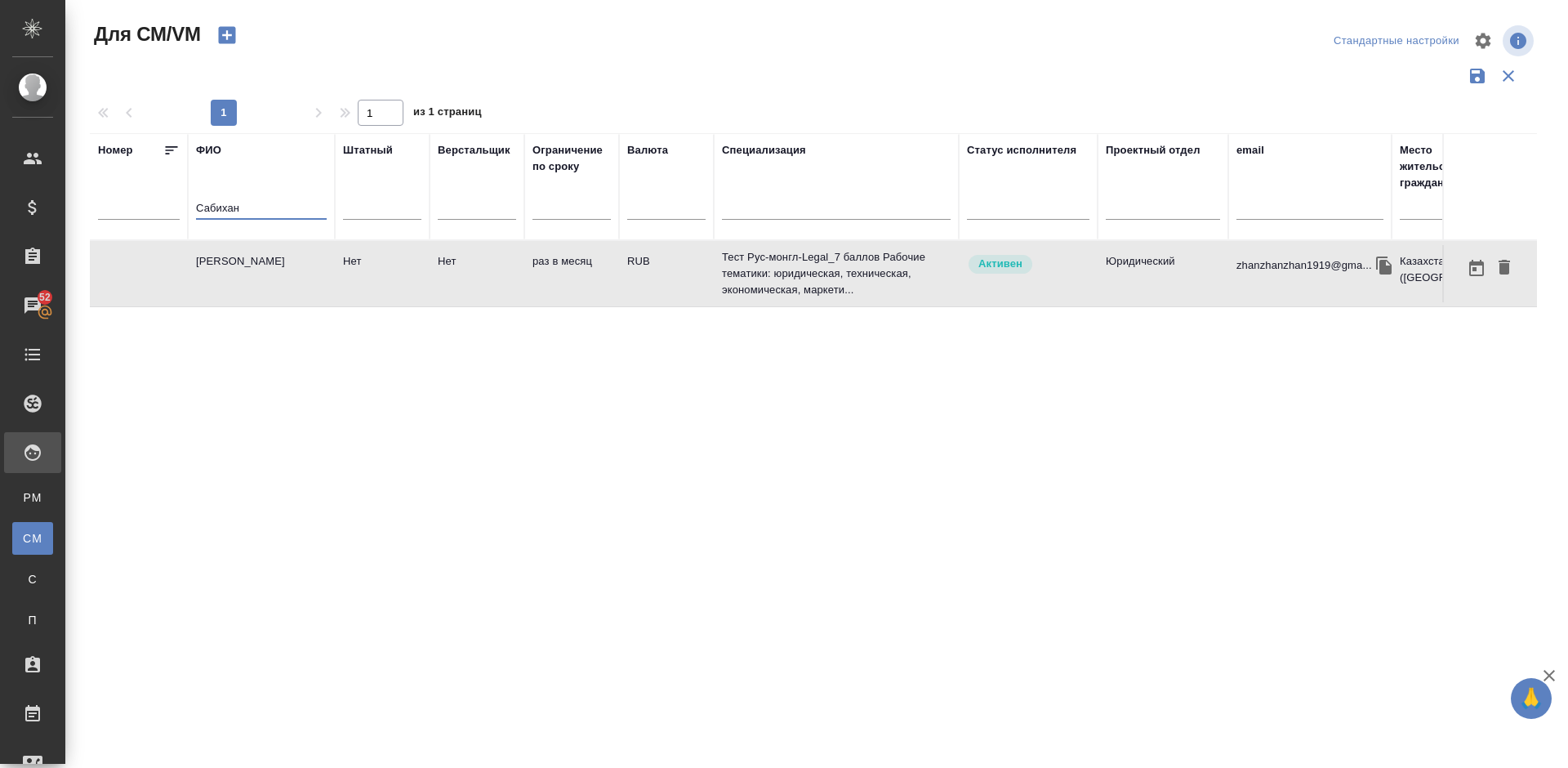
drag, startPoint x: 260, startPoint y: 203, endPoint x: 172, endPoint y: 206, distance: 88.1
click at [172, 206] on tr "Номер ФИО Сабихан Штатный Верстальщик Ограничение по сроку Валюта Специализация…" at bounding box center [962, 186] width 1744 height 107
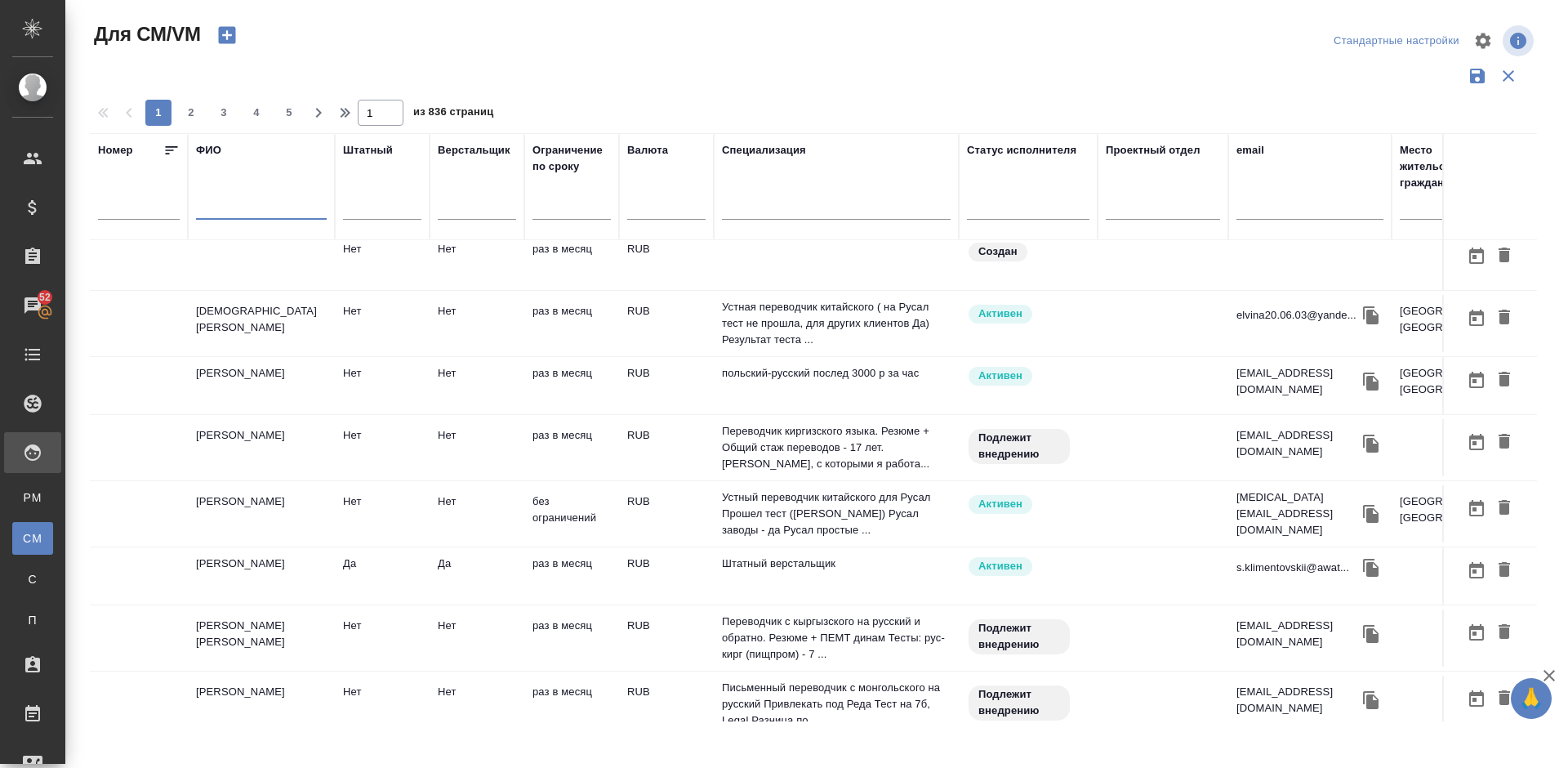
scroll to position [222, 0]
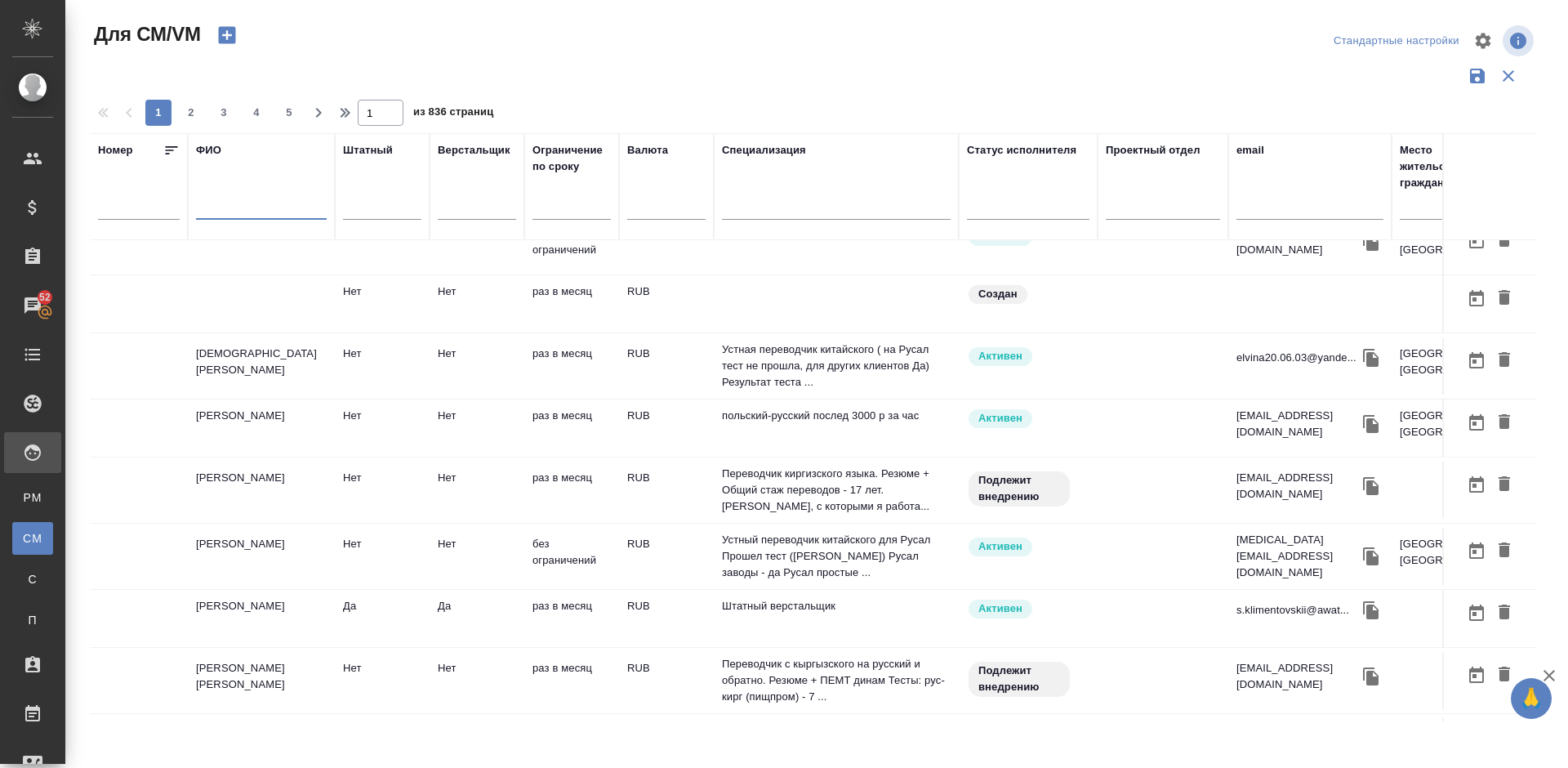
click at [297, 364] on td "Исламова Эльвина" at bounding box center [260, 365] width 147 height 57
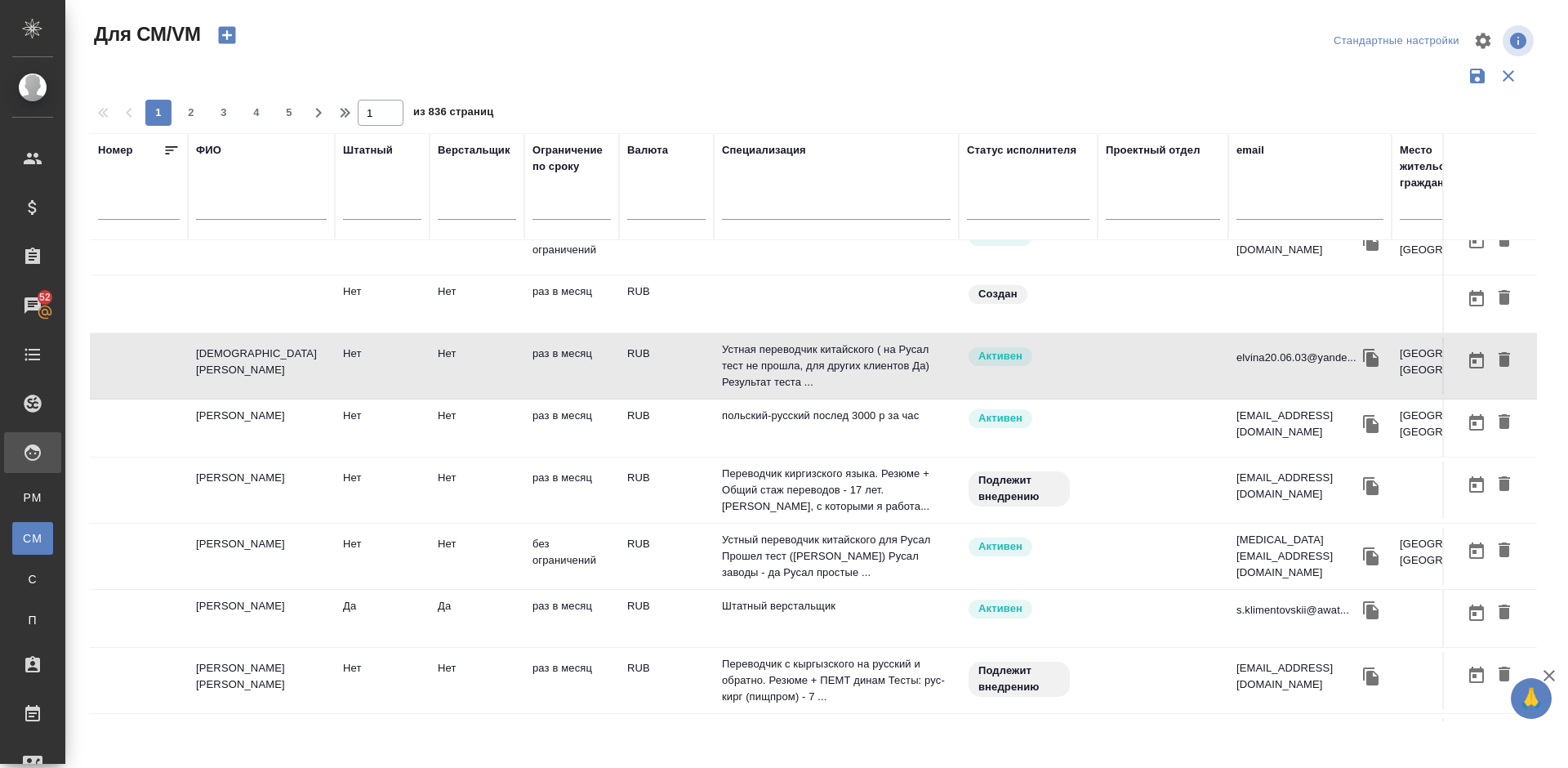
click at [304, 550] on td "Володько Никита Владимирович" at bounding box center [260, 556] width 147 height 57
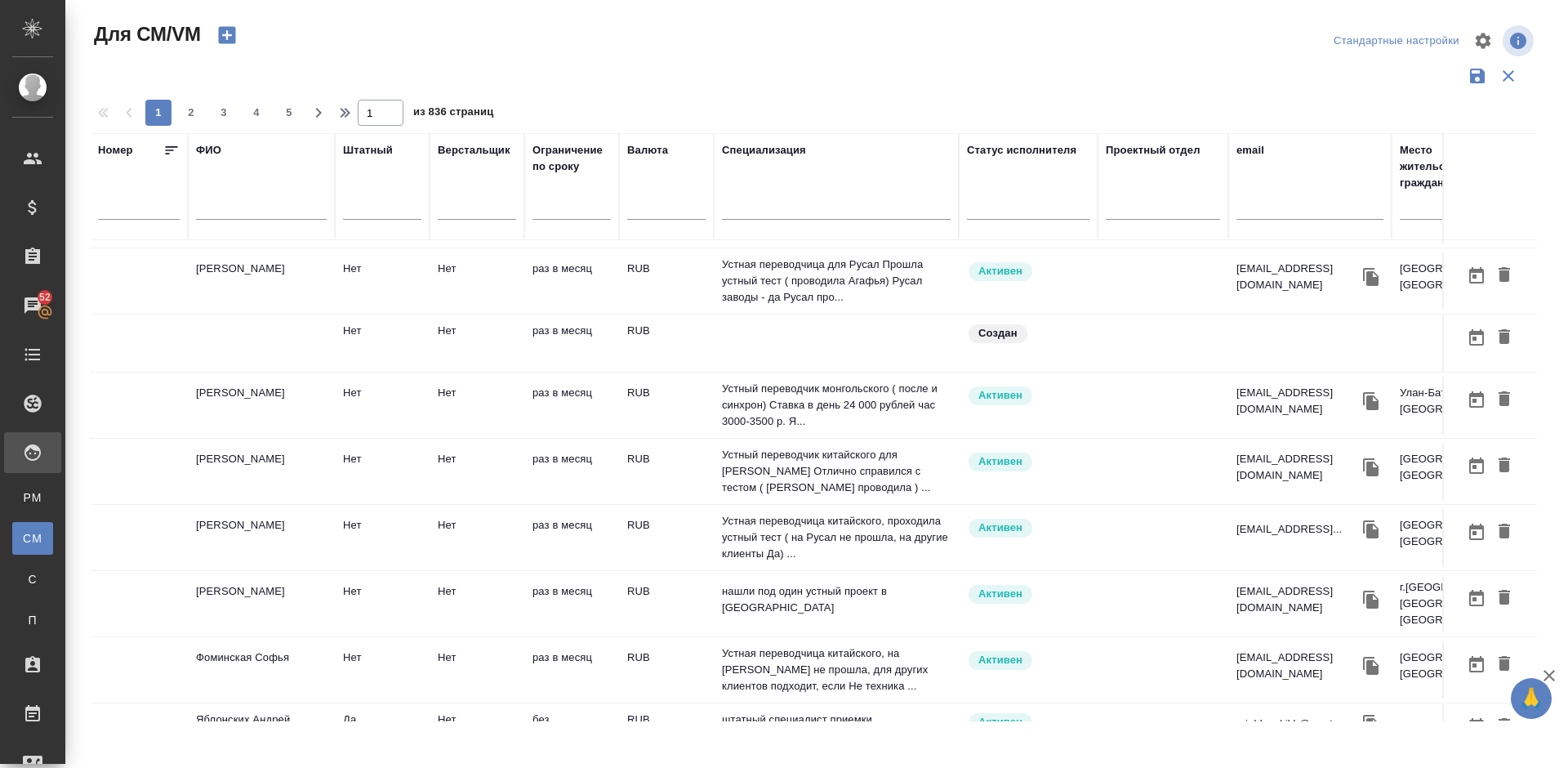
scroll to position [784, 0]
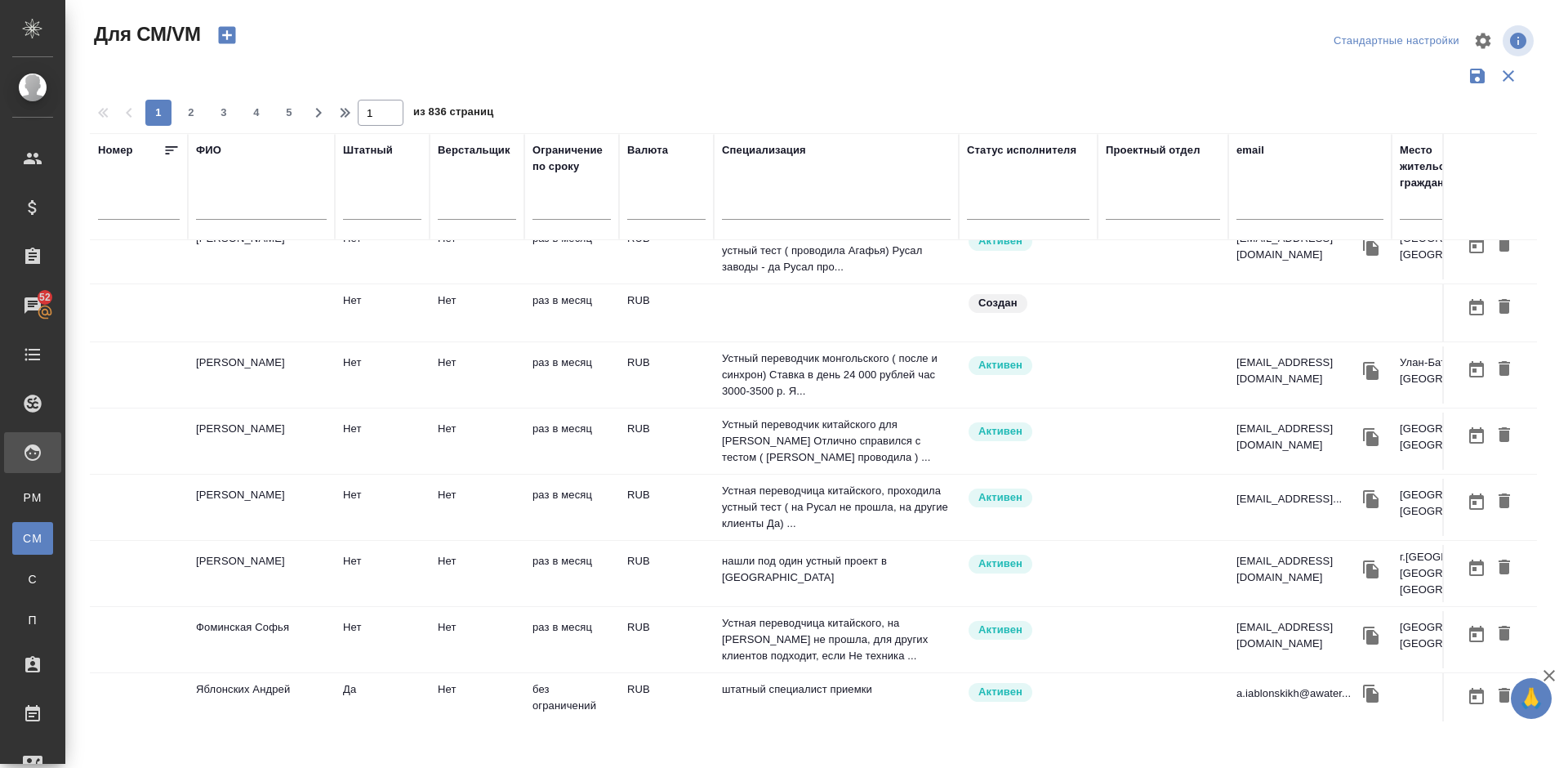
click at [287, 511] on td "Джашеева Николь" at bounding box center [260, 507] width 147 height 57
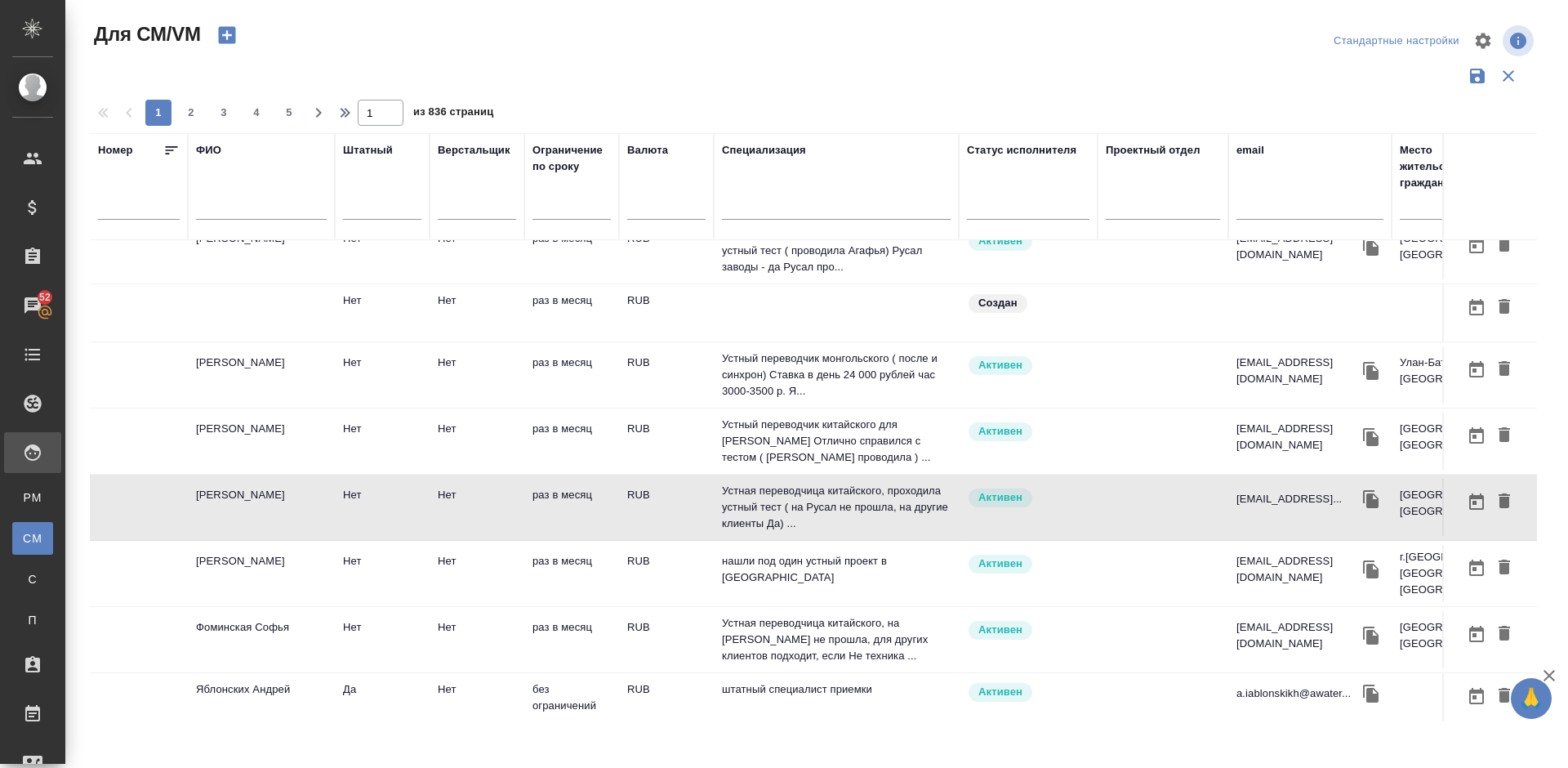
click at [286, 510] on td "Джашеева Николь" at bounding box center [260, 507] width 147 height 57
click at [278, 438] on td "Ли Антон" at bounding box center [260, 441] width 147 height 57
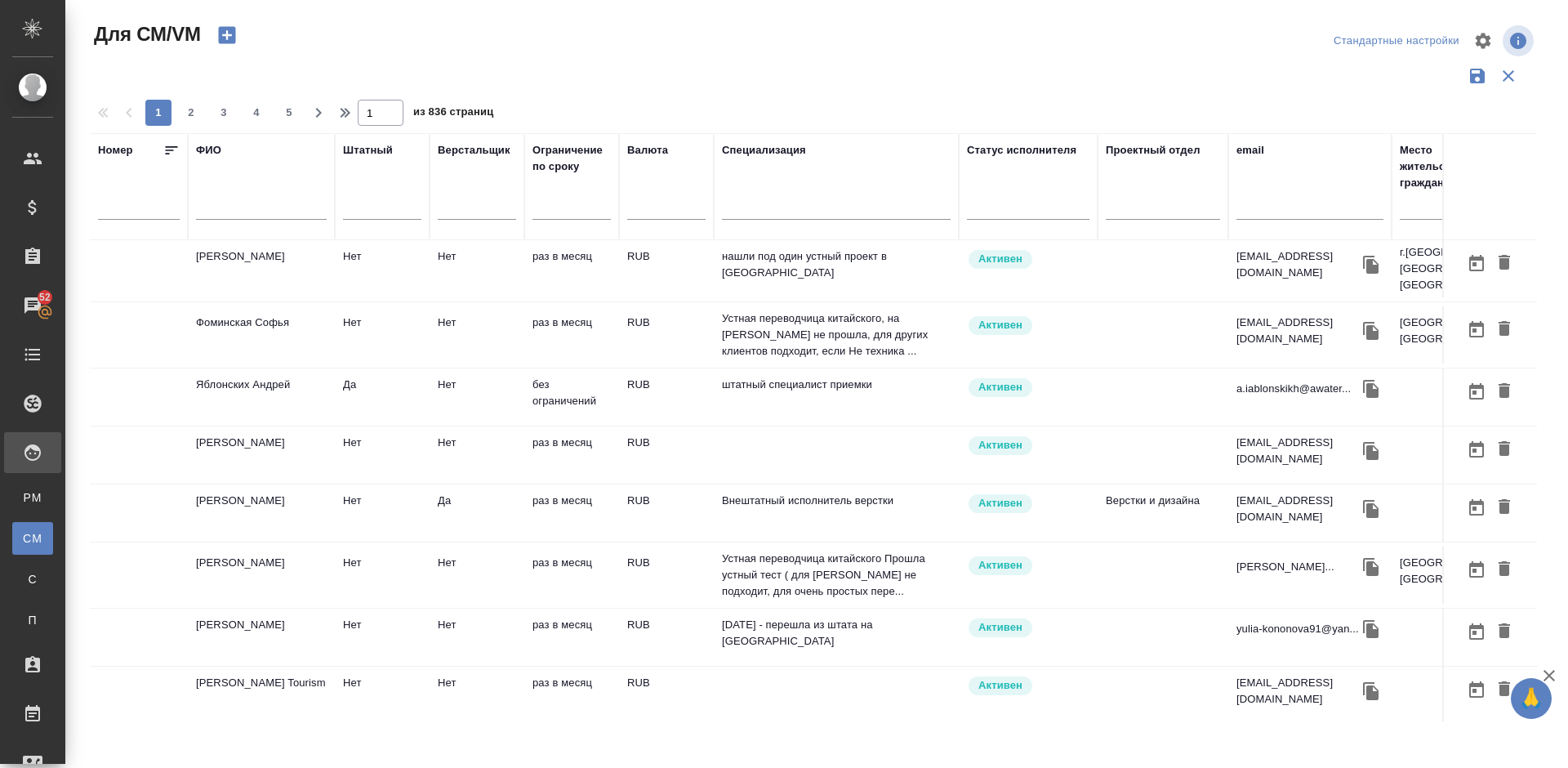
scroll to position [1096, 0]
click at [277, 562] on td "Нуждова Екатерина" at bounding box center [260, 571] width 147 height 57
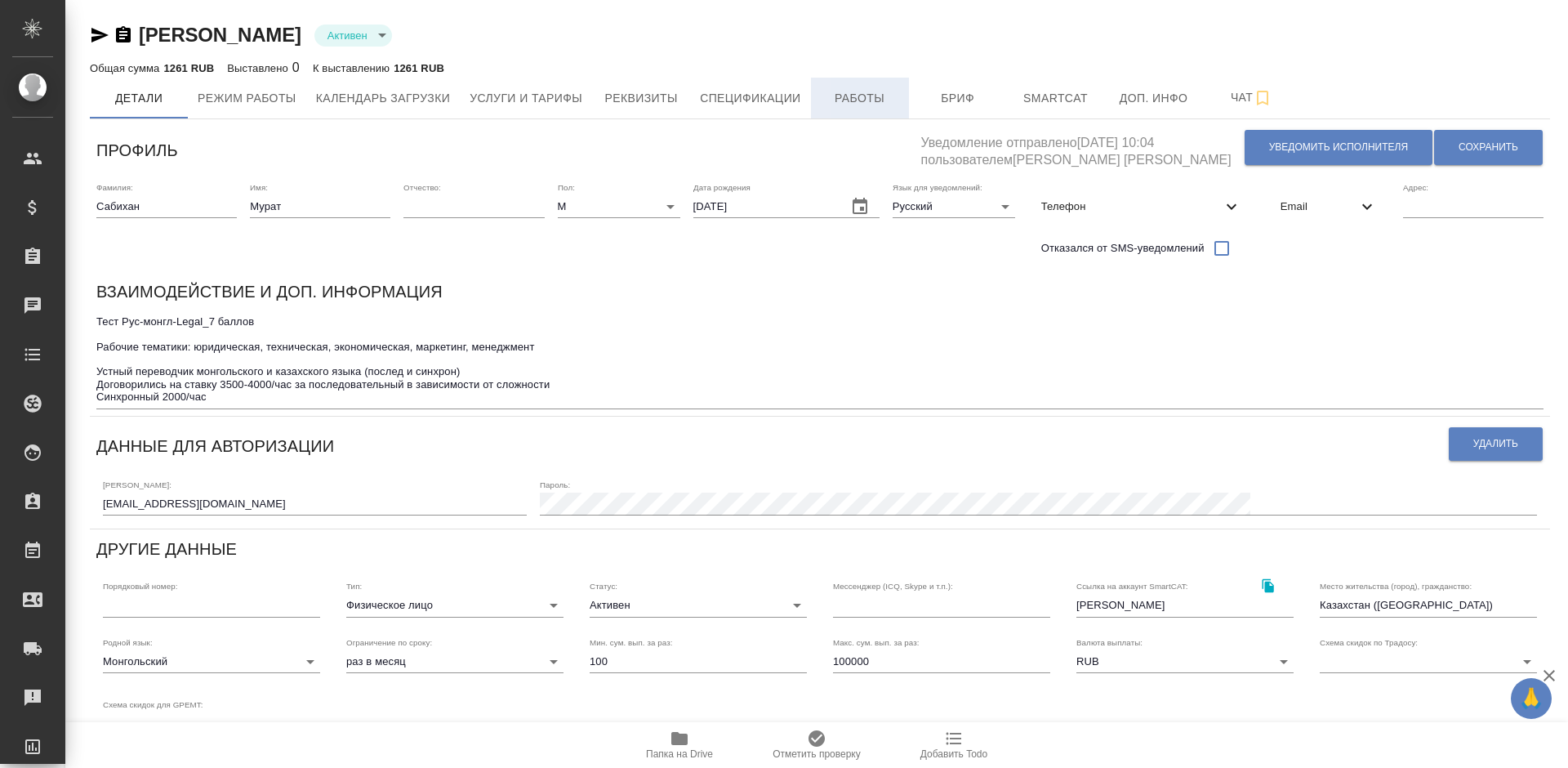
click at [871, 97] on span "Работы" at bounding box center [860, 98] width 78 height 20
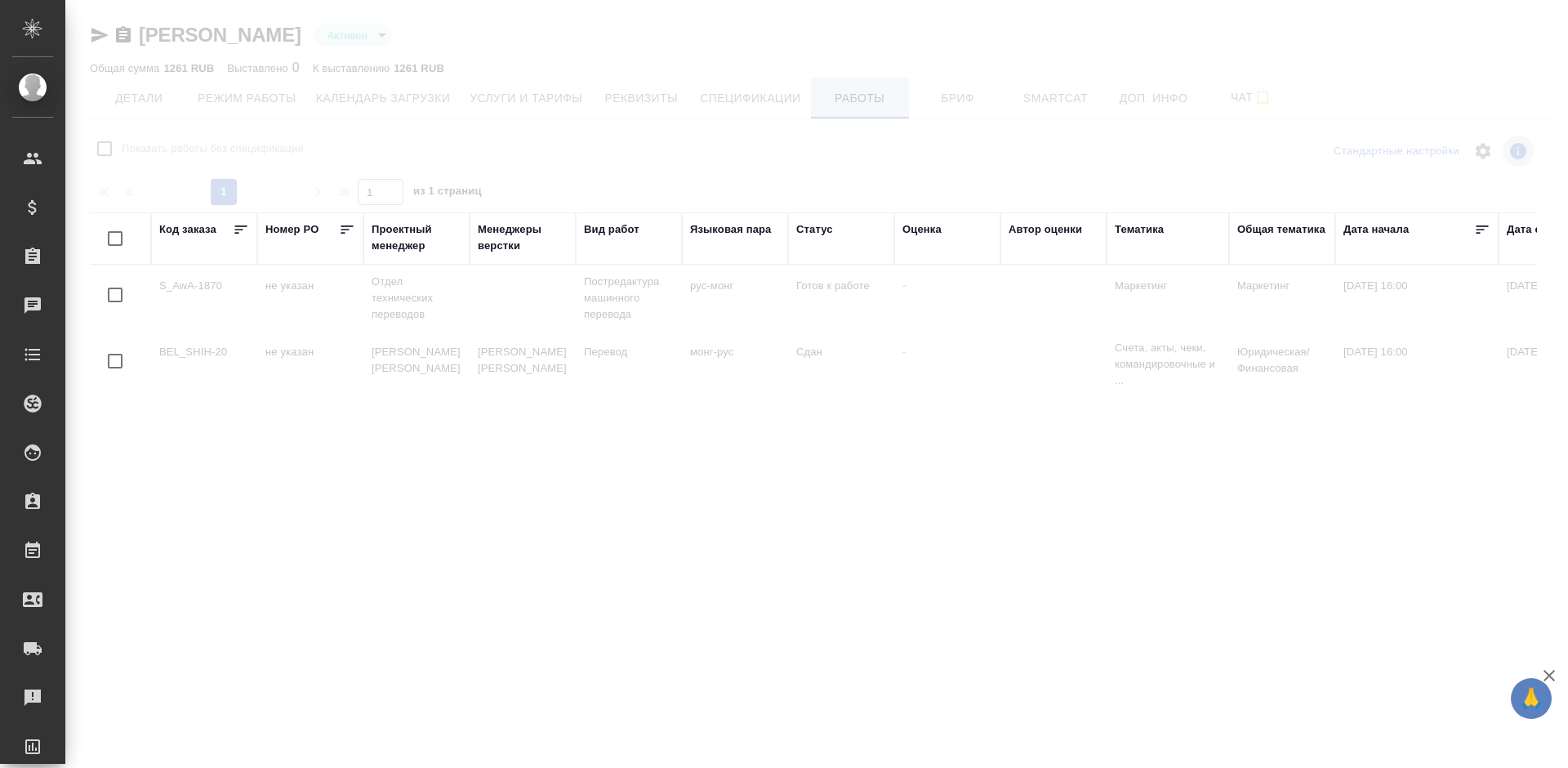
checkbox input "false"
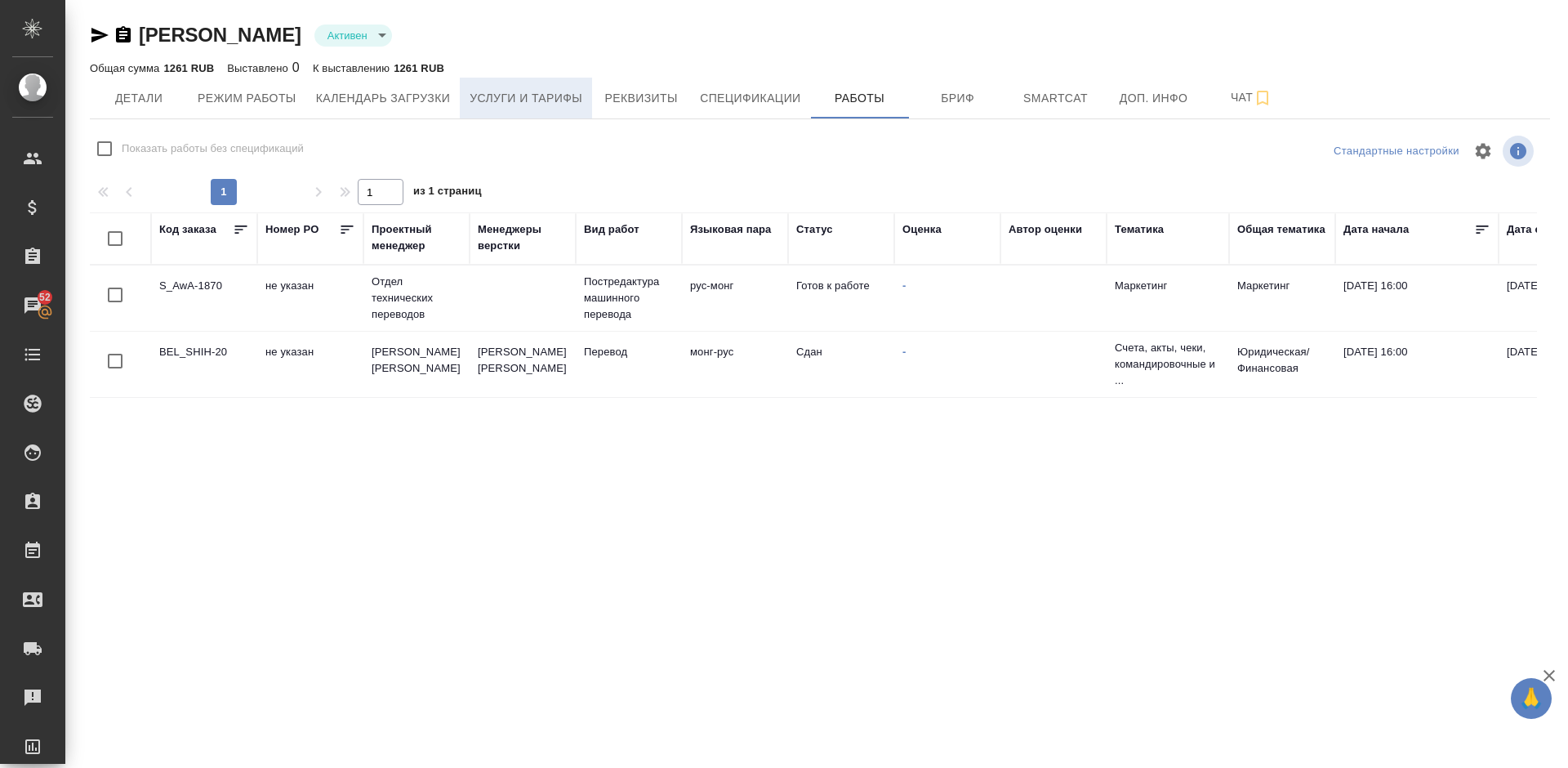
click at [504, 99] on span "Услуги и тарифы" at bounding box center [526, 98] width 113 height 20
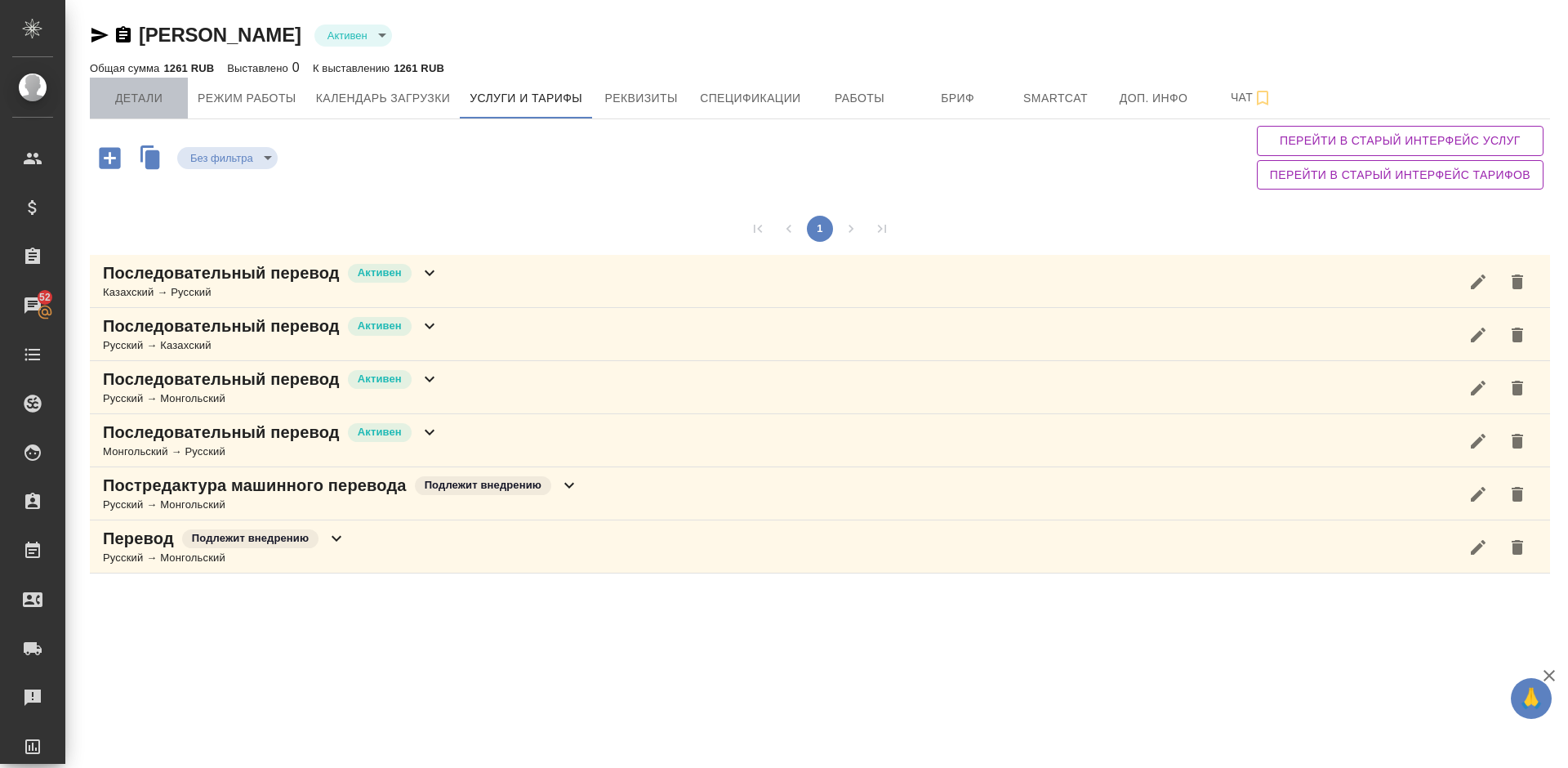
click at [159, 97] on span "Детали" at bounding box center [138, 98] width 78 height 20
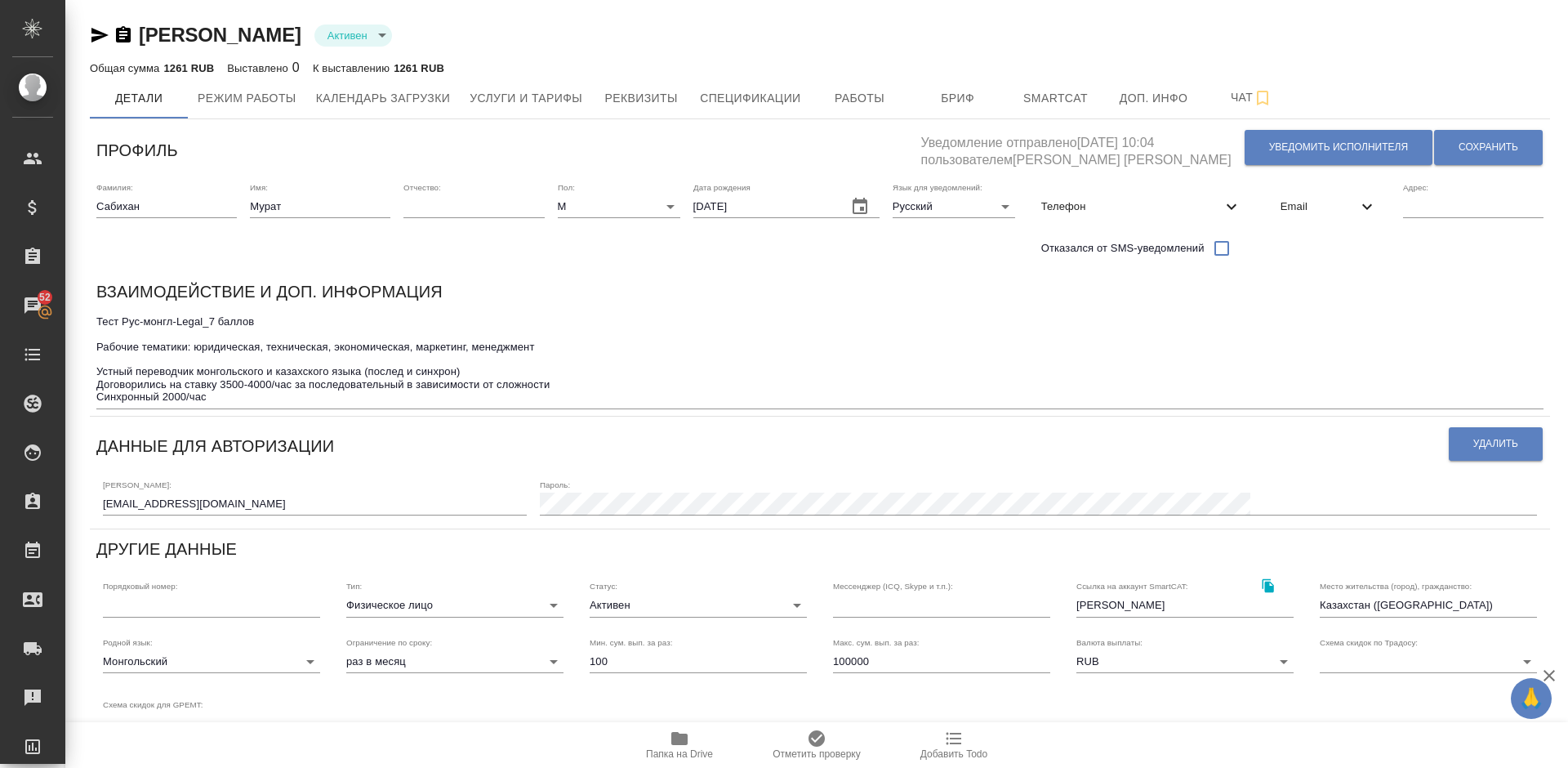
click at [681, 742] on icon "button" at bounding box center [679, 738] width 16 height 13
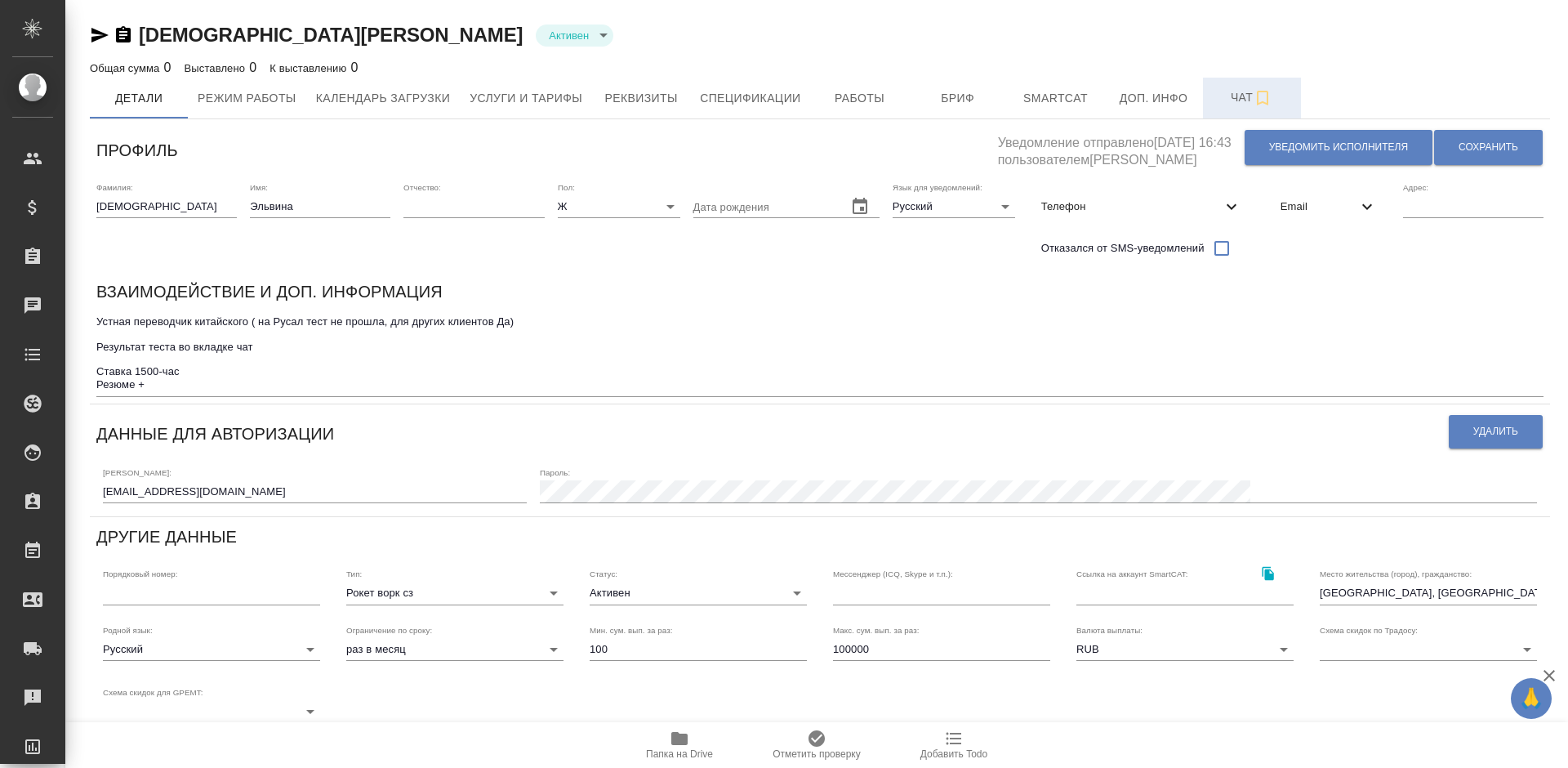
click at [1240, 100] on span "Чат" at bounding box center [1252, 97] width 78 height 20
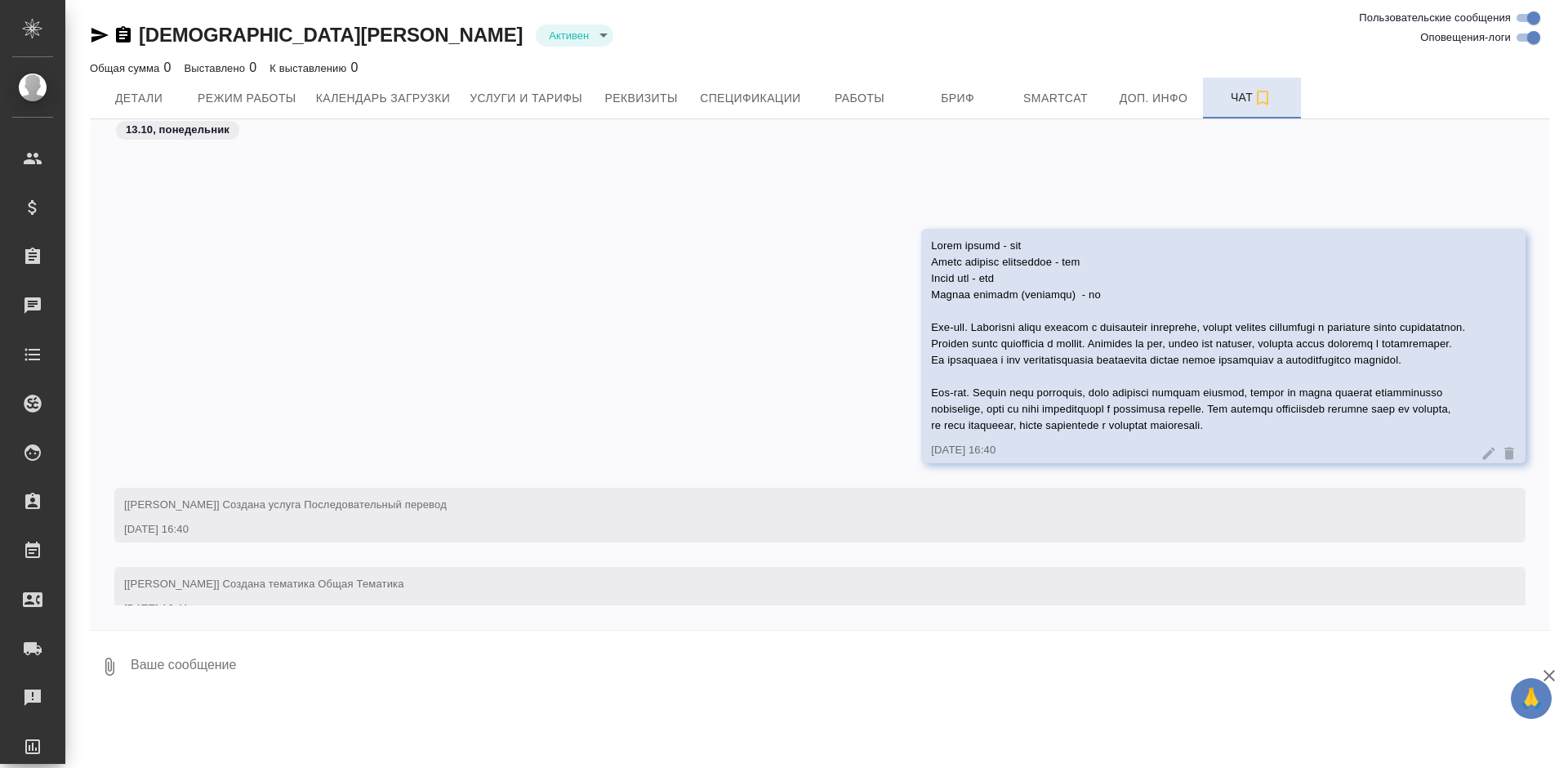
scroll to position [279, 0]
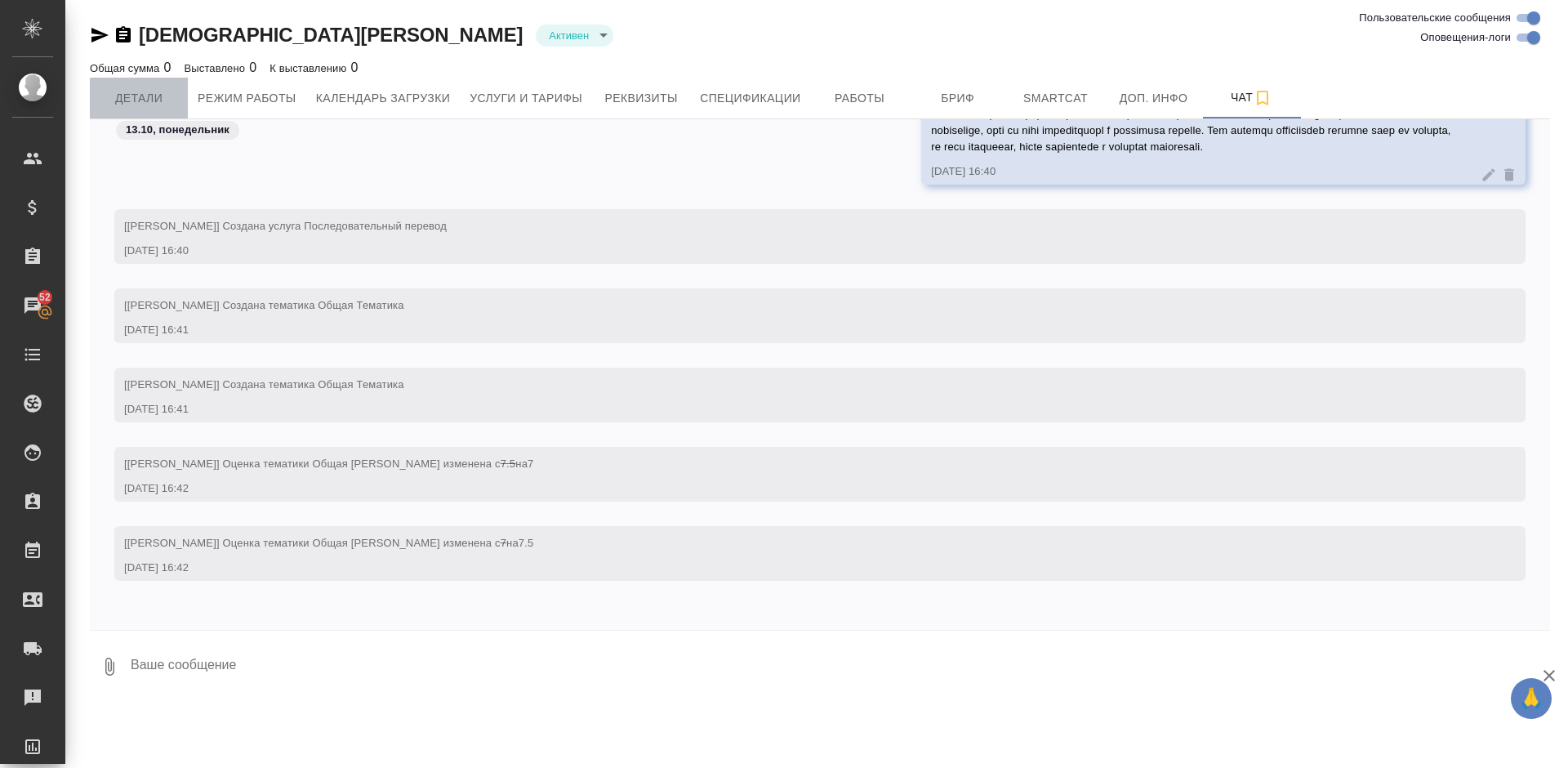
click at [144, 95] on span "Детали" at bounding box center [138, 98] width 78 height 20
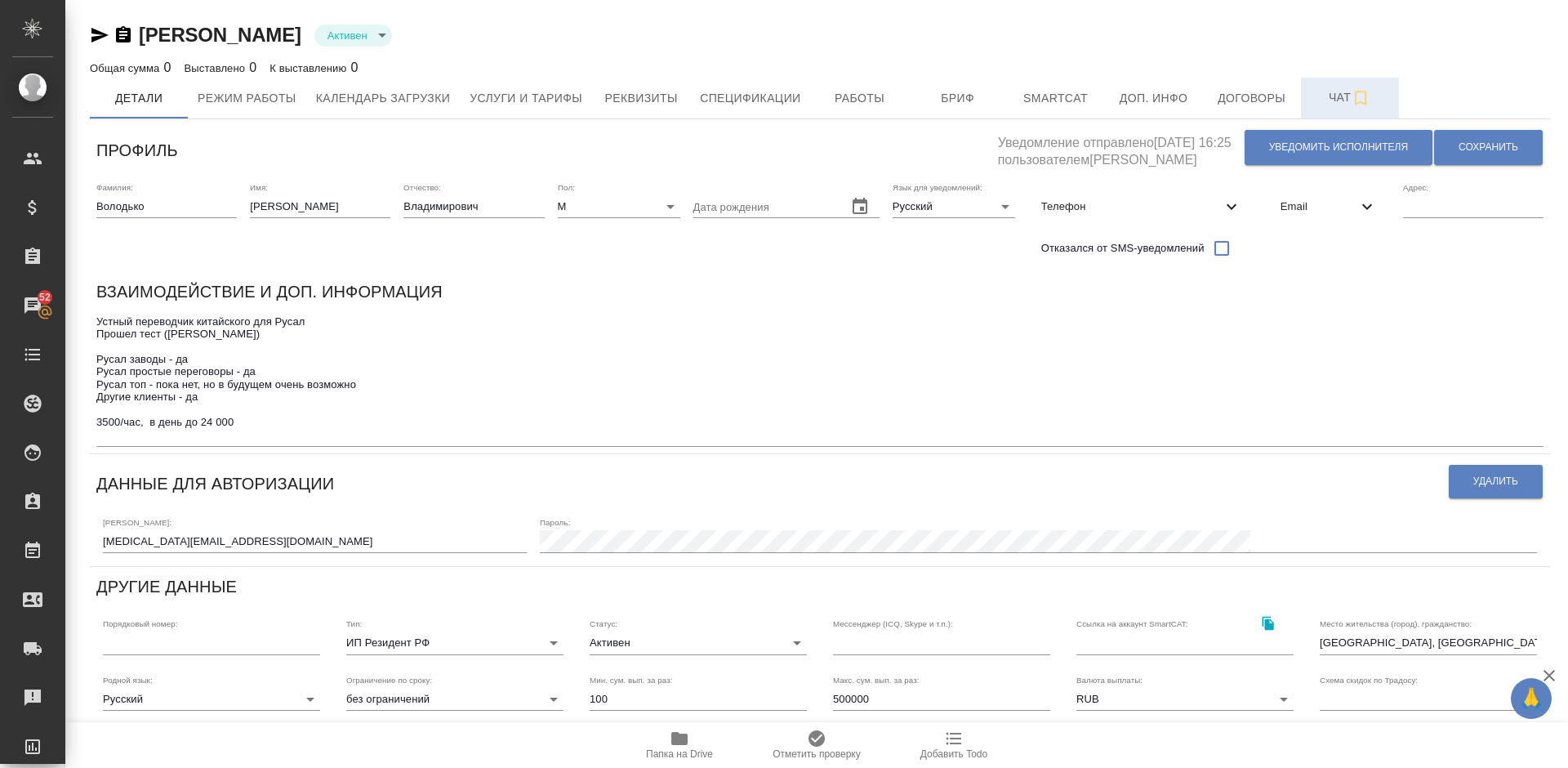
click at [1330, 101] on span "Чат" at bounding box center [1349, 97] width 78 height 20
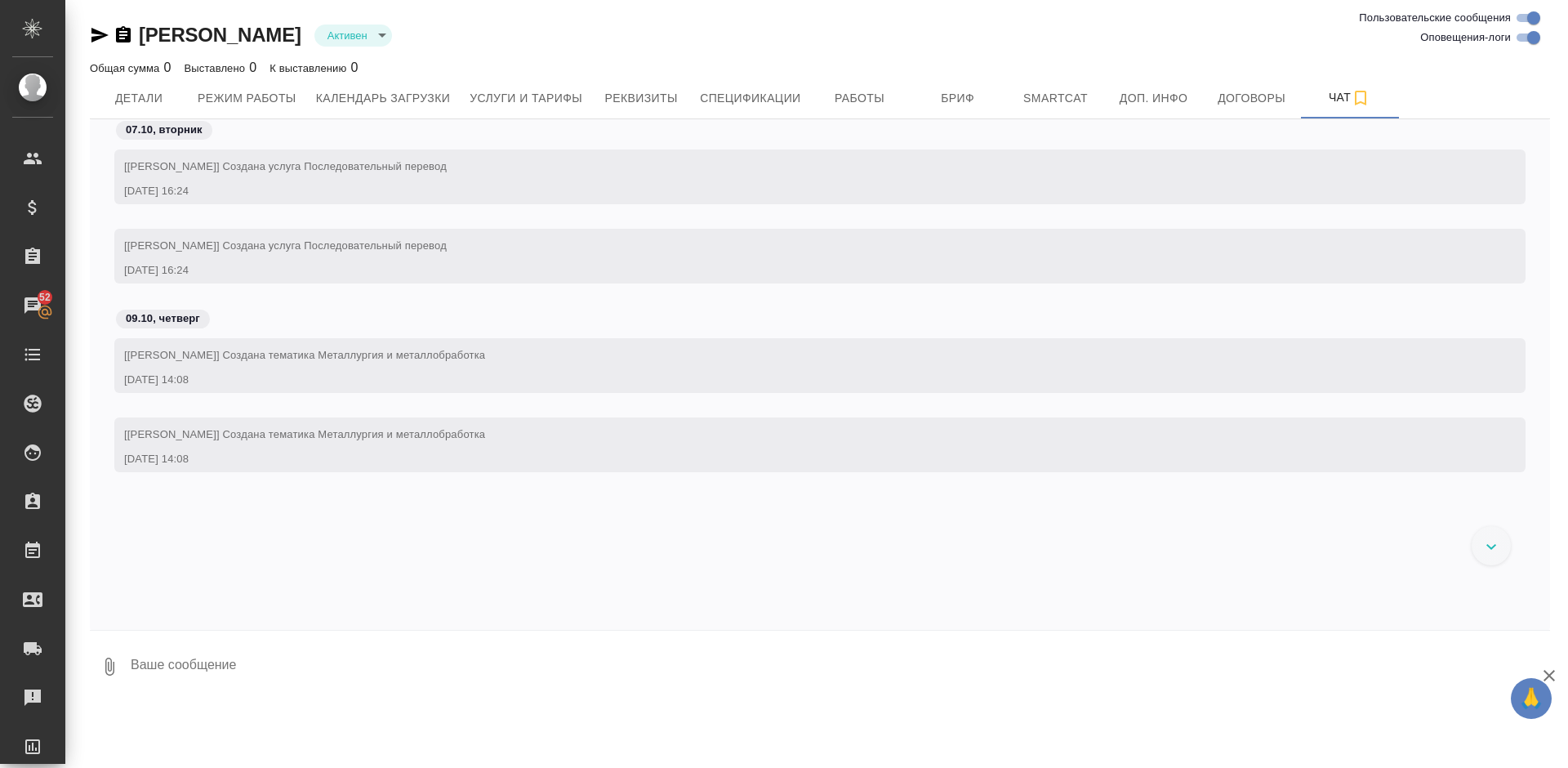
click at [396, 675] on textarea at bounding box center [840, 666] width 1420 height 56
paste textarea "Loremips Dolors Ametc adipis - el Seddo eiusmod temporinci - ut Labor etd - mag…"
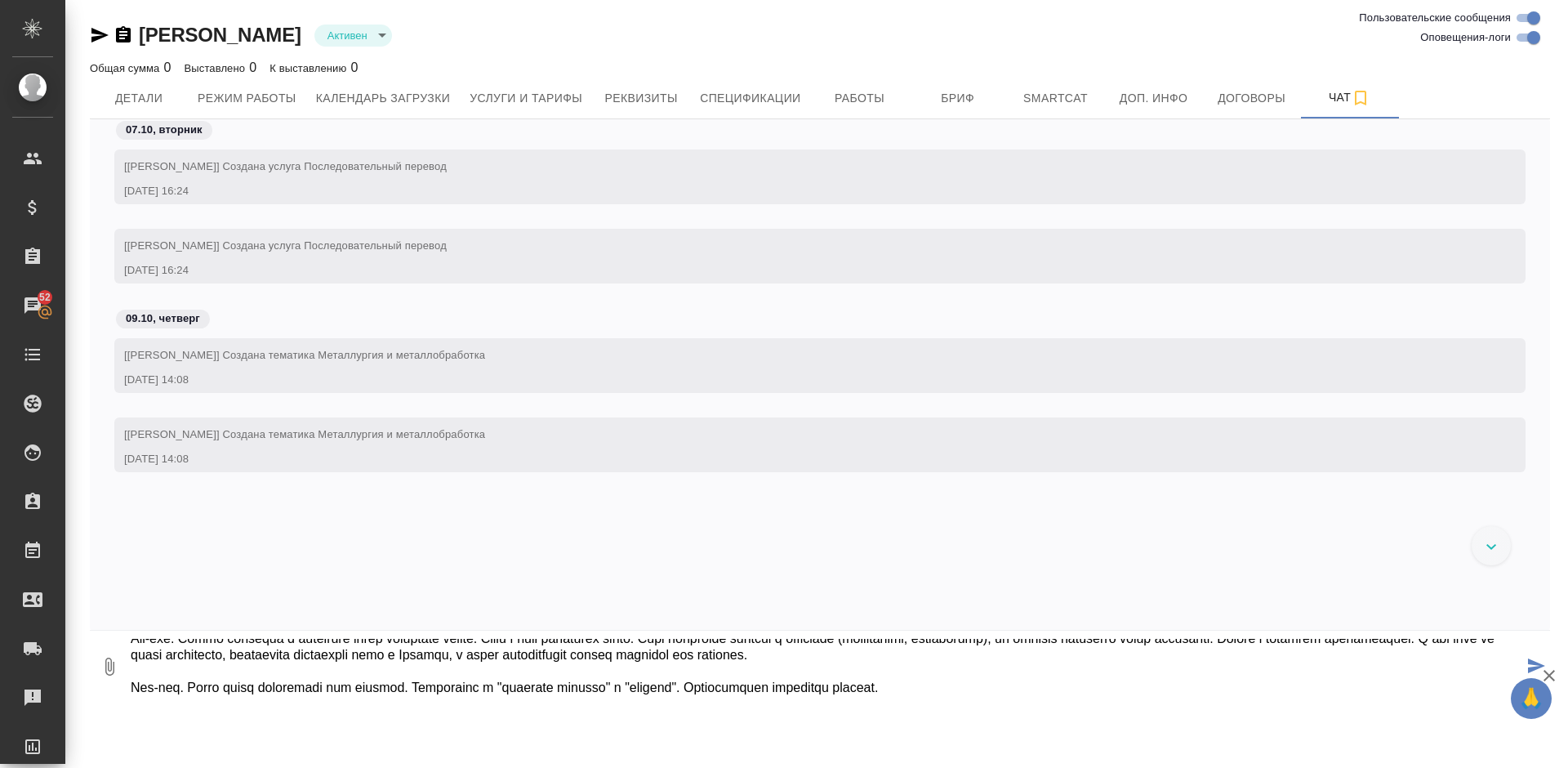
type textarea "Loremips Dolors Ametc adipis - el Seddo eiusmod temporinci - ut Labor etd - mag…"
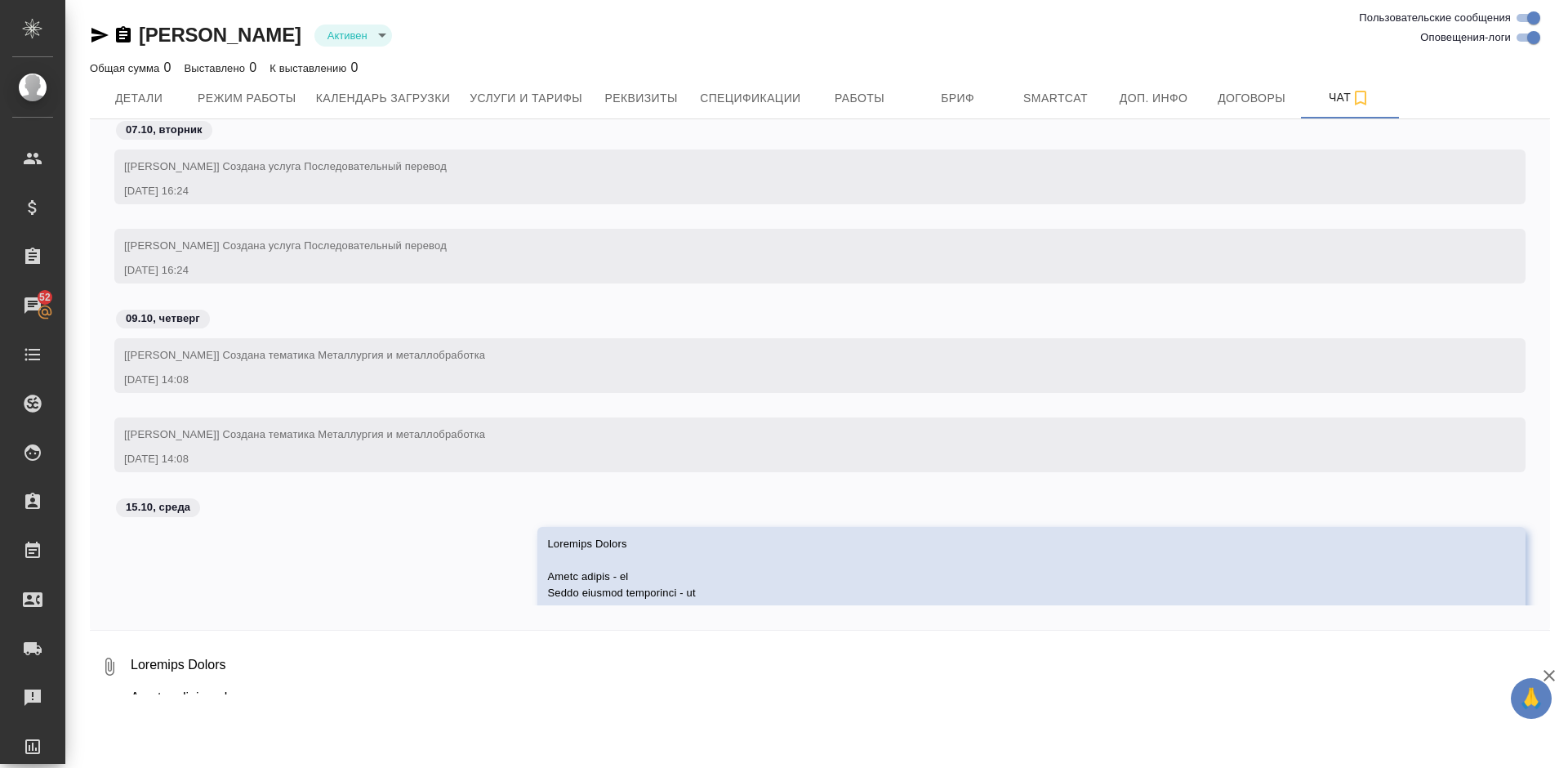
scroll to position [180, 0]
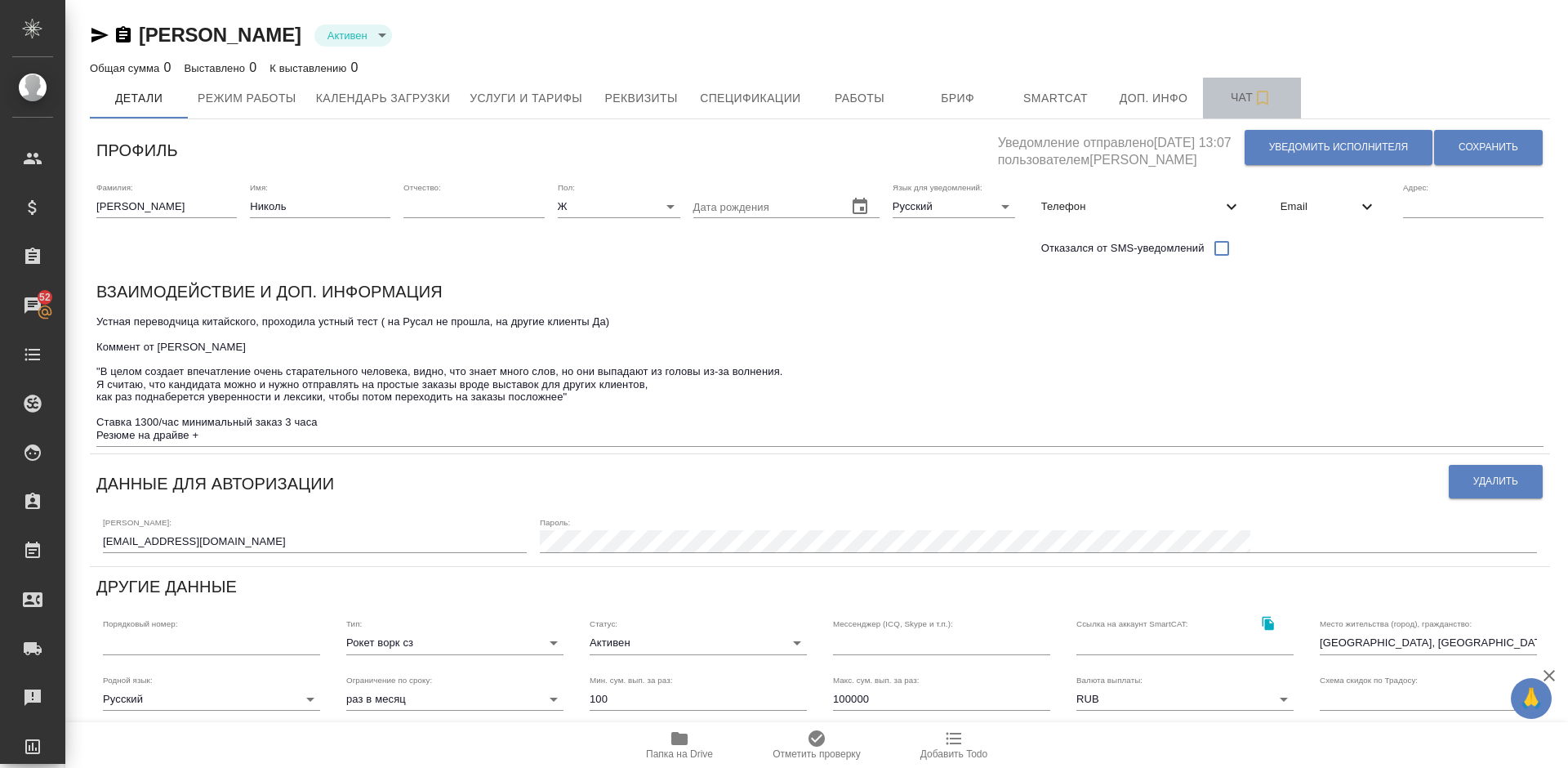
click at [1233, 100] on span "Чат" at bounding box center [1252, 97] width 78 height 20
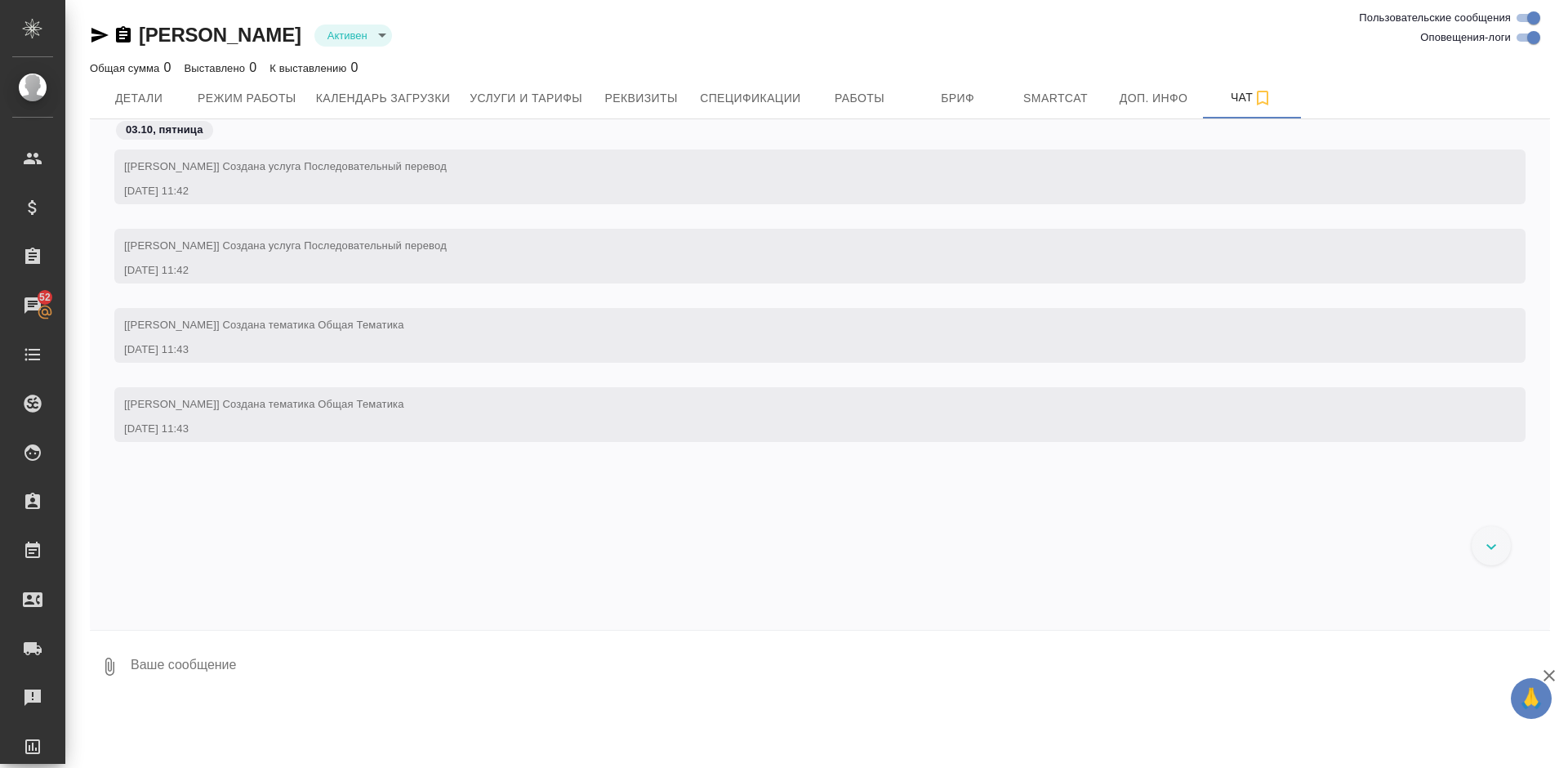
click at [386, 660] on textarea at bounding box center [840, 666] width 1420 height 56
paste textarea "Loremips Dolors Ametc adipis - eli Seddo eiusmod temporinci - utl Etdol mag - a…"
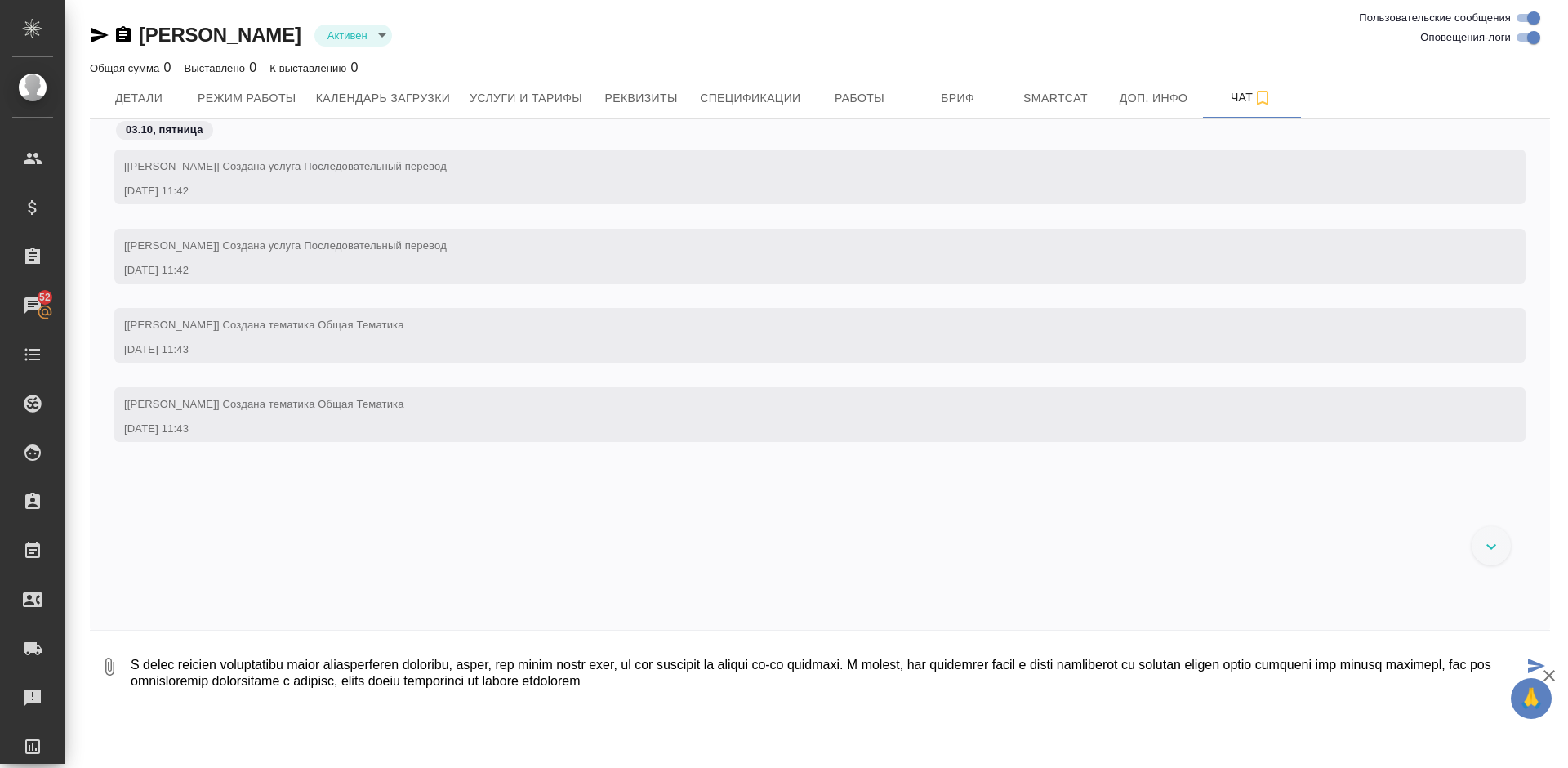
type textarea "Loremips Dolors Ametc adipis - eli Seddo eiusmod temporinci - utl Etdol mag - a…"
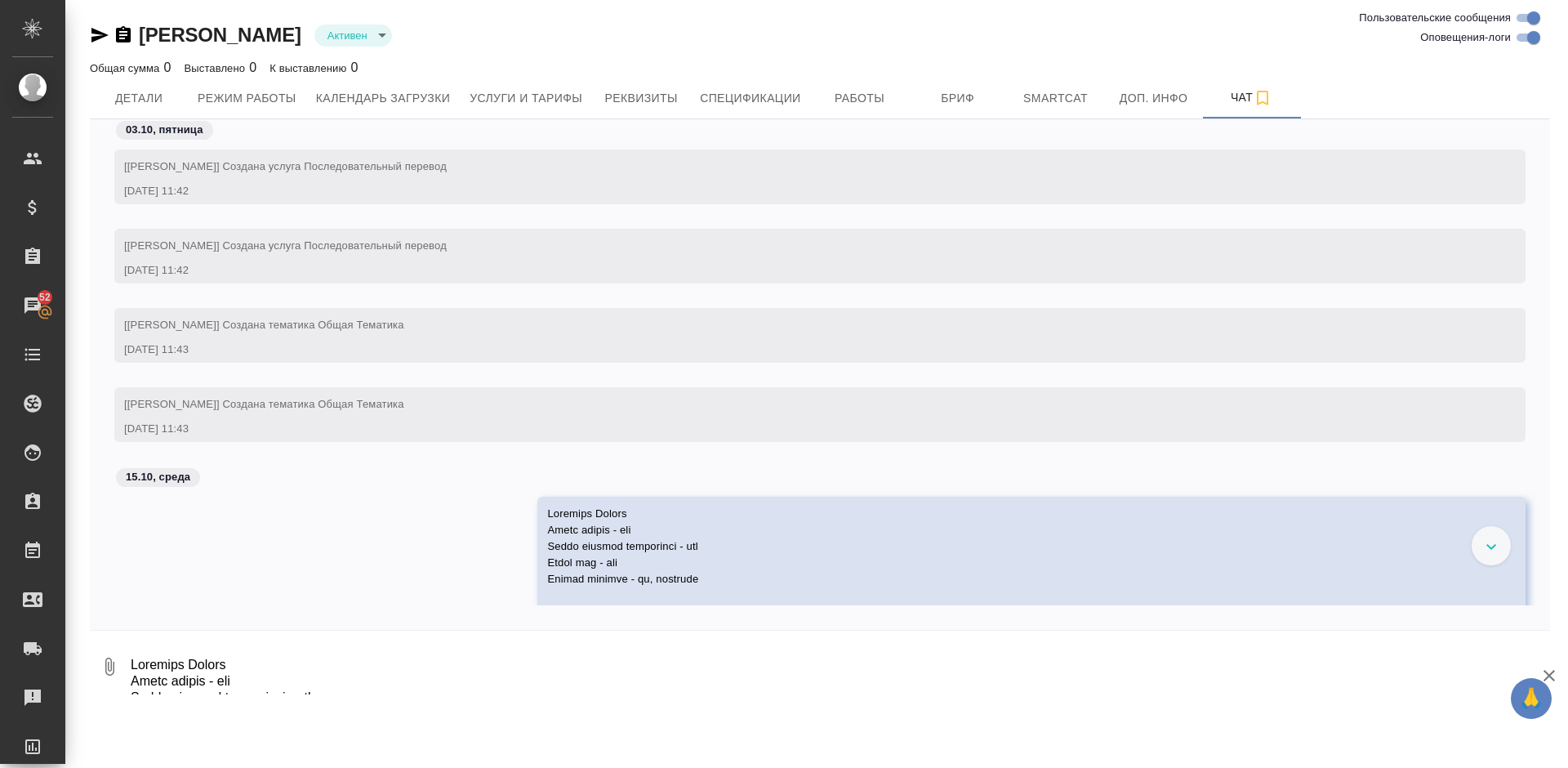
scroll to position [232, 0]
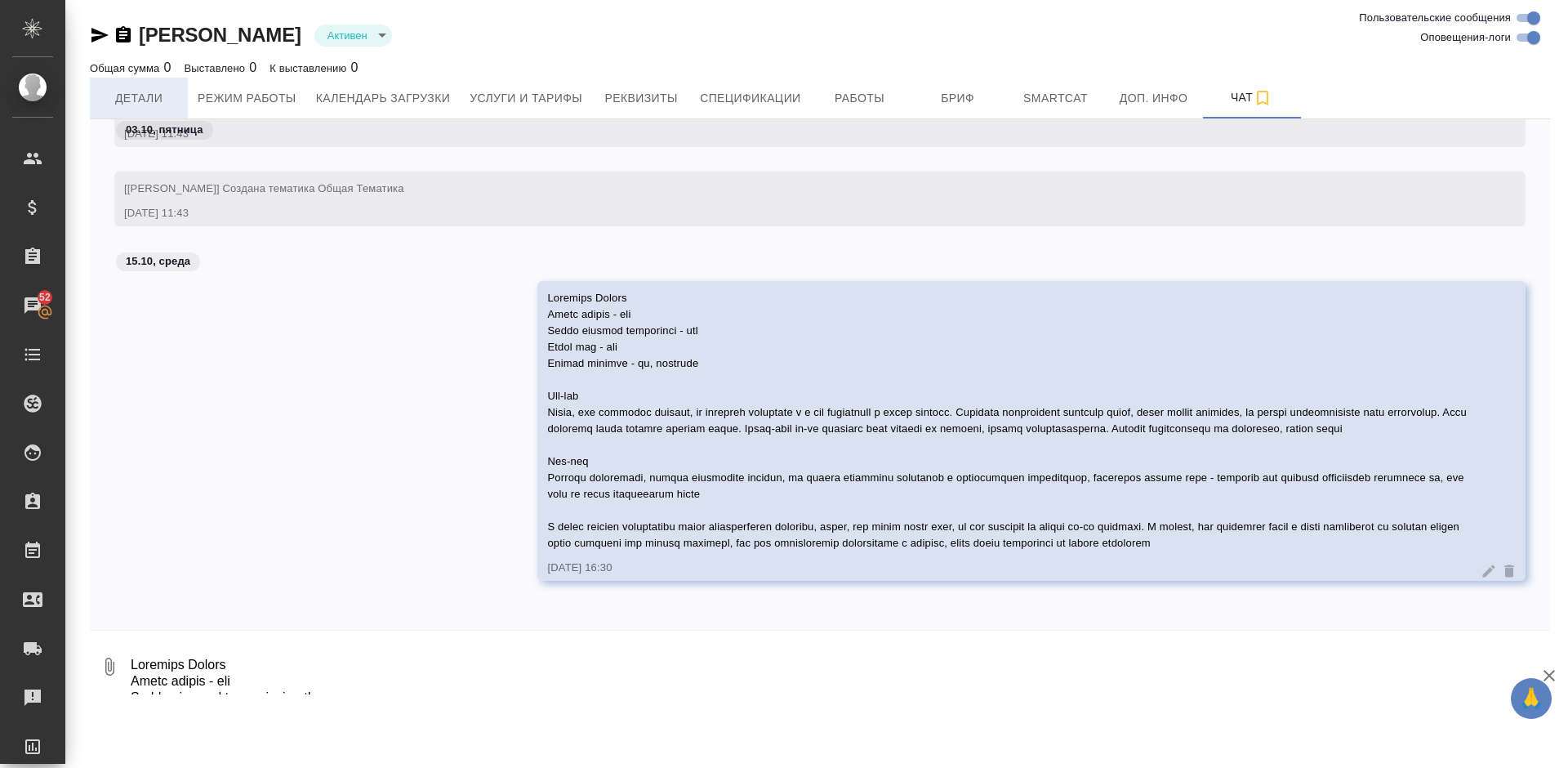
click at [139, 94] on span "Детали" at bounding box center [138, 98] width 78 height 20
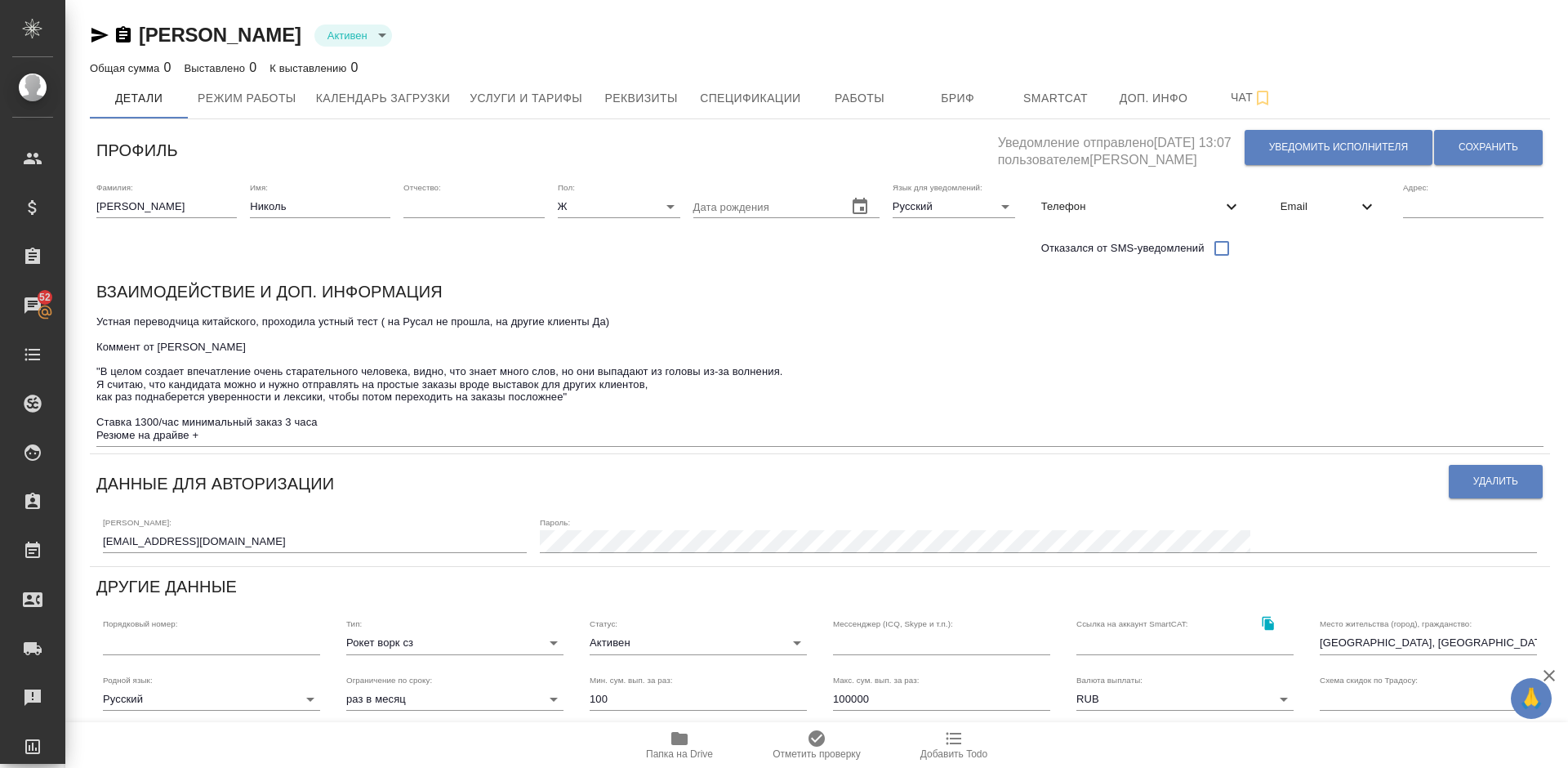
click at [380, 324] on textarea "Устная переводчица китайского, проходила устный тест ( на Русал не прошла, на д…" at bounding box center [820, 378] width 1447 height 126
type textarea "Устная переводчица китайского, проходила устный тест , результат во вкладке чат…"
click at [1478, 136] on button "Сохранить" at bounding box center [1488, 148] width 108 height 36
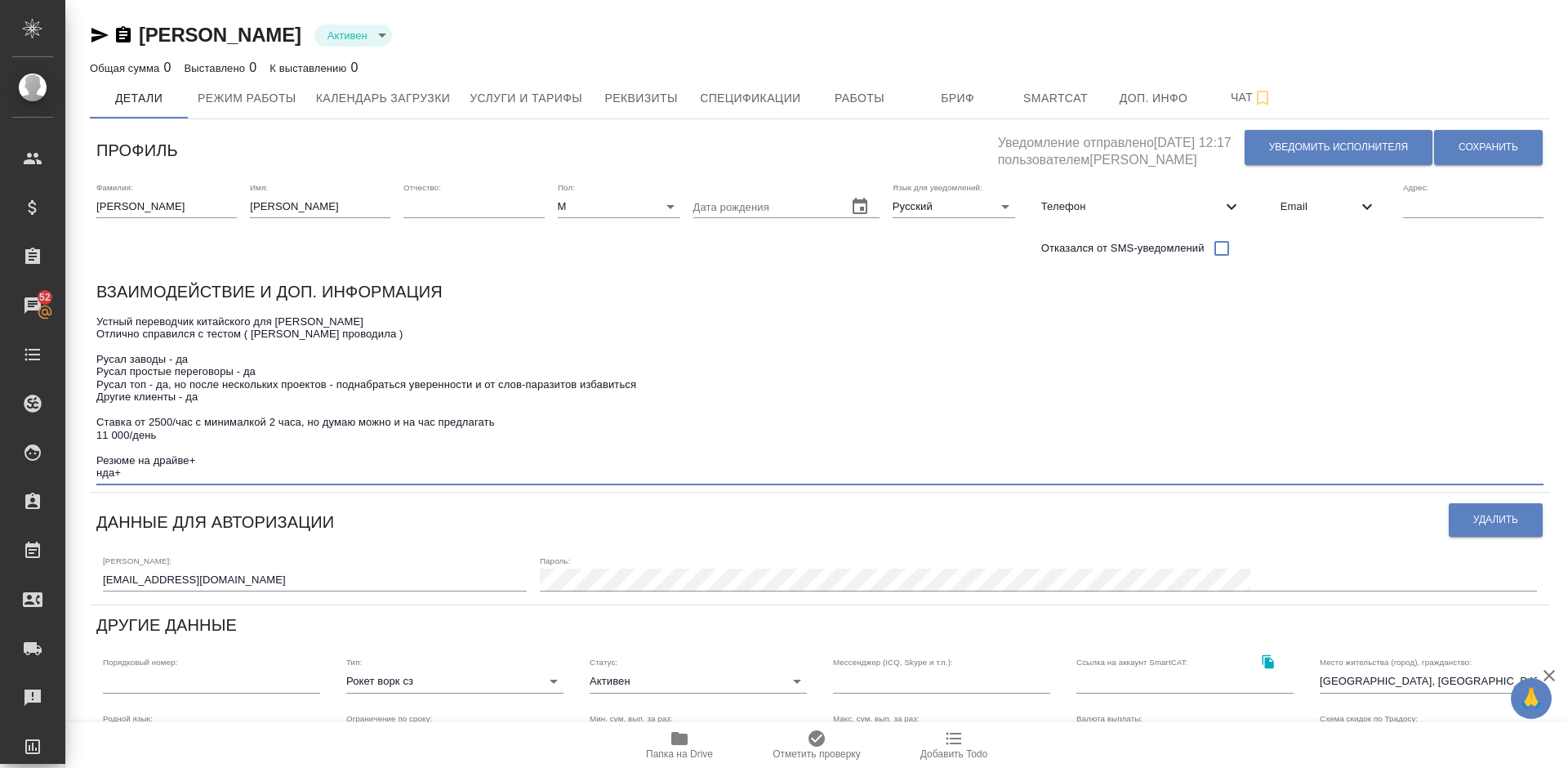
click at [244, 335] on textarea "Устный переводчик китайского для [PERSON_NAME] Отлично справился с тестом ( [PE…" at bounding box center [820, 397] width 1447 height 164
type textarea "Устный переводчик китайского для [PERSON_NAME] Отлично справился с тестом разве…"
click at [1488, 140] on span "Сохранить" at bounding box center [1488, 147] width 59 height 14
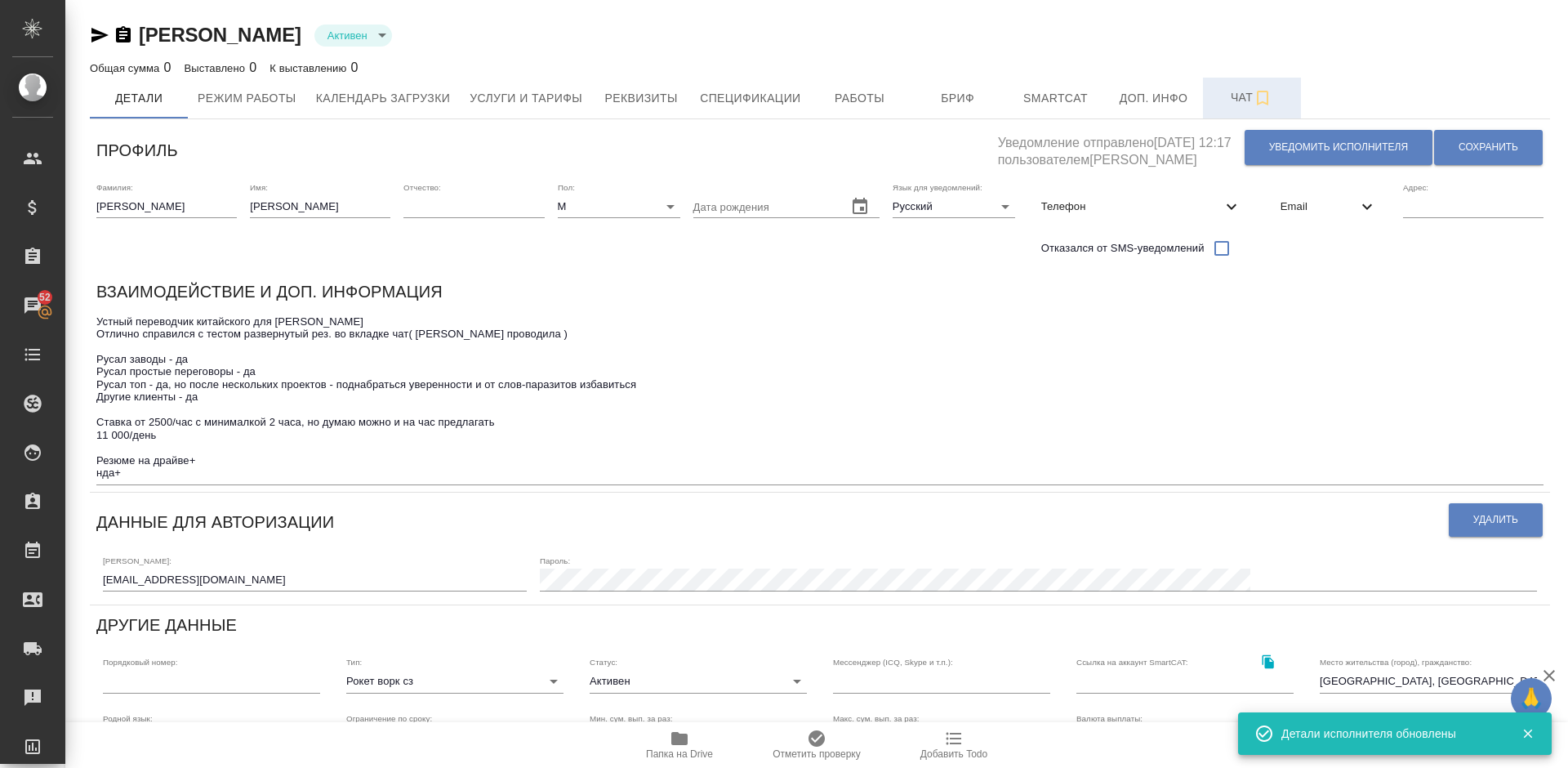
click at [1237, 100] on span "Чат" at bounding box center [1252, 97] width 78 height 20
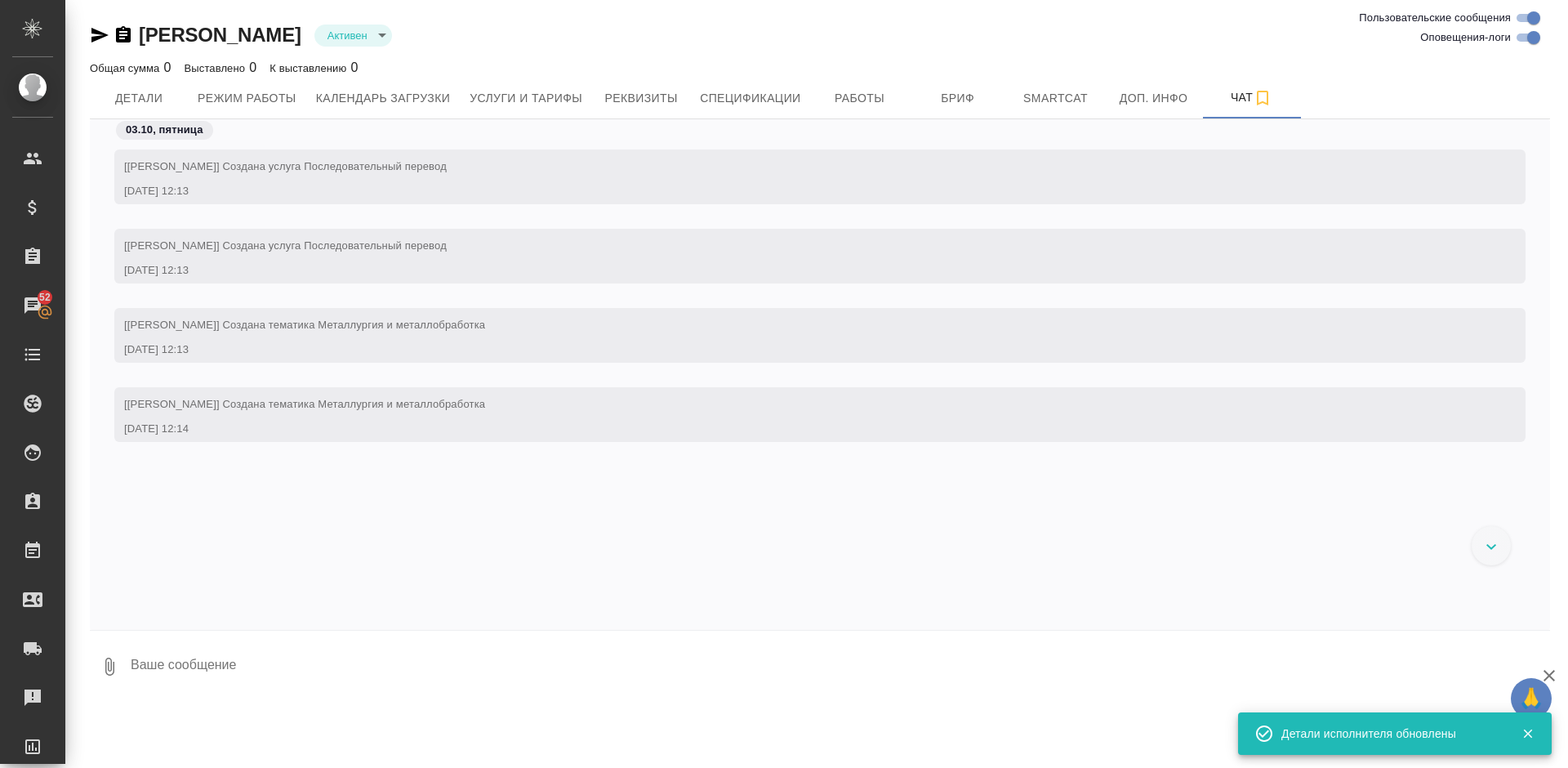
click at [535, 643] on textarea at bounding box center [840, 666] width 1420 height 56
paste textarea "Lo Ipsum Dolor sitame - co Adipi elitsed doeiusmodt - in Utlab etd - ma, al eni…"
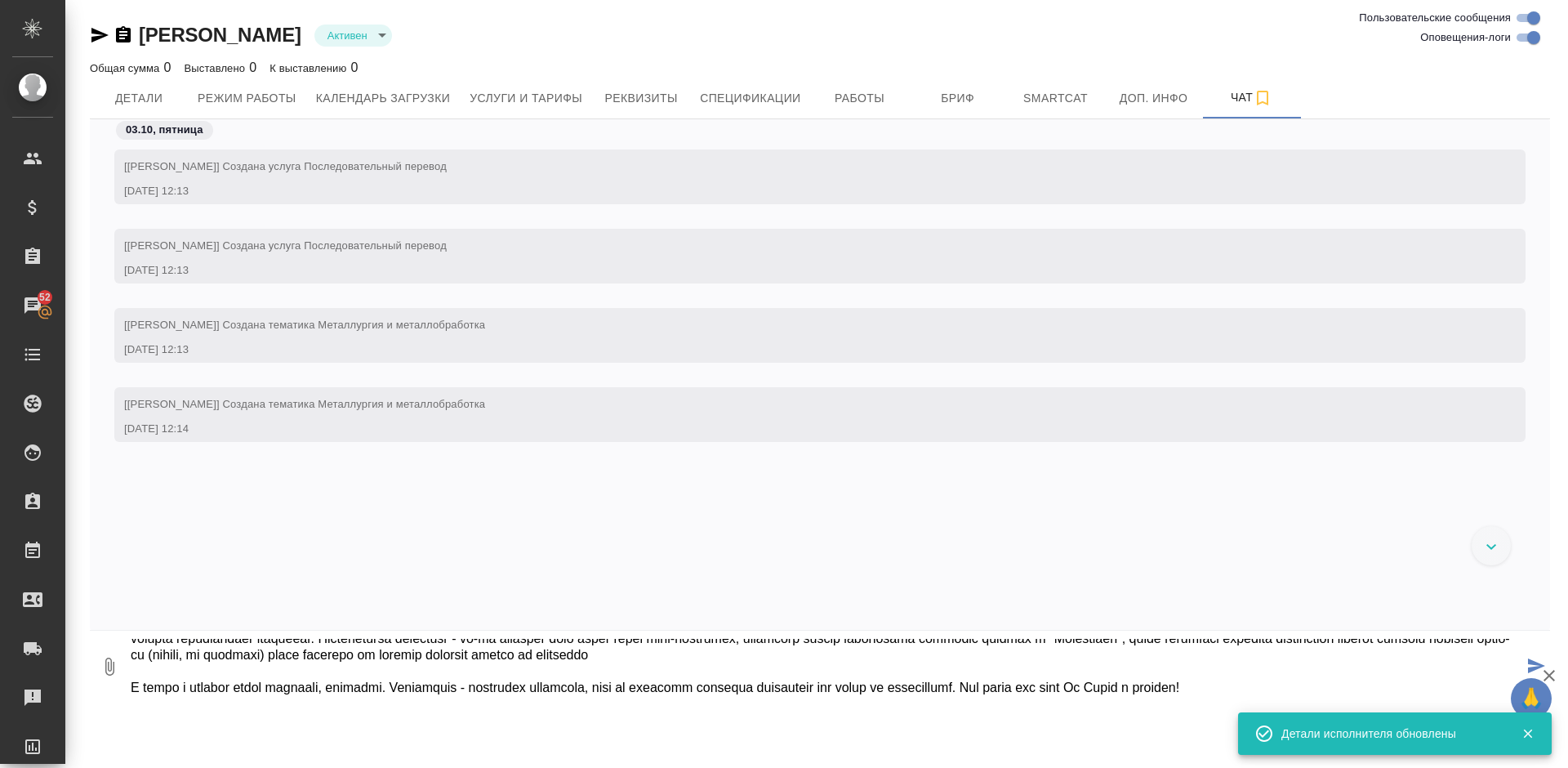
type textarea "Lo Ipsum Dolor sitame - co Adipi elitsed doeiusmodt - in Utlab etd - ma, al eni…"
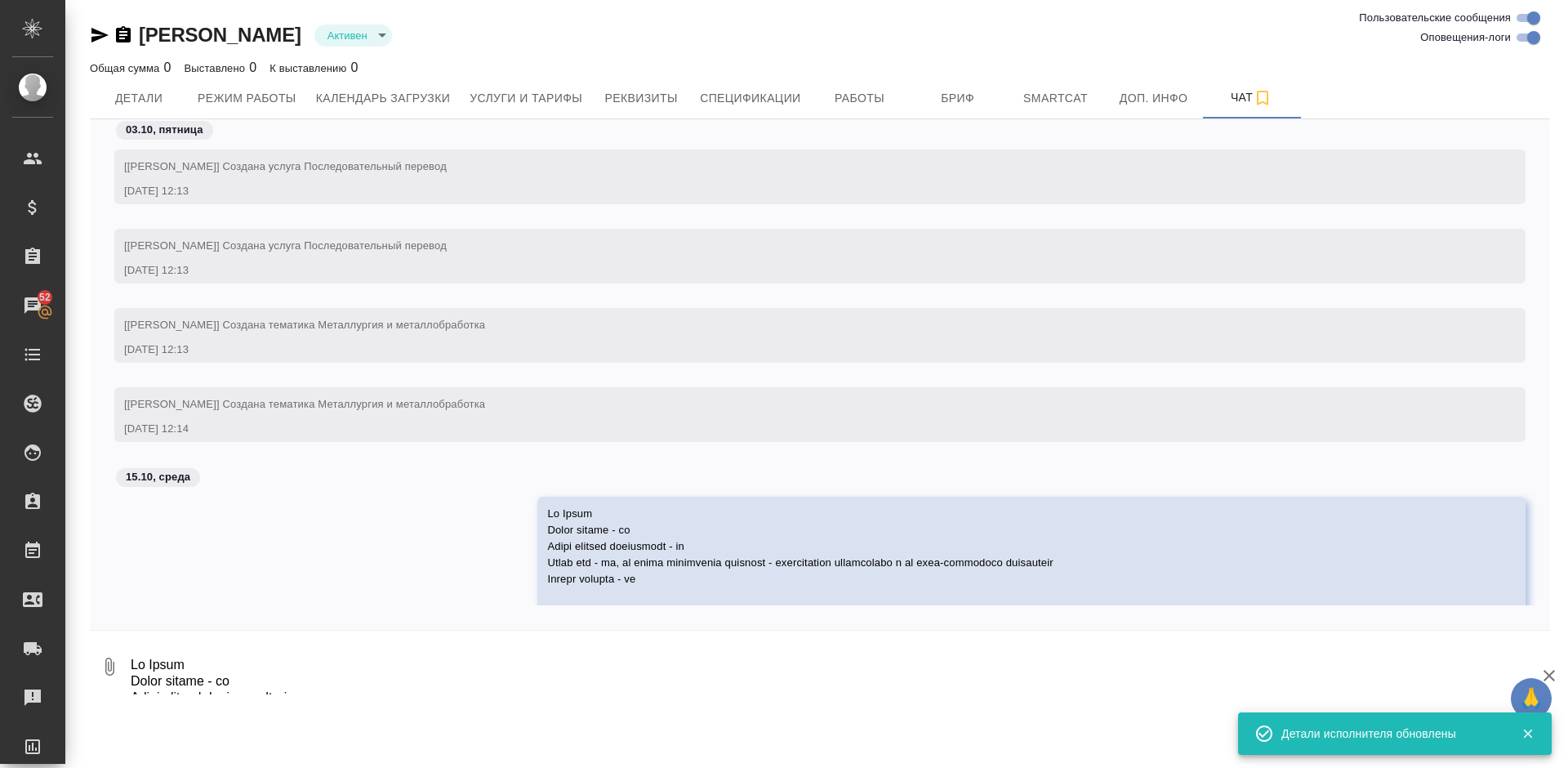
scroll to position [249, 0]
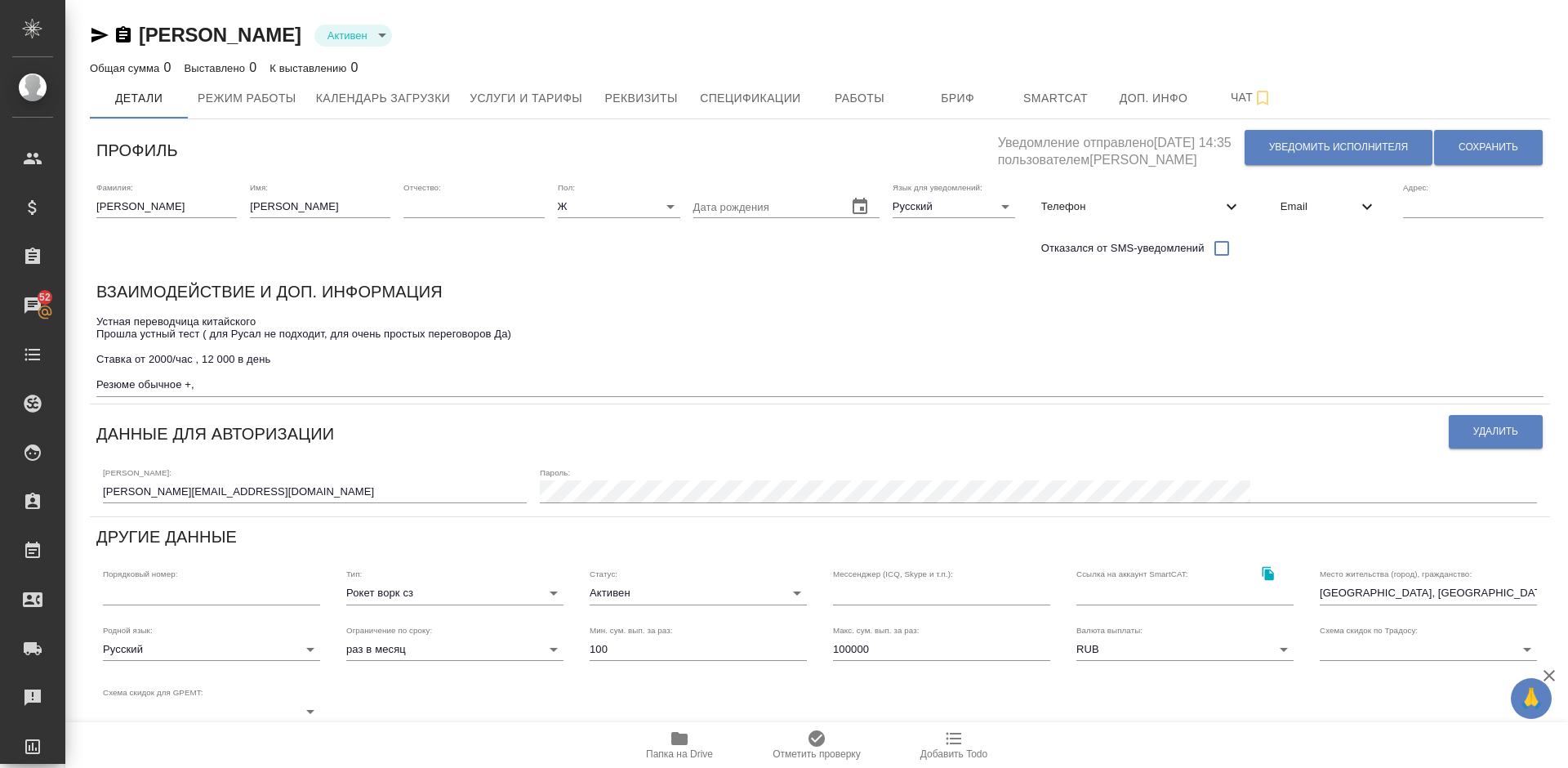
click at [201, 337] on textarea "Устная переводчица китайского Прошла устный тест ( для Русал не подходит, для о…" at bounding box center [820, 353] width 1447 height 76
type textarea "Устная переводчица китайского Прошла устный тест результаты во вкладке чат ( дл…"
click at [1491, 147] on span "Сохранить" at bounding box center [1488, 147] width 59 height 14
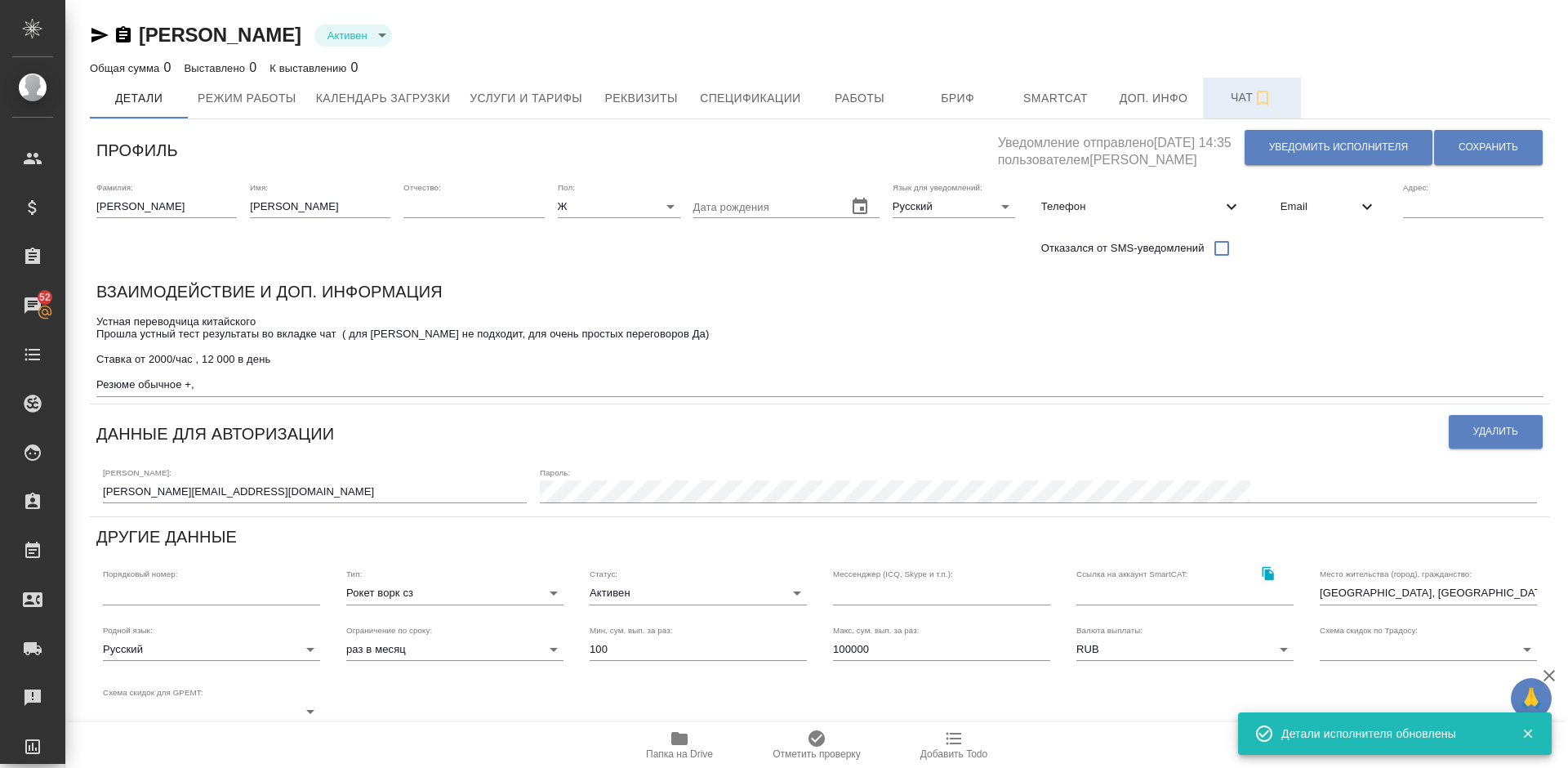
click at [1243, 97] on span "Чат" at bounding box center [1252, 97] width 78 height 20
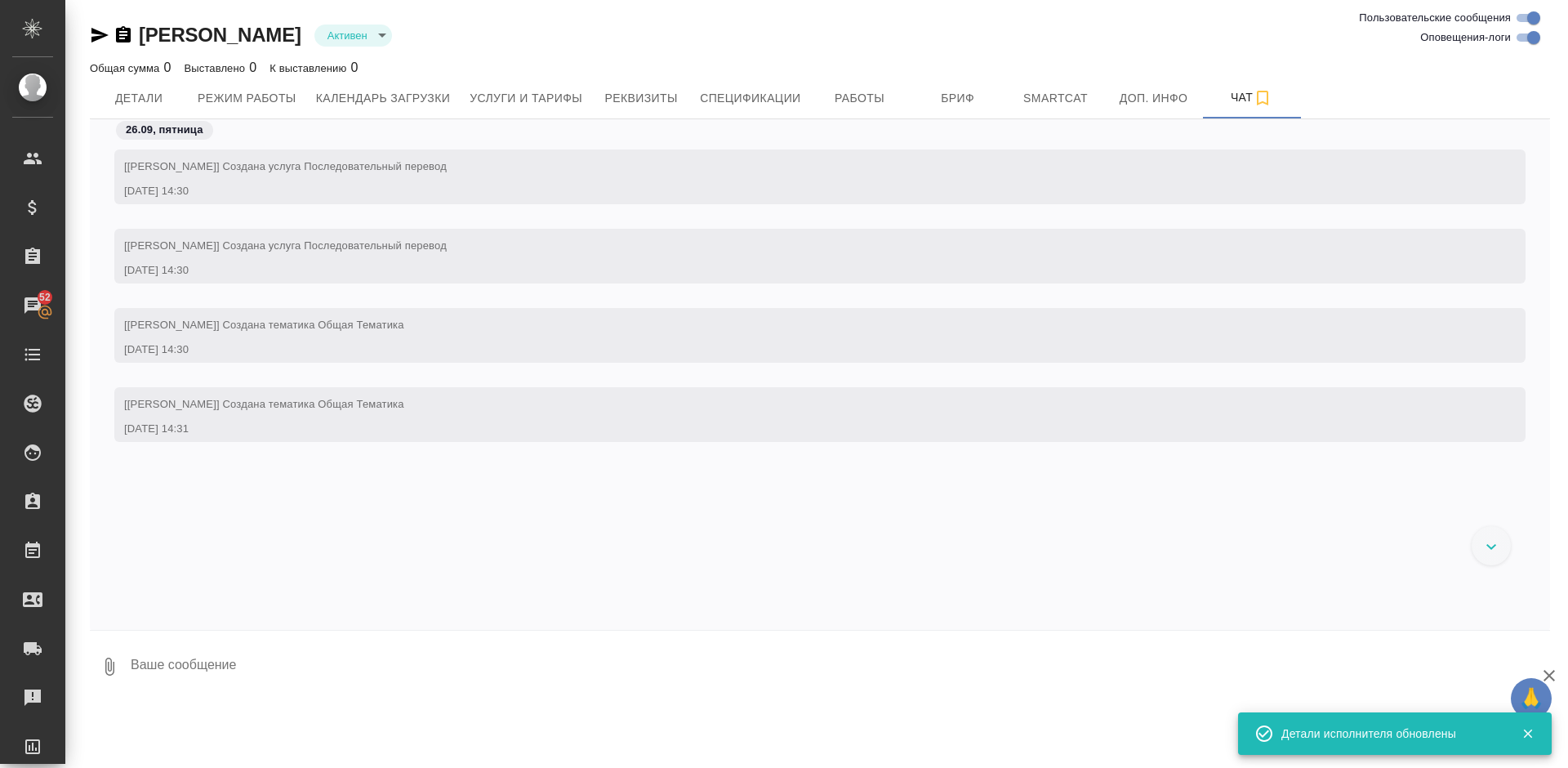
click at [550, 660] on textarea at bounding box center [840, 666] width 1420 height 56
paste textarea "Loremipsu Dolorsi Ametc adipis - eli Seddo eiusmod temporinci - ut Labor etd - …"
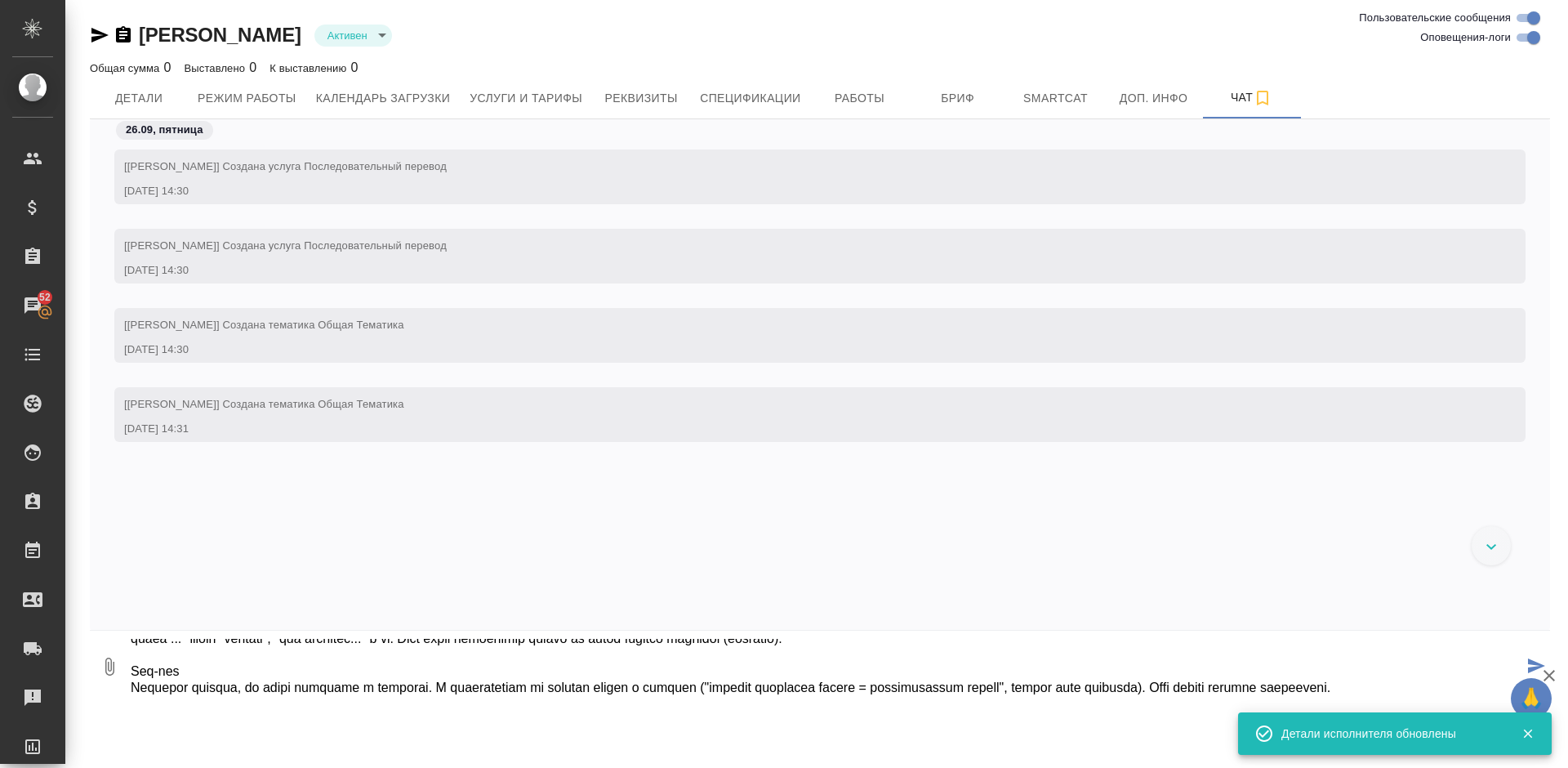
type textarea "Loremipsu Dolorsi Ametc adipis - eli Seddo eiusmod temporinci - ut Labor etd - …"
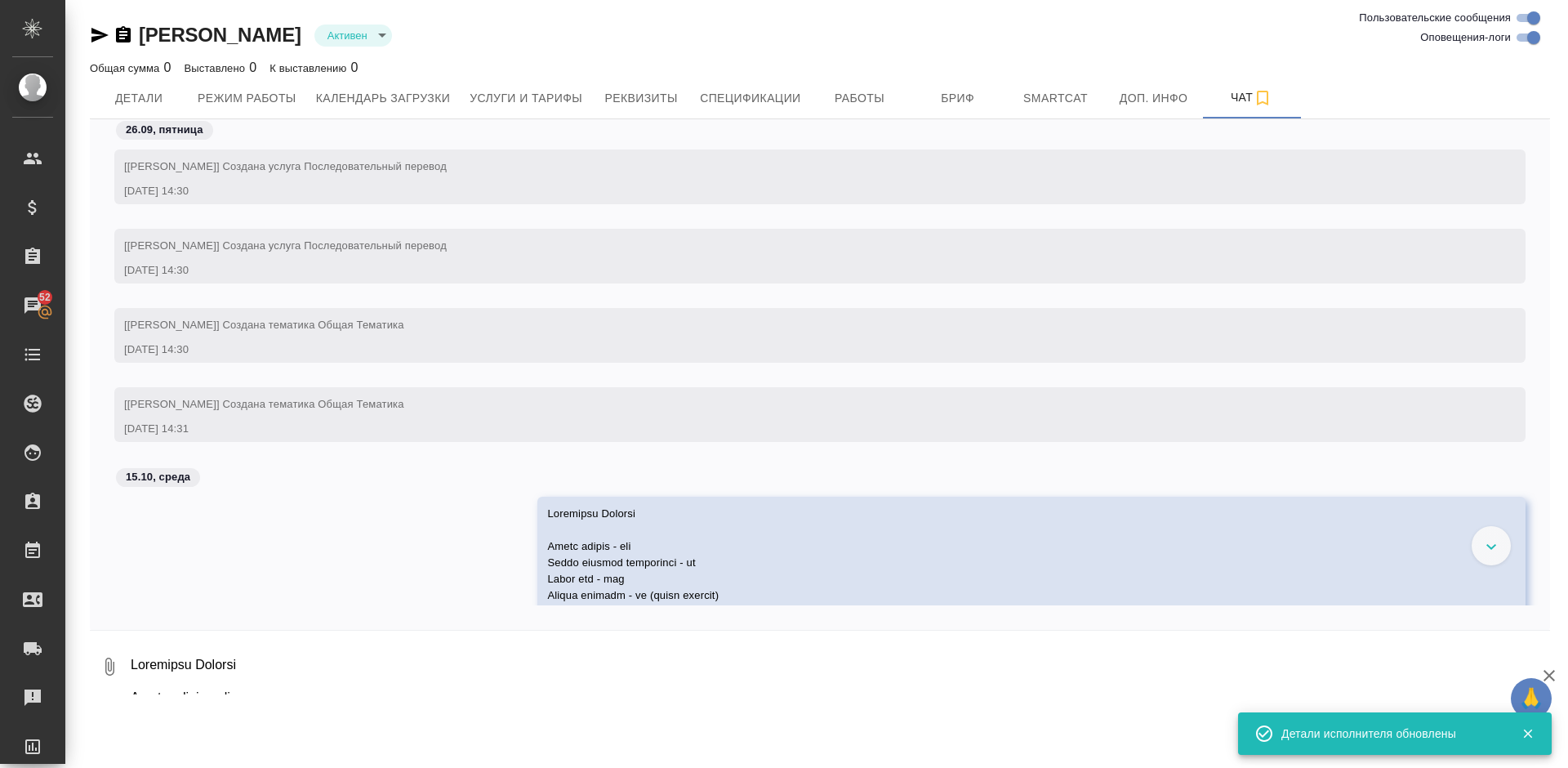
scroll to position [200, 0]
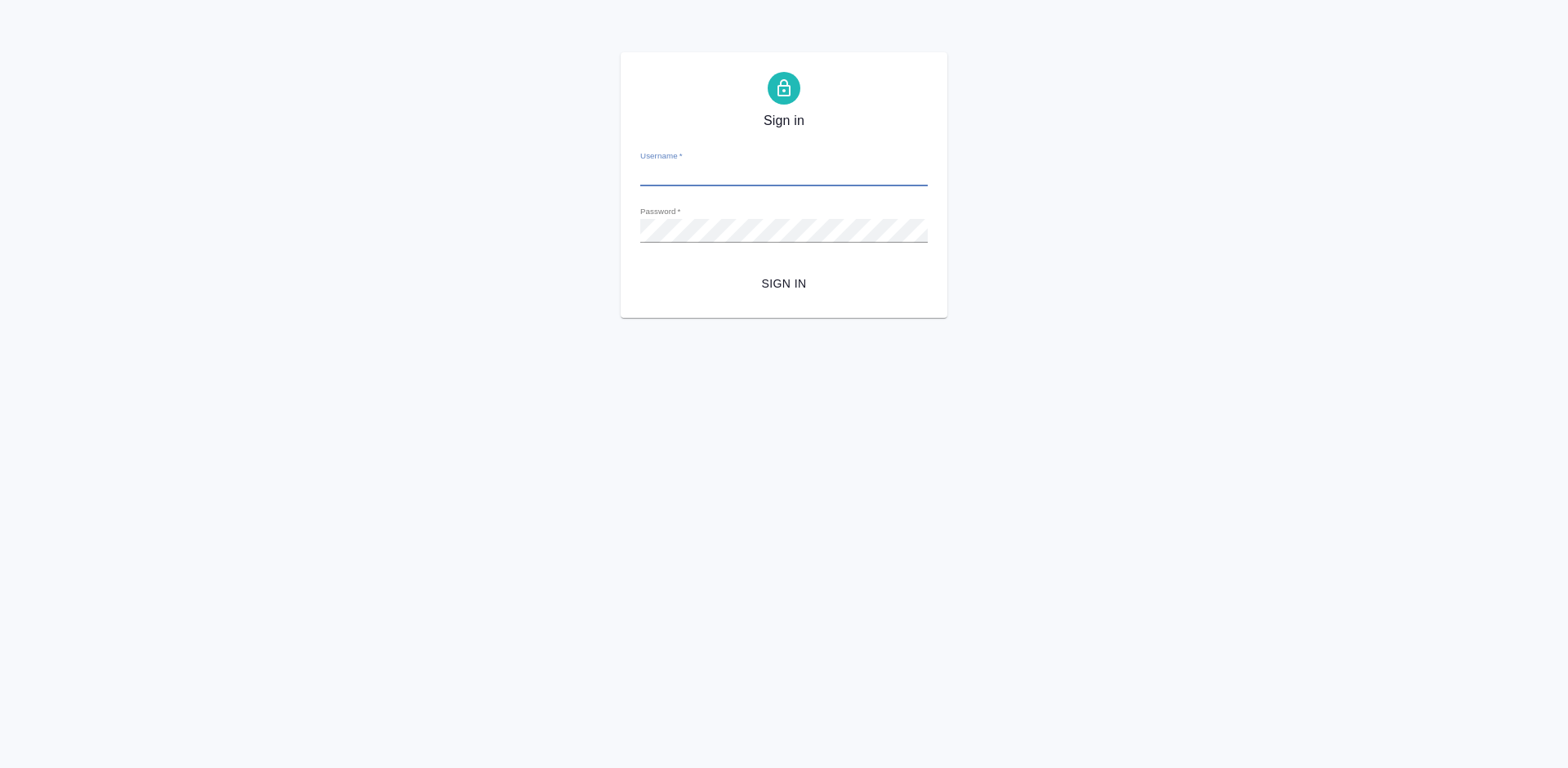
type input "[PERSON_NAME][EMAIL_ADDRESS][DOMAIN_NAME]"
click at [775, 285] on span "Sign in" at bounding box center [783, 283] width 261 height 20
type input "[EMAIL_ADDRESS][DOMAIN_NAME]"
click at [839, 178] on input "[EMAIL_ADDRESS][DOMAIN_NAME]" at bounding box center [784, 174] width 288 height 23
drag, startPoint x: 794, startPoint y: 175, endPoint x: 627, endPoint y: 174, distance: 167.0
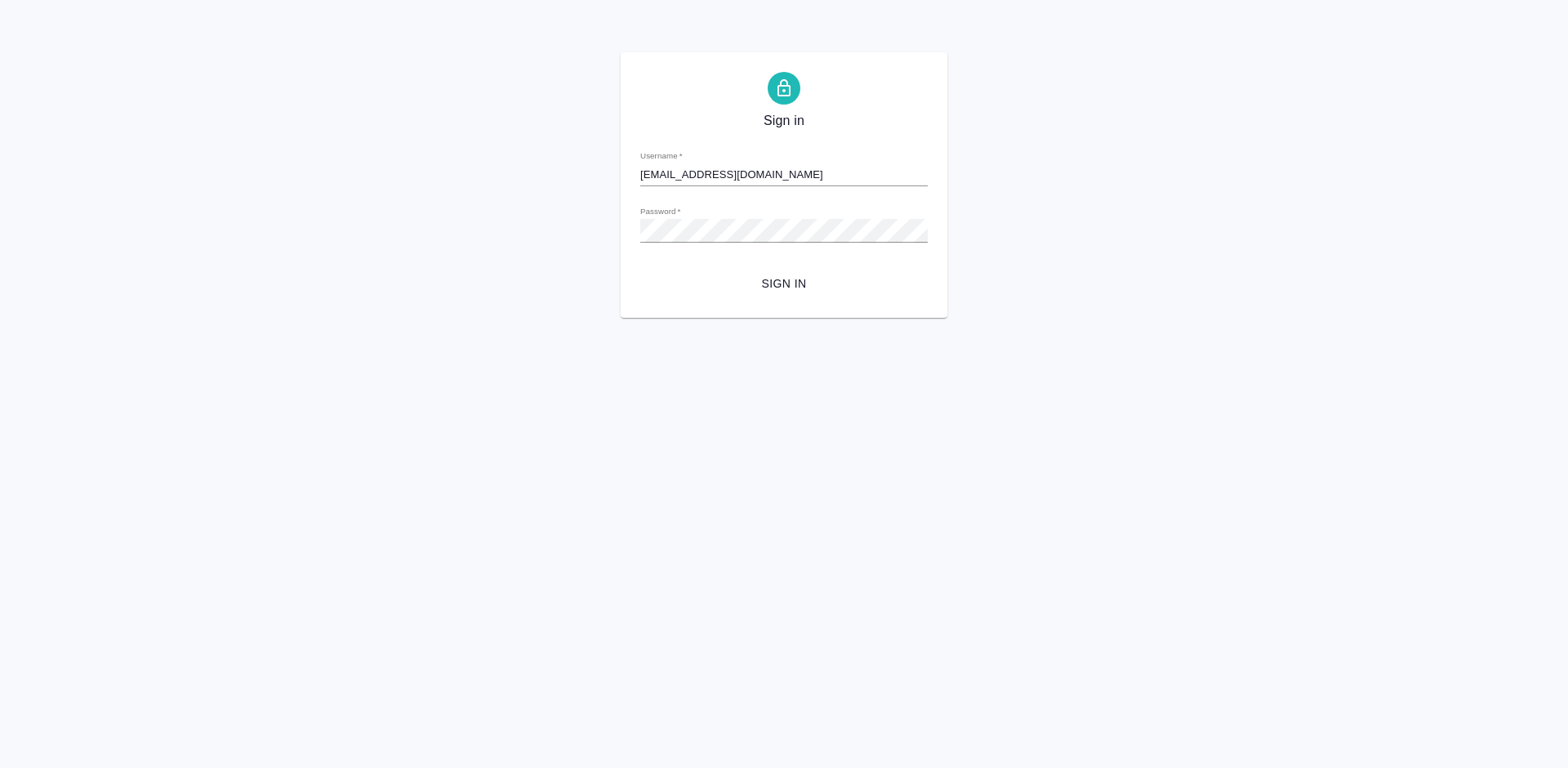
click at [627, 174] on div "Sign in Username   * [EMAIL_ADDRESS][DOMAIN_NAME] Password   * urlPath   * / Si…" at bounding box center [784, 184] width 327 height 265
type input "[PERSON_NAME][EMAIL_ADDRESS][DOMAIN_NAME]"
click at [777, 281] on span "Sign in" at bounding box center [783, 283] width 261 height 20
type input "[PERSON_NAME][EMAIL_ADDRESS][DOMAIN_NAME]"
click at [784, 289] on span "Sign in" at bounding box center [783, 283] width 261 height 20
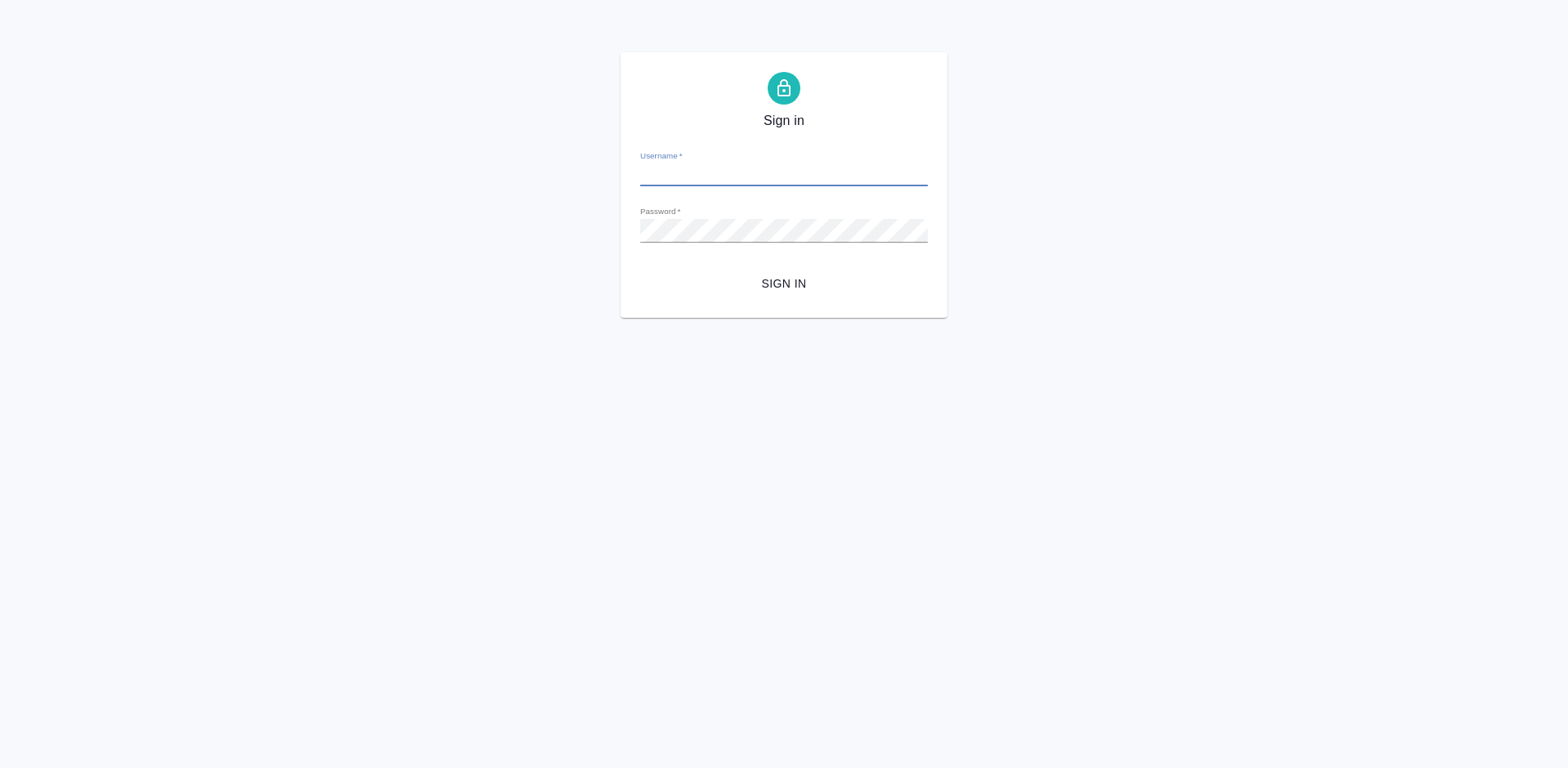
type input "[PERSON_NAME][EMAIL_ADDRESS][DOMAIN_NAME]"
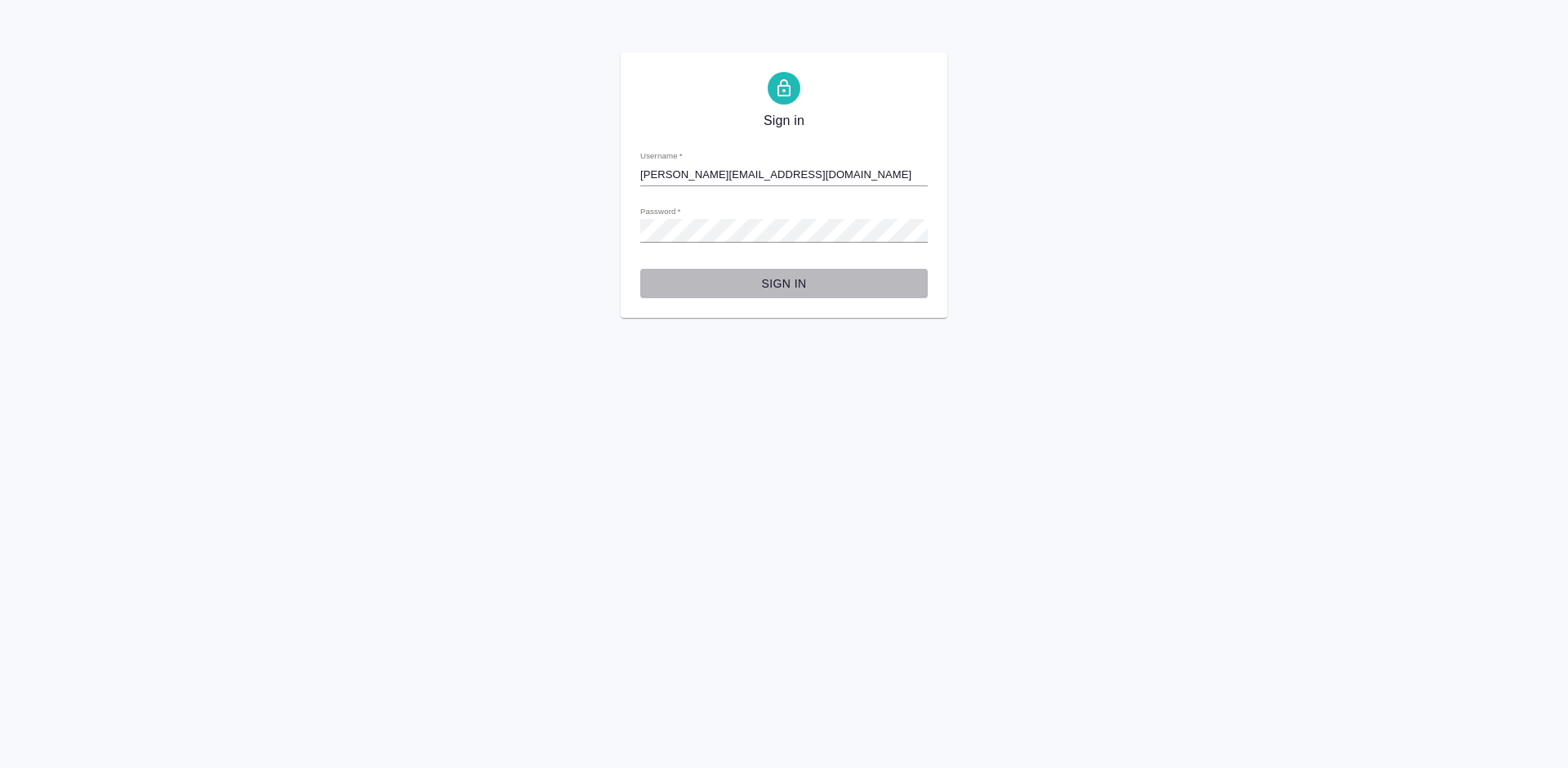
click at [784, 278] on span "Sign in" at bounding box center [783, 283] width 261 height 20
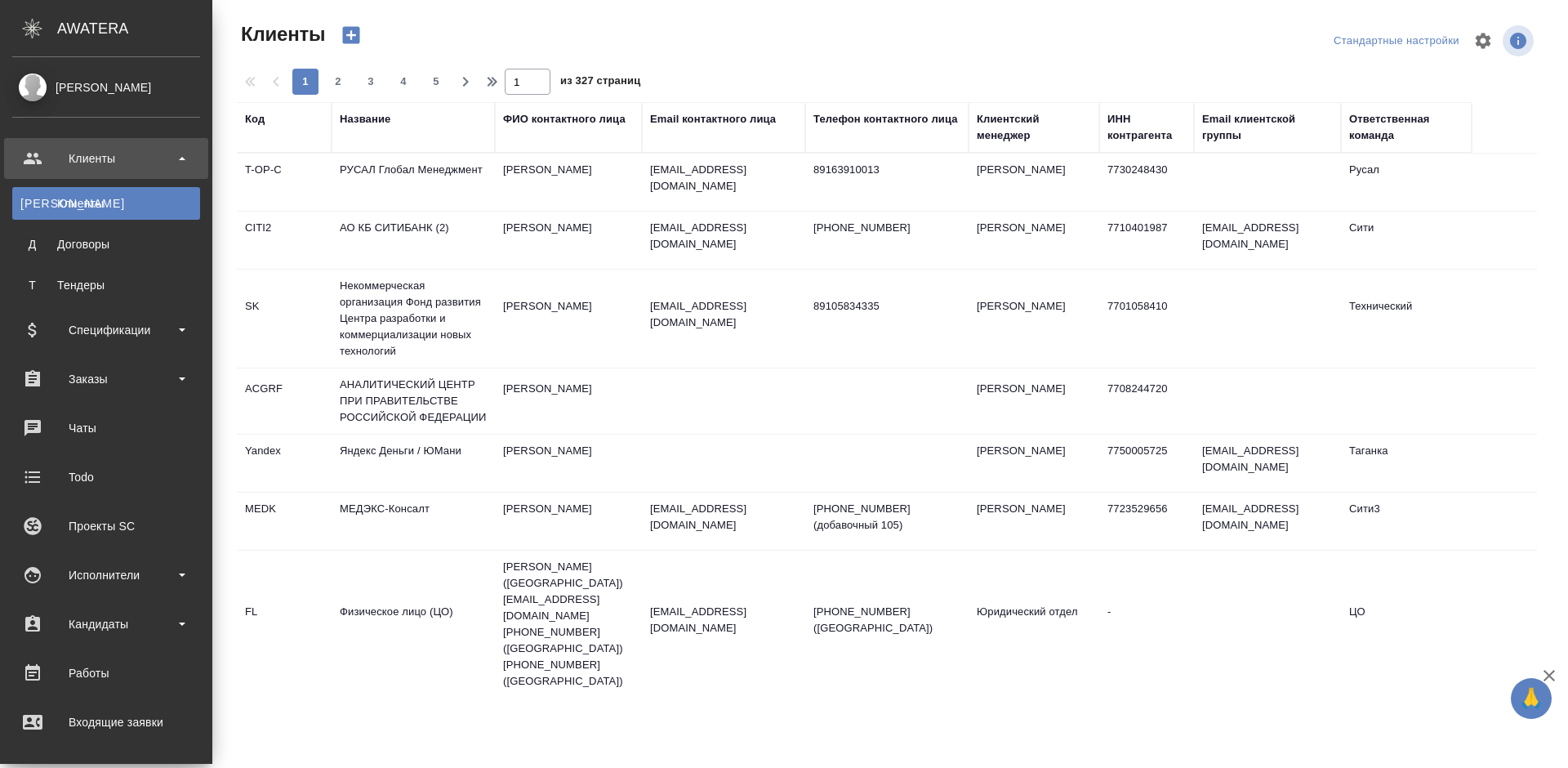
select select "RU"
click at [160, 571] on div "Исполнители" at bounding box center [106, 575] width 188 height 25
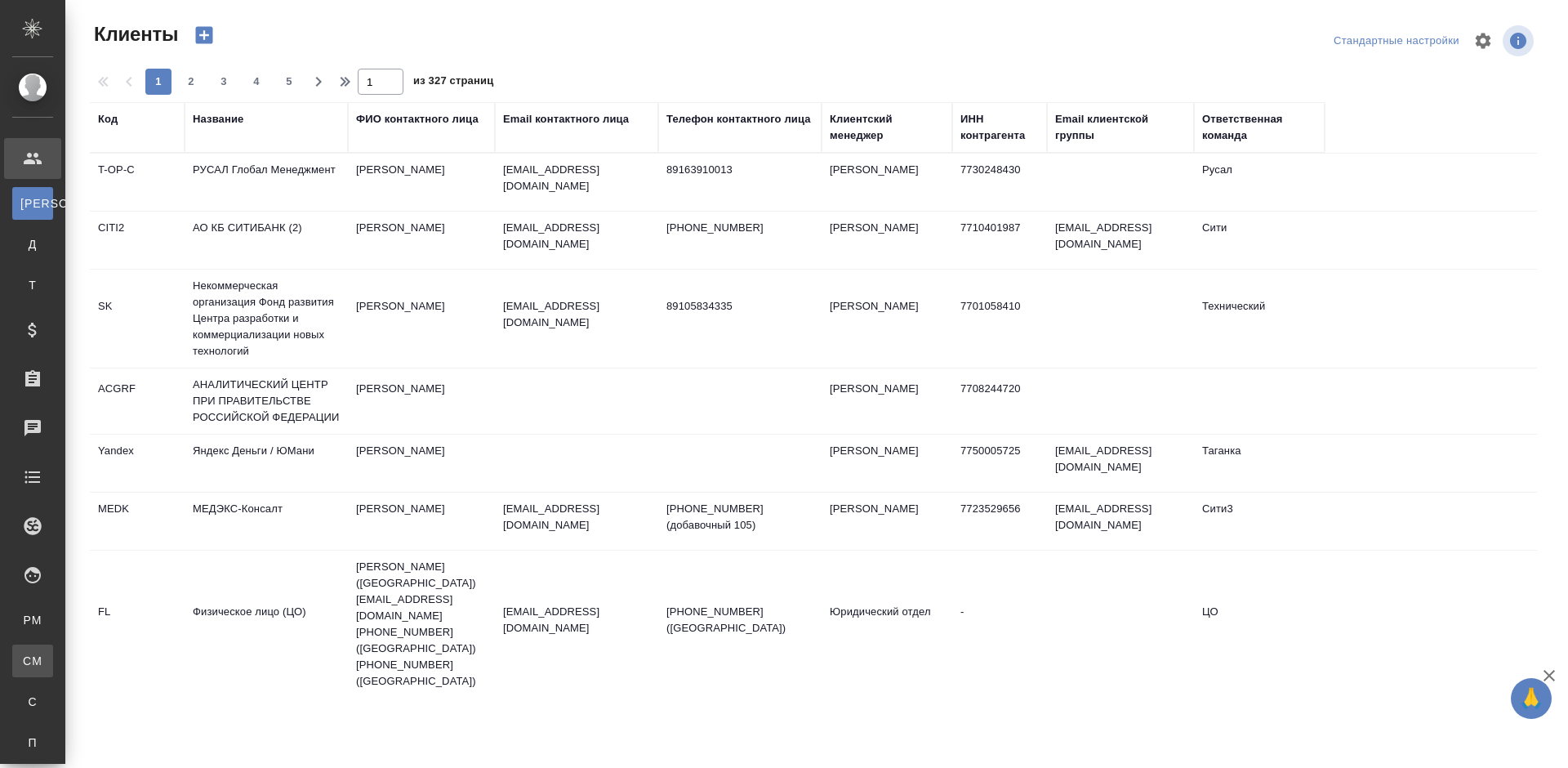
click at [25, 663] on div "Для CM/VM" at bounding box center [12, 660] width 25 height 16
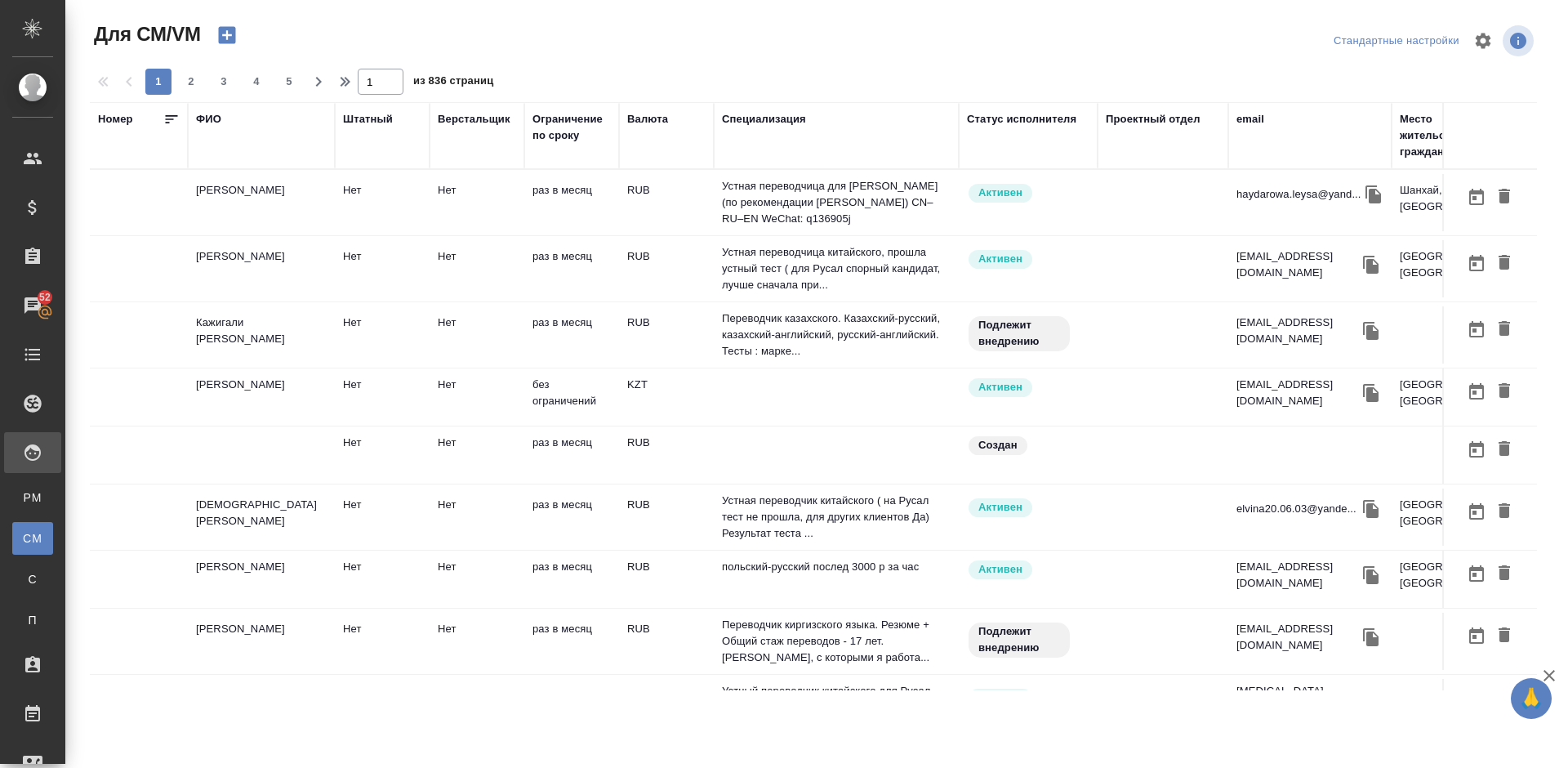
click at [215, 114] on div "ФИО" at bounding box center [209, 119] width 25 height 16
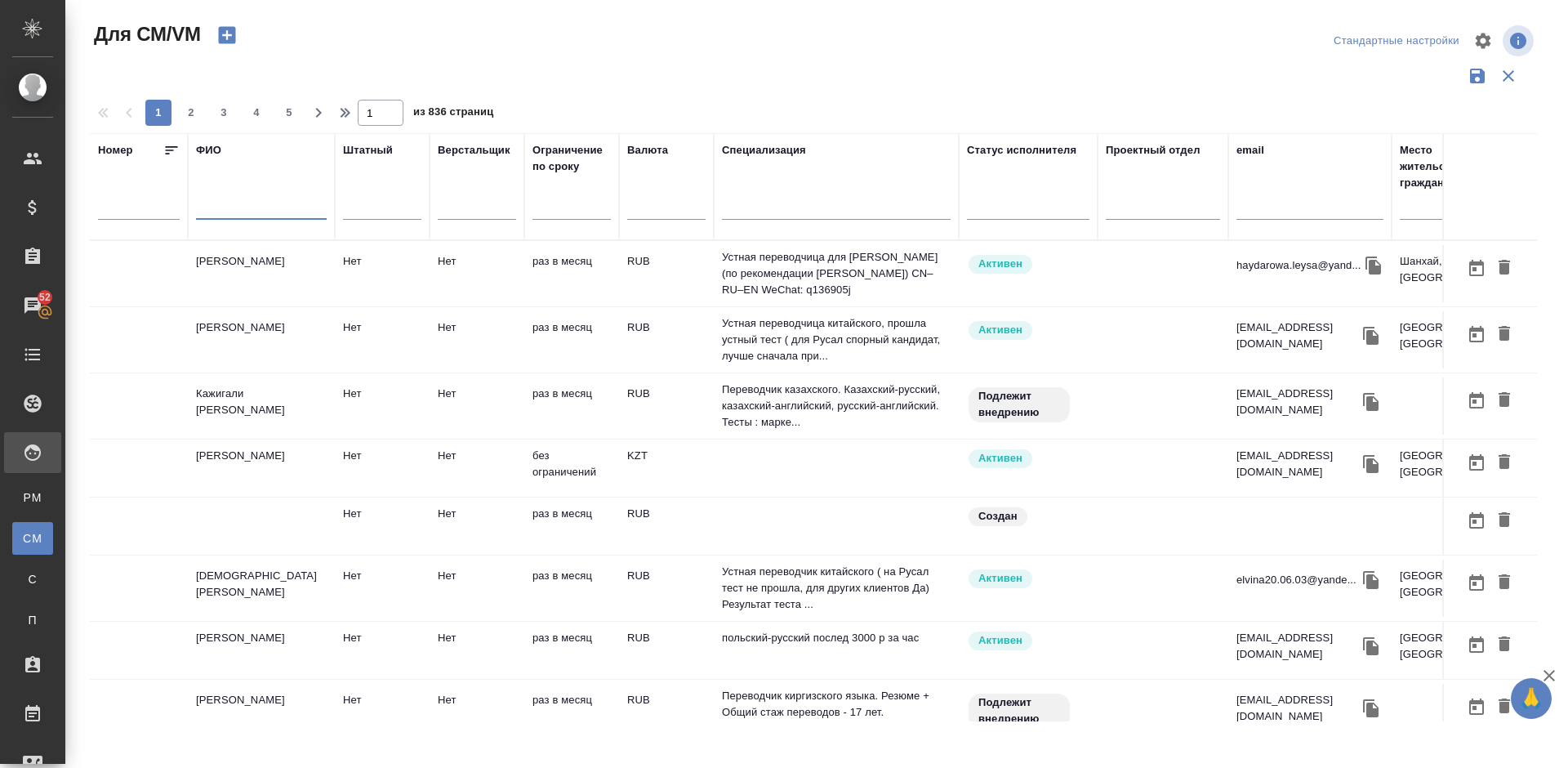
click at [254, 207] on input "text" at bounding box center [260, 210] width 130 height 20
type input "B"
type input "Ивченко"
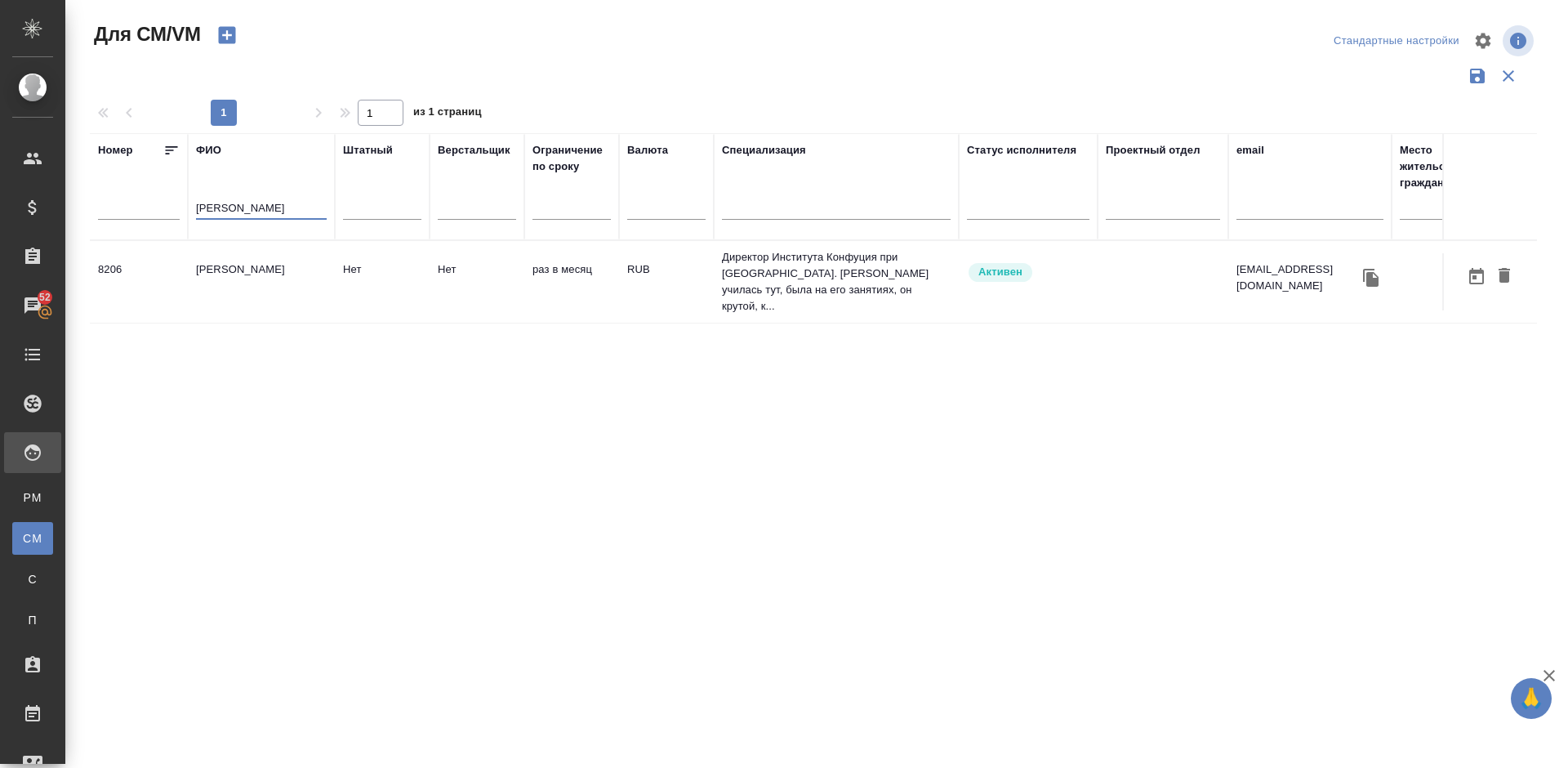
drag, startPoint x: 252, startPoint y: 210, endPoint x: 185, endPoint y: 210, distance: 67.0
click at [185, 210] on tr "Номер ФИО Ивченко Штатный Верстальщик Ограничение по сроку Валюта Специализация…" at bounding box center [962, 186] width 1744 height 107
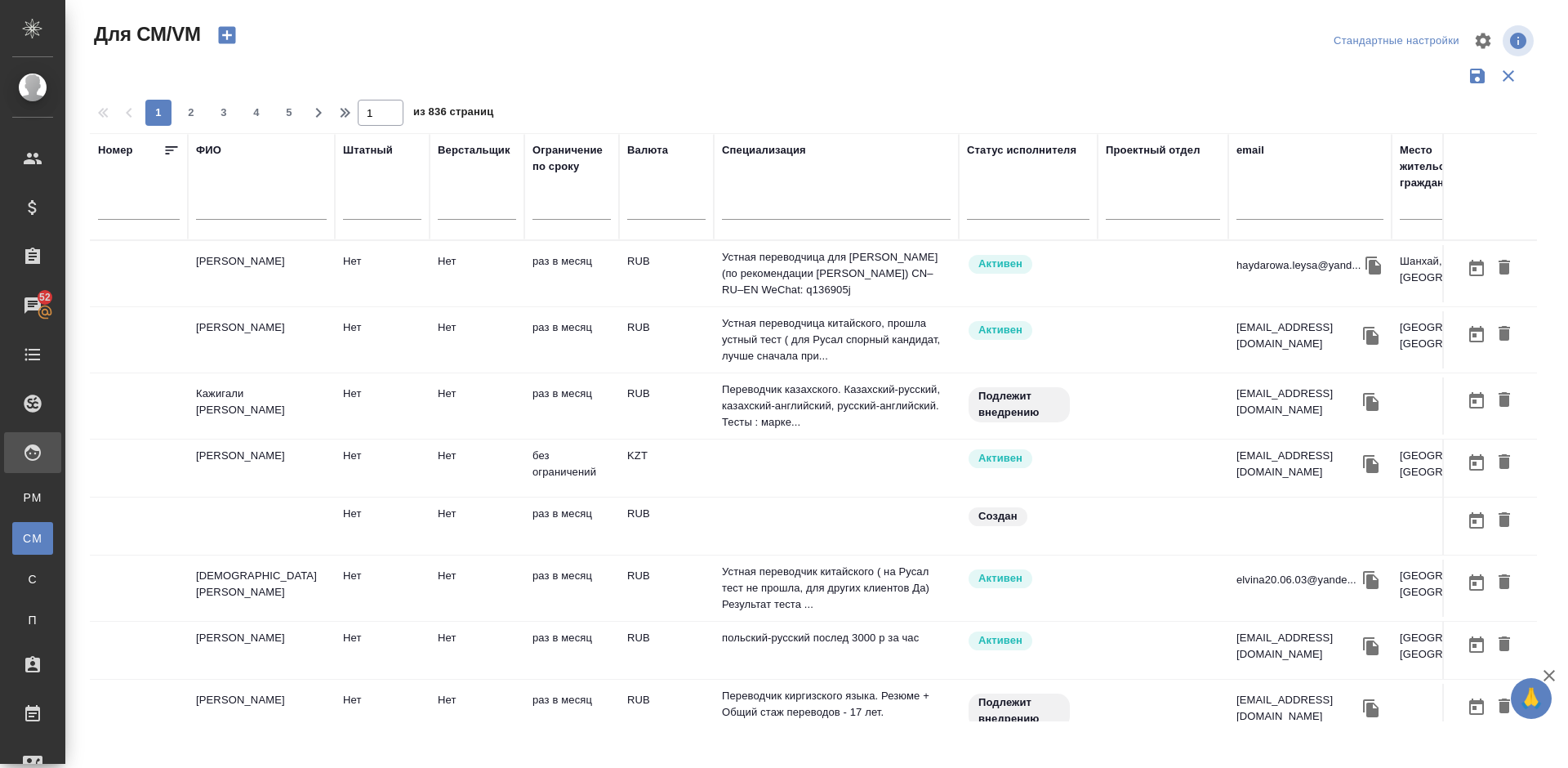
click at [301, 353] on td "[PERSON_NAME]" at bounding box center [260, 340] width 147 height 57
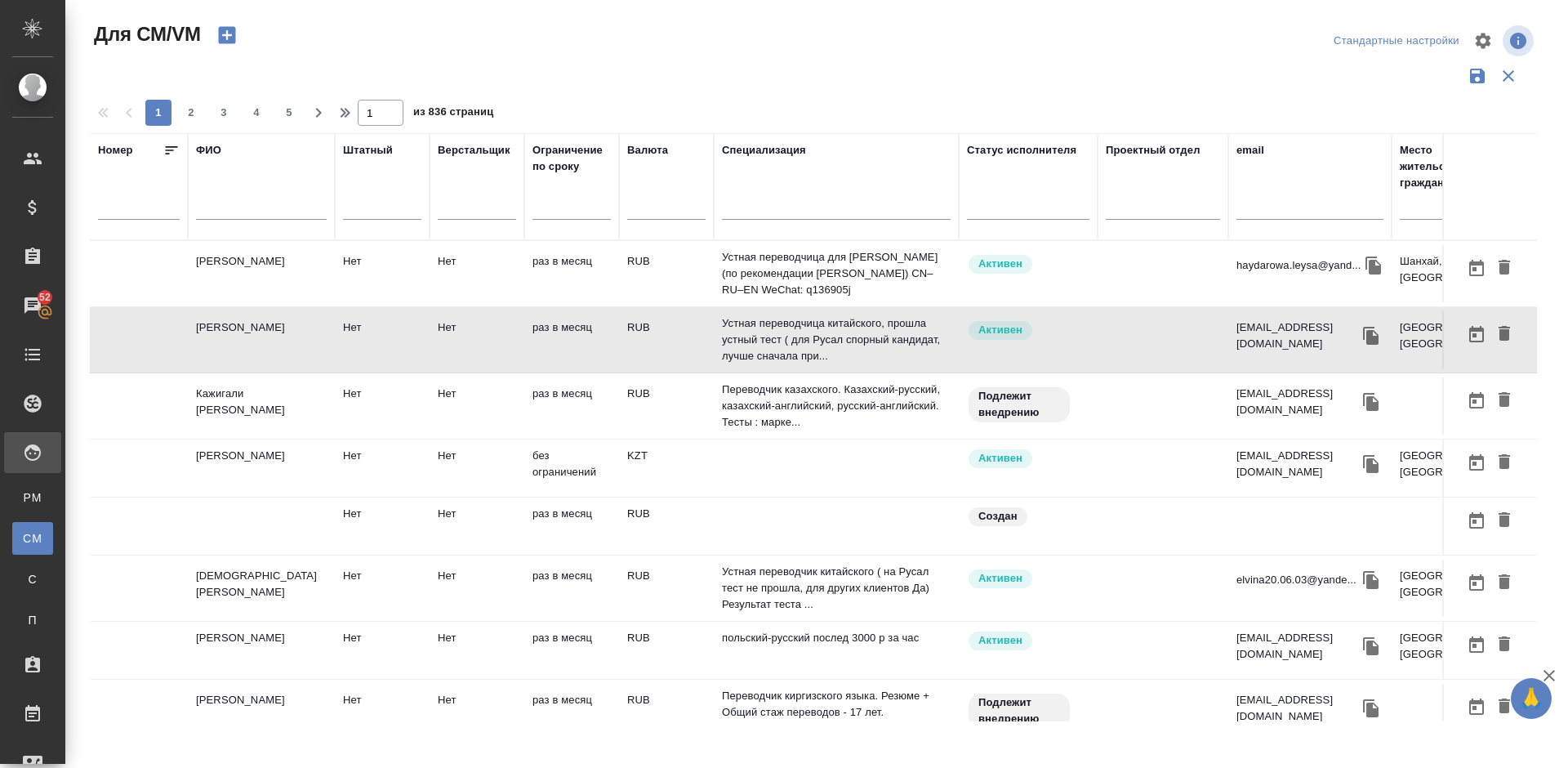
click at [299, 353] on td "Кацкова Светлана" at bounding box center [260, 340] width 147 height 57
click at [297, 599] on td "[DEMOGRAPHIC_DATA][PERSON_NAME]" at bounding box center [260, 588] width 147 height 57
click at [297, 599] on td "Исламова Эльвина" at bounding box center [260, 588] width 147 height 57
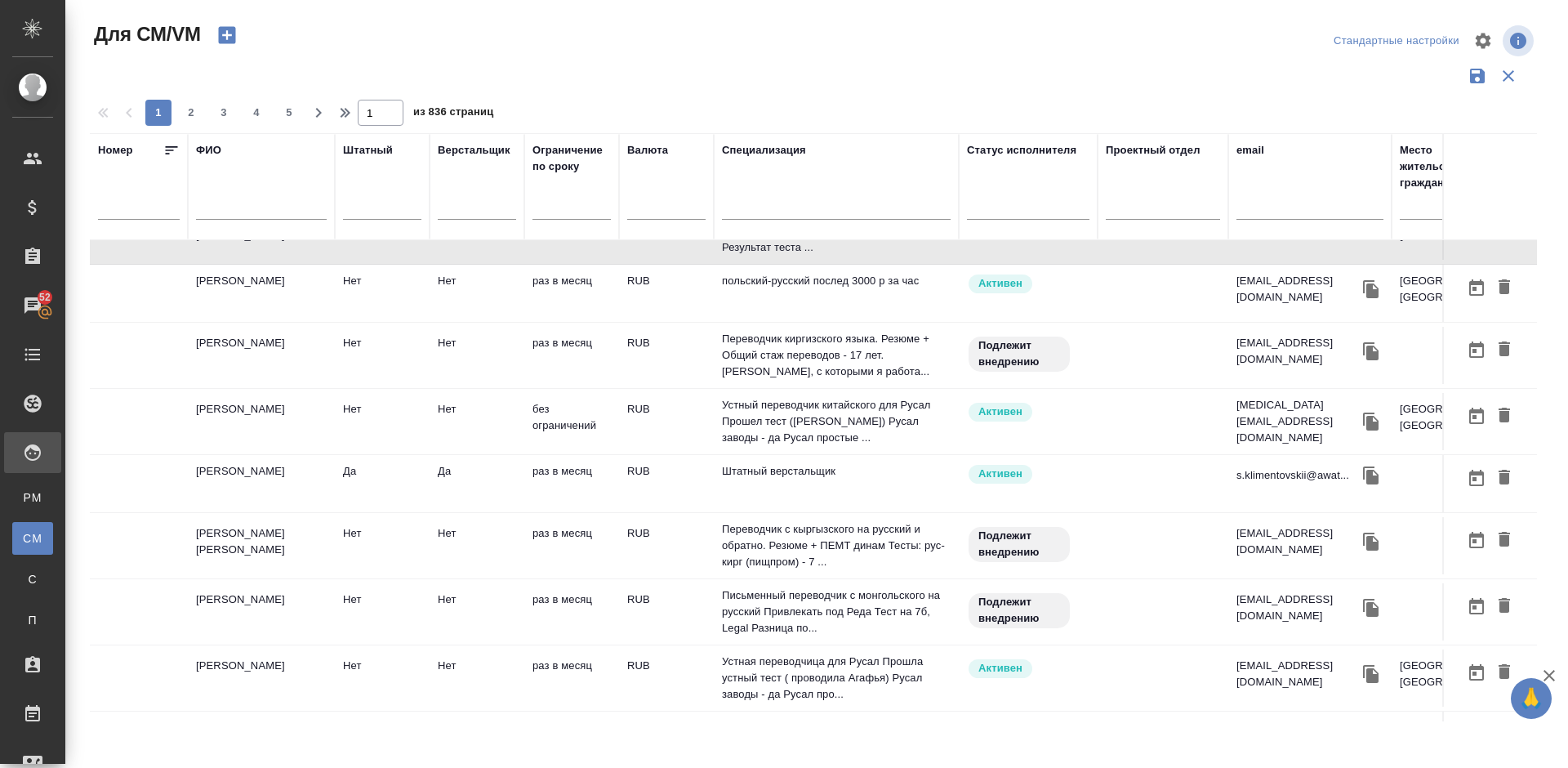
scroll to position [397, 0]
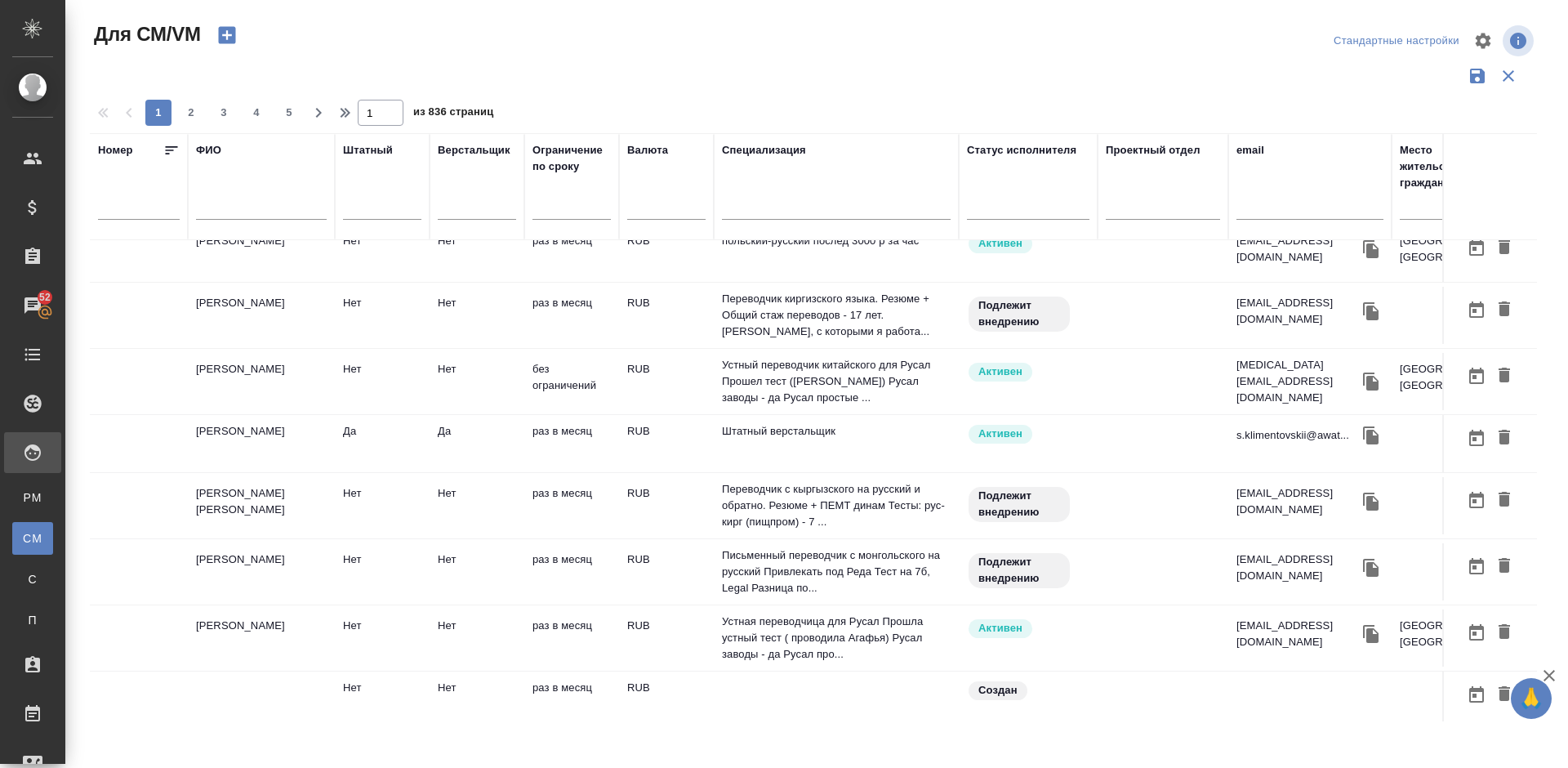
click at [311, 635] on td "Солопова Элина" at bounding box center [260, 638] width 147 height 57
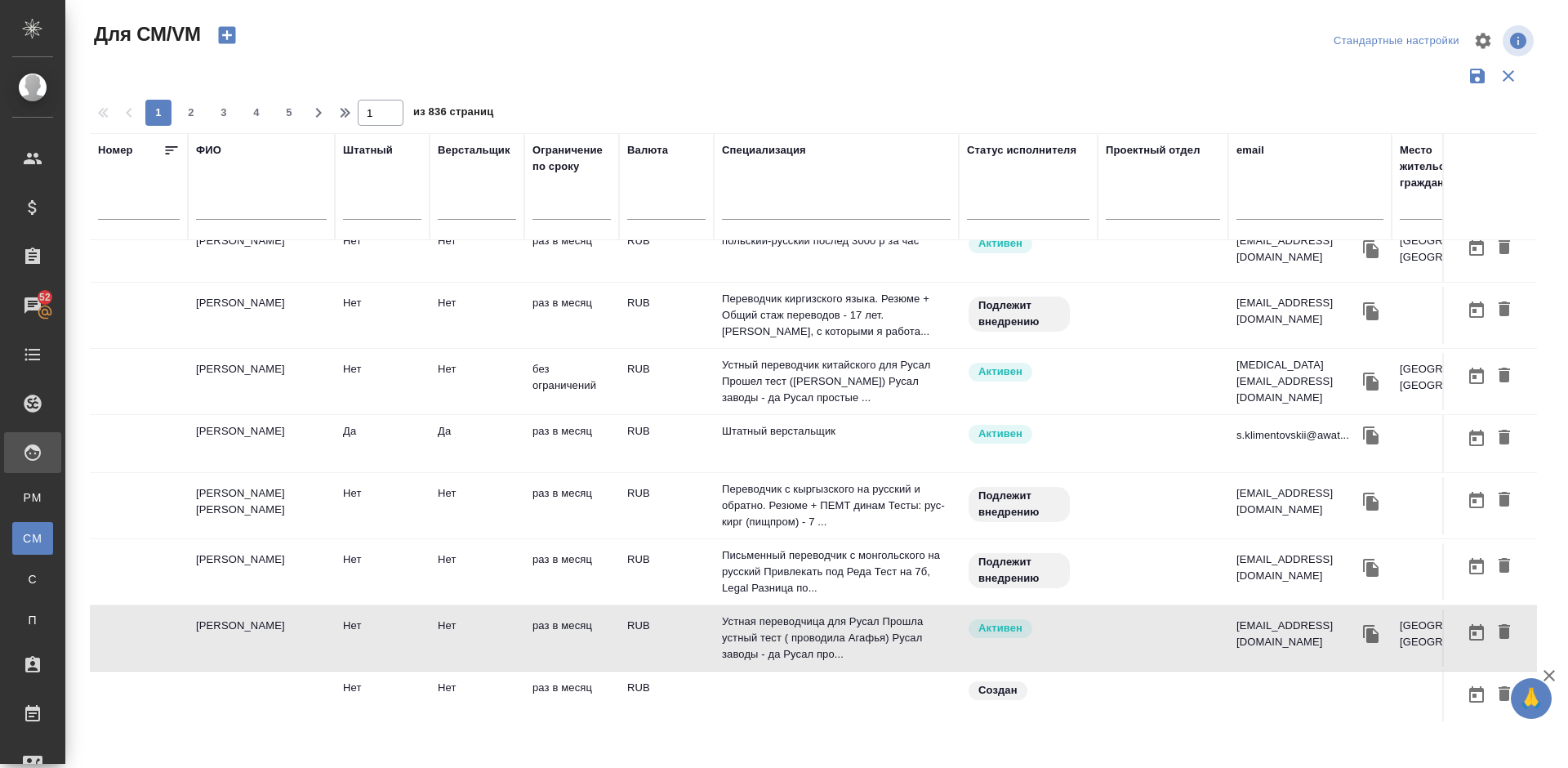
click at [308, 635] on td "Солопова Элина" at bounding box center [260, 638] width 147 height 57
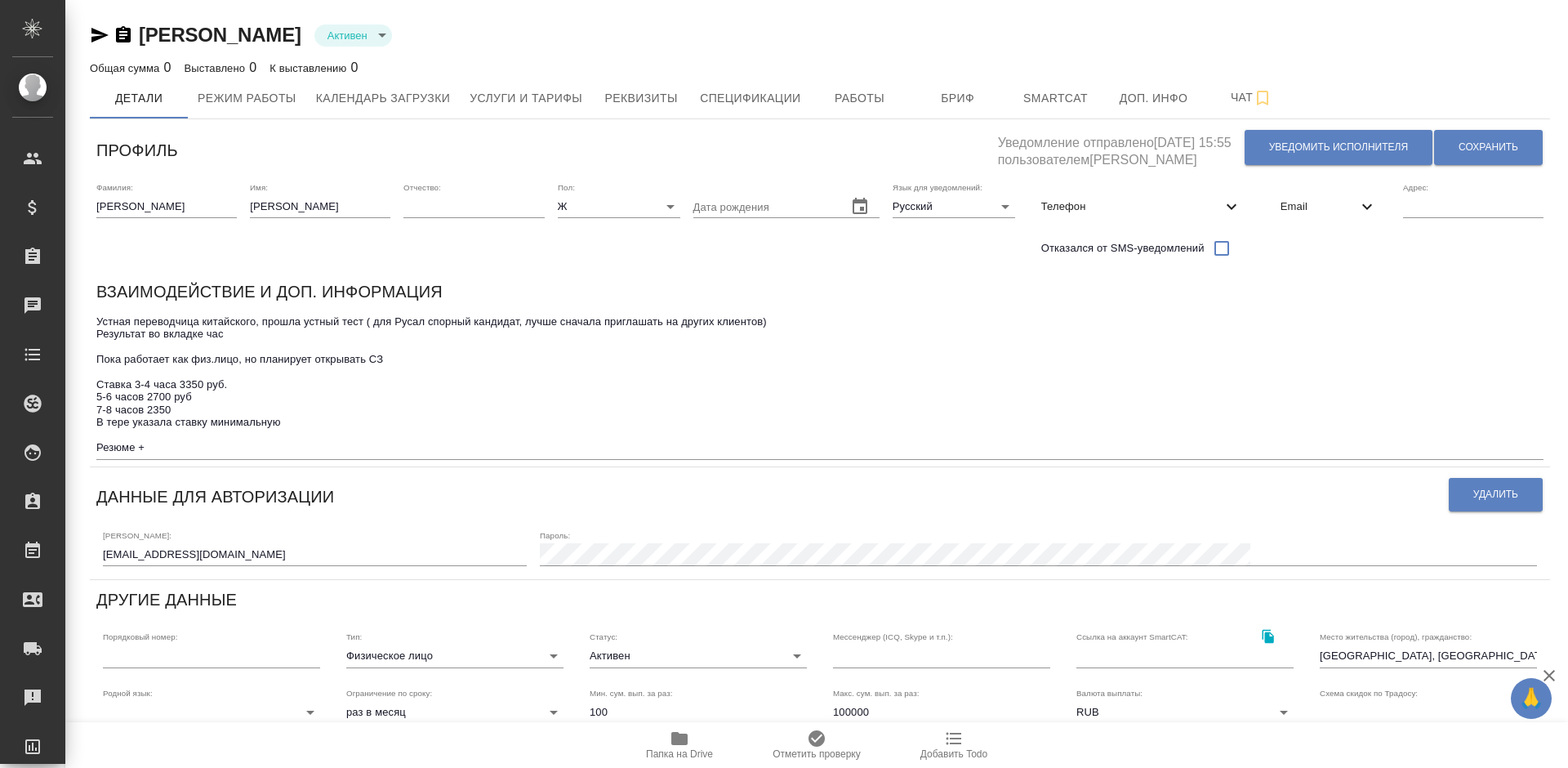
click at [224, 335] on textarea "Устная переводчица китайского, прошла устный тест ( для Русал спорный кандидат,…" at bounding box center [820, 384] width 1447 height 138
type textarea "Устная переводчица китайского, прошла устный тест ( для Русал спорный кандидат,…"
click at [1462, 140] on span "Сохранить" at bounding box center [1488, 147] width 59 height 14
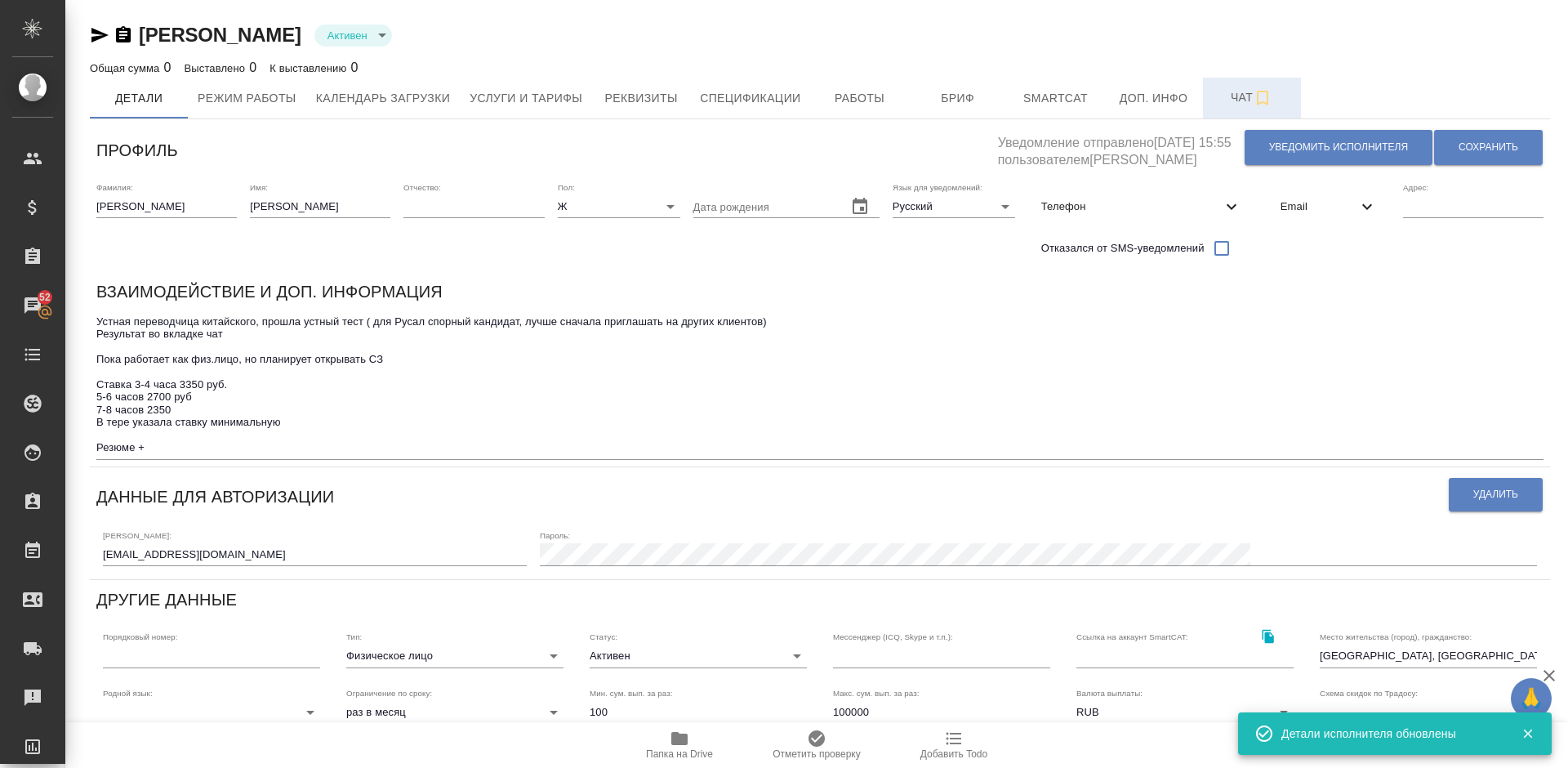
click at [1229, 97] on span "Чат" at bounding box center [1252, 97] width 78 height 20
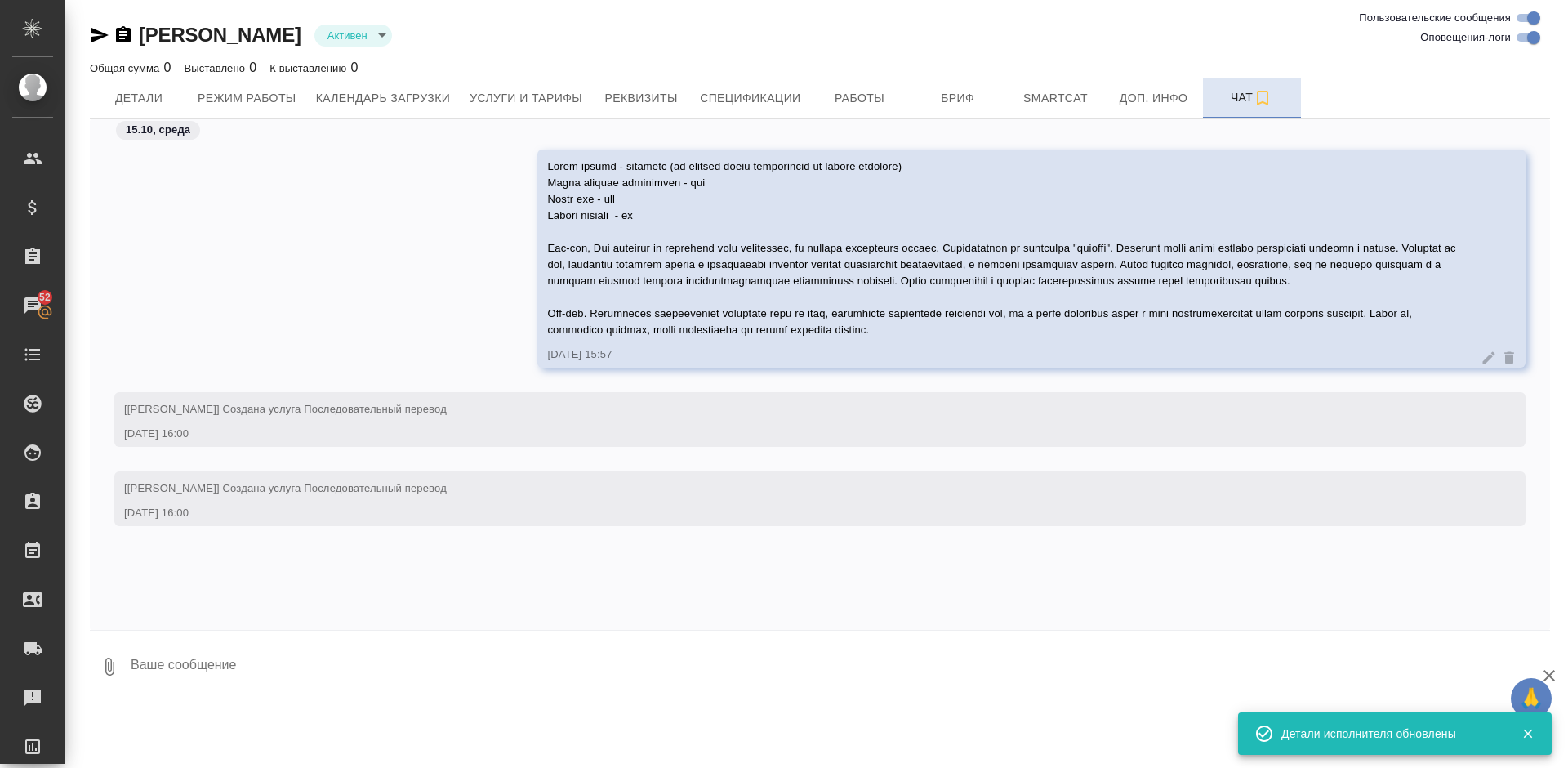
scroll to position [120, 0]
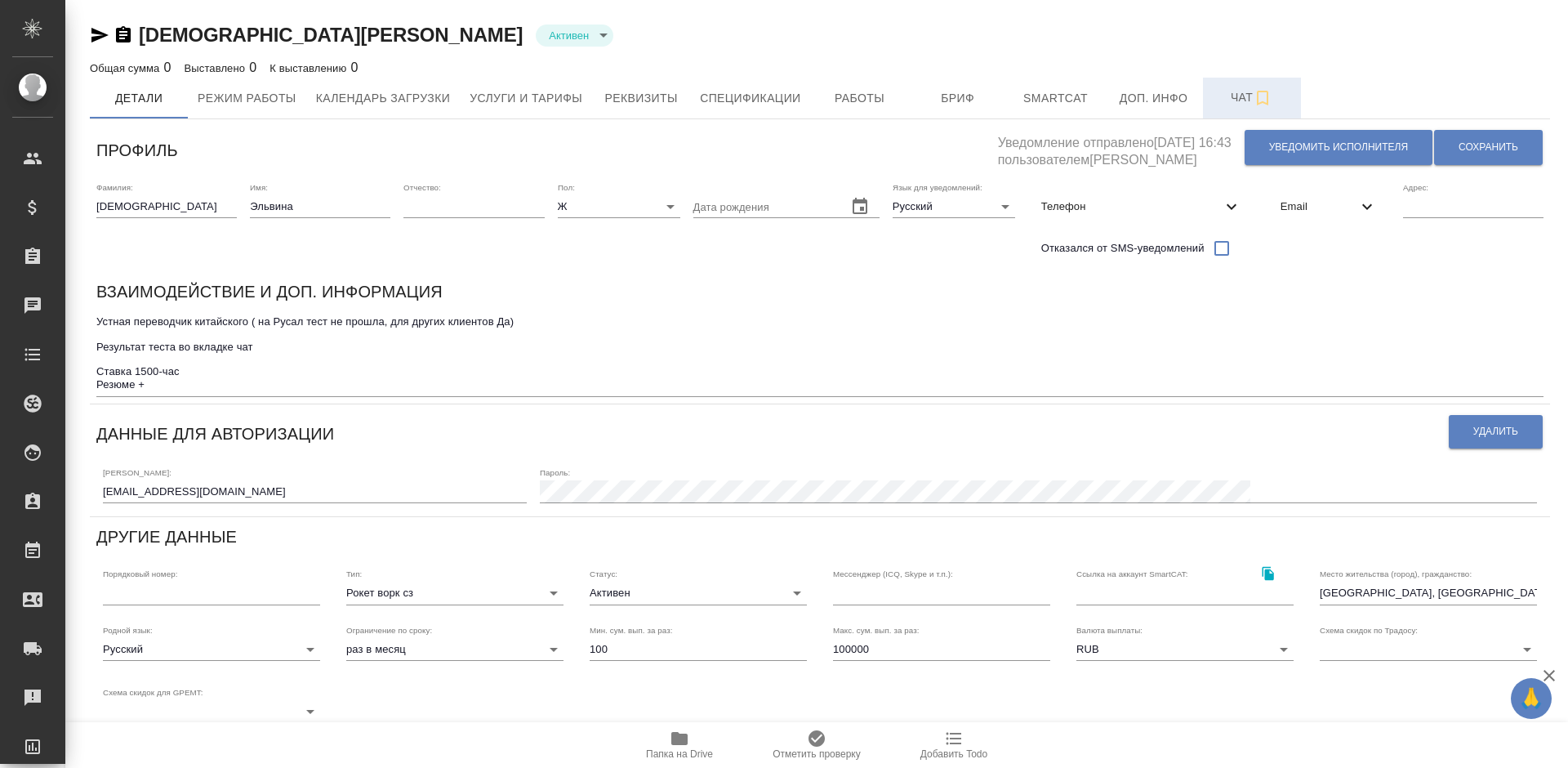
click at [1225, 95] on span "Чат" at bounding box center [1252, 97] width 78 height 20
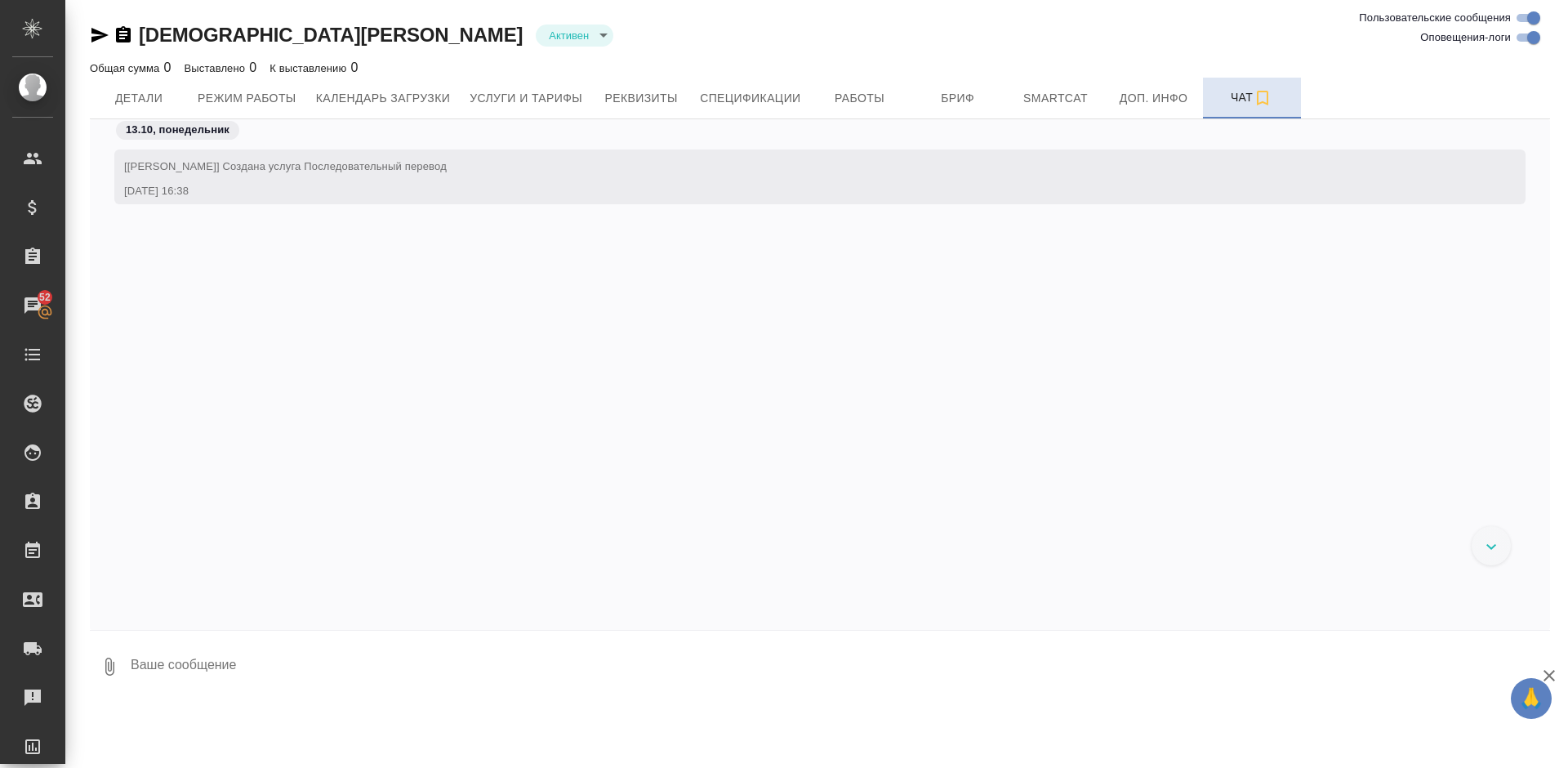
scroll to position [279, 0]
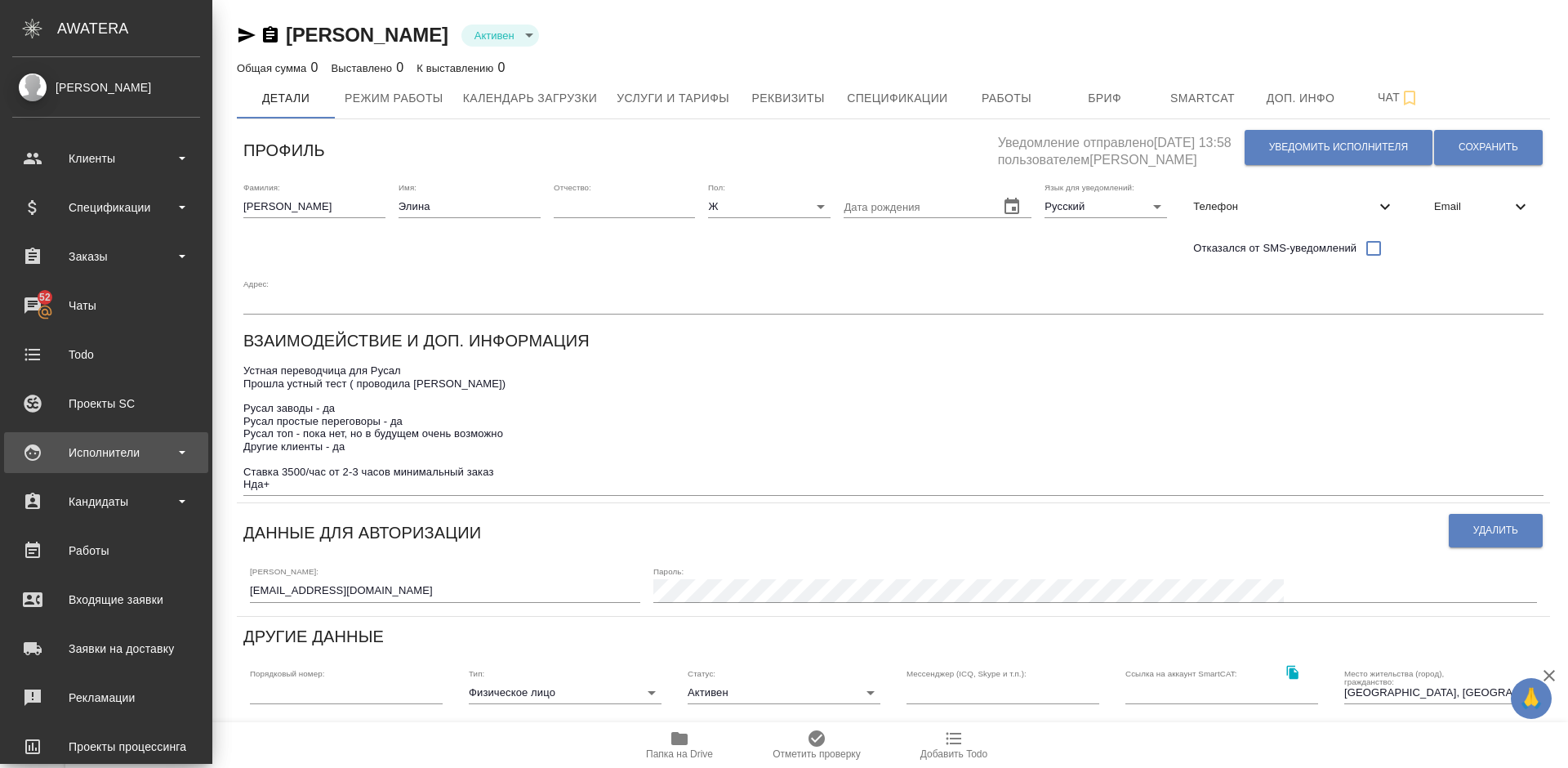
click at [156, 456] on div "Исполнители" at bounding box center [106, 452] width 188 height 25
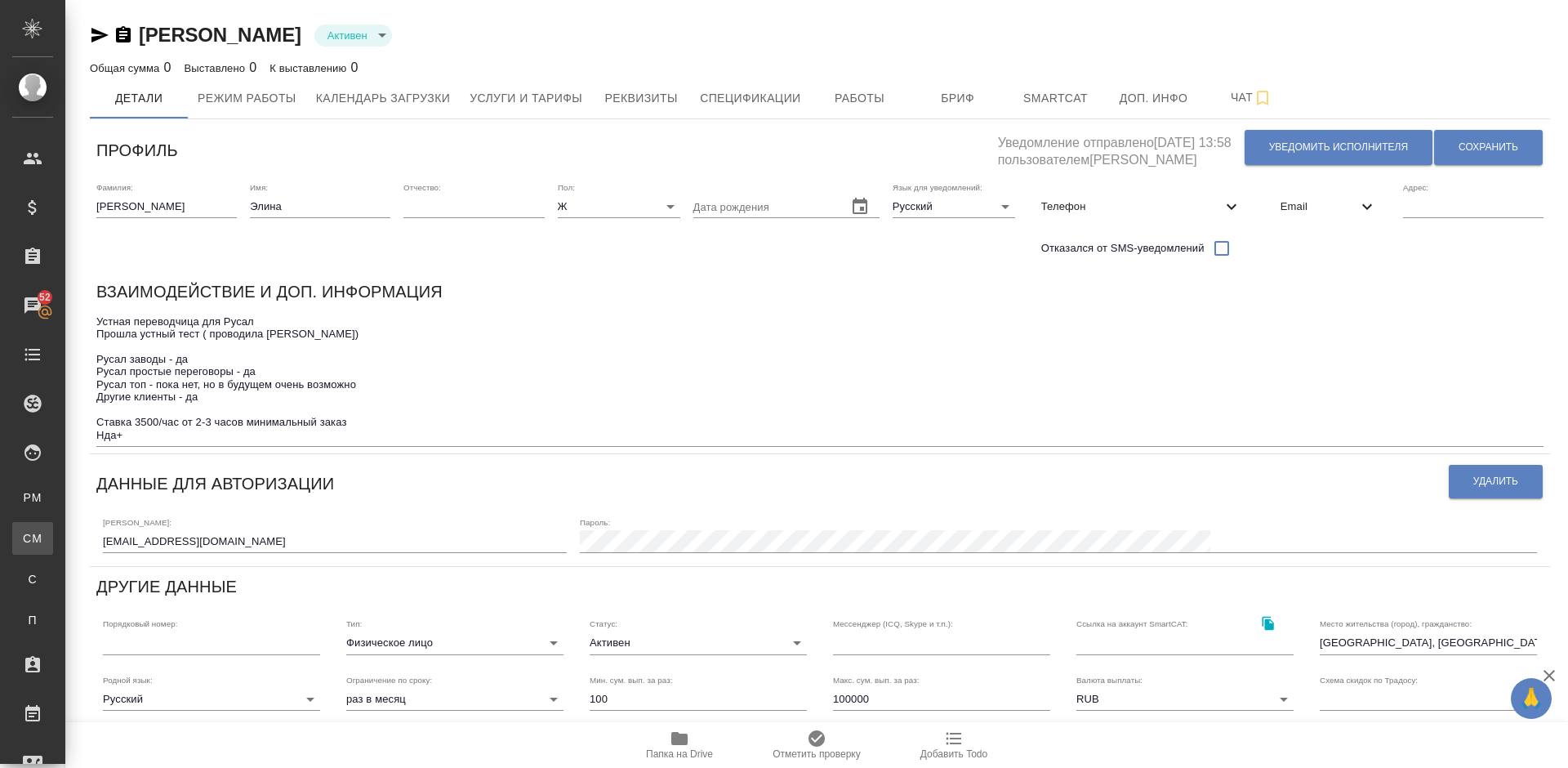
click at [25, 543] on div "Для CM/VM" at bounding box center [12, 538] width 25 height 16
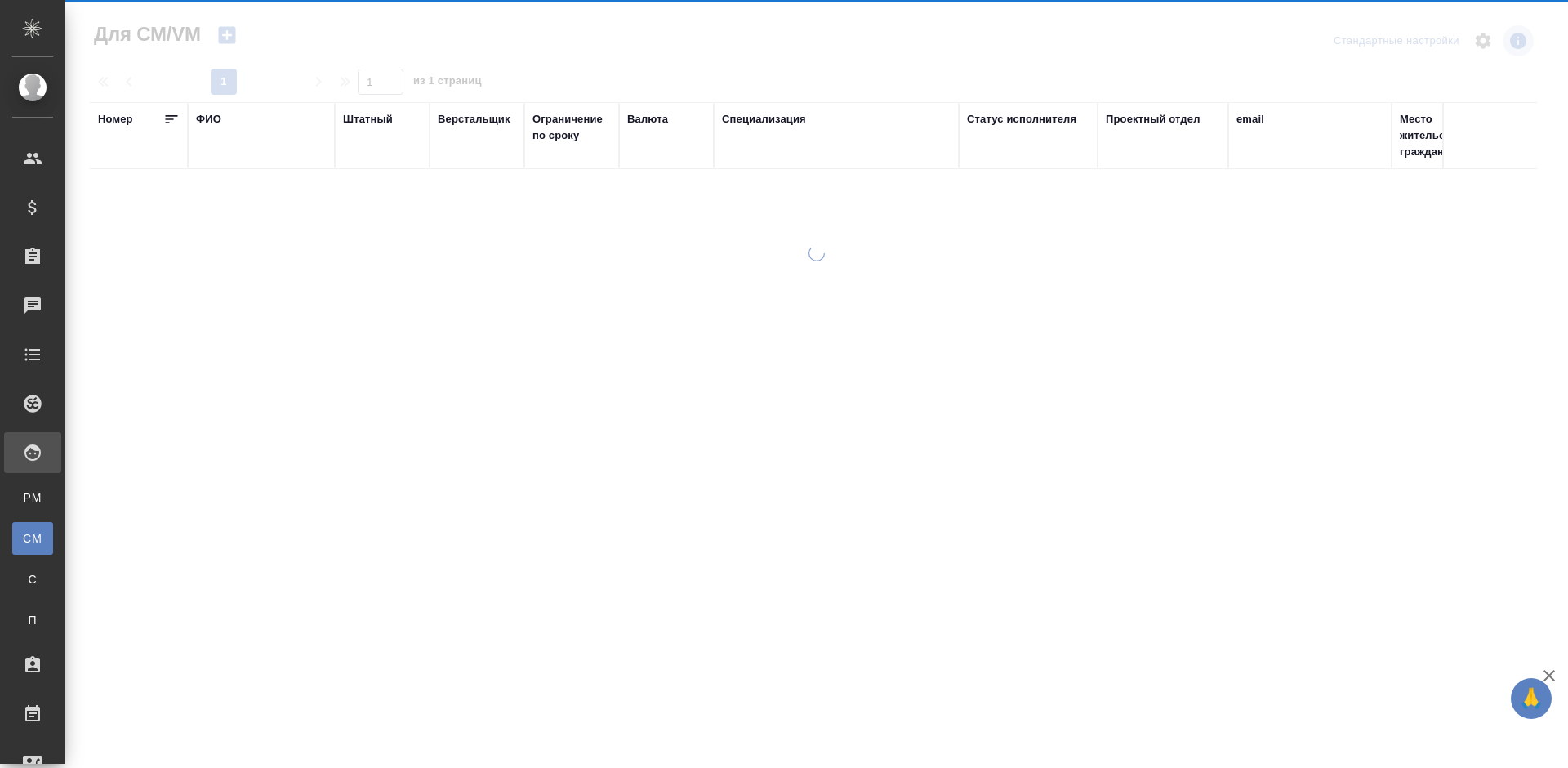
click at [210, 116] on div "ФИО" at bounding box center [209, 119] width 25 height 16
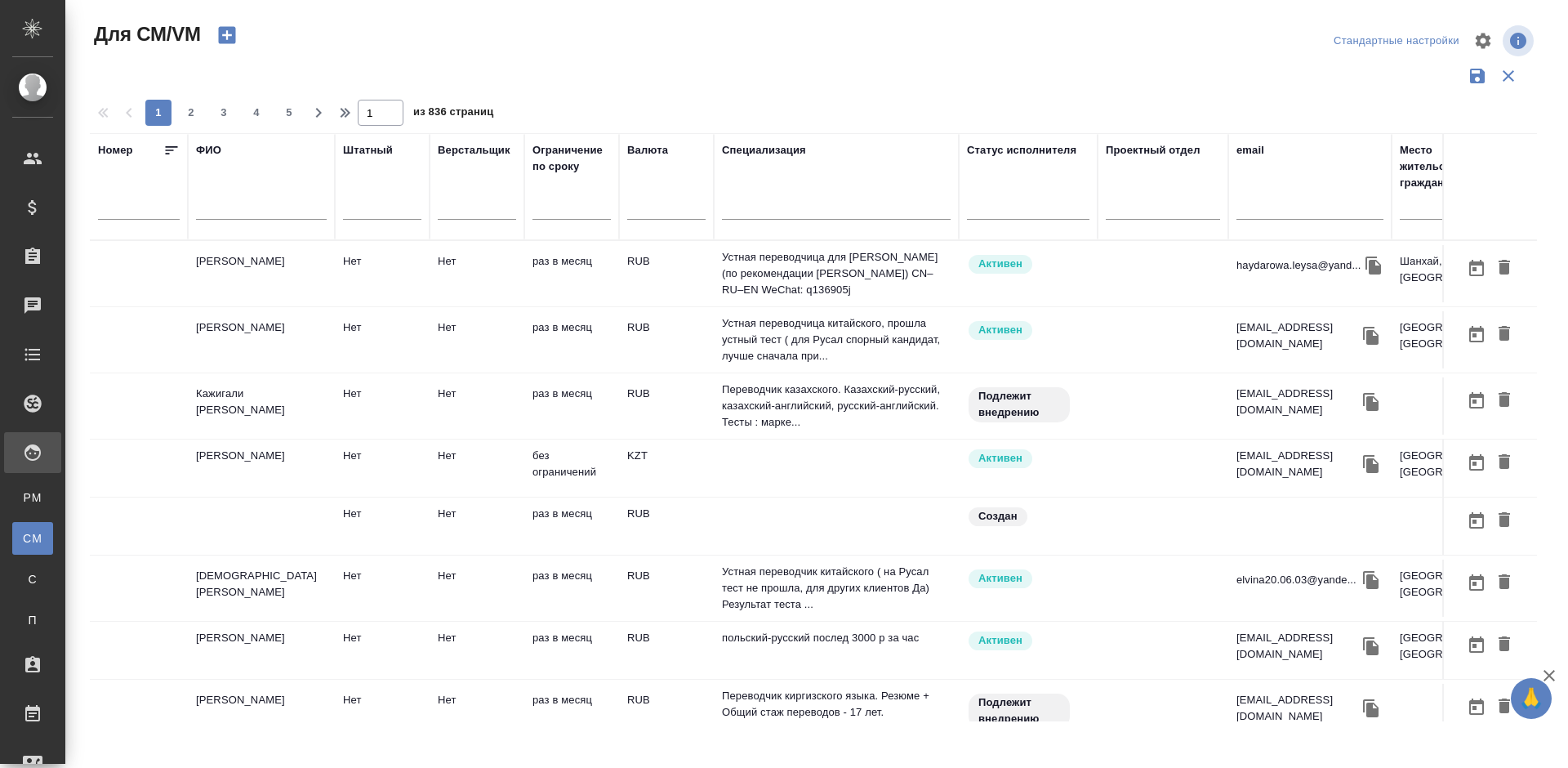
click at [239, 214] on input "text" at bounding box center [260, 210] width 130 height 20
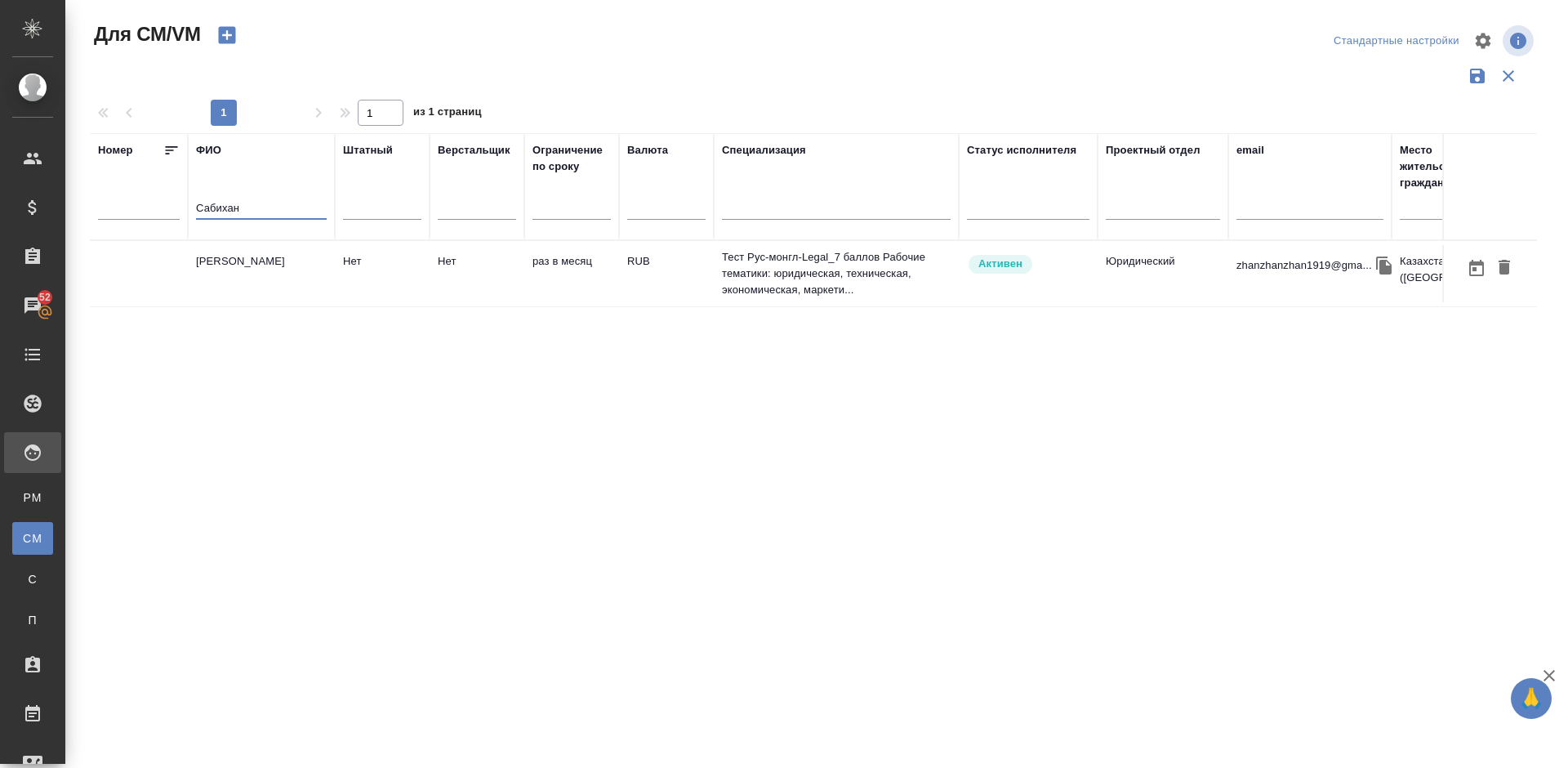
type input "Сабихан"
click at [300, 278] on td "Сабихан Мурат" at bounding box center [260, 273] width 147 height 57
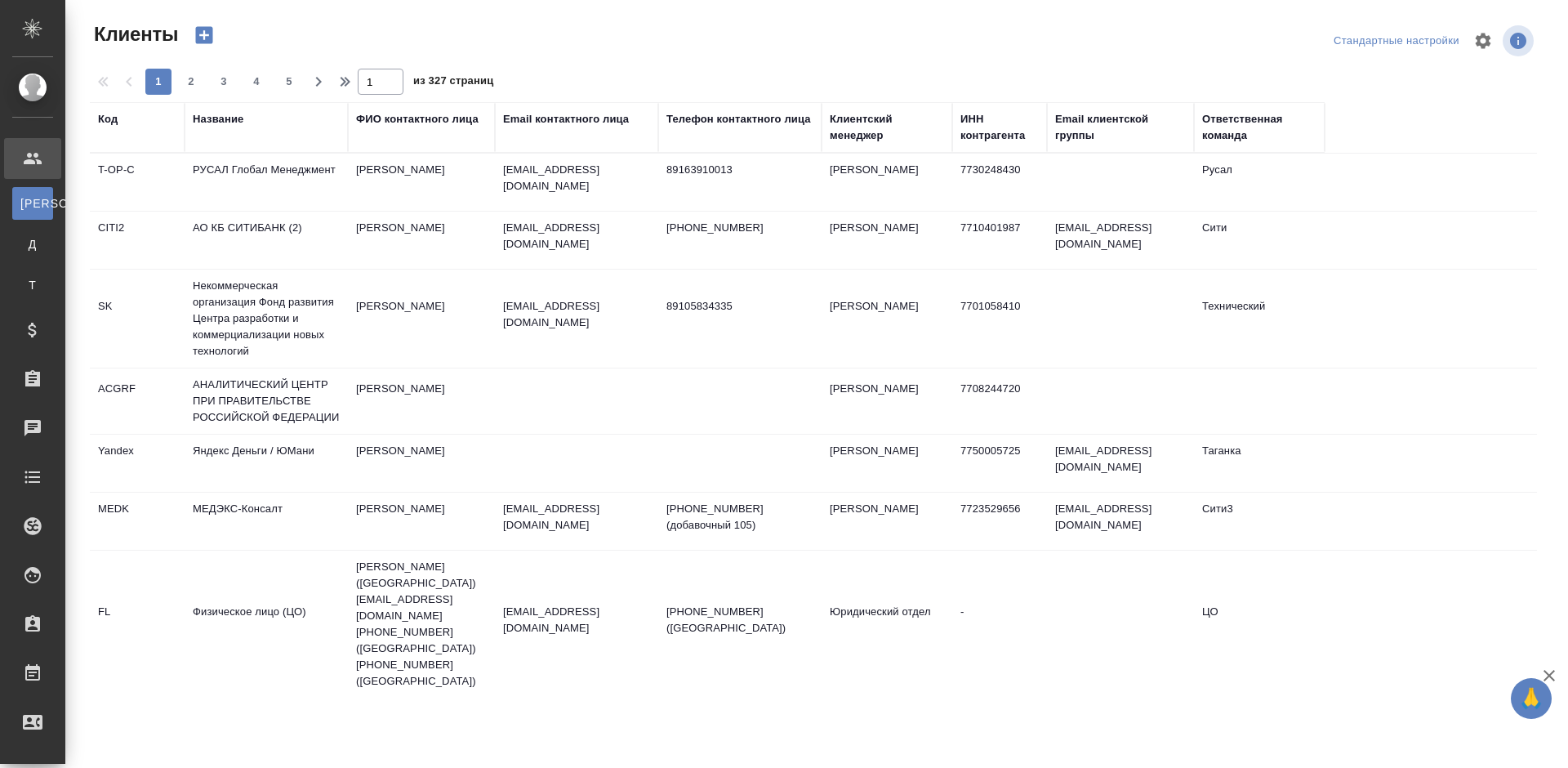
select select "RU"
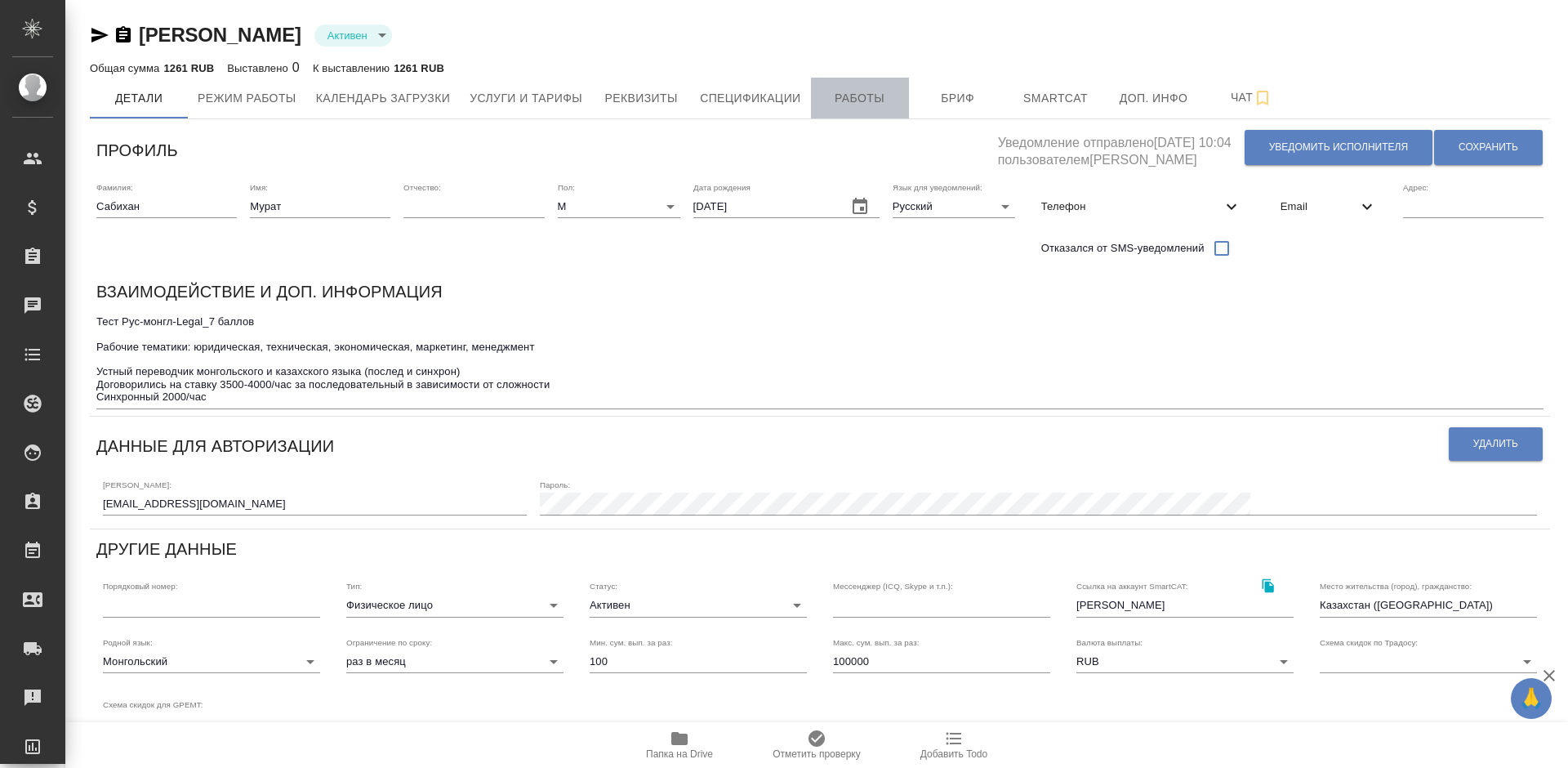
click at [838, 99] on span "Работы" at bounding box center [860, 98] width 78 height 20
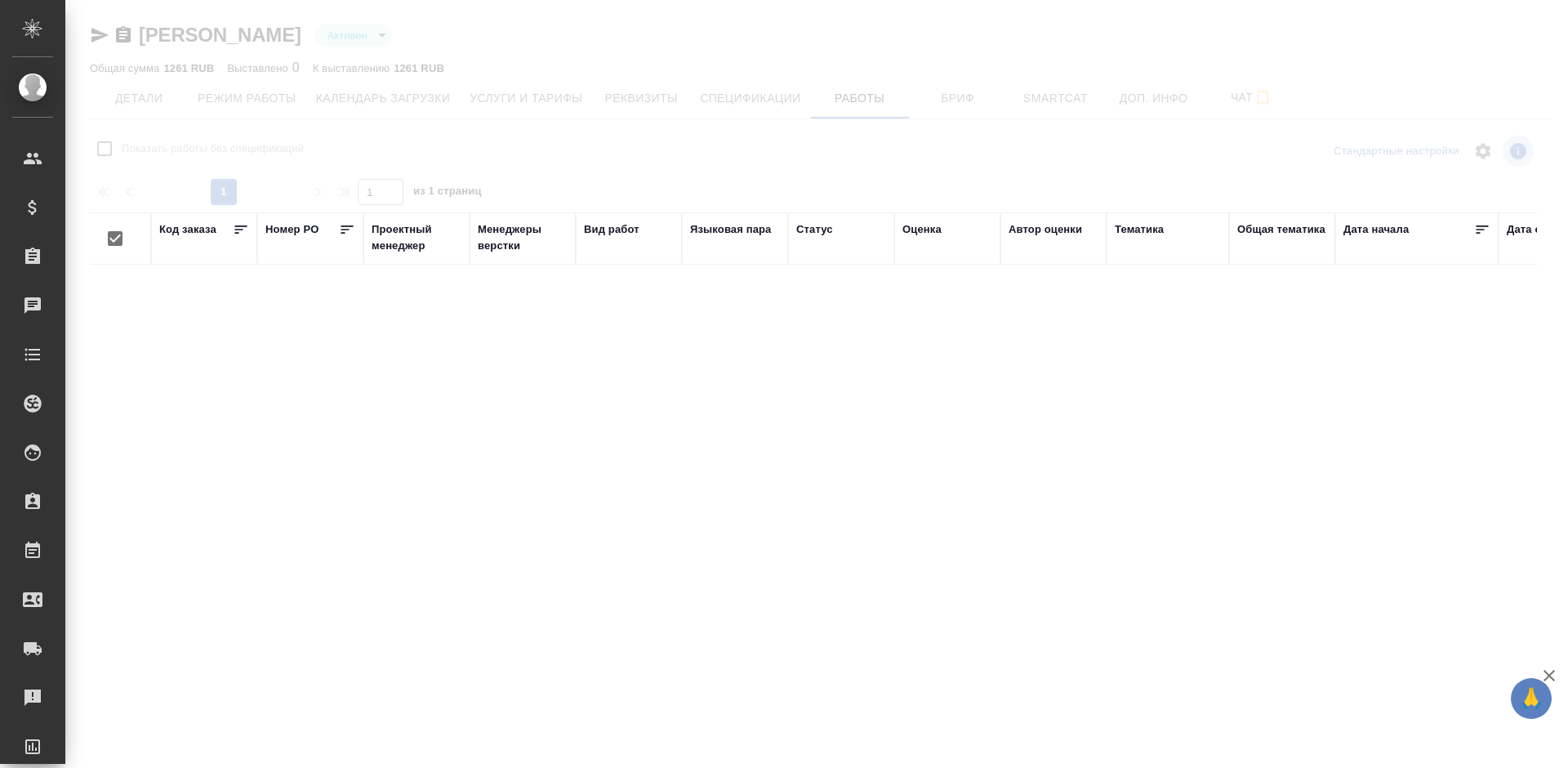
checkbox input "false"
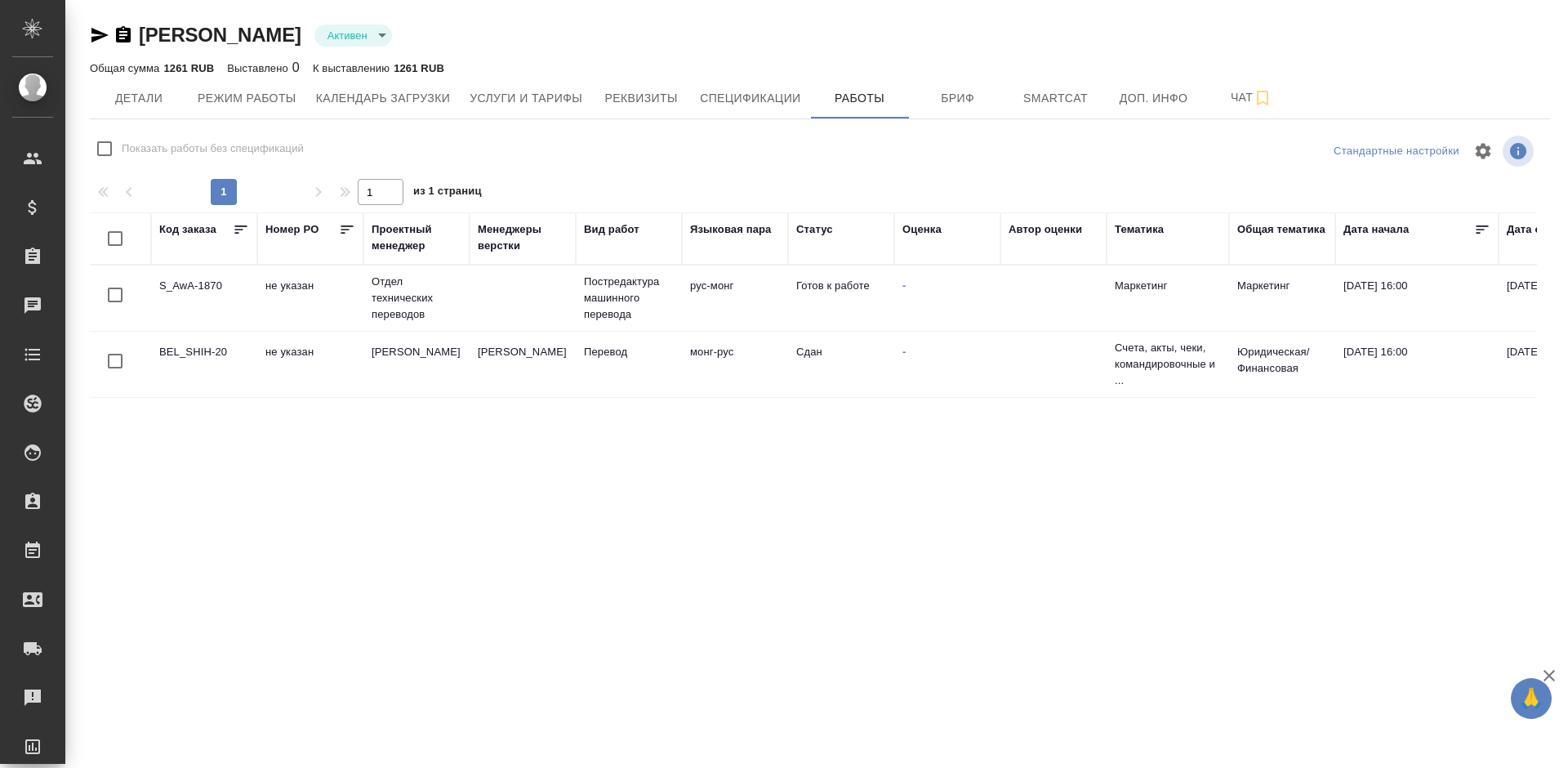
click at [326, 299] on td "не указан" at bounding box center [310, 298] width 107 height 57
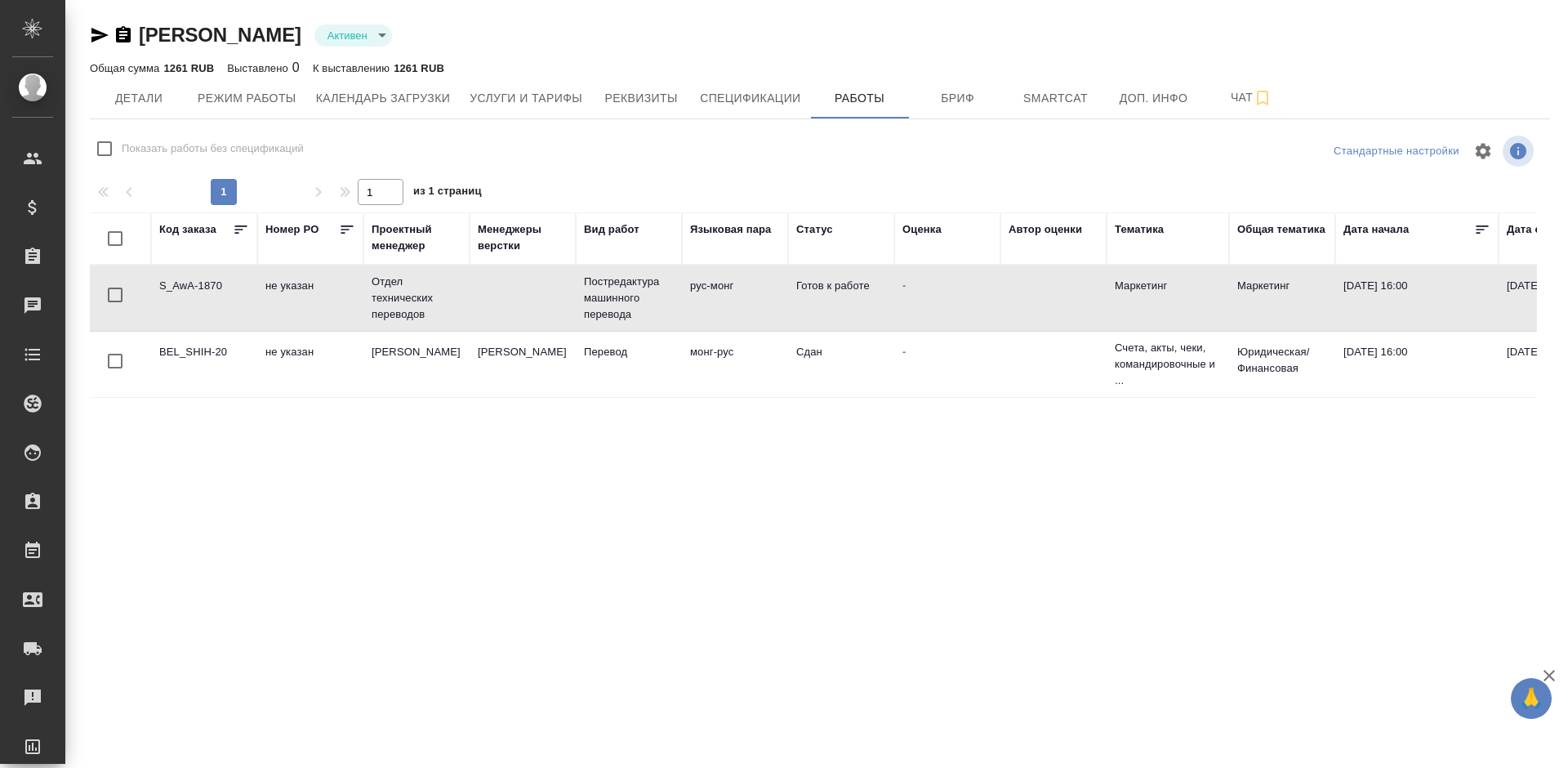
click at [326, 299] on td "не указан" at bounding box center [310, 298] width 107 height 57
click at [148, 97] on span "Детали" at bounding box center [138, 98] width 78 height 20
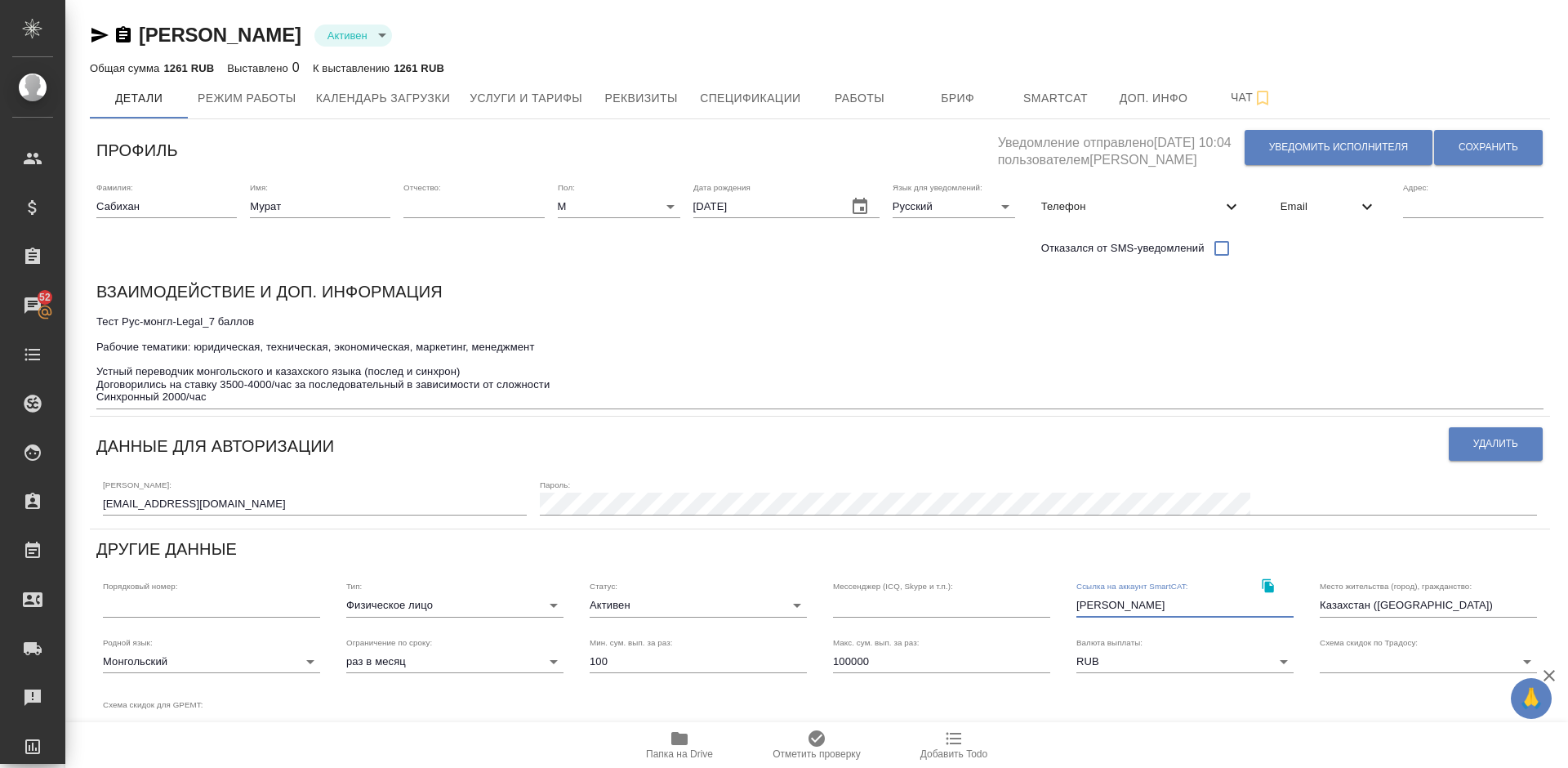
click at [1153, 606] on input "[PERSON_NAME]" at bounding box center [1185, 605] width 218 height 23
paste input "[EMAIL_ADDRESS][DOMAIN_NAME]"
type input "[PERSON_NAME] [EMAIL_ADDRESS][DOMAIN_NAME]"
click at [1504, 142] on span "Сохранить" at bounding box center [1488, 147] width 59 height 14
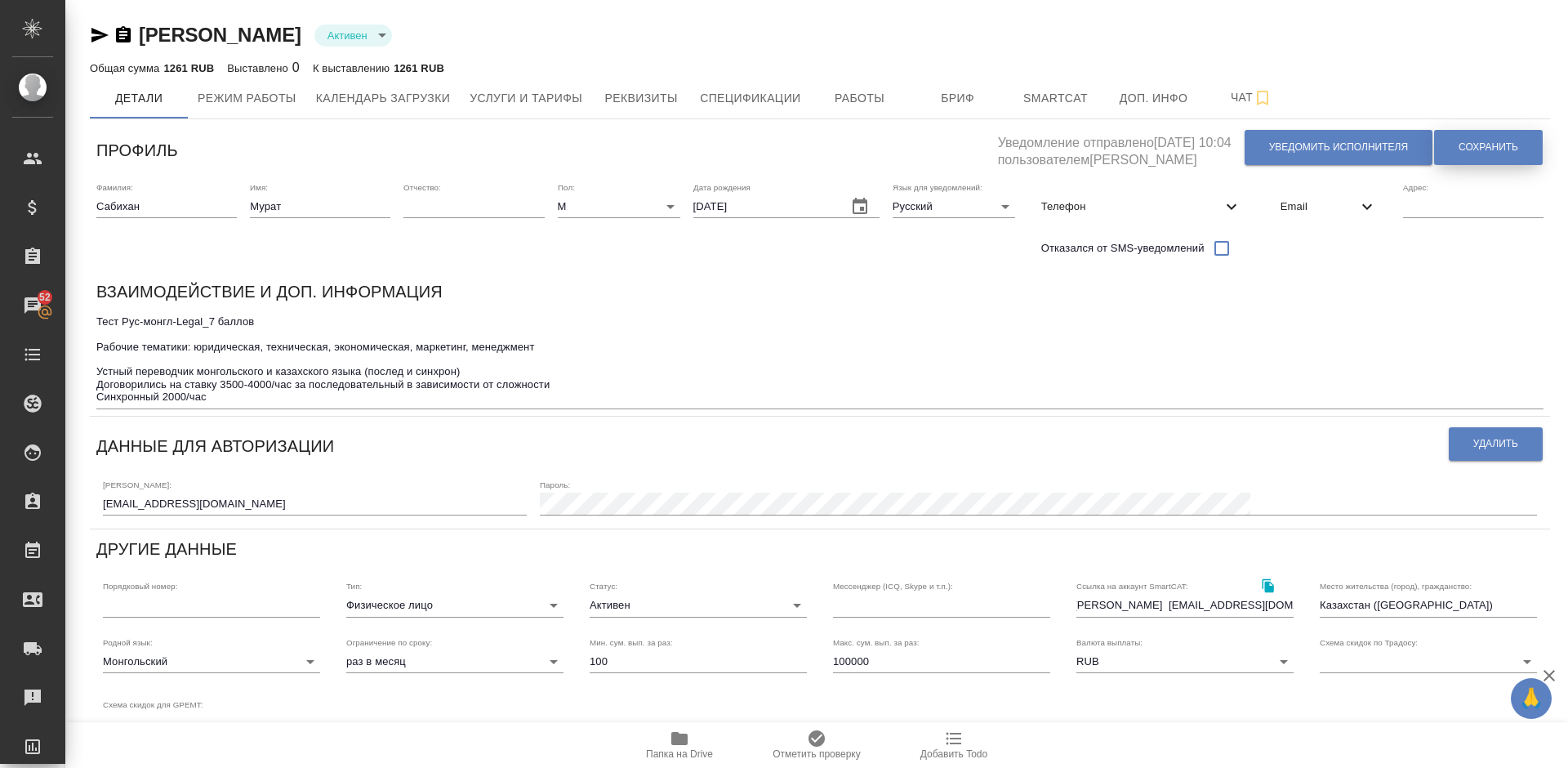
scroll to position [0, 0]
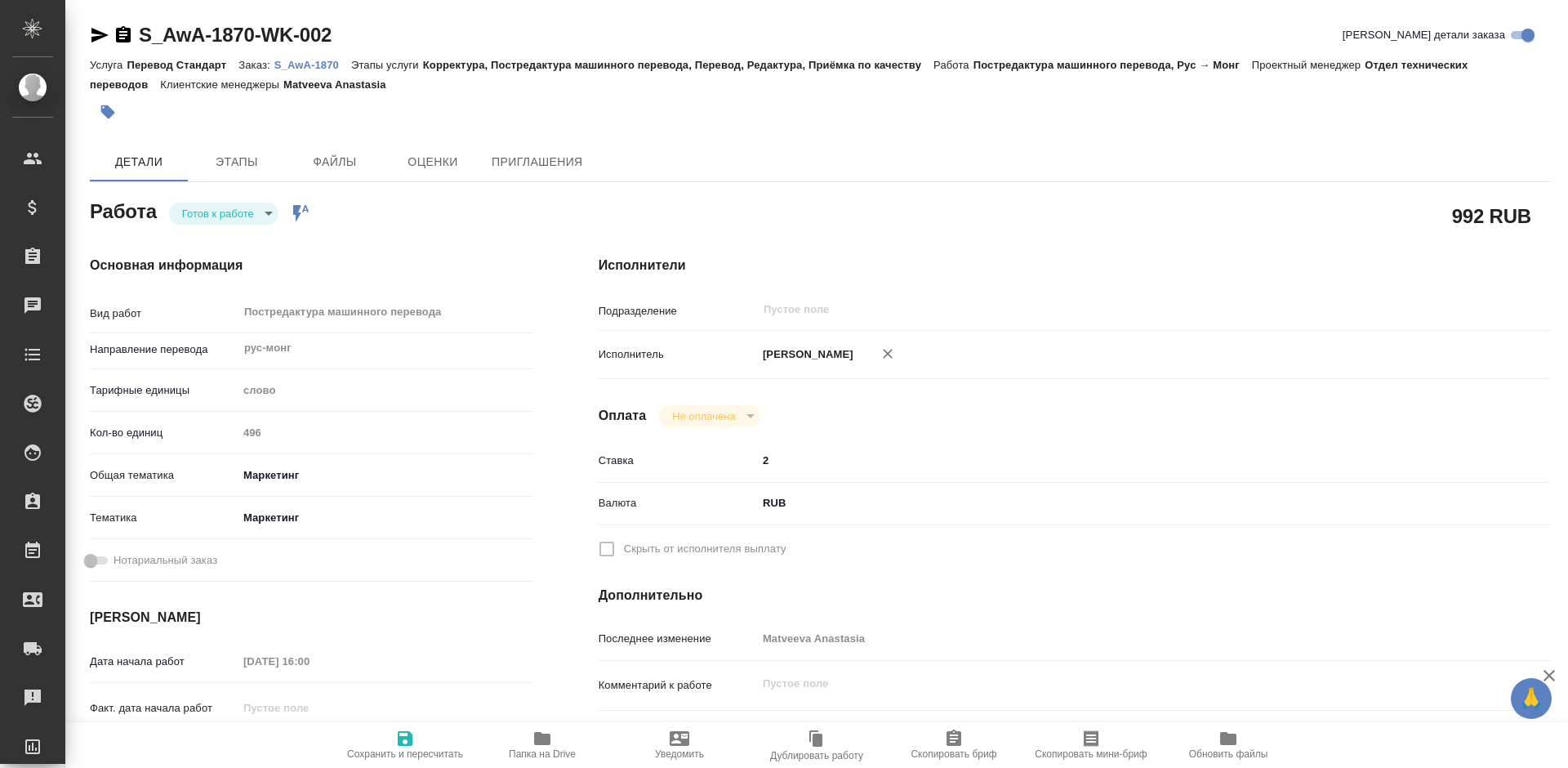
type textarea "x"
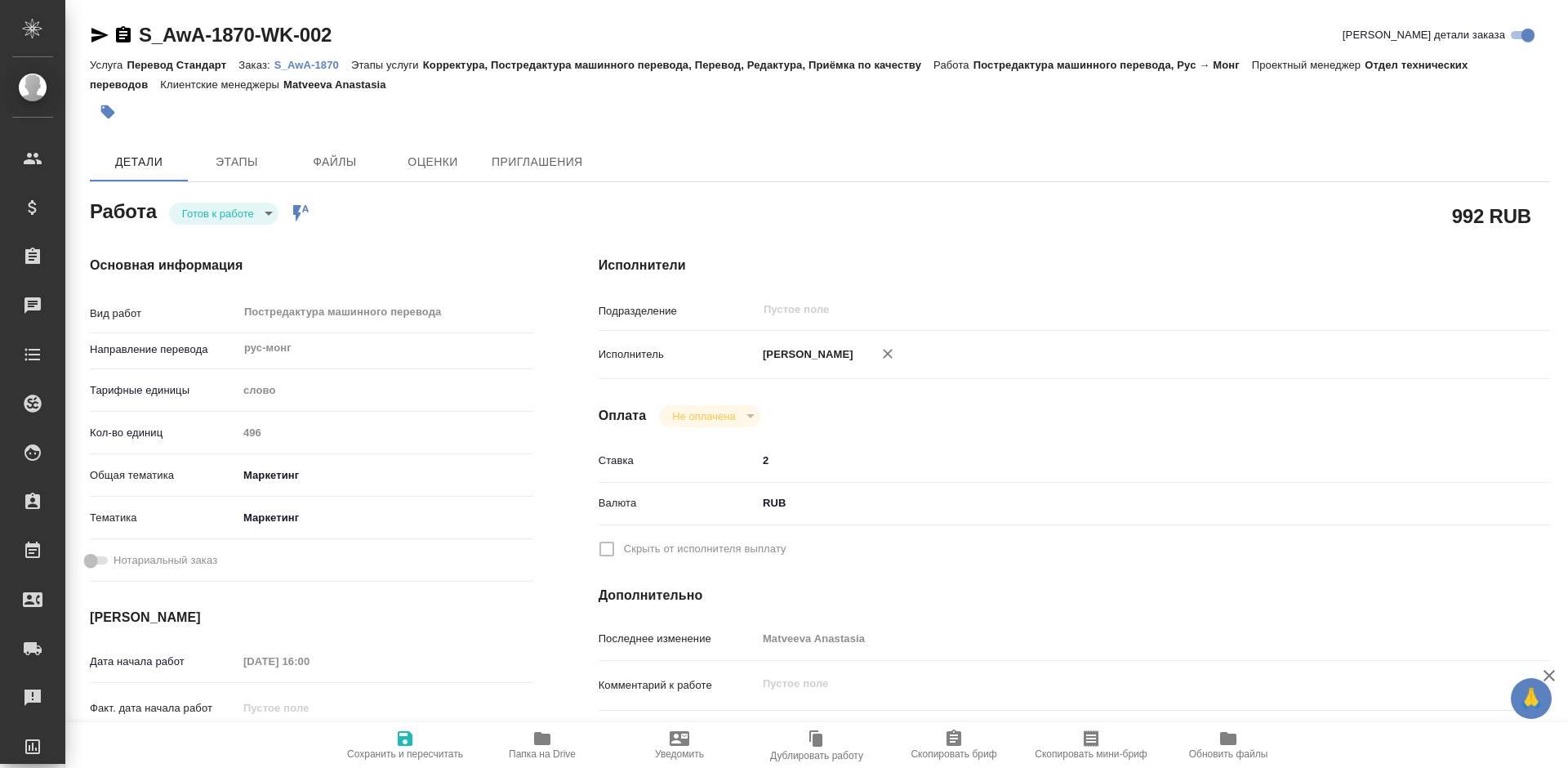
type textarea "x"
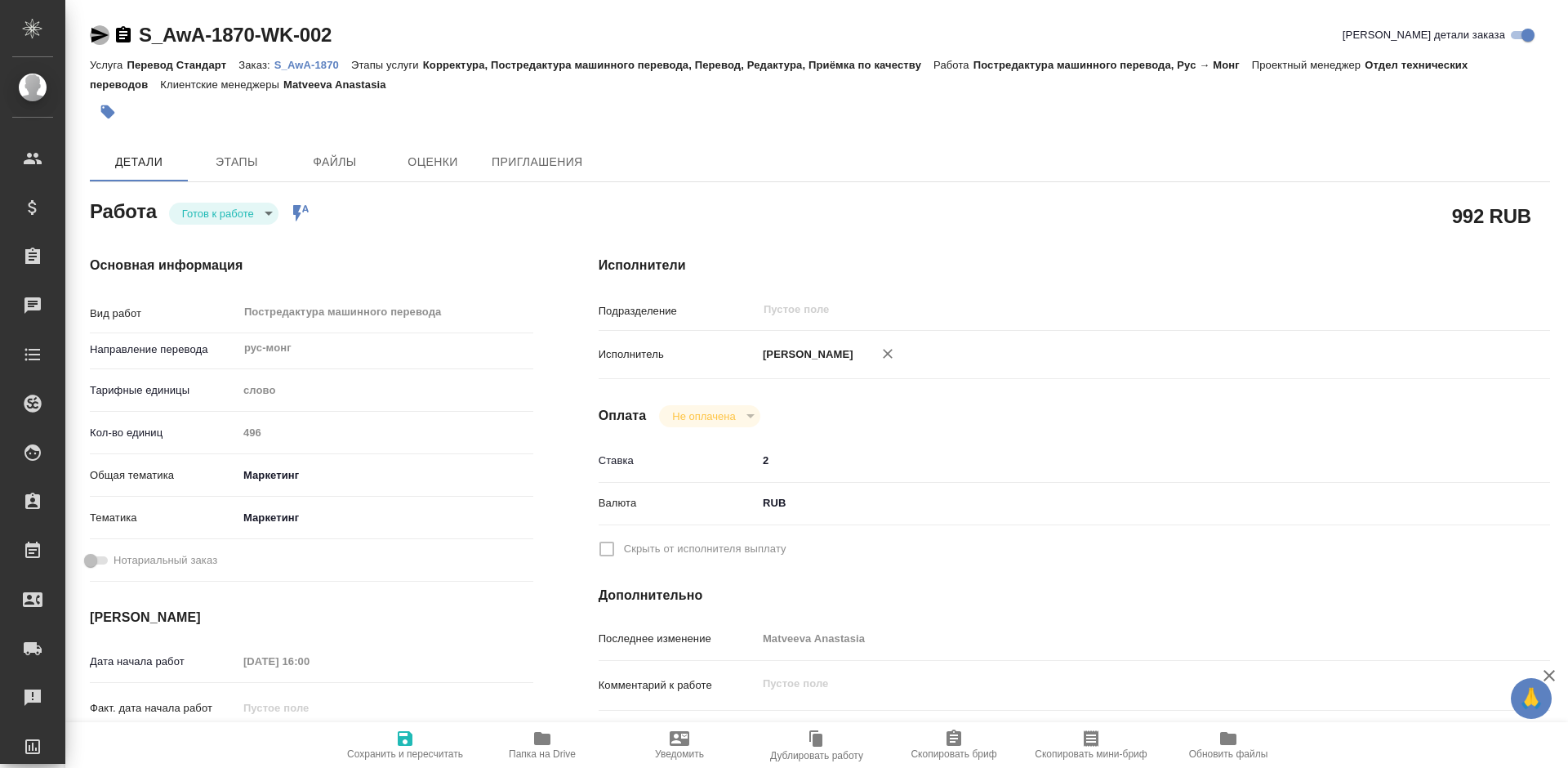
click at [97, 36] on icon "button" at bounding box center [100, 36] width 20 height 20
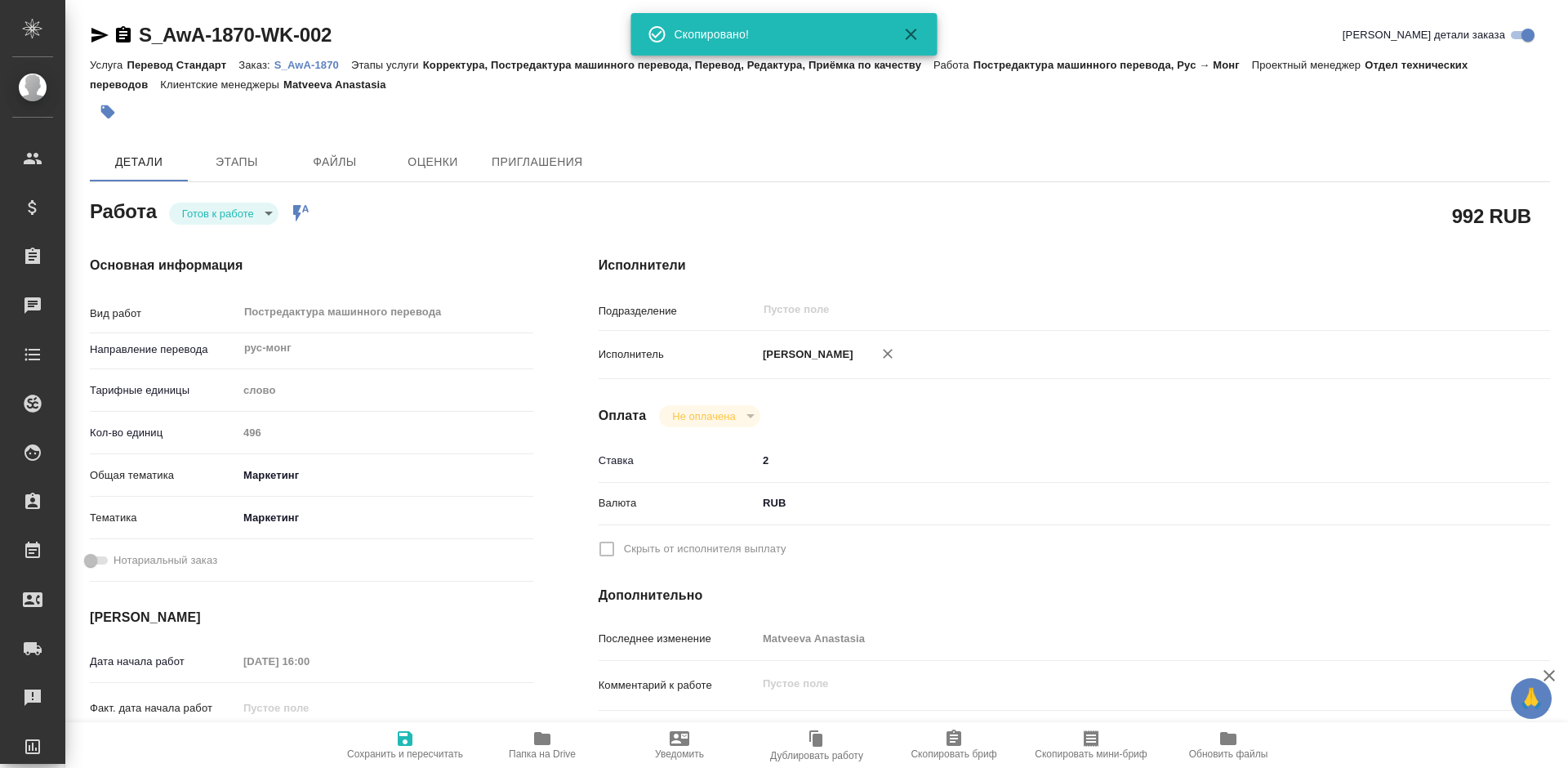
type textarea "x"
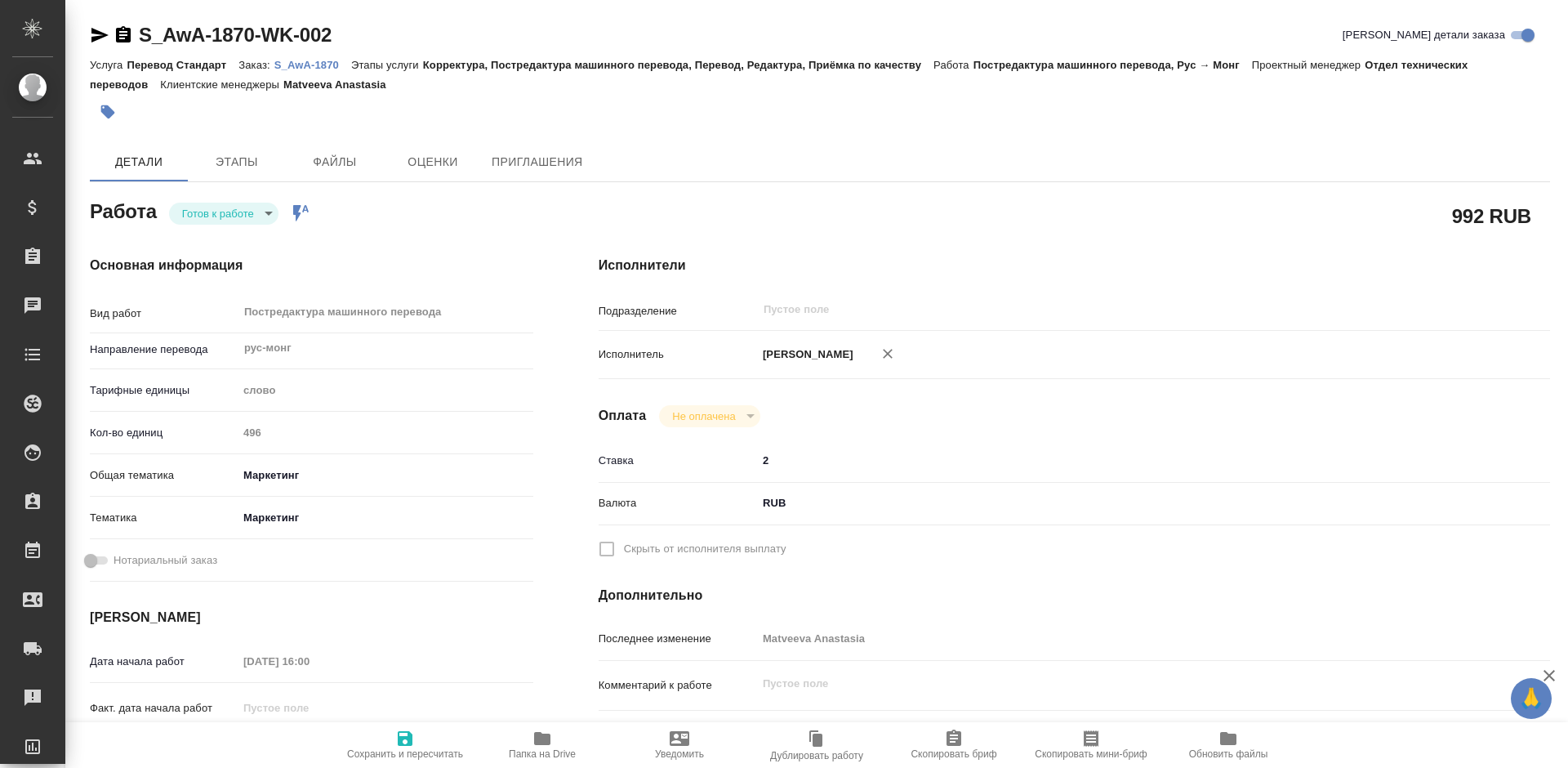
type textarea "x"
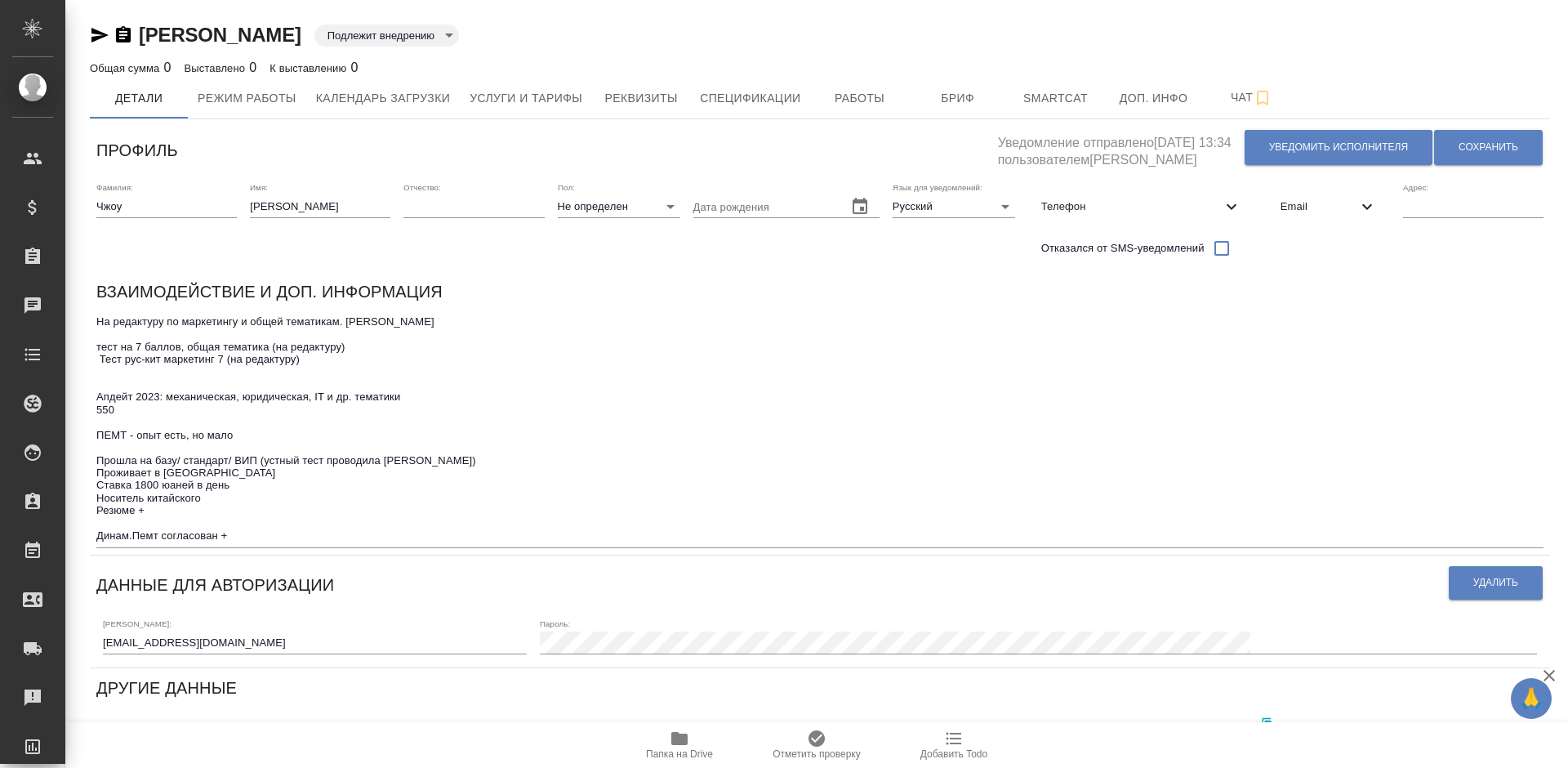
click at [1117, 202] on span "Телефон" at bounding box center [1131, 207] width 180 height 16
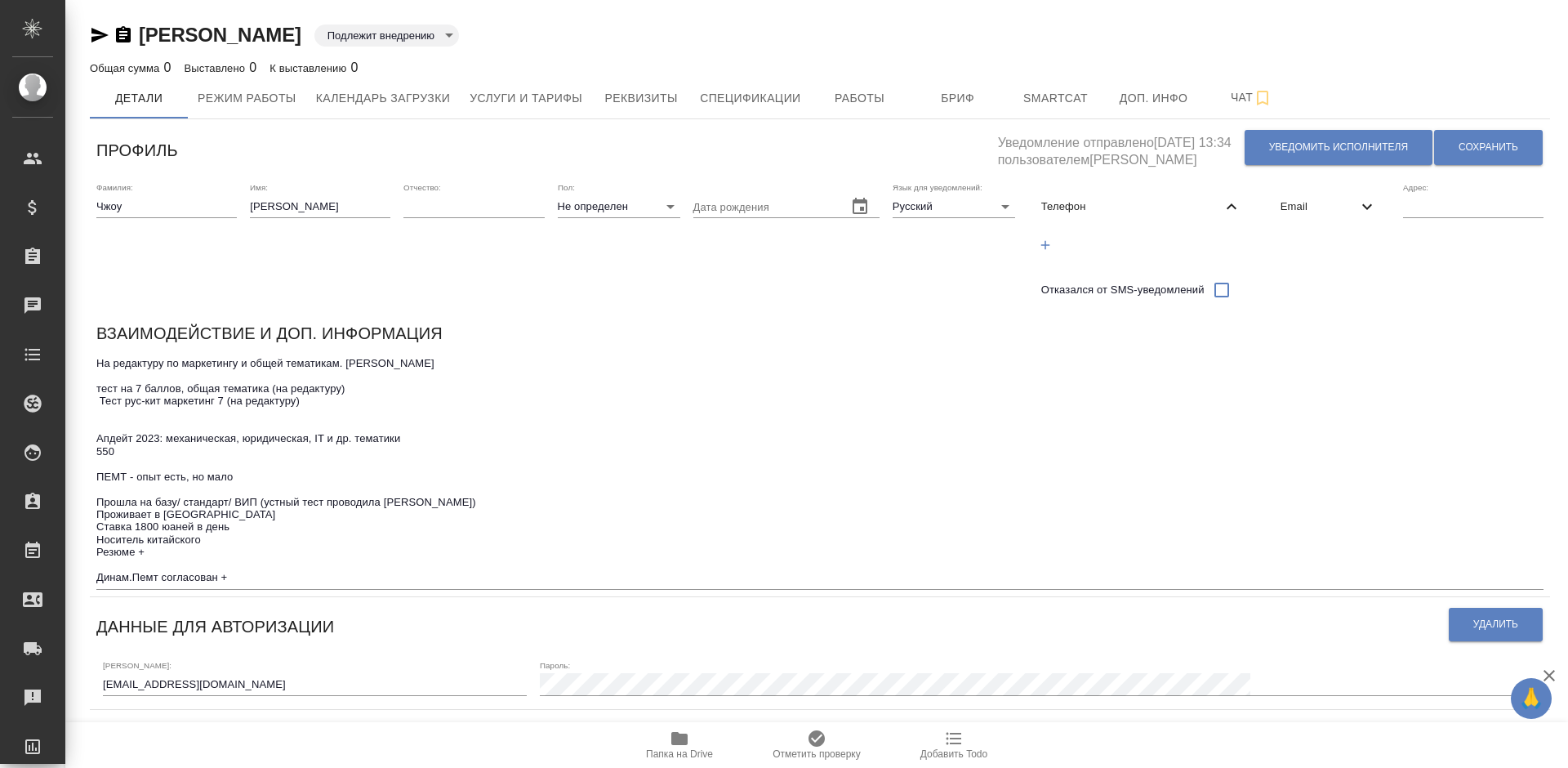
click at [1116, 199] on span "Телефон" at bounding box center [1131, 207] width 180 height 16
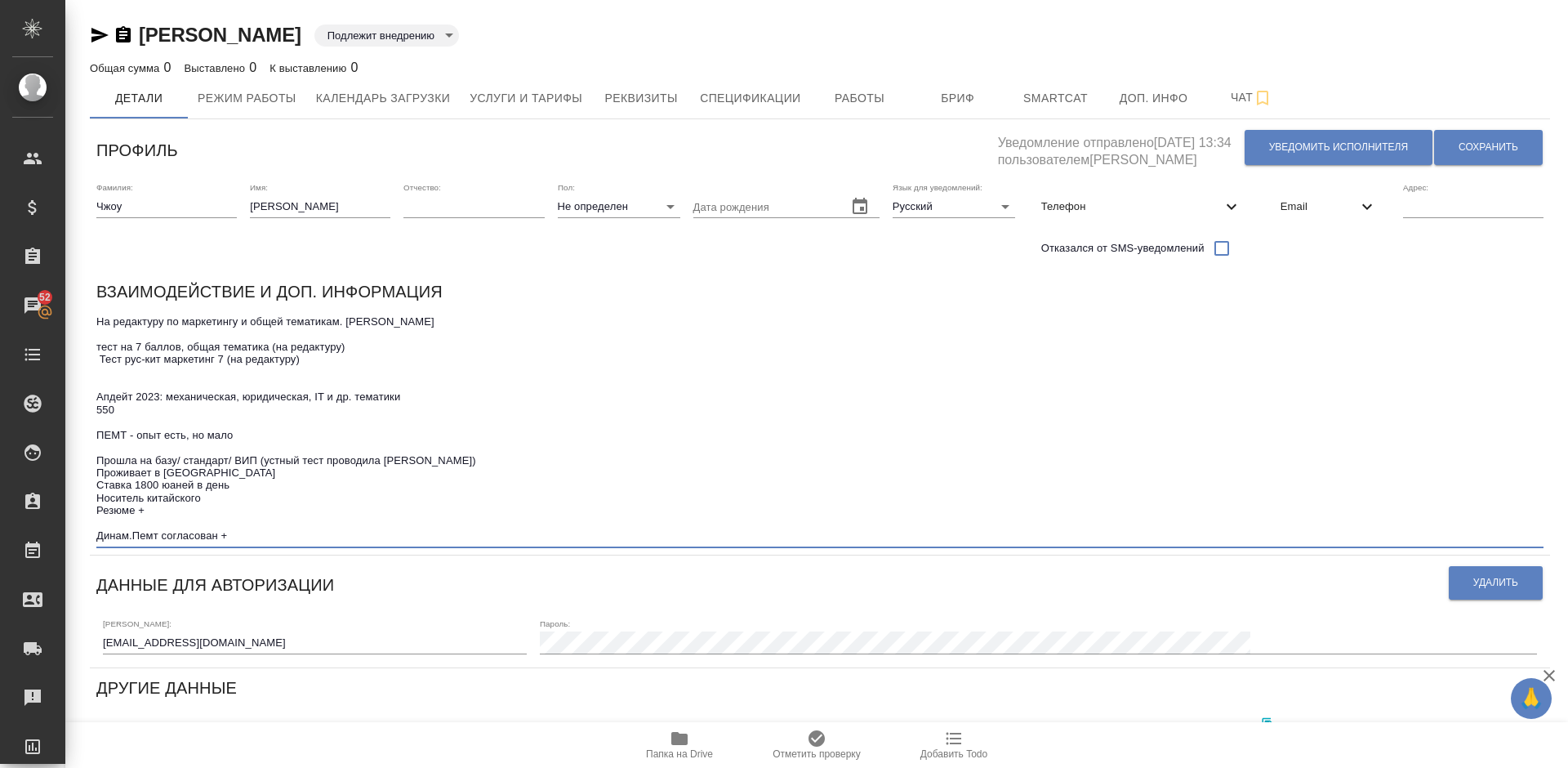
click at [258, 529] on textarea "На редактуру по маркетингу и общей тематикам. [PERSON_NAME] тест на 7 баллов, о…" at bounding box center [820, 428] width 1447 height 227
click at [260, 539] on textarea "На редактуру по маркетингу и общей тематикам. [PERSON_NAME] тест на 7 баллов, о…" at bounding box center [820, 428] width 1447 height 227
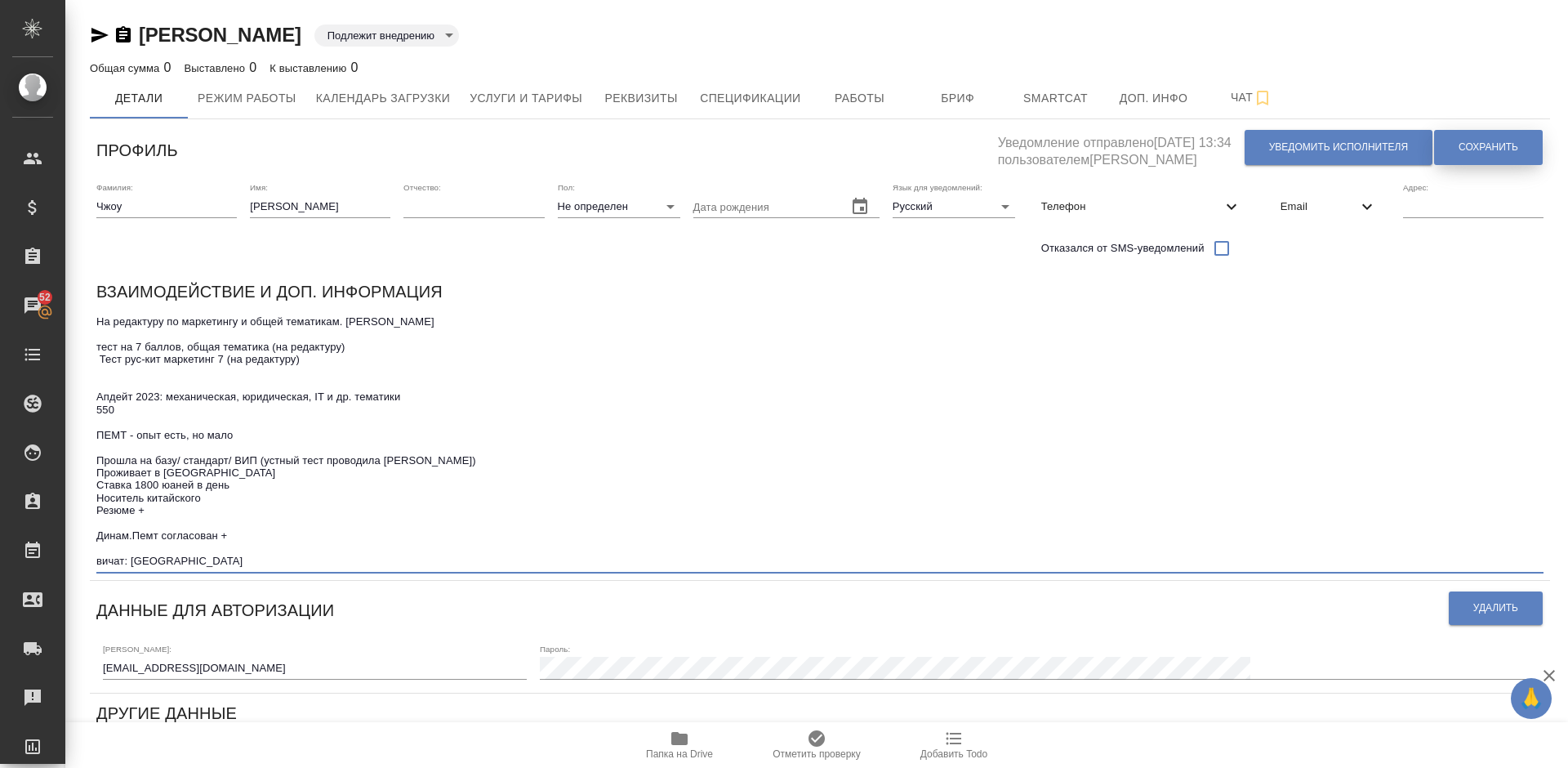
type textarea "На редактуру по маркетингу и общей тематикам. Таня Науменко тест на 7 баллов, о…"
click at [1490, 154] on span "Сохранить" at bounding box center [1488, 147] width 59 height 14
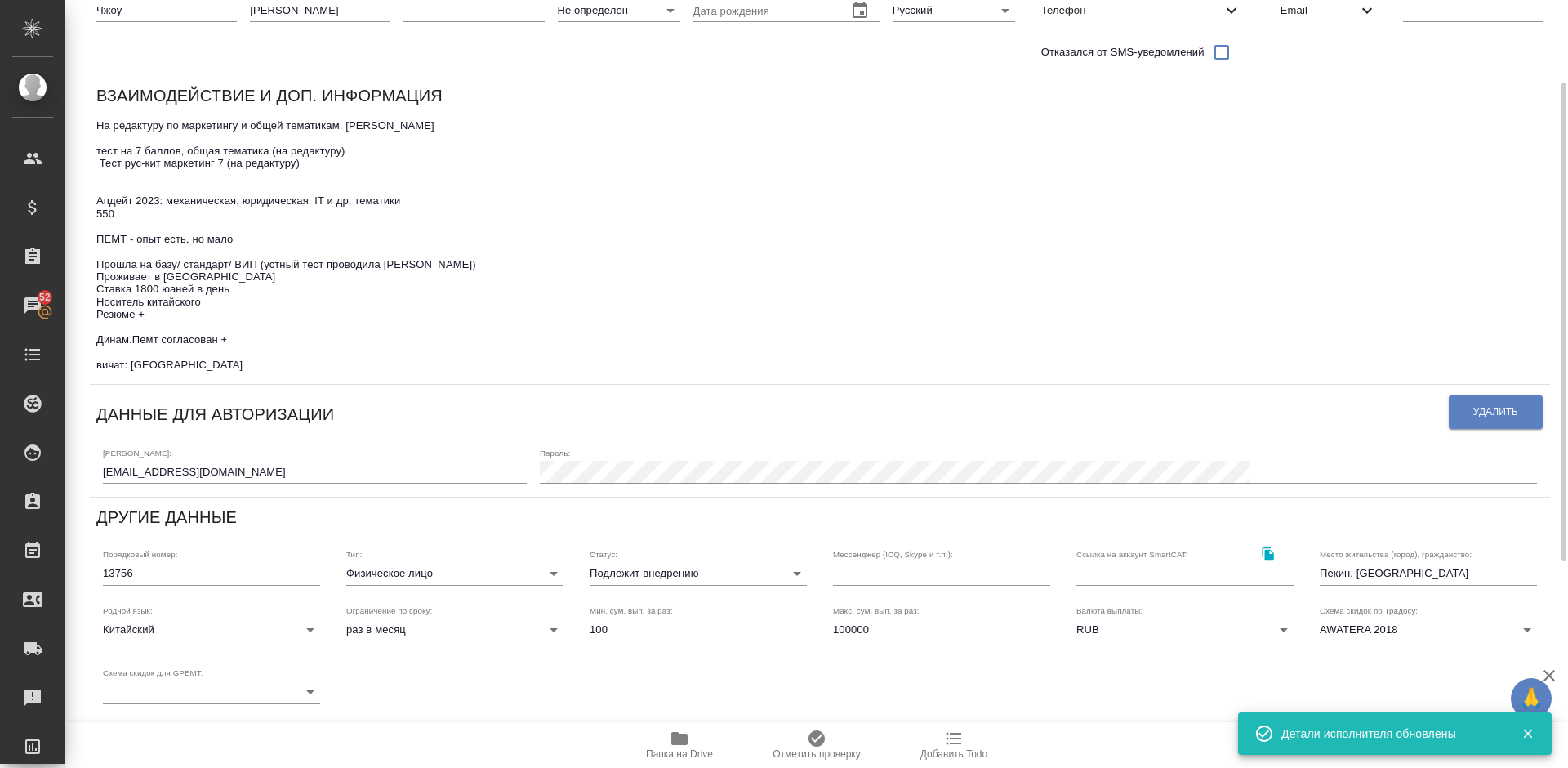
scroll to position [171, 0]
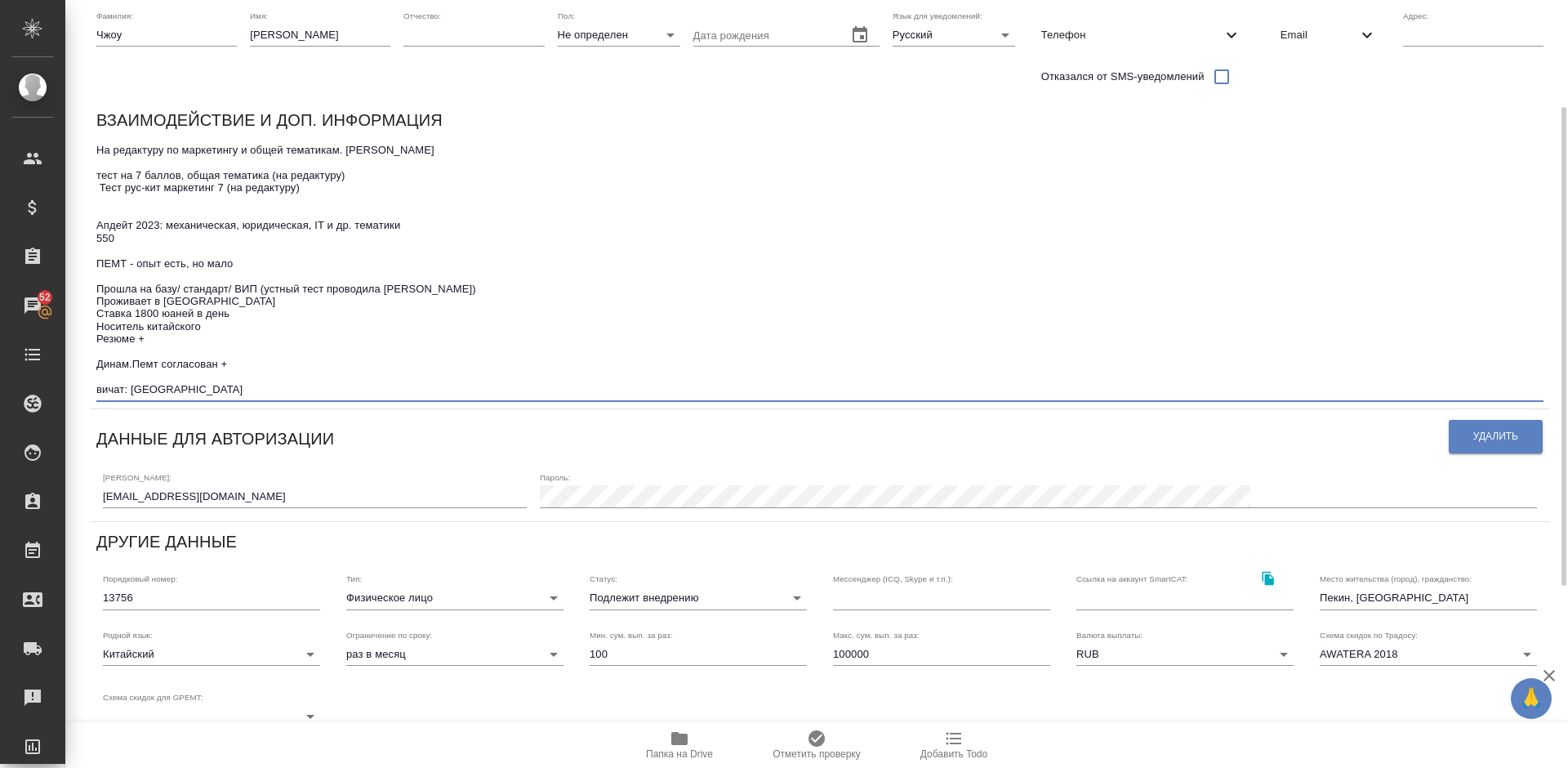
drag, startPoint x: 195, startPoint y: 390, endPoint x: 97, endPoint y: 388, distance: 98.0
click at [97, 388] on textarea "На редактуру по маркетингу и общей тематикам. Таня Науменко тест на 7 баллов, о…" at bounding box center [820, 270] width 1447 height 252
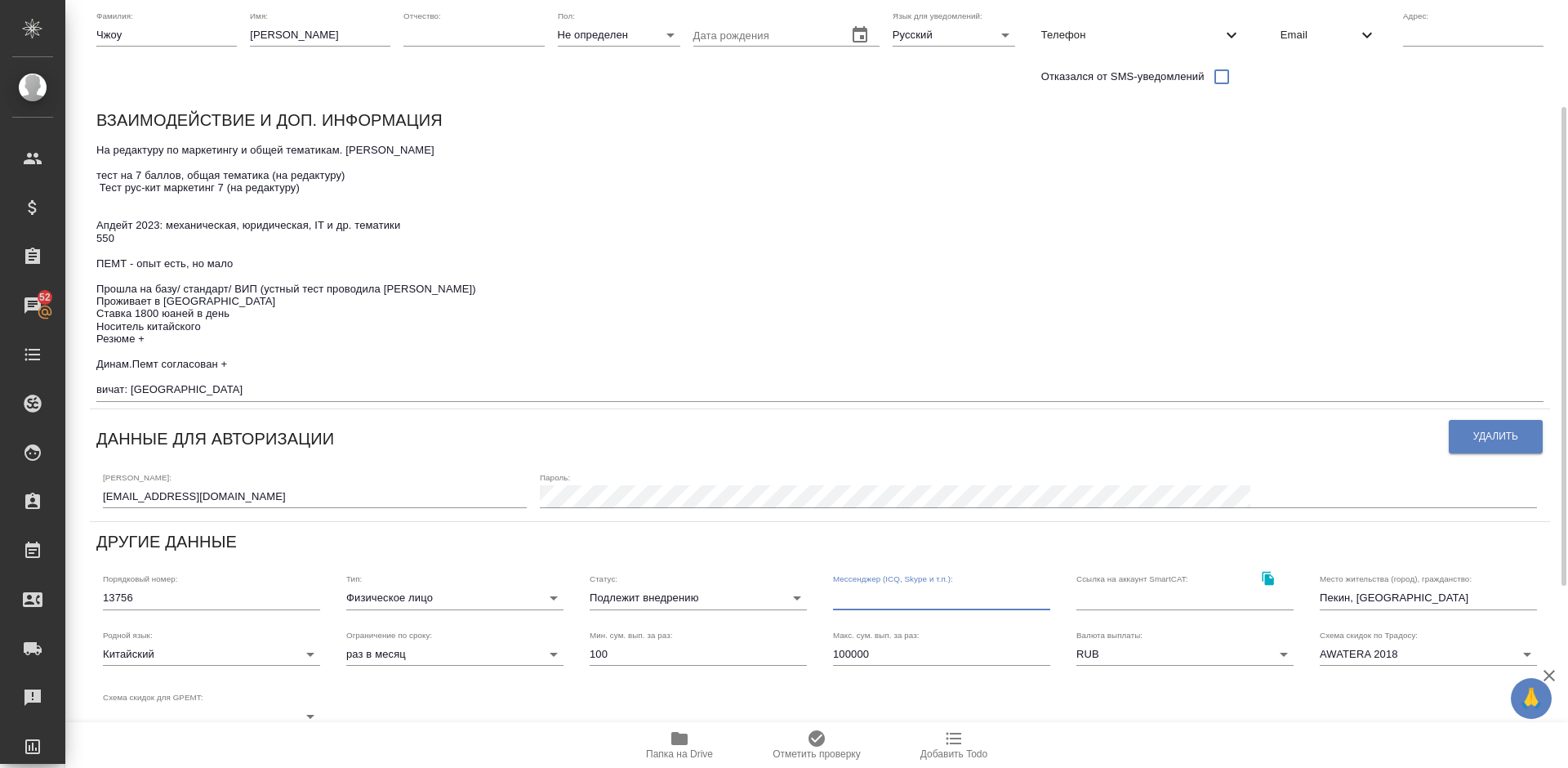
paste input "вичат: pinnazhou"
click at [873, 604] on input "text" at bounding box center [942, 598] width 218 height 23
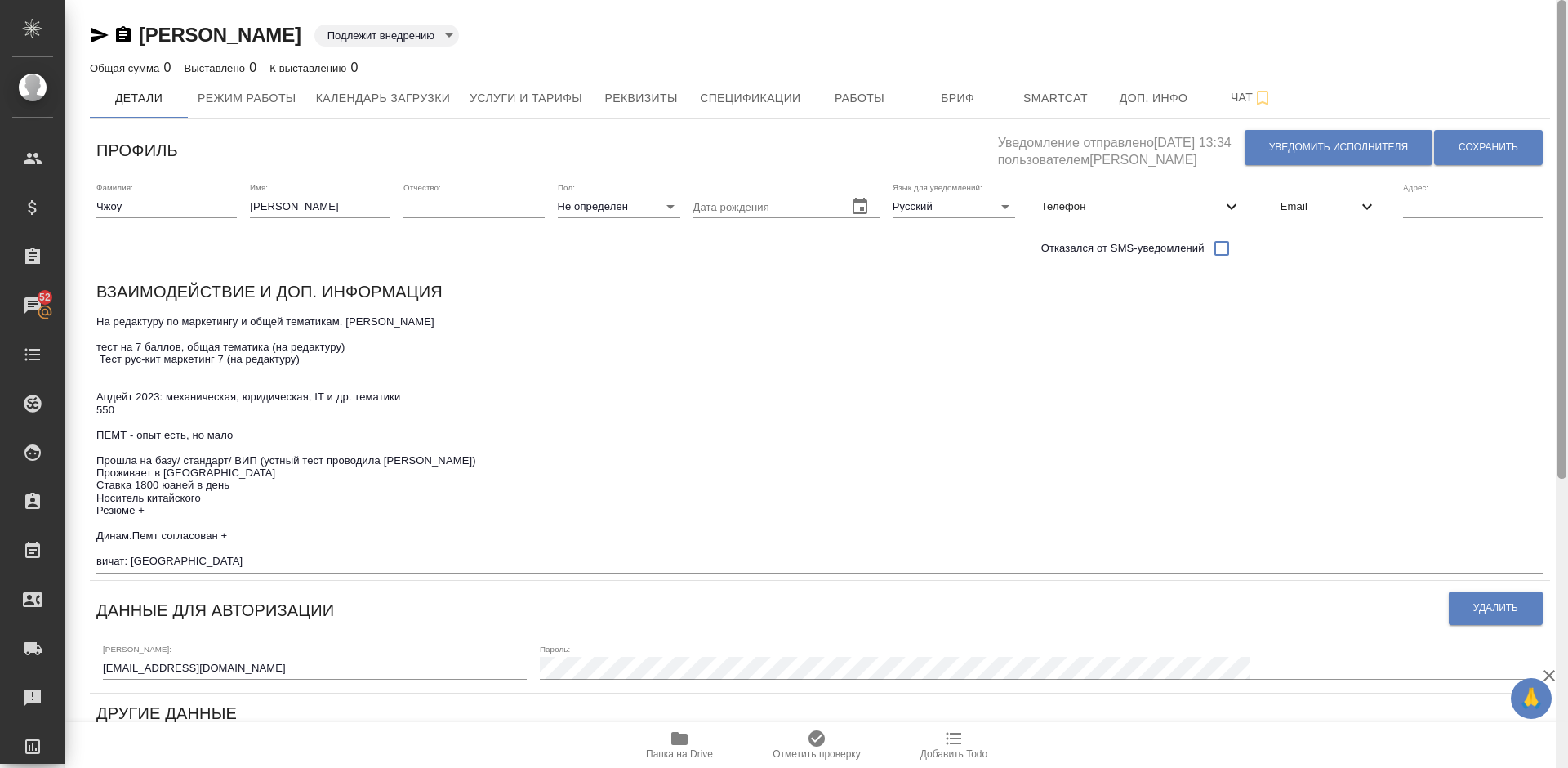
drag, startPoint x: 1561, startPoint y: 176, endPoint x: 1564, endPoint y: -27, distance: 203.0
click at [1564, 0] on html "🙏 .cls-1 fill:#fff; AWATERA Lazareva Anastasia Клиенты Спецификации Заказы 52 Ч…" at bounding box center [784, 384] width 1568 height 768
type input "вичат: pinnazhou"
click at [1504, 142] on span "Сохранить" at bounding box center [1488, 147] width 59 height 14
click at [1308, 204] on span "Email" at bounding box center [1319, 207] width 76 height 16
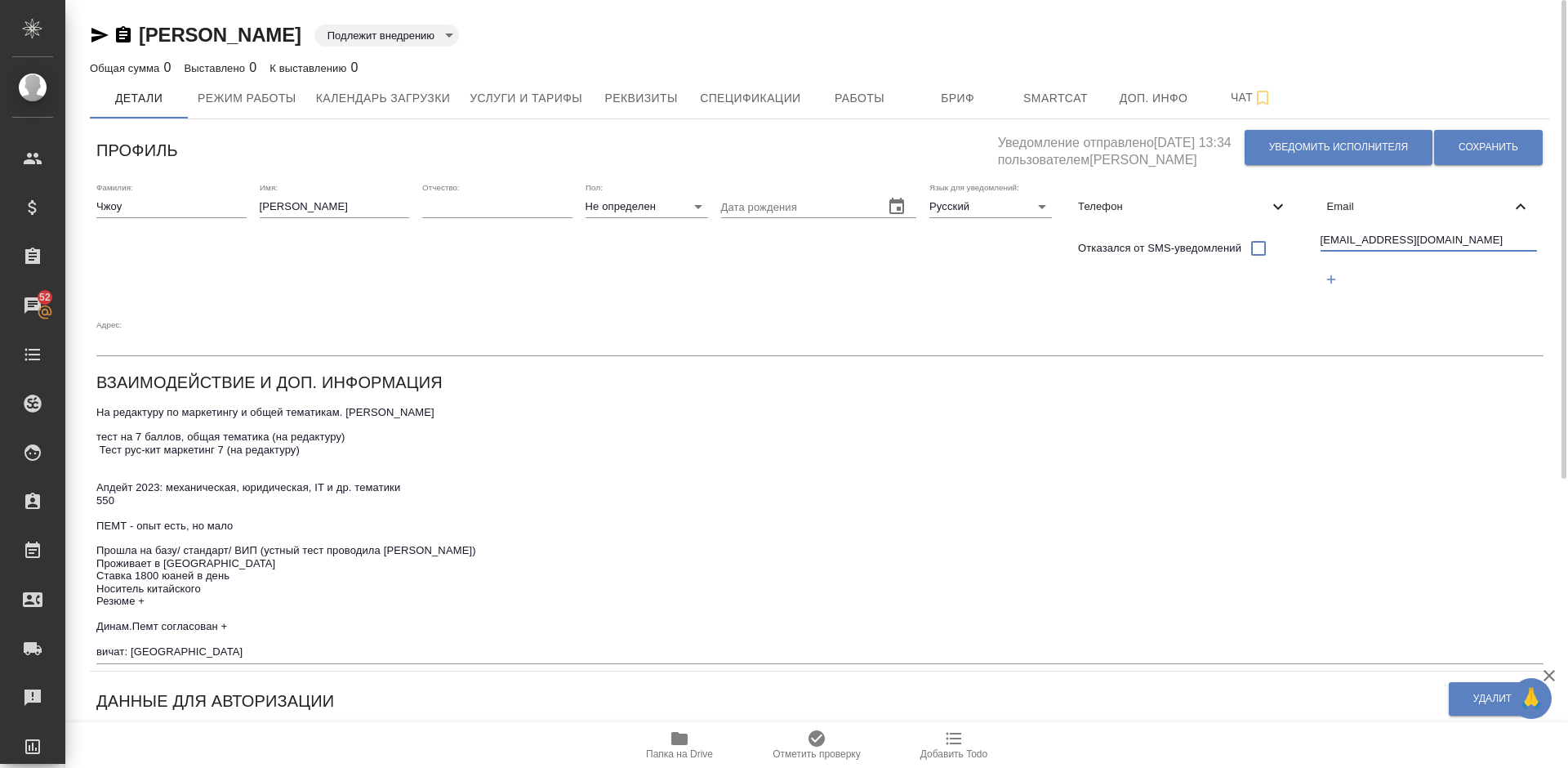
drag, startPoint x: 1447, startPoint y: 238, endPoint x: 1318, endPoint y: 243, distance: 129.1
click at [1318, 243] on div "pinnazhou@foxmail.com" at bounding box center [1429, 262] width 230 height 75
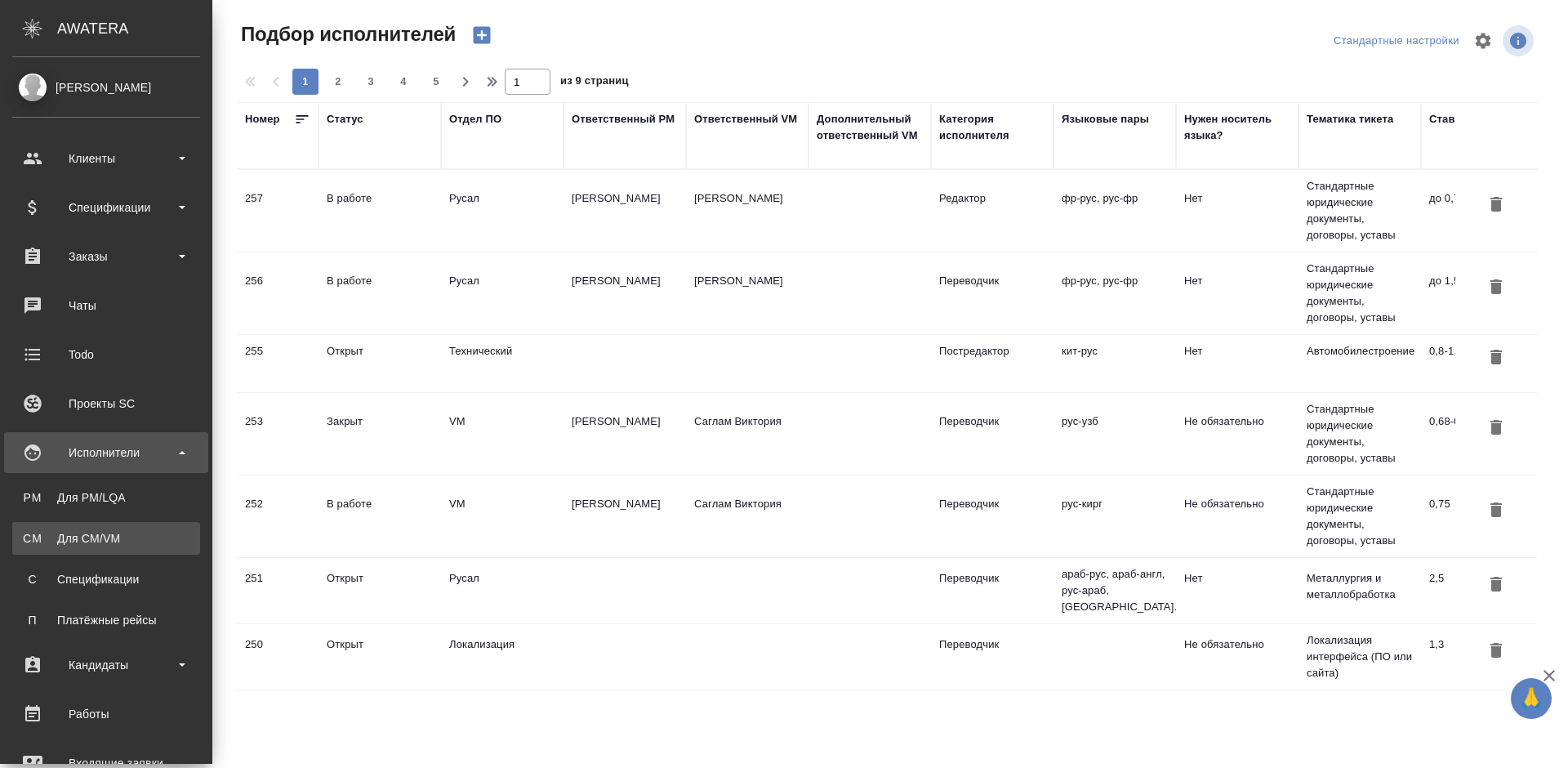
click at [107, 541] on div "Для CM/VM" at bounding box center [106, 538] width 171 height 16
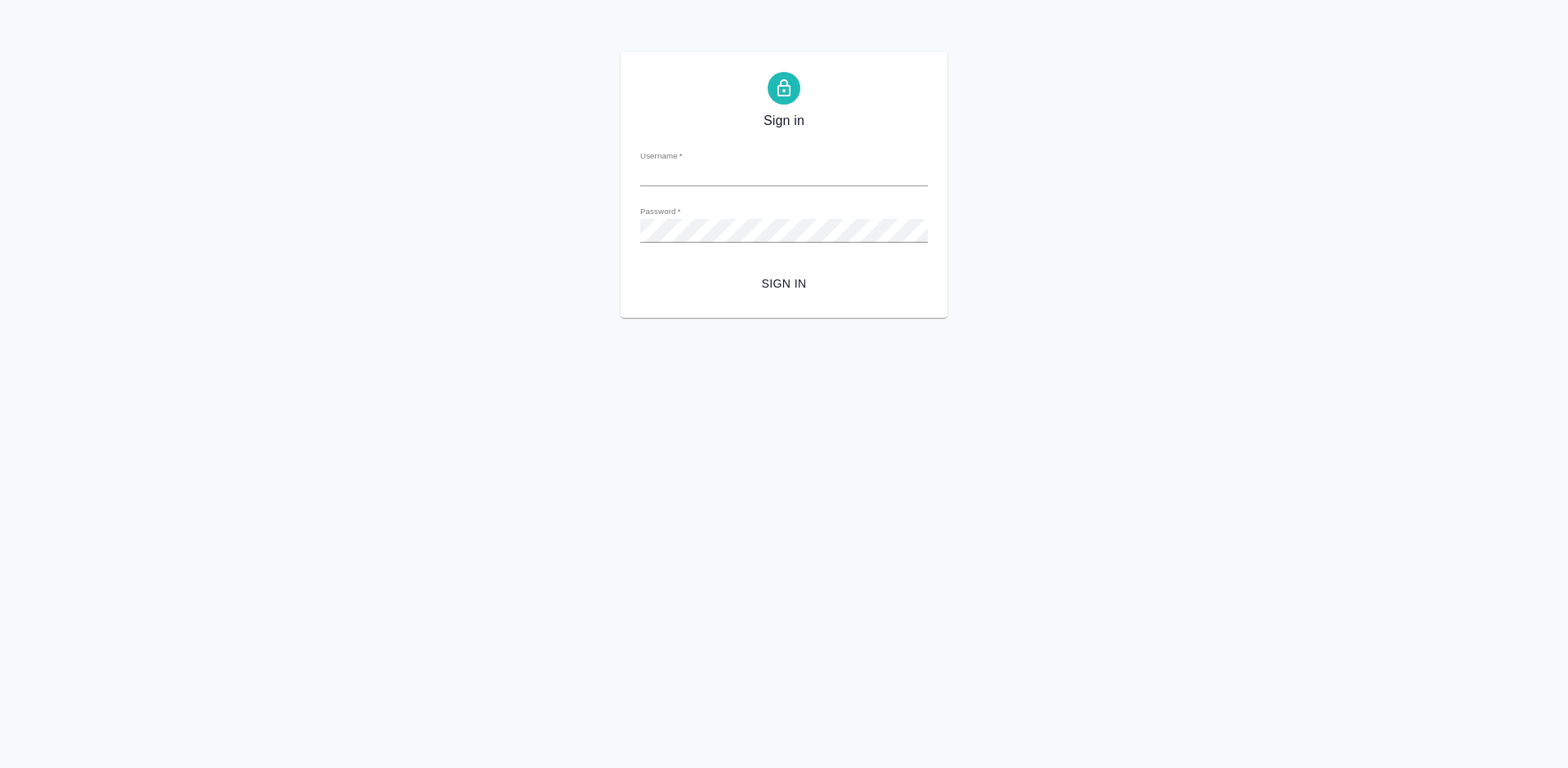
type input "[PERSON_NAME][EMAIL_ADDRESS][DOMAIN_NAME]"
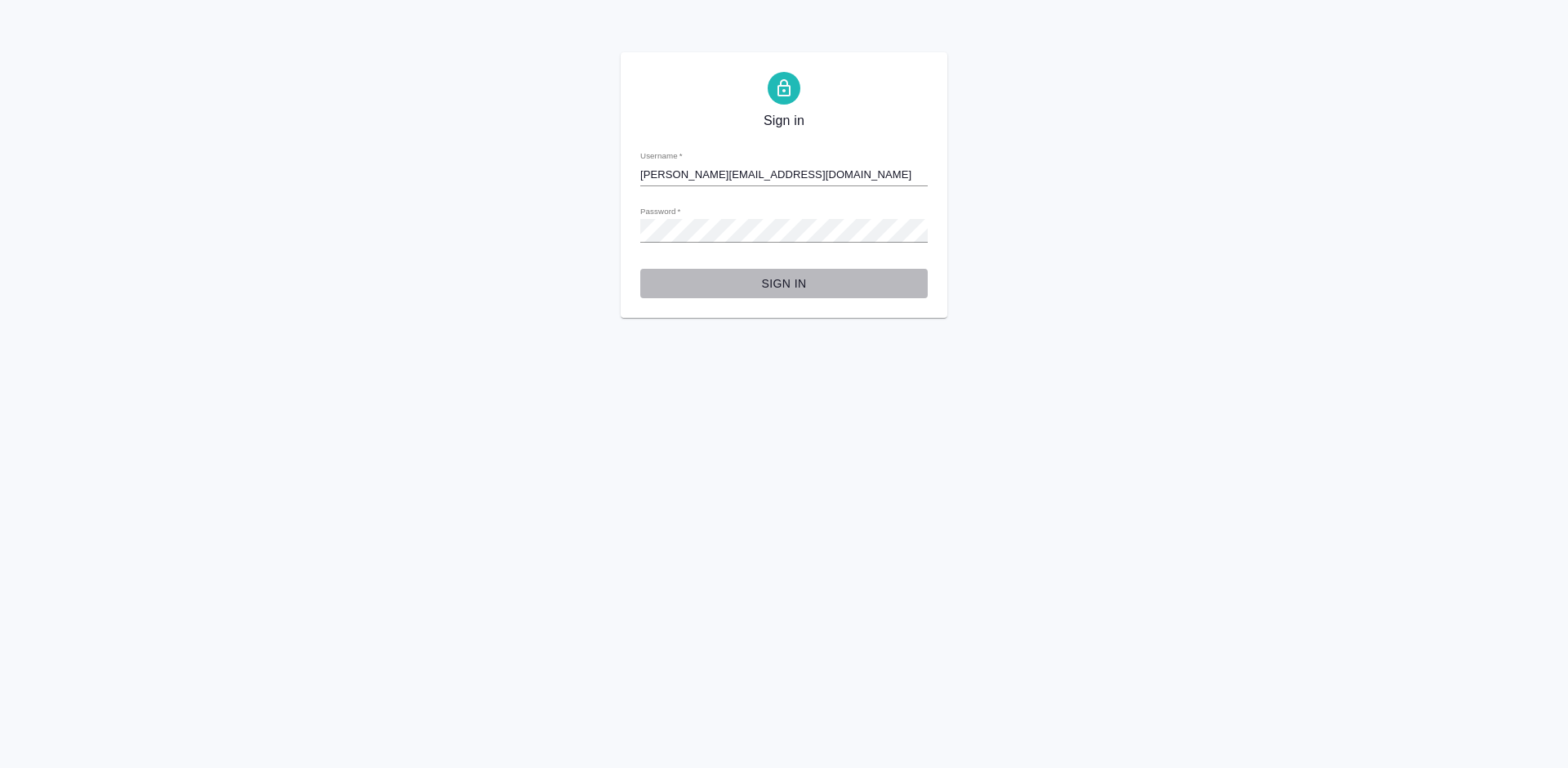
click at [790, 287] on span "Sign in" at bounding box center [783, 283] width 261 height 20
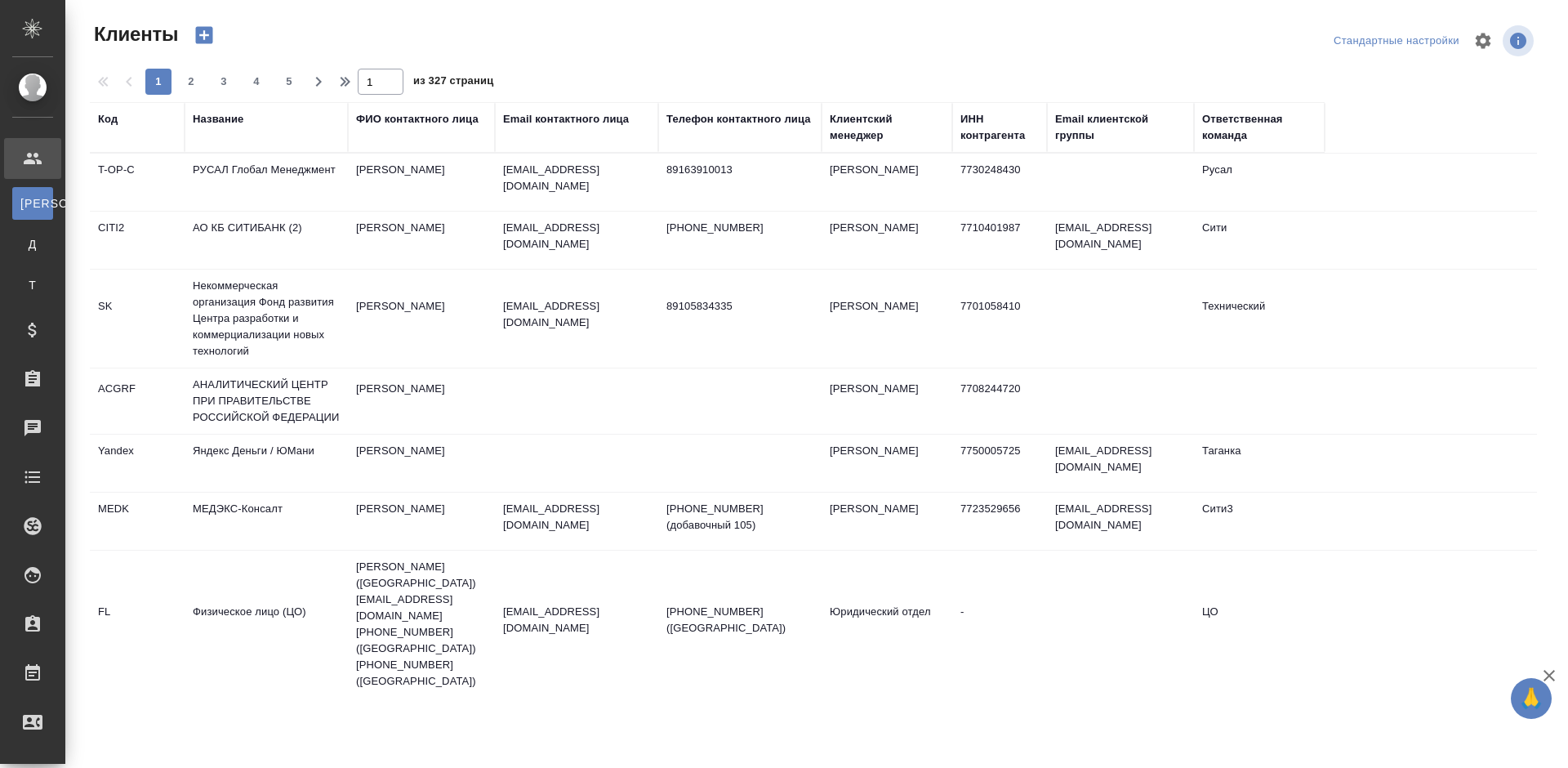
select select "RU"
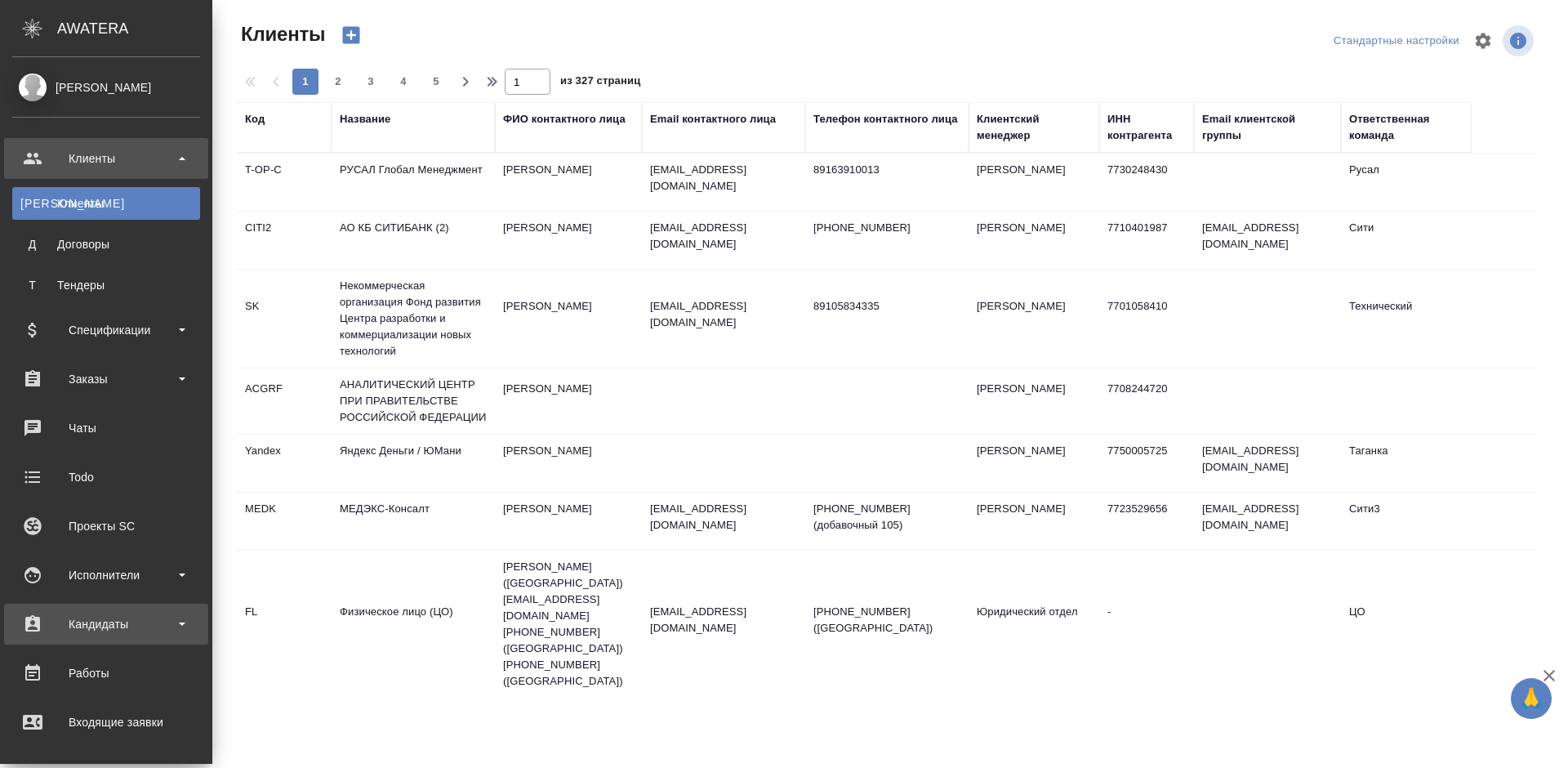
click at [147, 621] on div "Кандидаты" at bounding box center [106, 624] width 188 height 25
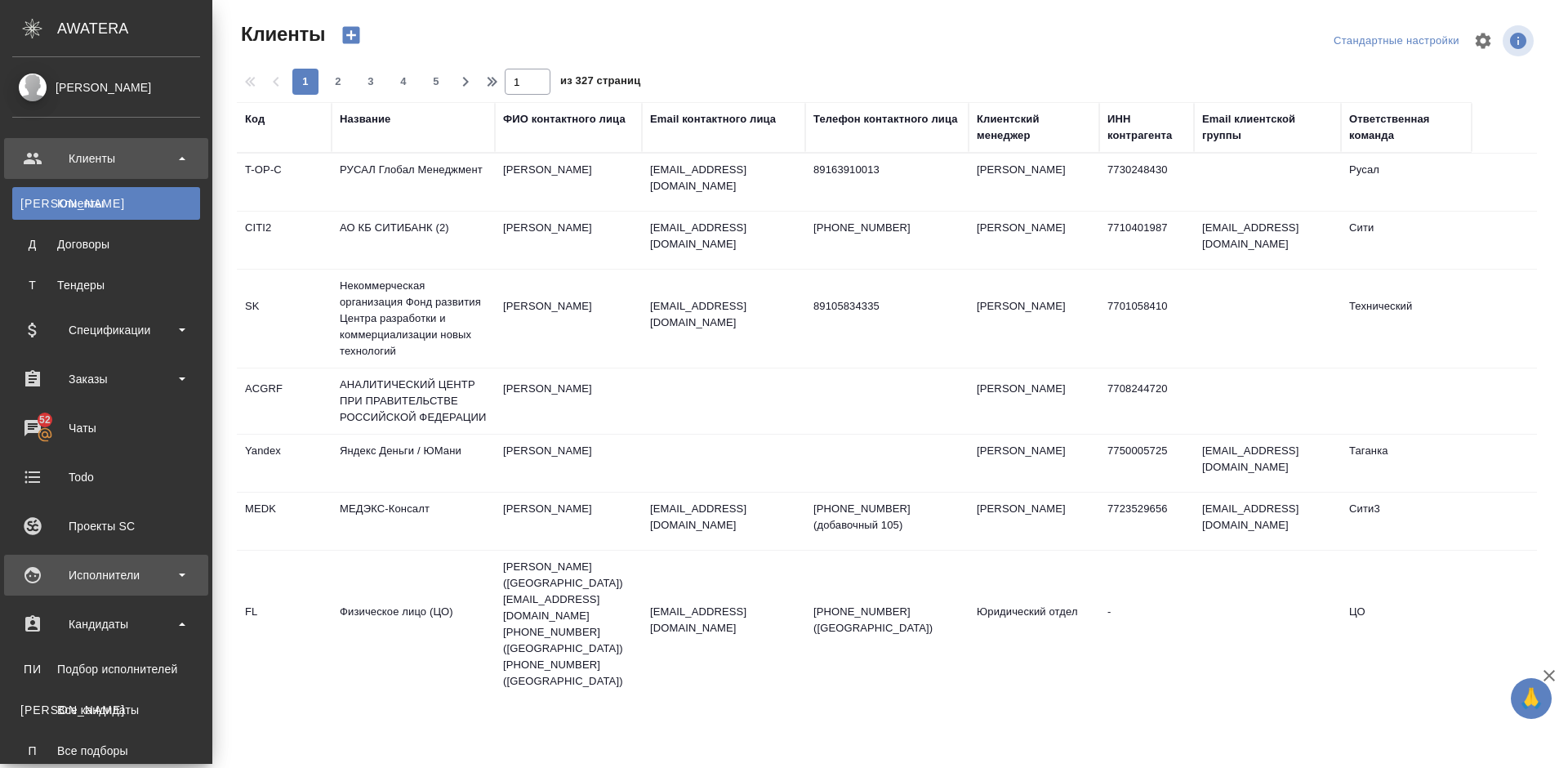
click at [133, 580] on div "Исполнители" at bounding box center [106, 575] width 188 height 25
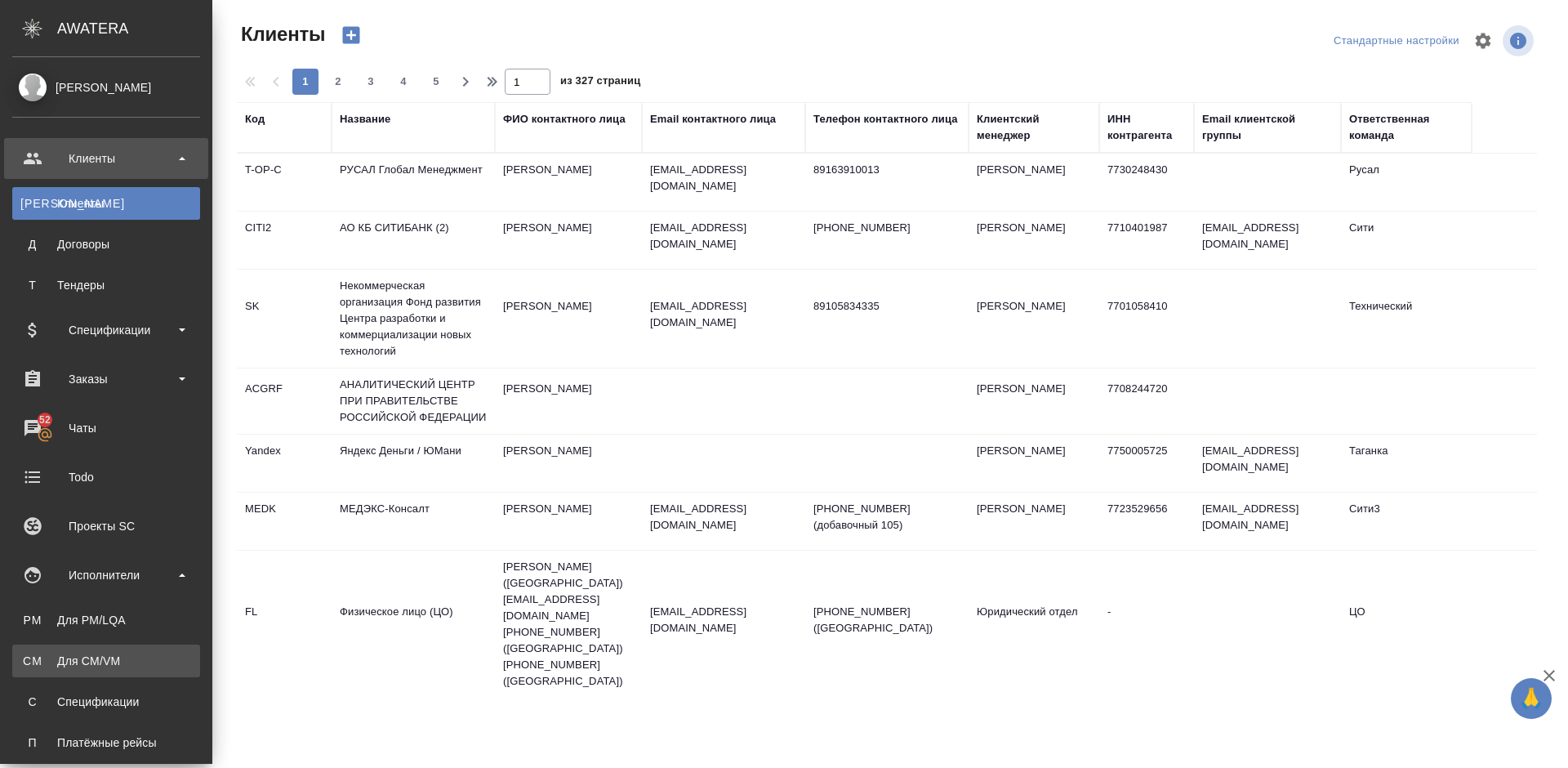
click at [145, 654] on div "Для CM/VM" at bounding box center [106, 660] width 171 height 16
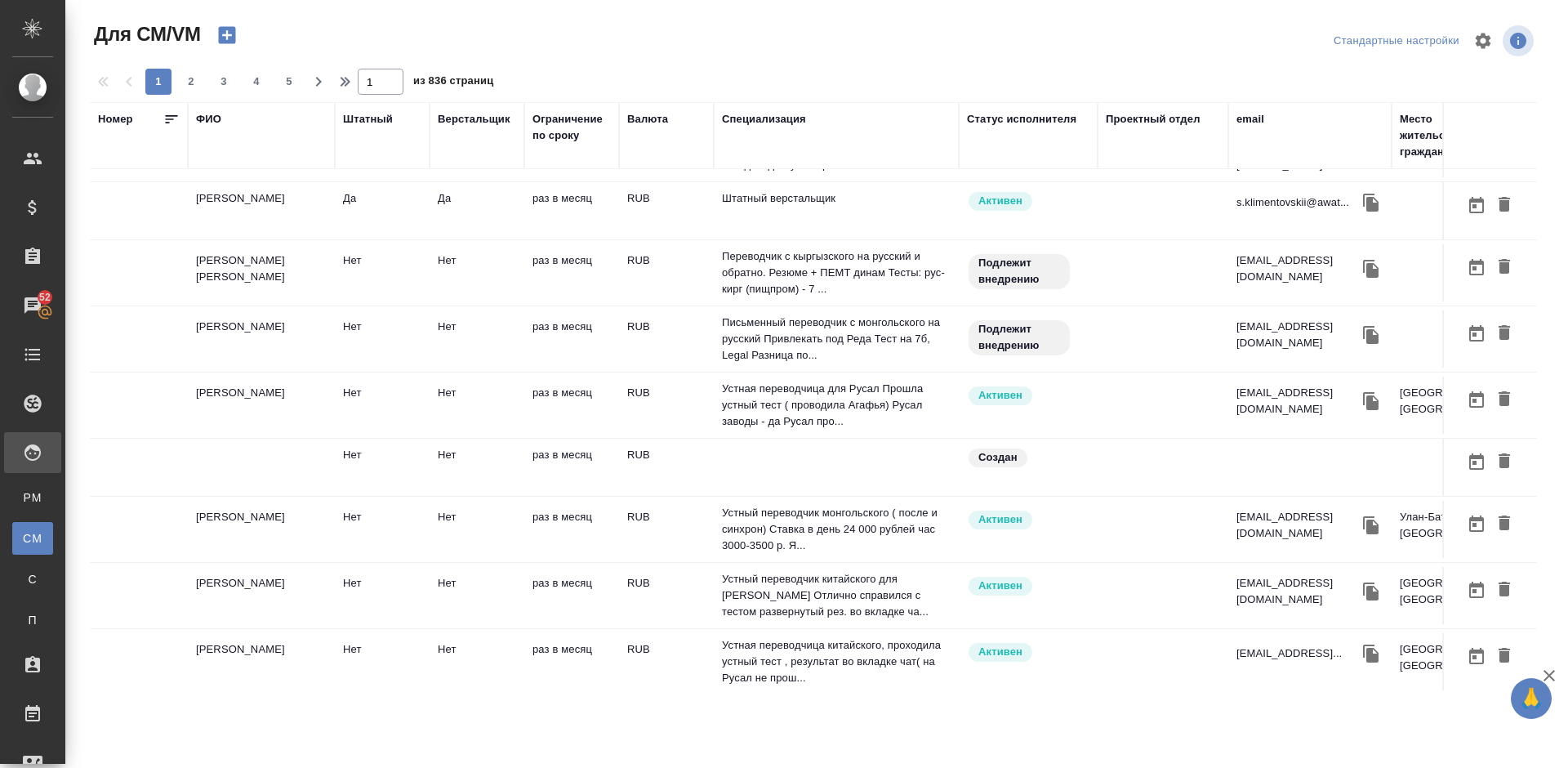
scroll to position [772, 0]
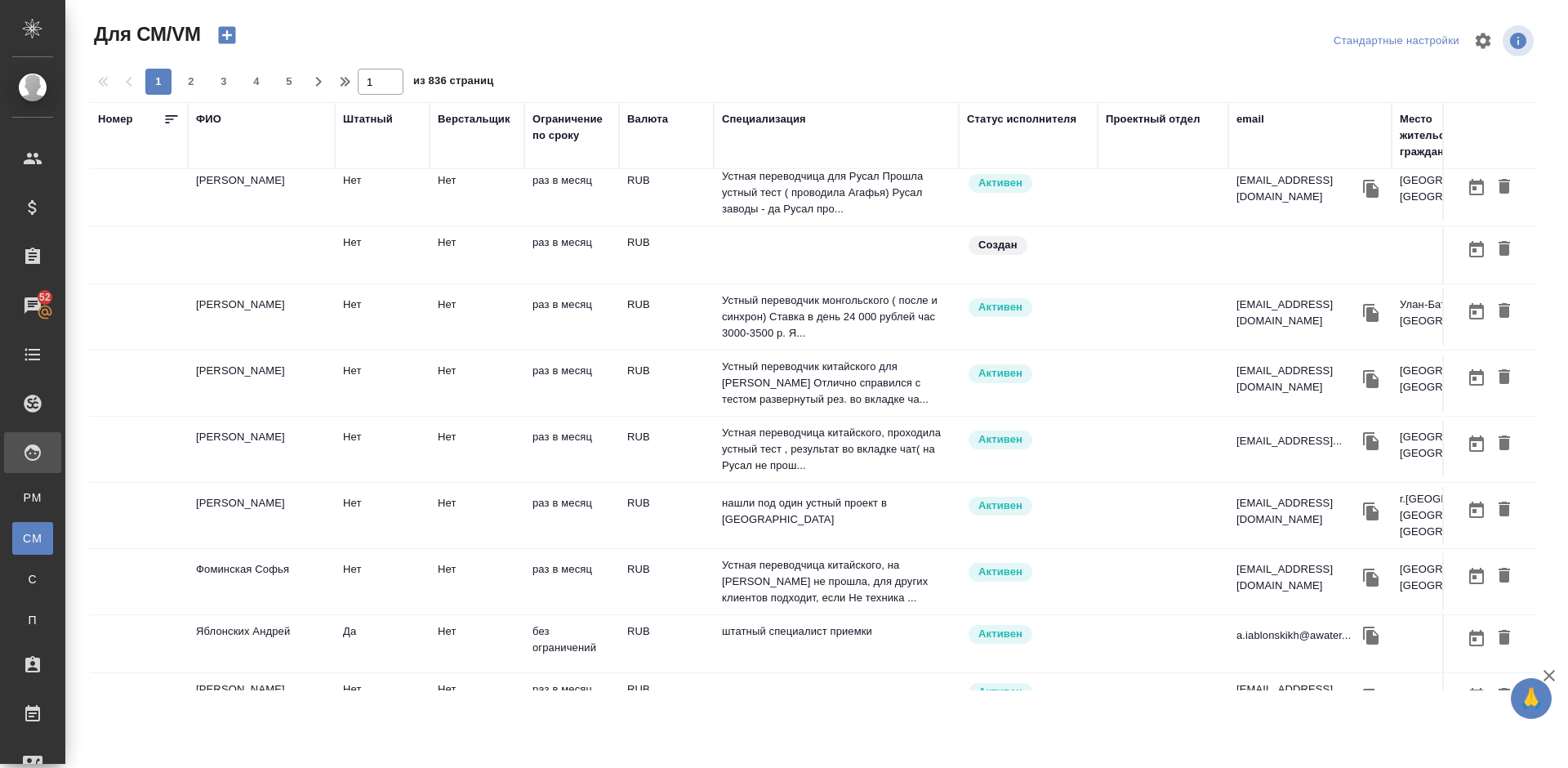
click at [282, 378] on td "Ли Антон" at bounding box center [260, 383] width 147 height 57
click at [280, 374] on td "Ли Антон" at bounding box center [260, 383] width 147 height 57
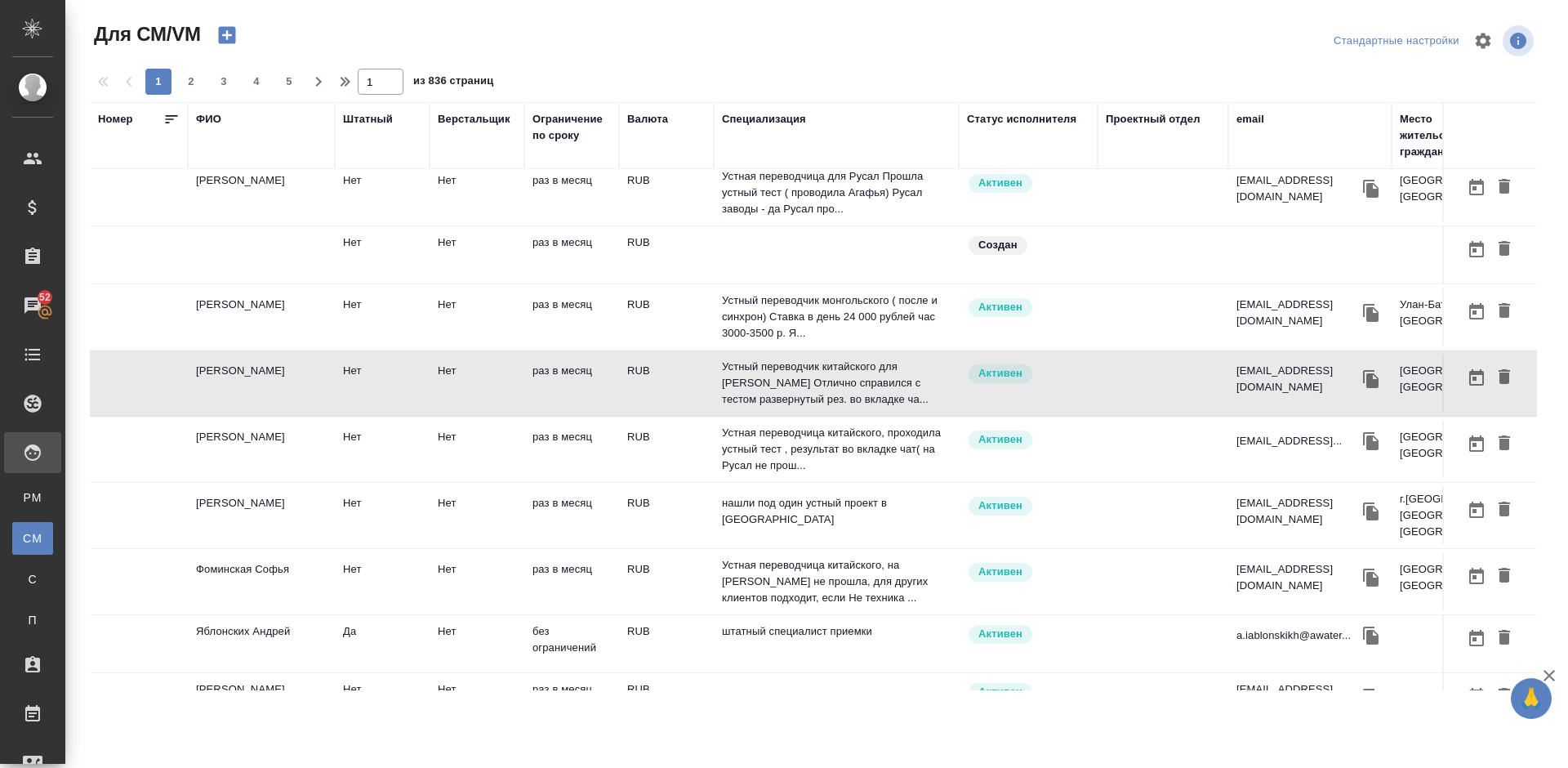
click at [280, 374] on td "Ли Антон" at bounding box center [260, 383] width 147 height 57
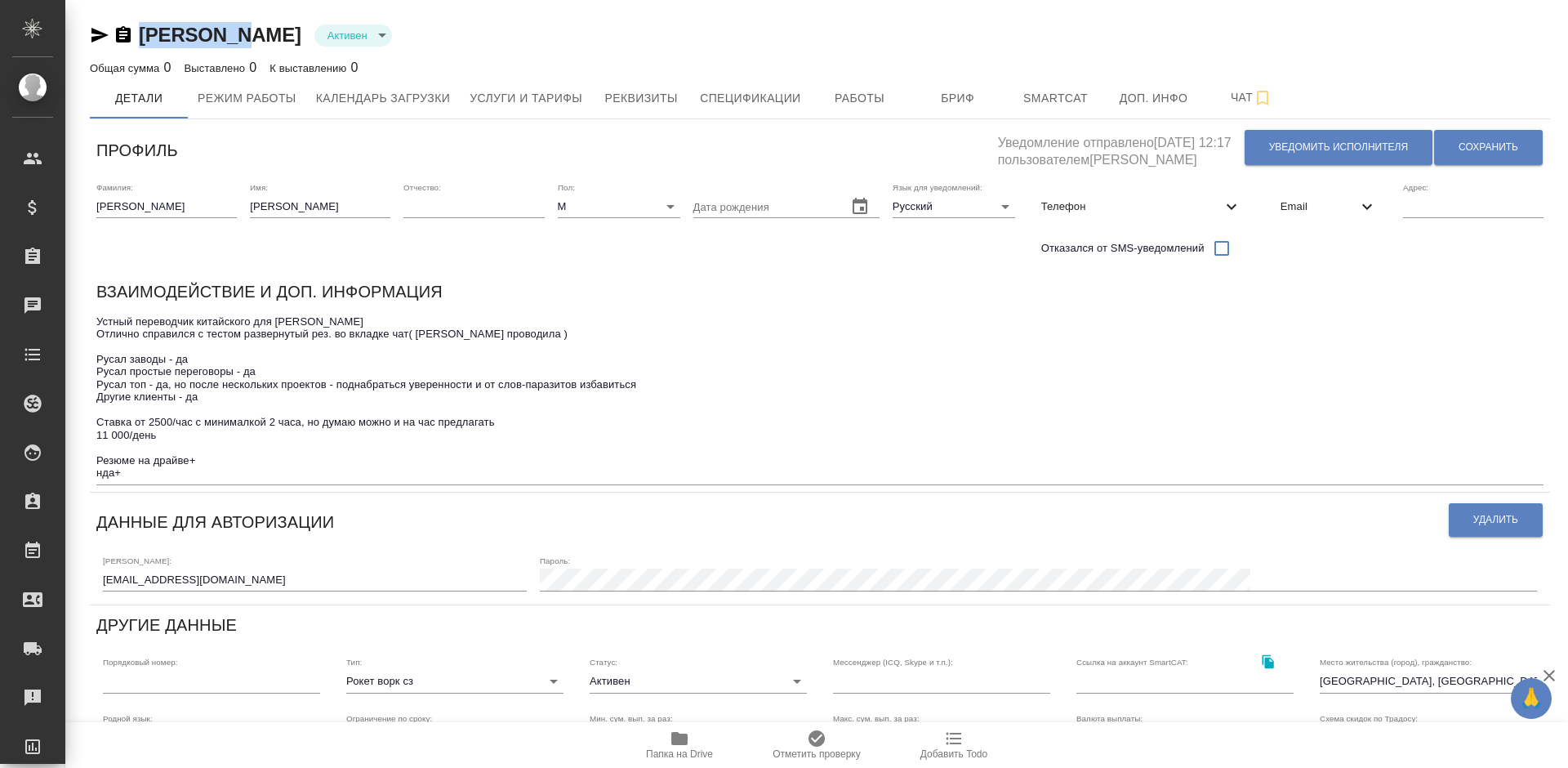
drag, startPoint x: 232, startPoint y: 40, endPoint x: 138, endPoint y: 36, distance: 94.1
click at [138, 36] on div "Ли Антон Активен active" at bounding box center [820, 35] width 1460 height 26
copy link "Ли Антон"
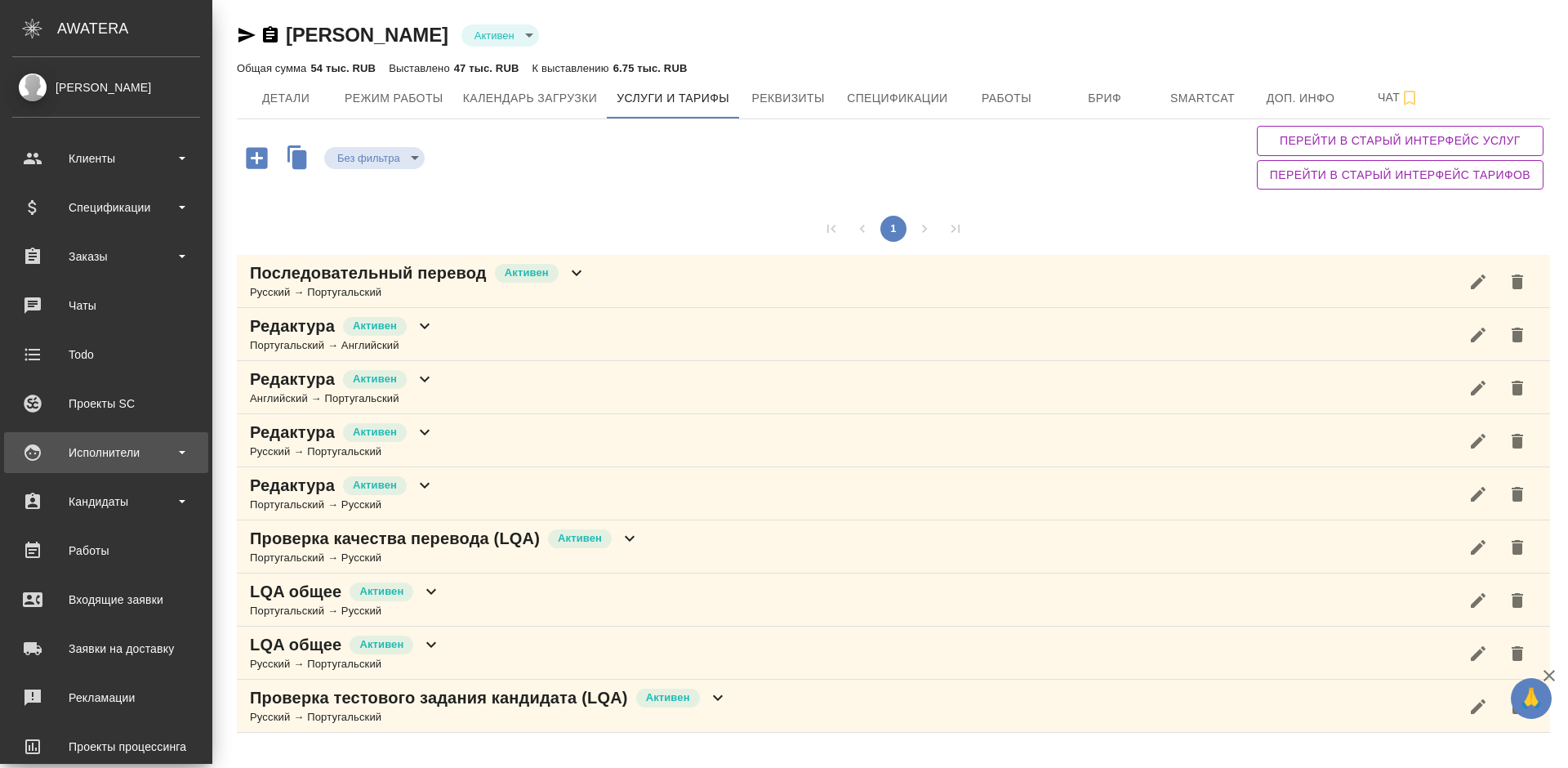
click at [137, 455] on div "Исполнители" at bounding box center [106, 452] width 188 height 25
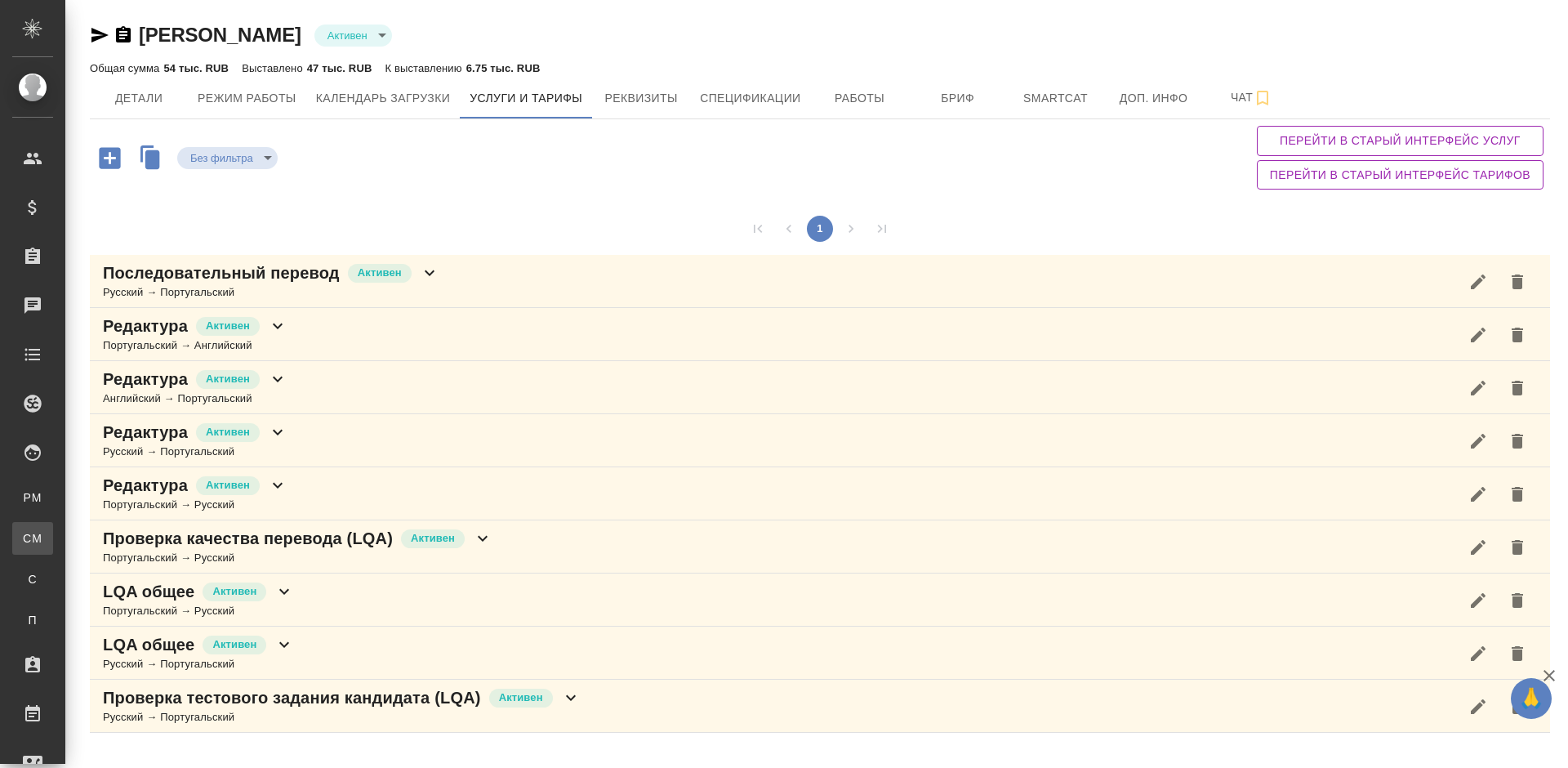
click at [25, 534] on div "Для CM/VM" at bounding box center [12, 538] width 25 height 16
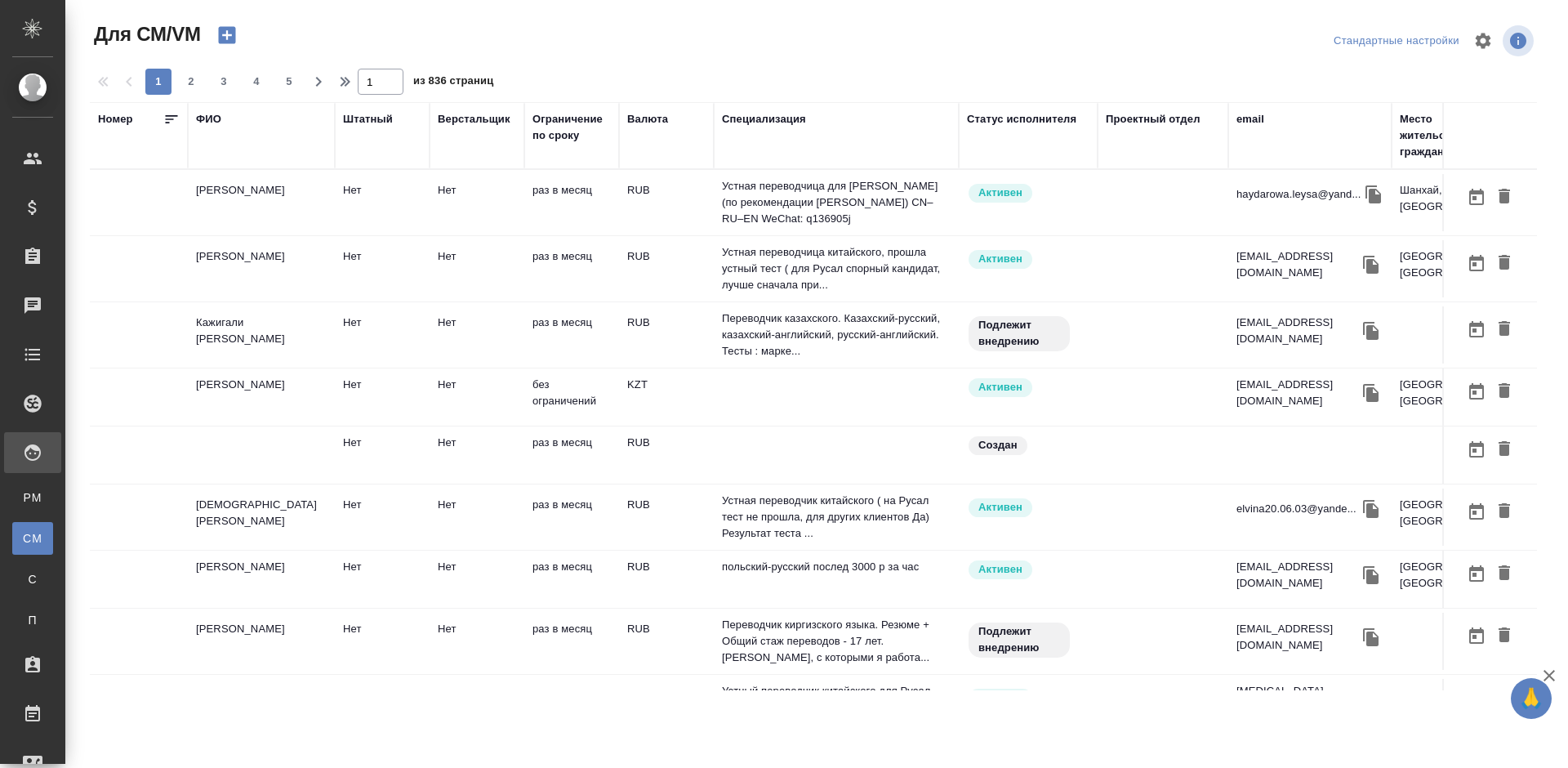
click at [213, 117] on div "ФИО" at bounding box center [209, 119] width 25 height 16
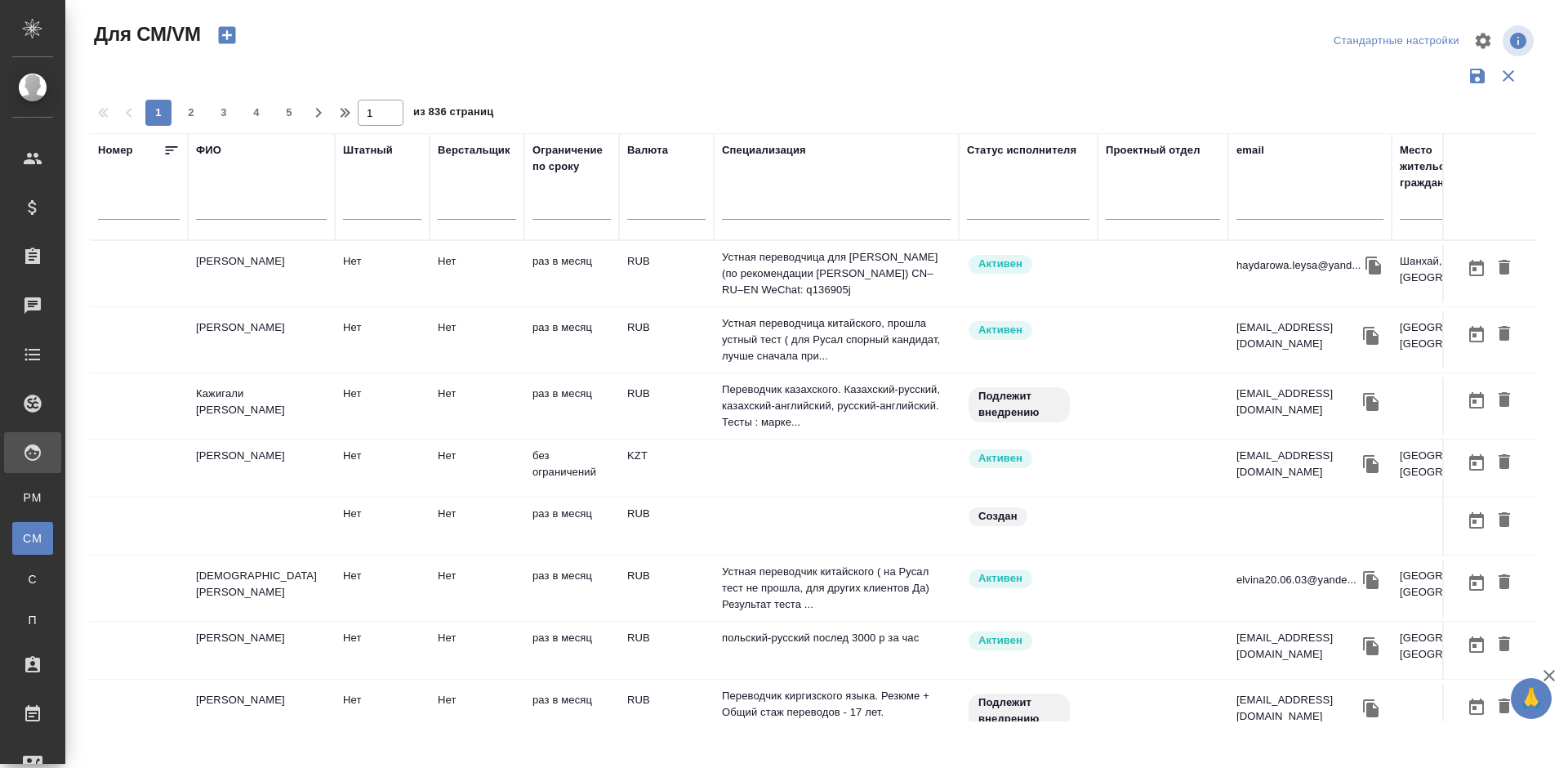
click at [255, 207] on input "text" at bounding box center [260, 210] width 130 height 20
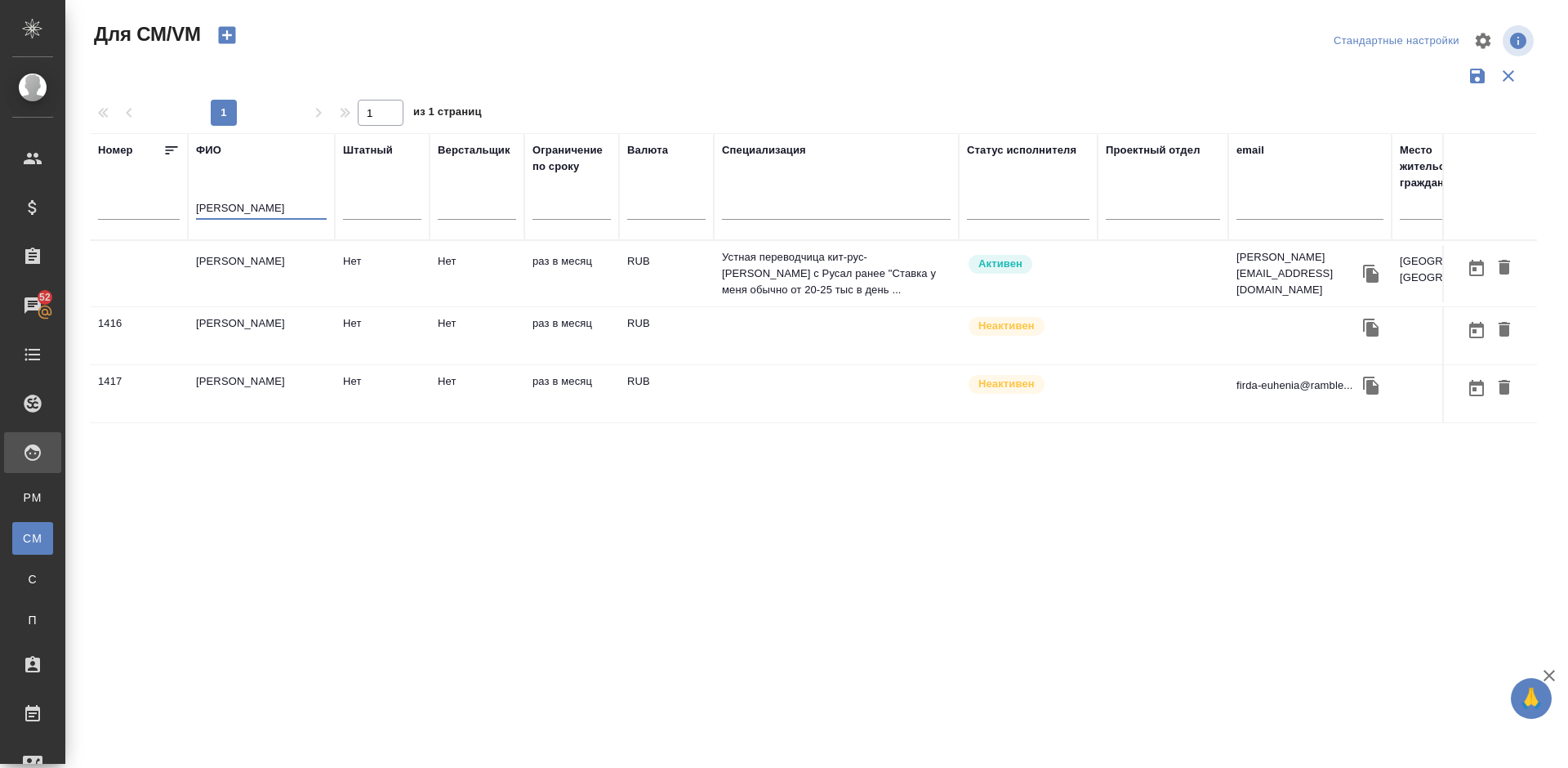
type input "[PERSON_NAME]"
click at [307, 275] on td "[PERSON_NAME]" at bounding box center [260, 273] width 147 height 57
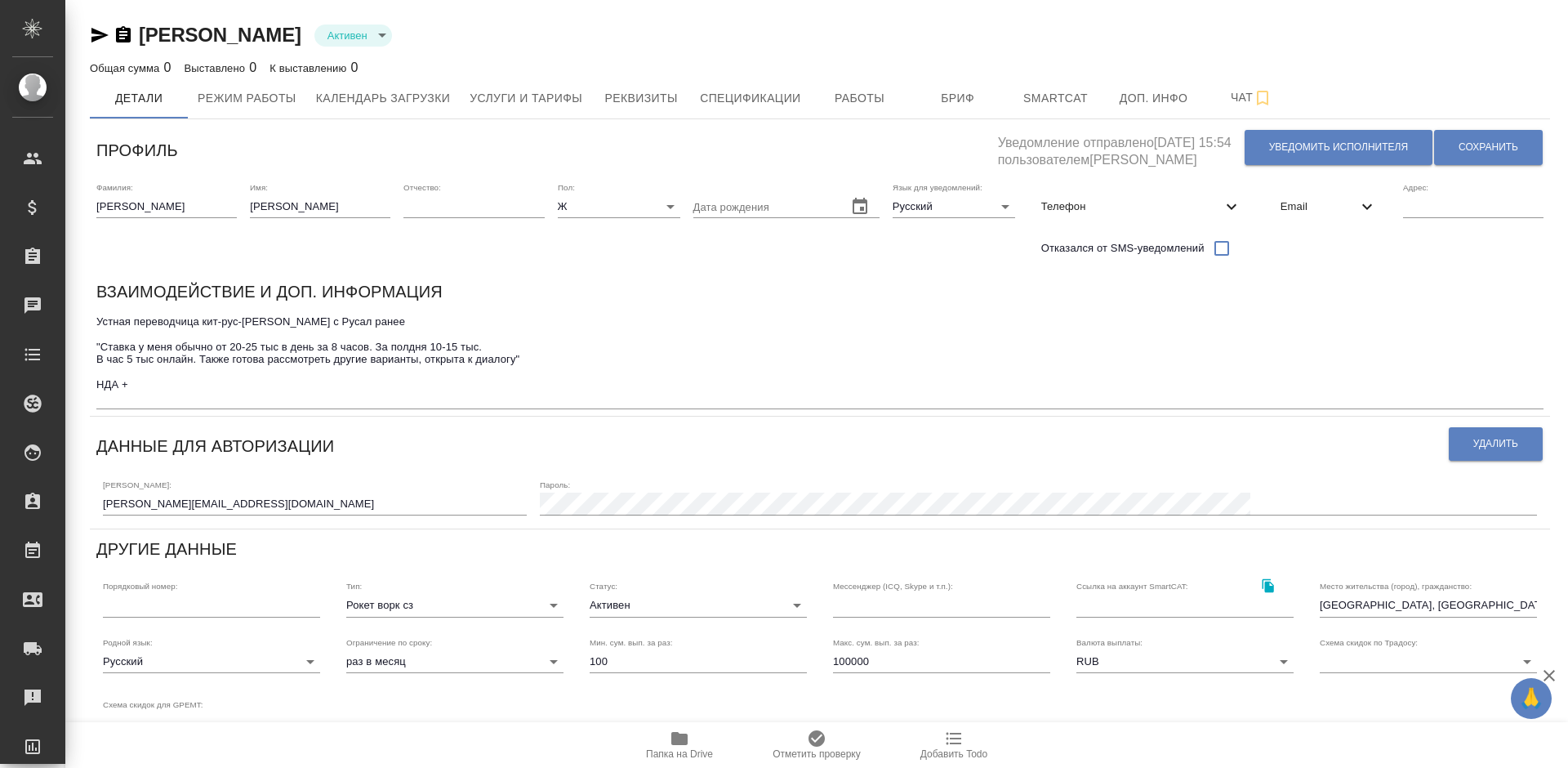
drag, startPoint x: 344, startPoint y: 44, endPoint x: 138, endPoint y: 34, distance: 206.2
click at [138, 34] on div "Артамонова Евгения Активен active" at bounding box center [820, 35] width 1460 height 26
copy link "[PERSON_NAME]"
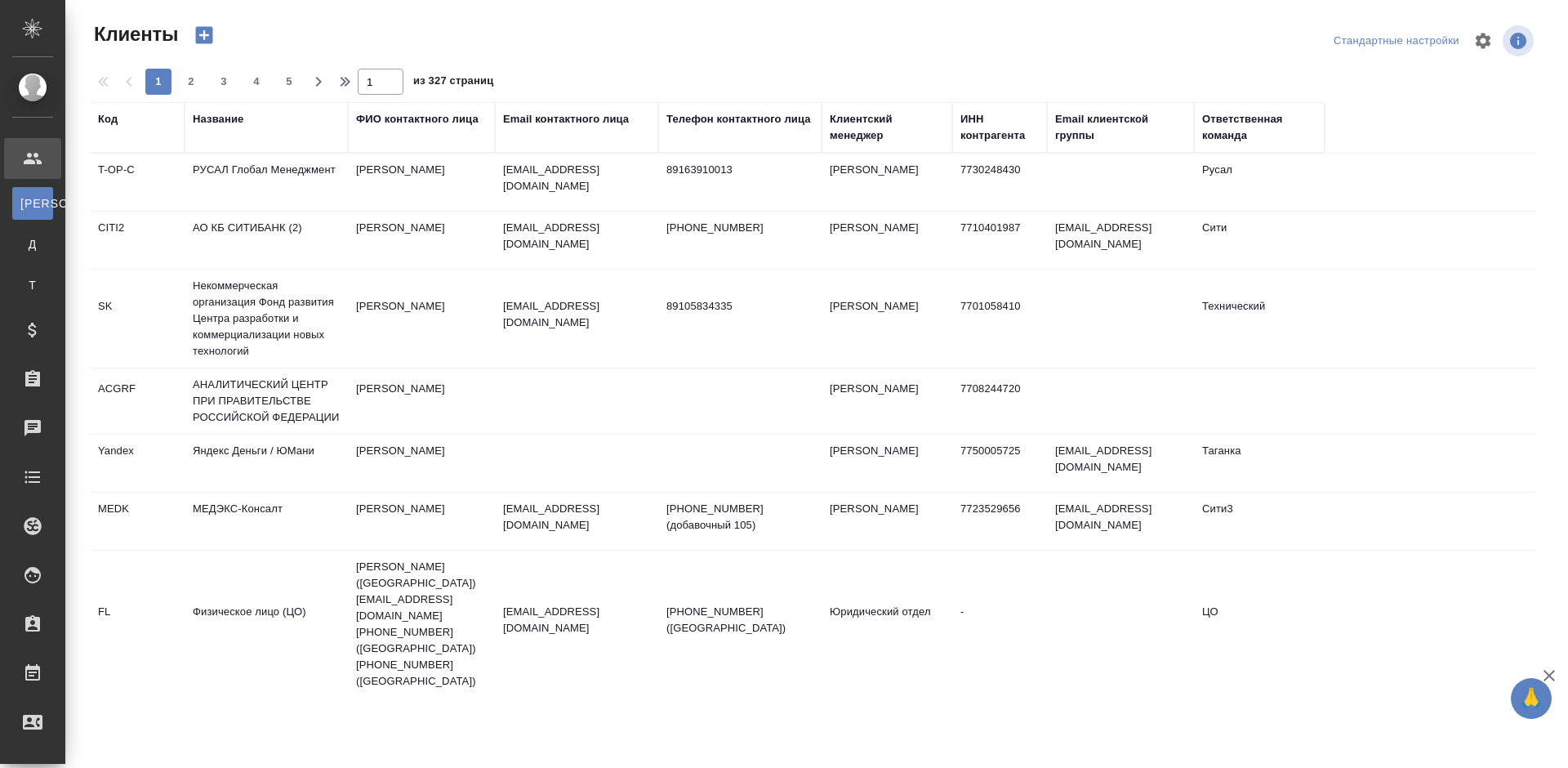
select select "RU"
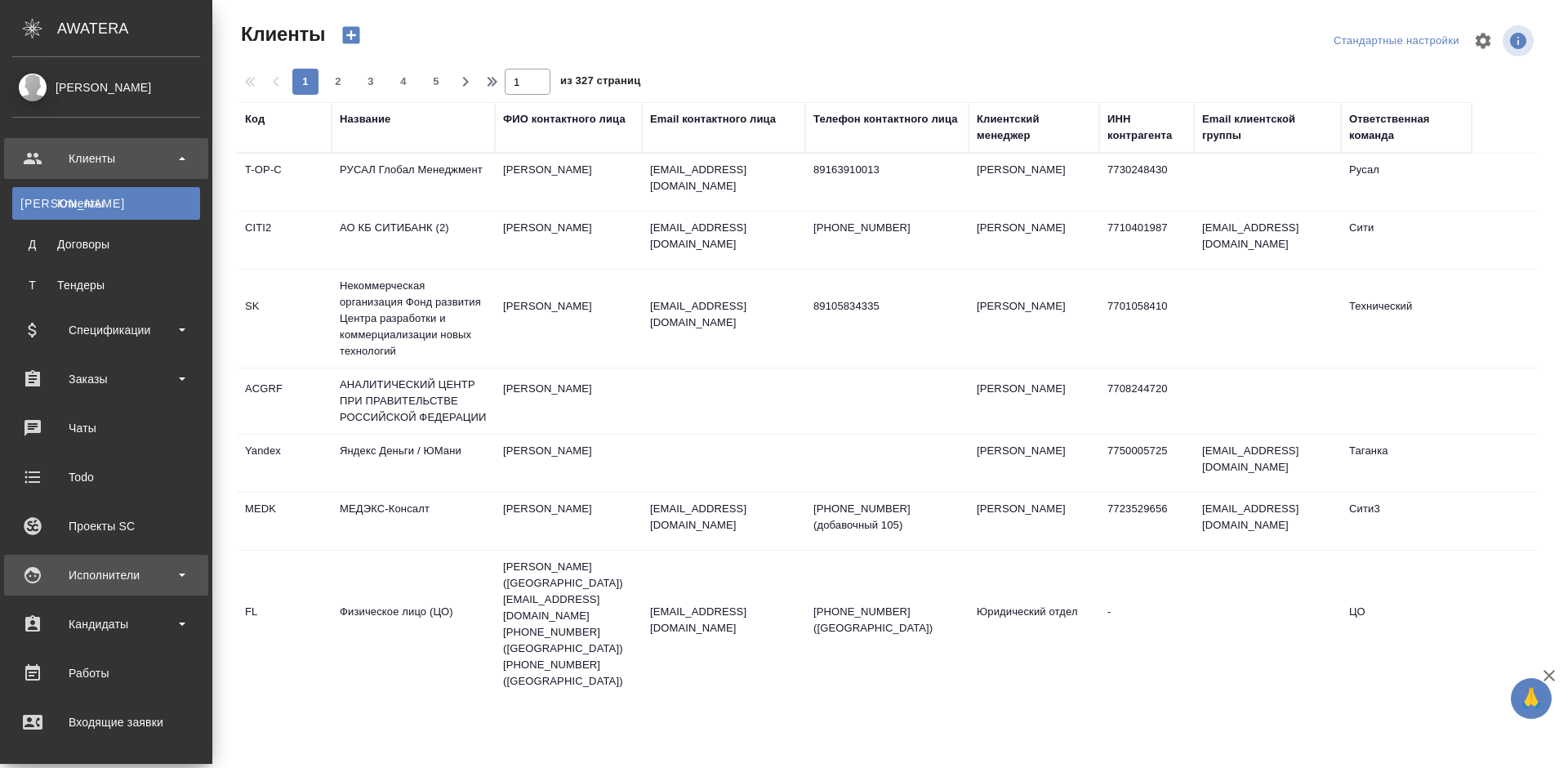
click at [155, 571] on div "Исполнители" at bounding box center [106, 575] width 188 height 25
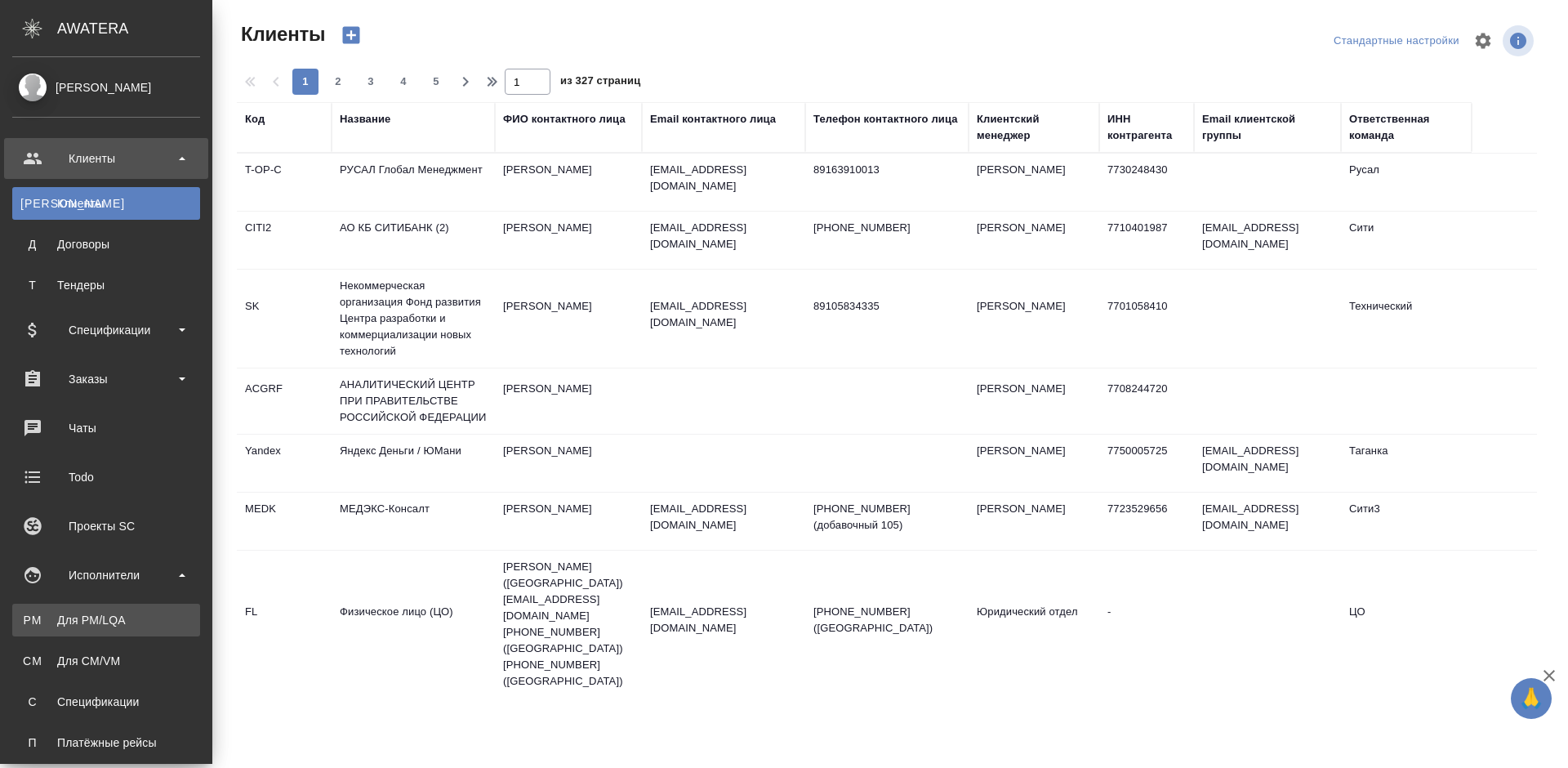
click at [160, 617] on div "Для PM/LQA" at bounding box center [106, 620] width 171 height 16
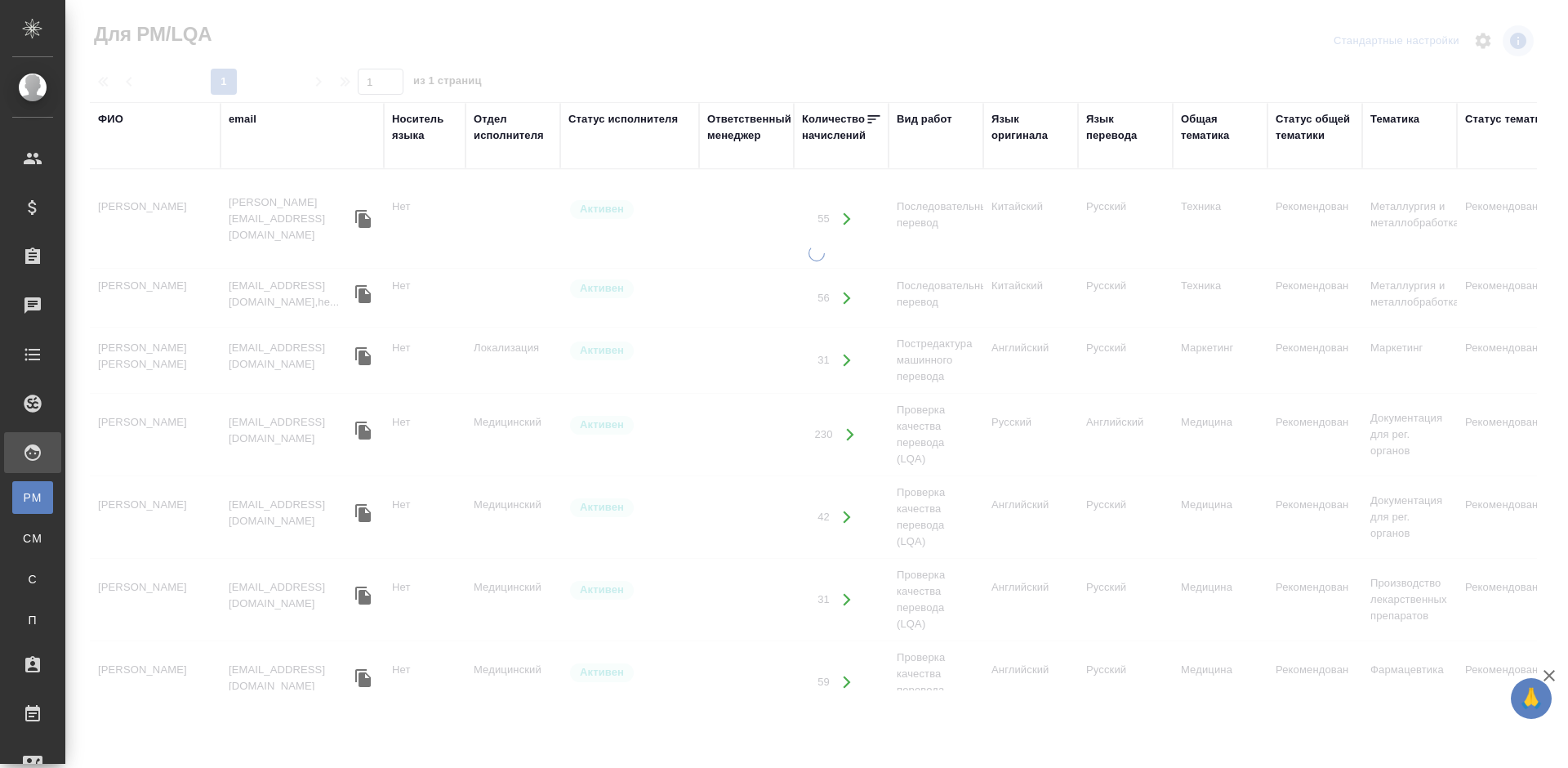
click at [120, 116] on div "ФИО" at bounding box center [111, 119] width 25 height 16
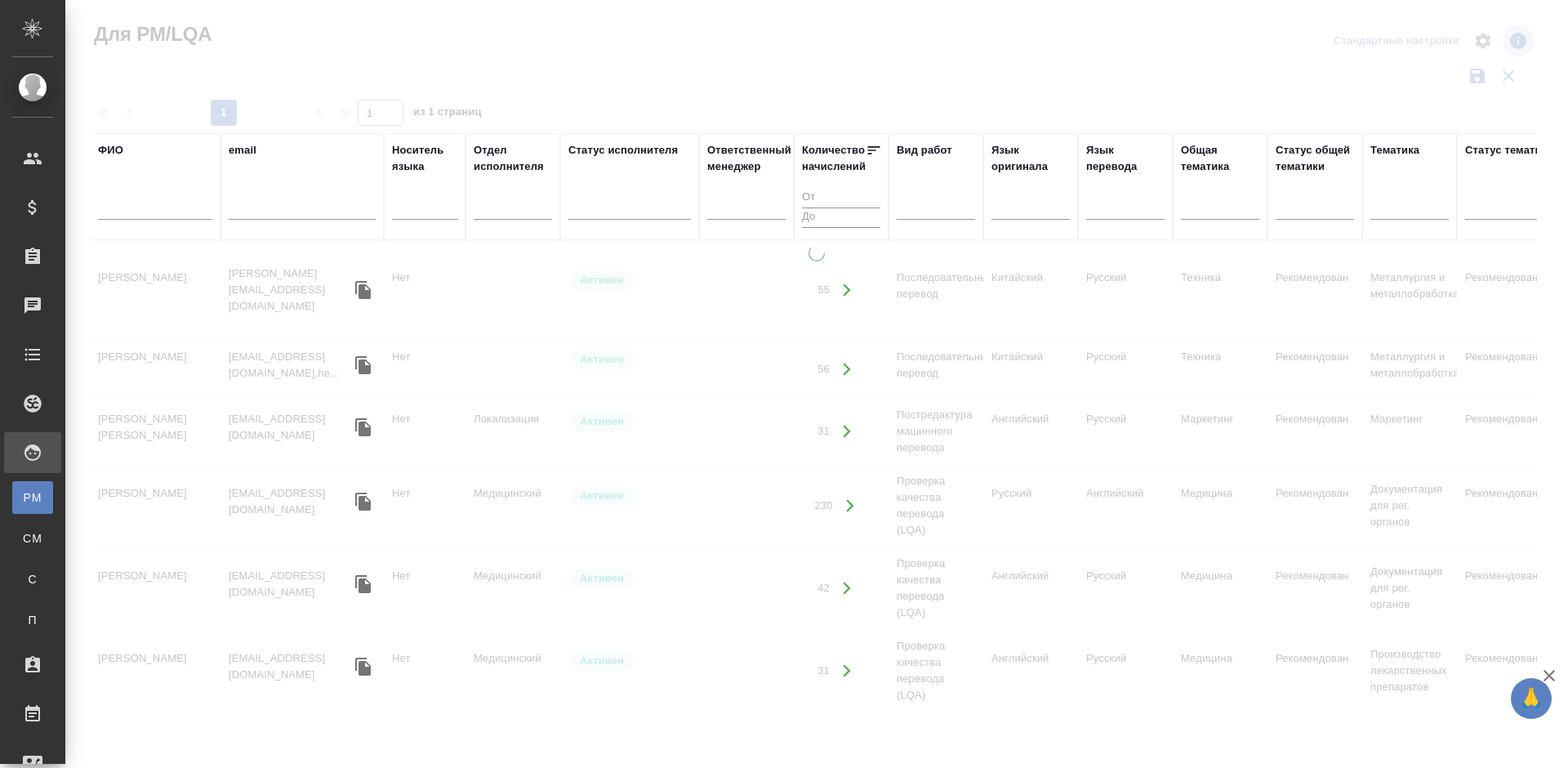
click at [178, 201] on input "text" at bounding box center [156, 210] width 115 height 20
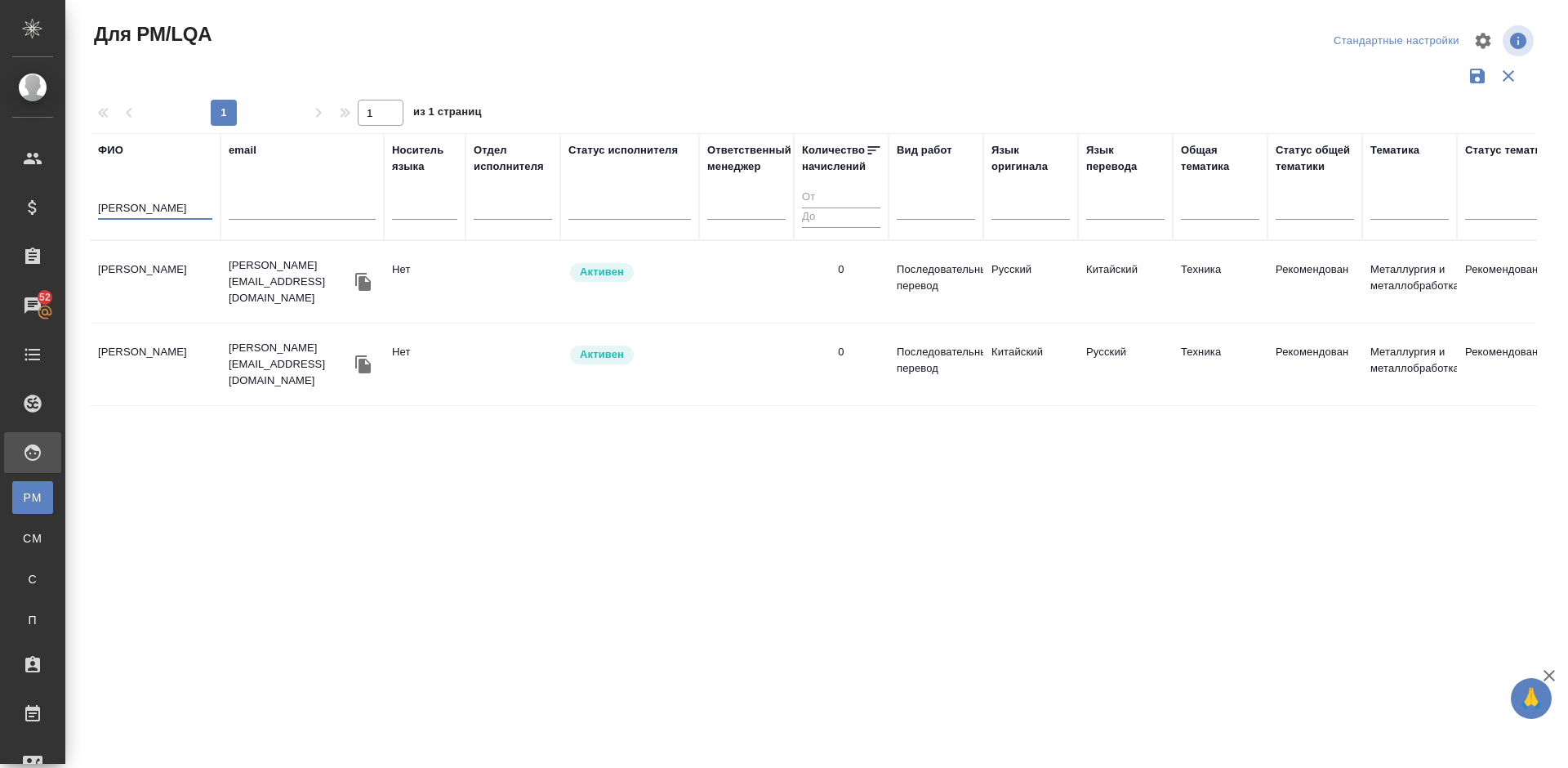
type input "[PERSON_NAME]"
click at [181, 295] on td "[PERSON_NAME]" at bounding box center [155, 282] width 130 height 57
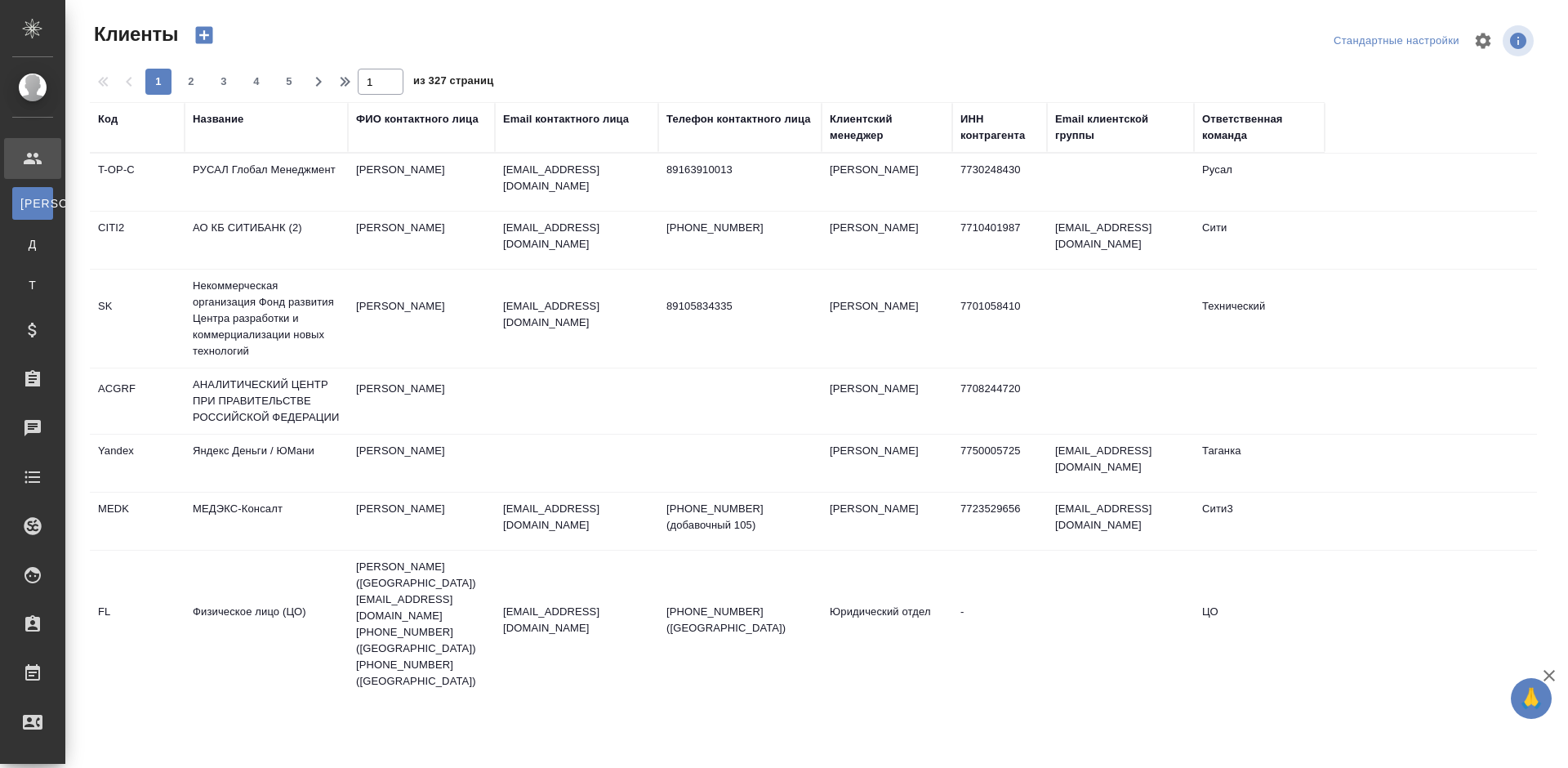
select select "RU"
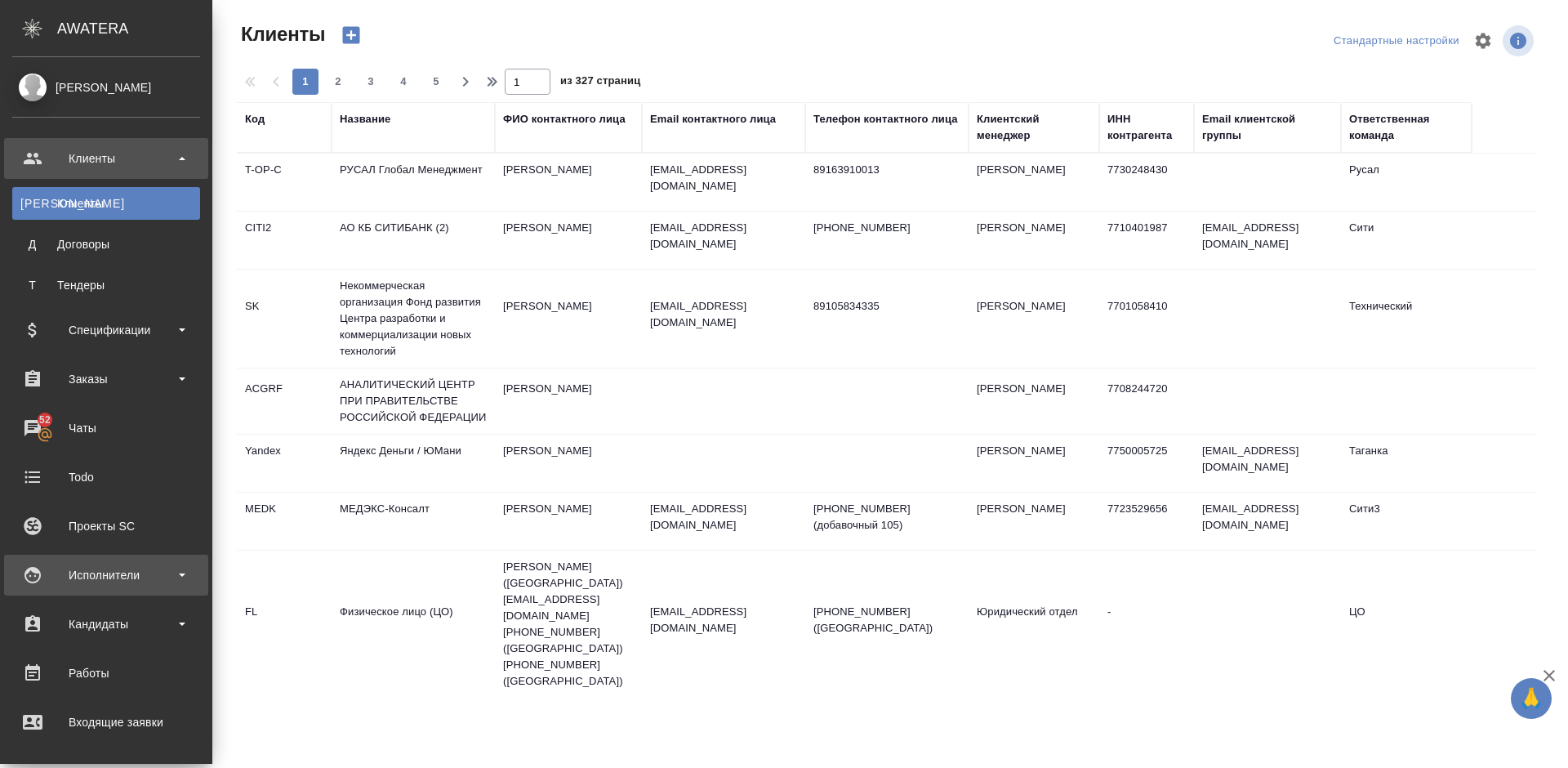
click at [142, 571] on div "Исполнители" at bounding box center [106, 575] width 188 height 25
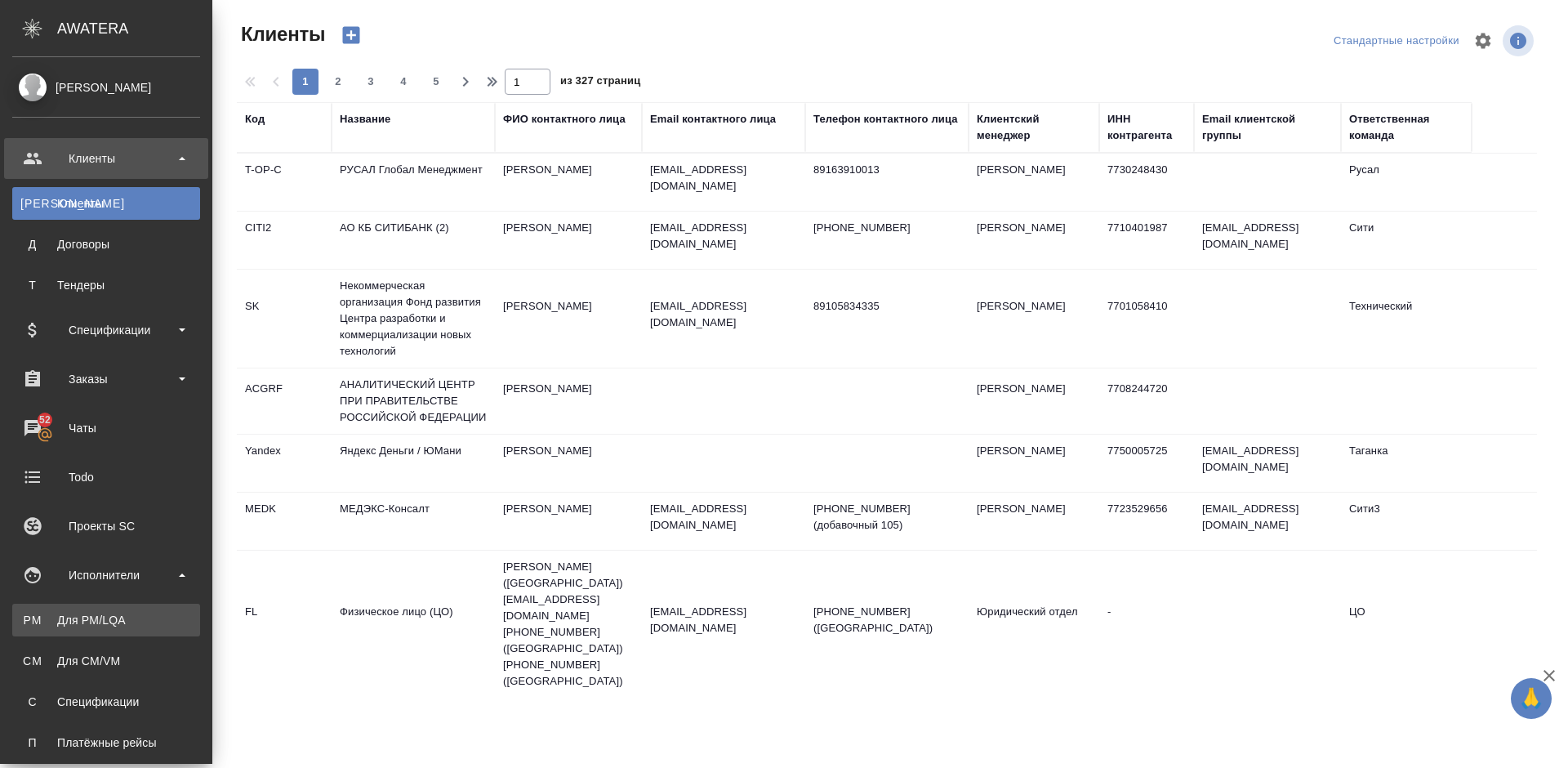
click at [147, 609] on link "PM Для PM/LQA" at bounding box center [106, 620] width 188 height 33
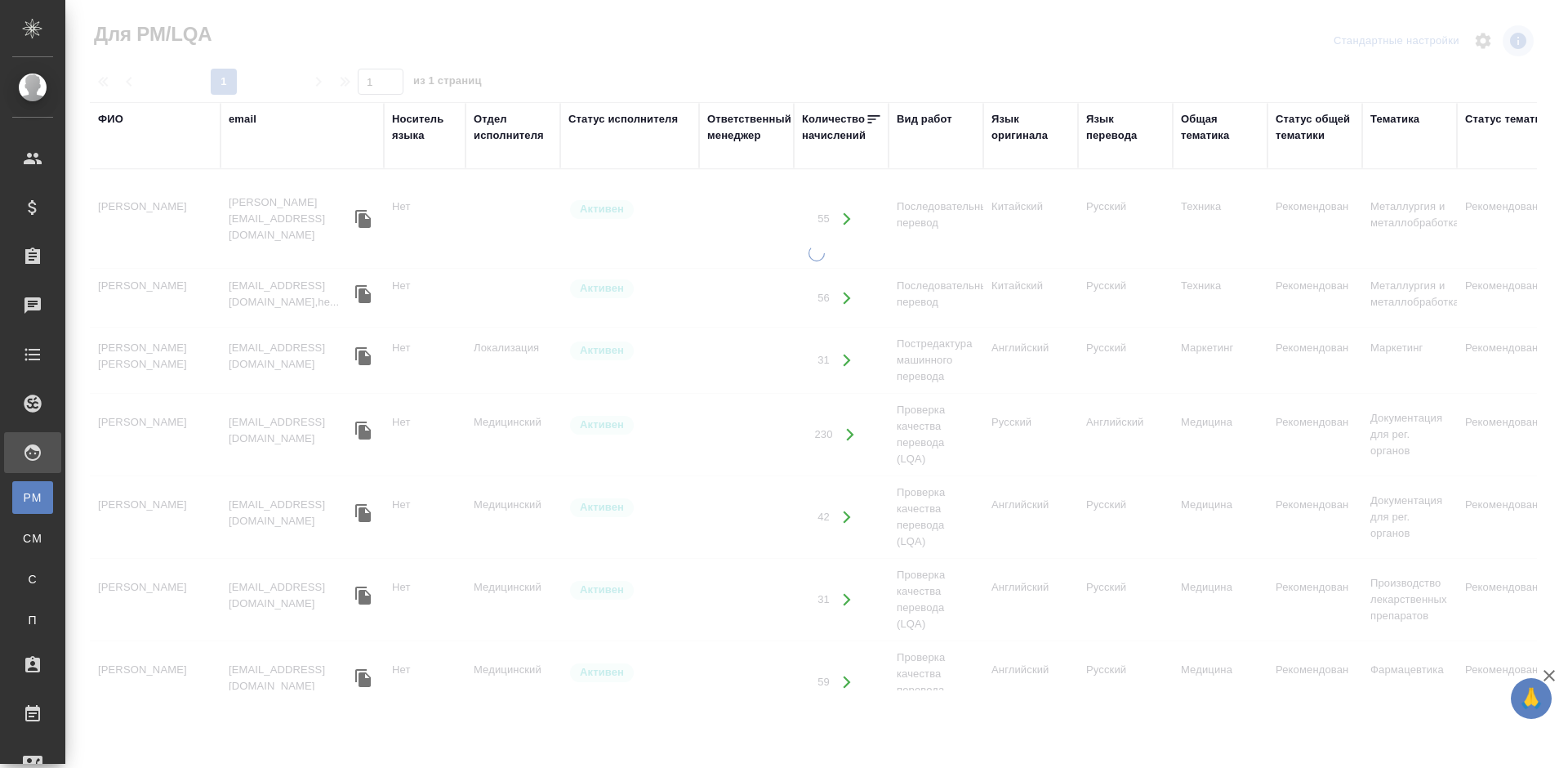
click at [112, 117] on div "ФИО" at bounding box center [111, 119] width 25 height 16
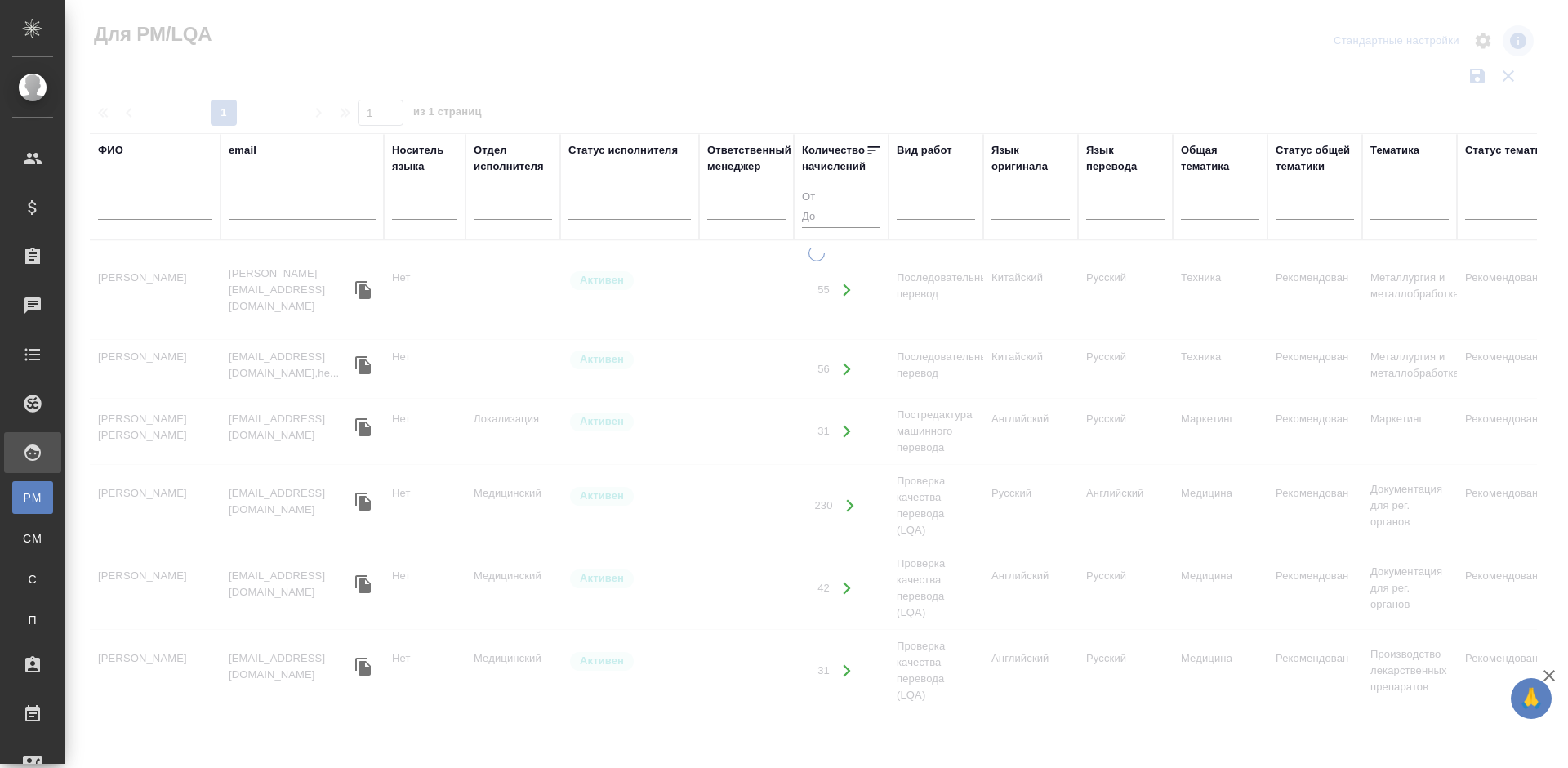
click at [172, 209] on input "text" at bounding box center [156, 210] width 115 height 20
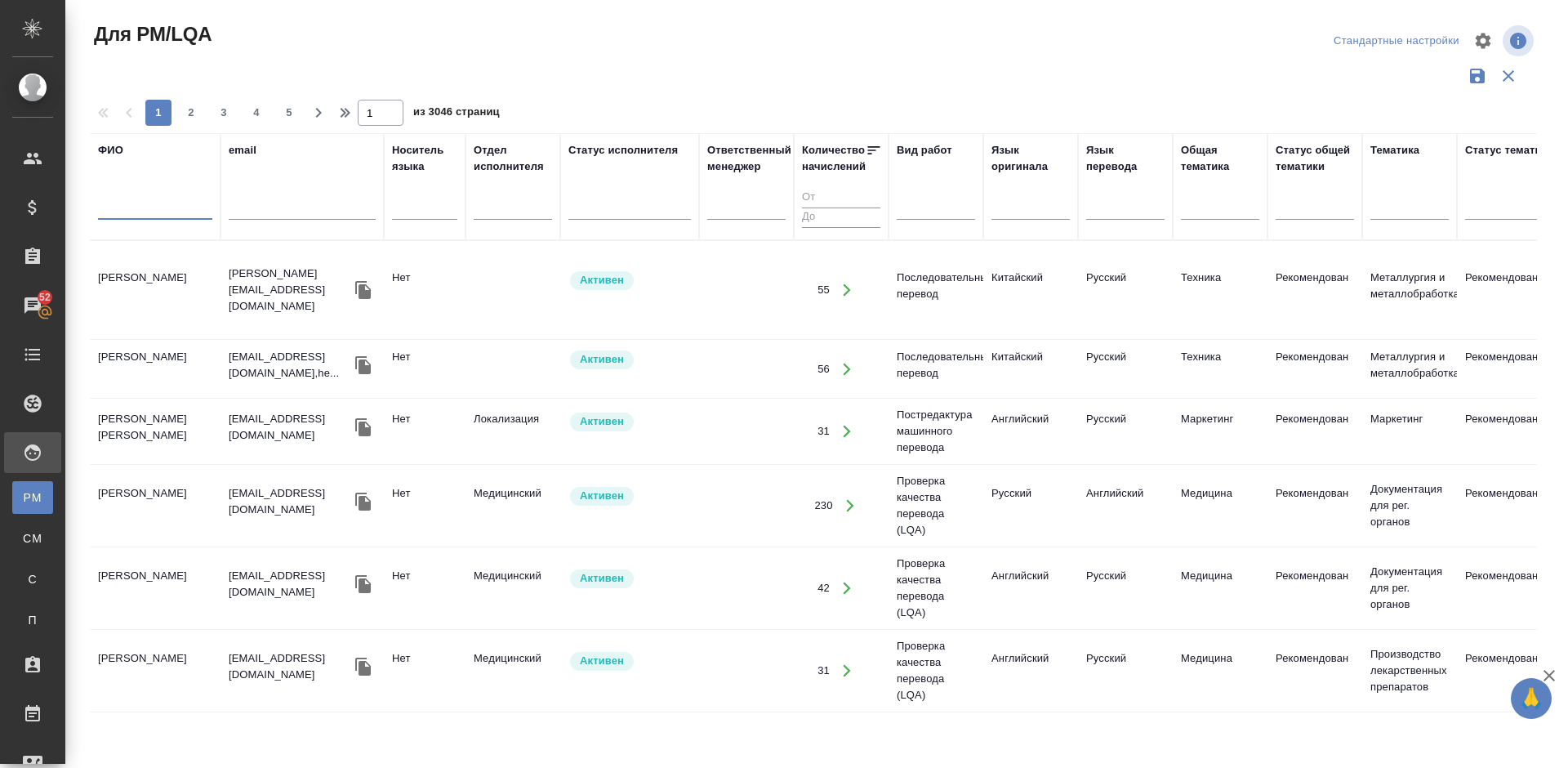
click at [158, 210] on input "text" at bounding box center [156, 210] width 115 height 20
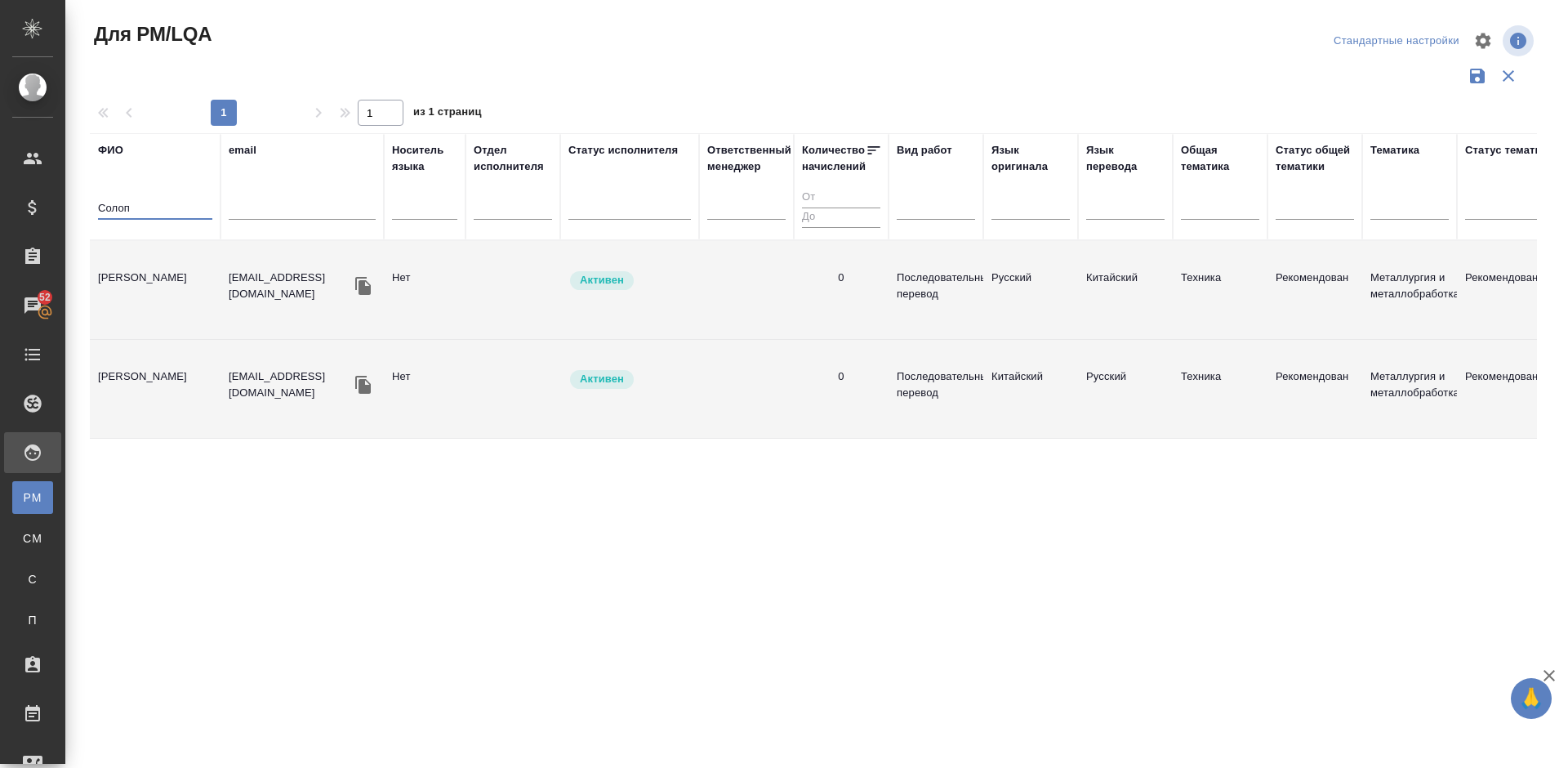
type input "Солоп"
click at [171, 281] on td "Солопова Элина" at bounding box center [155, 290] width 130 height 57
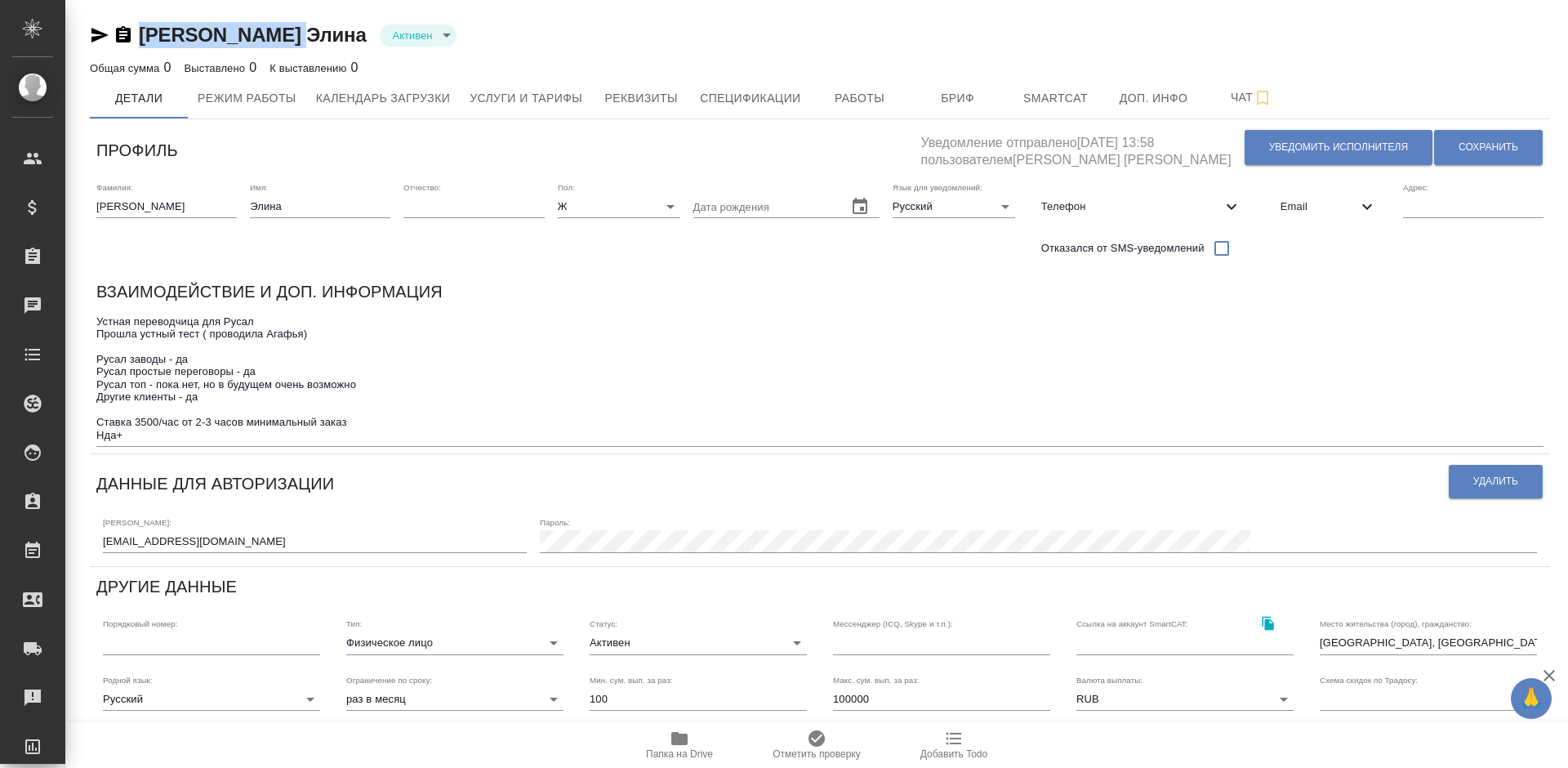
drag, startPoint x: 302, startPoint y: 37, endPoint x: 145, endPoint y: 28, distance: 157.3
click at [145, 28] on div "Солопова Элина Активен active" at bounding box center [820, 35] width 1460 height 26
copy link "[PERSON_NAME]"
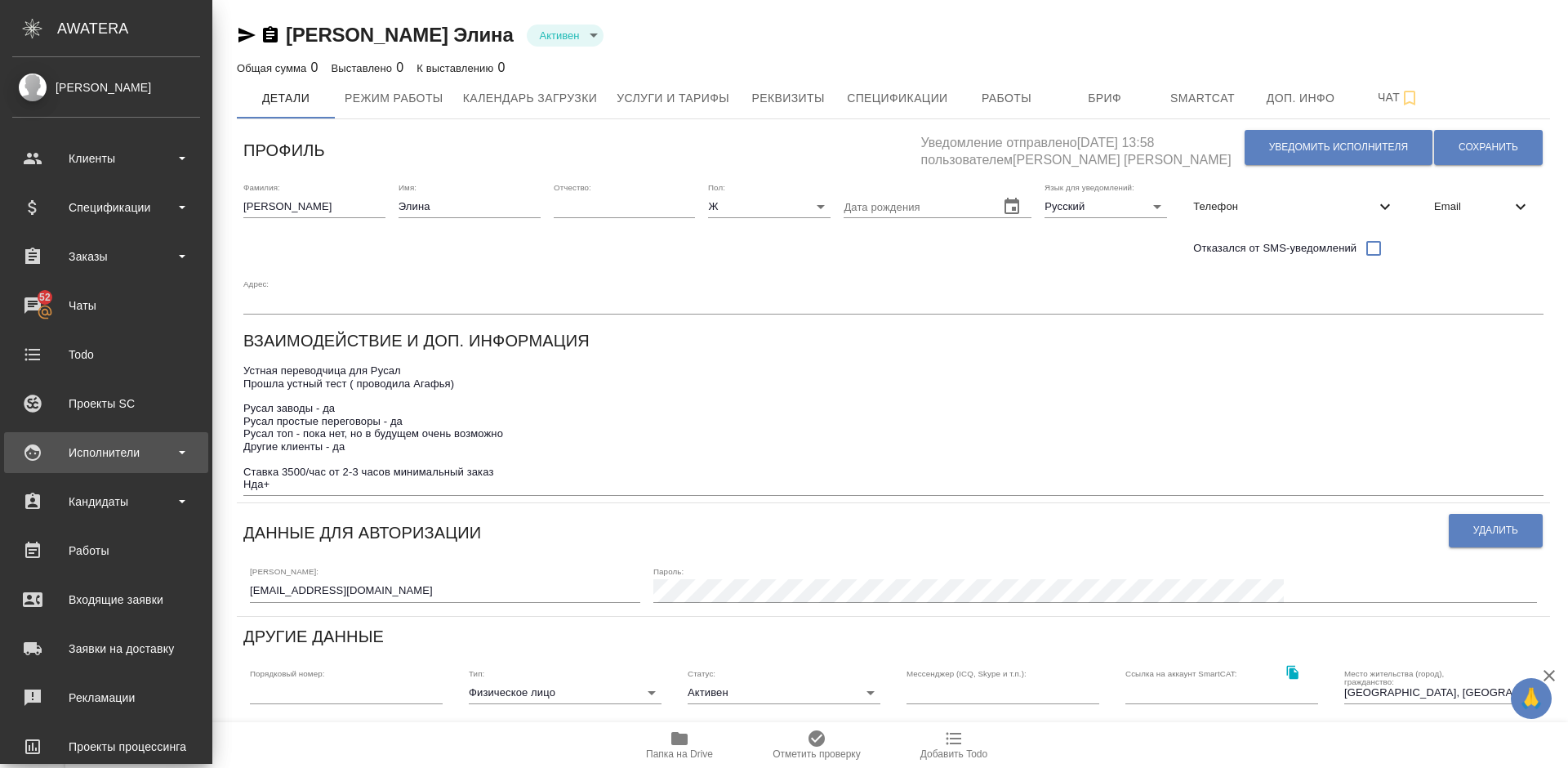
click at [117, 456] on div "Исполнители" at bounding box center [106, 452] width 188 height 25
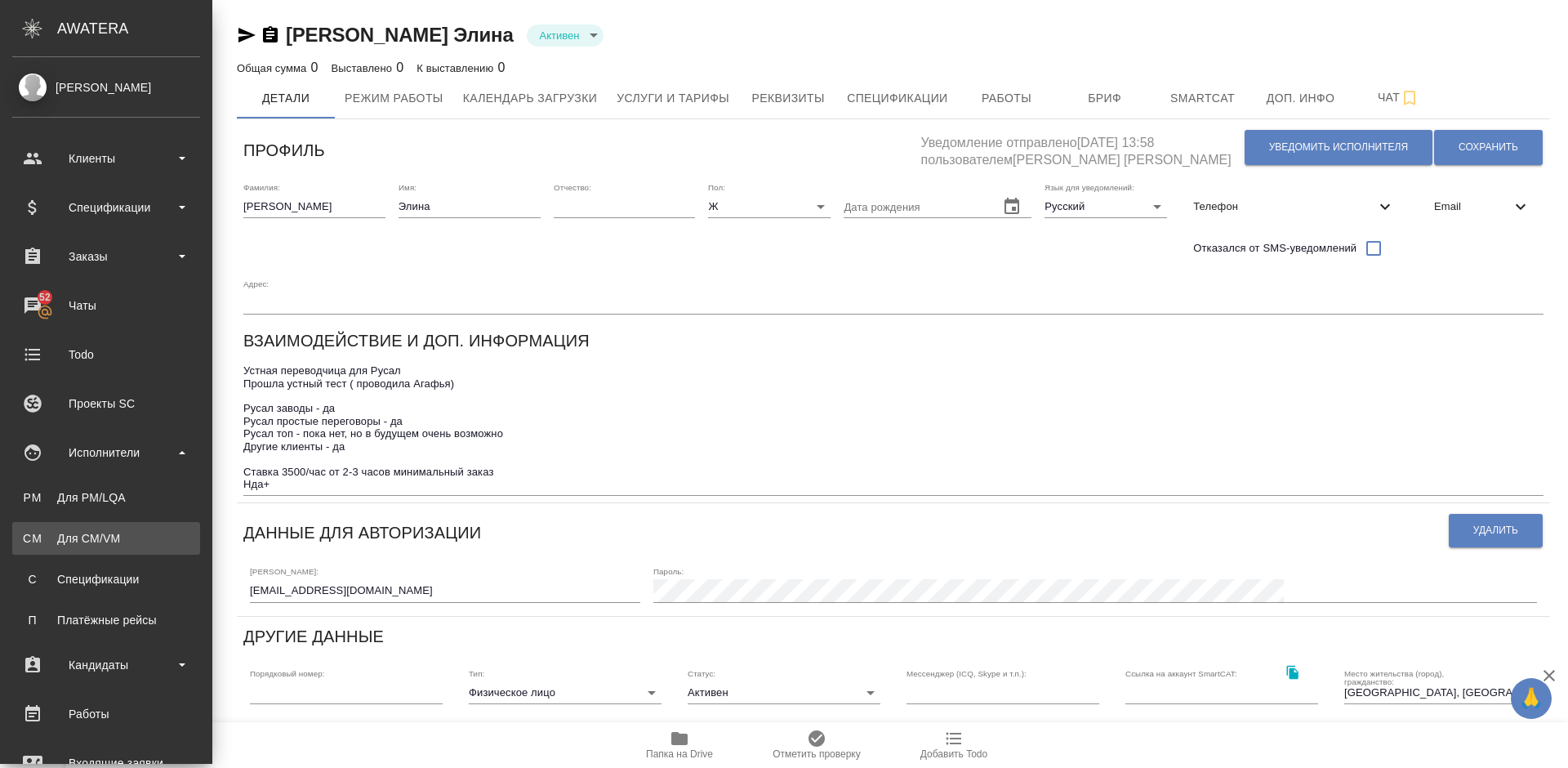
click at [144, 531] on div "Для CM/VM" at bounding box center [106, 538] width 171 height 16
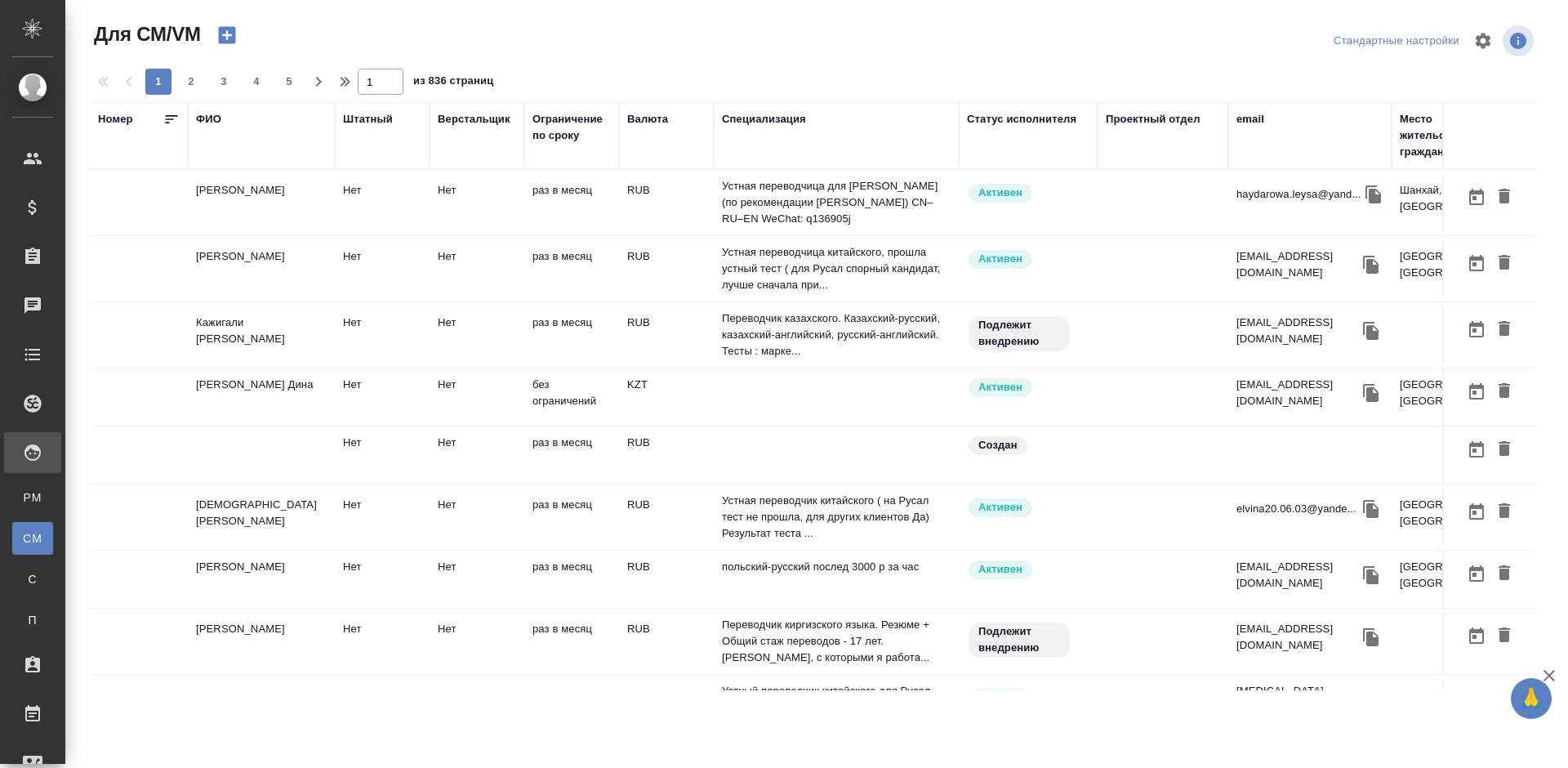
click at [217, 117] on div "ФИО" at bounding box center [209, 119] width 25 height 16
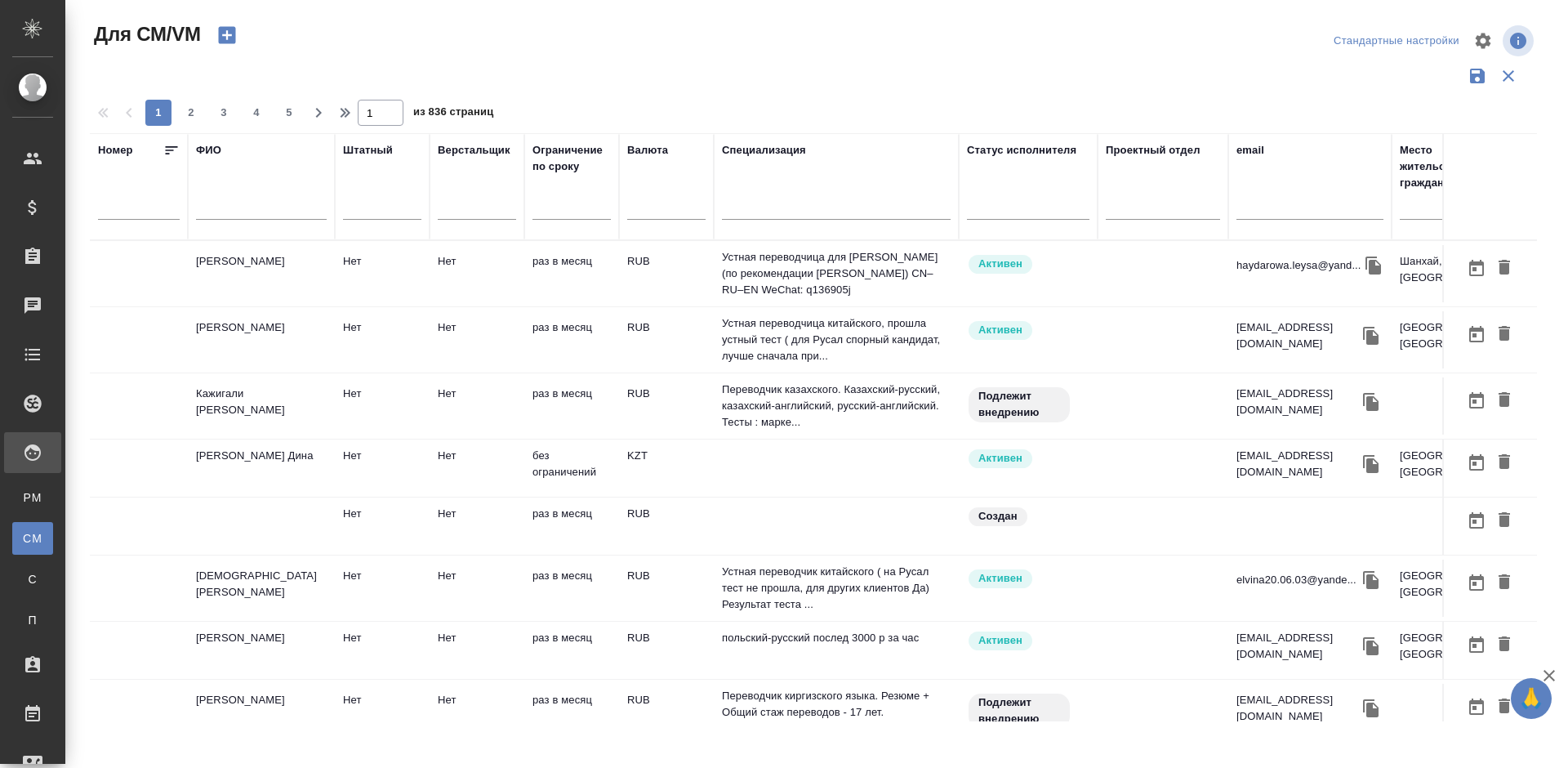
click at [248, 206] on input "text" at bounding box center [260, 210] width 130 height 20
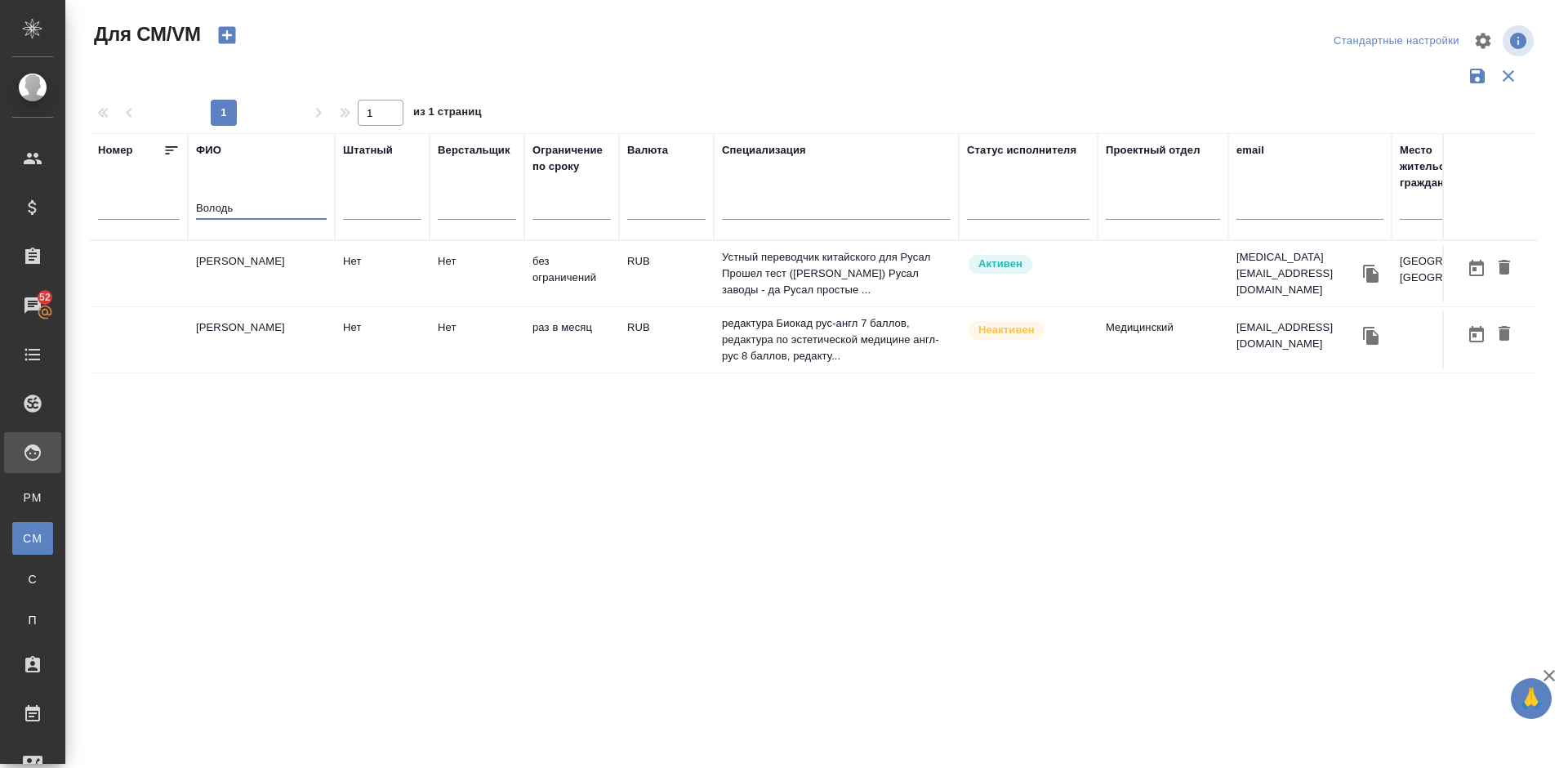
type input "Володь"
click at [300, 282] on td "Володько Никита Владимирович" at bounding box center [260, 273] width 147 height 57
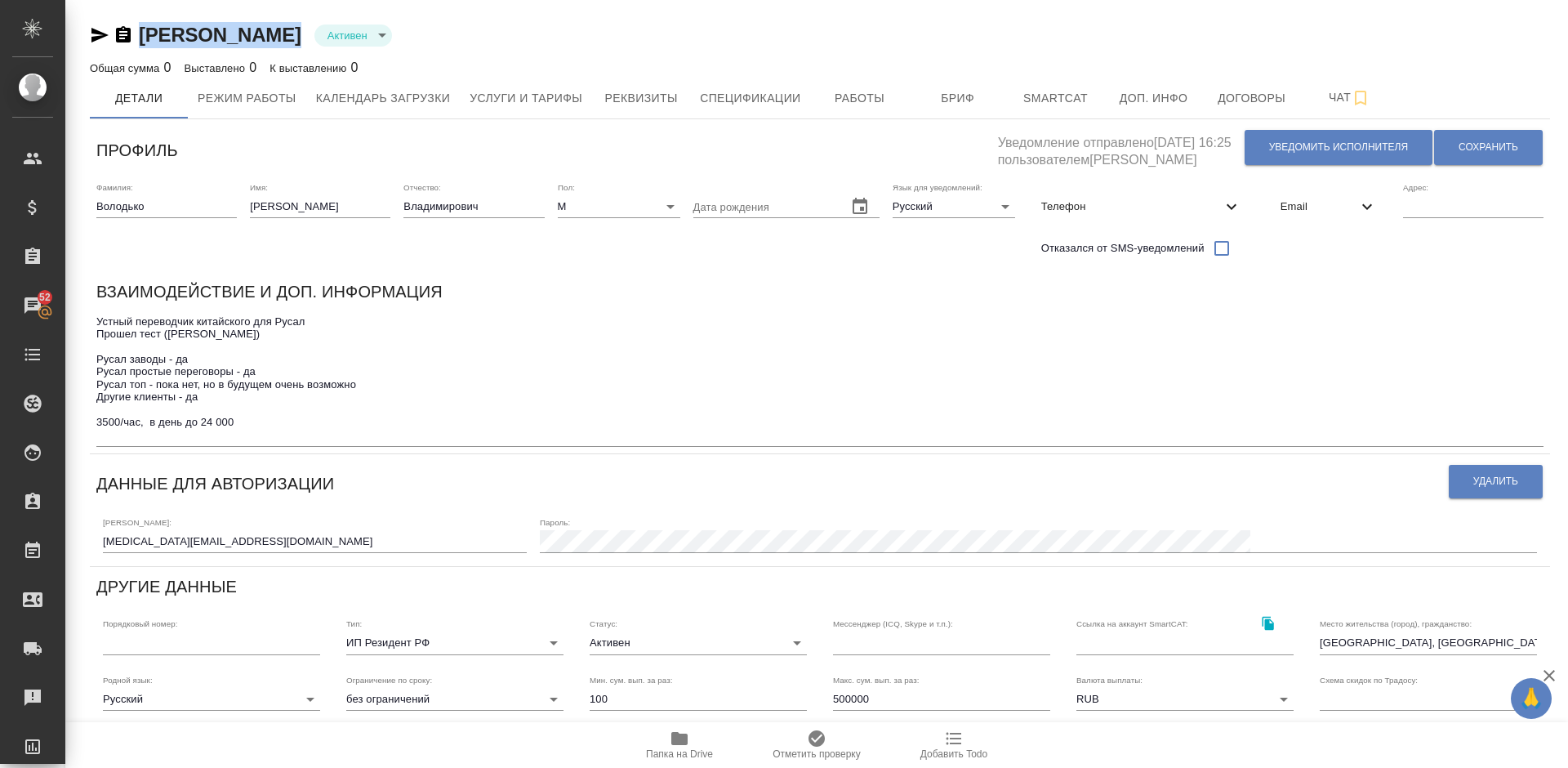
drag, startPoint x: 459, startPoint y: 38, endPoint x: 145, endPoint y: 30, distance: 314.1
click at [145, 30] on div "[PERSON_NAME] active" at bounding box center [820, 35] width 1460 height 26
